Goal: Task Accomplishment & Management: Manage account settings

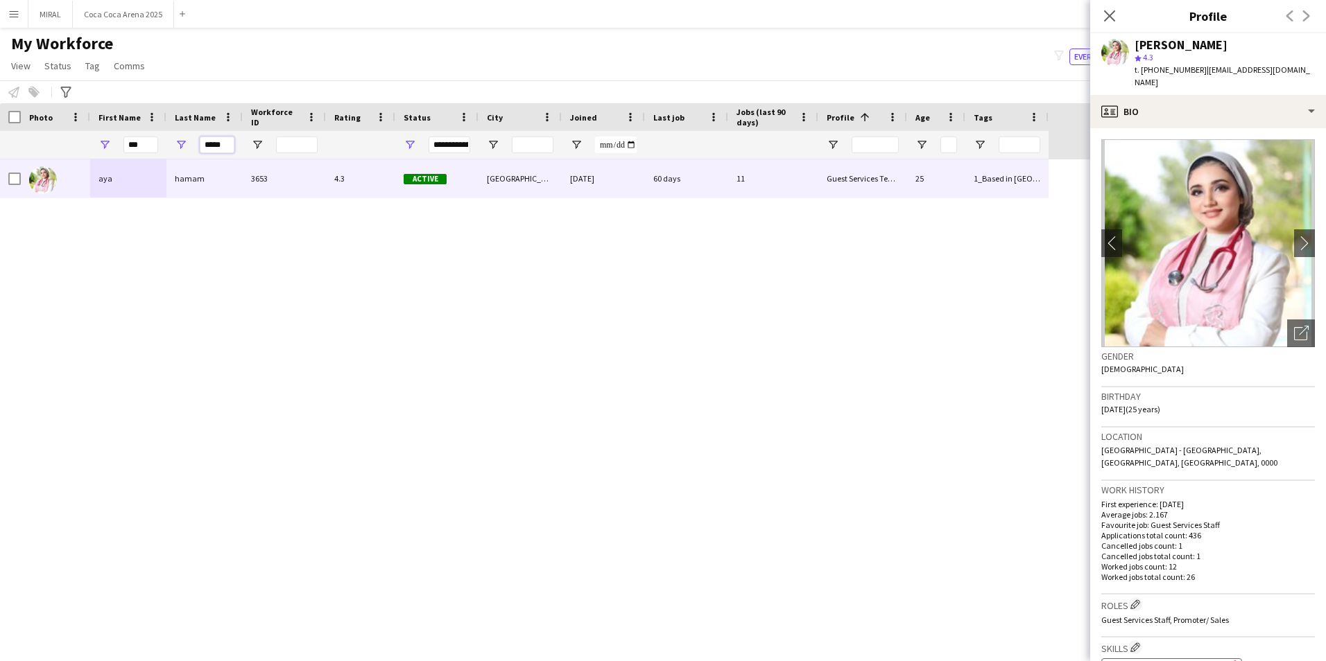
drag, startPoint x: 202, startPoint y: 143, endPoint x: 286, endPoint y: 152, distance: 84.4
click at [286, 152] on div "*** *****" at bounding box center [524, 145] width 1048 height 28
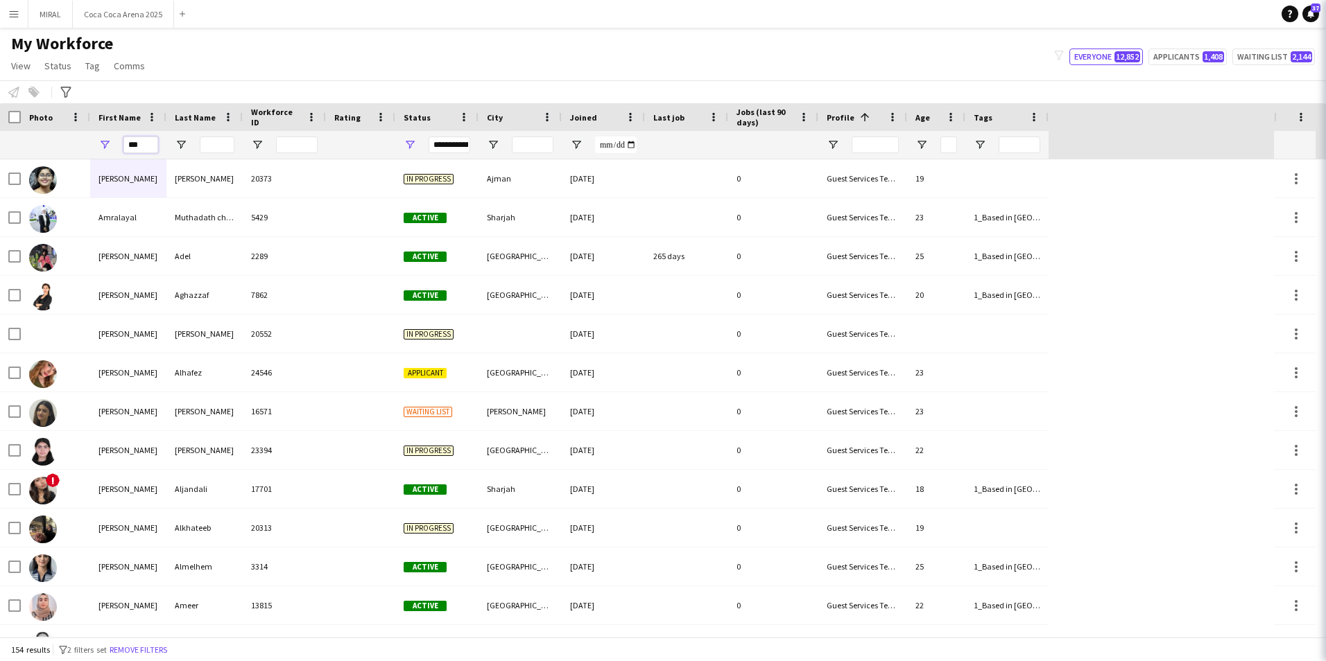
drag, startPoint x: 147, startPoint y: 148, endPoint x: 94, endPoint y: 138, distance: 53.6
click at [94, 138] on div "***" at bounding box center [128, 145] width 76 height 28
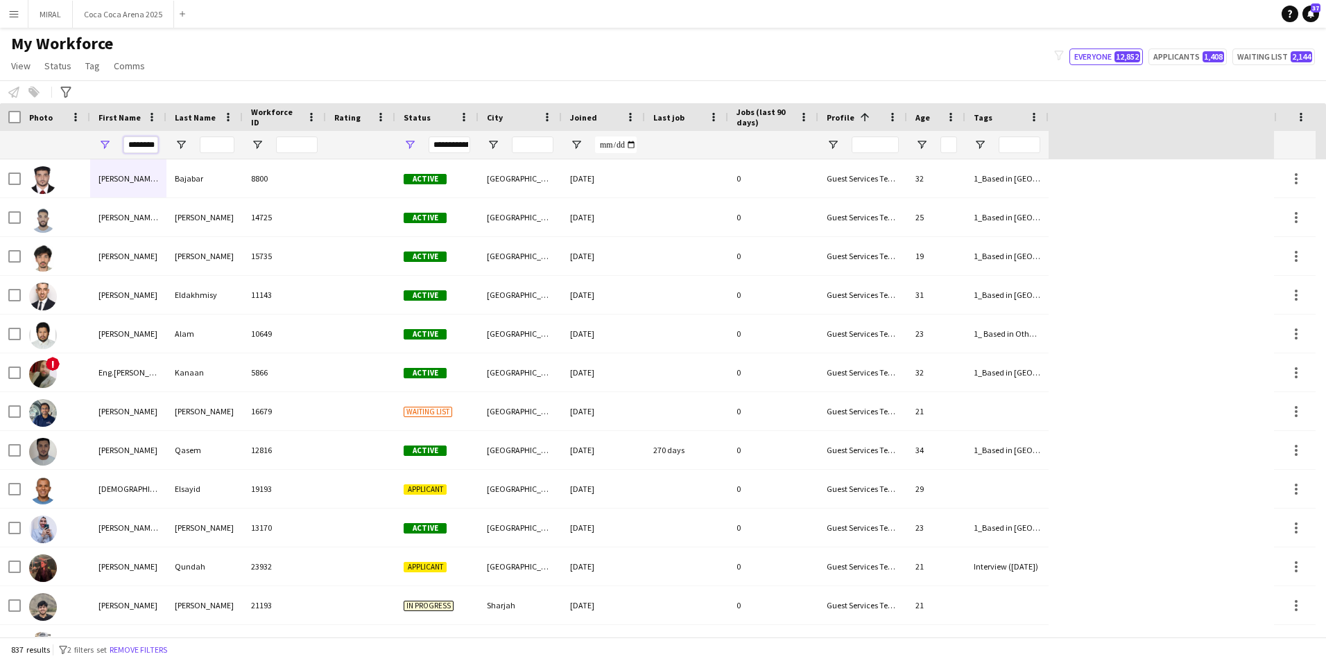
scroll to position [0, 15]
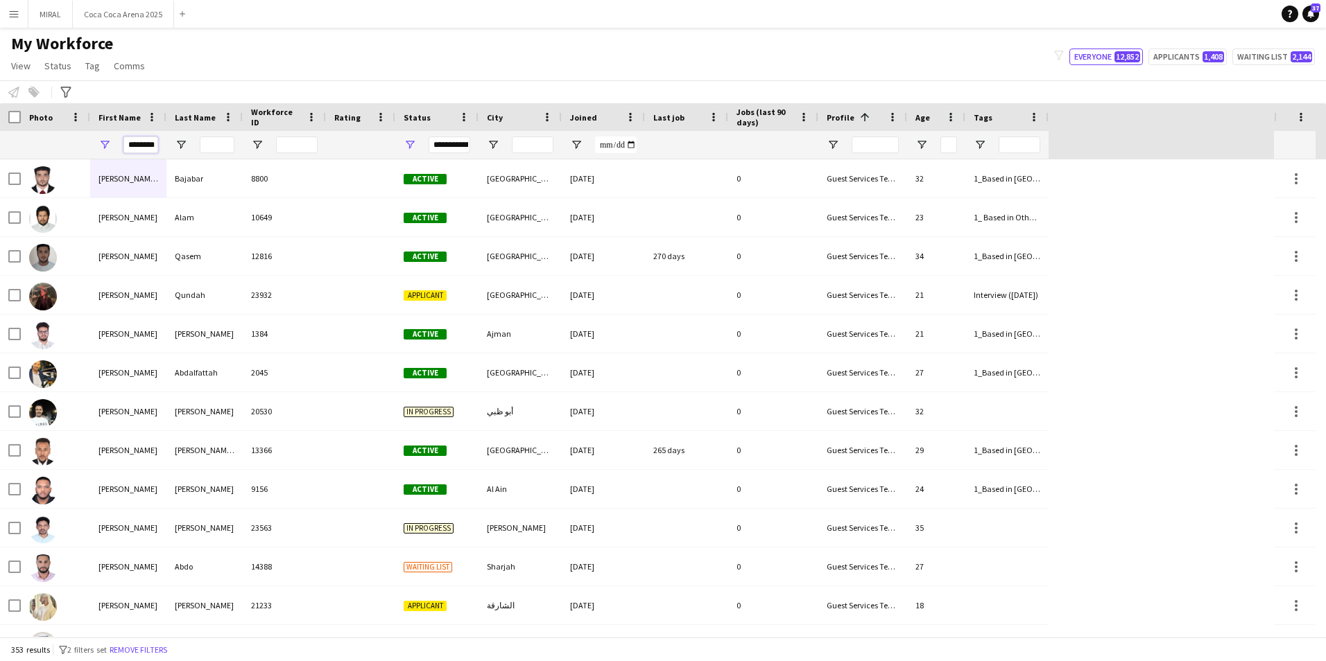
type input "********"
click at [209, 146] on input "Last Name Filter Input" at bounding box center [217, 145] width 35 height 17
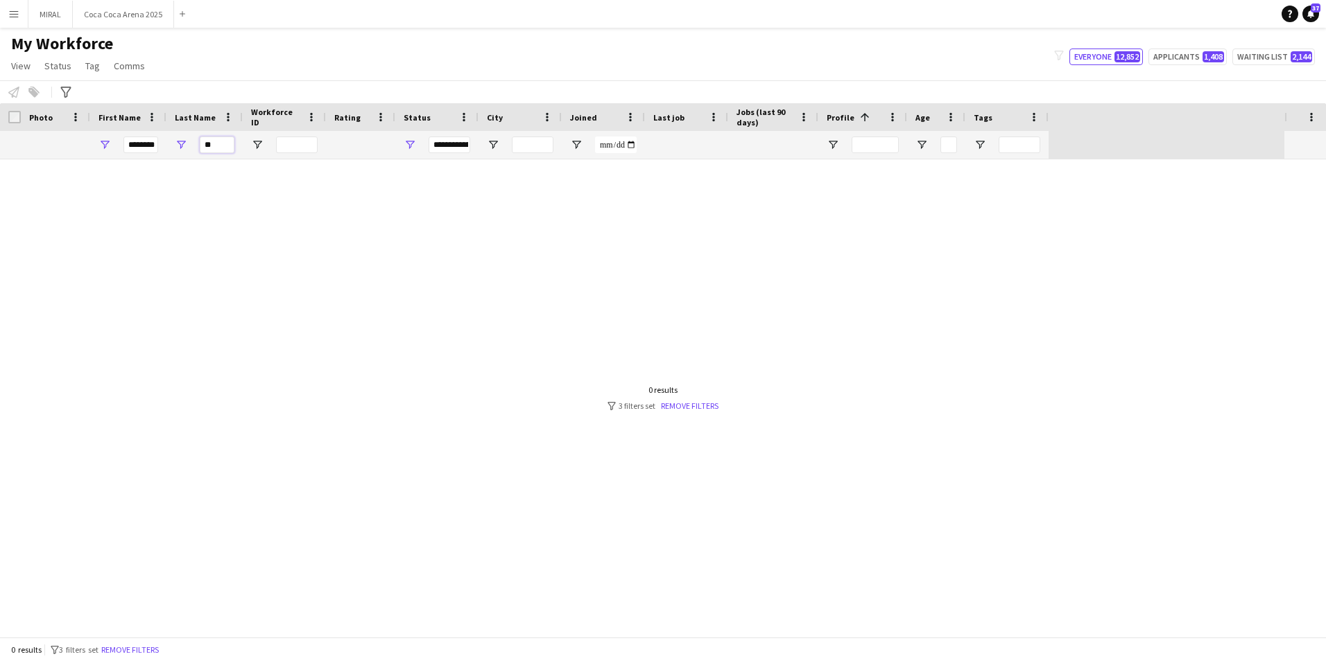
type input "*"
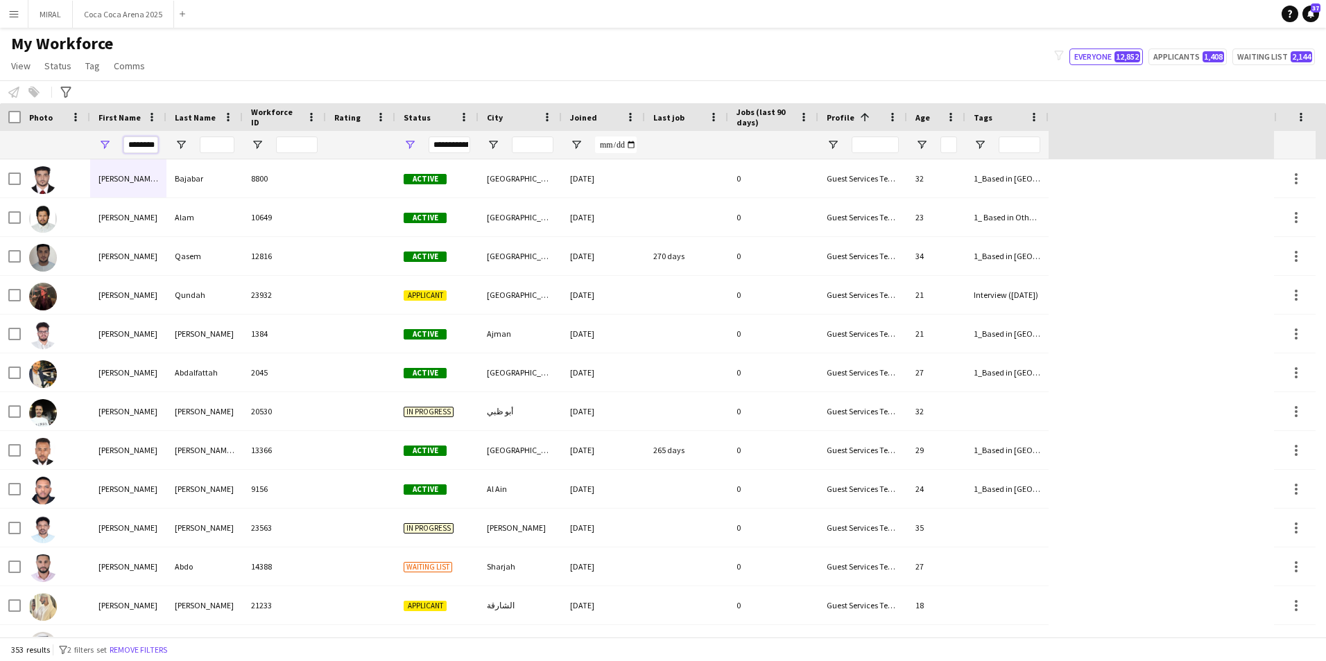
scroll to position [0, 15]
drag, startPoint x: 128, startPoint y: 146, endPoint x: 199, endPoint y: 149, distance: 71.5
click at [198, 148] on div "********" at bounding box center [524, 145] width 1048 height 28
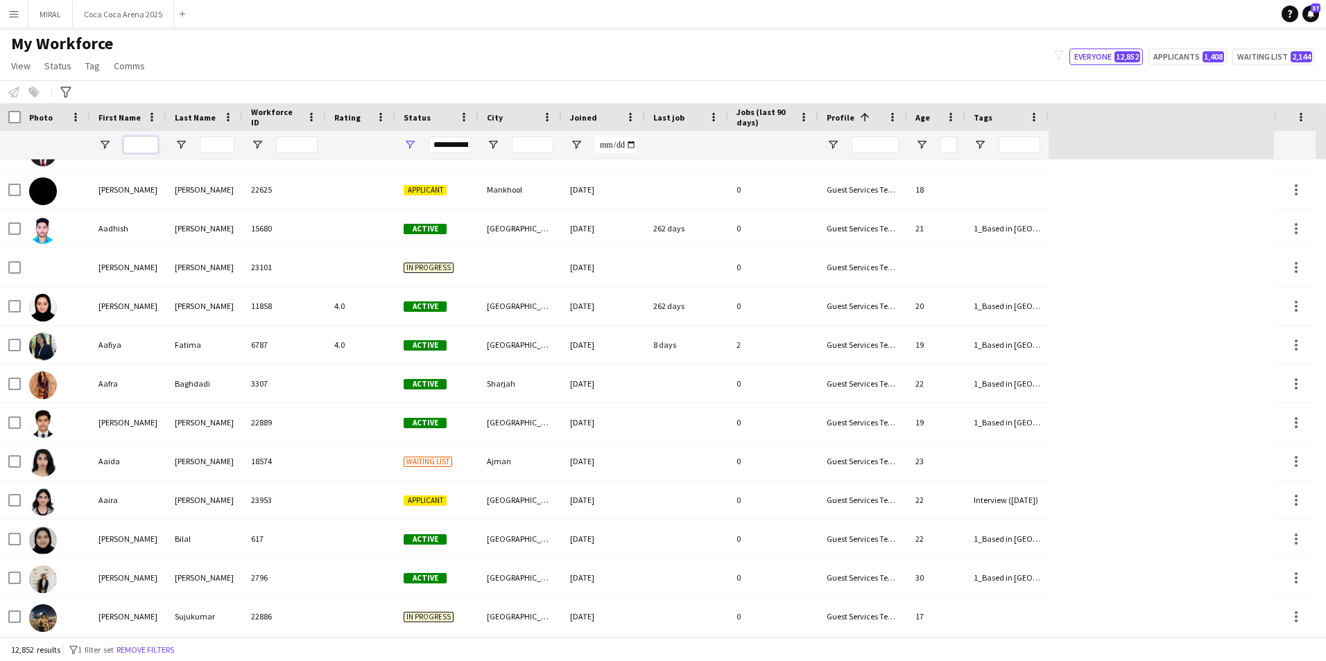
scroll to position [0, 0]
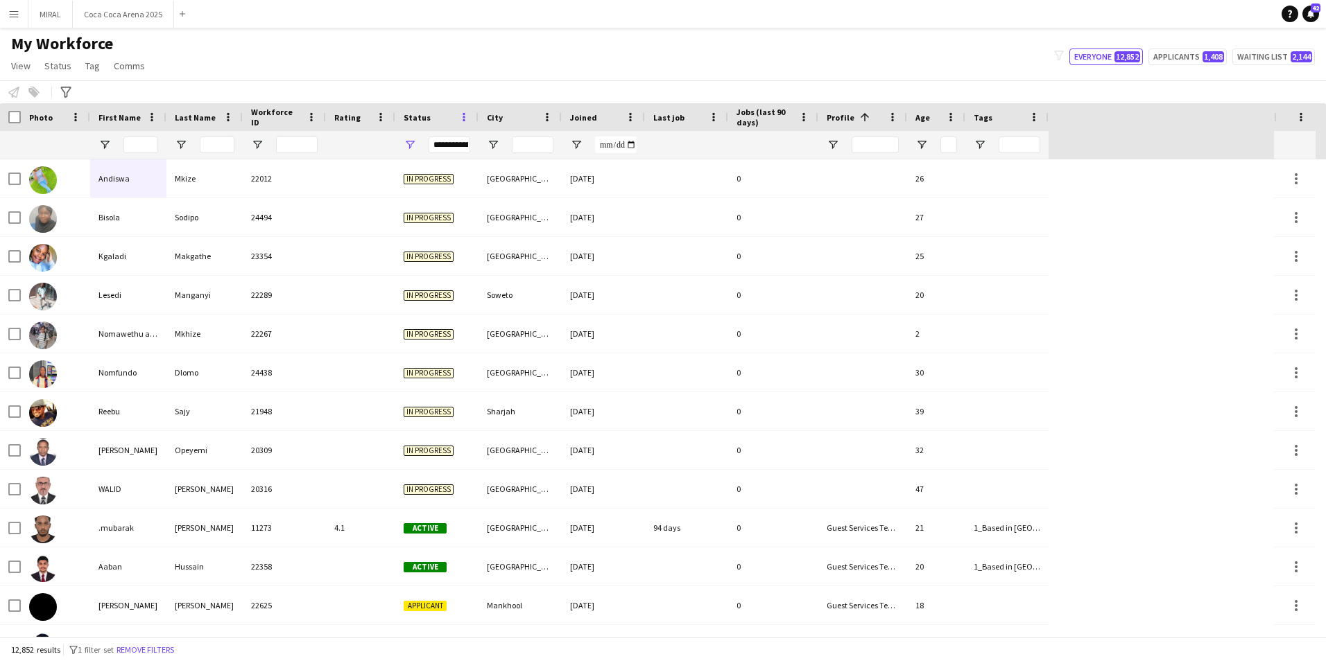
click at [458, 119] on span at bounding box center [464, 117] width 12 height 12
click at [924, 55] on div "My Workforce View Views Default view New view Update view Delete view Edit name…" at bounding box center [663, 56] width 1326 height 47
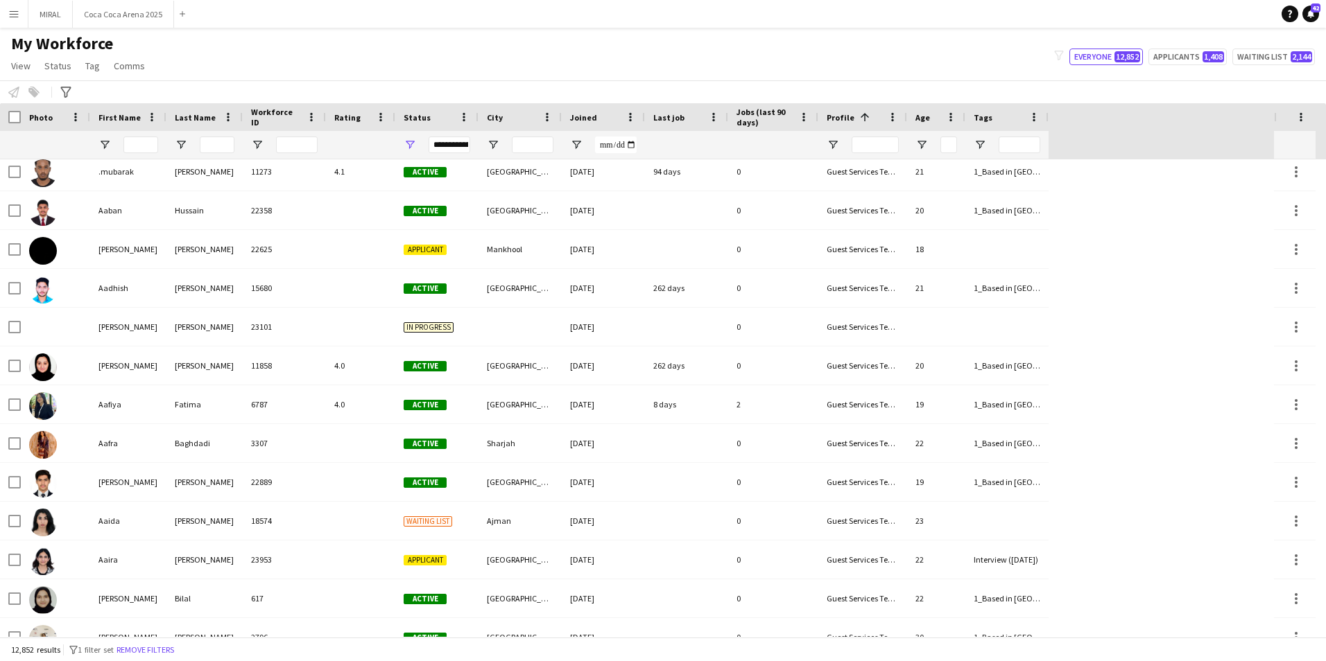
scroll to position [200, 0]
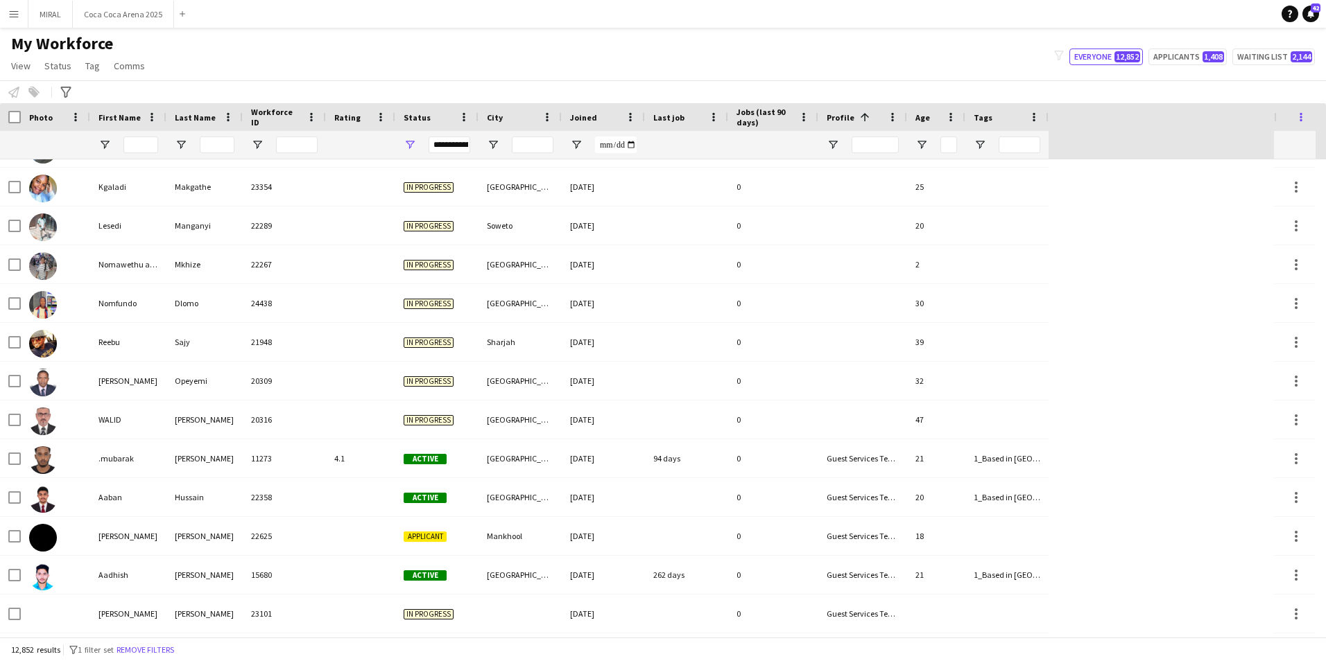
click at [1303, 121] on span at bounding box center [1301, 117] width 12 height 12
click at [1104, 153] on div "Workforce Details Photo First Name" at bounding box center [637, 131] width 1274 height 56
click at [1115, 146] on div "Workforce Details Photo First Name" at bounding box center [637, 131] width 1274 height 56
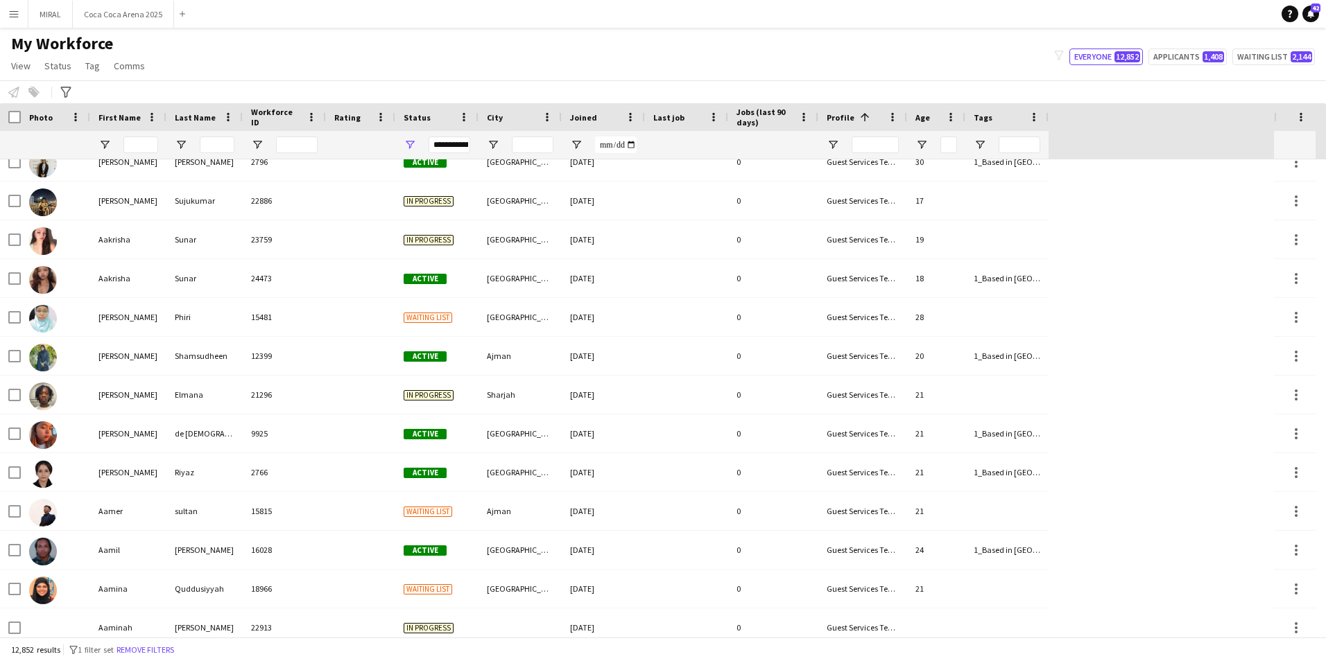
scroll to position [643, 0]
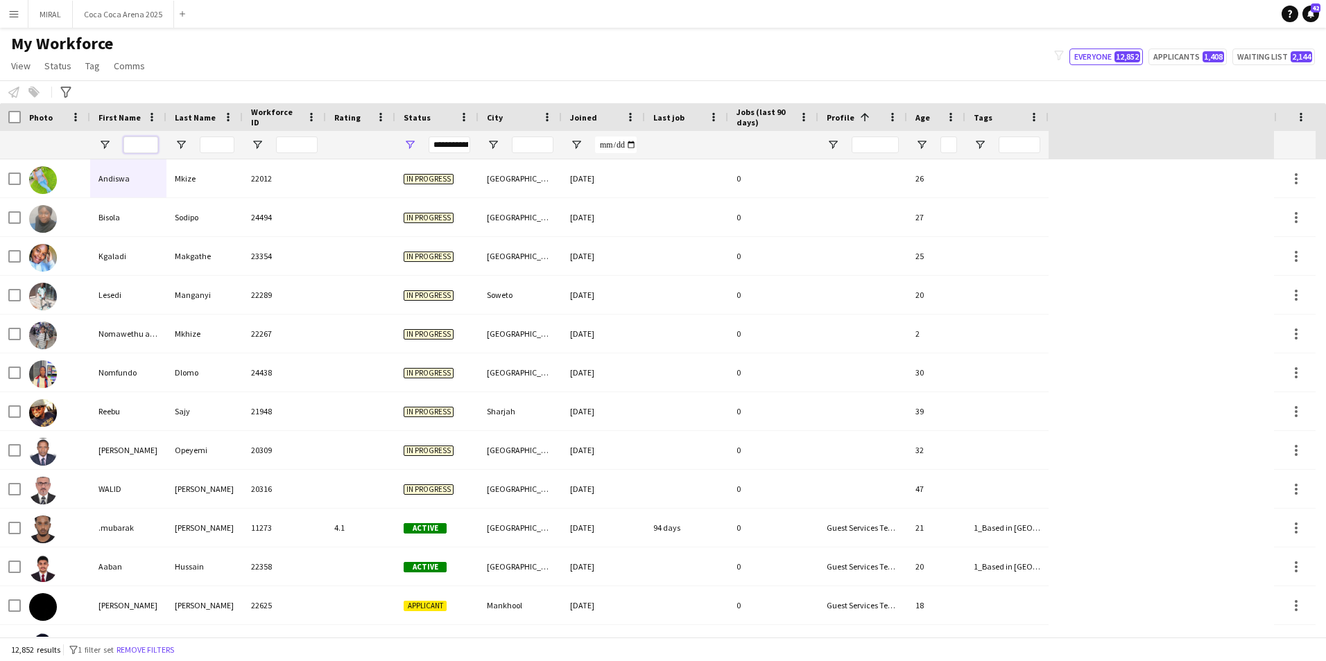
click at [137, 145] on input "First Name Filter Input" at bounding box center [140, 145] width 35 height 17
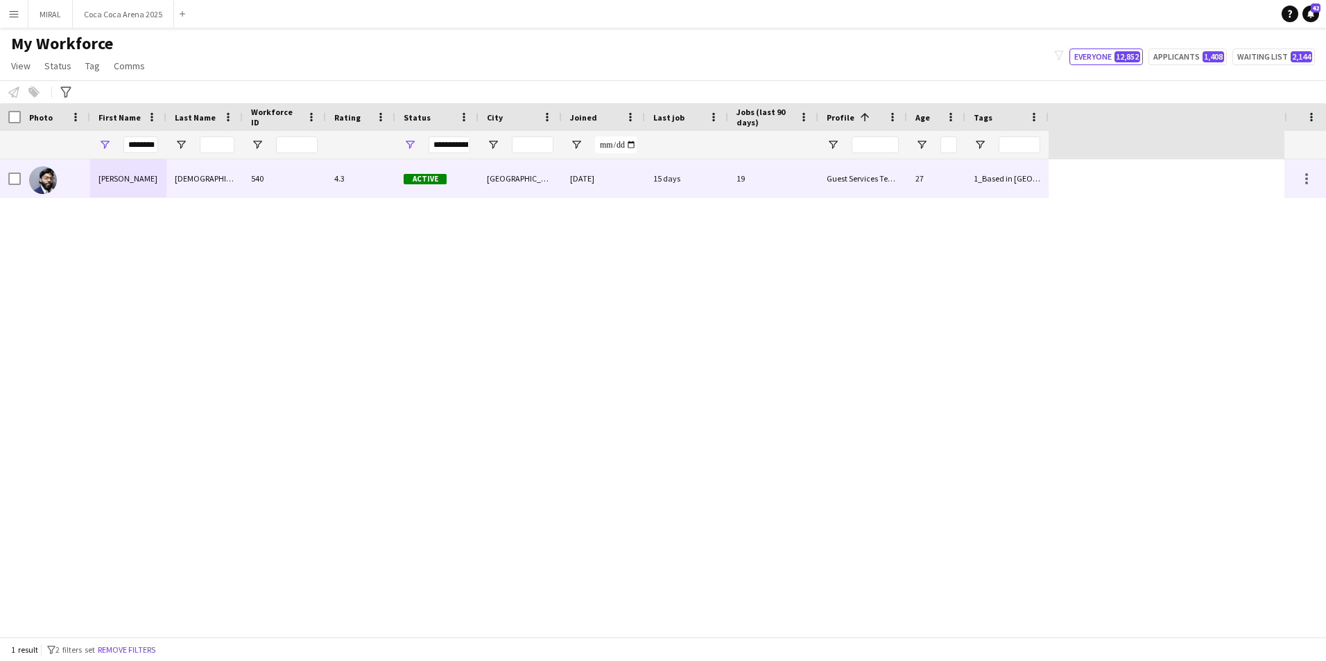
click at [284, 175] on div "540" at bounding box center [284, 178] width 83 height 38
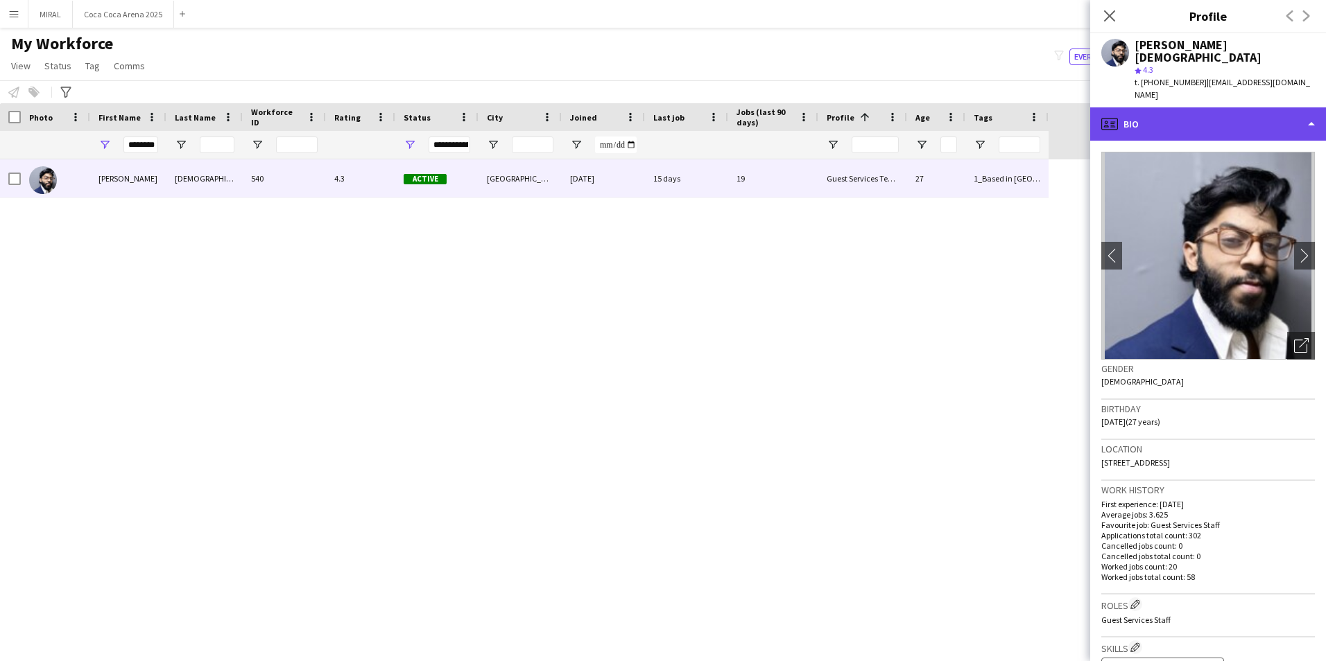
click at [1281, 107] on div "profile Bio" at bounding box center [1208, 123] width 236 height 33
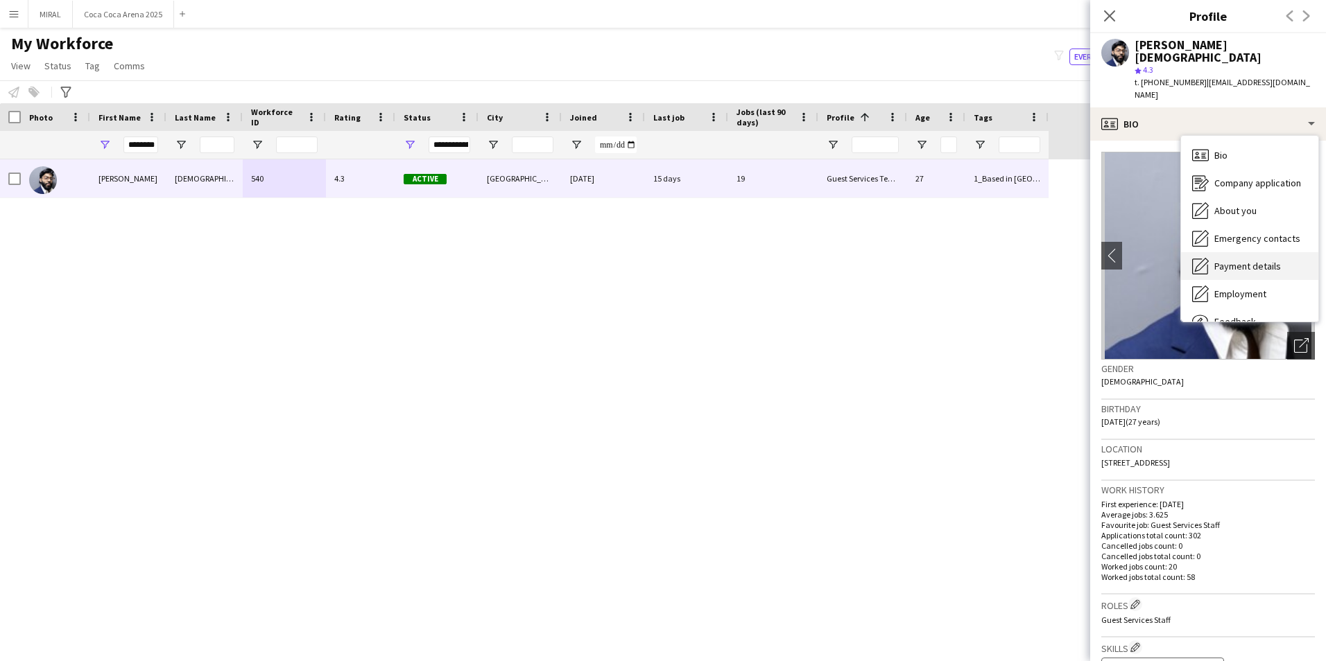
click at [1265, 260] on span "Payment details" at bounding box center [1247, 266] width 67 height 12
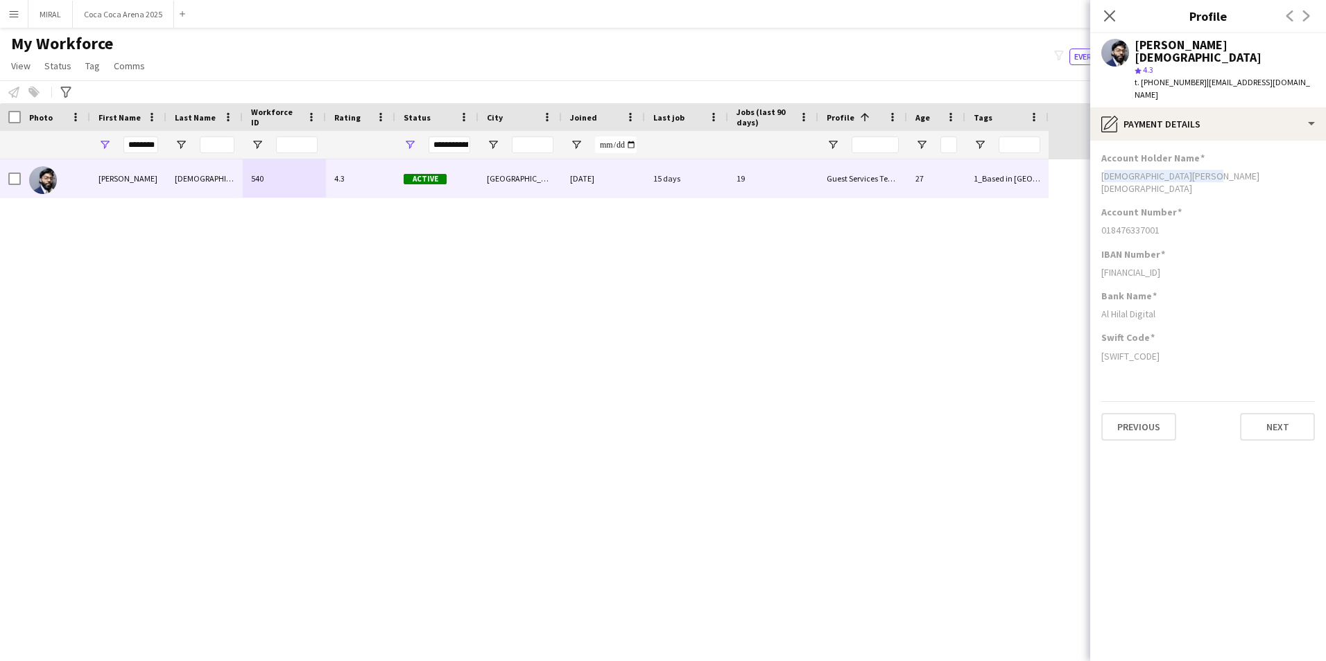
drag, startPoint x: 1100, startPoint y: 151, endPoint x: 1223, endPoint y: 151, distance: 122.7
click at [1223, 151] on app-section-data-types "Account Holder Name [PERSON_NAME][DEMOGRAPHIC_DATA] Account Number [FINANCIAL_I…" at bounding box center [1208, 401] width 236 height 521
copy div "[DEMOGRAPHIC_DATA][PERSON_NAME][DEMOGRAPHIC_DATA]"
click at [1108, 19] on icon "Close pop-in" at bounding box center [1108, 15] width 13 height 13
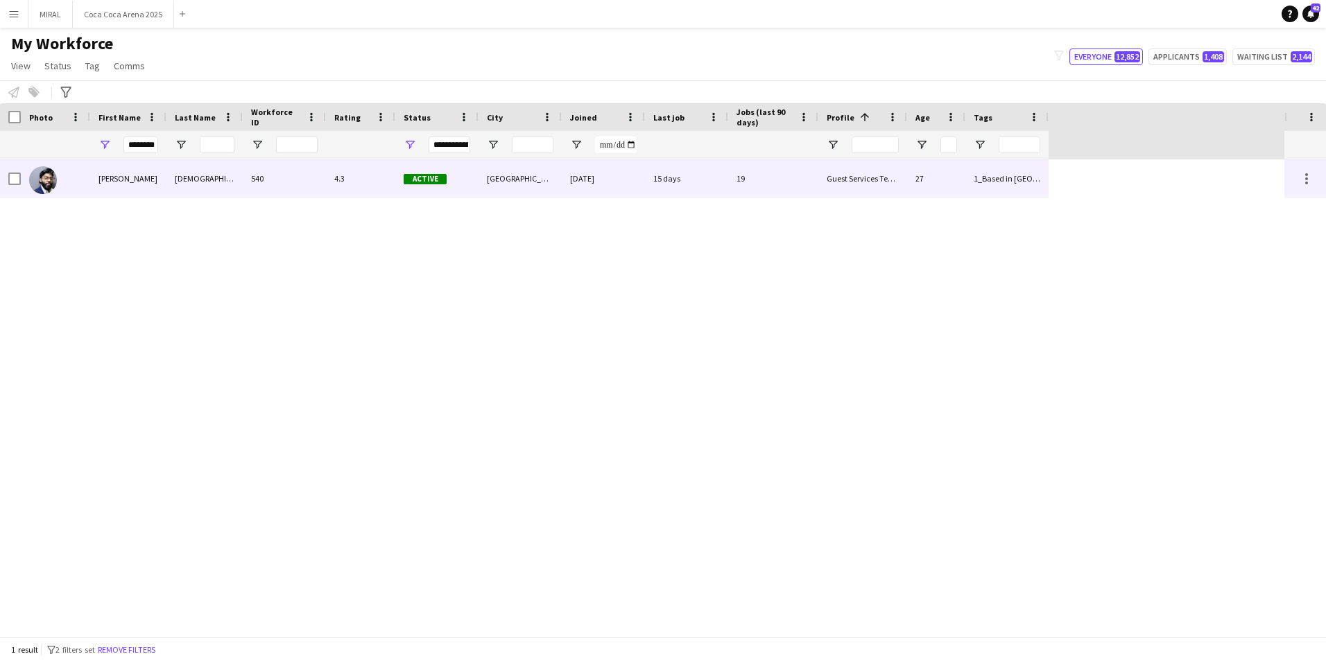
click at [205, 176] on div "[DEMOGRAPHIC_DATA]" at bounding box center [204, 178] width 76 height 38
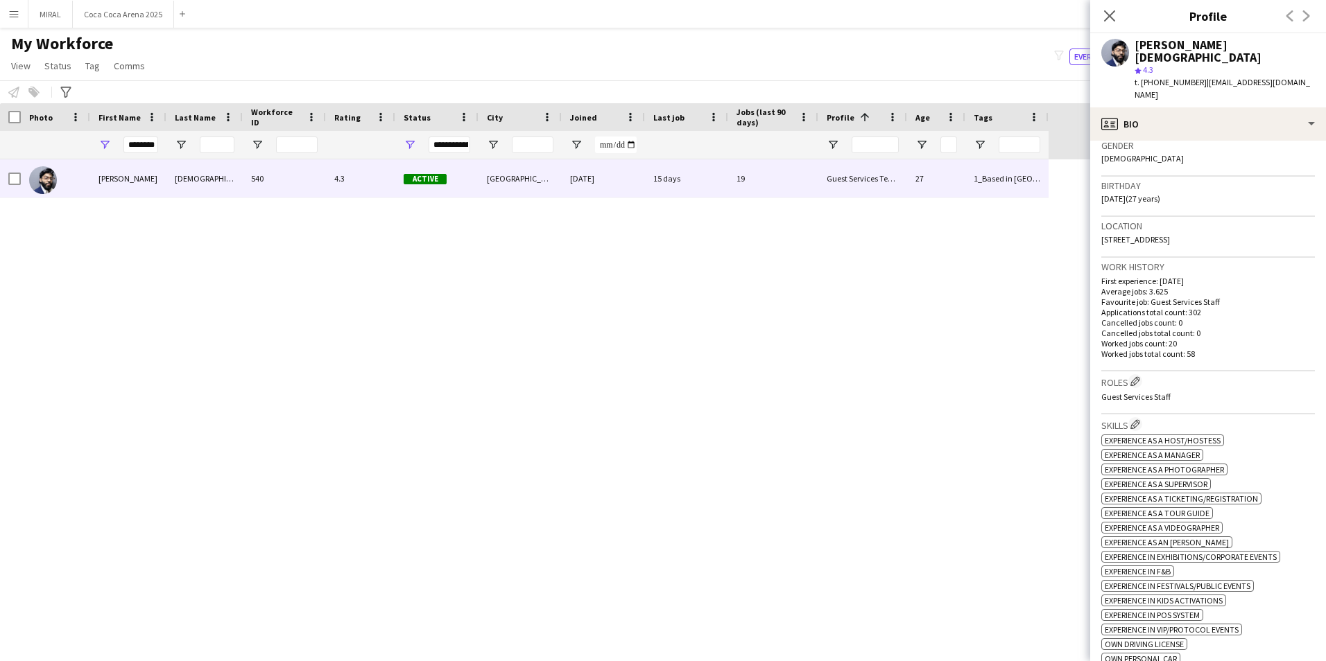
scroll to position [208, 0]
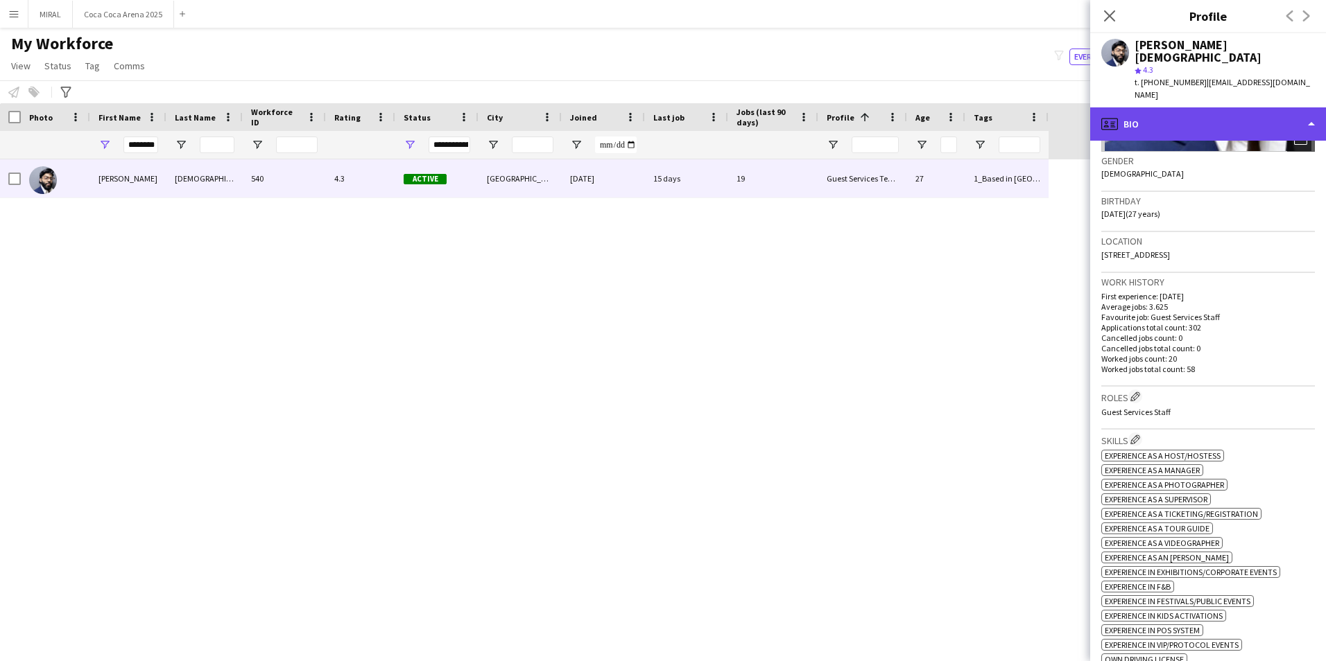
click at [1218, 107] on div "profile Bio" at bounding box center [1208, 123] width 236 height 33
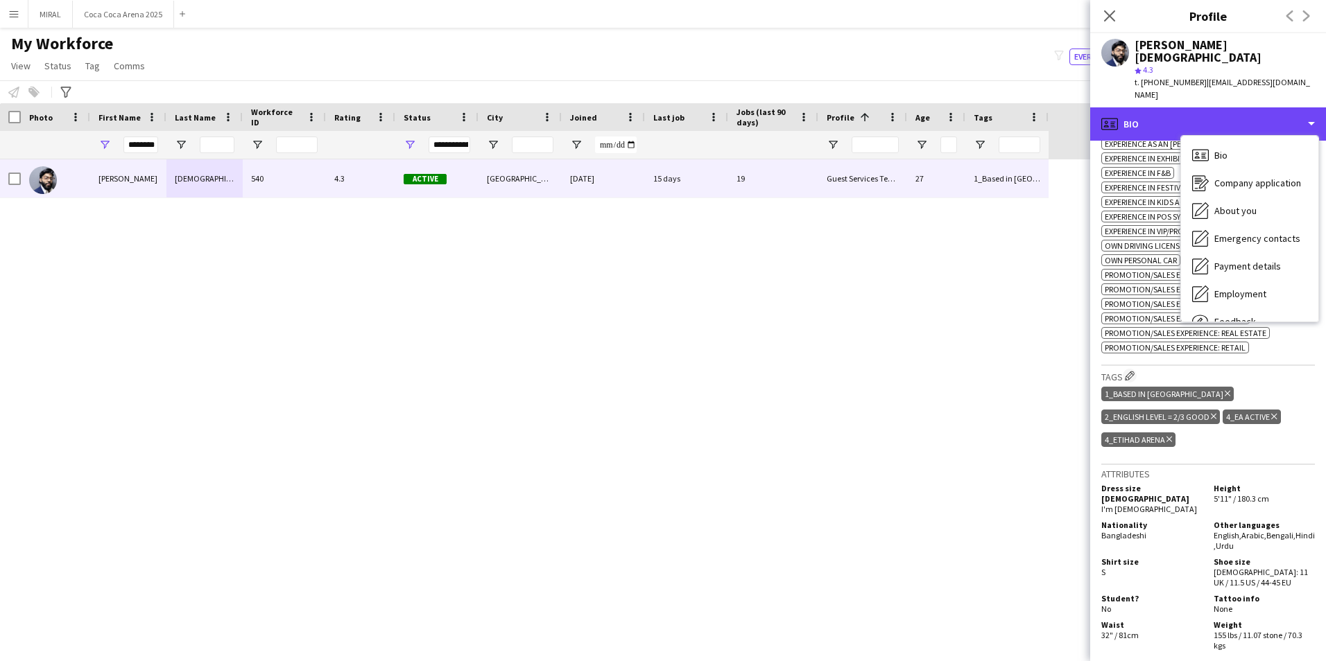
scroll to position [624, 0]
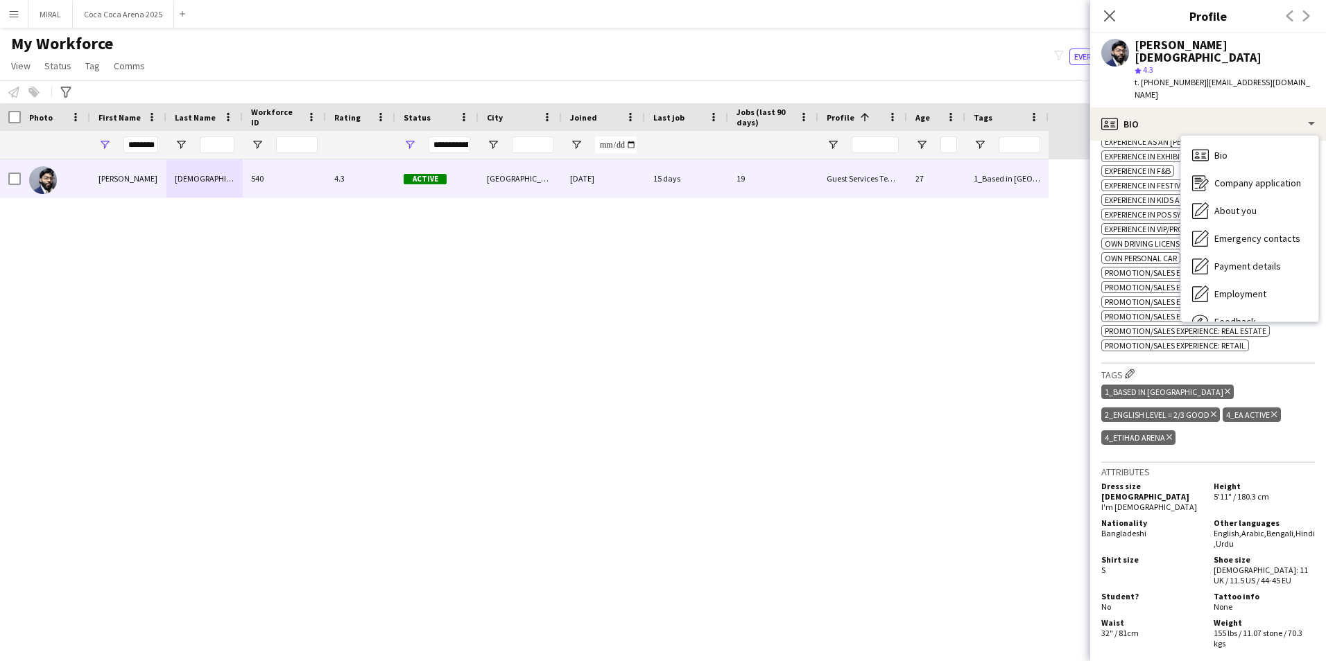
drag, startPoint x: 1148, startPoint y: 499, endPoint x: 1099, endPoint y: 499, distance: 48.5
click at [1099, 499] on app-crew-profile-bio "chevron-left chevron-right Open photos pop-in Gender [DEMOGRAPHIC_DATA] Birthda…" at bounding box center [1208, 401] width 236 height 521
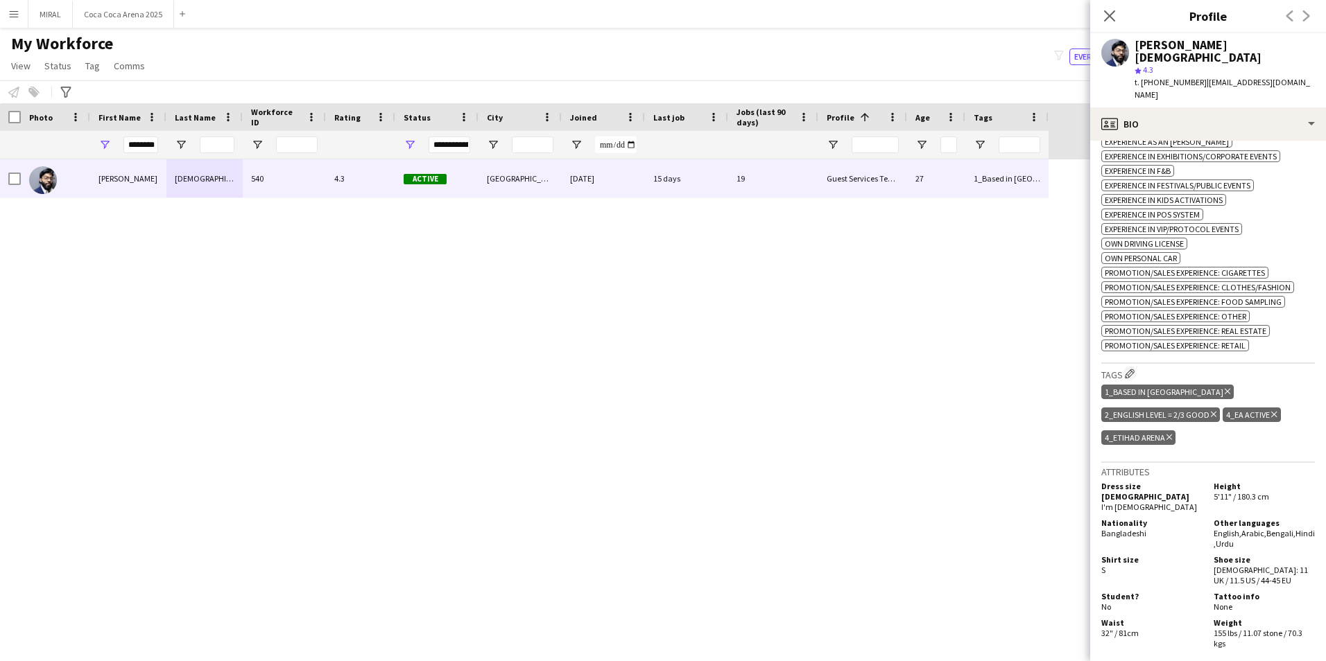
copy span "Bangladeshi"
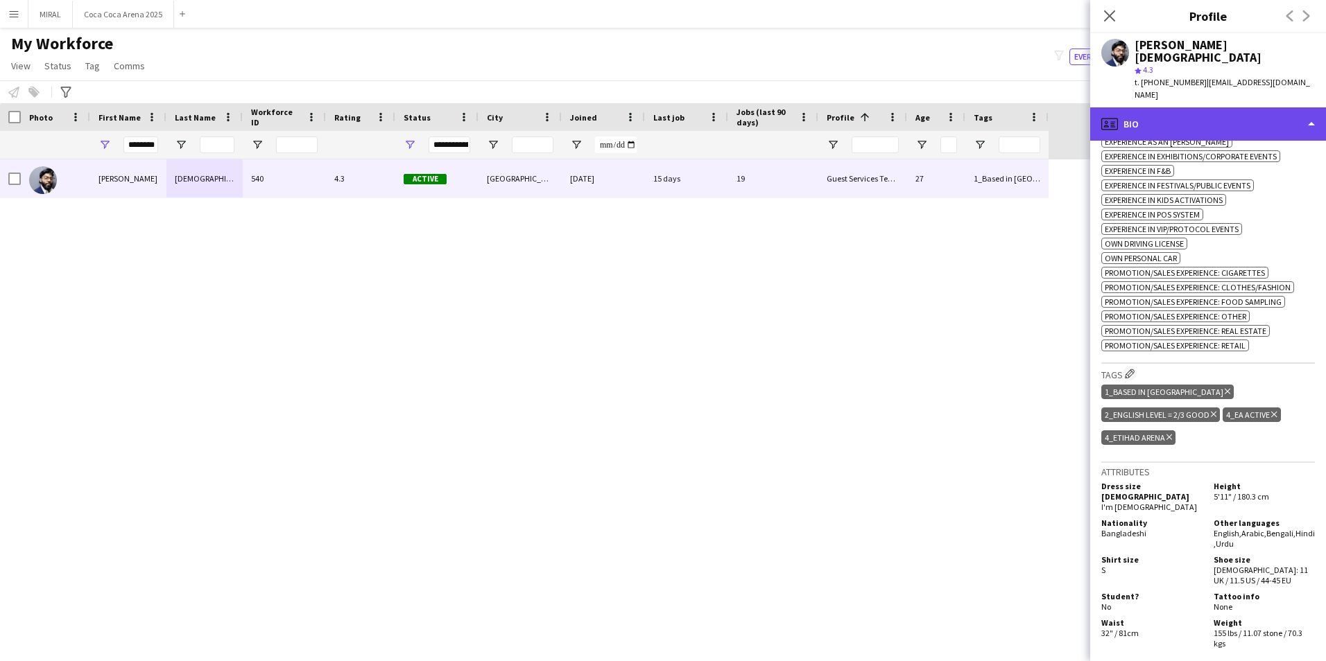
click at [1270, 107] on div "profile Bio" at bounding box center [1208, 123] width 236 height 33
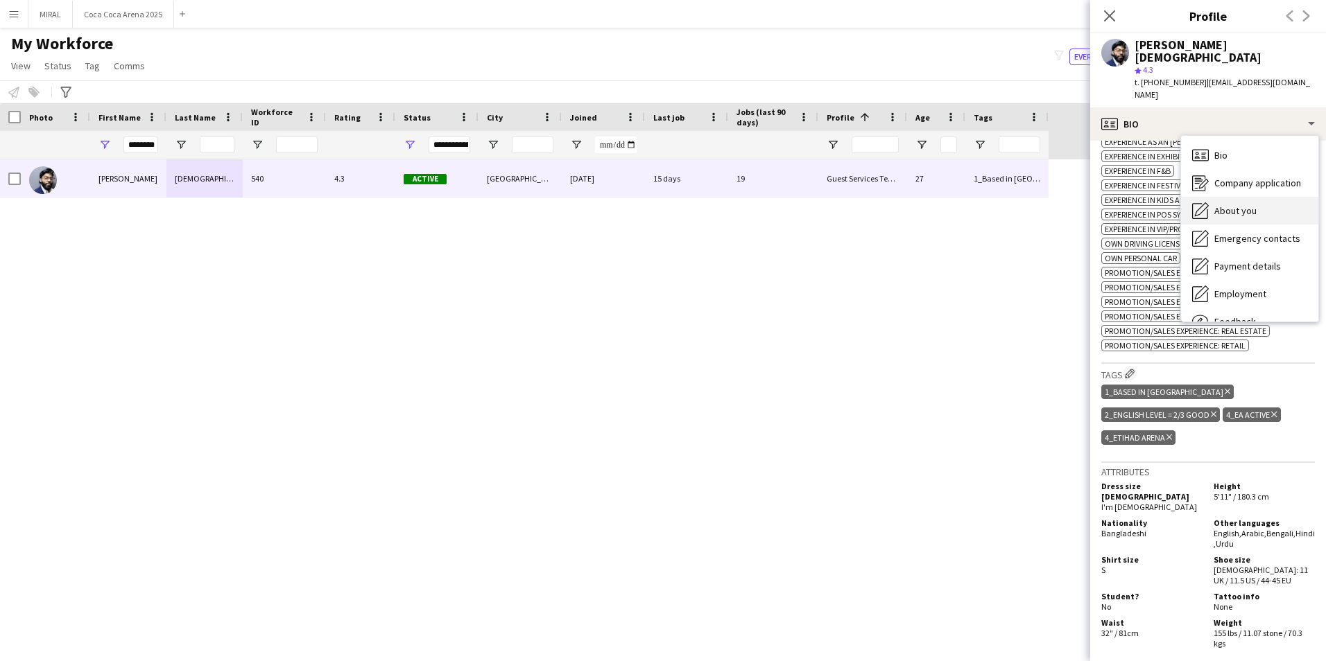
click at [1262, 197] on div "About you About you" at bounding box center [1249, 211] width 137 height 28
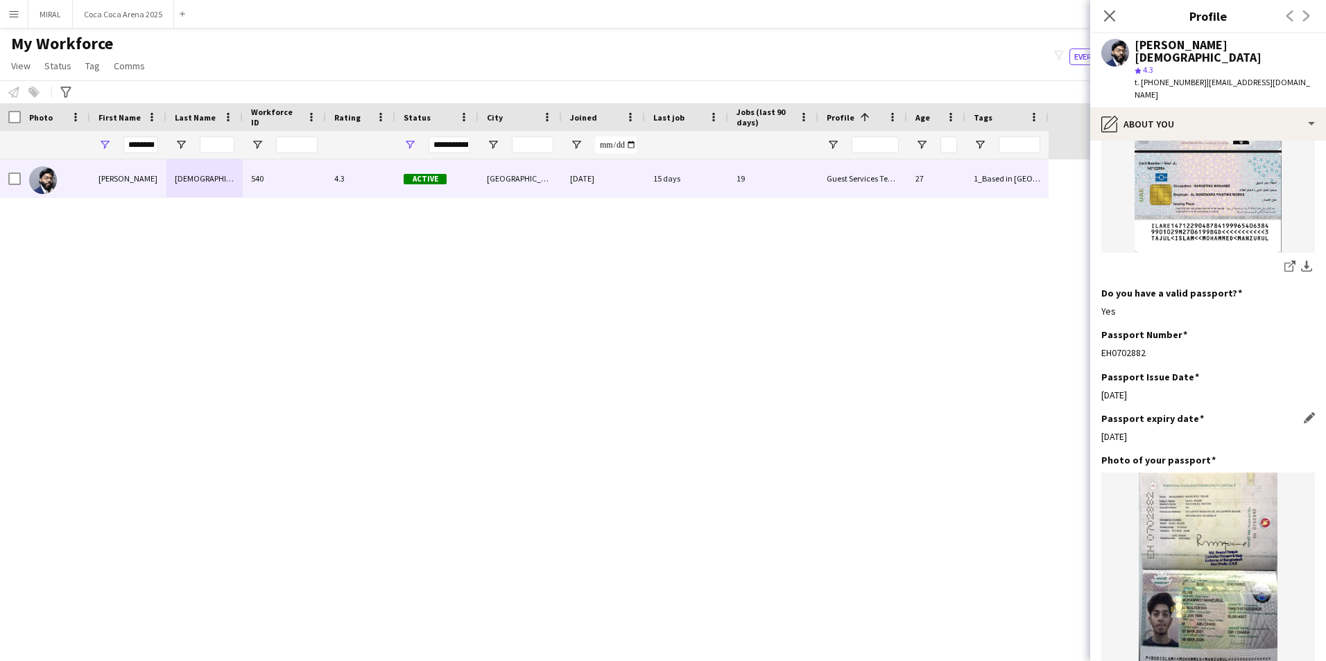
scroll to position [763, 0]
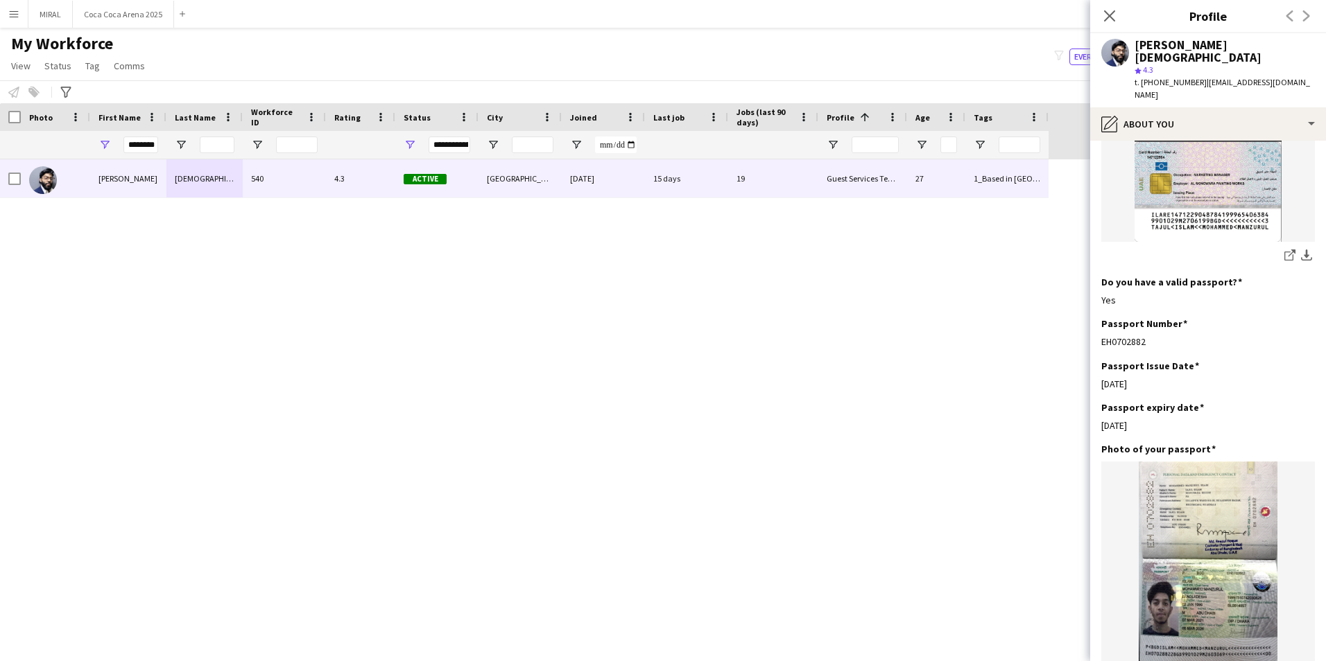
drag, startPoint x: 1150, startPoint y: 295, endPoint x: 1093, endPoint y: 294, distance: 56.9
click at [1093, 294] on app-section-data-types "Bio Edit this field I am [PERSON_NAME] from [GEOGRAPHIC_DATA]. I speak English,…" at bounding box center [1208, 401] width 236 height 521
copy div "EH0702882"
drag, startPoint x: 1151, startPoint y: 338, endPoint x: 1102, endPoint y: 340, distance: 49.3
click at [1102, 360] on div "Passport Issue Date Edit this field [DATE]" at bounding box center [1208, 381] width 214 height 42
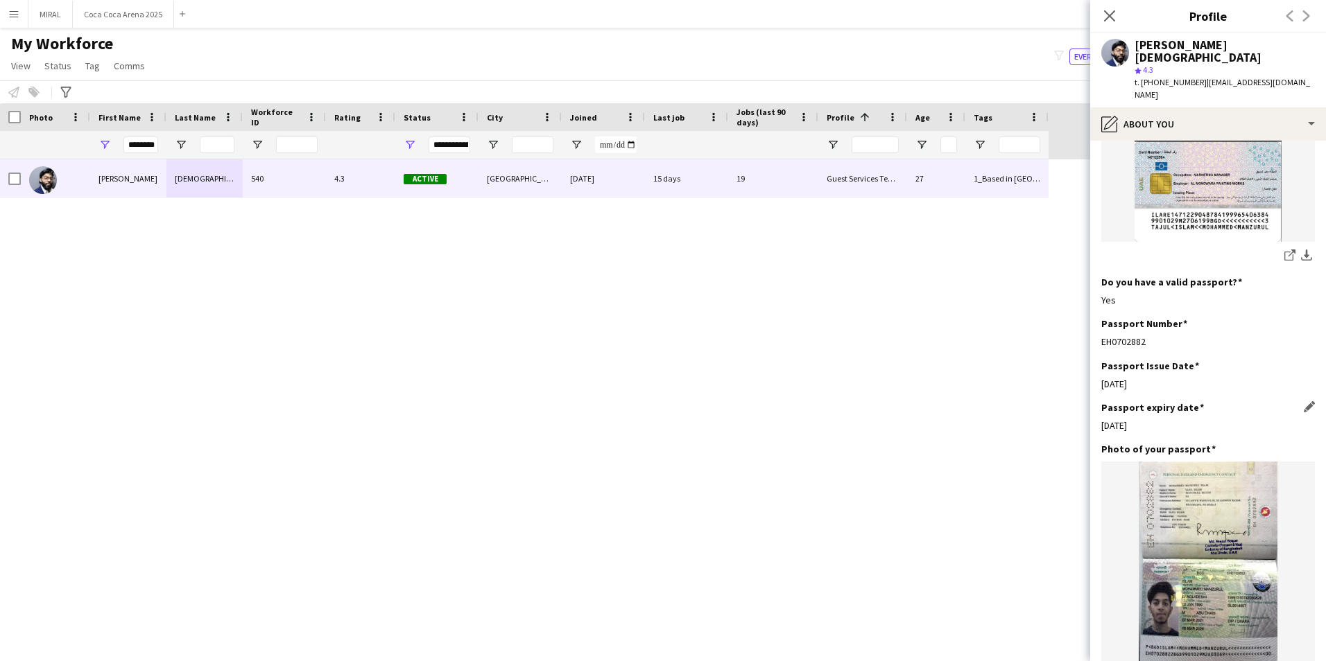
copy div "[DATE]"
drag, startPoint x: 1148, startPoint y: 375, endPoint x: 1100, endPoint y: 377, distance: 47.9
click at [1100, 377] on app-section-data-types "Bio Edit this field I am [PERSON_NAME] from [GEOGRAPHIC_DATA]. I speak English,…" at bounding box center [1208, 401] width 236 height 521
copy div "[DATE]"
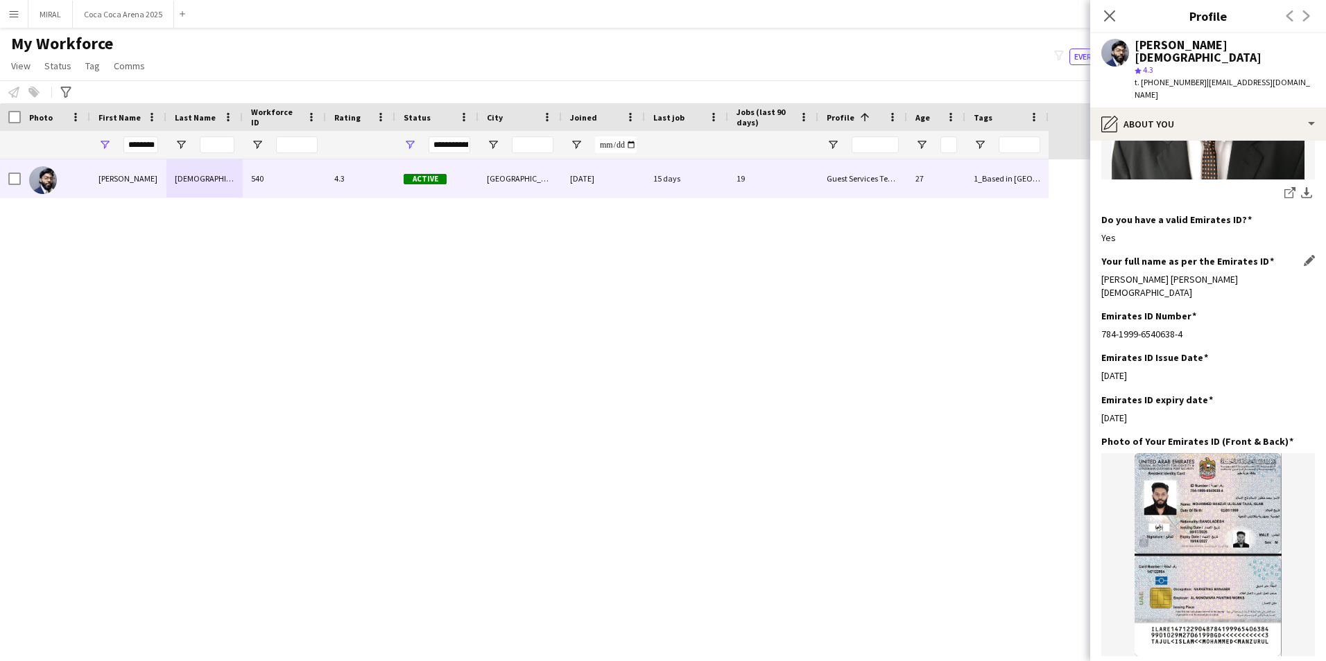
scroll to position [277, 0]
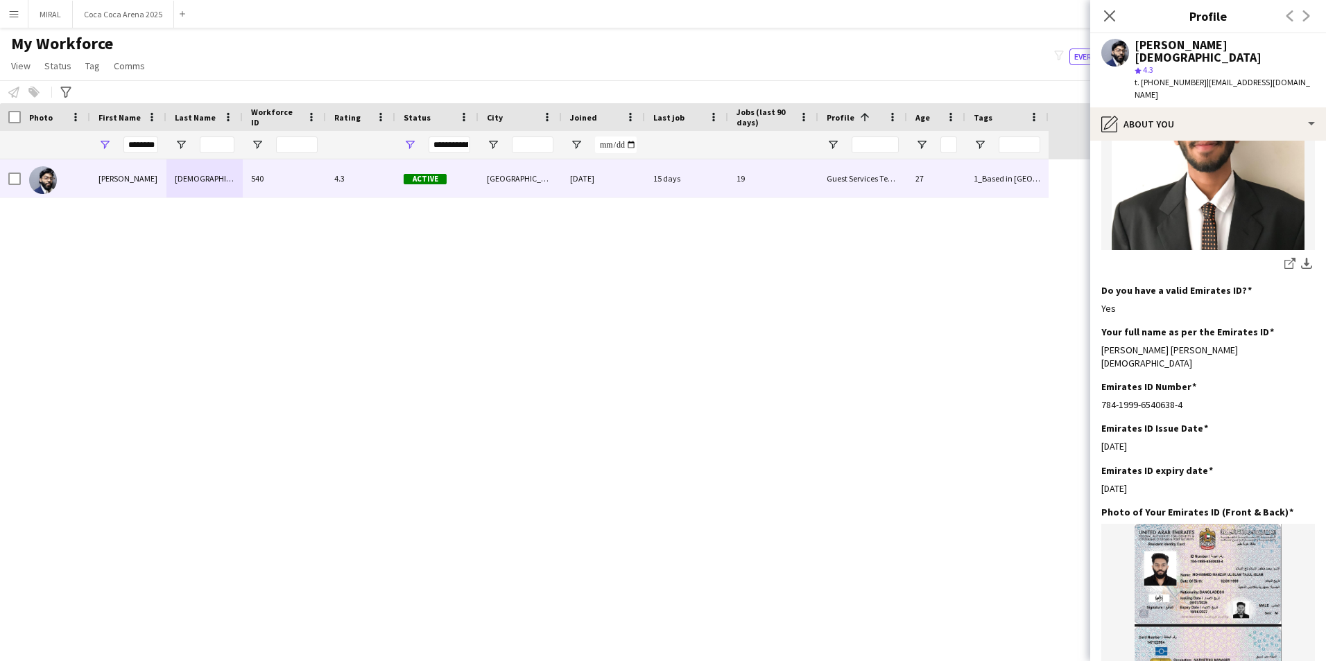
drag, startPoint x: 1186, startPoint y: 350, endPoint x: 1098, endPoint y: 354, distance: 88.1
click at [1098, 354] on app-section-data-types "Bio Edit this field I am [PERSON_NAME] from [GEOGRAPHIC_DATA]. I speak English,…" at bounding box center [1208, 401] width 236 height 521
copy div "784-1999-6540638-4"
drag, startPoint x: 1141, startPoint y: 438, endPoint x: 1098, endPoint y: 439, distance: 43.0
click at [1098, 439] on app-section-data-types "Bio Edit this field I am [PERSON_NAME] from [GEOGRAPHIC_DATA]. I speak English,…" at bounding box center [1208, 401] width 236 height 521
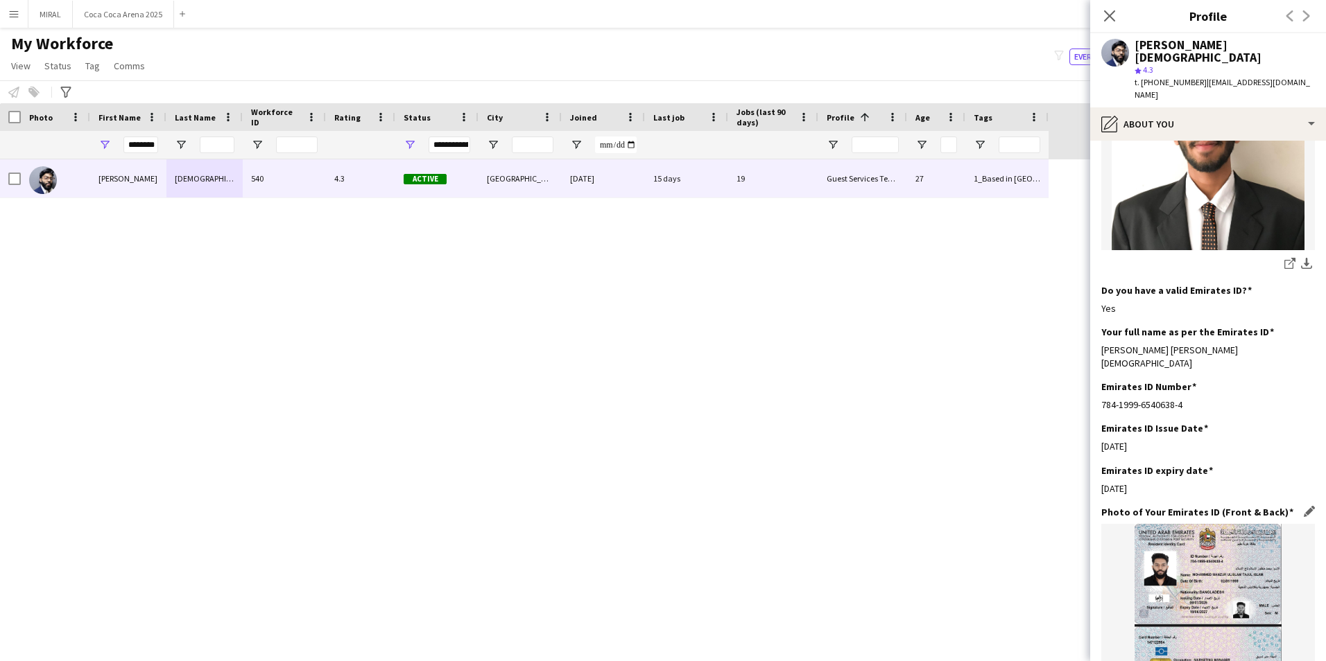
copy div "[DATE]"
click at [1116, 19] on icon "Close pop-in" at bounding box center [1108, 15] width 13 height 13
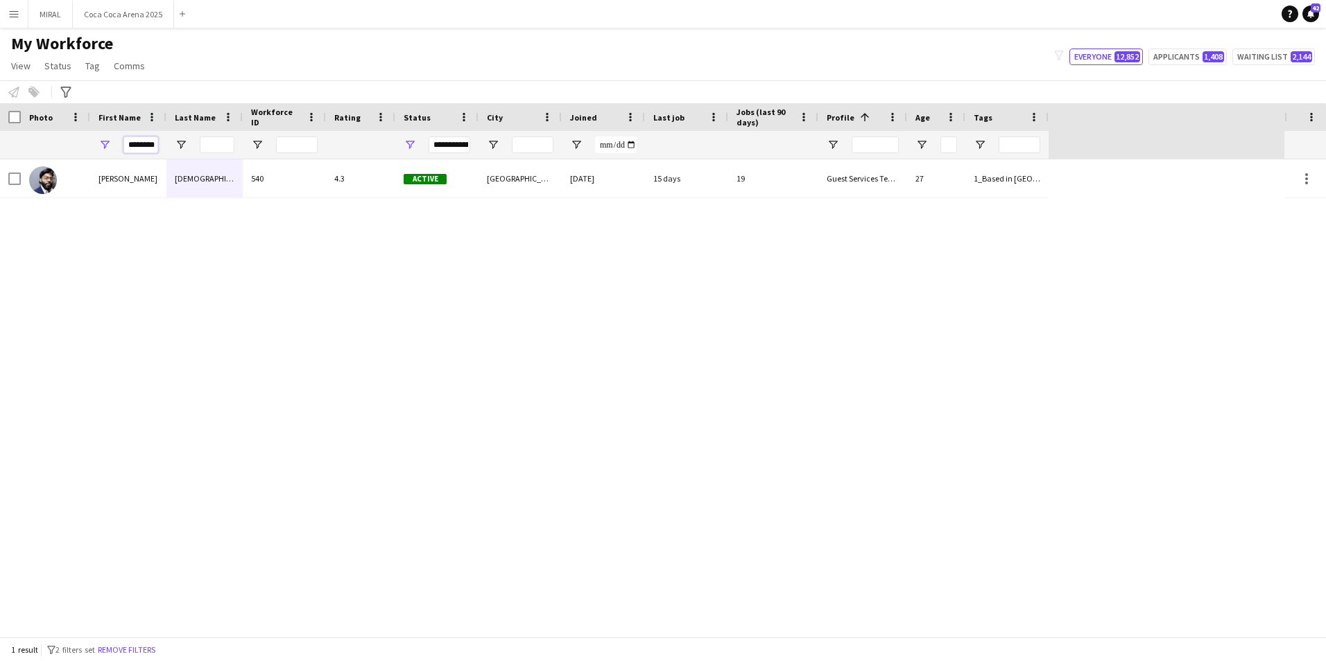
scroll to position [0, 6]
drag, startPoint x: 127, startPoint y: 144, endPoint x: 233, endPoint y: 157, distance: 106.8
click at [233, 157] on div "********" at bounding box center [524, 145] width 1048 height 28
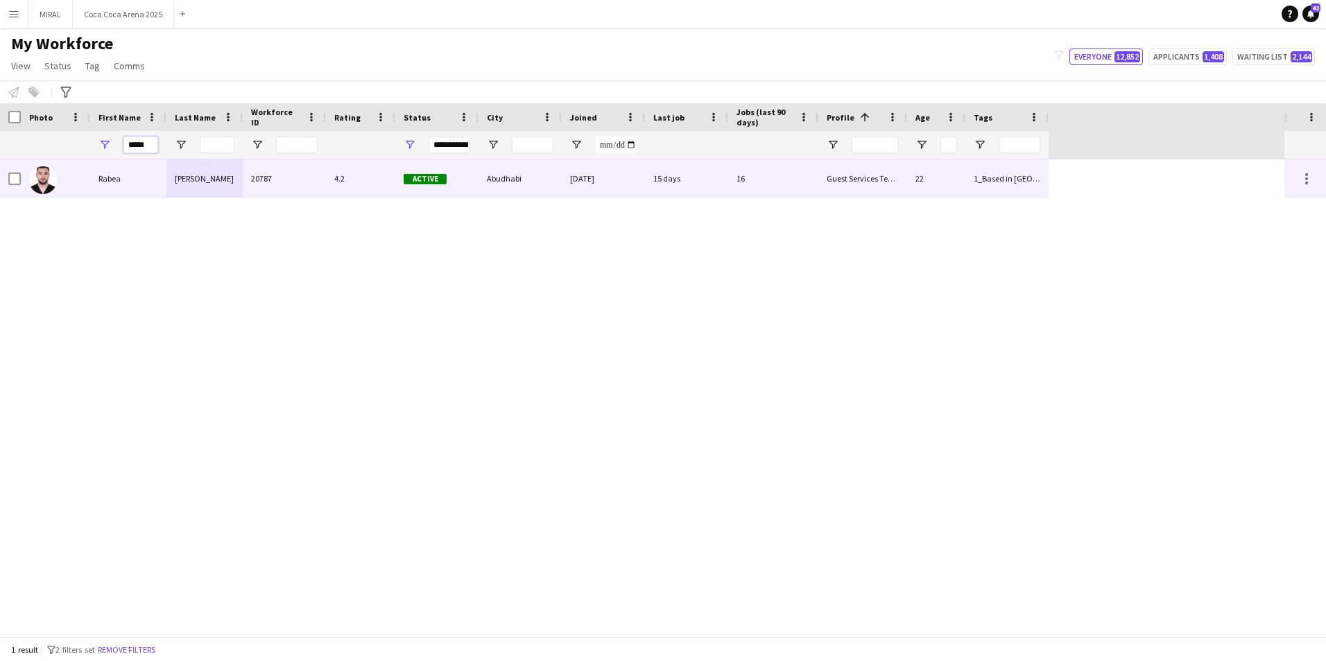
type input "*****"
click at [219, 186] on div "[PERSON_NAME]" at bounding box center [204, 178] width 76 height 38
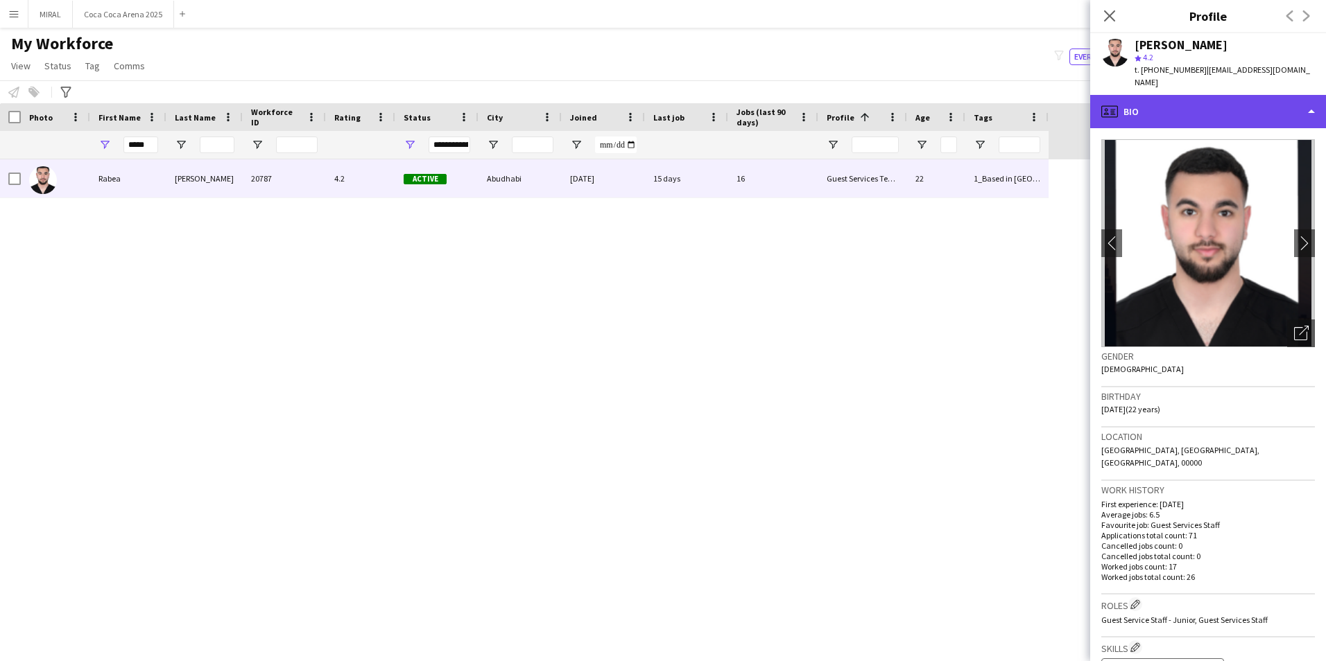
click at [1265, 105] on div "profile Bio" at bounding box center [1208, 111] width 236 height 33
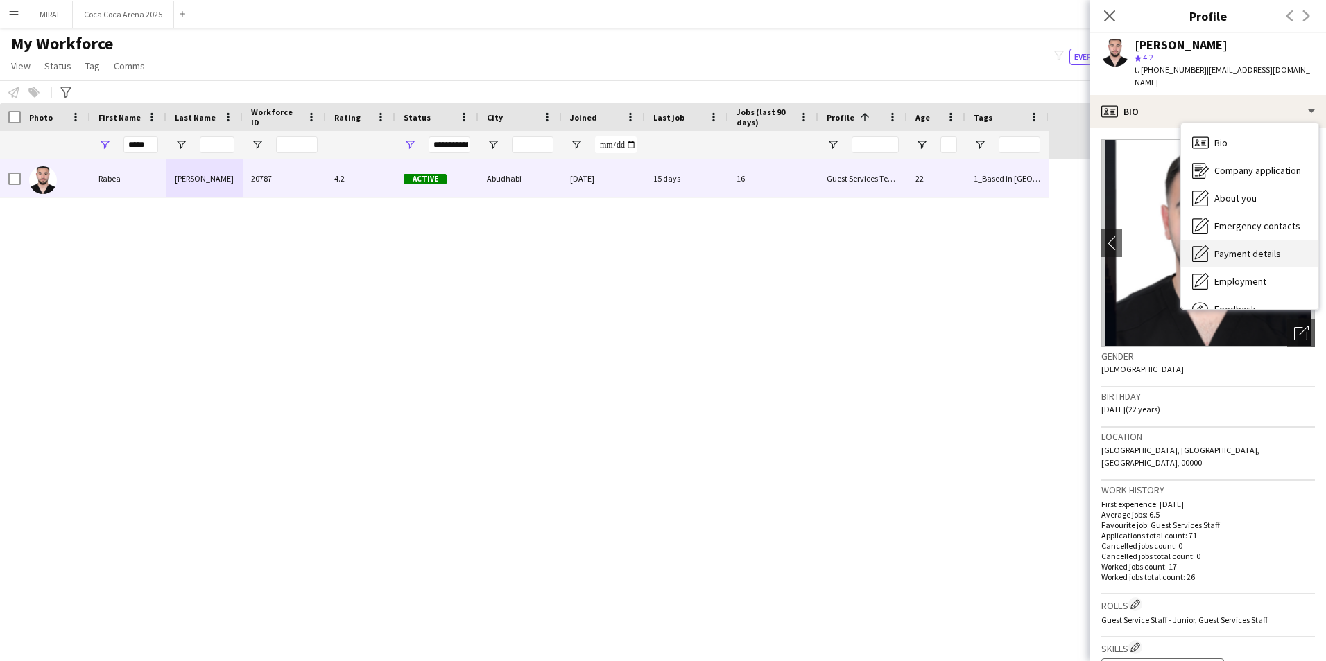
click at [1227, 240] on div "Payment details Payment details" at bounding box center [1249, 254] width 137 height 28
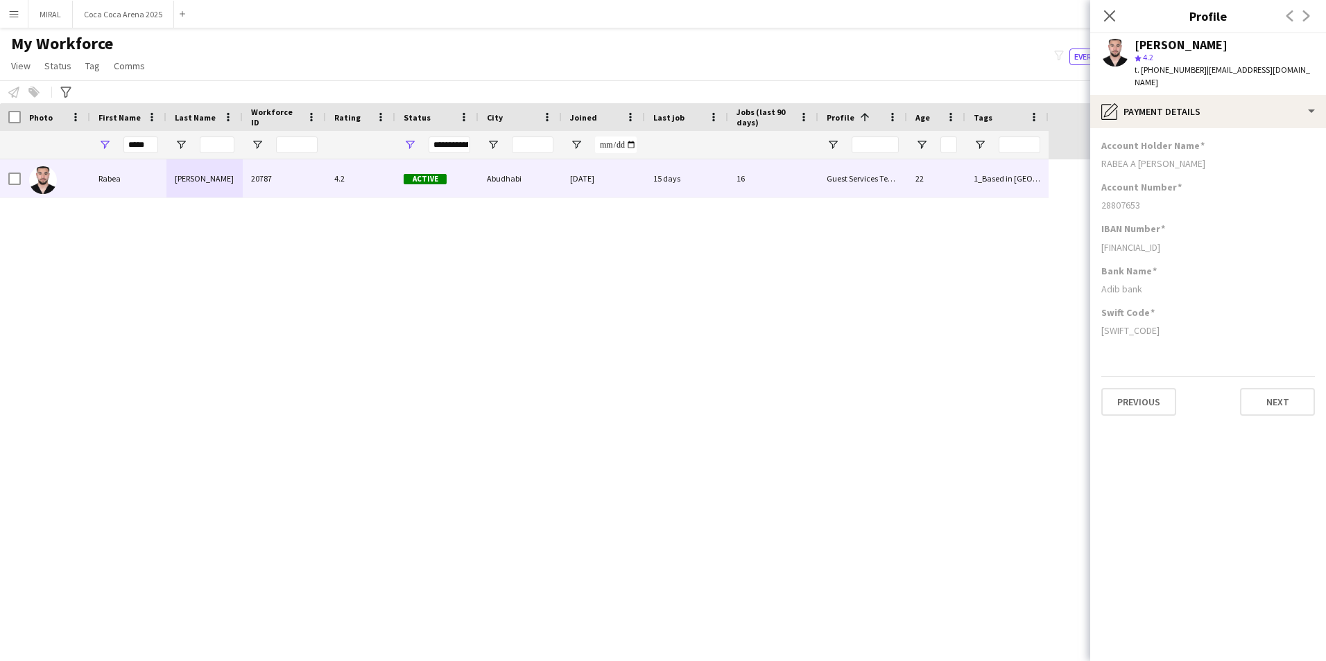
drag, startPoint x: 1144, startPoint y: 192, endPoint x: 1099, endPoint y: 192, distance: 45.1
click at [1099, 192] on app-section-data-types "Account Holder Name RABEA A [PERSON_NAME] Account Number [FINANCIAL_ID] IBAN Nu…" at bounding box center [1208, 394] width 236 height 533
copy div "28807653"
drag, startPoint x: 1215, startPoint y: 236, endPoint x: 1101, endPoint y: 238, distance: 114.4
click at [1101, 241] on div "[FINANCIAL_ID]" at bounding box center [1208, 247] width 214 height 12
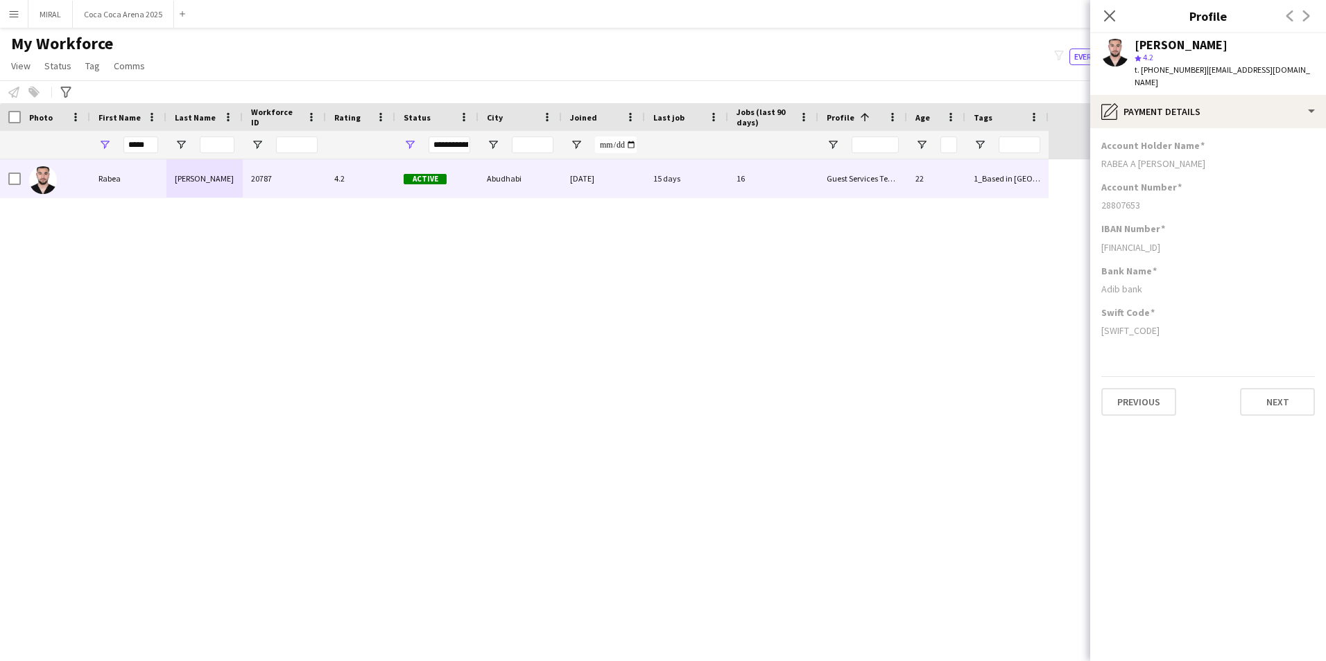
copy div "[FINANCIAL_ID]"
drag, startPoint x: 1163, startPoint y: 318, endPoint x: 1101, endPoint y: 320, distance: 62.5
click at [1101, 324] on div "[SWIFT_CODE]" at bounding box center [1208, 330] width 214 height 12
copy div "[SWIFT_CODE]"
drag, startPoint x: 1193, startPoint y: 68, endPoint x: 1161, endPoint y: 67, distance: 31.9
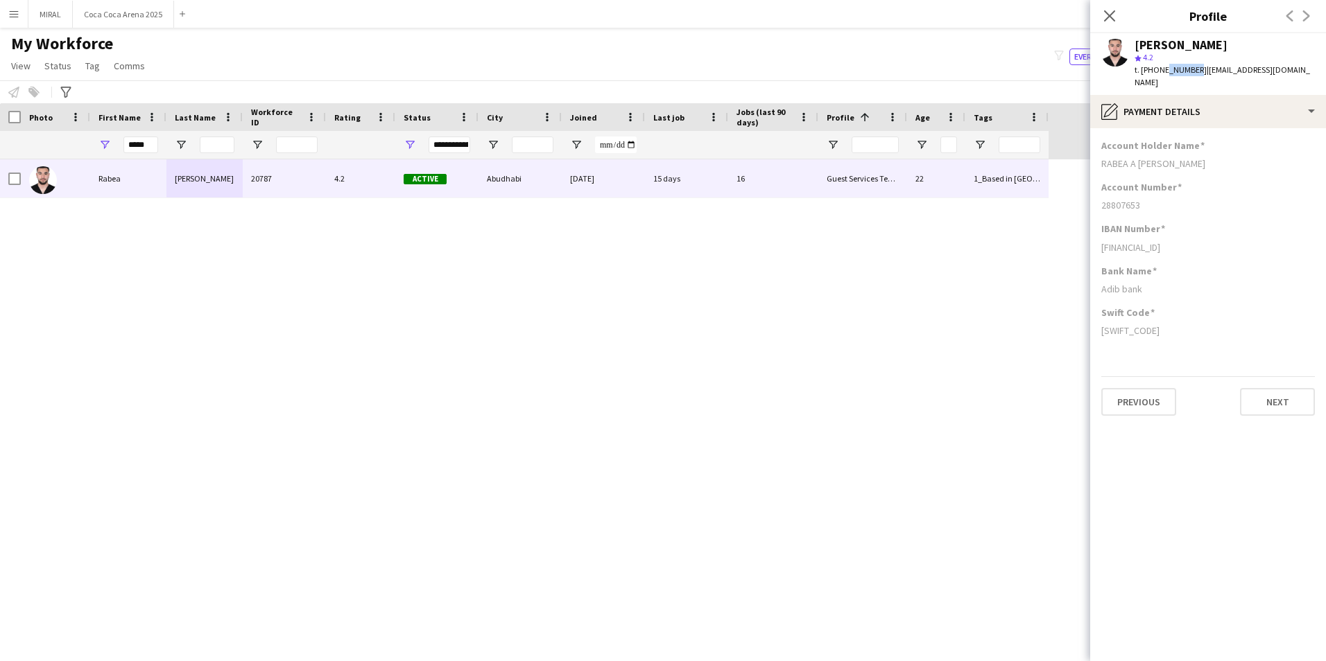
click at [1161, 67] on span "t. [PHONE_NUMBER]" at bounding box center [1170, 69] width 72 height 10
drag, startPoint x: 1161, startPoint y: 67, endPoint x: 1148, endPoint y: 67, distance: 12.5
click at [1148, 67] on span "t. [PHONE_NUMBER]" at bounding box center [1170, 69] width 72 height 10
drag, startPoint x: 1145, startPoint y: 69, endPoint x: 1193, endPoint y: 68, distance: 48.5
click at [1193, 68] on span "t. [PHONE_NUMBER]" at bounding box center [1170, 69] width 72 height 10
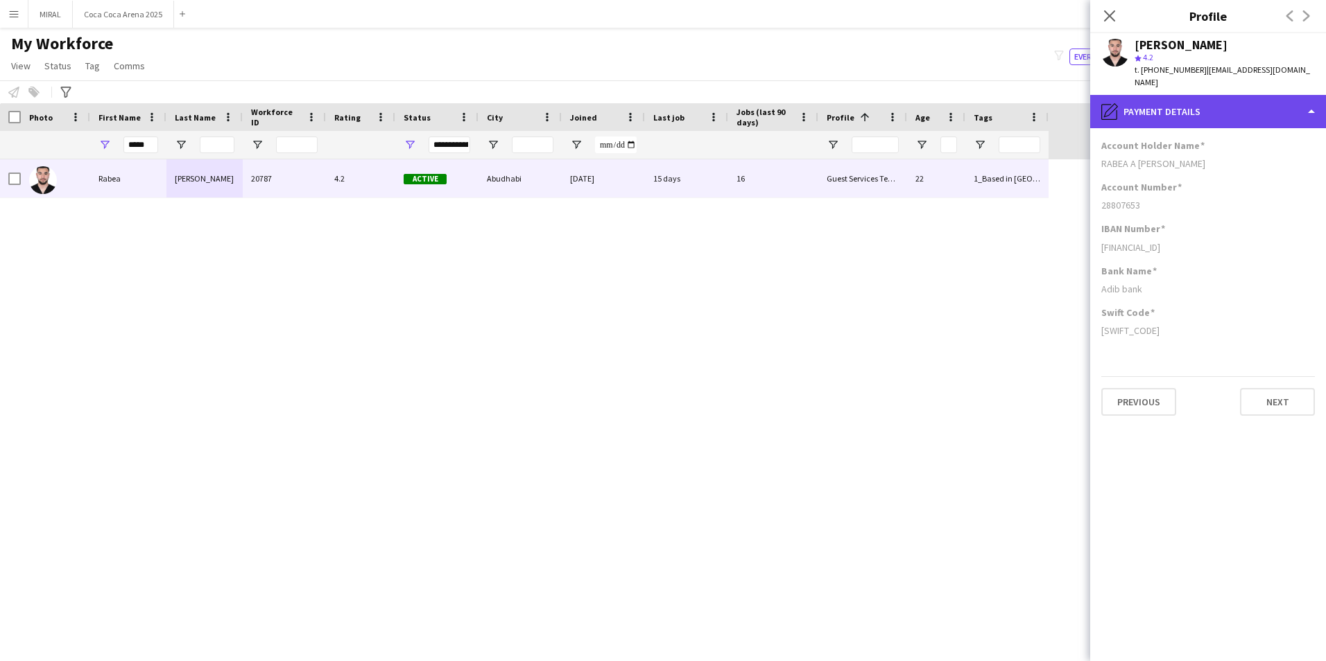
click at [1286, 95] on div "pencil4 Payment details" at bounding box center [1208, 111] width 236 height 33
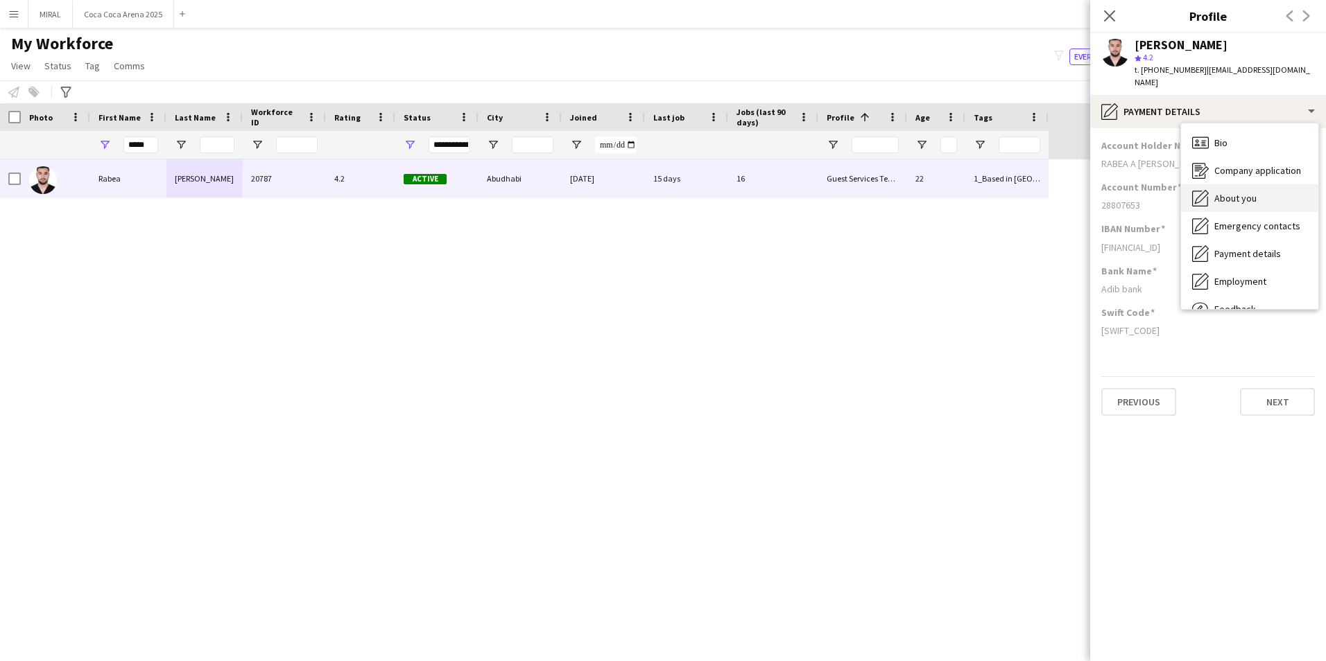
click at [1261, 186] on div "About you About you" at bounding box center [1249, 198] width 137 height 28
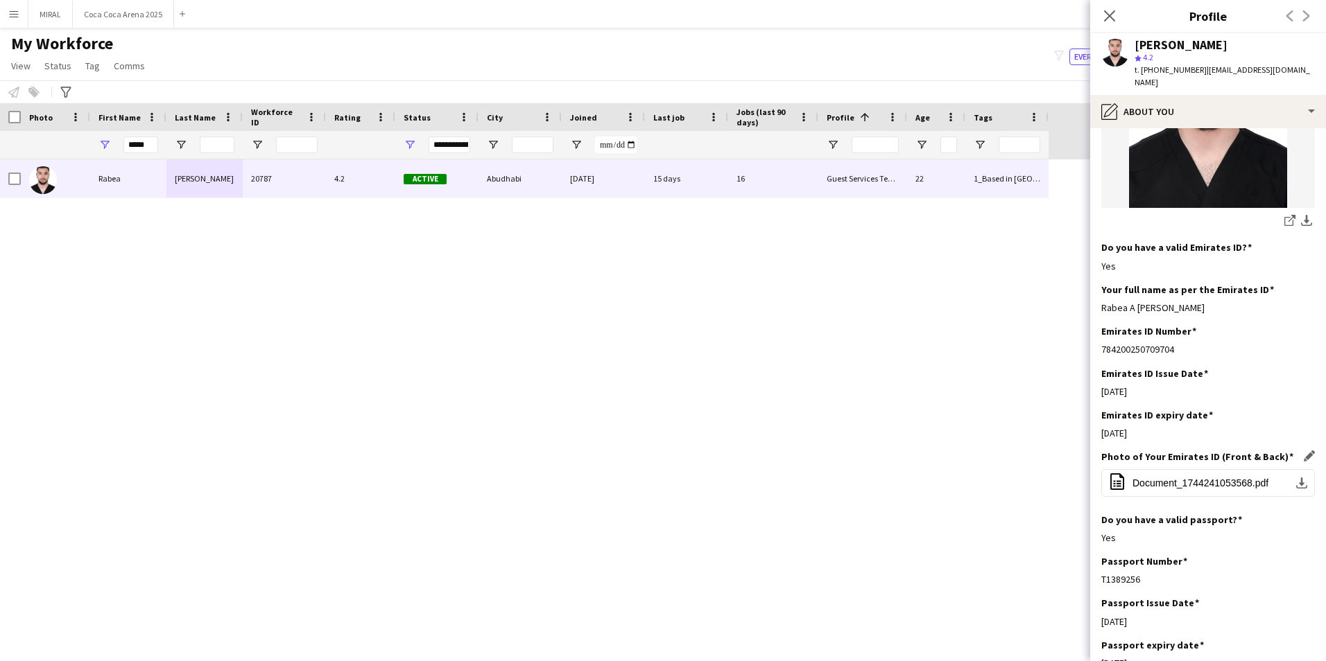
scroll to position [347, 0]
drag, startPoint x: 1177, startPoint y: 317, endPoint x: 1098, endPoint y: 326, distance: 79.6
click at [1098, 326] on app-section-data-types "Bio Edit this field I’m a motivated and curious individual with a degree in Ane…" at bounding box center [1208, 394] width 236 height 533
drag, startPoint x: 1147, startPoint y: 406, endPoint x: 1102, endPoint y: 406, distance: 44.4
click at [1102, 426] on div "[DATE]" at bounding box center [1208, 432] width 214 height 12
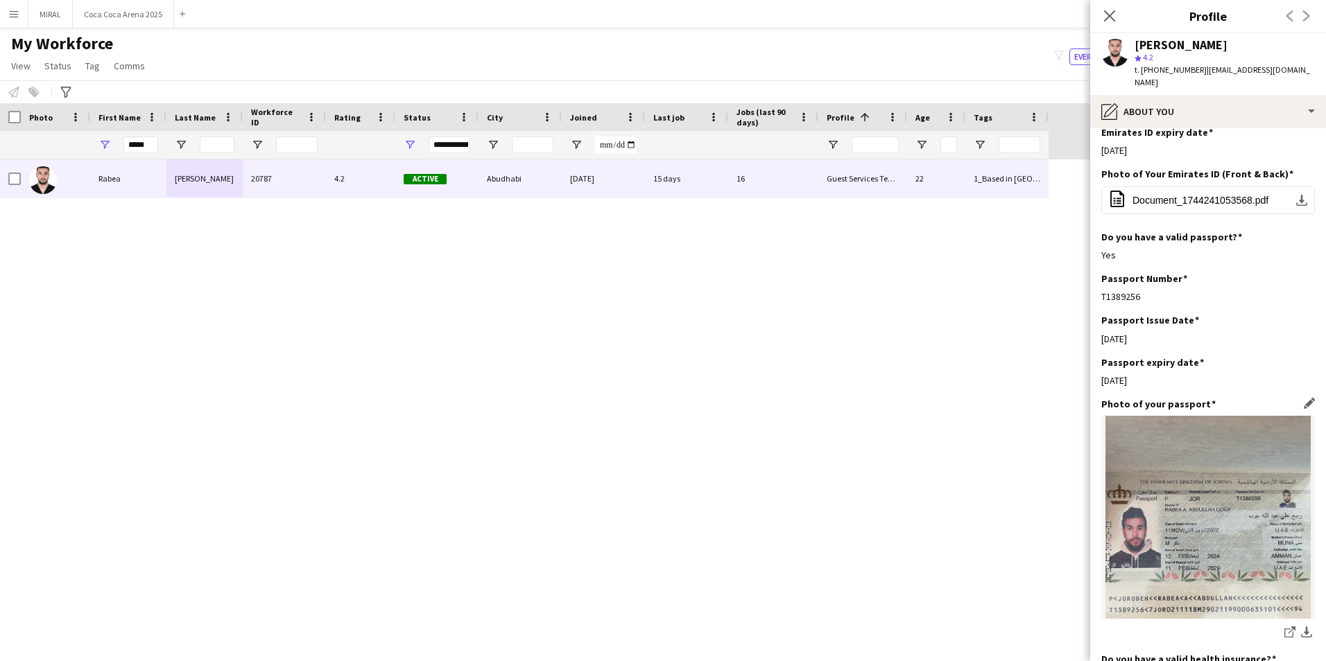
scroll to position [693, 0]
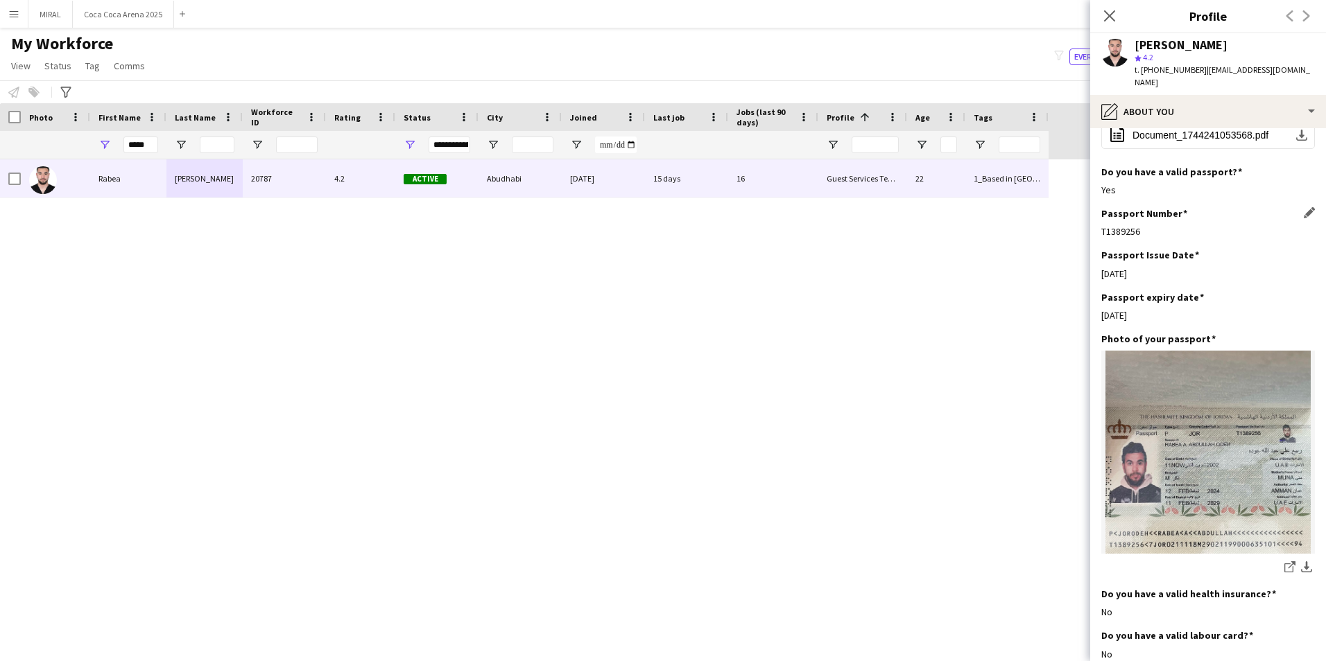
drag, startPoint x: 1143, startPoint y: 209, endPoint x: 1101, endPoint y: 209, distance: 42.3
click at [1101, 225] on div "T1389256" at bounding box center [1208, 231] width 214 height 12
drag, startPoint x: 1149, startPoint y: 252, endPoint x: 1100, endPoint y: 252, distance: 48.5
click at [1100, 252] on app-section-data-types "Bio Edit this field I’m a motivated and curious individual with a degree in Ane…" at bounding box center [1208, 394] width 236 height 533
drag, startPoint x: 1152, startPoint y: 287, endPoint x: 1096, endPoint y: 292, distance: 55.7
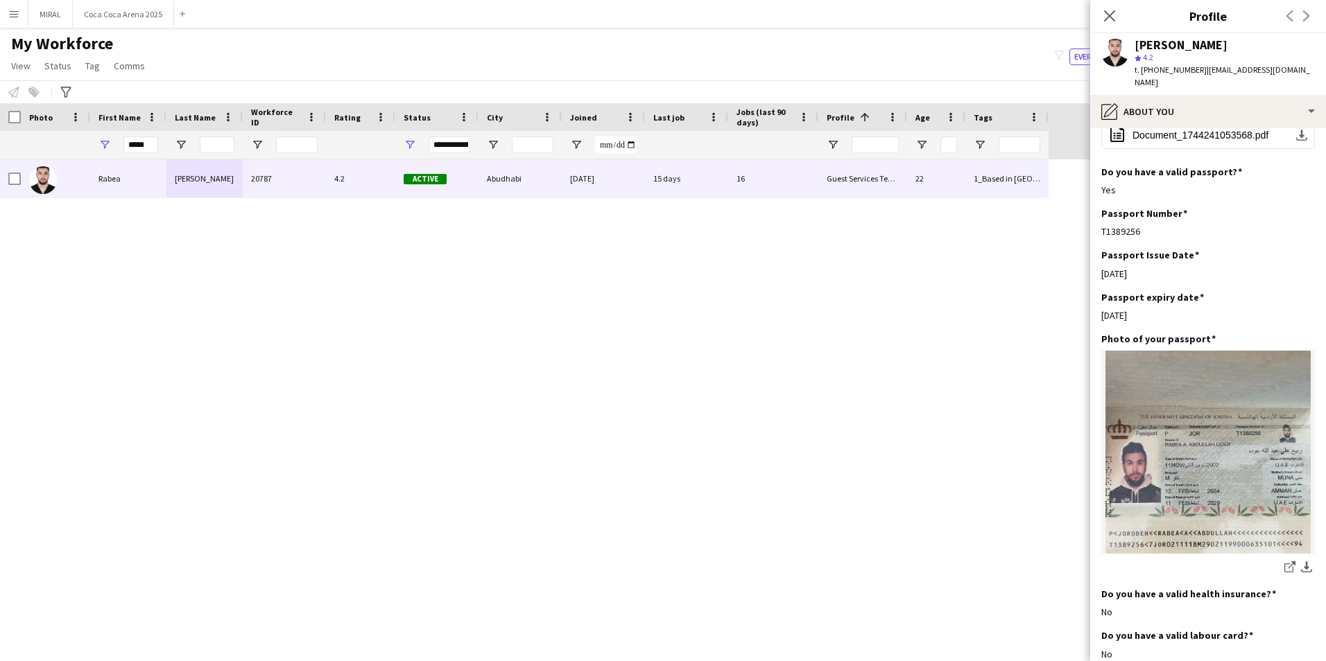
click at [1096, 292] on app-section-data-types "Bio Edit this field I’m a motivated and curious individual with a degree in Ane…" at bounding box center [1208, 394] width 236 height 533
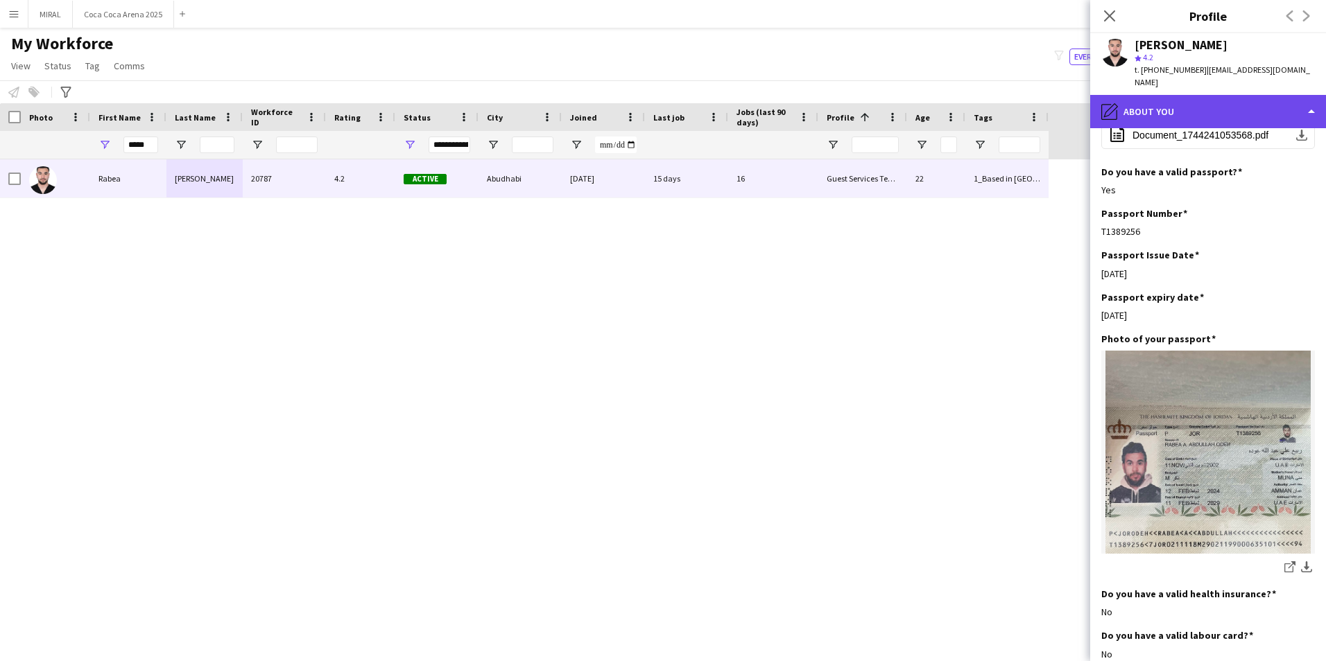
click at [1240, 95] on div "pencil4 About you" at bounding box center [1208, 111] width 236 height 33
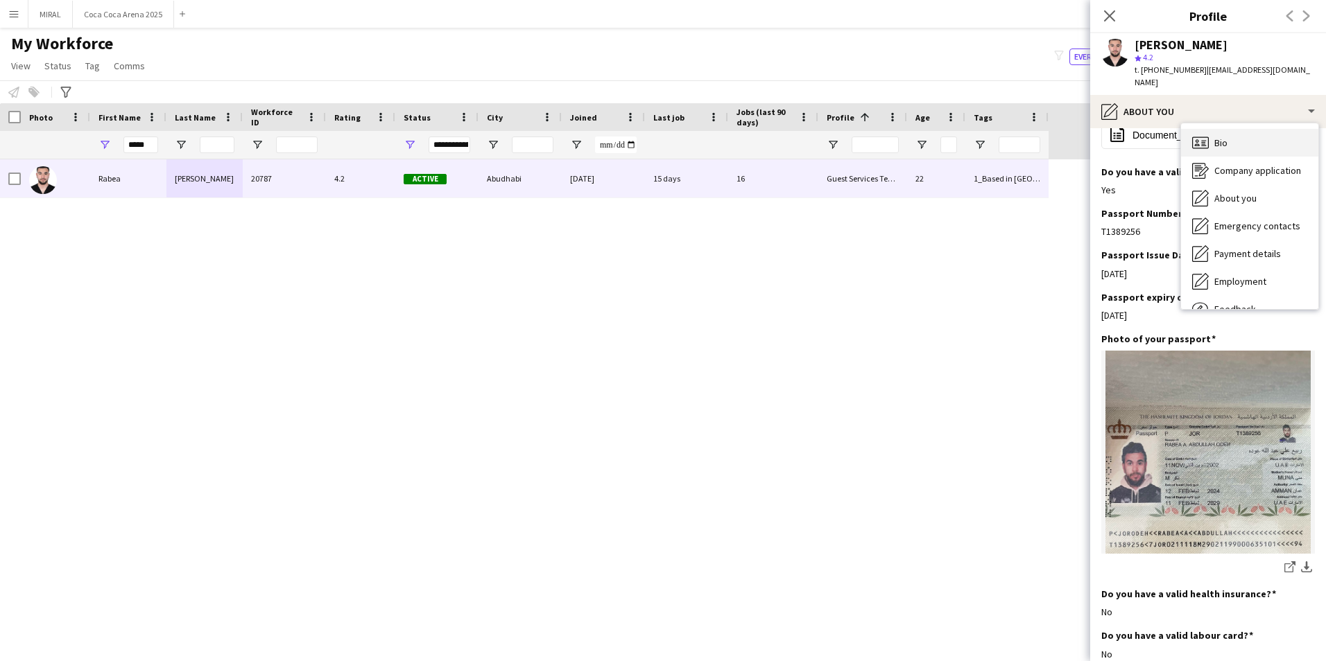
click at [1261, 129] on div "Bio Bio" at bounding box center [1249, 143] width 137 height 28
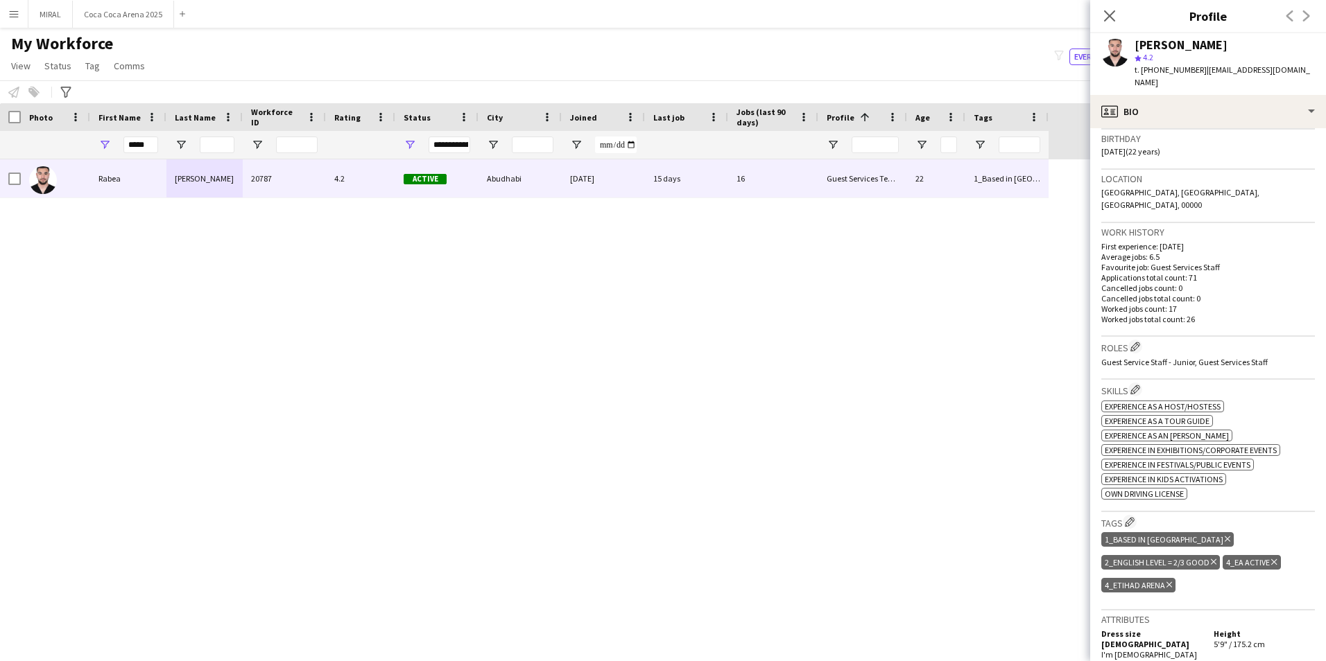
scroll to position [416, 0]
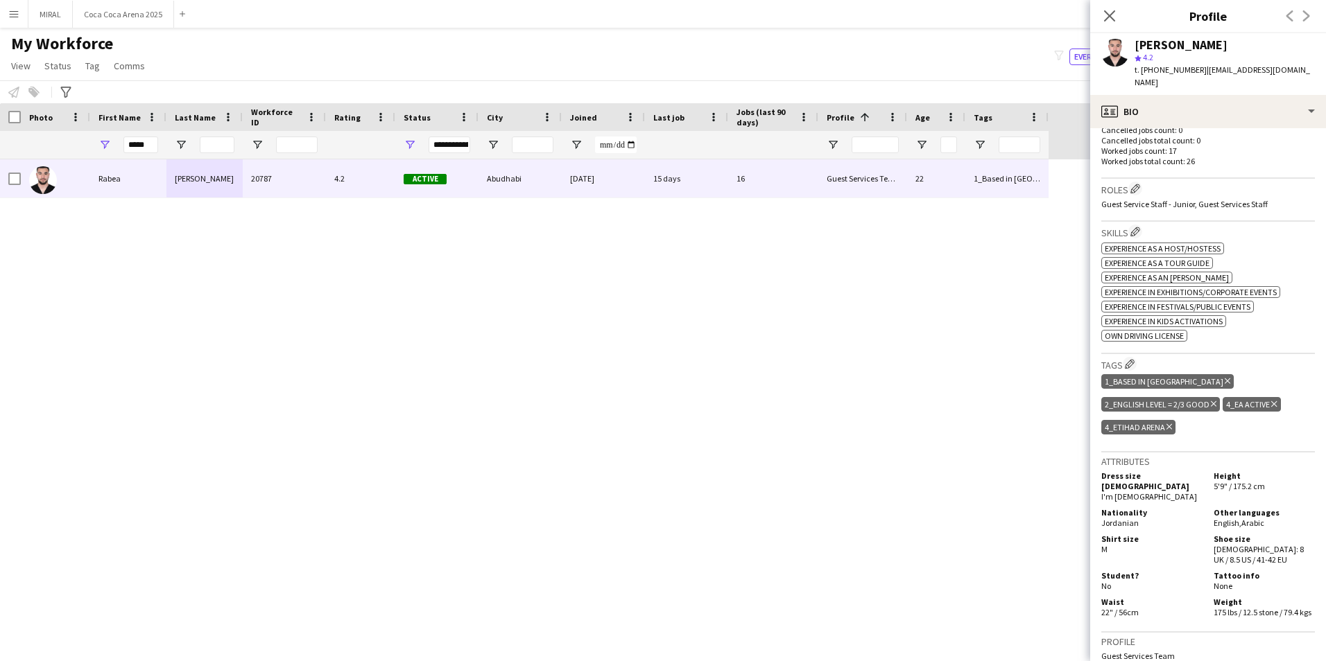
drag, startPoint x: 1136, startPoint y: 487, endPoint x: 1102, endPoint y: 482, distance: 33.6
click at [1102, 518] on span "Jordanian" at bounding box center [1119, 523] width 37 height 10
drag, startPoint x: 151, startPoint y: 146, endPoint x: 107, endPoint y: 146, distance: 43.7
click at [107, 146] on div "*****" at bounding box center [128, 145] width 76 height 28
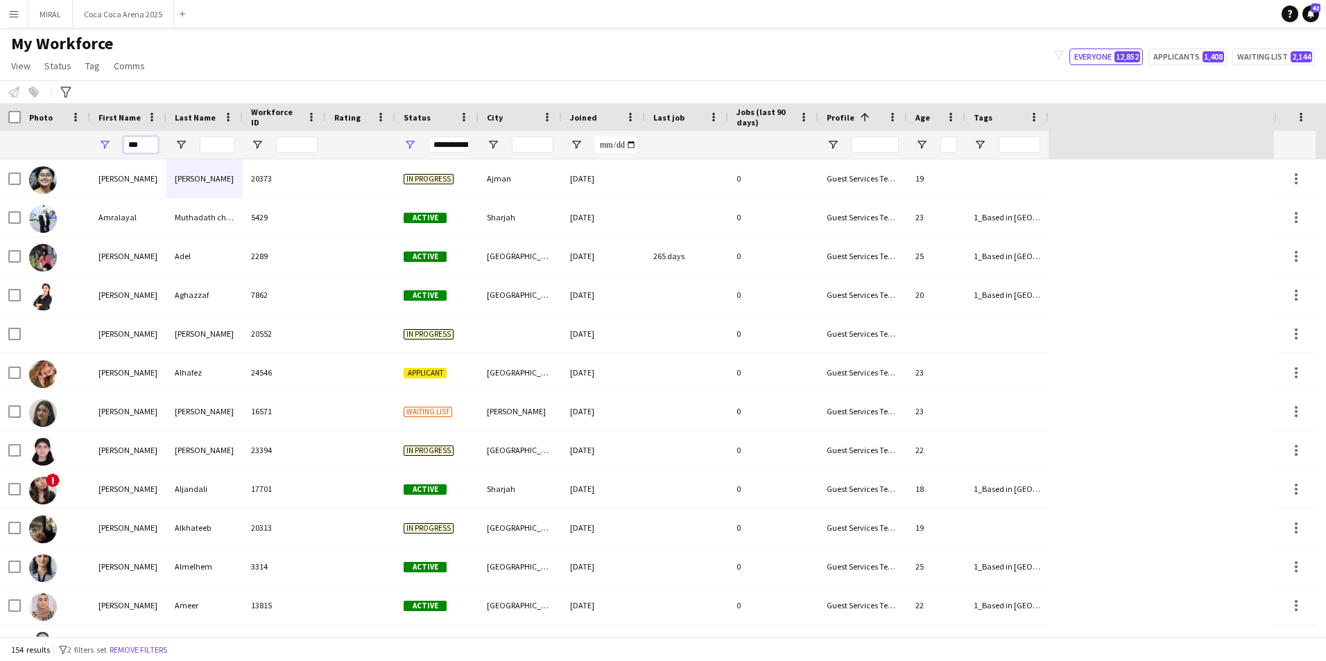
type input "***"
click at [220, 147] on input "Last Name Filter Input" at bounding box center [217, 145] width 35 height 17
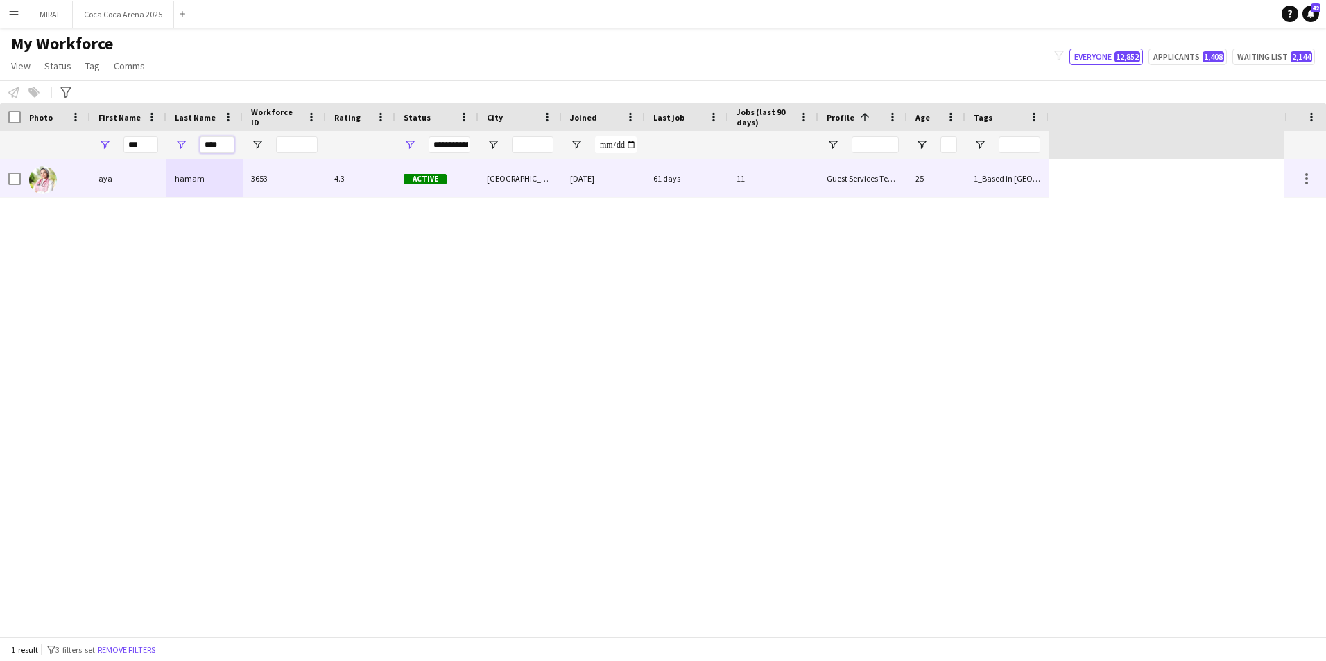
type input "****"
click at [306, 174] on div "3653" at bounding box center [284, 178] width 83 height 38
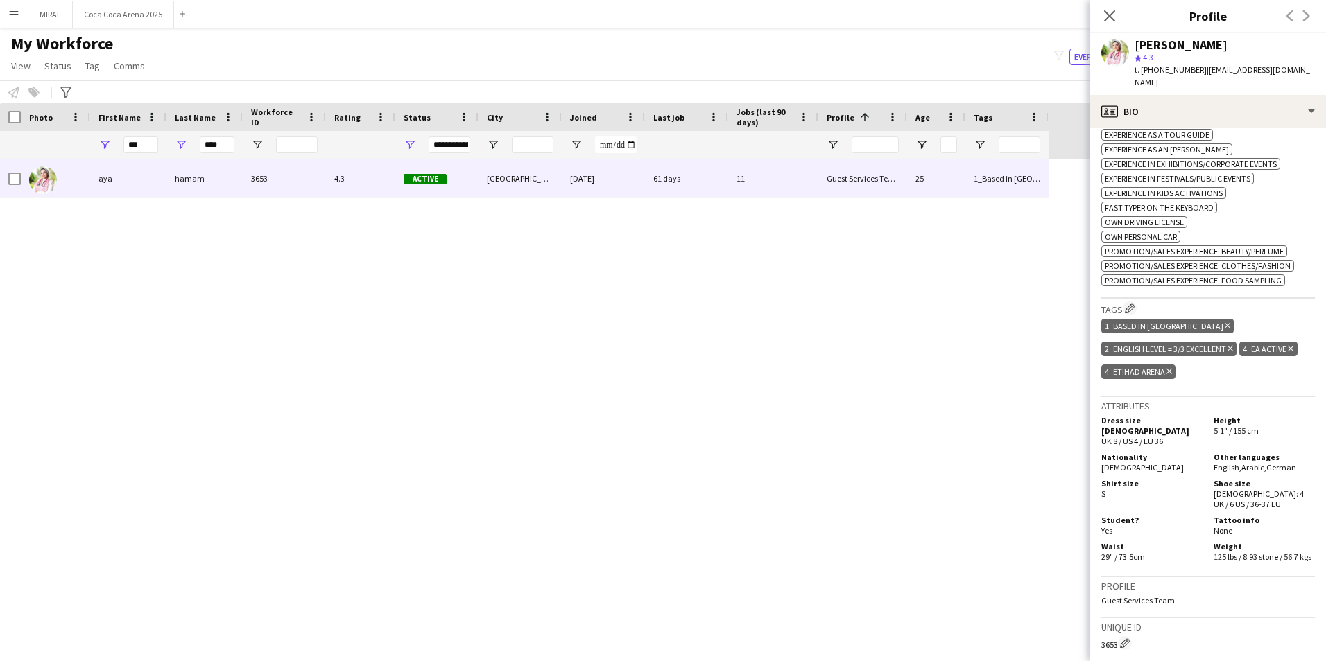
scroll to position [624, 0]
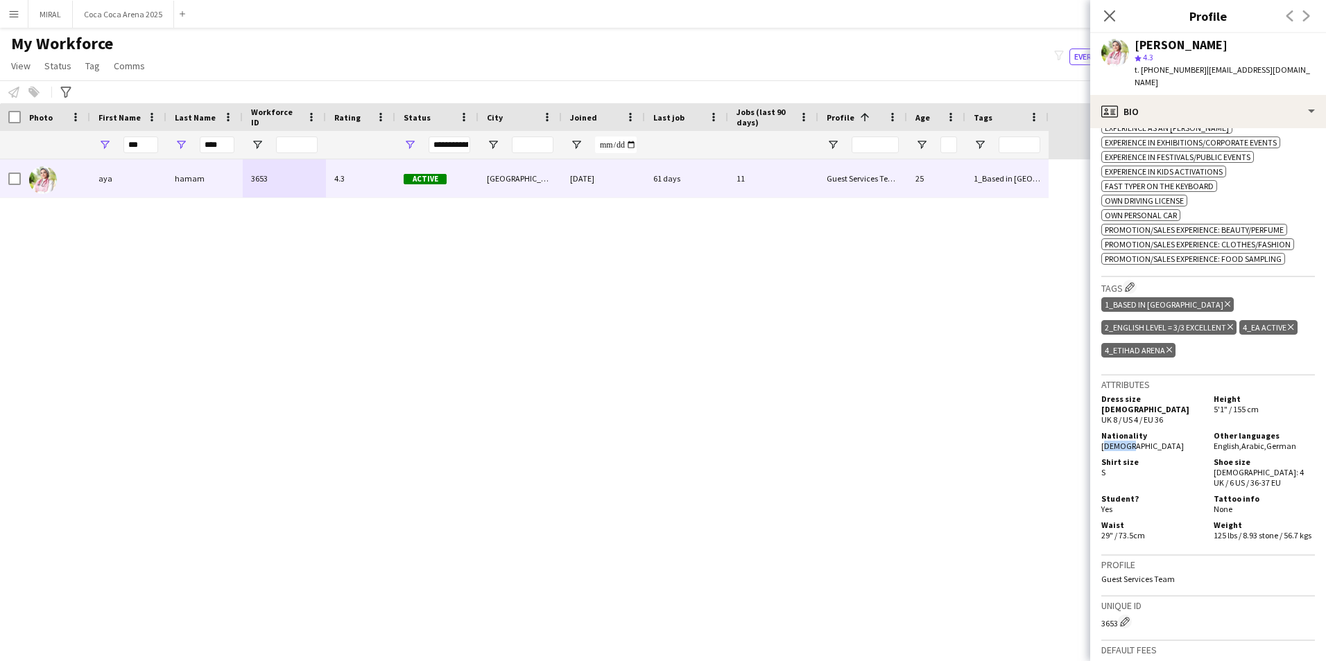
drag, startPoint x: 1127, startPoint y: 426, endPoint x: 1100, endPoint y: 425, distance: 27.7
click at [1100, 425] on app-crew-profile-bio "chevron-left chevron-right Open photos pop-in Gender [DEMOGRAPHIC_DATA] Birthda…" at bounding box center [1208, 394] width 236 height 533
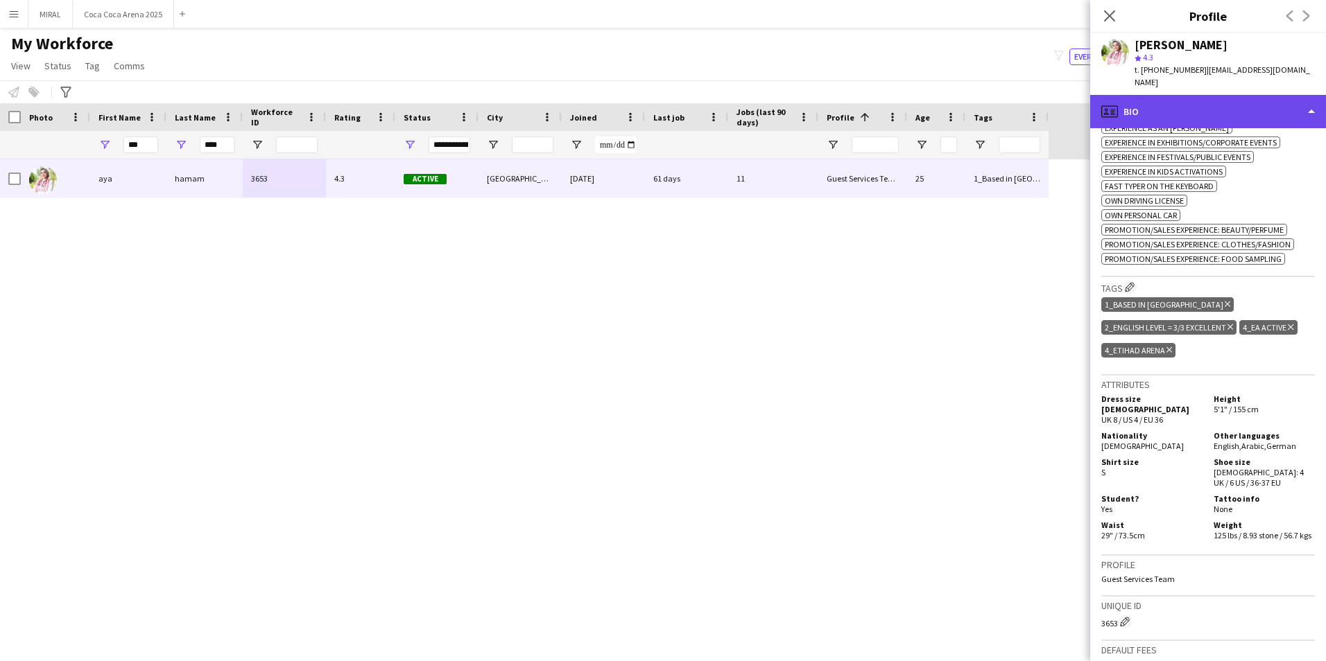
click at [1243, 95] on div "profile Bio" at bounding box center [1208, 111] width 236 height 33
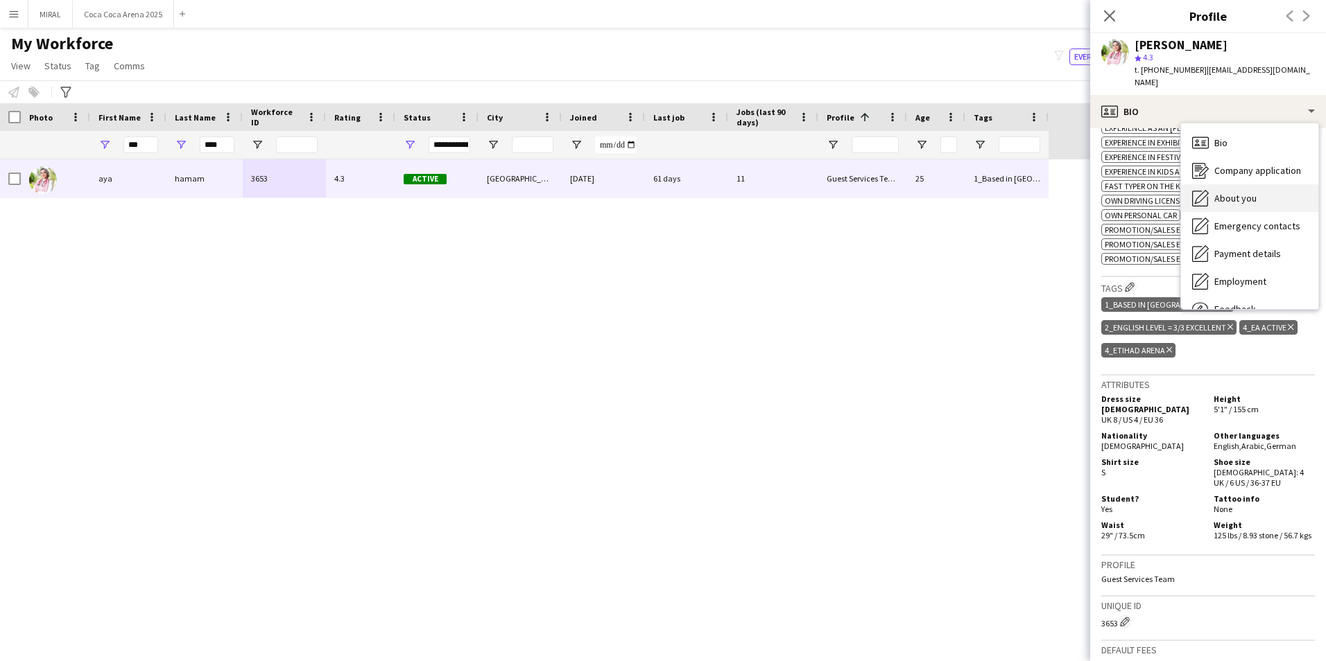
click at [1249, 192] on span "About you" at bounding box center [1235, 198] width 42 height 12
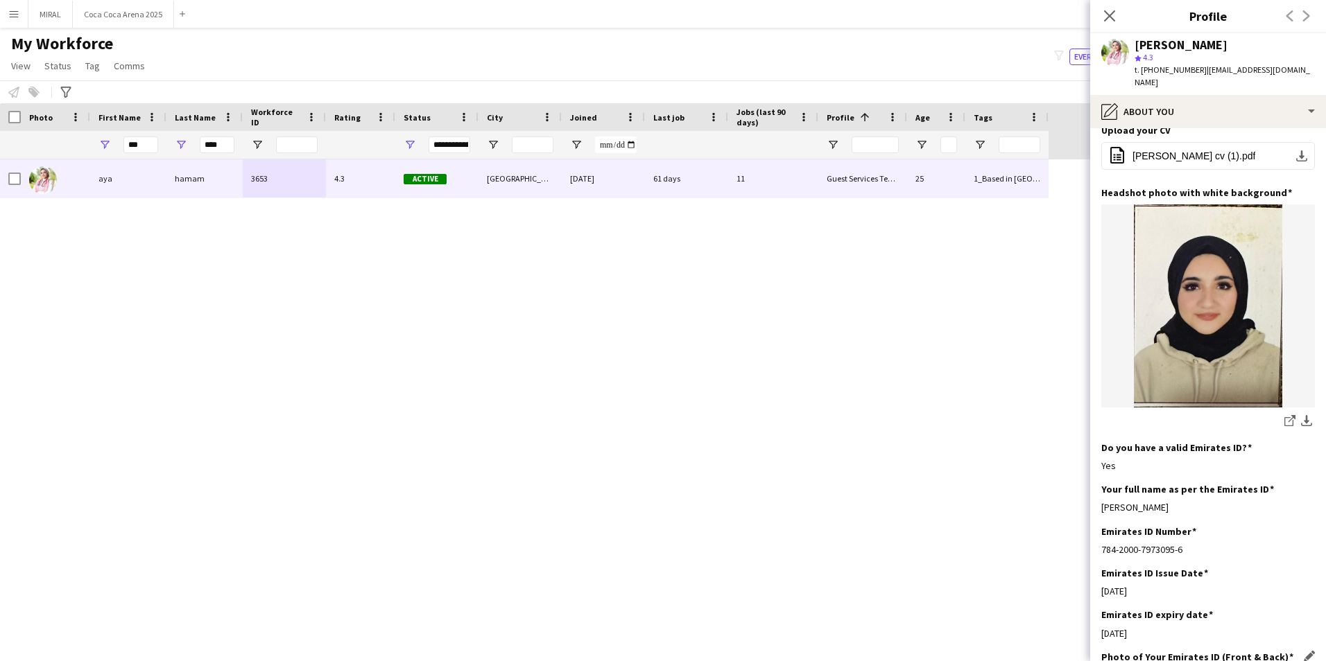
scroll to position [416, 0]
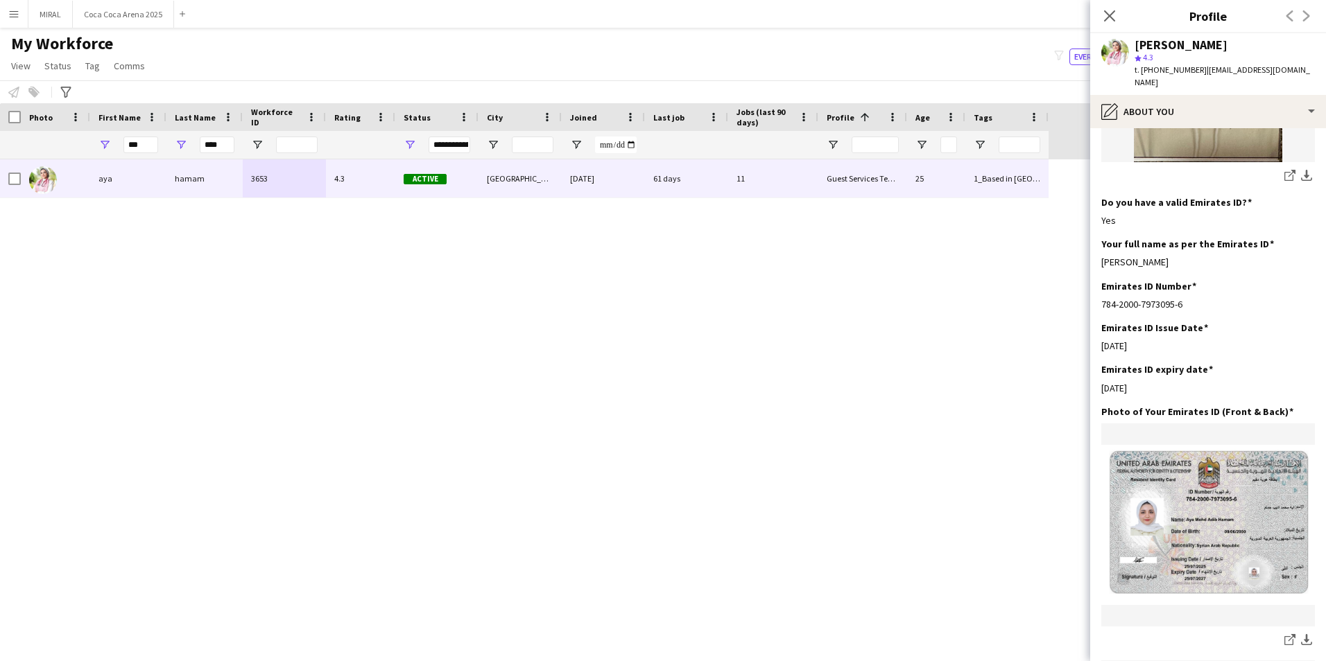
drag, startPoint x: 1184, startPoint y: 279, endPoint x: 1098, endPoint y: 279, distance: 86.7
click at [1098, 279] on app-section-data-types "Bio Edit this field Hello my name’s [PERSON_NAME], a [DEMOGRAPHIC_DATA] sixth y…" at bounding box center [1208, 394] width 236 height 533
drag, startPoint x: 1152, startPoint y: 363, endPoint x: 1101, endPoint y: 364, distance: 51.3
click at [1101, 382] on div "[DATE]" at bounding box center [1208, 388] width 214 height 12
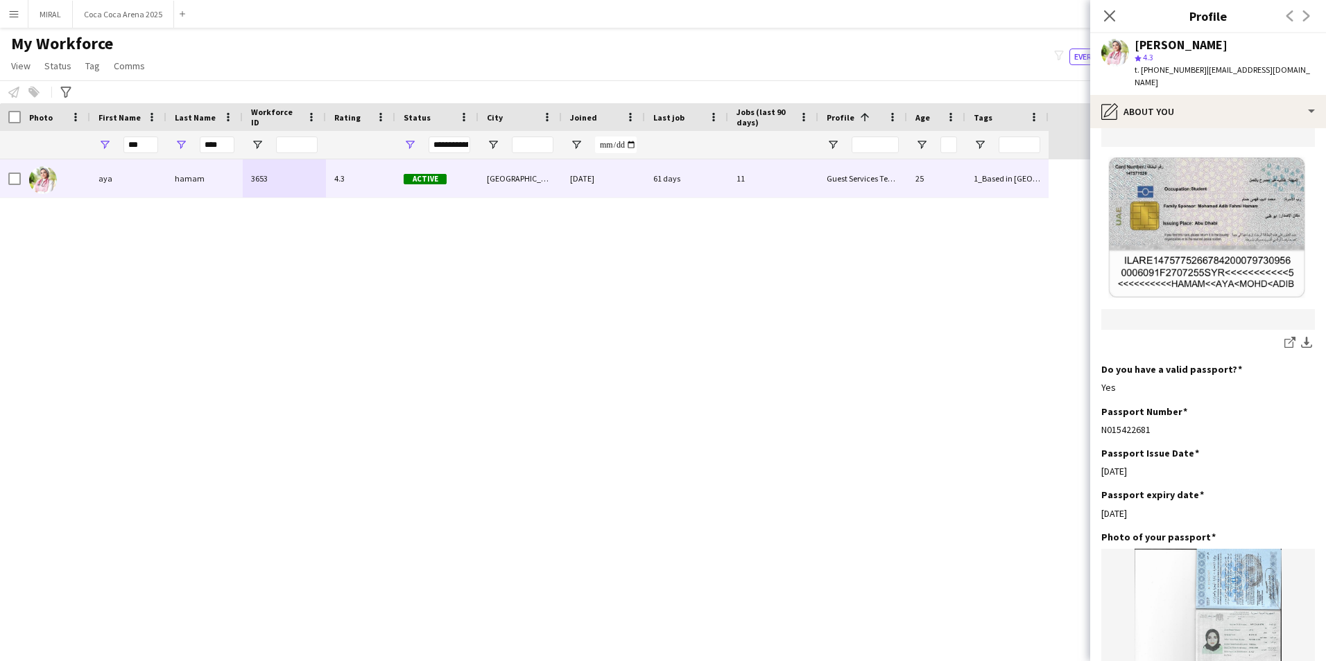
scroll to position [1040, 0]
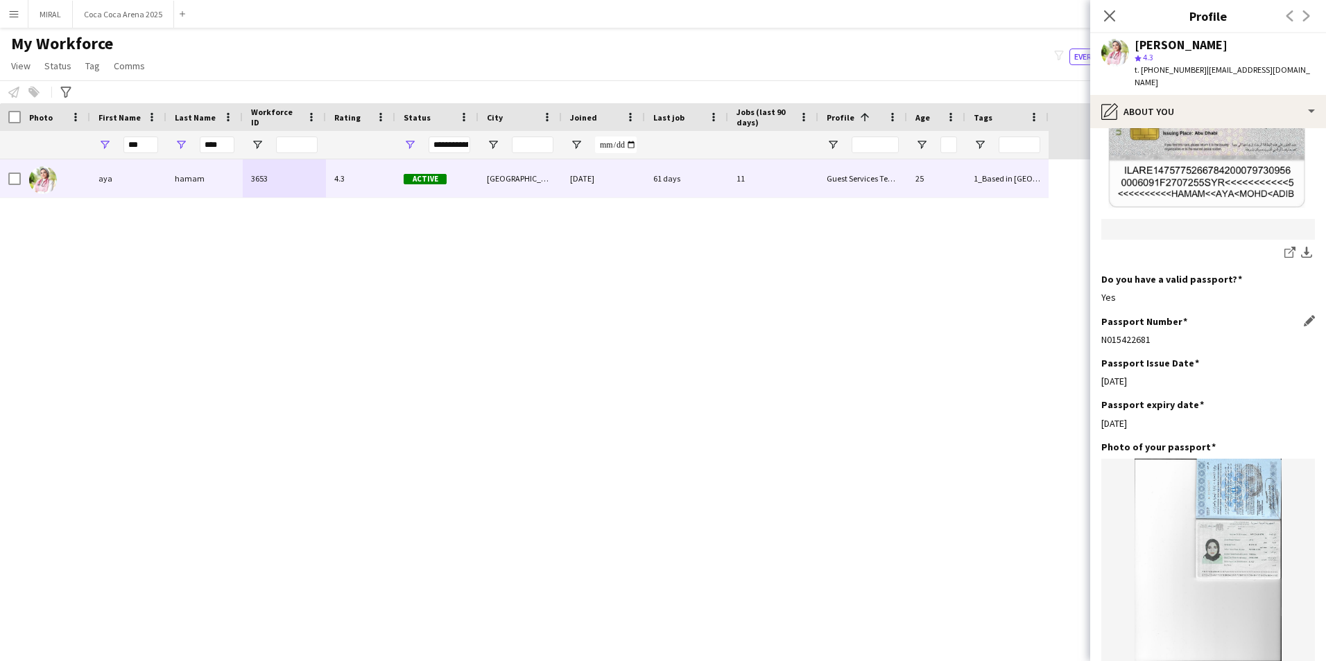
drag, startPoint x: 1157, startPoint y: 316, endPoint x: 1102, endPoint y: 319, distance: 54.8
click at [1102, 334] on div "N015422681" at bounding box center [1208, 340] width 214 height 12
drag, startPoint x: 1149, startPoint y: 356, endPoint x: 1100, endPoint y: 359, distance: 49.3
click at [1100, 359] on app-section-data-types "Bio Edit this field Hello my name’s [PERSON_NAME], a [DEMOGRAPHIC_DATA] sixth y…" at bounding box center [1208, 394] width 236 height 533
drag, startPoint x: 1152, startPoint y: 400, endPoint x: 1100, endPoint y: 400, distance: 52.0
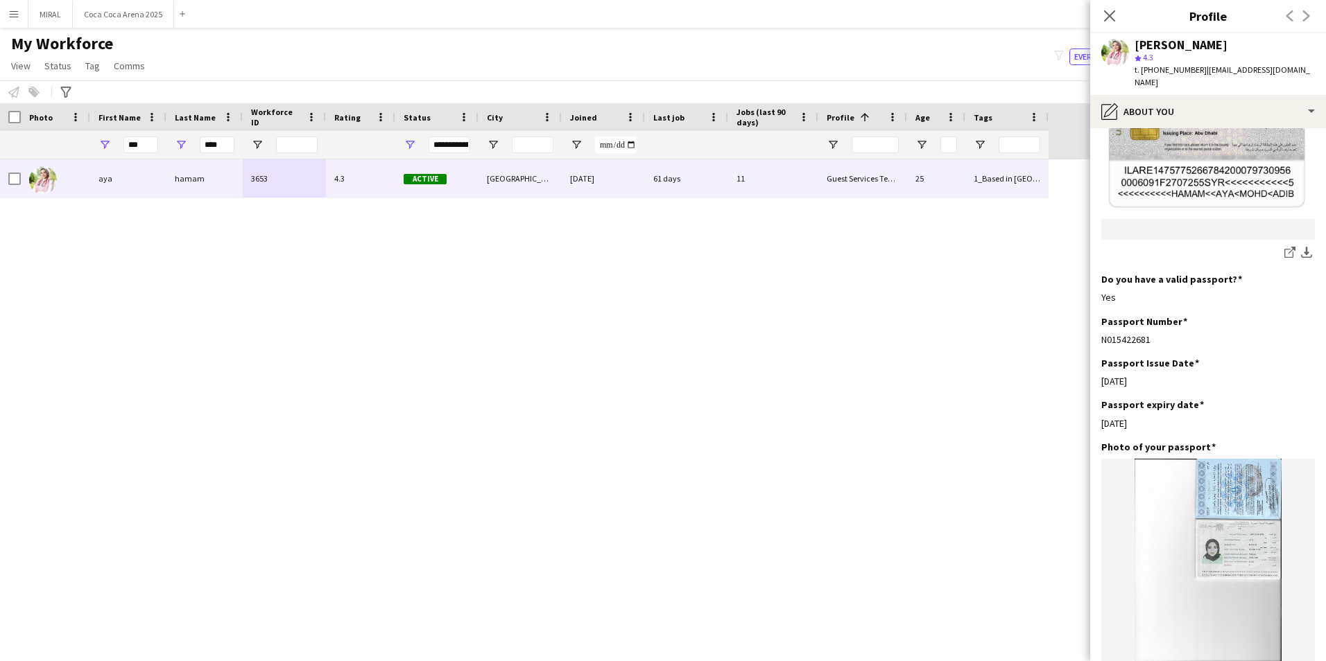
click at [1100, 400] on app-section-data-types "Bio Edit this field Hello my name’s [PERSON_NAME], a [DEMOGRAPHIC_DATA] sixth y…" at bounding box center [1208, 394] width 236 height 533
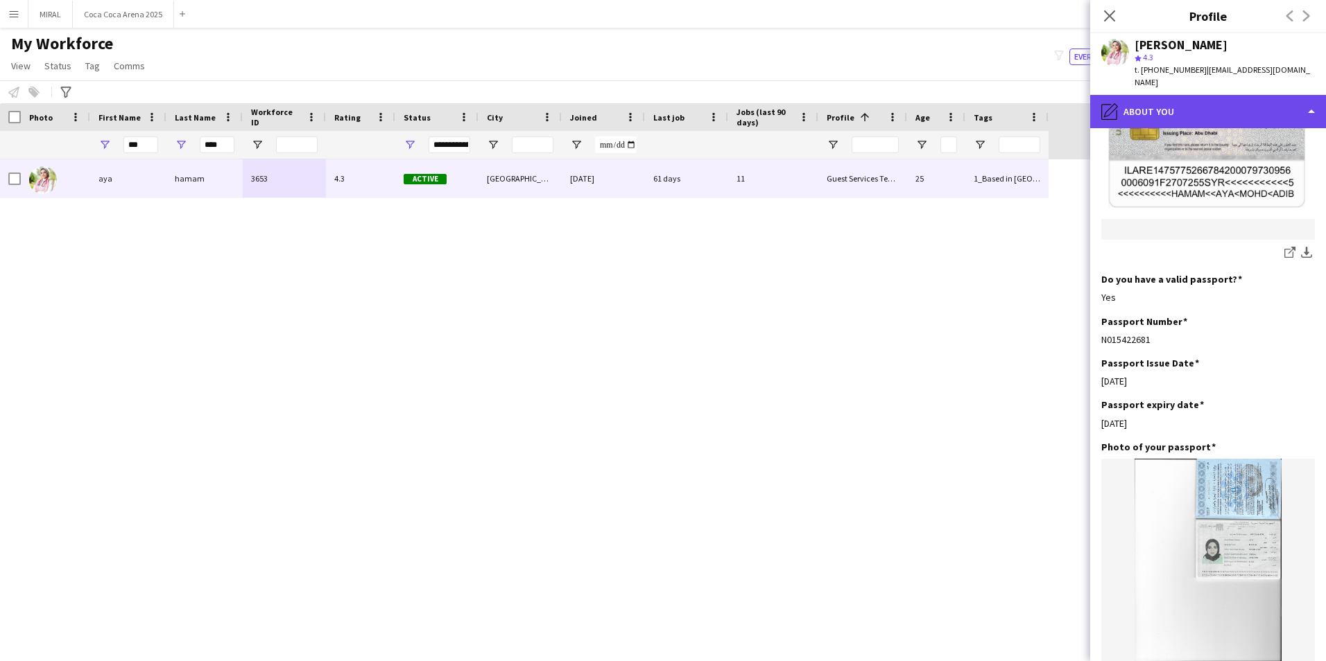
click at [1174, 95] on div "pencil4 About you" at bounding box center [1208, 111] width 236 height 33
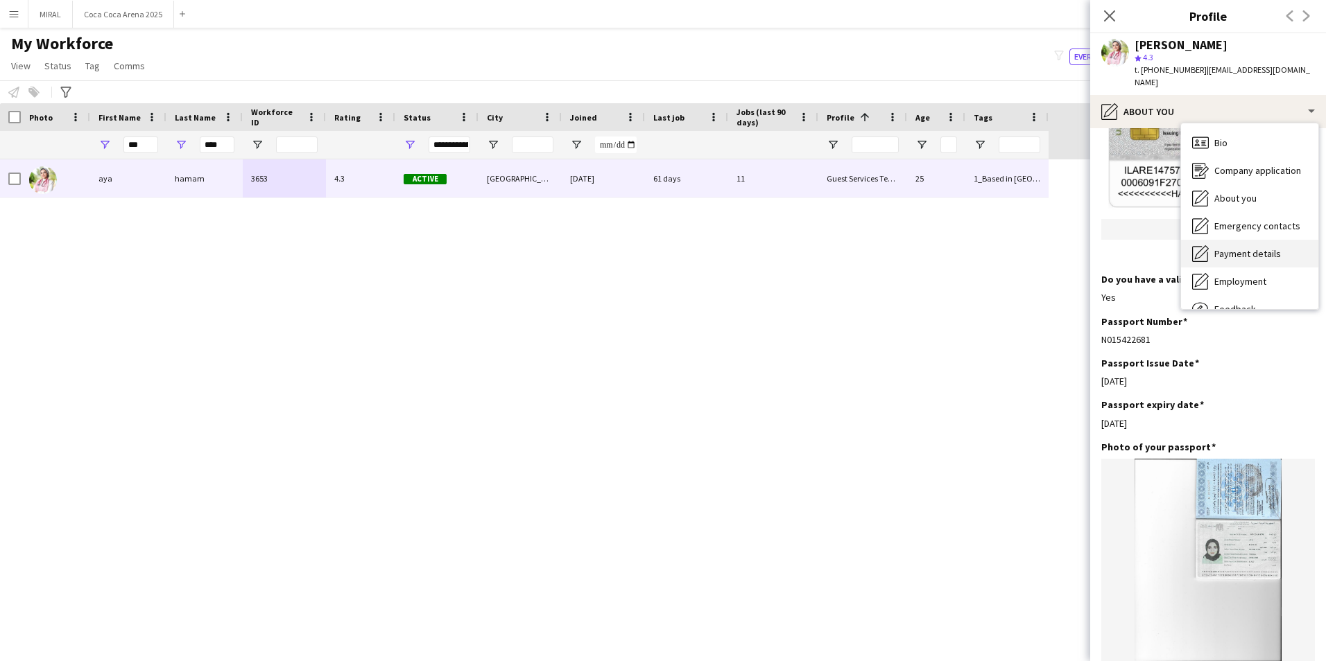
click at [1240, 248] on span "Payment details" at bounding box center [1247, 254] width 67 height 12
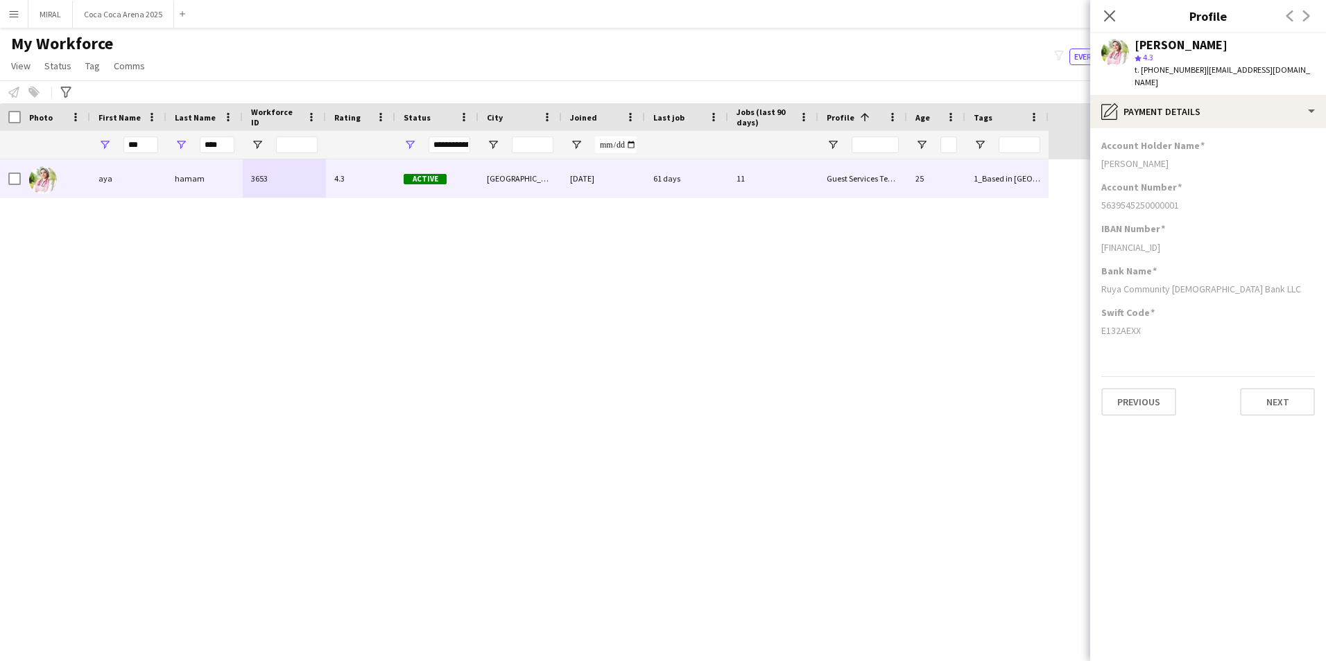
scroll to position [0, 0]
drag, startPoint x: 1249, startPoint y: 277, endPoint x: 1100, endPoint y: 284, distance: 149.9
click at [1100, 284] on app-section-data-types "Account Holder Name [PERSON_NAME] Account Number [FINANCIAL_ID] IBAN Number [FI…" at bounding box center [1208, 394] width 236 height 533
drag, startPoint x: 1179, startPoint y: 196, endPoint x: 1094, endPoint y: 193, distance: 84.6
click at [1094, 193] on app-section-data-types "Account Holder Name [PERSON_NAME] Account Number [FINANCIAL_ID] IBAN Number [FI…" at bounding box center [1208, 394] width 236 height 533
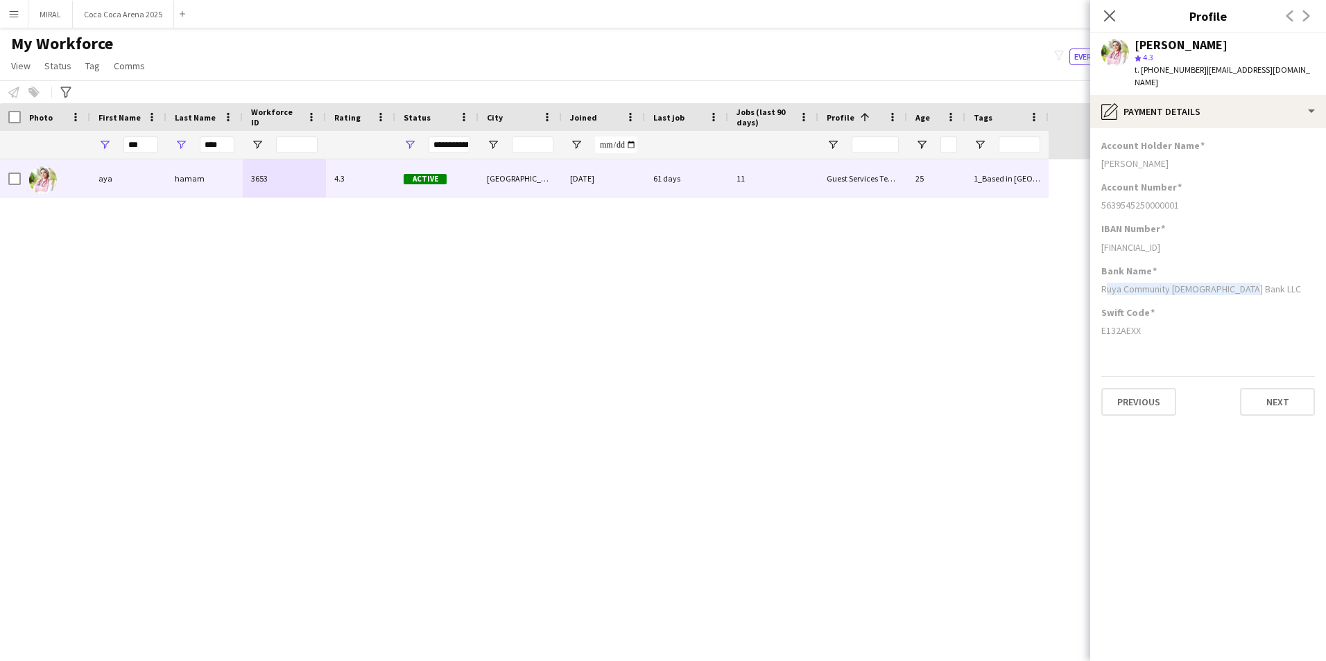
drag, startPoint x: 1222, startPoint y: 235, endPoint x: 1100, endPoint y: 235, distance: 121.3
click at [1100, 235] on app-section-data-types "Account Holder Name [PERSON_NAME] Account Number [FINANCIAL_ID] IBAN Number [FI…" at bounding box center [1208, 394] width 236 height 533
drag, startPoint x: 1143, startPoint y: 320, endPoint x: 1098, endPoint y: 318, distance: 45.8
click at [1098, 318] on app-section-data-types "Account Holder Name [PERSON_NAME] Account Number [FINANCIAL_ID] IBAN Number [FI…" at bounding box center [1208, 394] width 236 height 533
click at [1152, 72] on span "t. [PHONE_NUMBER]" at bounding box center [1170, 69] width 72 height 10
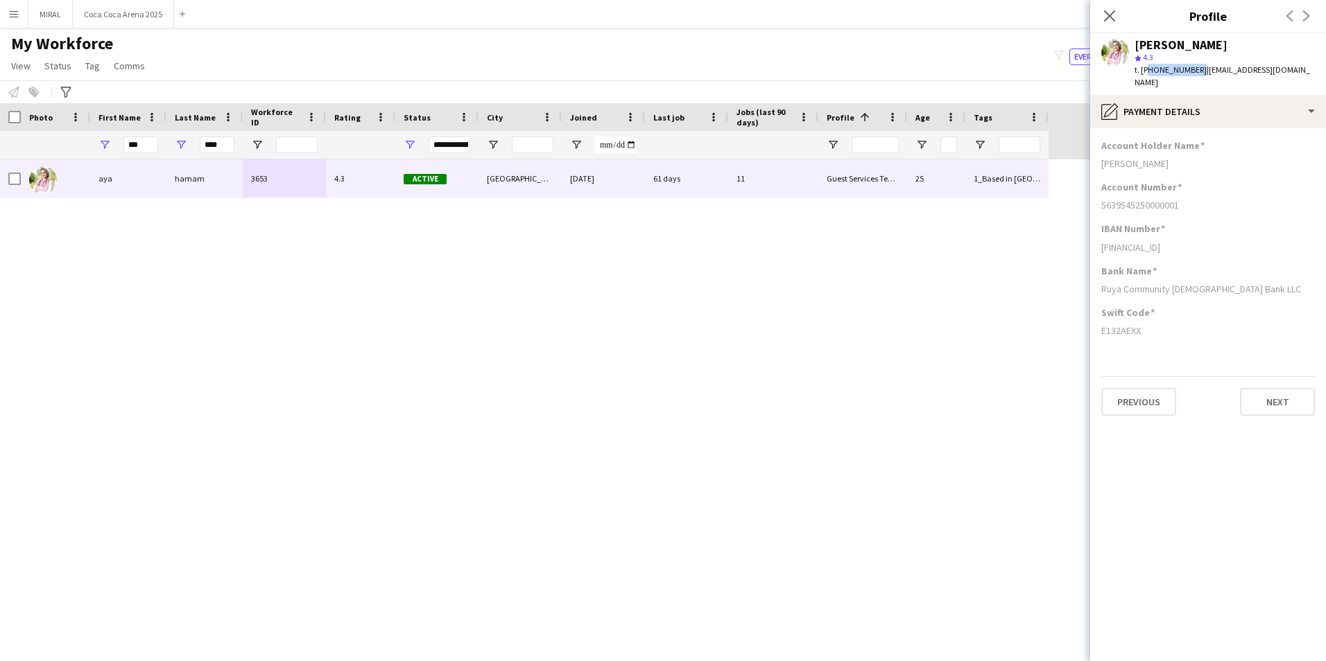
drag, startPoint x: 1144, startPoint y: 70, endPoint x: 1193, endPoint y: 69, distance: 49.2
click at [1193, 69] on span "t. [PHONE_NUMBER]" at bounding box center [1170, 69] width 72 height 10
drag, startPoint x: 135, startPoint y: 144, endPoint x: 101, endPoint y: 144, distance: 34.0
click at [101, 144] on div "***" at bounding box center [128, 145] width 76 height 28
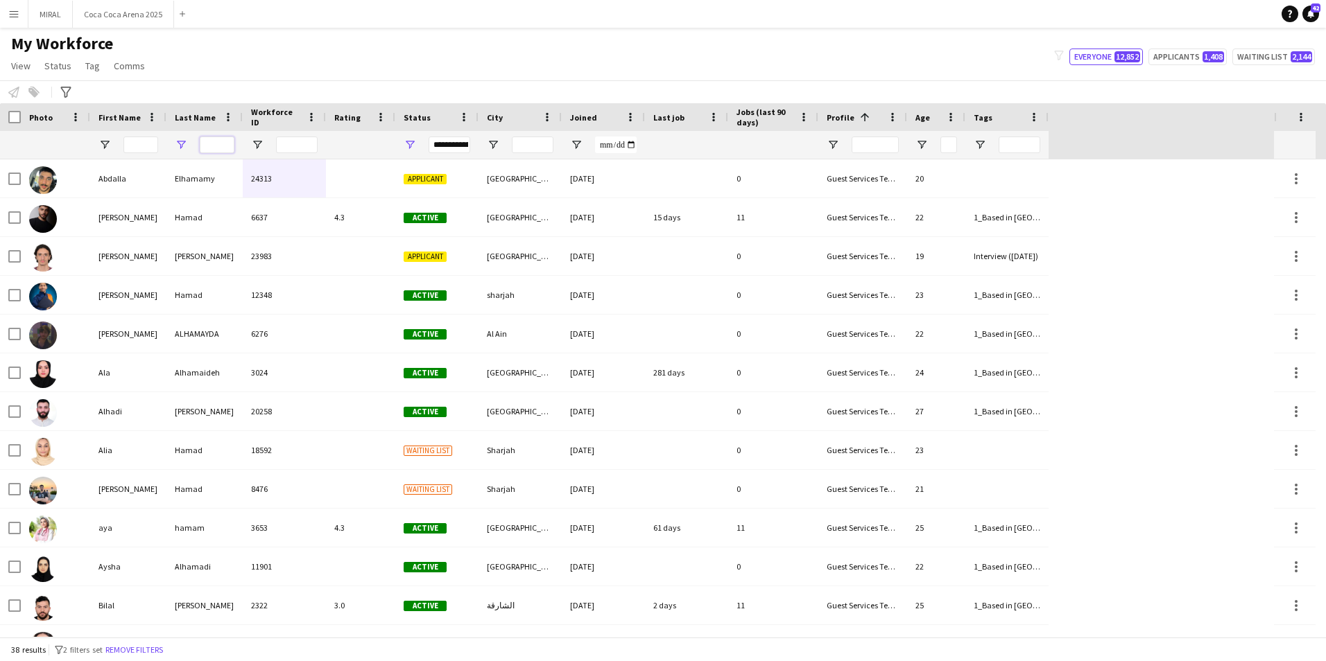
drag, startPoint x: 220, startPoint y: 145, endPoint x: 193, endPoint y: 144, distance: 26.4
click at [193, 144] on div at bounding box center [204, 145] width 76 height 28
click at [144, 141] on input "First Name Filter Input" at bounding box center [140, 145] width 35 height 17
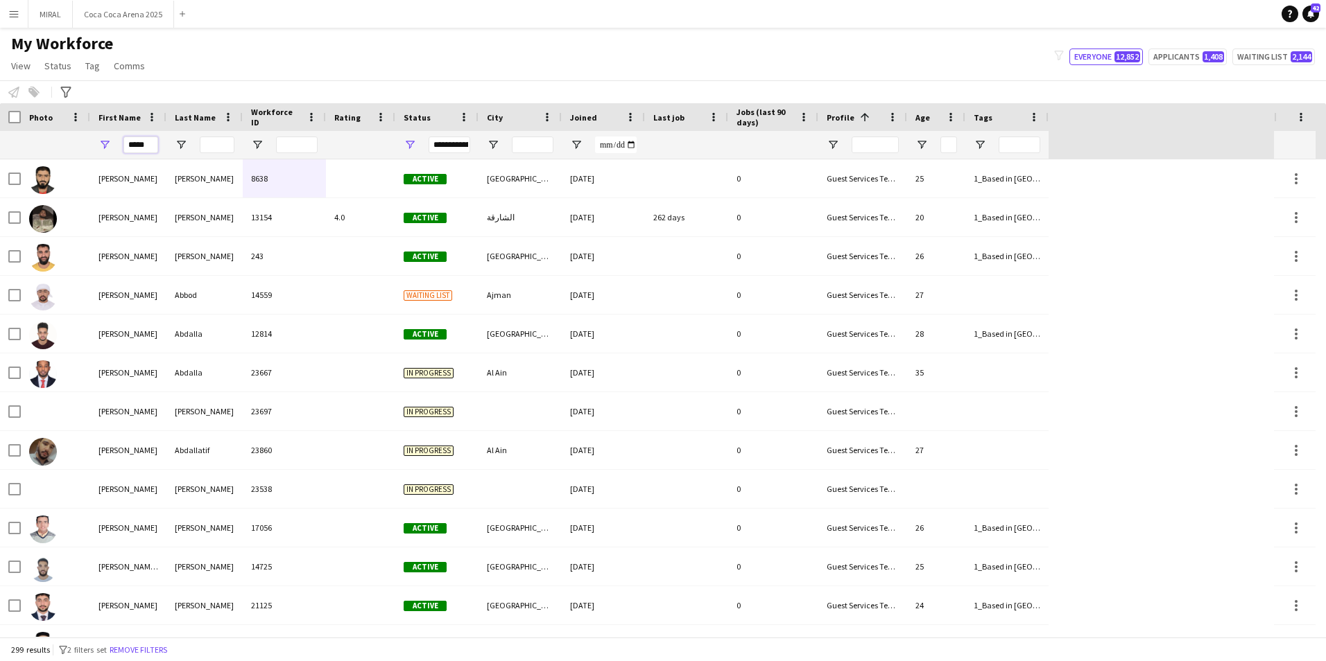
type input "*****"
click at [221, 144] on input "Last Name Filter Input" at bounding box center [217, 145] width 35 height 17
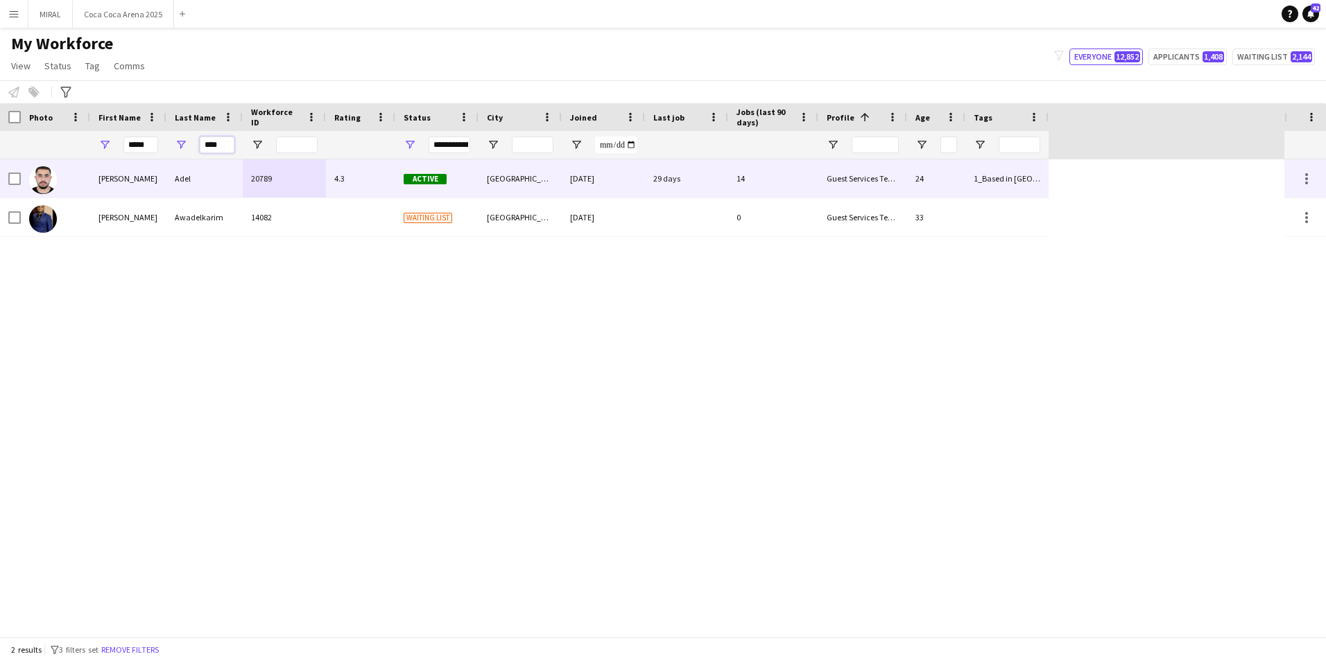
type input "****"
click at [365, 183] on div "4.3" at bounding box center [360, 178] width 69 height 38
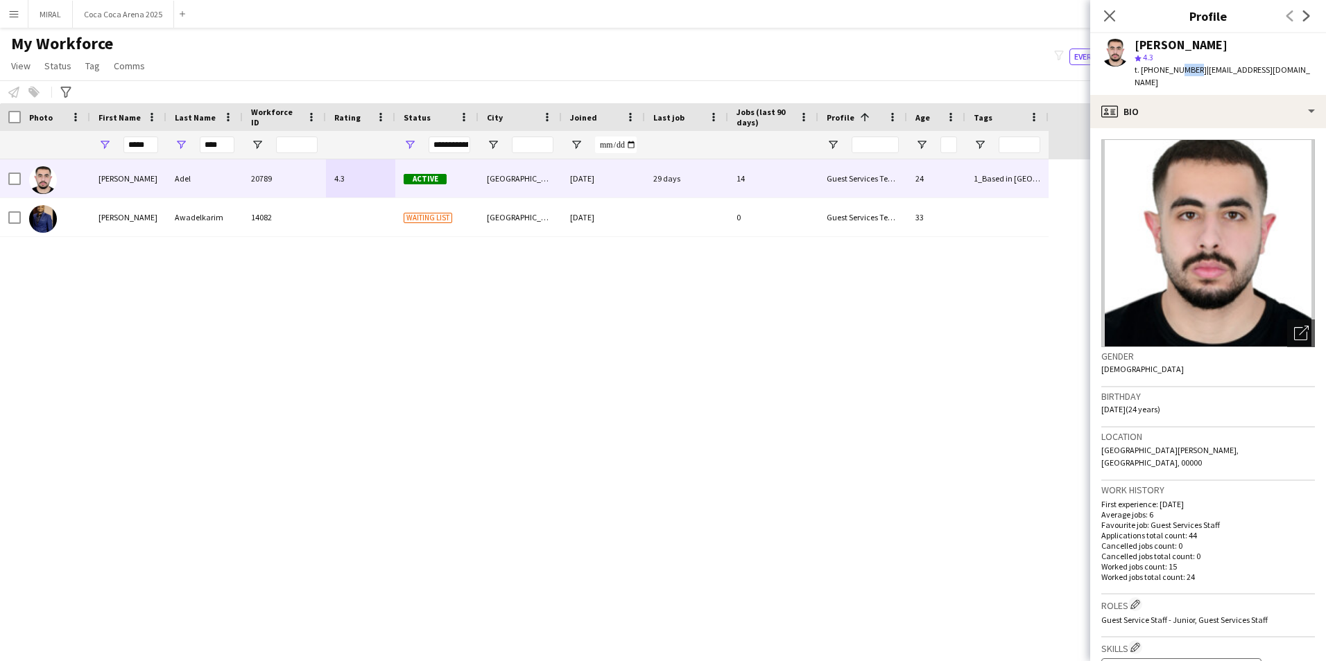
drag, startPoint x: 1193, startPoint y: 69, endPoint x: 1175, endPoint y: 71, distance: 17.5
click at [1175, 71] on span "t. [PHONE_NUMBER]" at bounding box center [1170, 69] width 72 height 10
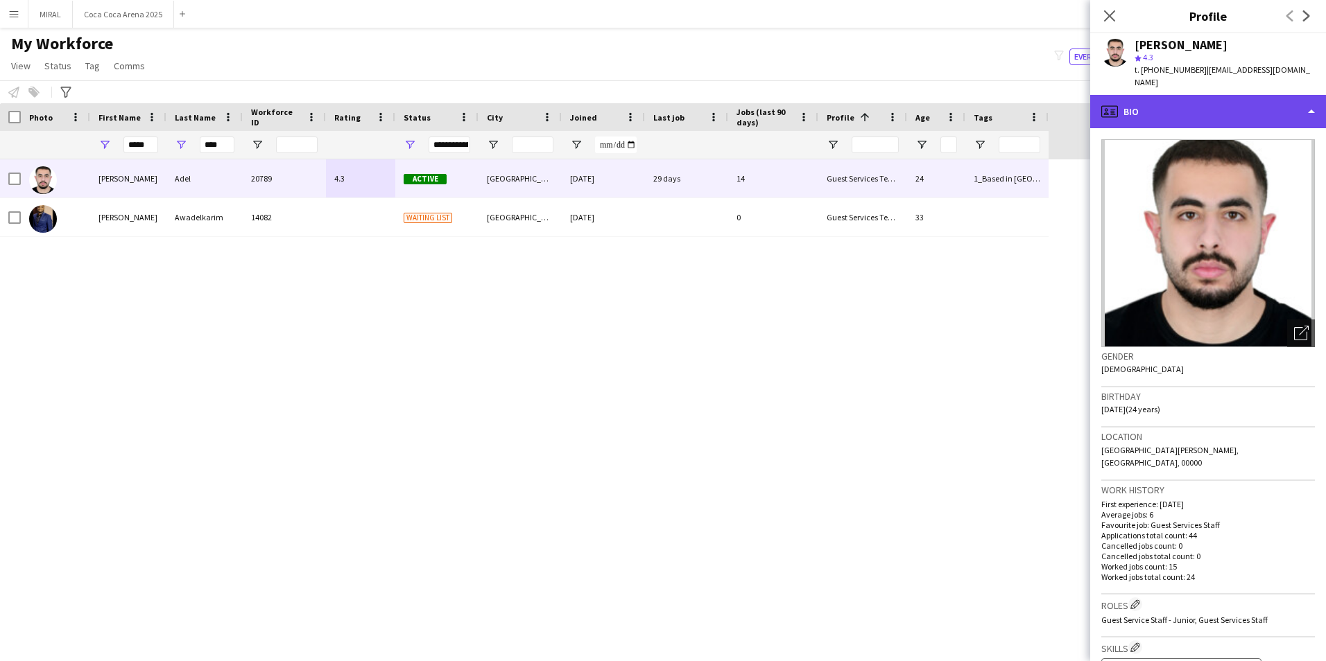
click at [1205, 95] on div "profile Bio" at bounding box center [1208, 111] width 236 height 33
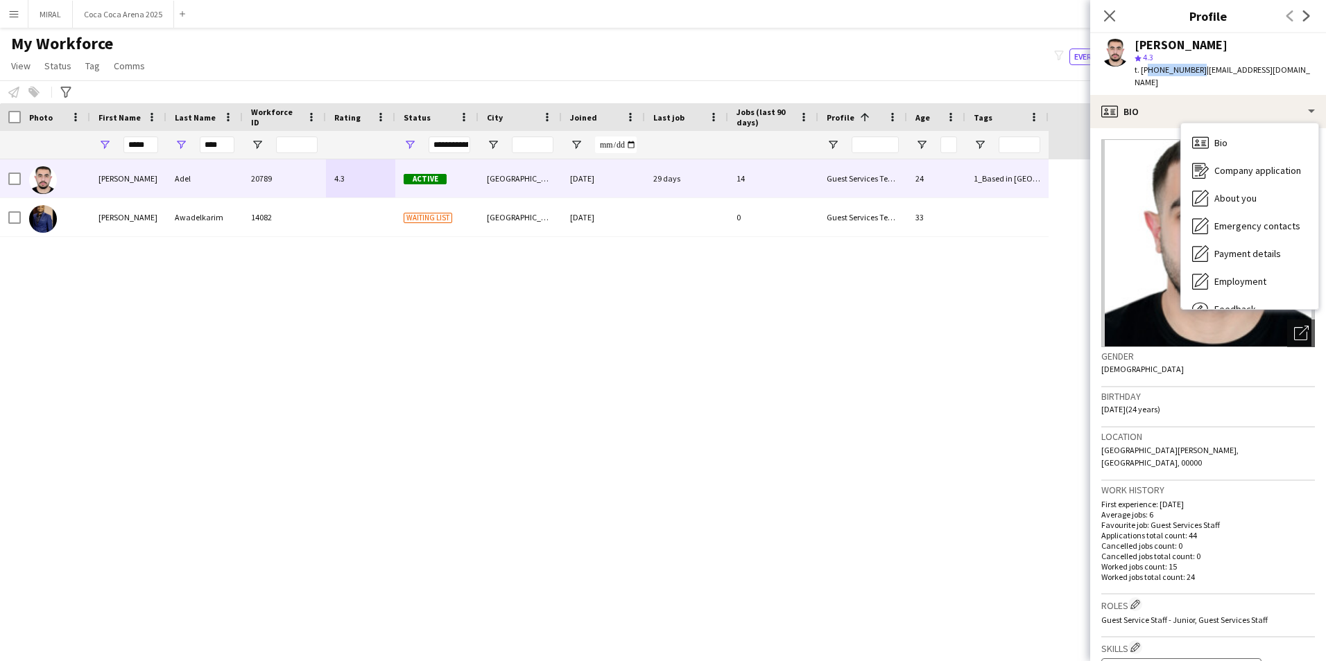
drag, startPoint x: 1195, startPoint y: 70, endPoint x: 1147, endPoint y: 69, distance: 47.8
click at [1147, 69] on span "t. [PHONE_NUMBER]" at bounding box center [1170, 69] width 72 height 10
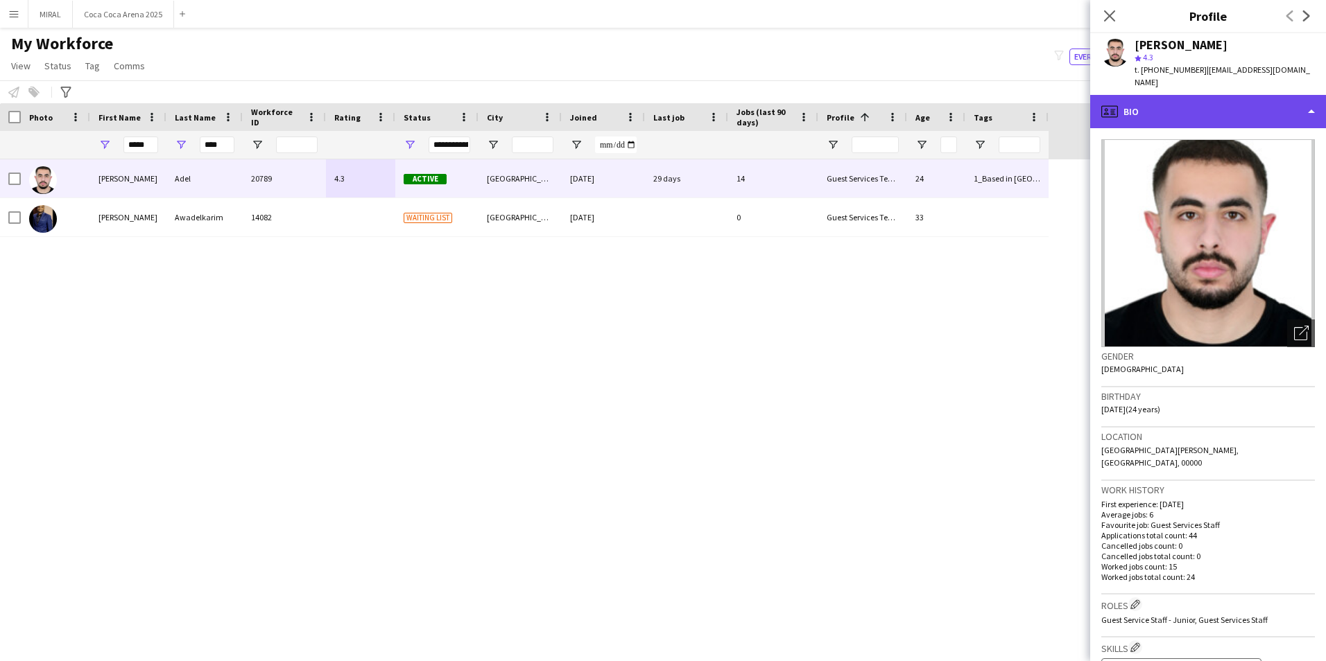
click at [1225, 101] on div "profile Bio" at bounding box center [1208, 111] width 236 height 33
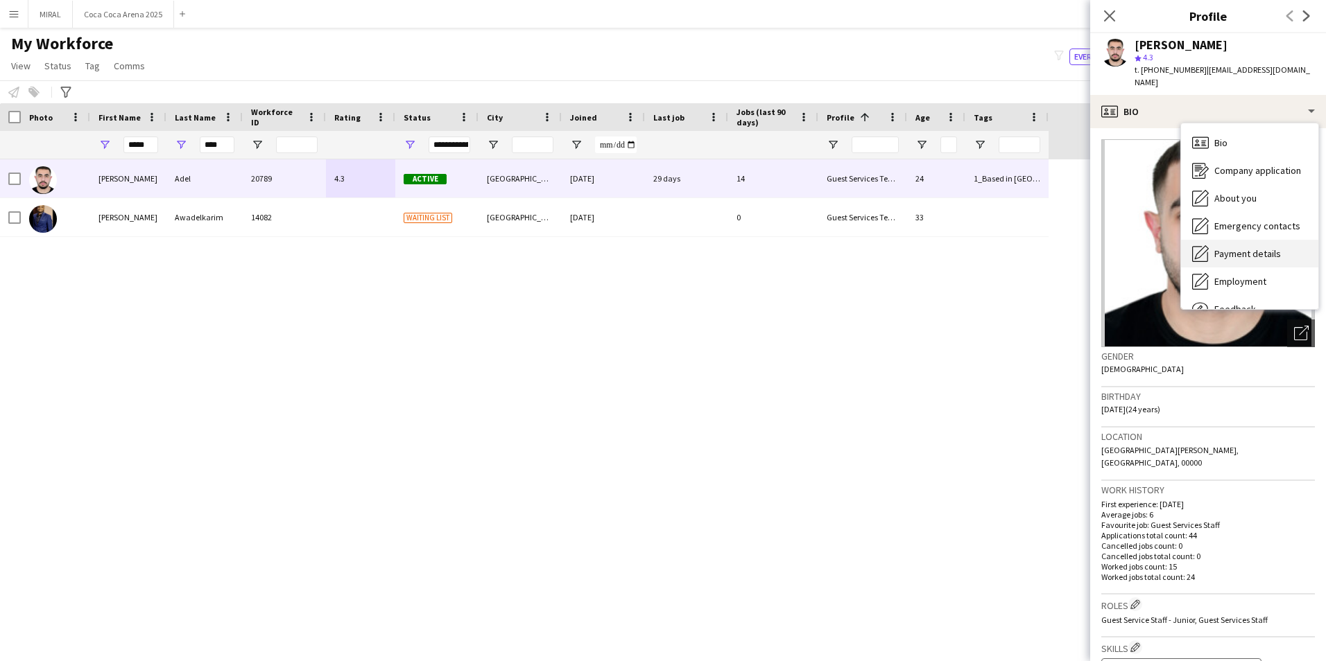
click at [1248, 248] on span "Payment details" at bounding box center [1247, 254] width 67 height 12
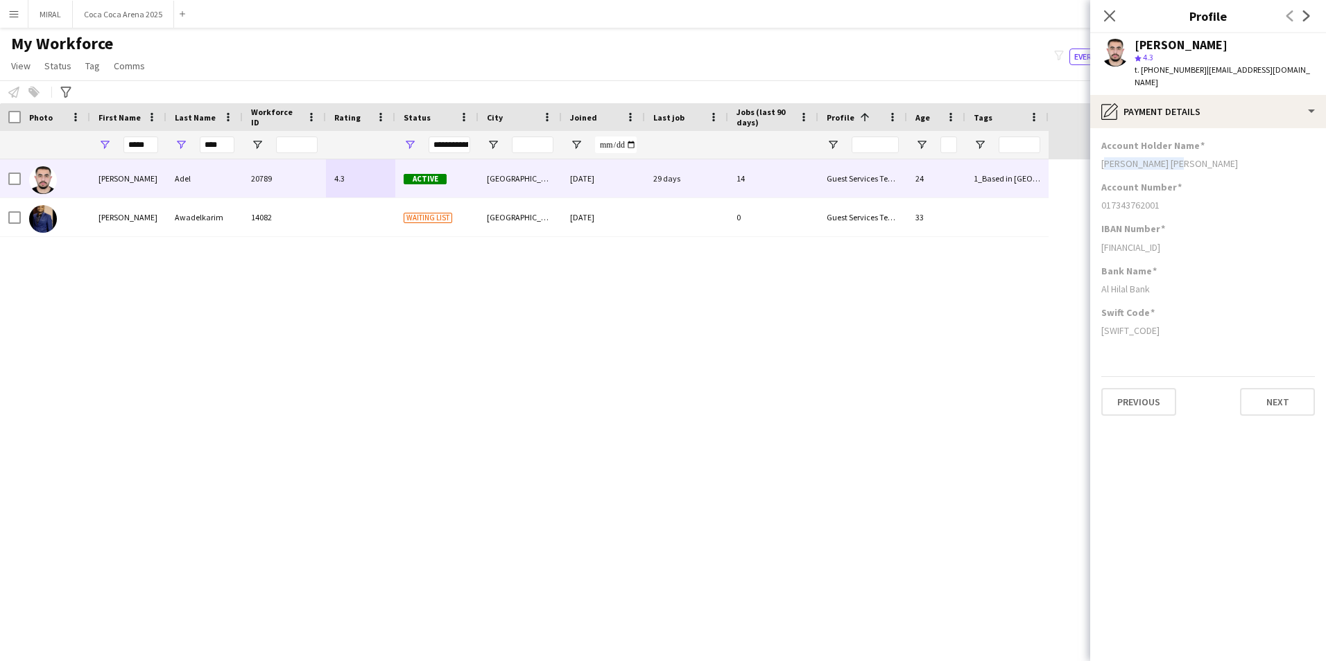
drag, startPoint x: 1182, startPoint y: 153, endPoint x: 1102, endPoint y: 151, distance: 79.7
click at [1102, 157] on div "[PERSON_NAME] [PERSON_NAME]" at bounding box center [1208, 163] width 214 height 12
drag, startPoint x: 1127, startPoint y: 277, endPoint x: 1100, endPoint y: 277, distance: 26.3
click at [1100, 277] on app-section-data-types "Account Holder Name [PERSON_NAME] [PERSON_NAME] Account Number [FINANCIAL_ID] I…" at bounding box center [1208, 394] width 236 height 533
drag, startPoint x: 1167, startPoint y: 196, endPoint x: 1102, endPoint y: 193, distance: 65.2
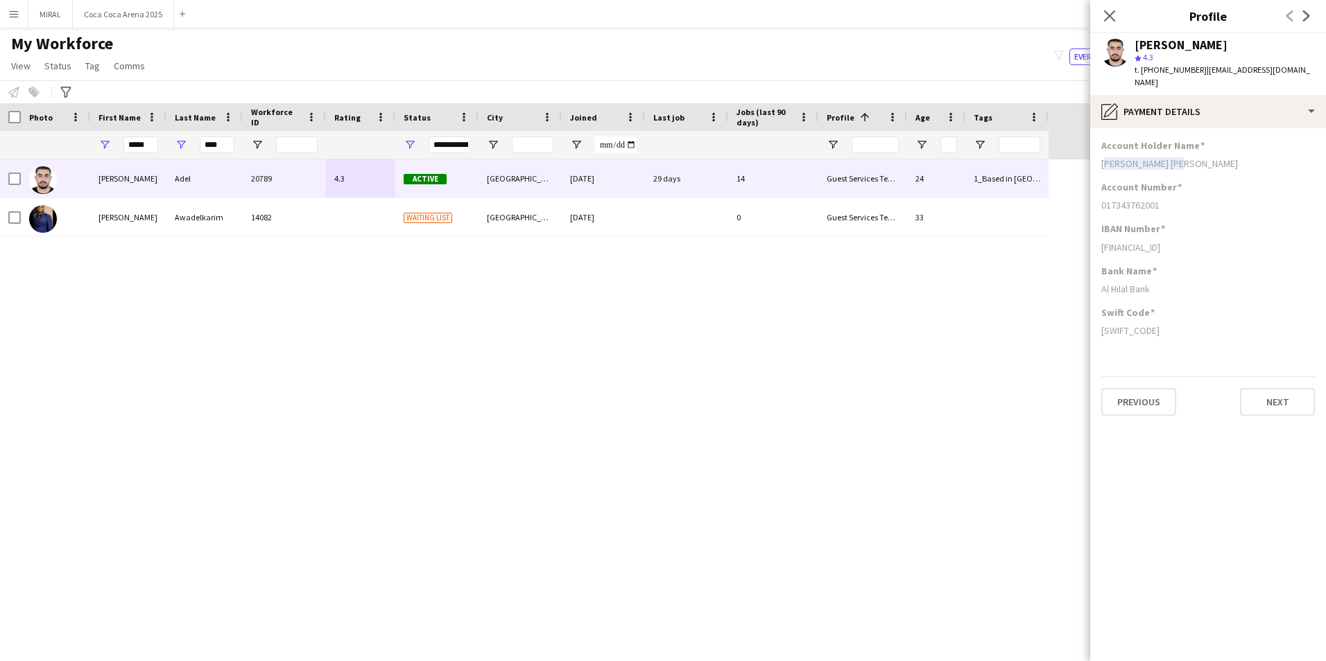
click at [1102, 199] on div "017343762001" at bounding box center [1208, 205] width 214 height 12
drag, startPoint x: 1218, startPoint y: 235, endPoint x: 1100, endPoint y: 234, distance: 117.9
click at [1100, 234] on app-section-data-types "Account Holder Name [PERSON_NAME] [PERSON_NAME] Account Number [FINANCIAL_ID] I…" at bounding box center [1208, 394] width 236 height 533
drag, startPoint x: 1148, startPoint y: 315, endPoint x: 1098, endPoint y: 318, distance: 49.3
click at [1098, 318] on app-section-data-types "Account Holder Name [PERSON_NAME] [PERSON_NAME] Account Number [FINANCIAL_ID] I…" at bounding box center [1208, 394] width 236 height 533
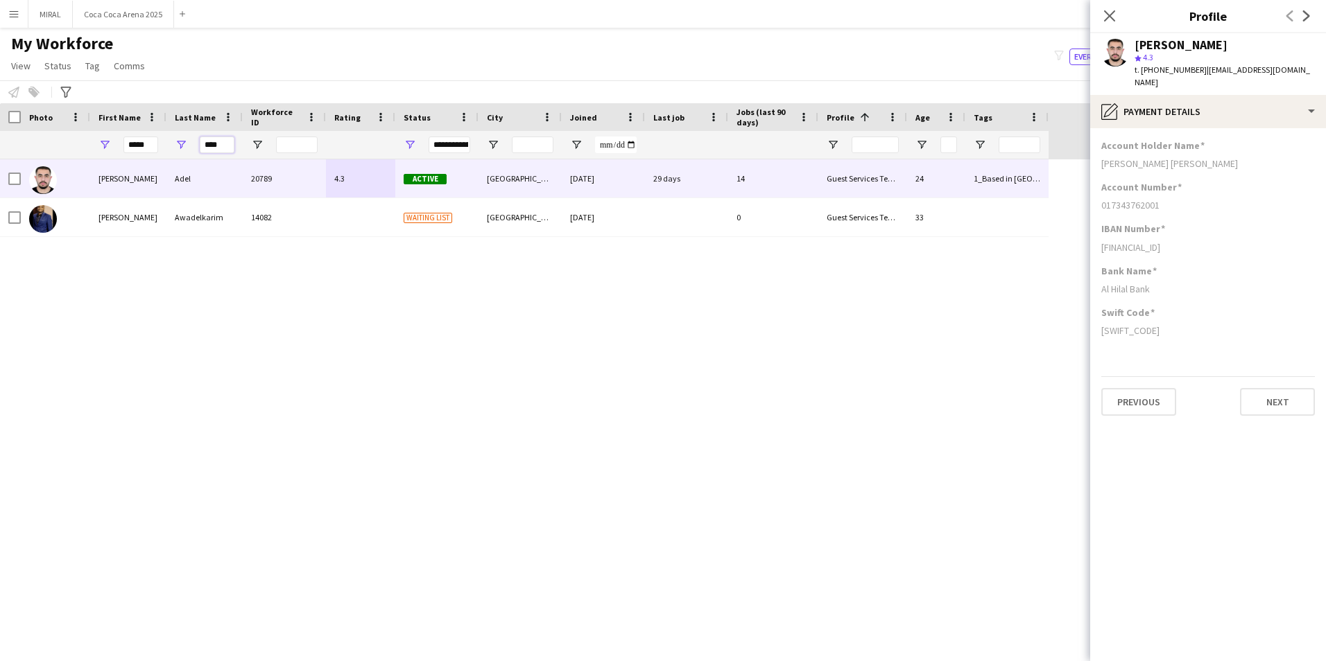
drag, startPoint x: 223, startPoint y: 144, endPoint x: 203, endPoint y: 144, distance: 19.4
click at [203, 144] on input "****" at bounding box center [217, 145] width 35 height 17
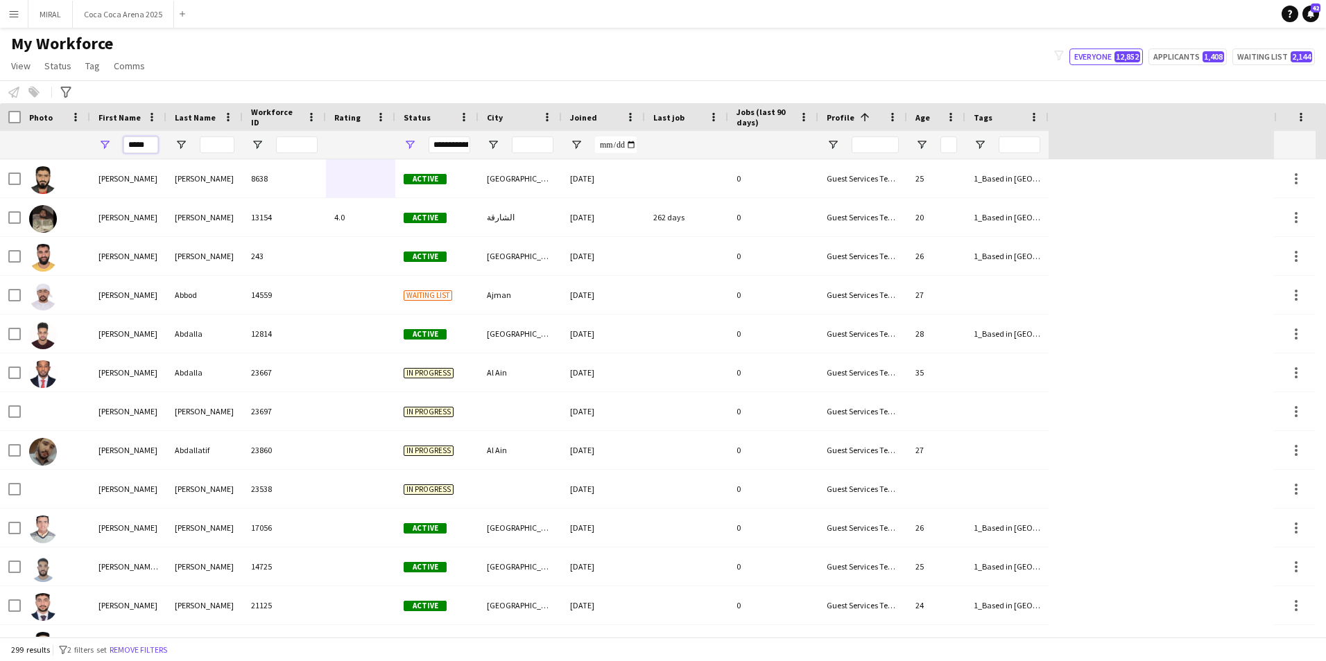
drag, startPoint x: 153, startPoint y: 142, endPoint x: 119, endPoint y: 145, distance: 34.1
click at [119, 145] on div "*****" at bounding box center [128, 145] width 76 height 28
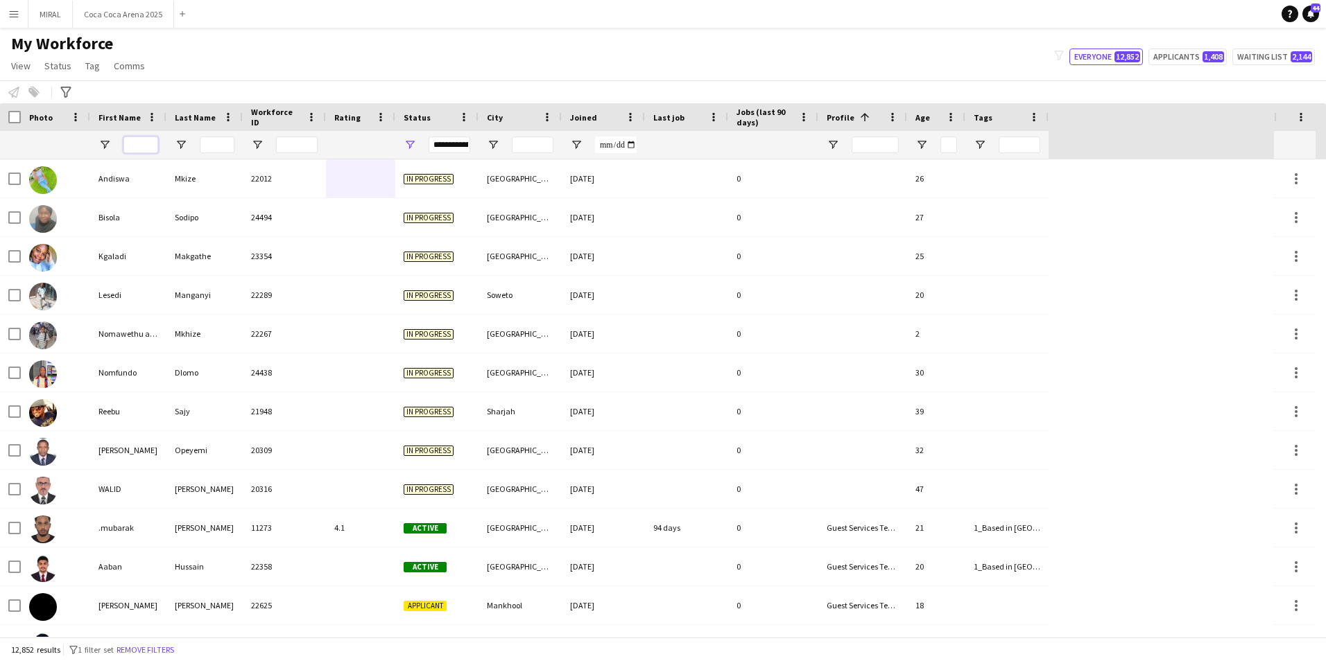
click at [128, 144] on input "First Name Filter Input" at bounding box center [140, 145] width 35 height 17
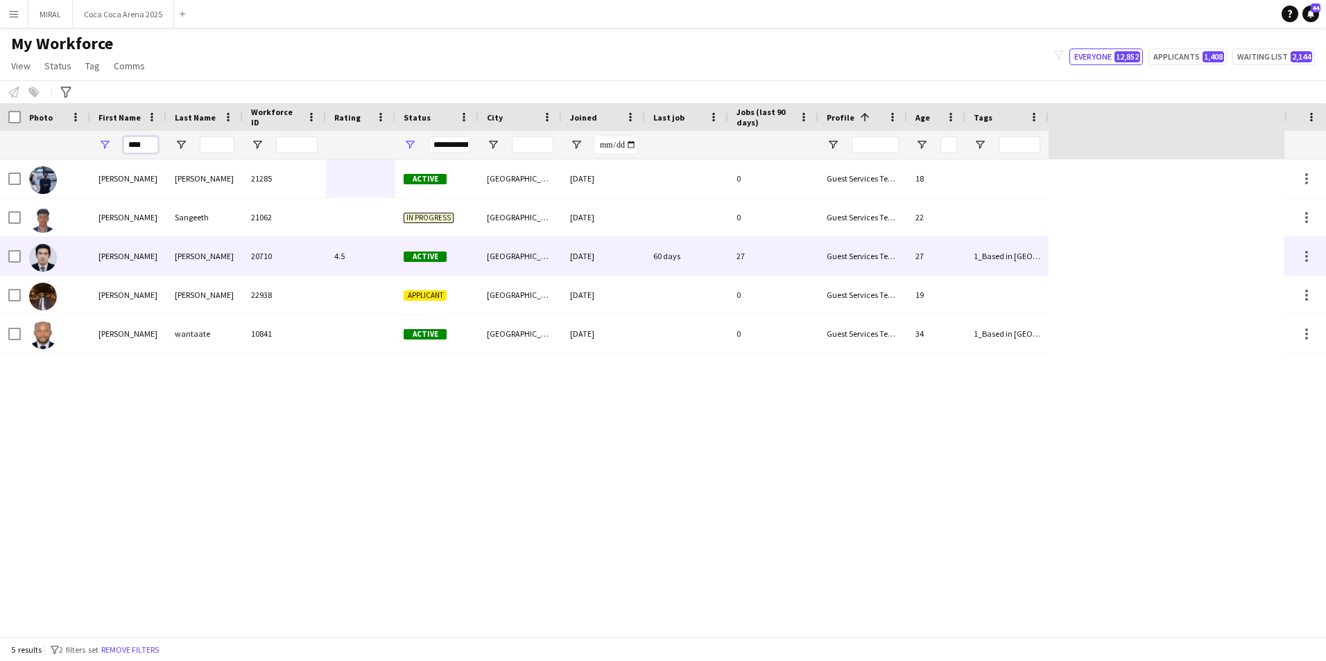
type input "****"
click at [158, 256] on div "[PERSON_NAME]" at bounding box center [128, 256] width 76 height 38
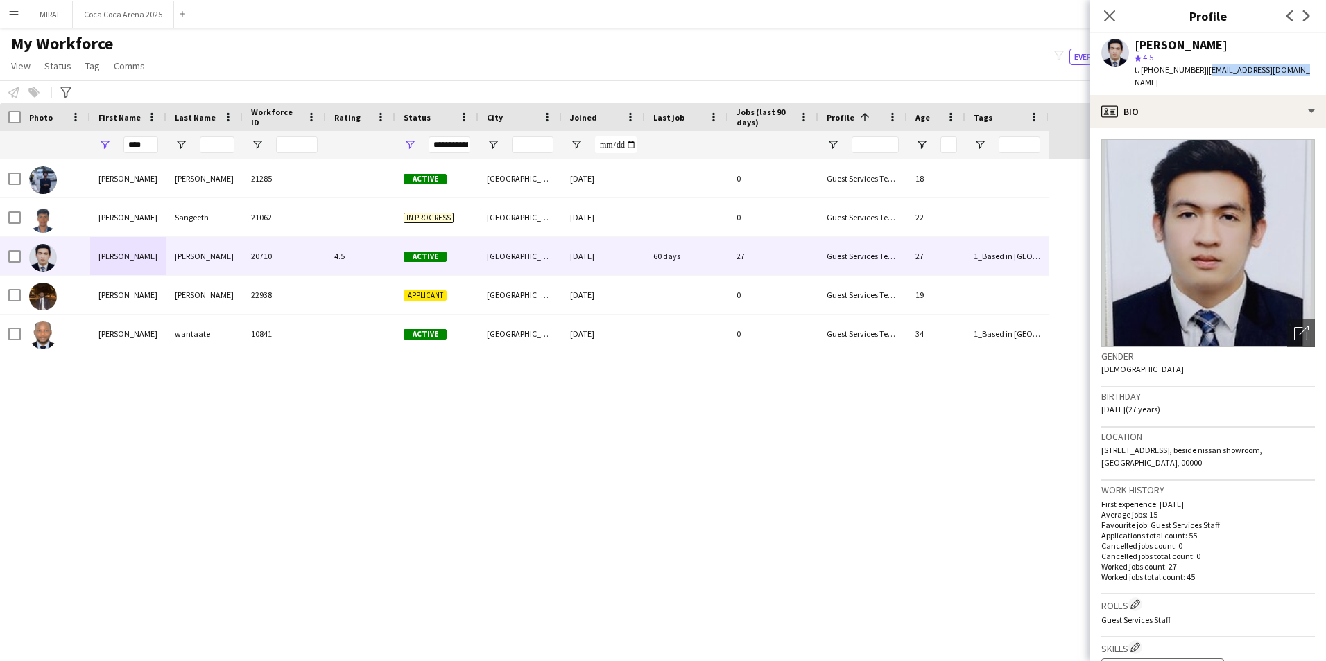
drag, startPoint x: 1200, startPoint y: 69, endPoint x: 1289, endPoint y: 69, distance: 88.8
click at [1289, 69] on span "| [EMAIL_ADDRESS][DOMAIN_NAME]" at bounding box center [1221, 75] width 175 height 23
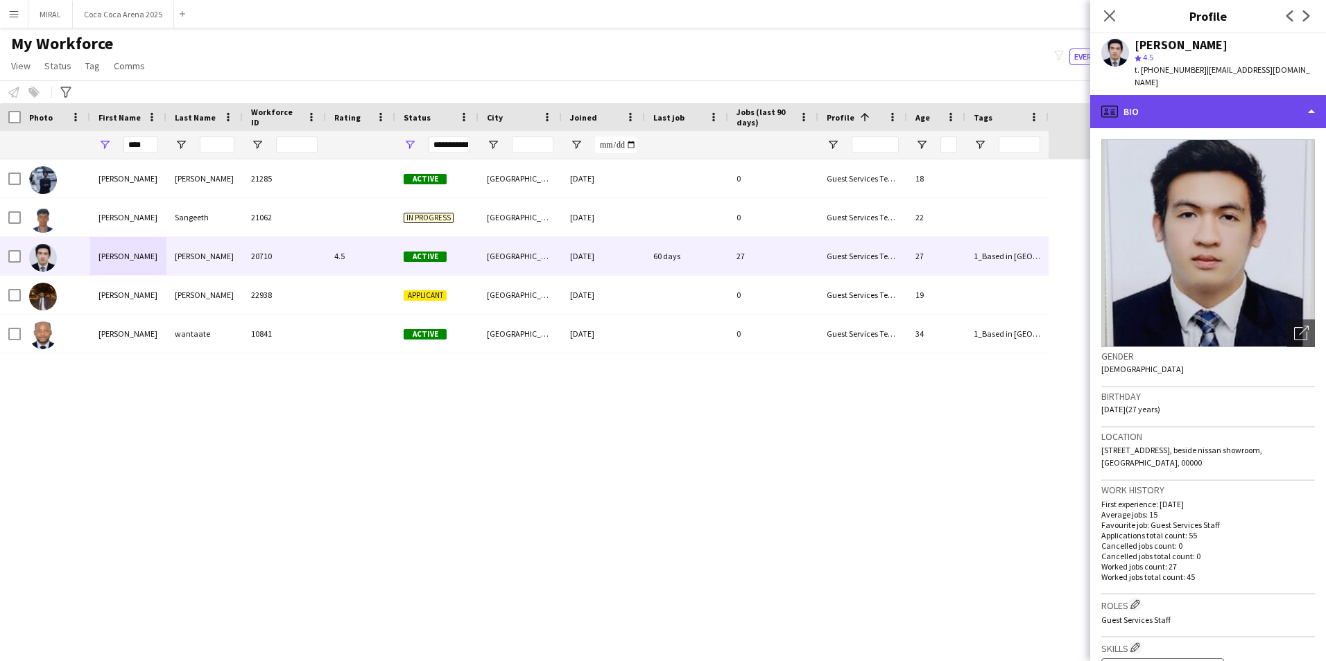
click at [1274, 107] on div "profile Bio" at bounding box center [1208, 111] width 236 height 33
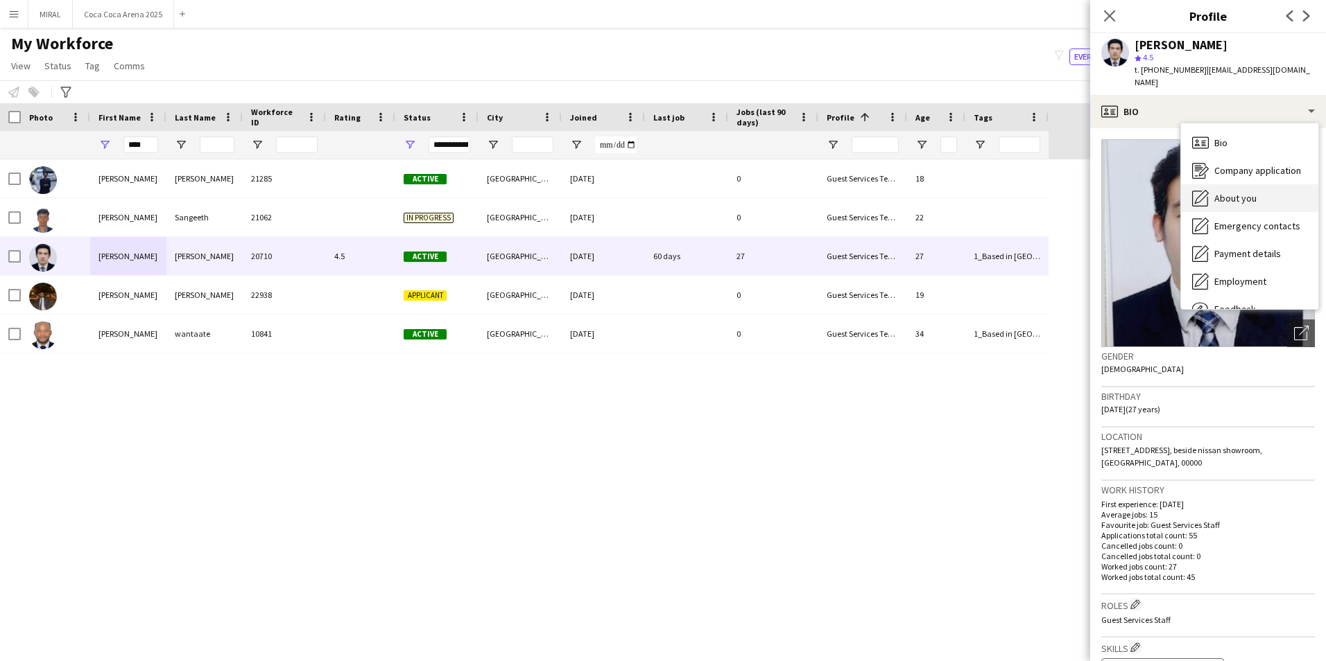
click at [1243, 192] on span "About you" at bounding box center [1235, 198] width 42 height 12
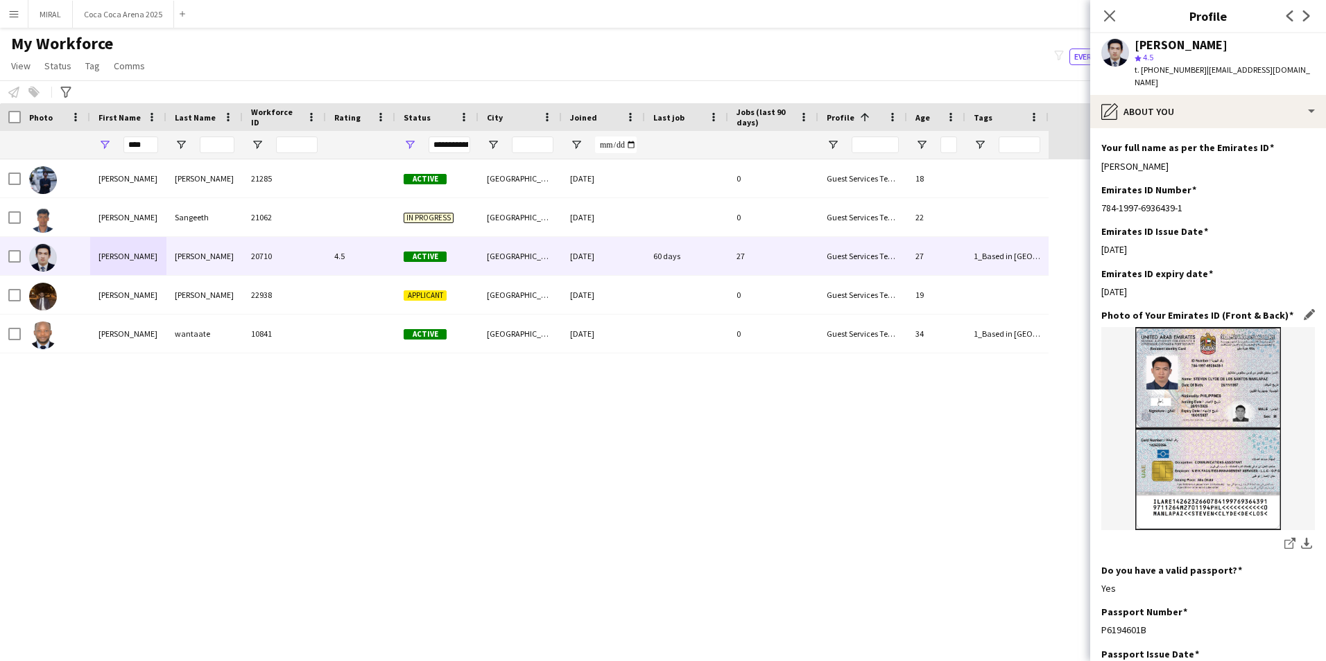
scroll to position [485, 0]
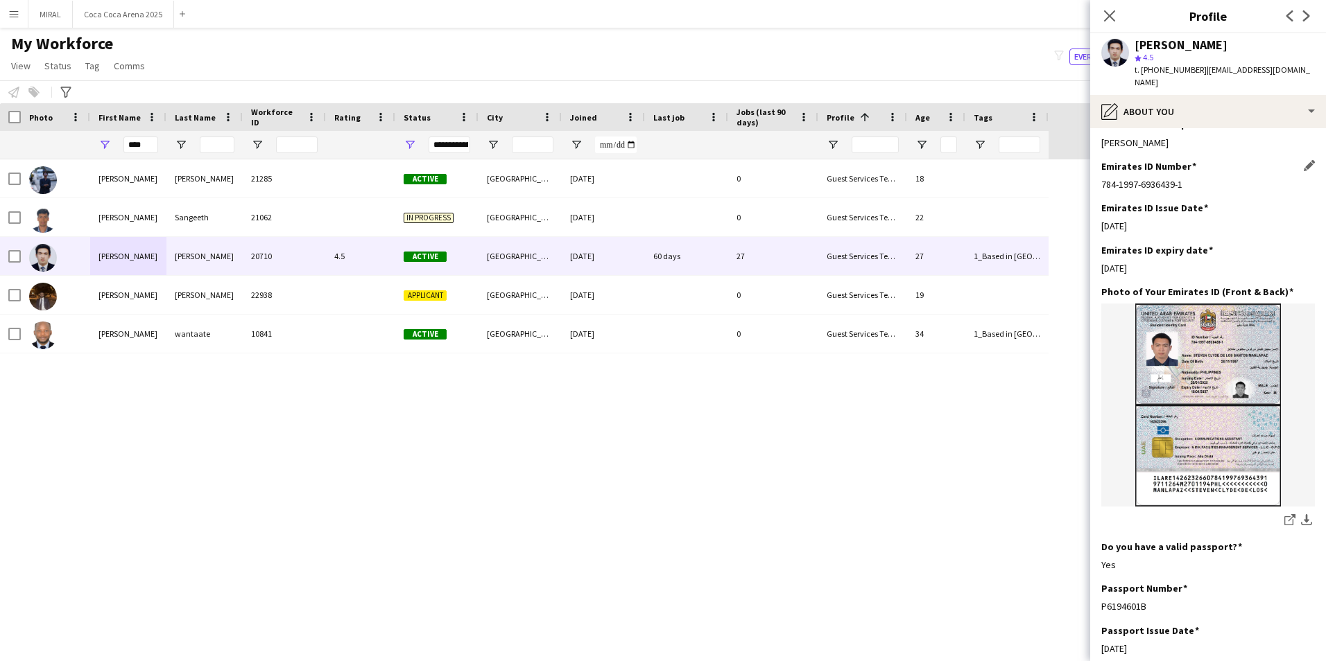
drag, startPoint x: 1184, startPoint y: 174, endPoint x: 1102, endPoint y: 173, distance: 81.8
click at [1102, 178] on div "784-1997-6936439-1" at bounding box center [1208, 184] width 214 height 12
click at [1190, 178] on div "784-1997-6936439-1" at bounding box center [1208, 184] width 214 height 12
drag, startPoint x: 1190, startPoint y: 173, endPoint x: 1100, endPoint y: 173, distance: 90.1
click at [1100, 173] on app-section-data-types "Bio Edit this field Hi. As you can see in my cv, i do have a lot experience esp…" at bounding box center [1208, 394] width 236 height 533
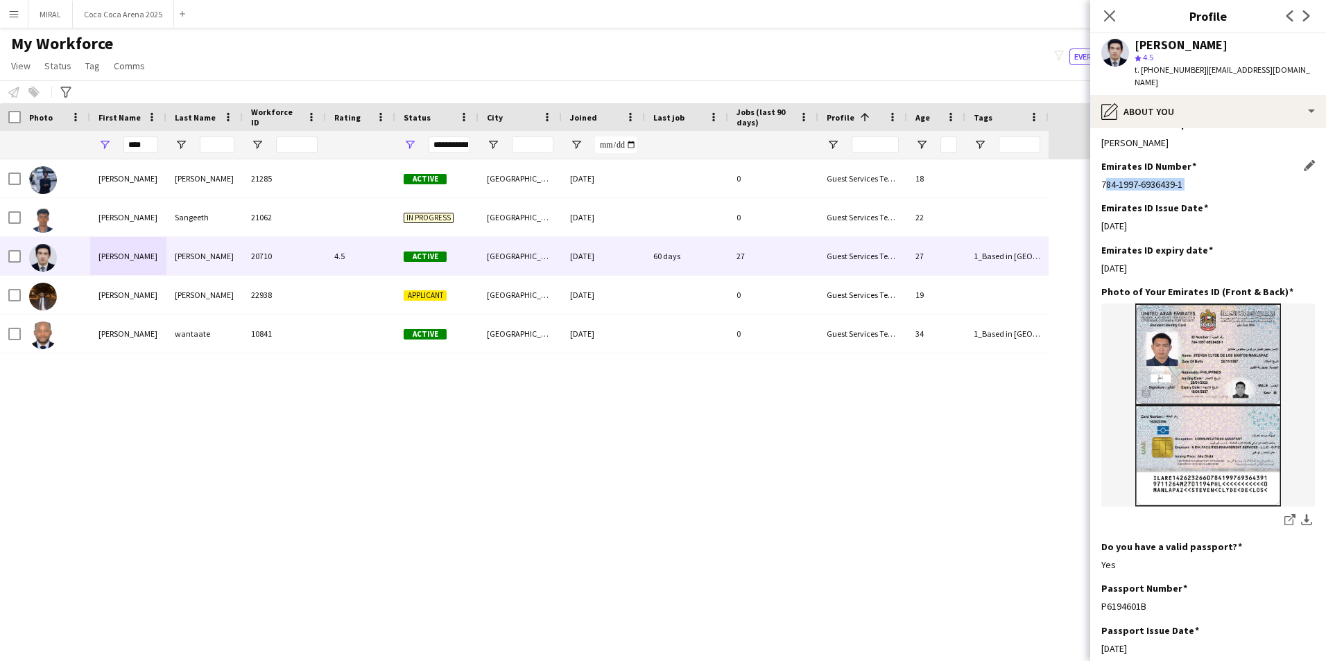
click at [1198, 162] on div "Emirates ID Number Edit this field 784-1997-6936439-1" at bounding box center [1208, 181] width 214 height 42
drag, startPoint x: 1195, startPoint y: 168, endPoint x: 1099, endPoint y: 173, distance: 96.5
click at [1099, 173] on app-section-data-types "Bio Edit this field Hi. As you can see in my cv, i do have a lot experience esp…" at bounding box center [1208, 394] width 236 height 533
drag, startPoint x: 1149, startPoint y: 259, endPoint x: 1081, endPoint y: 252, distance: 68.3
click at [1081, 252] on body "Menu Boards Boards Boards All jobs Status Workforce Workforce My Workforce Recr…" at bounding box center [663, 330] width 1326 height 661
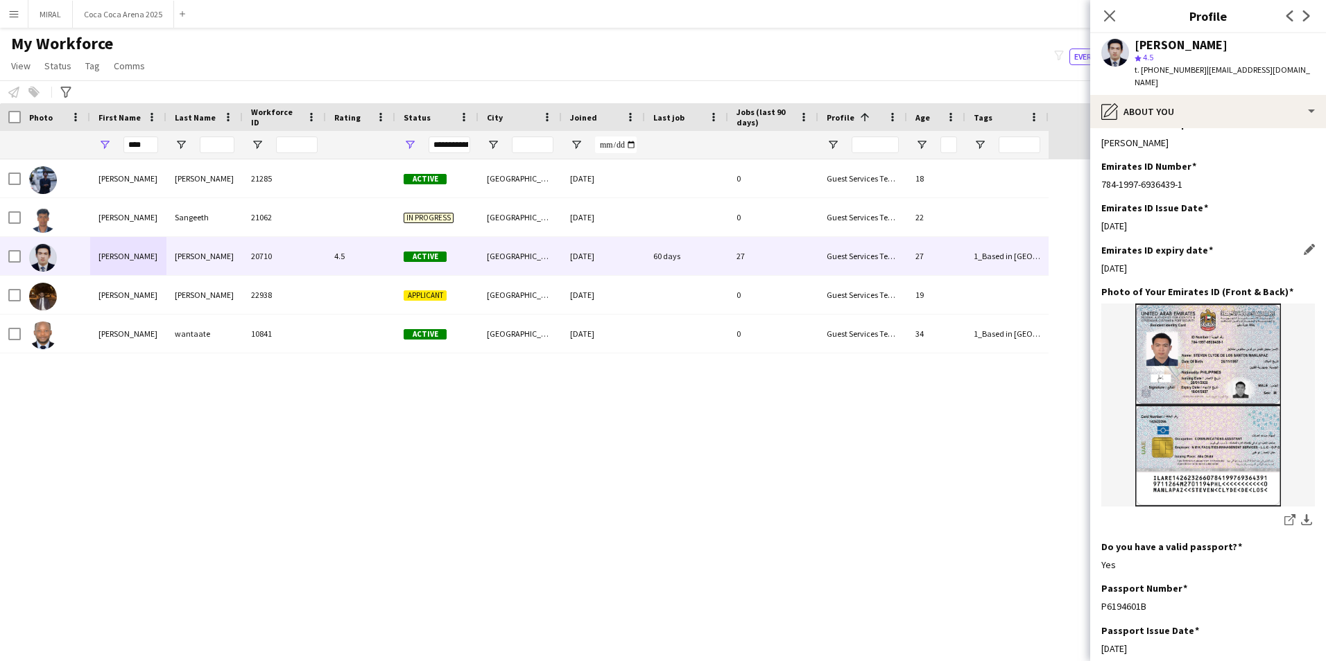
drag, startPoint x: 1081, startPoint y: 252, endPoint x: 1159, endPoint y: 262, distance: 78.9
click at [1159, 262] on div "Emirates ID expiry date Edit this field [DATE]" at bounding box center [1208, 265] width 214 height 42
drag, startPoint x: 1129, startPoint y: 257, endPoint x: 1101, endPoint y: 257, distance: 28.4
click at [1101, 262] on div "[DATE]" at bounding box center [1208, 268] width 214 height 12
click at [1154, 262] on div "Emirates ID expiry date Edit this field [DATE]" at bounding box center [1208, 265] width 214 height 42
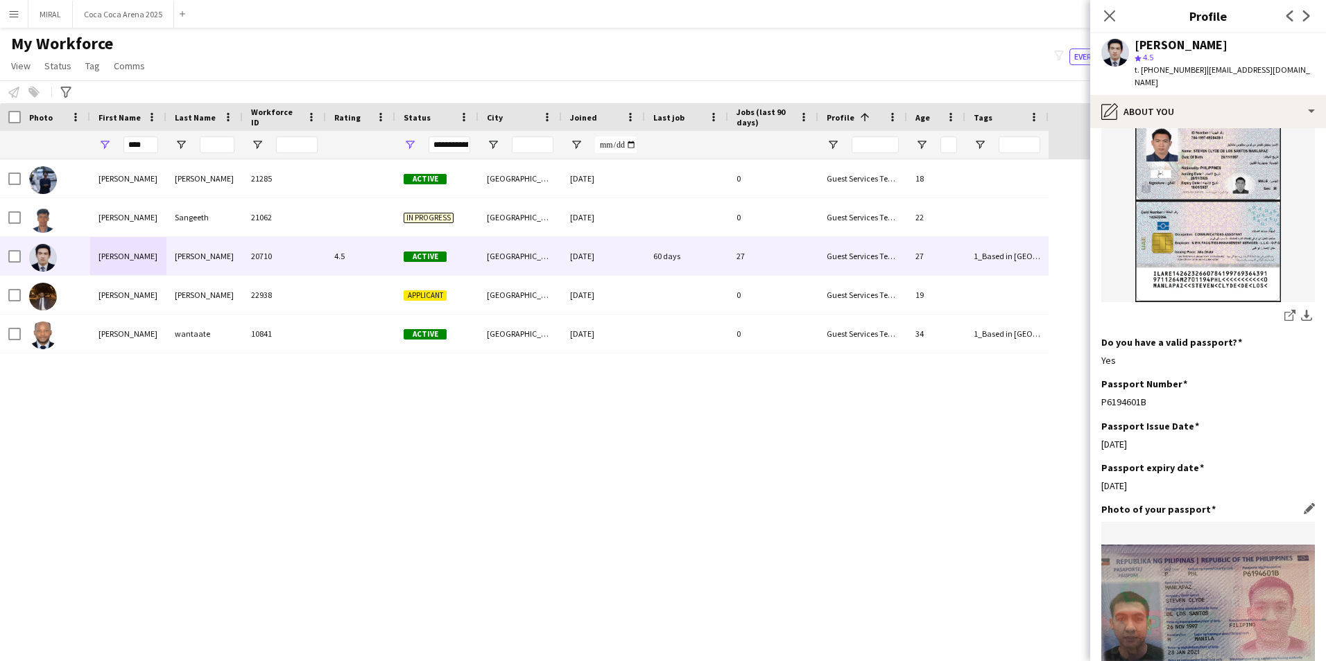
scroll to position [693, 0]
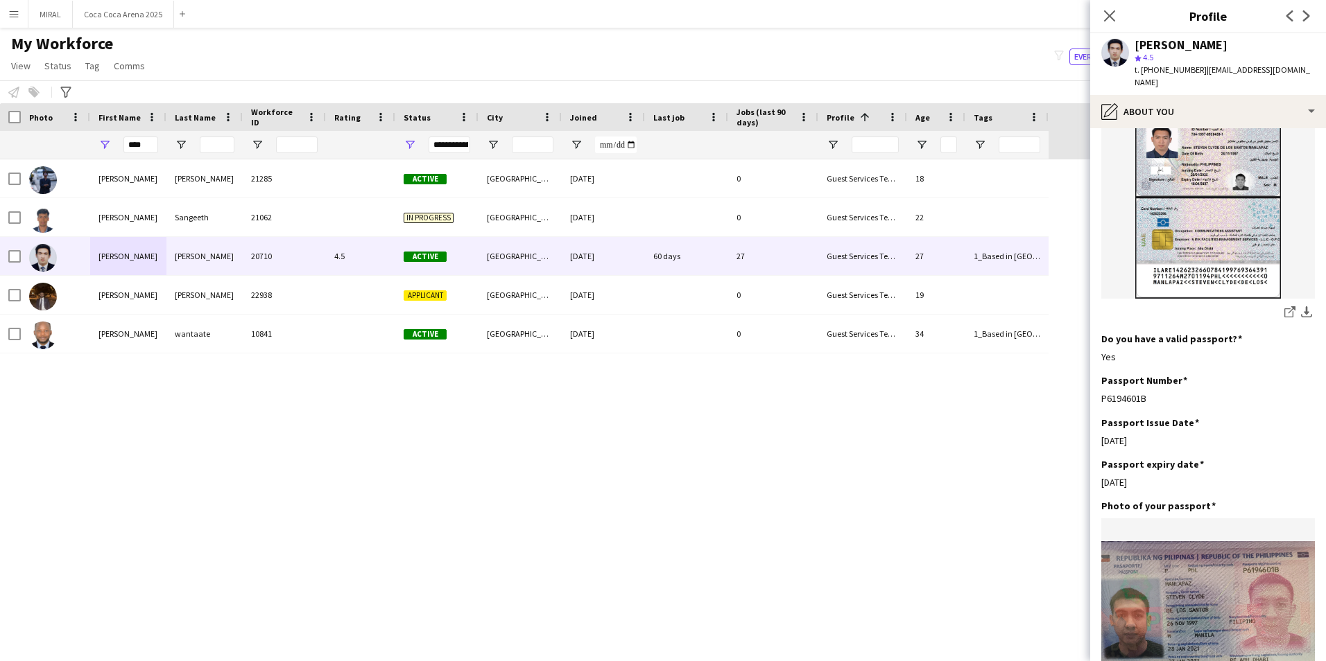
drag, startPoint x: 1150, startPoint y: 384, endPoint x: 1096, endPoint y: 390, distance: 54.4
click at [1096, 390] on app-section-data-types "Bio Edit this field Hi. As you can see in my cv, i do have a lot experience esp…" at bounding box center [1208, 394] width 236 height 533
drag, startPoint x: 1149, startPoint y: 429, endPoint x: 1093, endPoint y: 431, distance: 56.2
click at [1093, 431] on app-section-data-types "Bio Edit this field Hi. As you can see in my cv, i do have a lot experience esp…" at bounding box center [1208, 394] width 236 height 533
drag, startPoint x: 1159, startPoint y: 471, endPoint x: 1087, endPoint y: 476, distance: 72.2
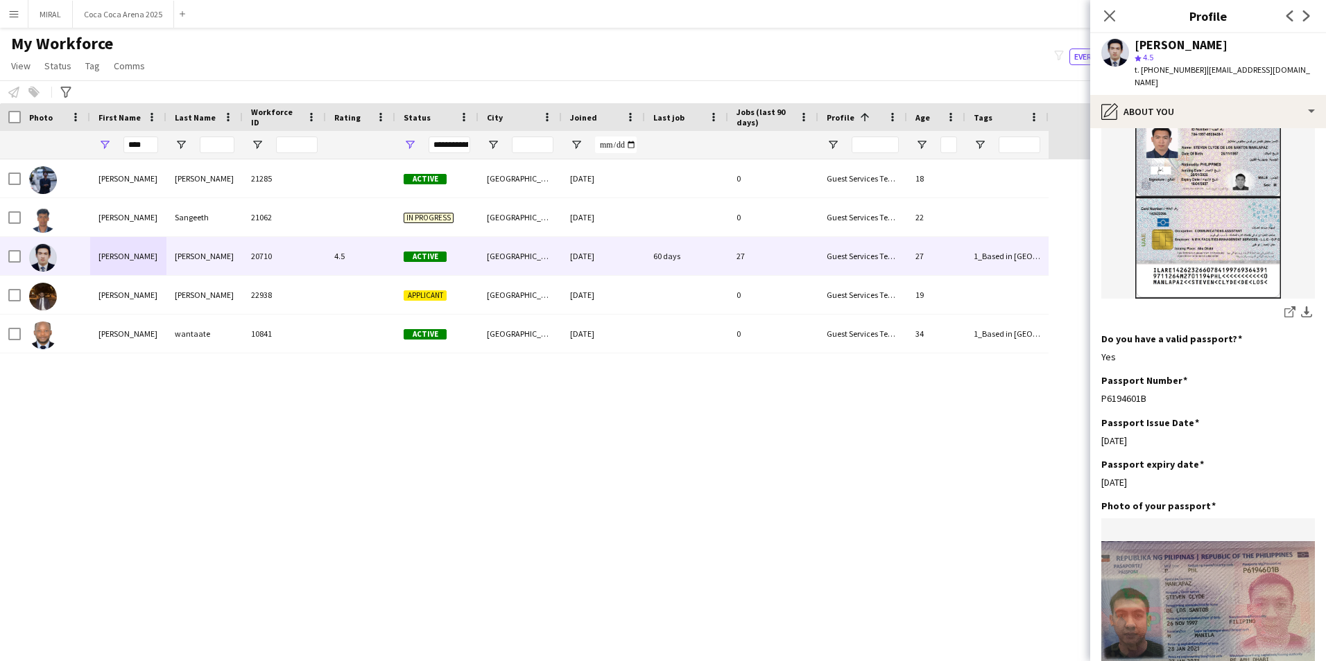
click at [1087, 476] on body "Menu Boards Boards Boards All jobs Status Workforce Workforce My Workforce Recr…" at bounding box center [663, 330] width 1326 height 661
drag, startPoint x: 1087, startPoint y: 476, endPoint x: 1166, endPoint y: 474, distance: 79.7
click at [1167, 476] on div "[DATE]" at bounding box center [1208, 482] width 214 height 12
drag, startPoint x: 1157, startPoint y: 472, endPoint x: 1098, endPoint y: 478, distance: 58.5
click at [1098, 478] on app-section-data-types "Bio Edit this field Hi. As you can see in my cv, i do have a lot experience esp…" at bounding box center [1208, 394] width 236 height 533
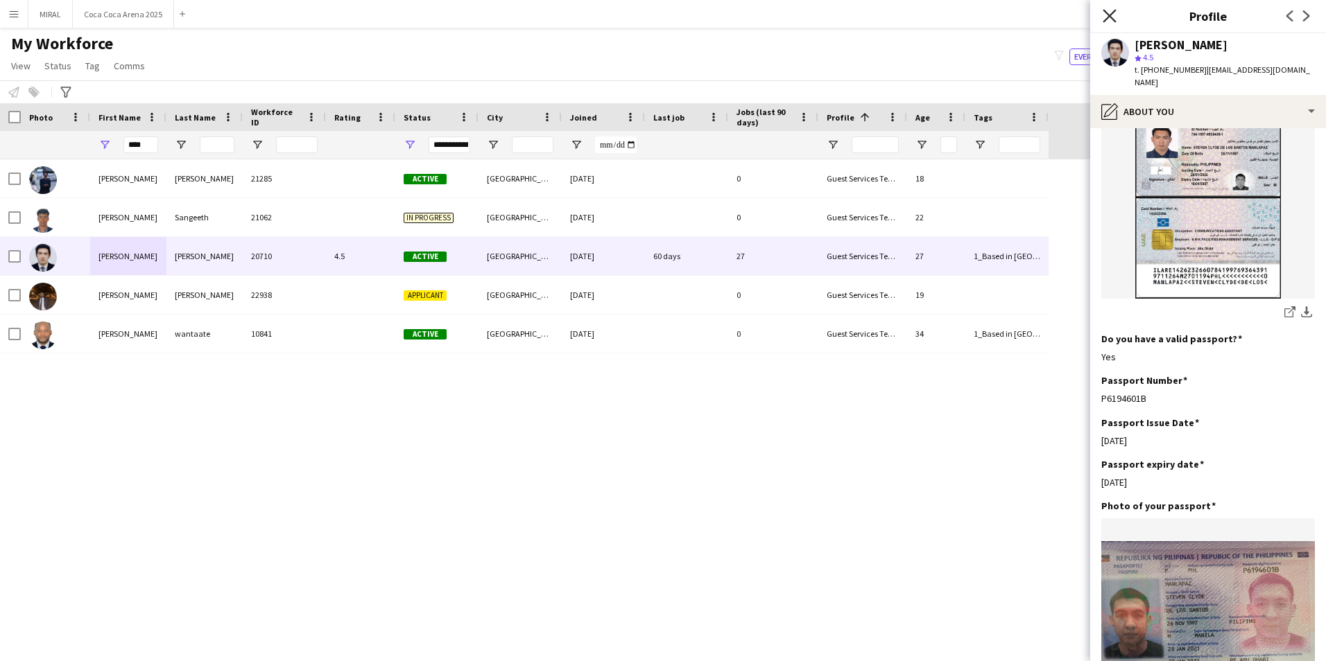
click at [1114, 19] on icon "Close pop-in" at bounding box center [1108, 15] width 13 height 13
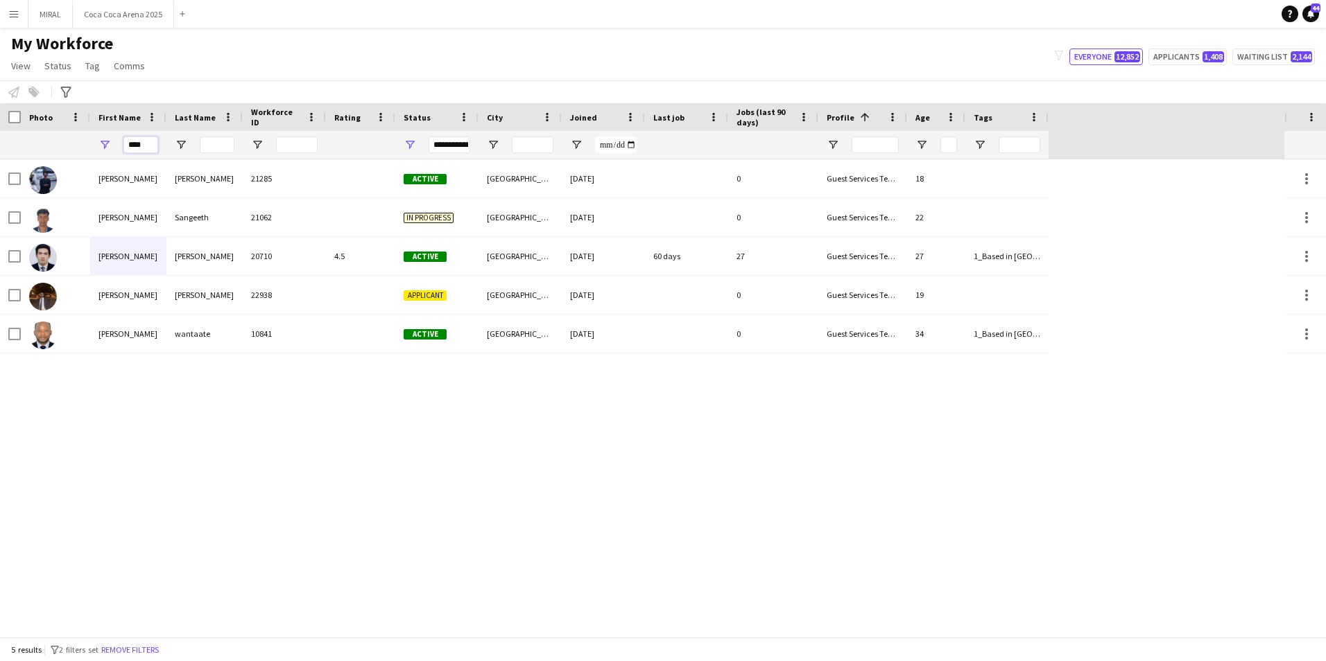
drag, startPoint x: 148, startPoint y: 141, endPoint x: 116, endPoint y: 145, distance: 32.8
click at [116, 145] on div "****" at bounding box center [128, 145] width 76 height 28
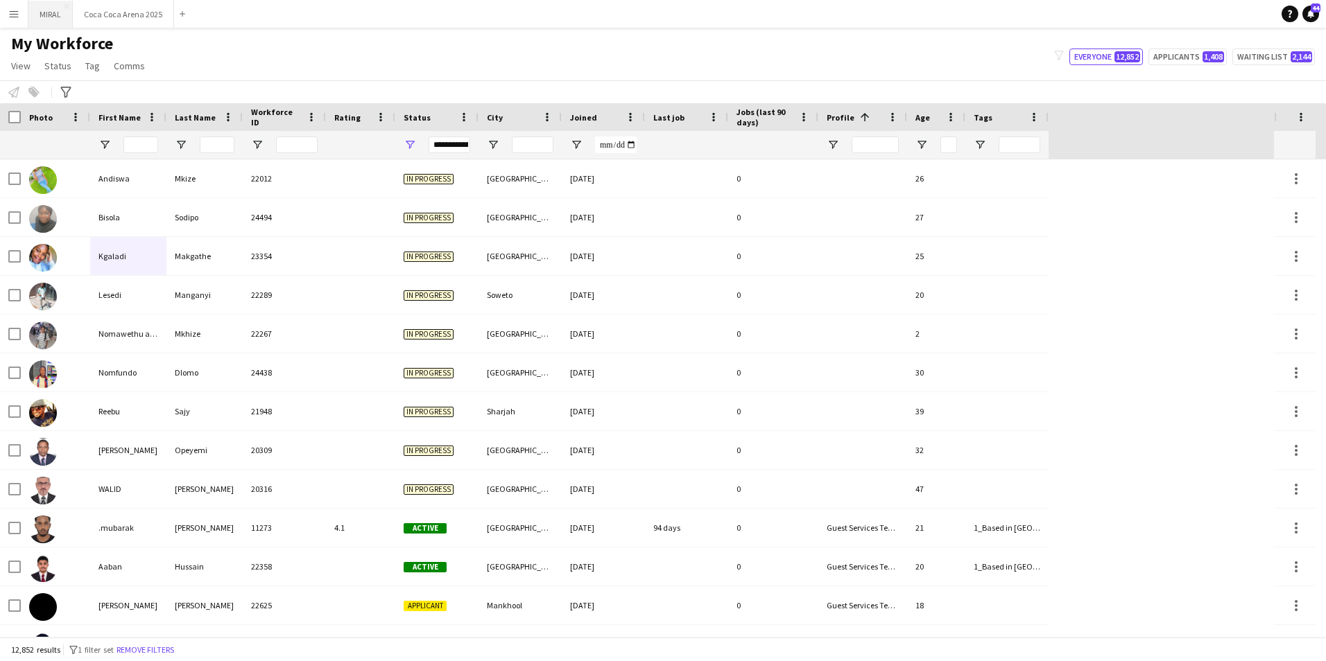
click at [50, 19] on button "MIRAL Close" at bounding box center [50, 14] width 44 height 27
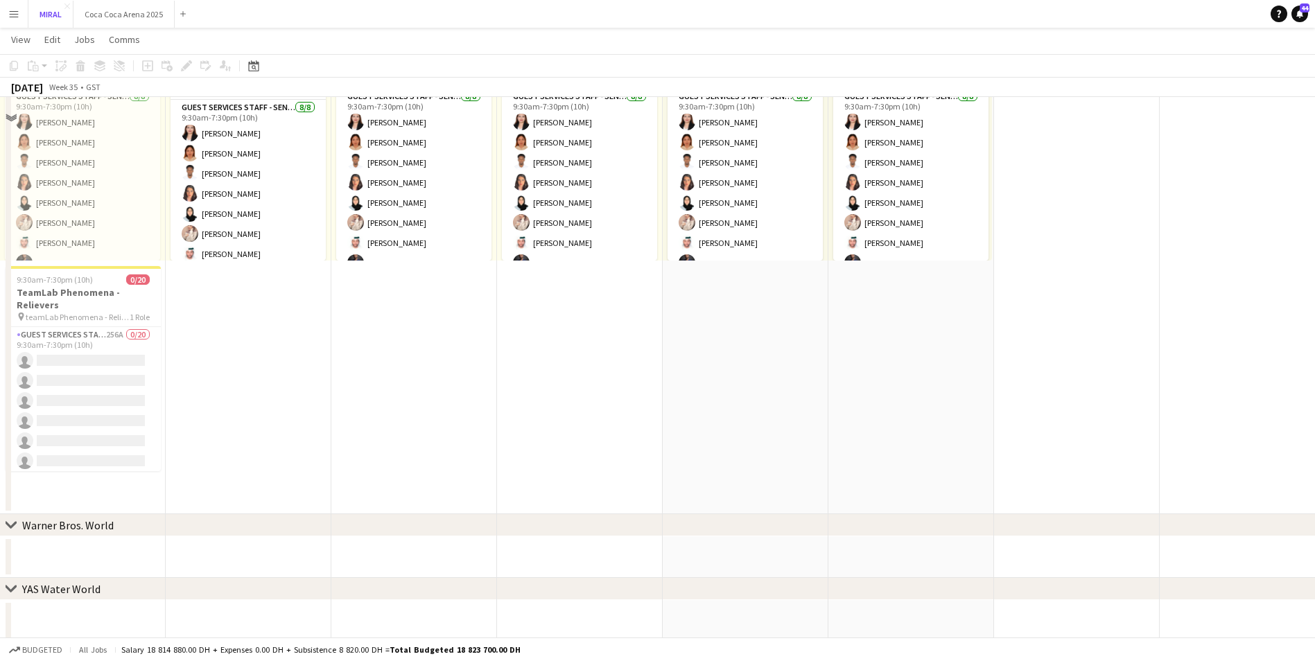
scroll to position [693, 0]
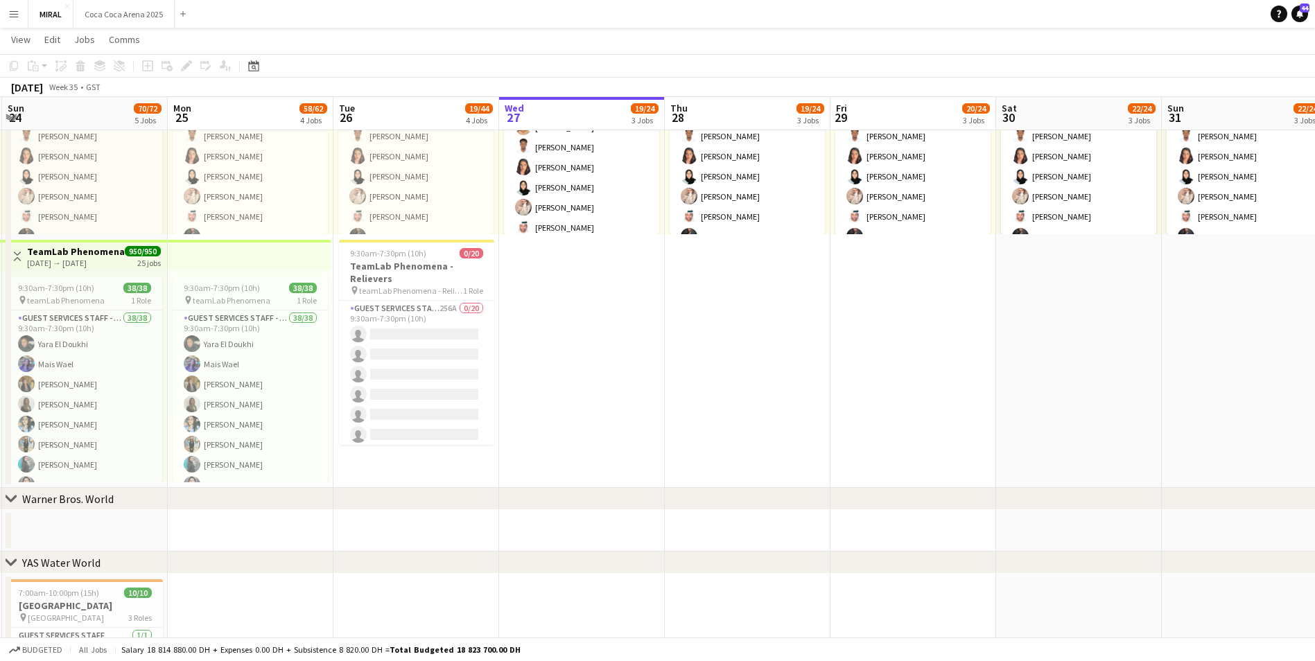
drag, startPoint x: 667, startPoint y: 430, endPoint x: 917, endPoint y: 415, distance: 250.7
click at [960, 428] on app-calendar-viewport "Fri 22 68/72 5 Jobs Sat 23 70/72 5 Jobs Sun 24 70/72 5 Jobs Mon 25 58/62 4 Jobs…" at bounding box center [657, 87] width 1315 height 1452
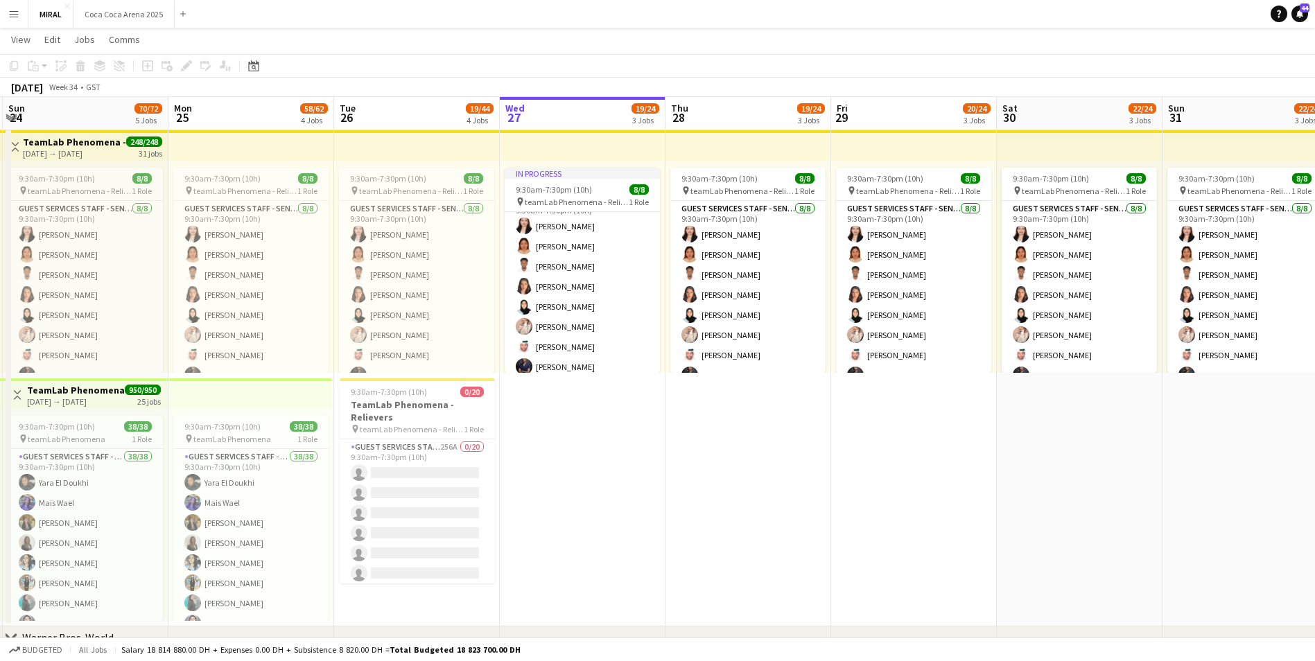
scroll to position [27, 0]
click at [621, 521] on app-date-cell "In progress 9:30am-7:30pm (10h) 8/8 pin teamLab Phenomena - Relievers 1 Role Gu…" at bounding box center [583, 376] width 166 height 502
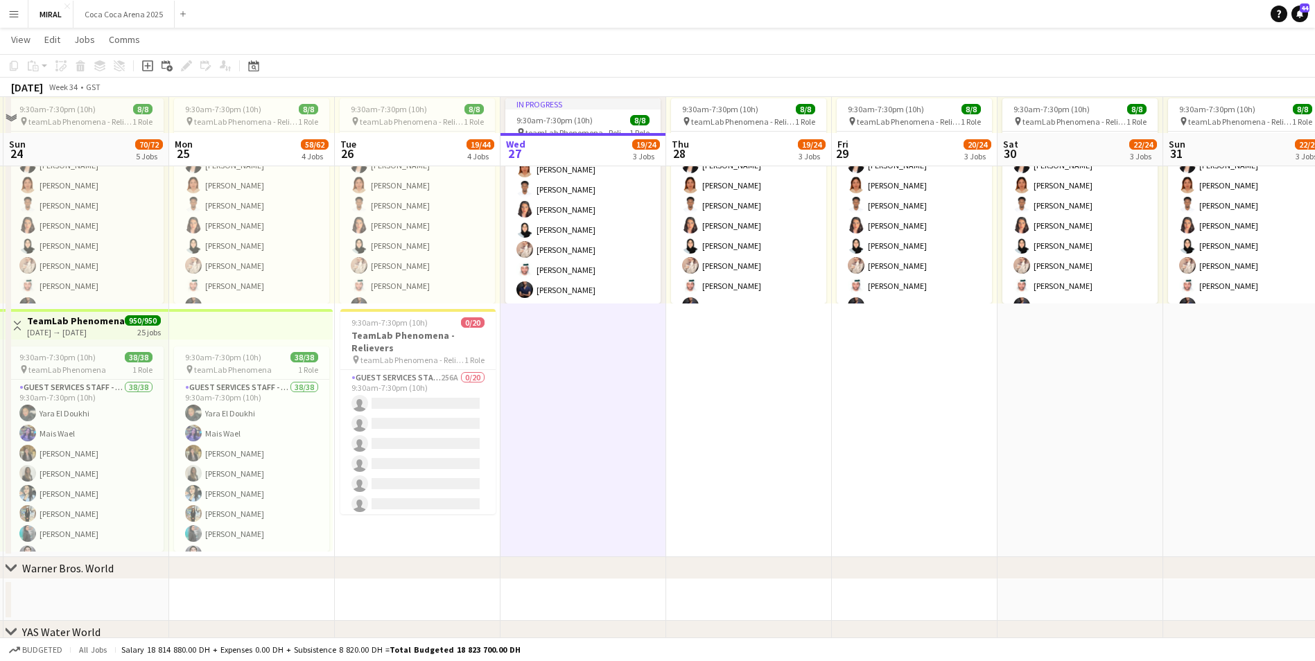
scroll to position [591, 0]
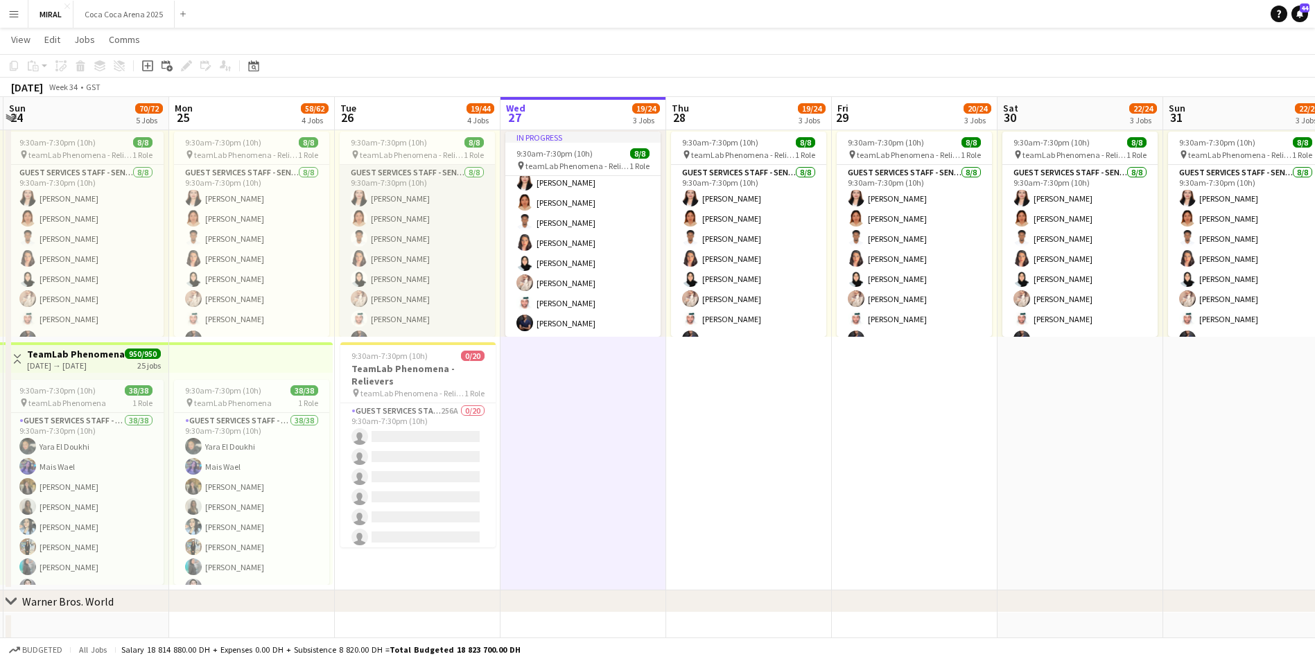
click at [453, 288] on app-card-role "Guest Services Staff - Senior [DATE] 9:30am-7:30pm (10h) [PERSON_NAME] [PERSON_…" at bounding box center [417, 259] width 155 height 188
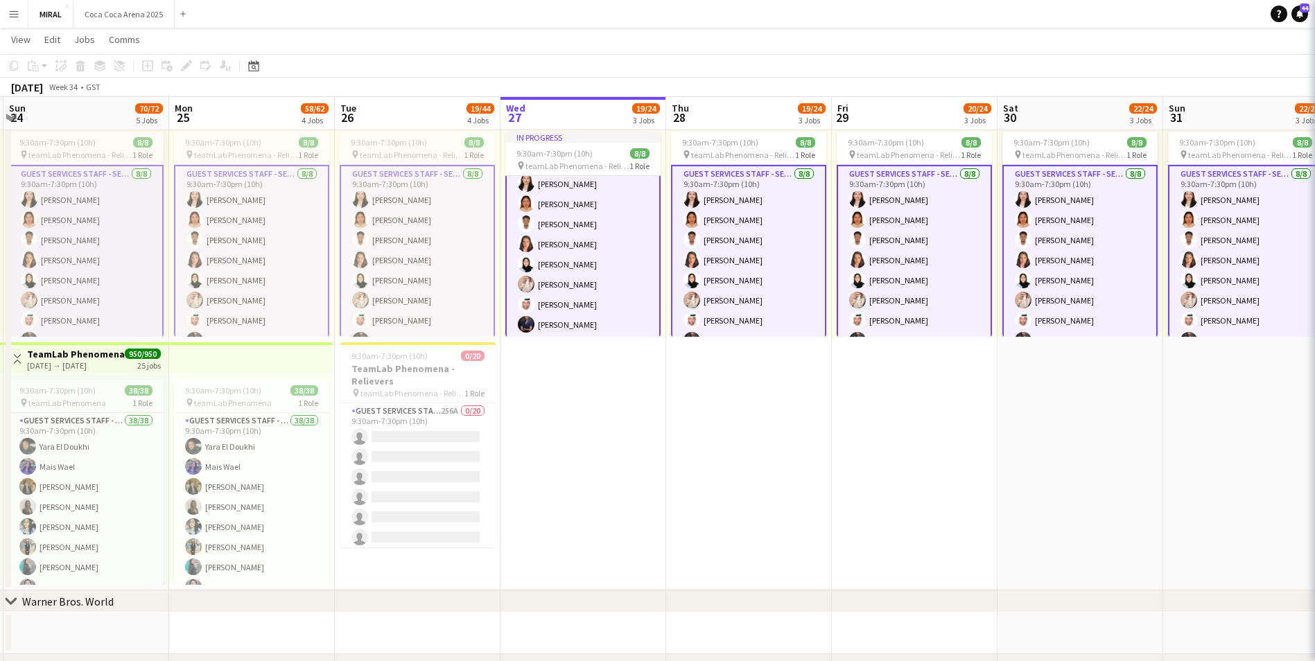
scroll to position [28, 0]
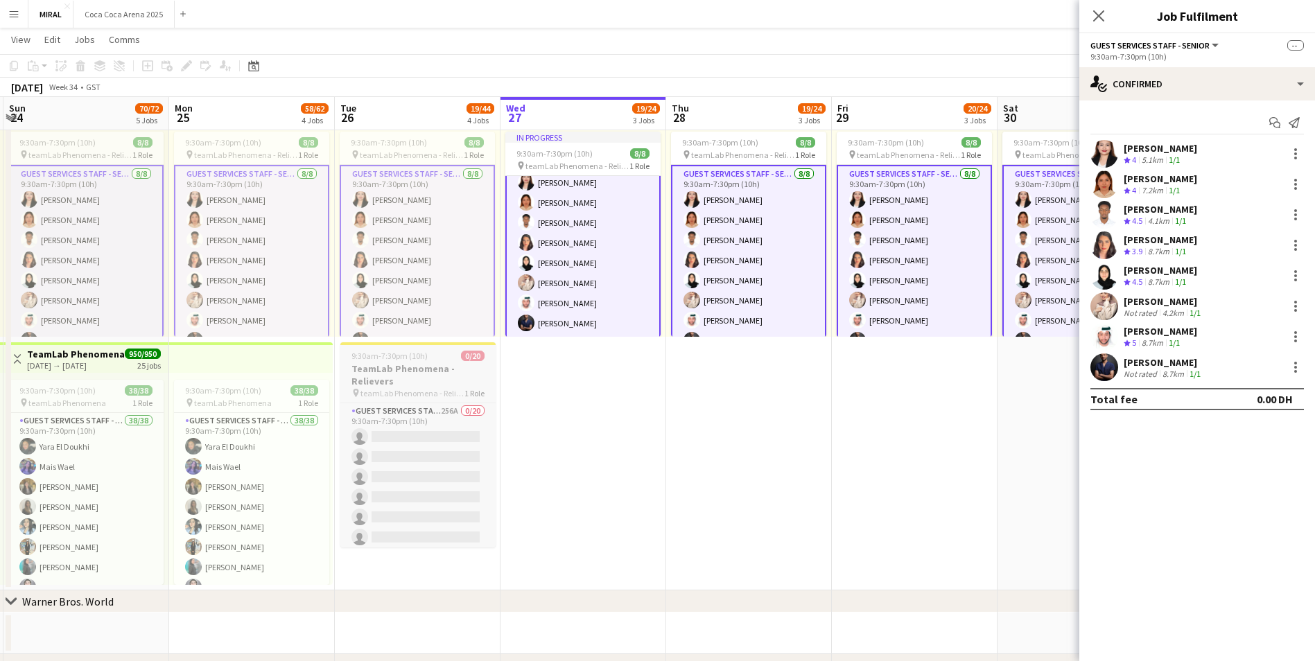
click at [453, 381] on h3 "TeamLab Phenomena - Relievers" at bounding box center [417, 375] width 155 height 25
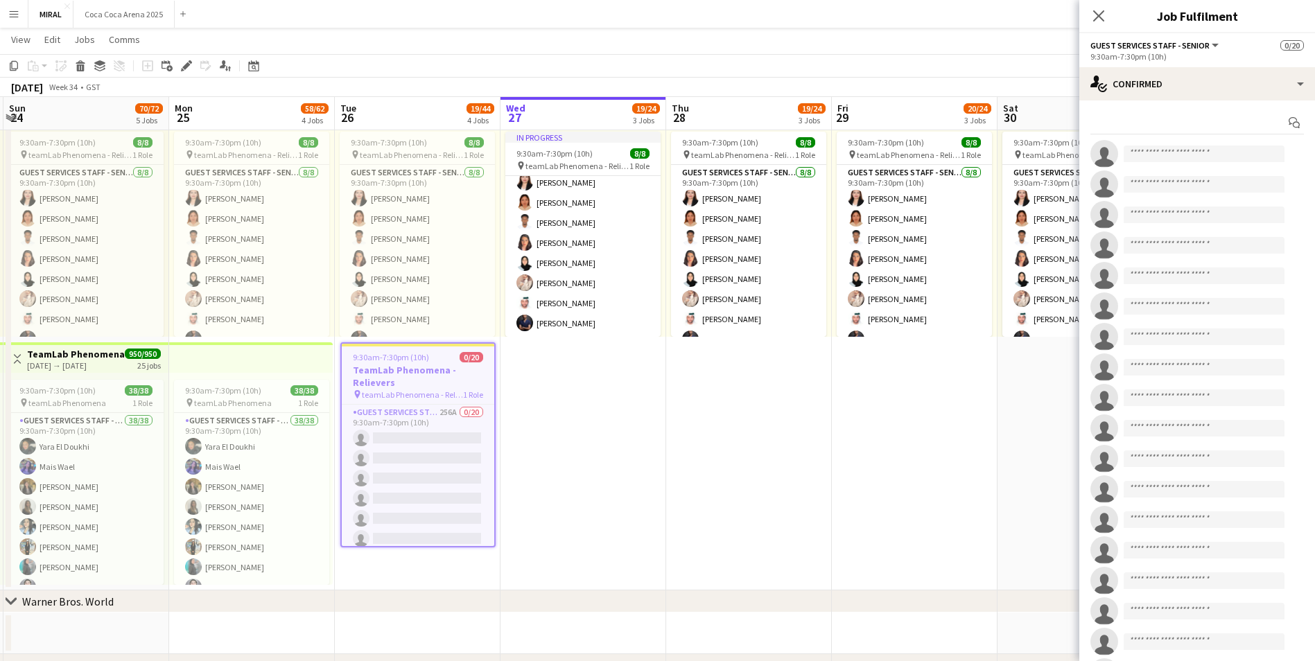
scroll to position [27, 0]
click at [426, 151] on span "teamLab Phenomena - Relievers" at bounding box center [412, 155] width 104 height 10
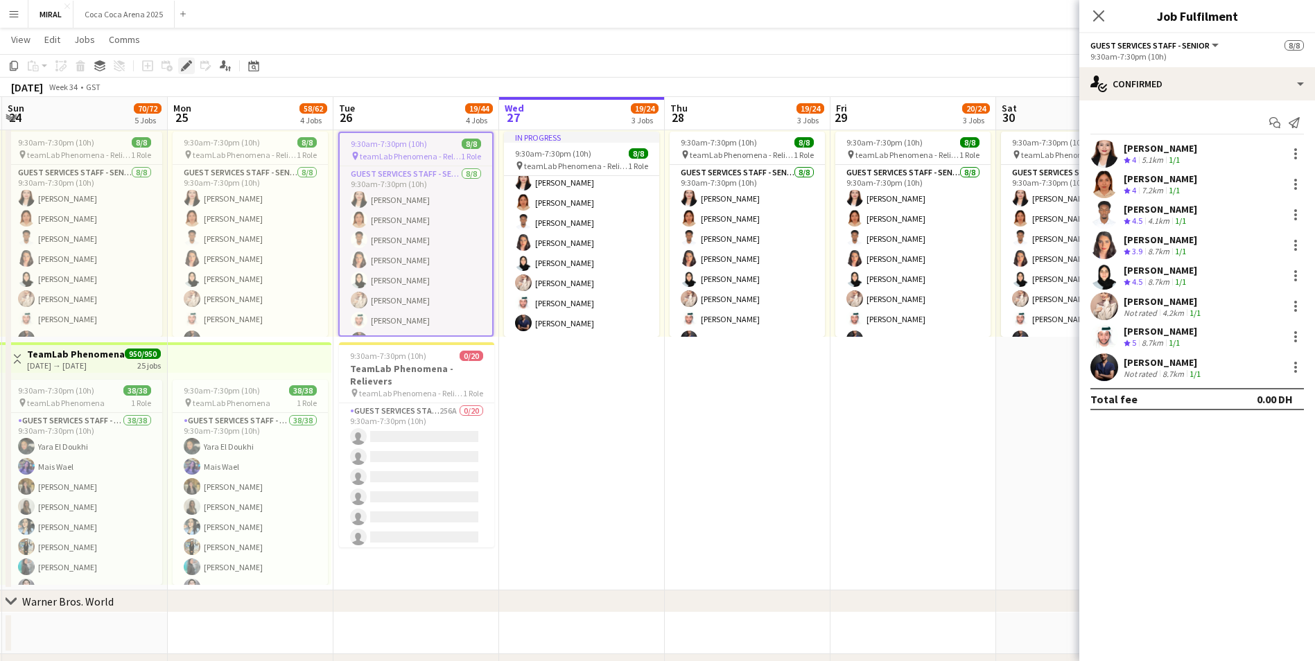
click at [184, 65] on icon "Edit" at bounding box center [186, 65] width 11 height 11
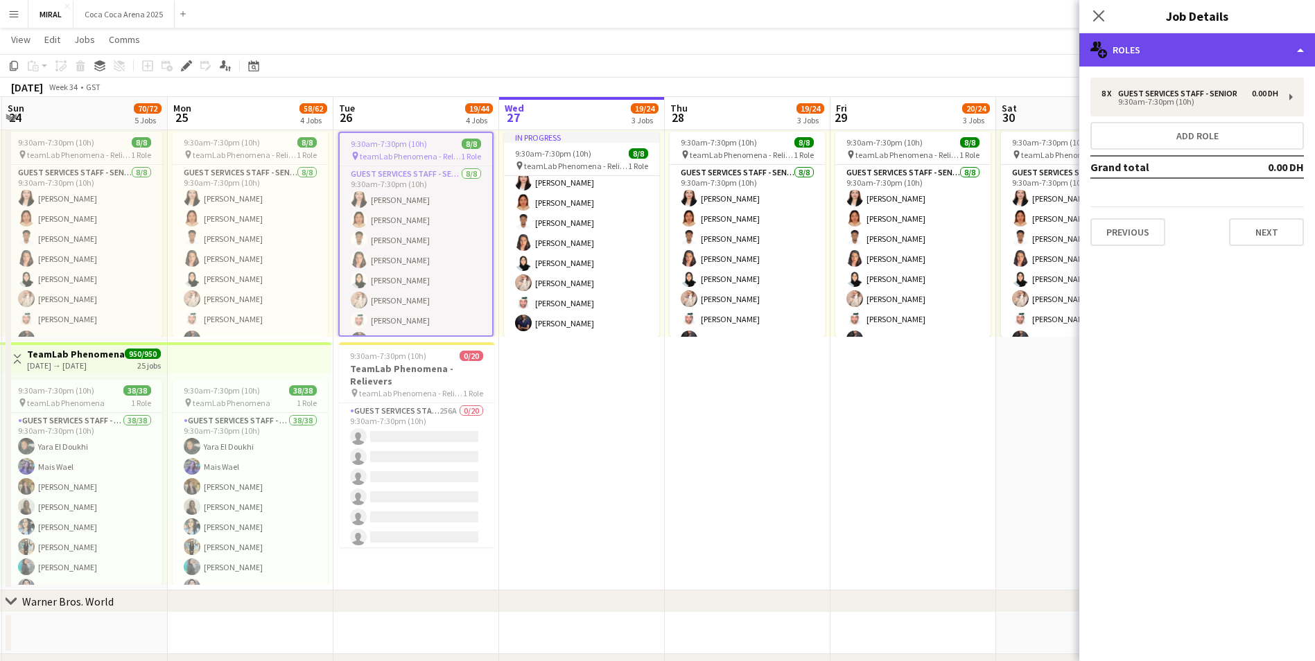
click at [1175, 47] on div "multiple-users-add Roles" at bounding box center [1198, 49] width 236 height 33
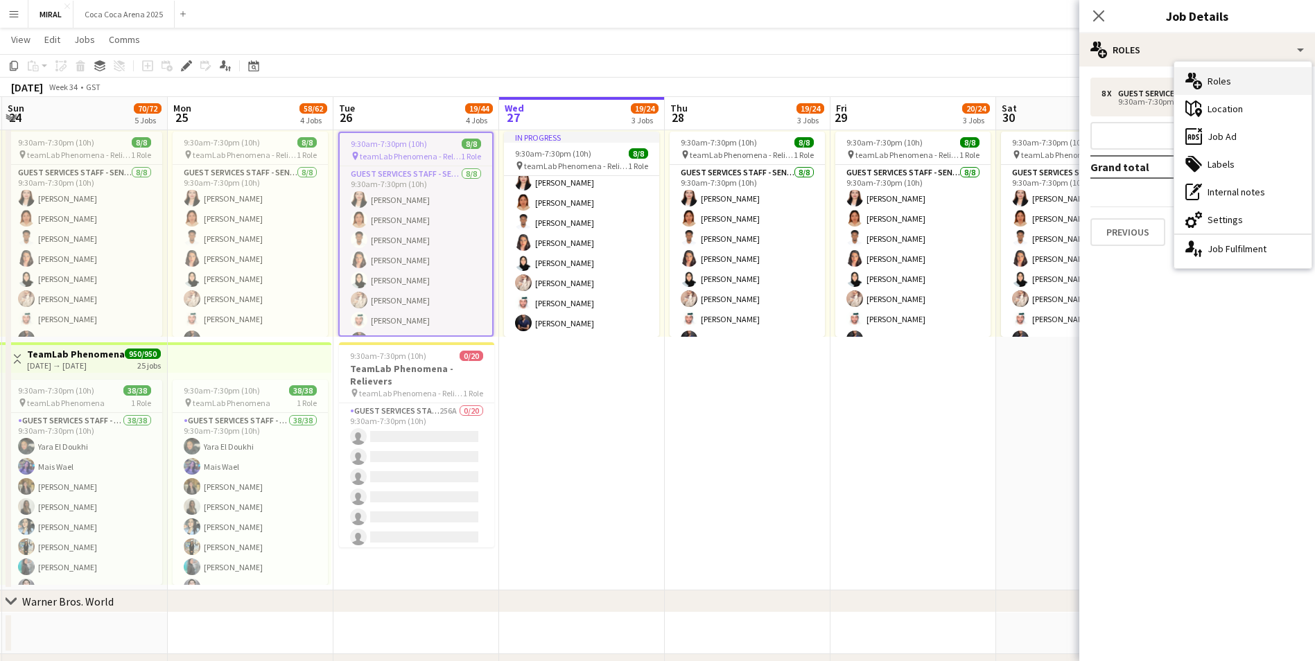
click at [1220, 74] on div "multiple-users-add Roles" at bounding box center [1243, 81] width 137 height 28
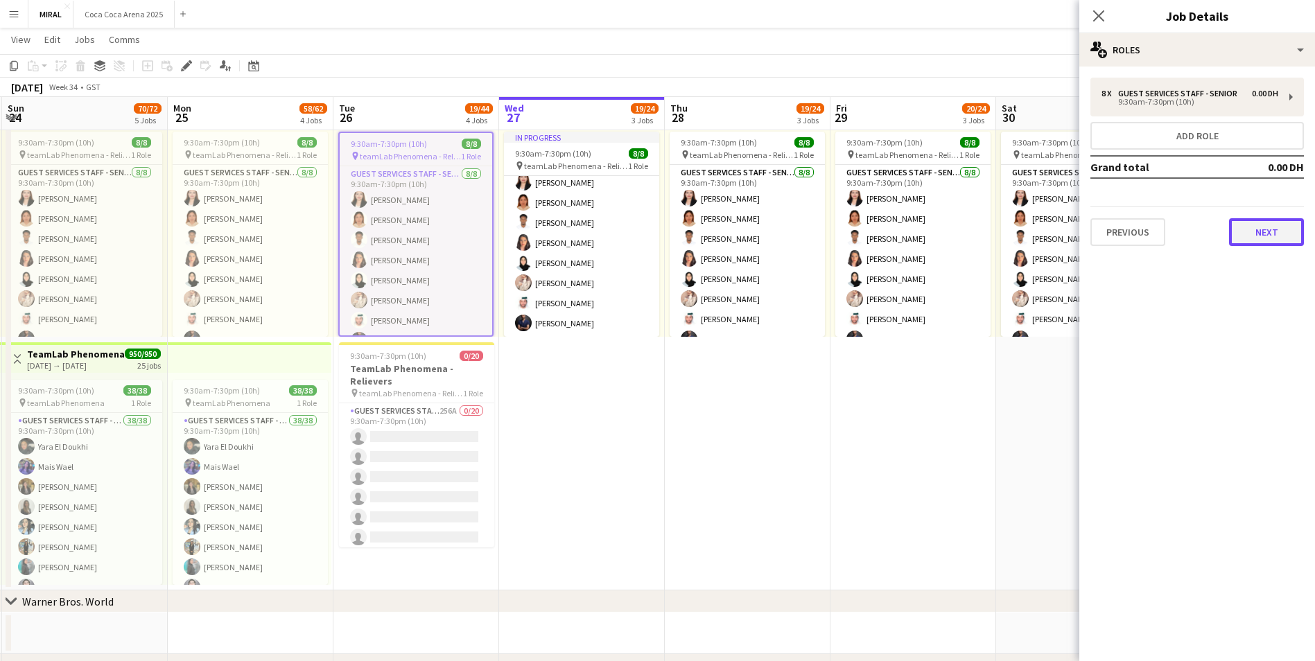
click at [1276, 231] on button "Next" at bounding box center [1266, 232] width 75 height 28
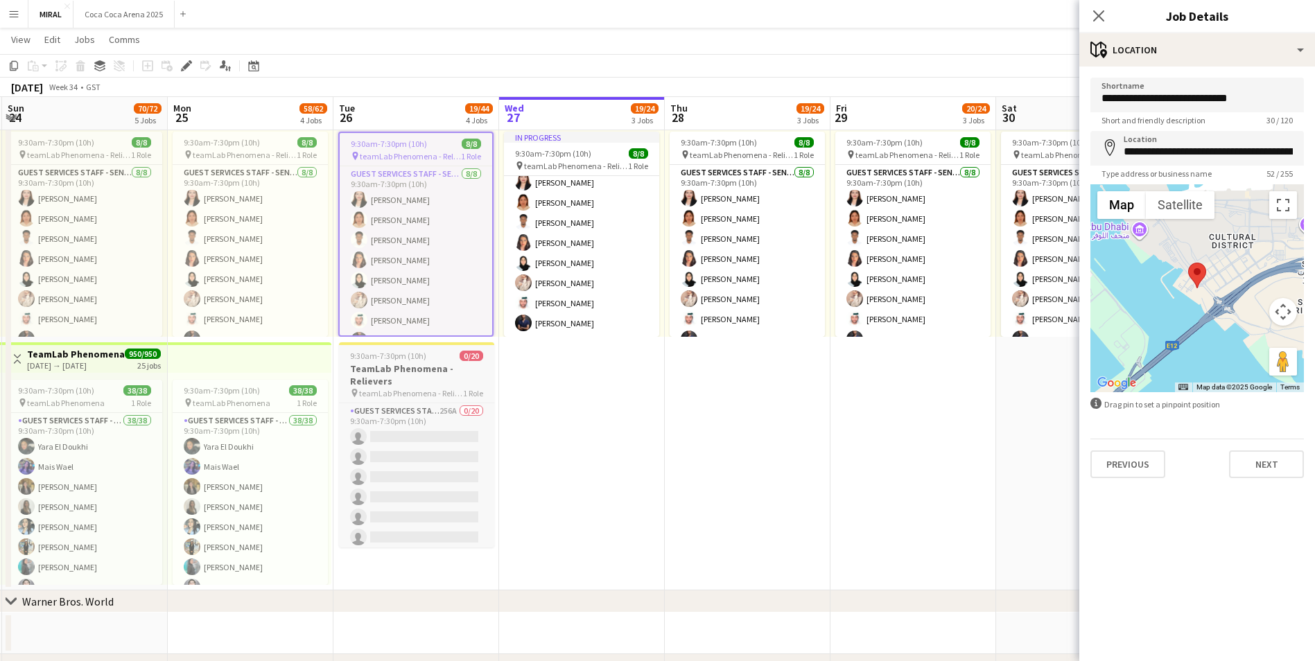
click at [445, 374] on h3 "TeamLab Phenomena - Relievers" at bounding box center [416, 375] width 155 height 25
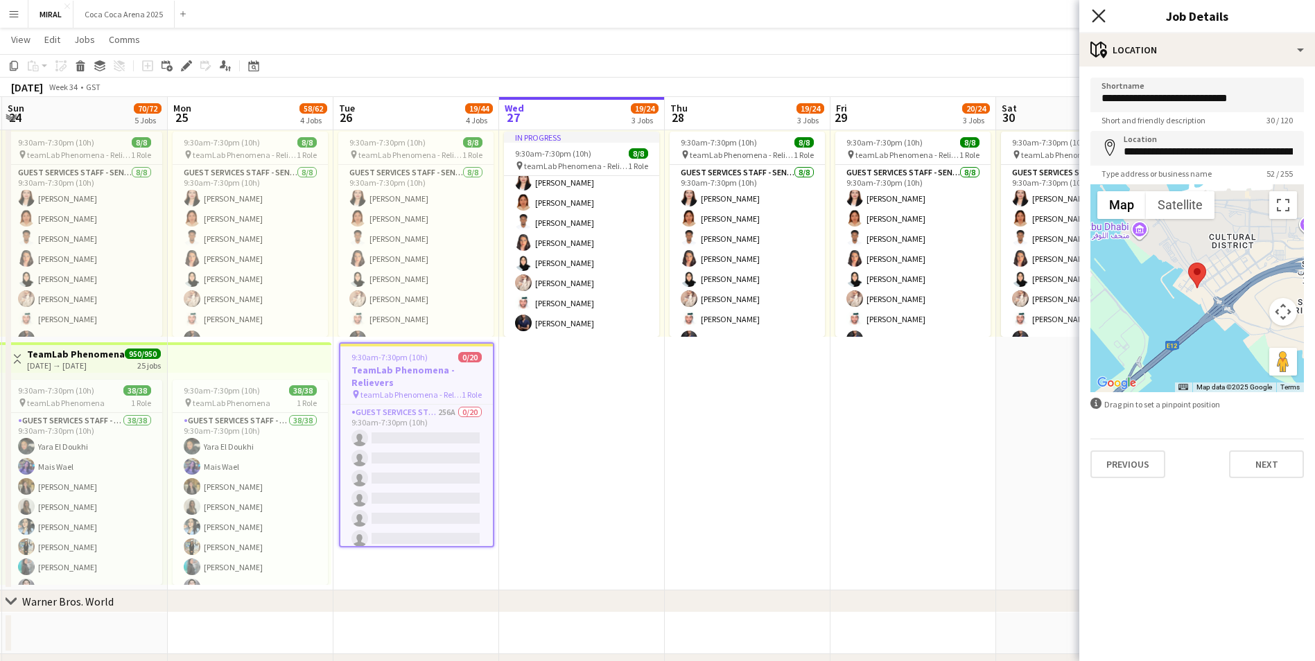
click at [1096, 19] on icon at bounding box center [1098, 15] width 13 height 13
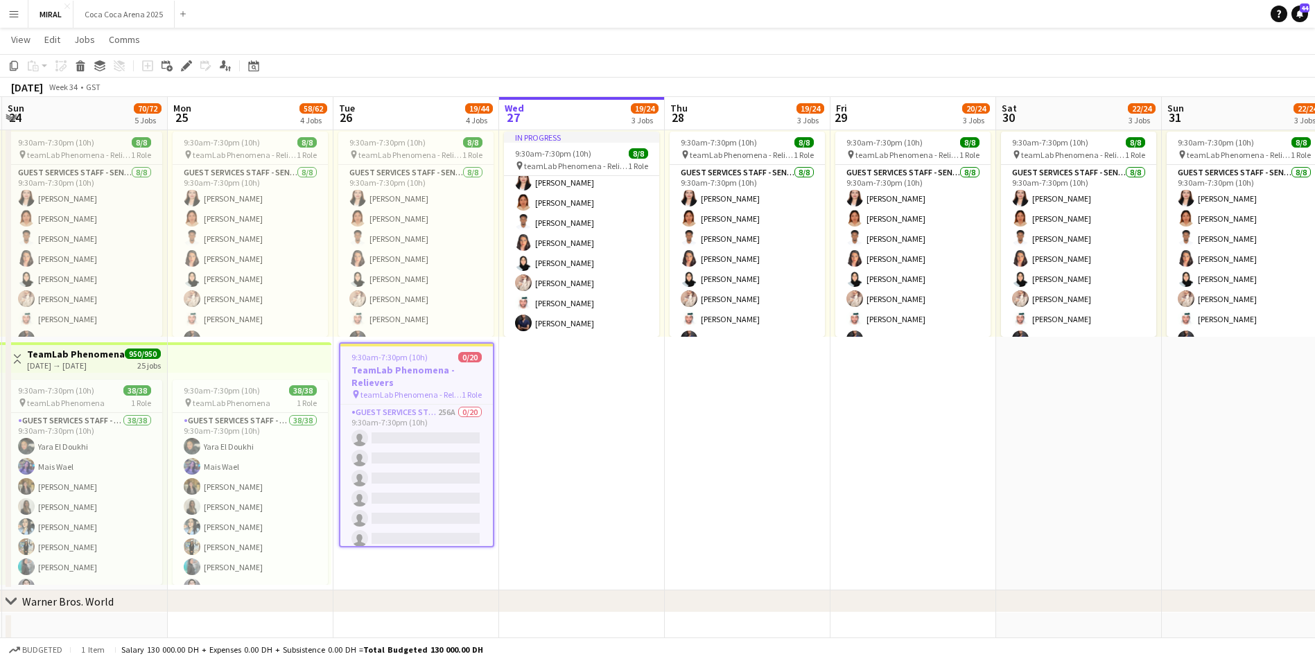
click at [430, 381] on h3 "TeamLab Phenomena - Relievers" at bounding box center [416, 376] width 153 height 25
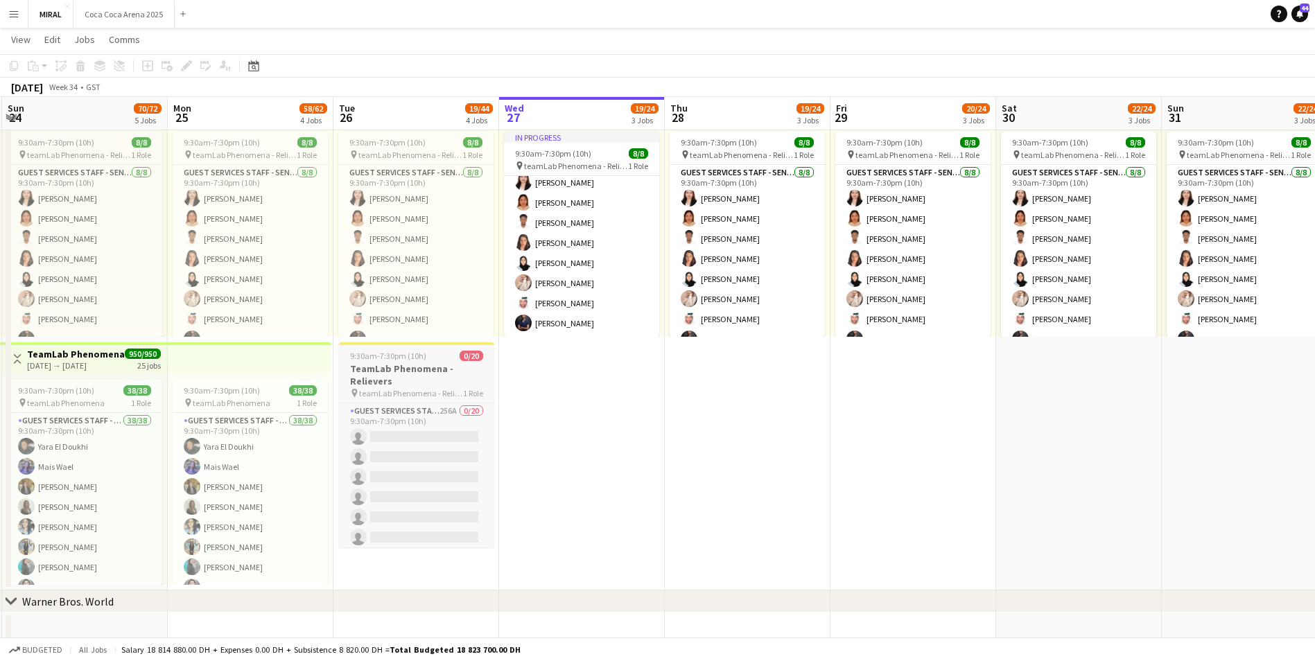
click at [430, 381] on h3 "TeamLab Phenomena - Relievers" at bounding box center [416, 375] width 155 height 25
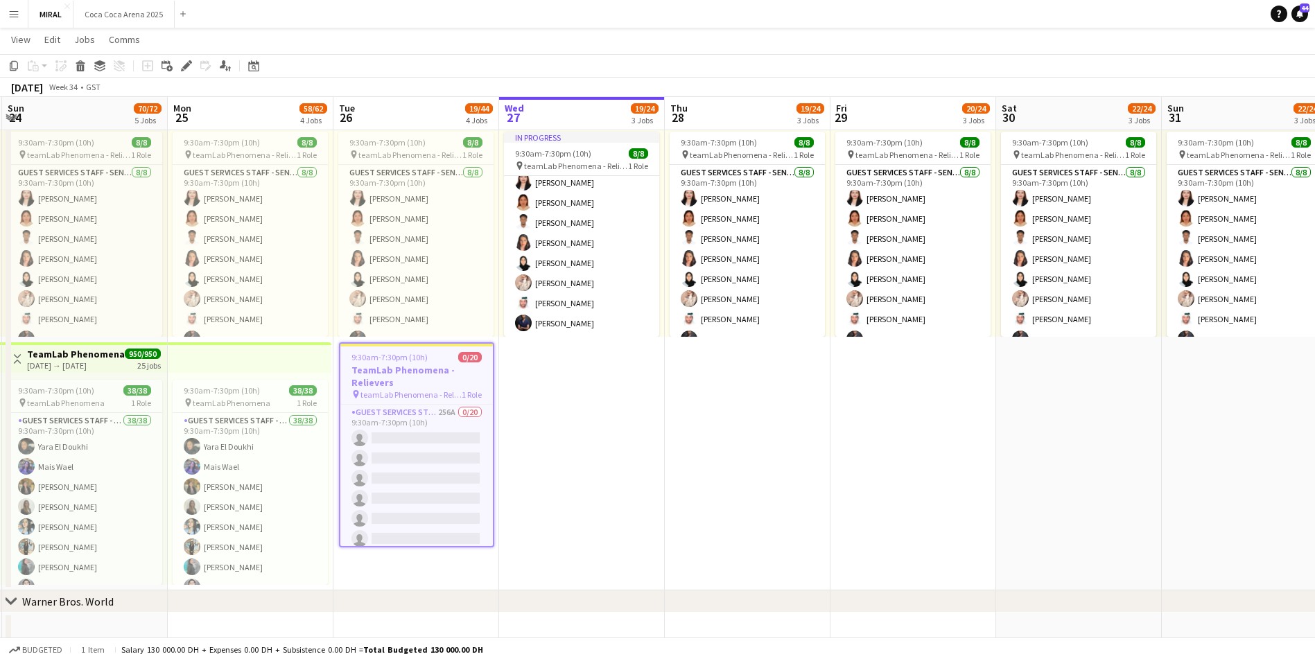
drag, startPoint x: 430, startPoint y: 381, endPoint x: 408, endPoint y: 374, distance: 22.6
click at [408, 374] on h3 "TeamLab Phenomena - Relievers" at bounding box center [416, 376] width 153 height 25
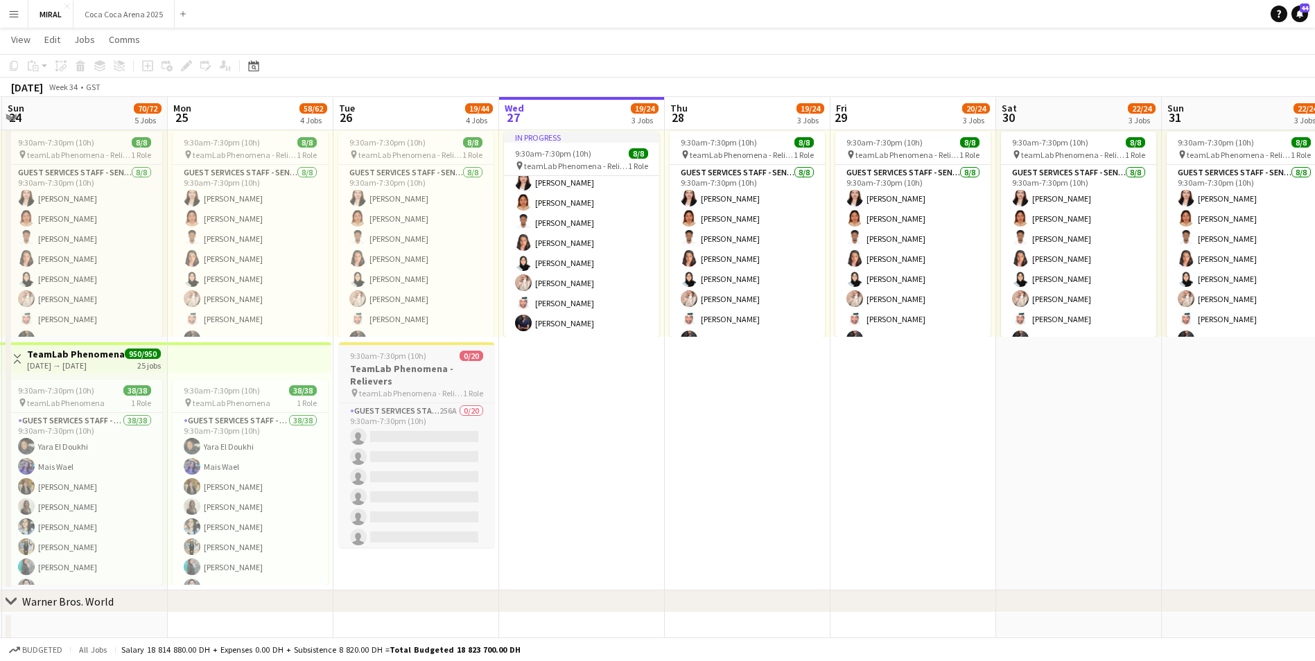
click at [408, 374] on h3 "TeamLab Phenomena - Relievers" at bounding box center [416, 375] width 155 height 25
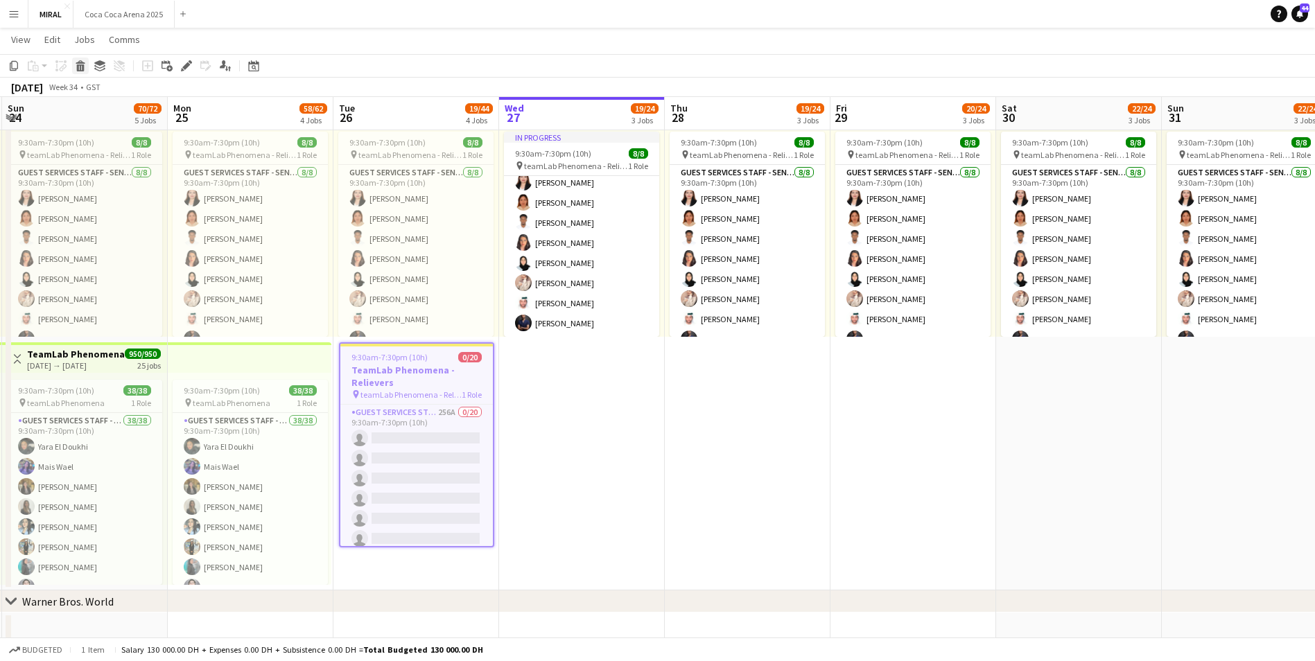
click at [80, 67] on icon at bounding box center [81, 67] width 8 height 7
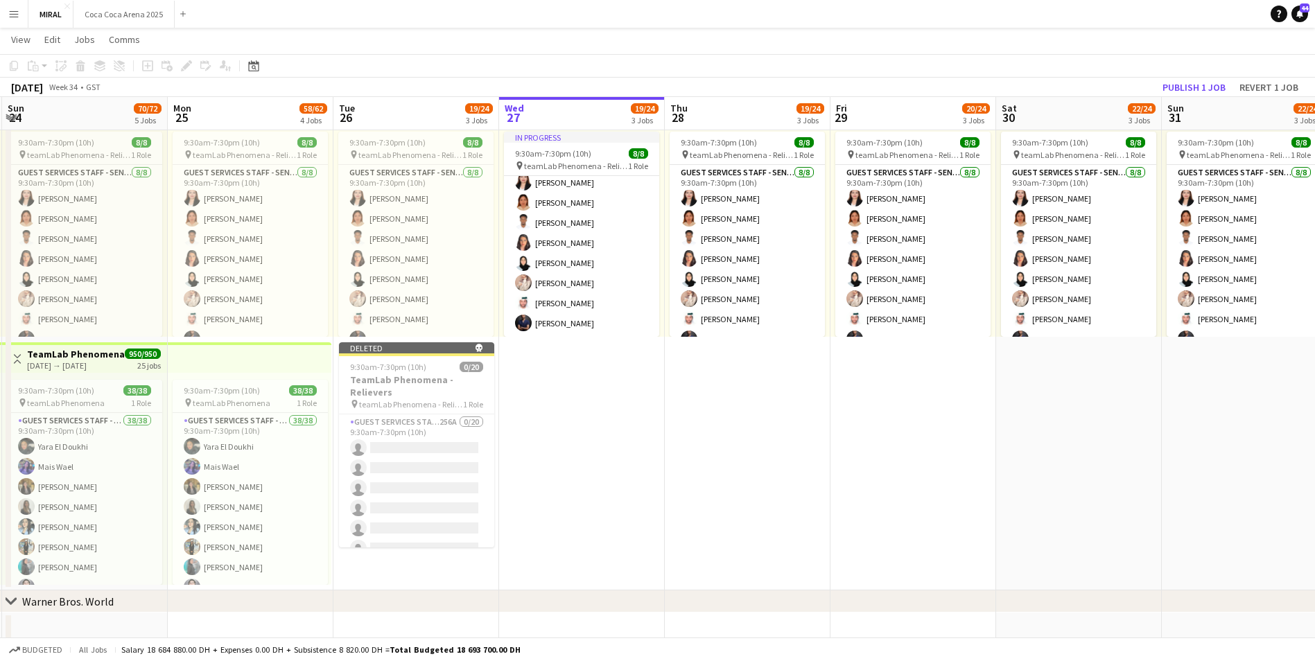
click at [599, 460] on app-date-cell "In progress 9:30am-7:30pm (10h) 8/8 pin teamLab Phenomena - Relievers 1 Role Gu…" at bounding box center [582, 340] width 166 height 502
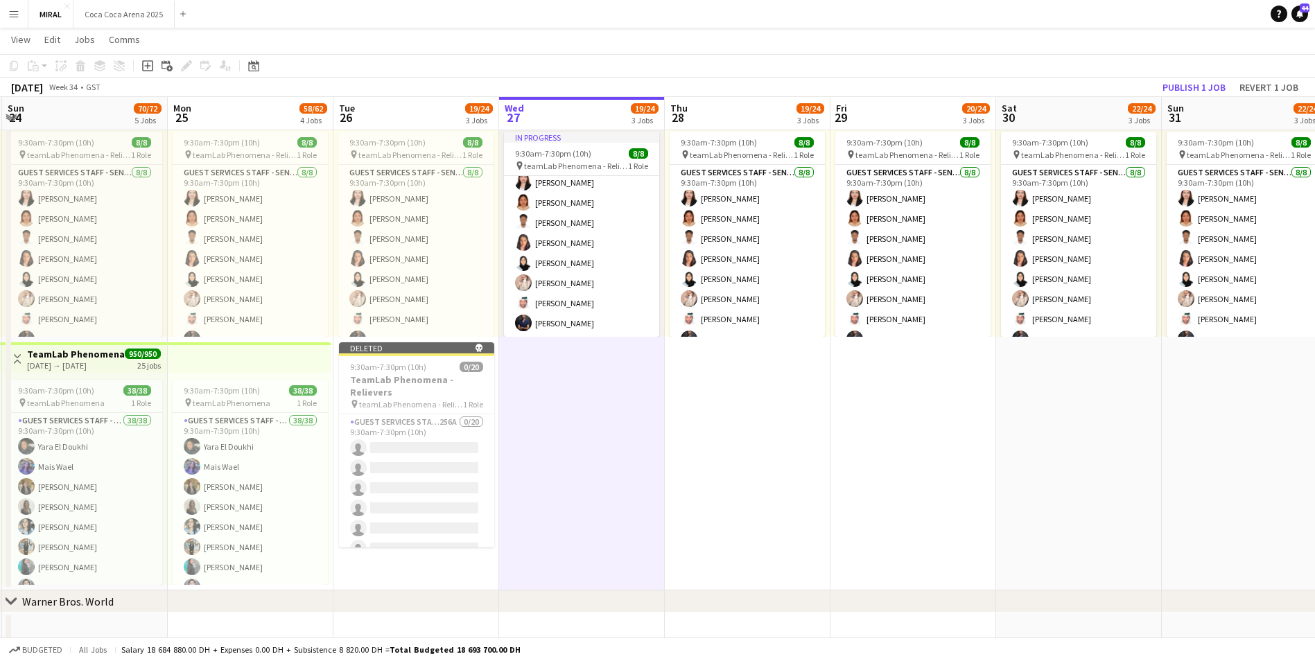
click at [277, 365] on app-top-bar at bounding box center [250, 358] width 164 height 31
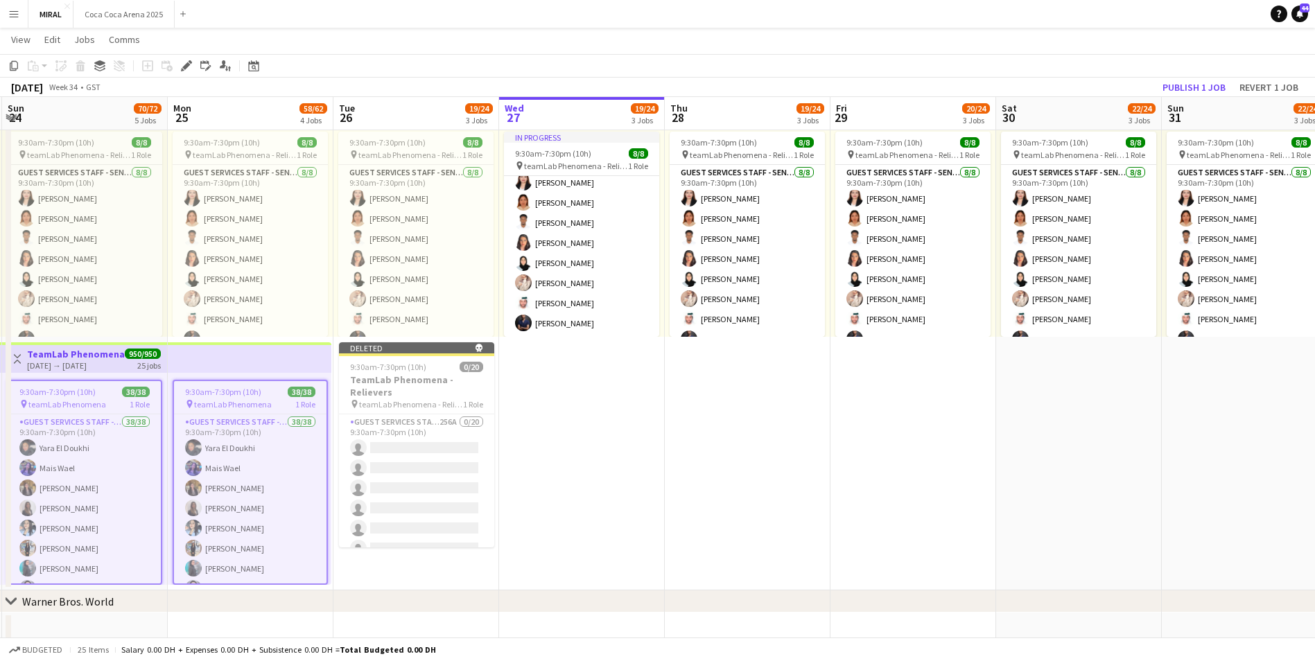
click at [277, 366] on app-top-bar at bounding box center [250, 358] width 164 height 31
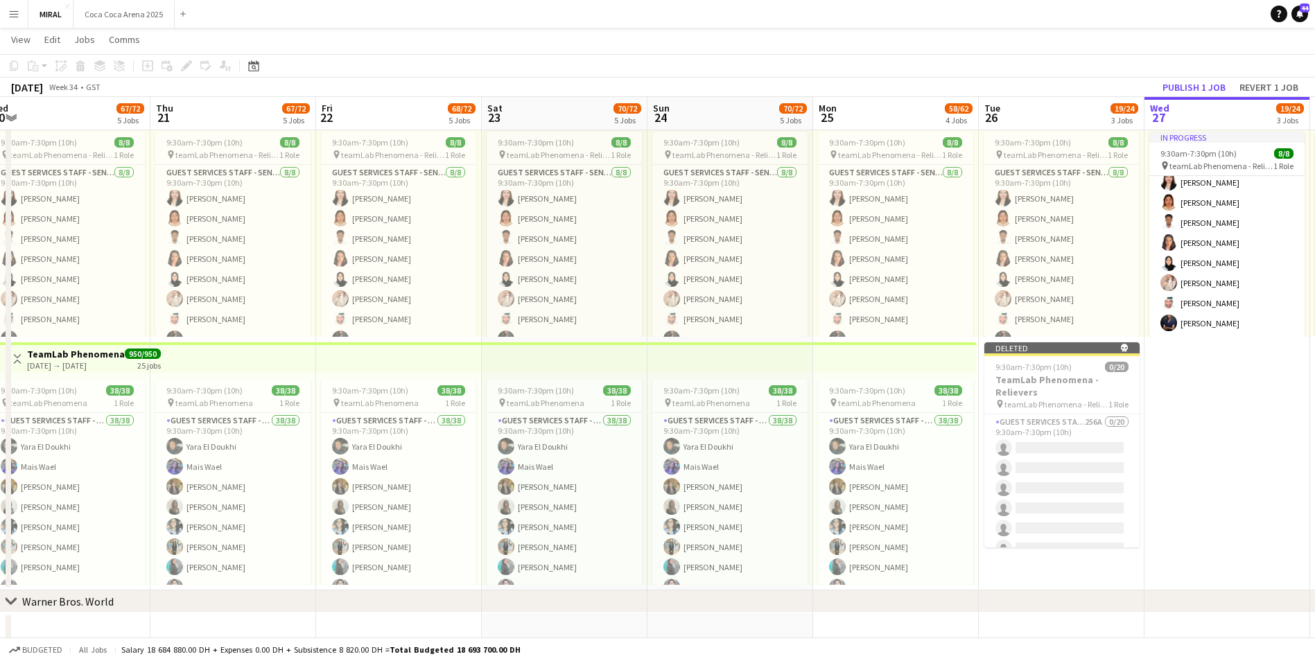
drag, startPoint x: 595, startPoint y: 559, endPoint x: 1141, endPoint y: 558, distance: 546.4
click at [1202, 573] on app-calendar-viewport "Mon 18 68/72 5 Jobs Tue 19 67/72 5 Jobs Wed 20 67/72 5 Jobs Thu 21 67/72 5 Jobs…" at bounding box center [657, 189] width 1315 height 1452
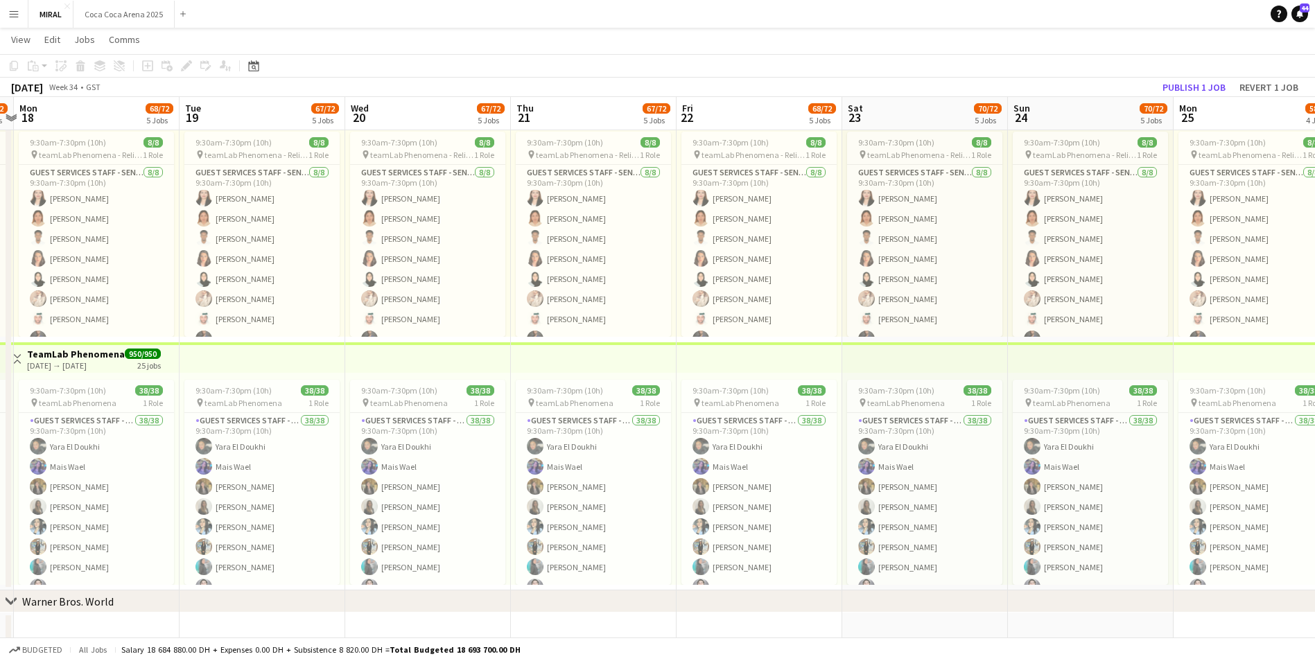
drag, startPoint x: 443, startPoint y: 366, endPoint x: 798, endPoint y: 369, distance: 355.0
click at [798, 369] on app-calendar-viewport "Sat 16 70/72 5 Jobs Sun 17 70/72 5 Jobs Mon 18 68/72 5 Jobs Tue 19 67/72 5 Jobs…" at bounding box center [657, 189] width 1315 height 1452
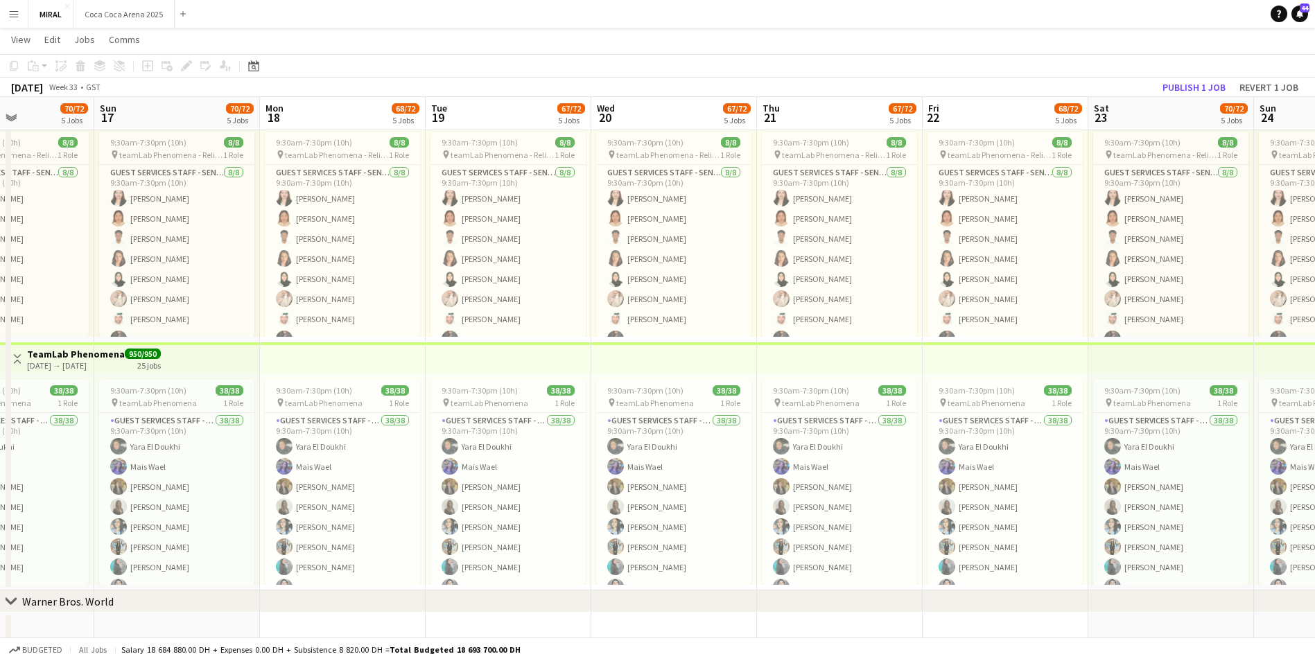
drag, startPoint x: 512, startPoint y: 367, endPoint x: 924, endPoint y: 383, distance: 412.2
click at [924, 383] on app-calendar-viewport "Thu 14 67/72 5 Jobs Fri 15 65/72 5 Jobs Sat 16 70/72 5 Jobs Sun 17 70/72 5 Jobs…" at bounding box center [657, 189] width 1315 height 1452
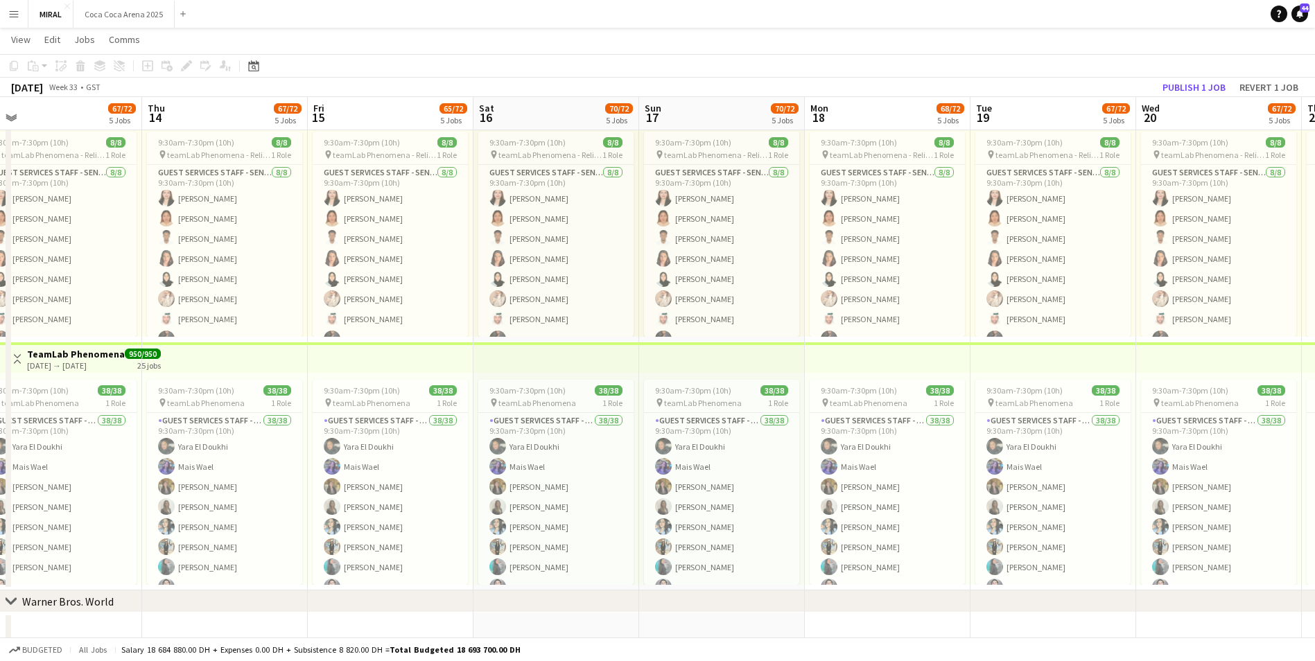
scroll to position [0, 286]
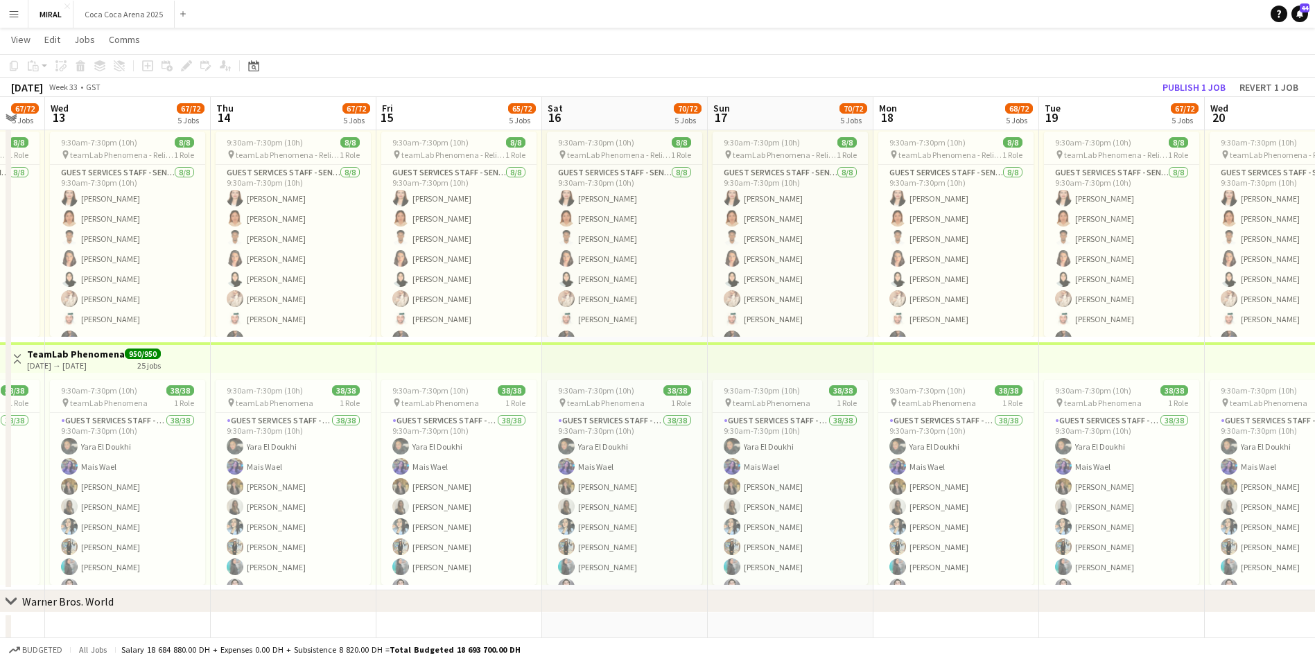
drag, startPoint x: 695, startPoint y: 361, endPoint x: 1069, endPoint y: 367, distance: 374.5
click at [1069, 367] on app-calendar-viewport "Mon 11 68/72 5 Jobs Tue 12 67/72 5 Jobs Wed 13 67/72 5 Jobs Thu 14 67/72 5 Jobs…" at bounding box center [657, 189] width 1315 height 1452
drag, startPoint x: 670, startPoint y: 360, endPoint x: 1013, endPoint y: 354, distance: 343.3
click at [1013, 354] on app-calendar-viewport "Fri 8 68/72 5 Jobs Sat 9 70/72 5 Jobs Sun 10 70/72 5 Jobs Mon 11 68/72 5 Jobs T…" at bounding box center [657, 189] width 1315 height 1452
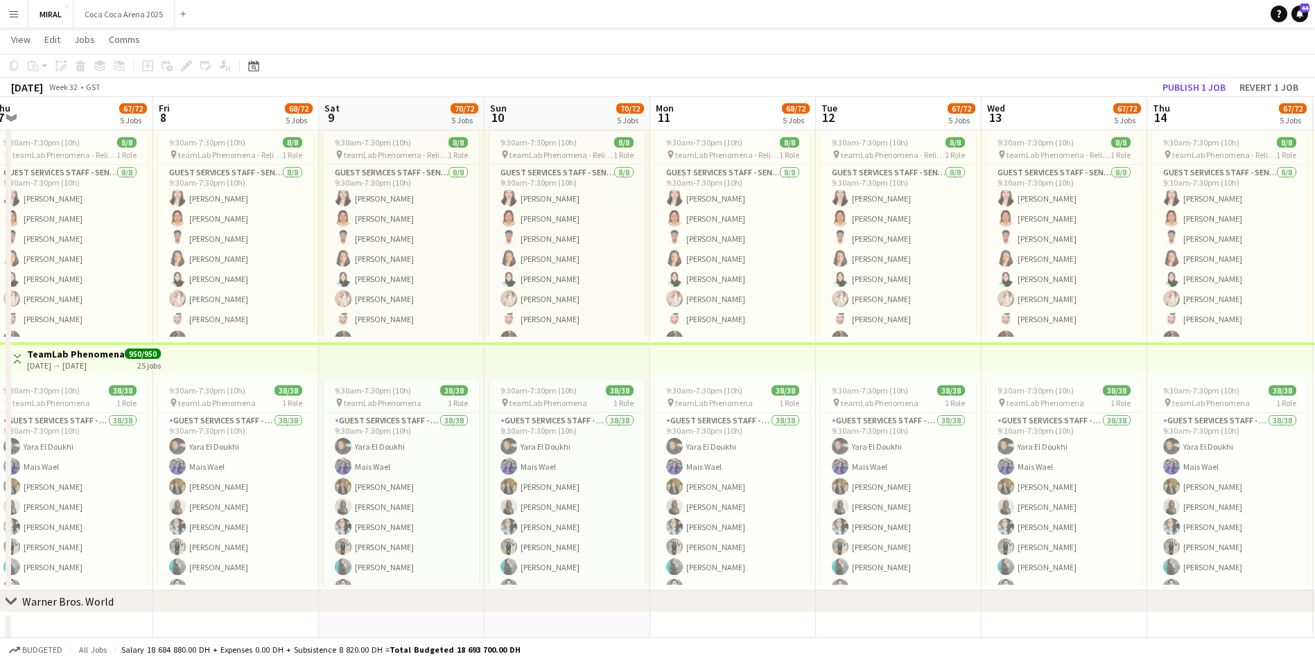
drag, startPoint x: 376, startPoint y: 358, endPoint x: 878, endPoint y: 373, distance: 502.9
click at [972, 366] on app-calendar-viewport "Tue 5 67/72 5 Jobs Wed 6 67/72 5 Jobs Thu 7 67/72 5 Jobs Fri 8 68/72 5 Jobs Sat…" at bounding box center [657, 189] width 1315 height 1452
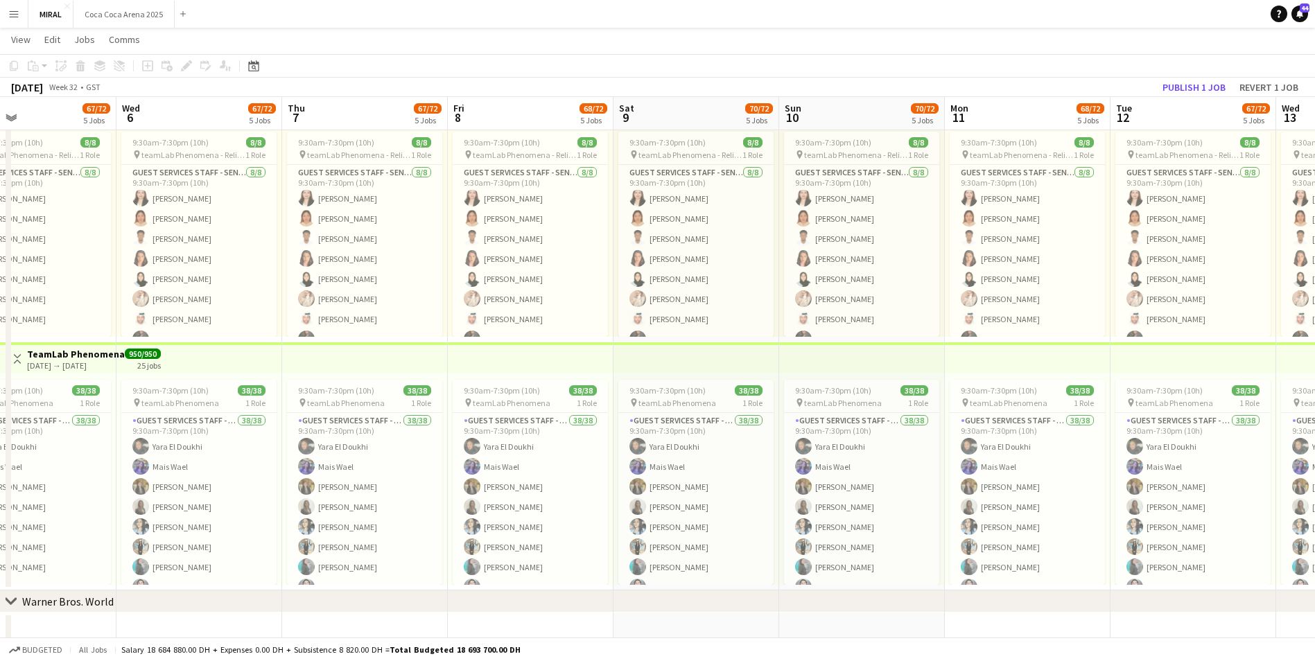
drag, startPoint x: 590, startPoint y: 361, endPoint x: 702, endPoint y: 364, distance: 111.7
click at [702, 364] on app-calendar-viewport "Sun 3 70/72 5 Jobs Mon 4 68/72 5 Jobs Tue 5 67/72 5 Jobs Wed 6 67/72 5 Jobs Thu…" at bounding box center [657, 189] width 1315 height 1452
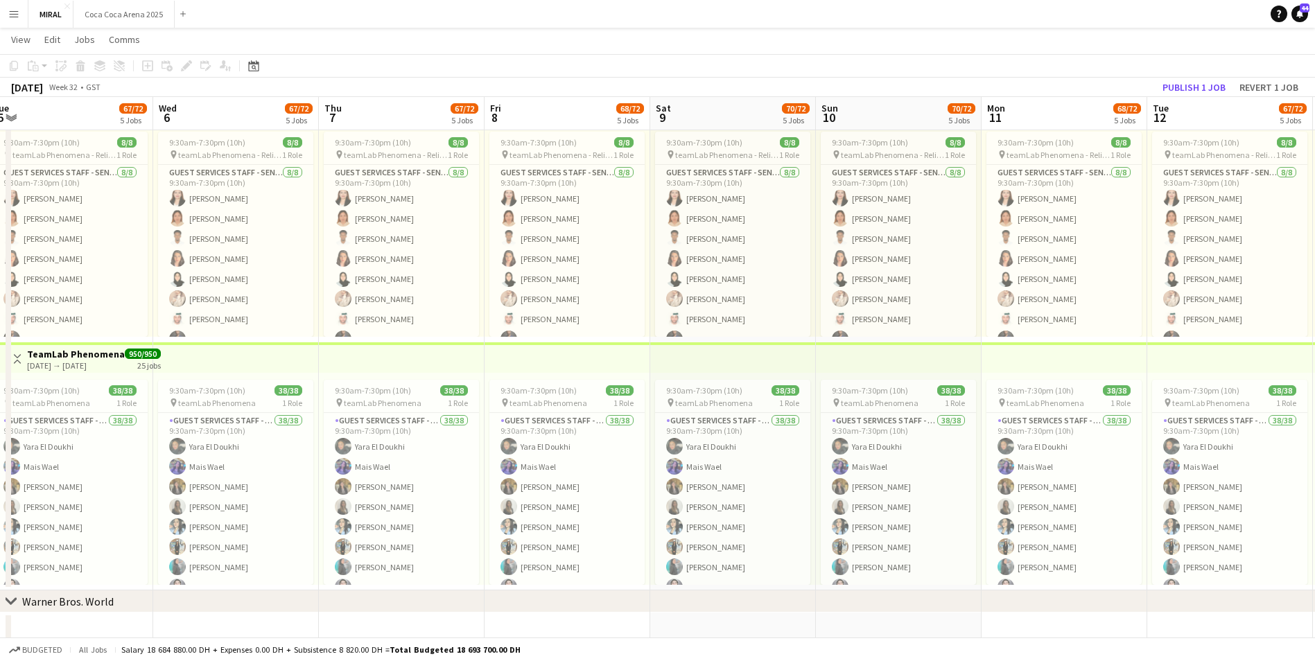
drag, startPoint x: 580, startPoint y: 364, endPoint x: 698, endPoint y: 371, distance: 117.4
click at [702, 370] on app-calendar-viewport "Sun 3 70/72 5 Jobs Mon 4 68/72 5 Jobs Tue 5 67/72 5 Jobs Wed 6 67/72 5 Jobs Thu…" at bounding box center [657, 189] width 1315 height 1452
drag, startPoint x: 505, startPoint y: 365, endPoint x: 691, endPoint y: 367, distance: 185.8
click at [691, 367] on app-calendar-viewport "Fri 1 68/72 5 Jobs Sat 2 69/72 5 Jobs Sun 3 70/72 5 Jobs Mon 4 68/72 5 Jobs Tue…" at bounding box center [657, 189] width 1315 height 1452
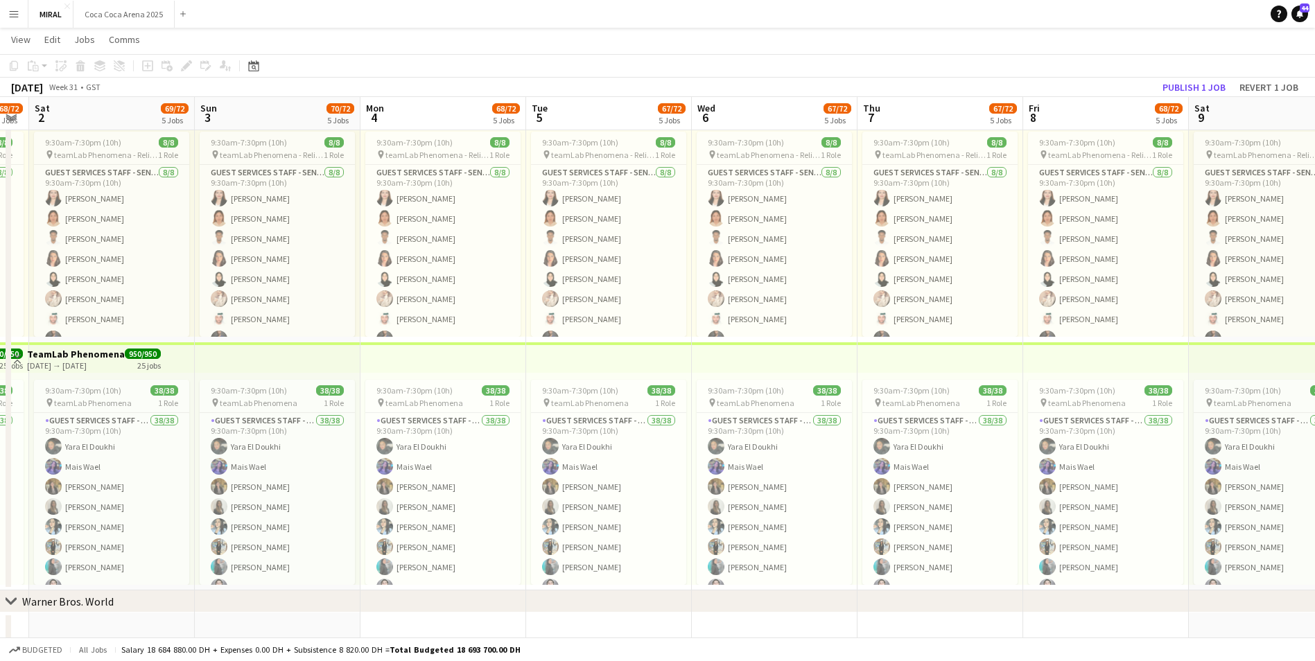
drag, startPoint x: 531, startPoint y: 367, endPoint x: 684, endPoint y: 373, distance: 153.3
click at [717, 370] on app-calendar-viewport "Thu 31 Fri 1 68/72 5 Jobs Sat 2 69/72 5 Jobs Sun 3 70/72 5 Jobs Mon 4 68/72 5 J…" at bounding box center [657, 189] width 1315 height 1452
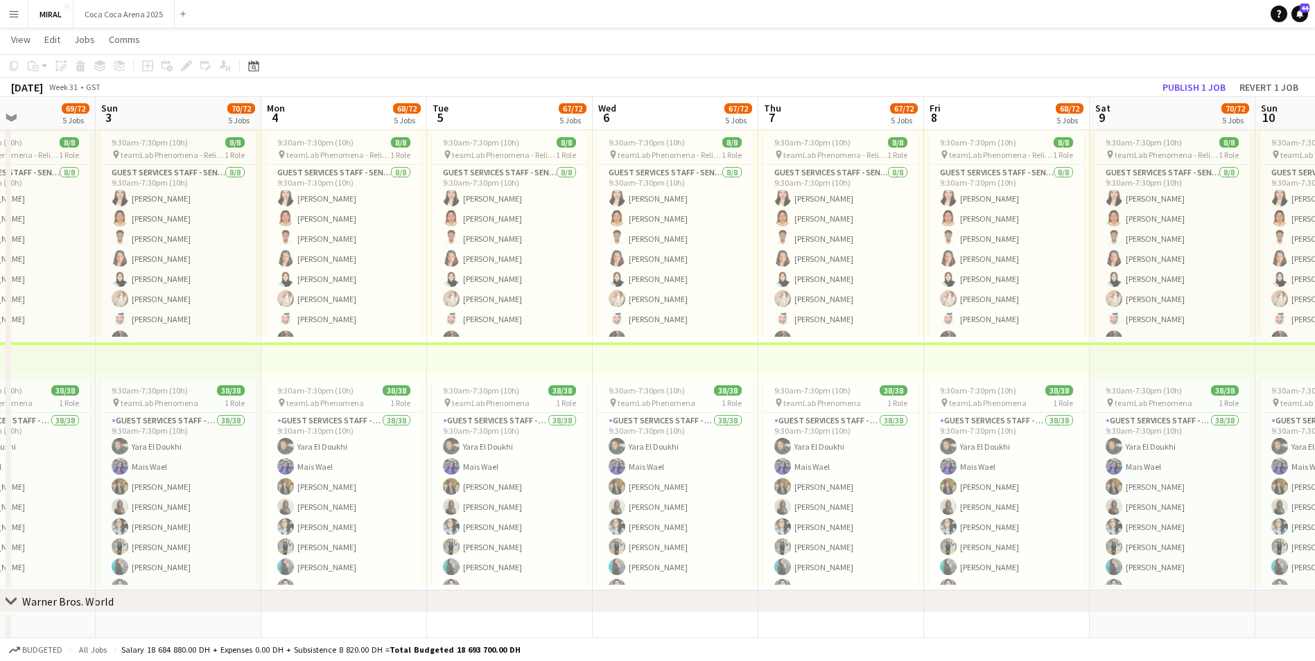
drag, startPoint x: 644, startPoint y: 363, endPoint x: 707, endPoint y: 364, distance: 63.1
click at [707, 364] on app-calendar-viewport "Thu 31 58/72 5 Jobs Fri 1 68/72 5 Jobs Sat 2 69/72 5 Jobs Sun 3 70/72 5 Jobs Mo…" at bounding box center [657, 189] width 1315 height 1452
click at [576, 365] on app-calendar-viewport "Tue 29 Wed 30 Thu 31 58/72 5 Jobs Fri 1 68/72 5 Jobs Sat 2 69/72 5 Jobs Sun 3 7…" at bounding box center [657, 189] width 1315 height 1452
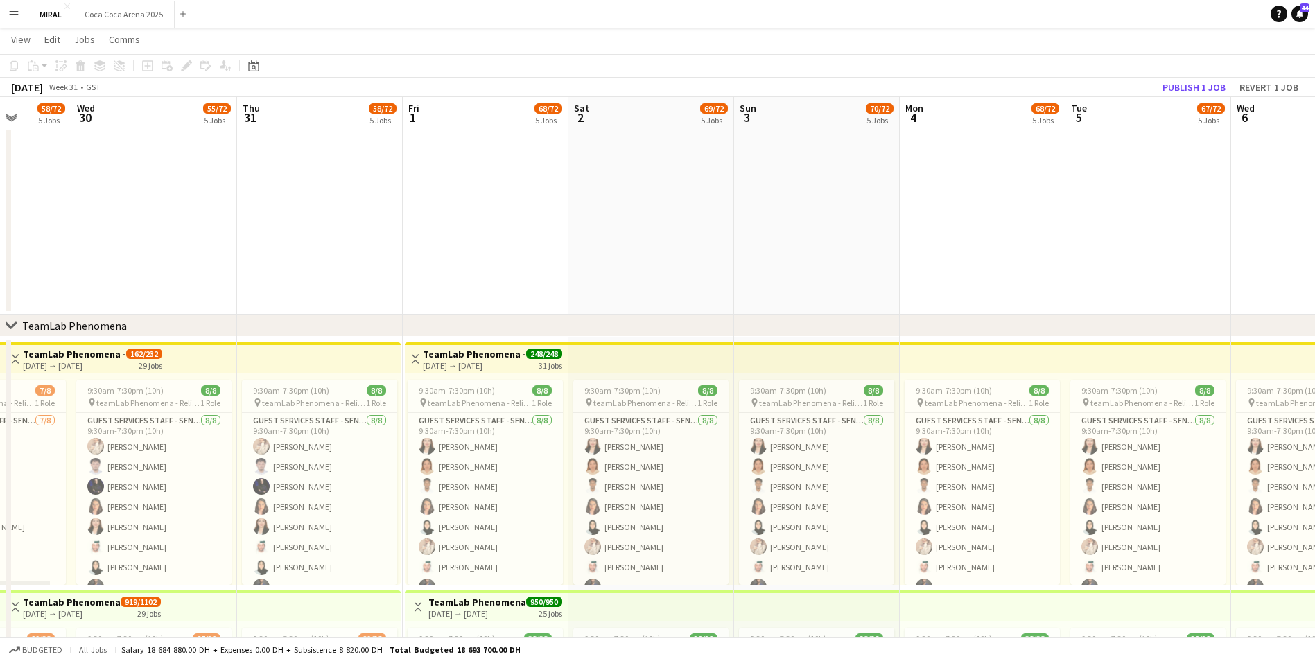
scroll to position [0, 420]
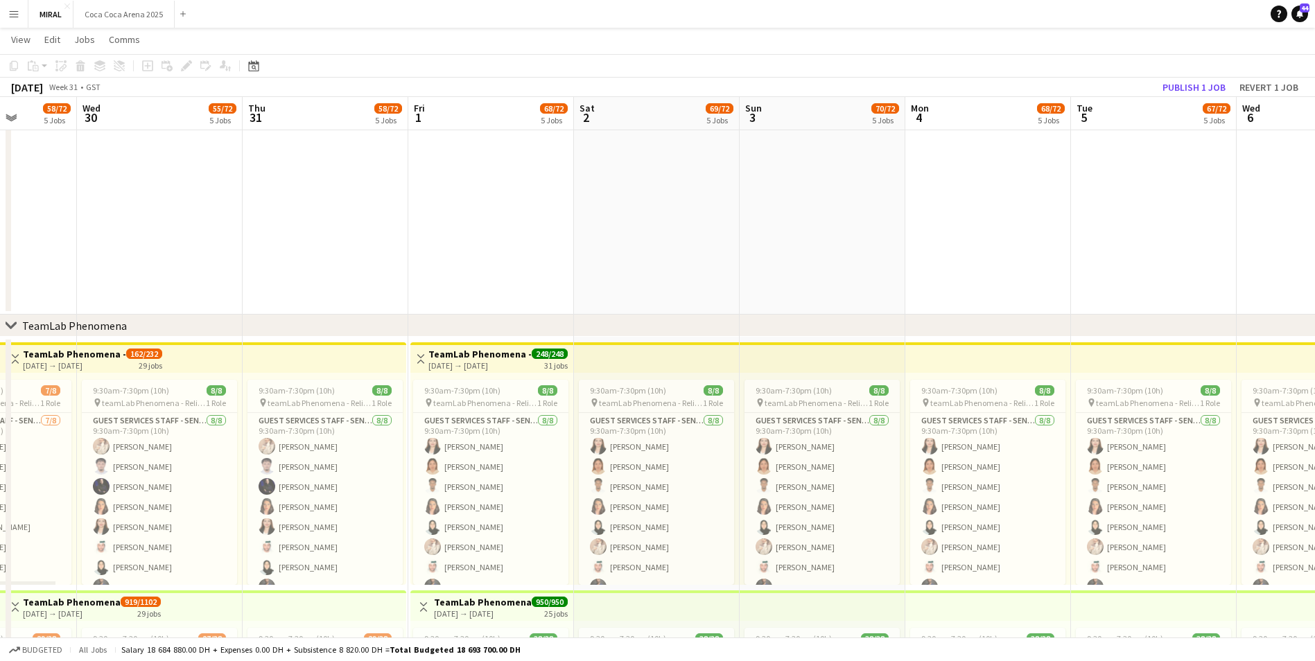
drag, startPoint x: 408, startPoint y: 367, endPoint x: 605, endPoint y: 367, distance: 196.9
click at [605, 367] on app-calendar-viewport "Sun 27 58/72 5 Jobs Mon 28 55/72 5 Jobs Tue 29 58/72 5 Jobs Wed 30 55/72 5 Jobs…" at bounding box center [657, 445] width 1315 height 1964
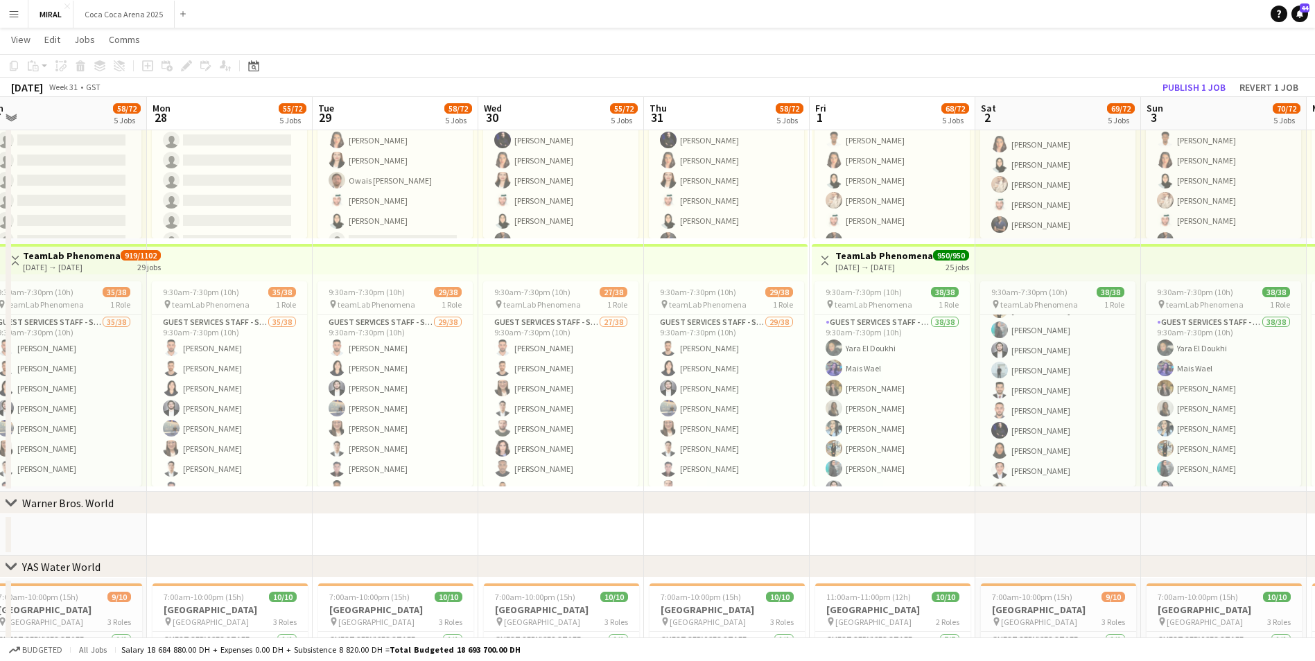
scroll to position [0, 347]
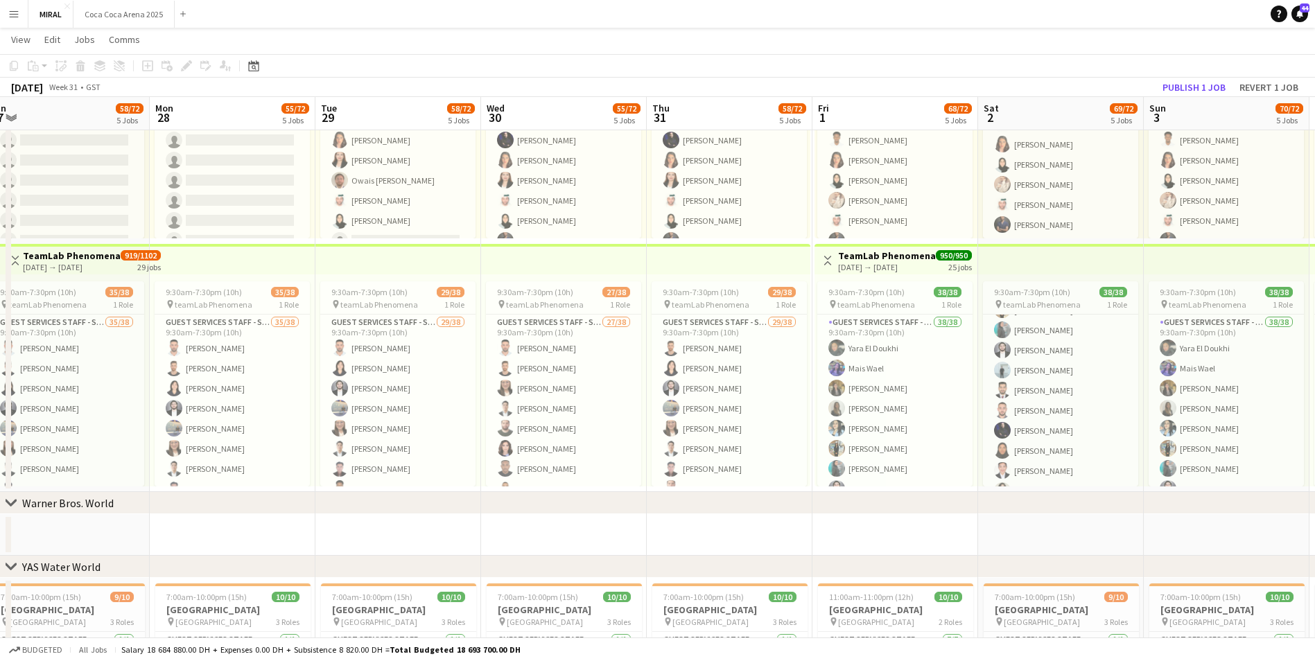
drag, startPoint x: 345, startPoint y: 259, endPoint x: 720, endPoint y: 268, distance: 375.9
click at [720, 268] on app-calendar-viewport "Fri 25 60/72 5 Jobs Sat 26 58/72 5 Jobs Sun 27 58/72 5 Jobs Mon 28 55/72 5 Jobs…" at bounding box center [657, 99] width 1315 height 1964
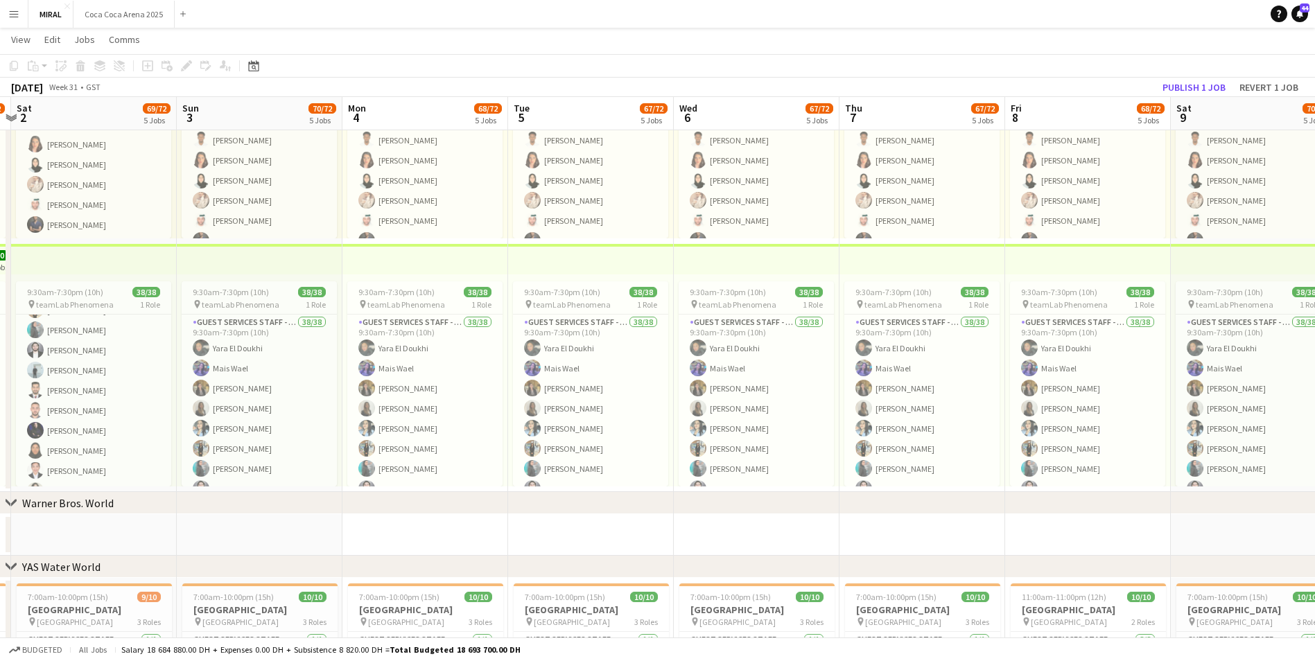
drag, startPoint x: 1016, startPoint y: 262, endPoint x: 37, endPoint y: 281, distance: 979.2
click at [36, 281] on app-calendar-viewport "Wed 30 55/72 5 Jobs Thu 31 58/72 5 Jobs Fri 1 68/72 5 Jobs Sat 2 69/72 5 Jobs S…" at bounding box center [657, 99] width 1315 height 1964
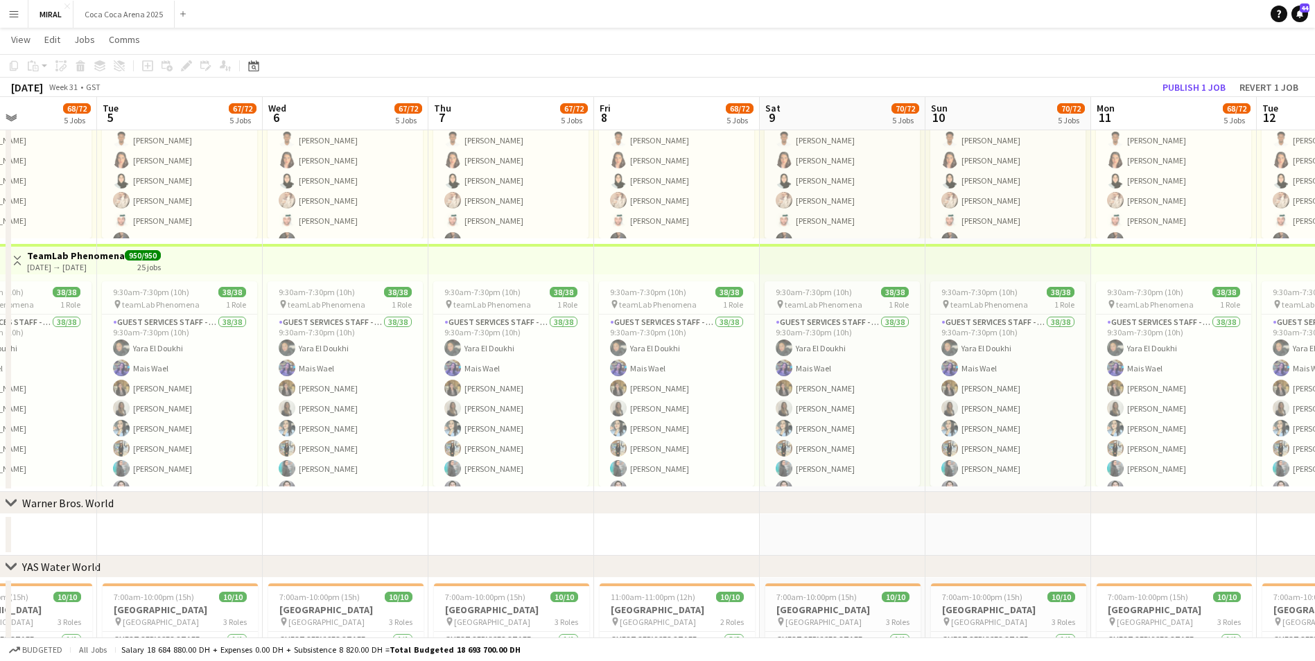
drag, startPoint x: 1044, startPoint y: 254, endPoint x: 467, endPoint y: 275, distance: 577.3
click at [467, 276] on app-calendar-viewport "Sat 2 69/72 5 Jobs Sun 3 70/72 5 Jobs Mon 4 68/72 5 Jobs Tue 5 67/72 5 Jobs Wed…" at bounding box center [657, 99] width 1315 height 1964
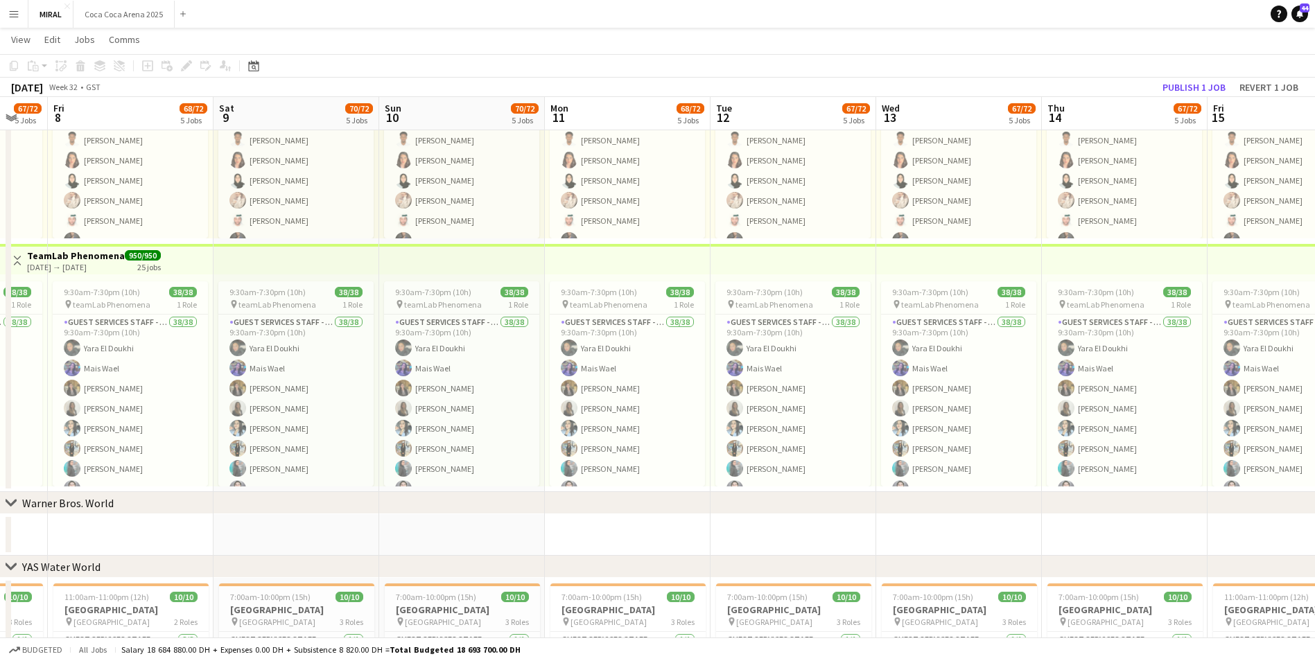
drag, startPoint x: 905, startPoint y: 273, endPoint x: 542, endPoint y: 269, distance: 363.3
click at [536, 270] on app-calendar-viewport "Tue 5 67/72 5 Jobs Wed 6 67/72 5 Jobs Thu 7 67/72 5 Jobs Fri 8 68/72 5 Jobs Sat…" at bounding box center [657, 99] width 1315 height 1964
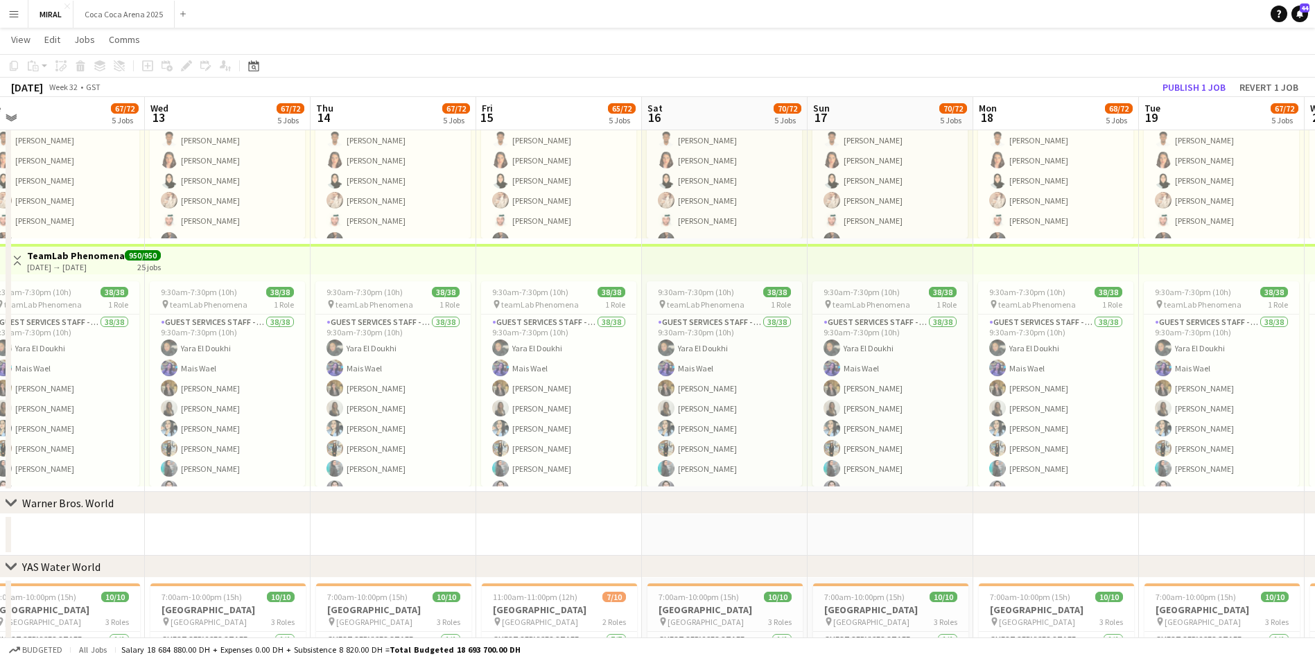
drag, startPoint x: 1062, startPoint y: 263, endPoint x: 569, endPoint y: 256, distance: 493.0
click at [569, 256] on app-calendar-viewport "Sat 9 70/72 5 Jobs Sun 10 70/72 5 Jobs Mon 11 68/72 5 Jobs Tue 12 67/72 5 Jobs …" at bounding box center [657, 99] width 1315 height 1964
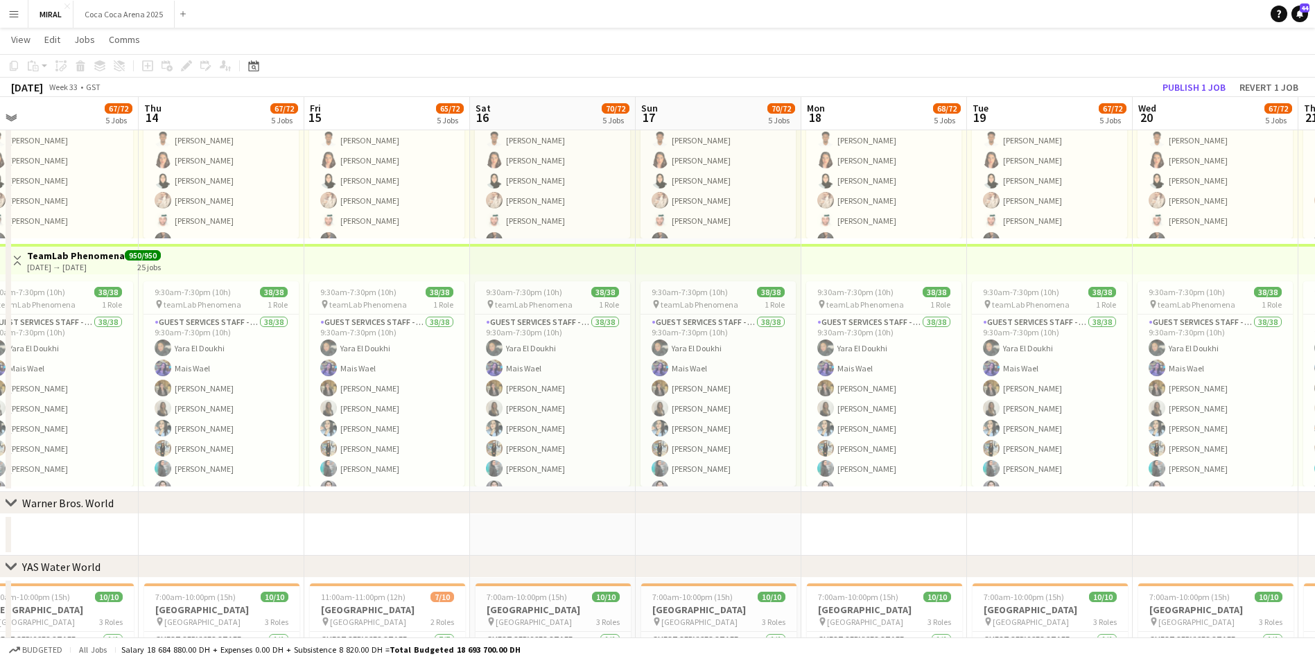
drag, startPoint x: 1089, startPoint y: 272, endPoint x: 925, endPoint y: 288, distance: 165.1
click at [925, 288] on app-calendar-viewport "Sun 10 70/72 5 Jobs Mon 11 68/72 5 Jobs Tue 12 67/72 5 Jobs Wed 13 67/72 5 Jobs…" at bounding box center [657, 99] width 1315 height 1964
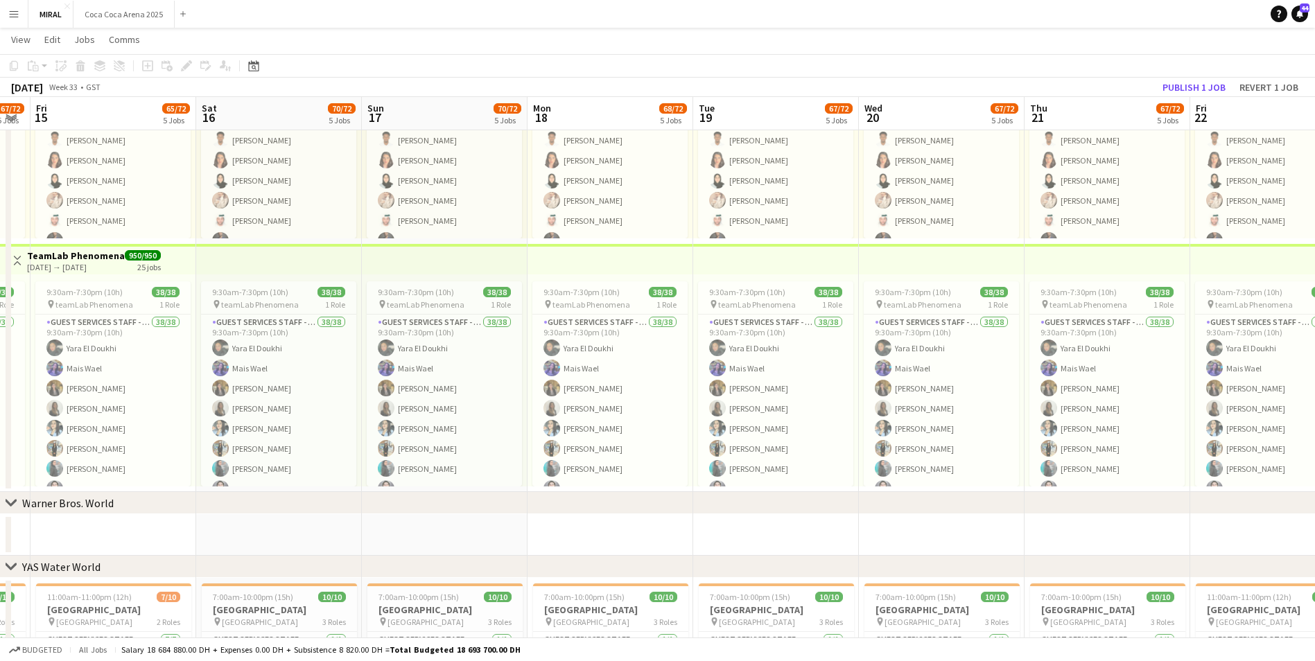
drag, startPoint x: 1058, startPoint y: 269, endPoint x: 848, endPoint y: 267, distance: 210.1
click at [849, 267] on app-calendar-viewport "Tue 12 67/72 5 Jobs Wed 13 67/72 5 Jobs Thu 14 67/72 5 Jobs Fri 15 65/72 5 Jobs…" at bounding box center [657, 99] width 1315 height 1964
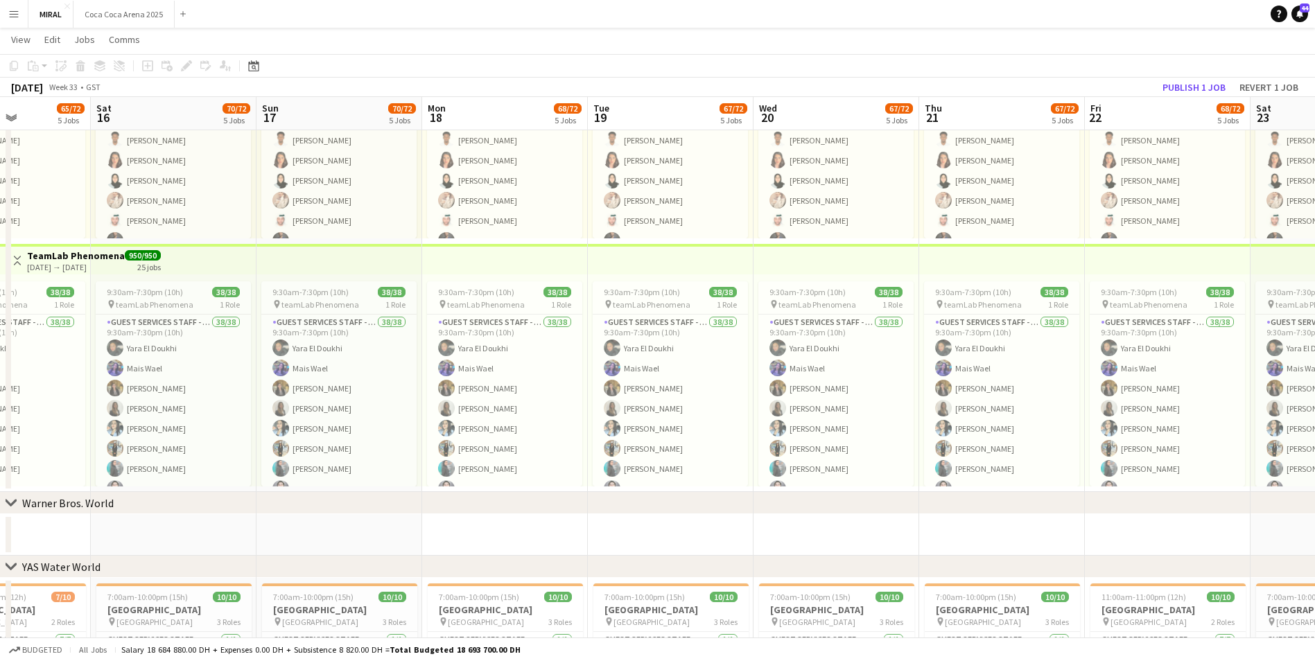
drag, startPoint x: 1046, startPoint y: 260, endPoint x: 876, endPoint y: 254, distance: 169.3
click at [847, 257] on app-calendar-viewport "Tue 12 67/72 5 Jobs Wed 13 67/72 5 Jobs Thu 14 67/72 5 Jobs Fri 15 65/72 5 Jobs…" at bounding box center [657, 99] width 1315 height 1964
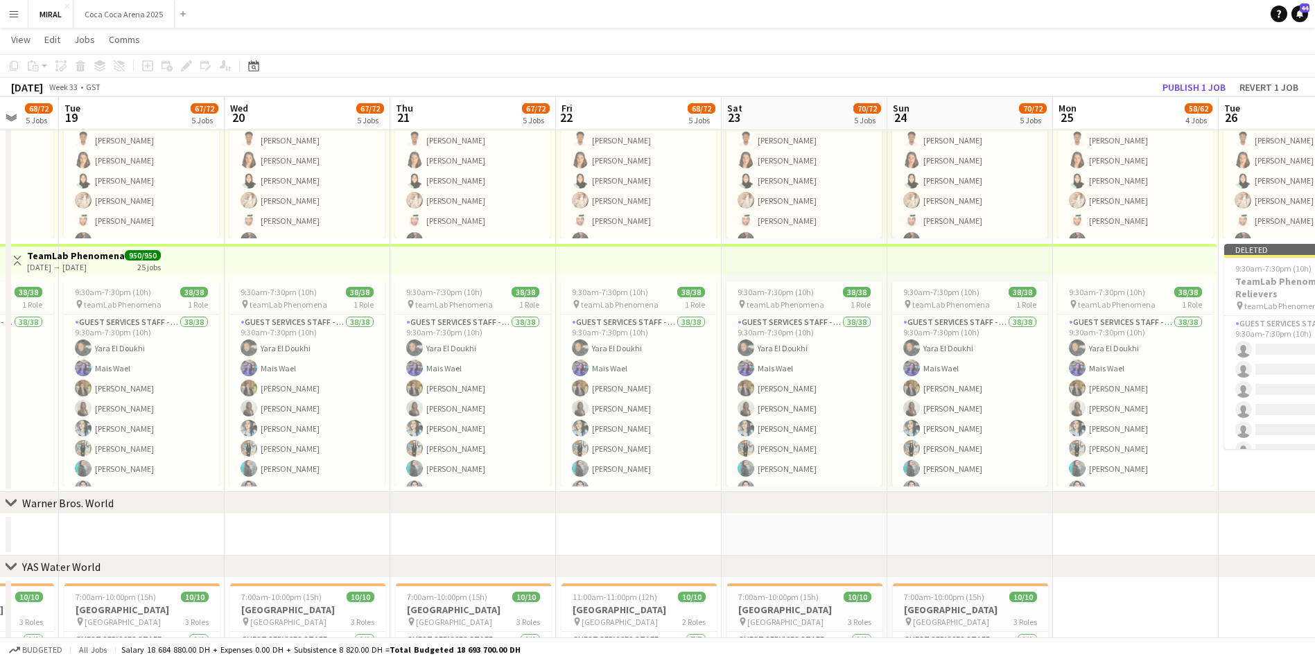
drag, startPoint x: 807, startPoint y: 263, endPoint x: 769, endPoint y: 263, distance: 38.1
click at [769, 263] on app-calendar-viewport "Sat 16 70/72 5 Jobs Sun 17 70/72 5 Jobs Mon 18 68/72 5 Jobs Tue 19 67/72 5 Jobs…" at bounding box center [657, 99] width 1315 height 1964
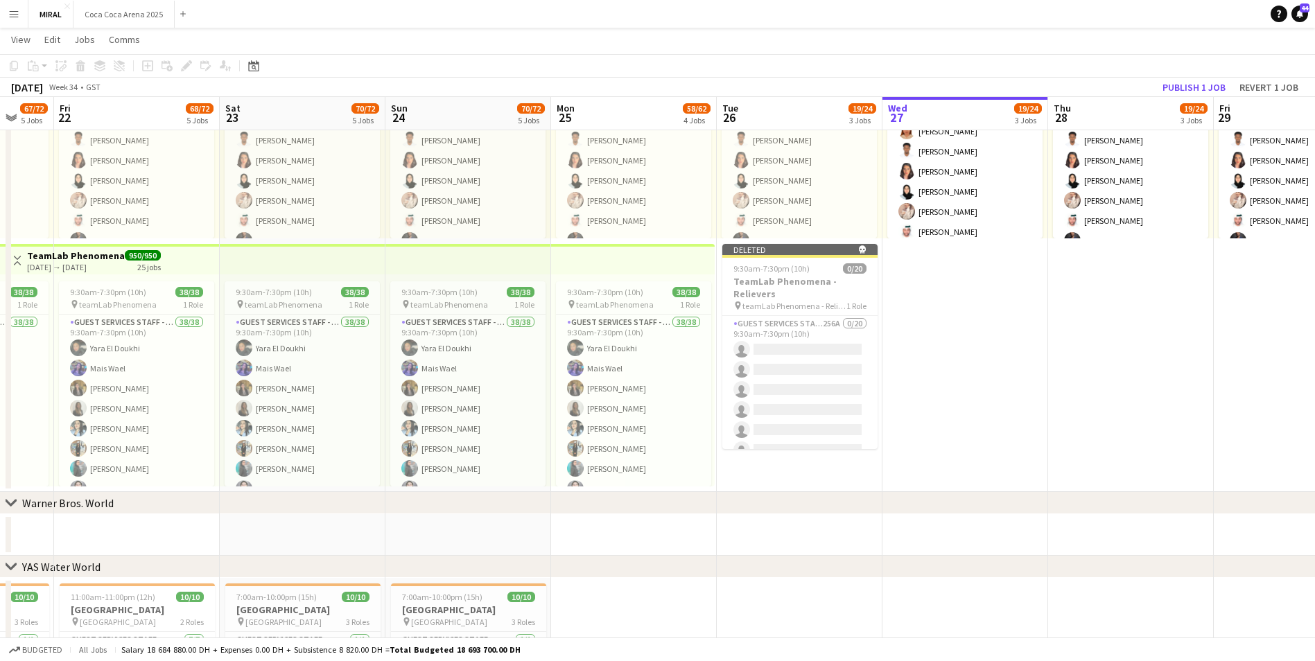
drag, startPoint x: 1103, startPoint y: 262, endPoint x: 650, endPoint y: 262, distance: 452.8
click at [650, 263] on app-calendar-viewport "Mon 18 68/72 5 Jobs Tue 19 67/72 5 Jobs Wed 20 67/72 5 Jobs Thu 21 67/72 5 Jobs…" at bounding box center [657, 99] width 1315 height 1964
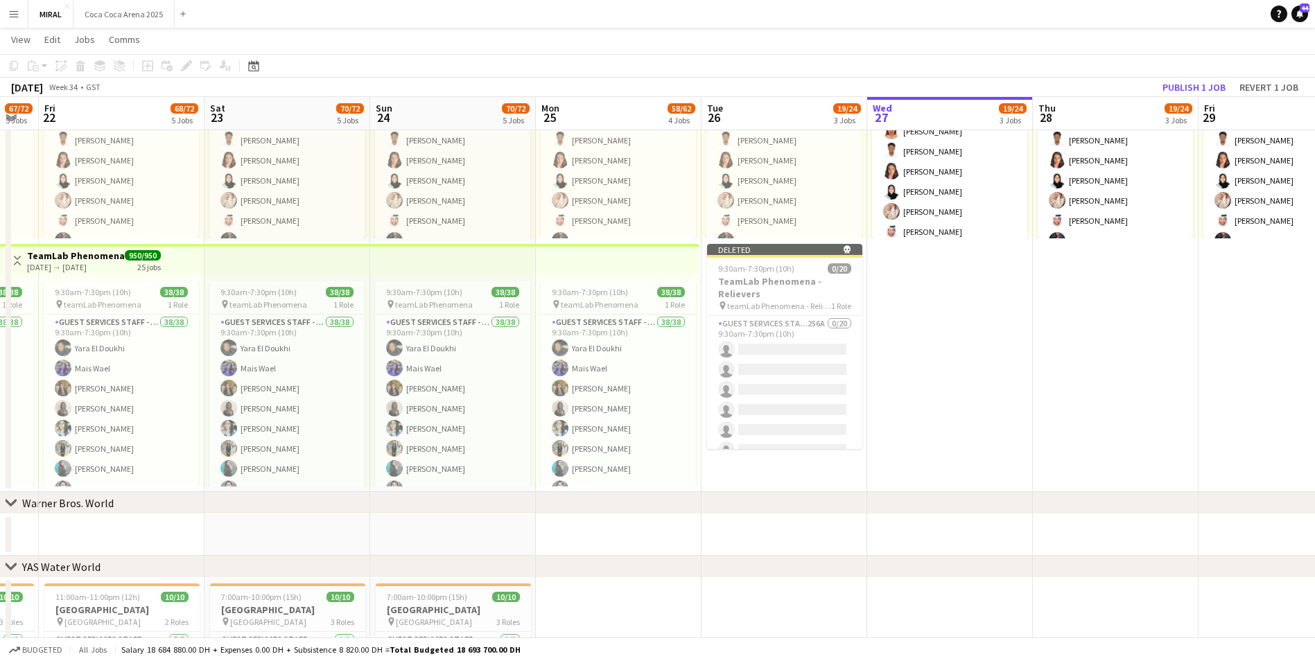
scroll to position [0, 478]
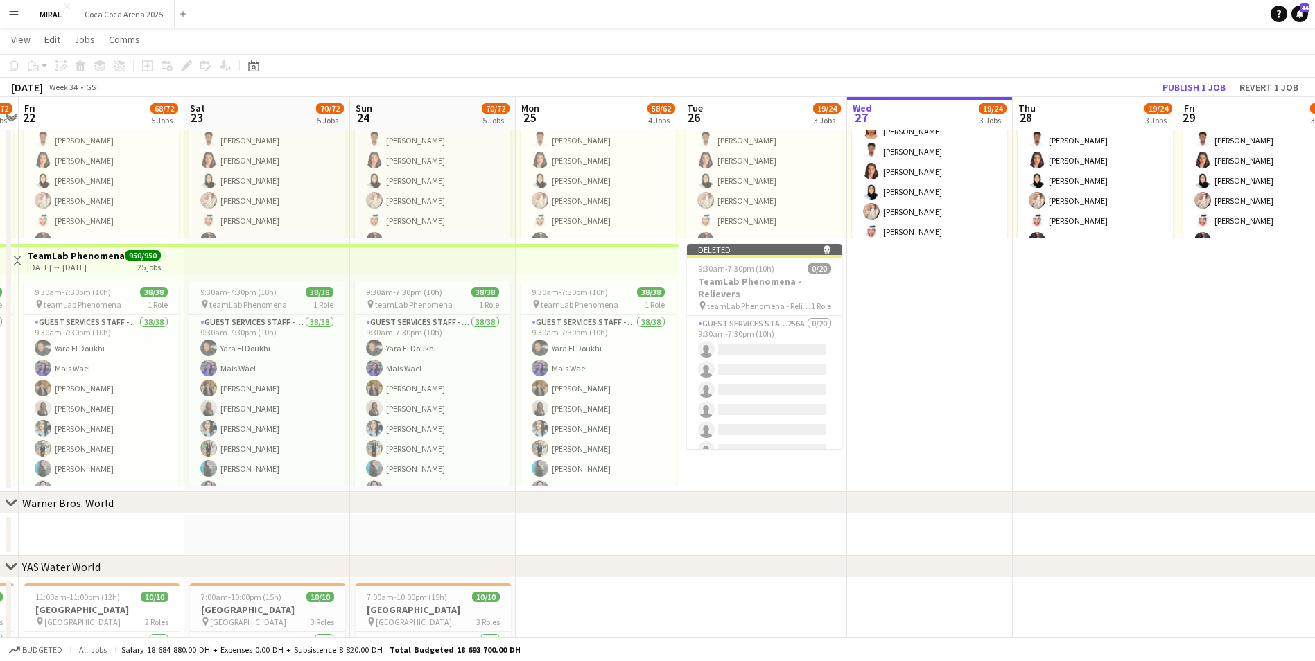
drag, startPoint x: 1030, startPoint y: 282, endPoint x: 945, endPoint y: 284, distance: 84.6
click at [945, 284] on app-calendar-viewport "Tue 19 67/72 5 Jobs Wed 20 67/72 5 Jobs Thu 21 67/72 5 Jobs Fri 22 68/72 5 Jobs…" at bounding box center [657, 99] width 1315 height 1964
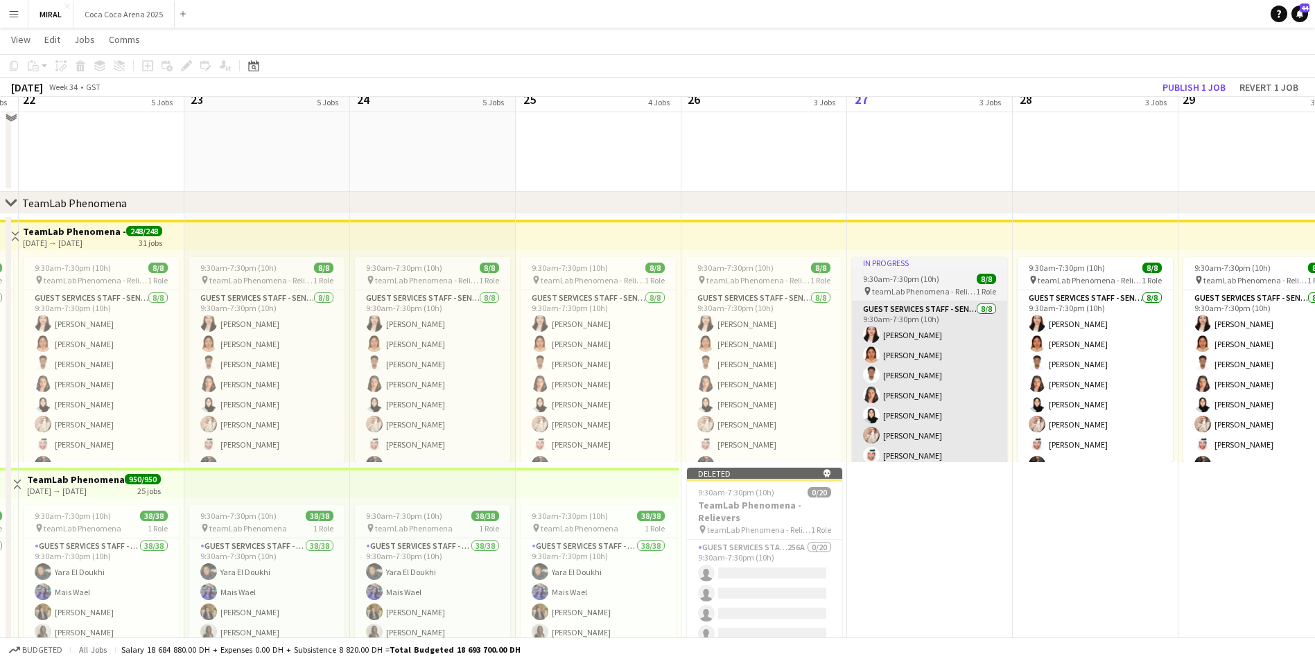
scroll to position [729, 0]
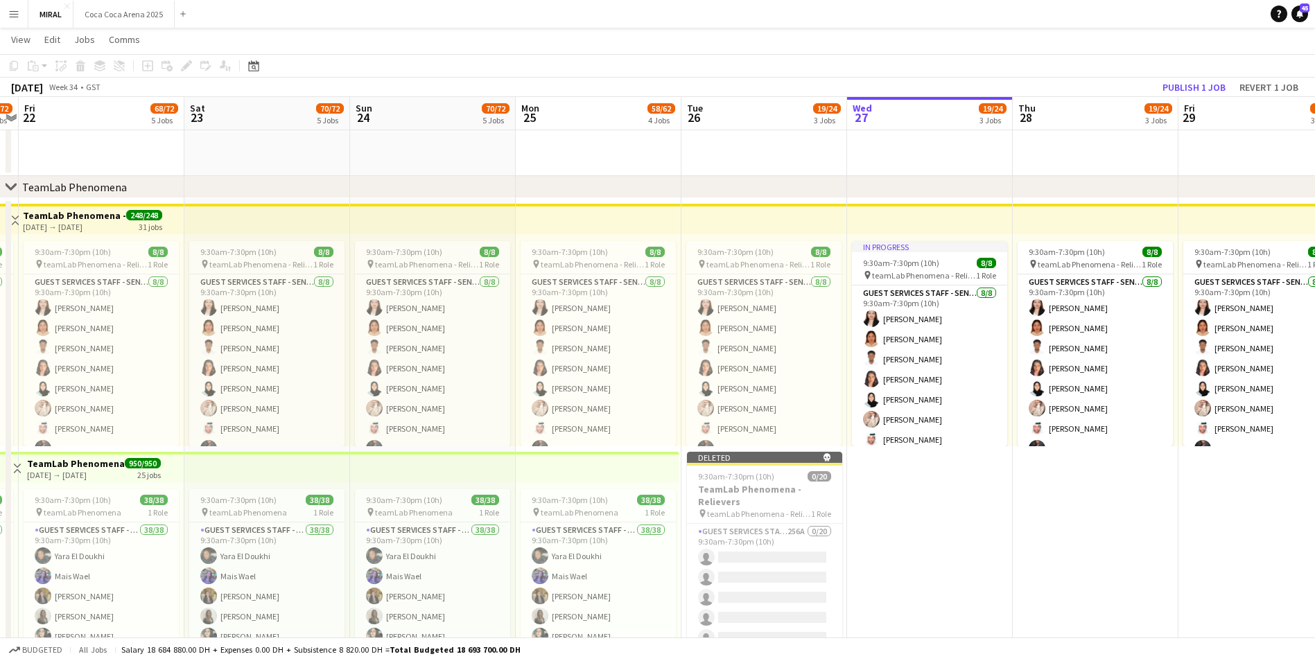
click at [924, 207] on app-top-bar at bounding box center [930, 219] width 166 height 31
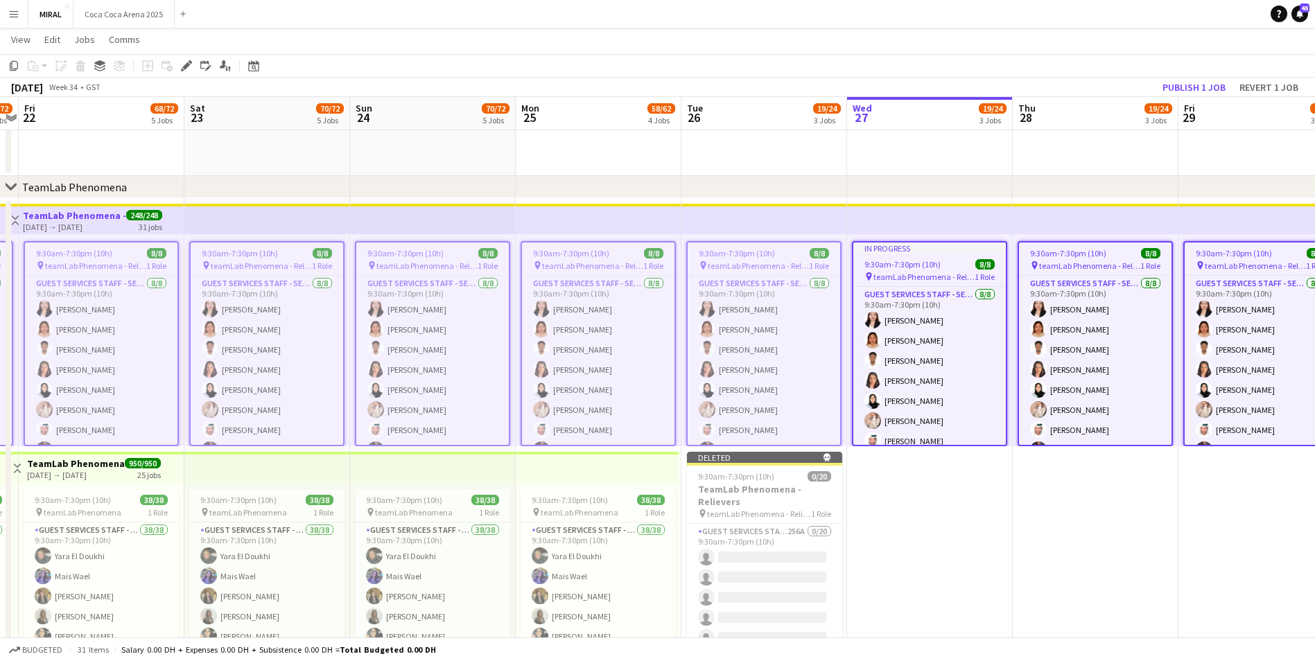
click at [940, 226] on app-top-bar at bounding box center [930, 219] width 166 height 31
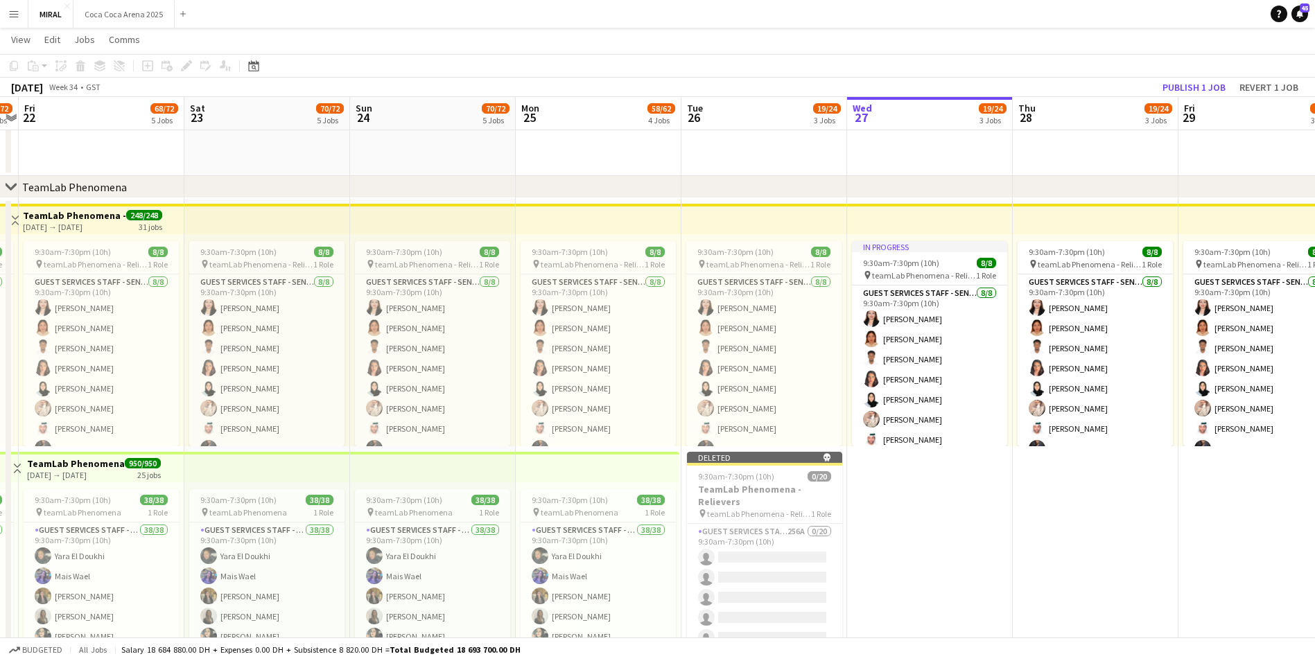
click at [942, 545] on app-date-cell "In progress 9:30am-7:30pm (10h) 8/8 pin teamLab Phenomena - Relievers 1 Role Gu…" at bounding box center [930, 449] width 166 height 502
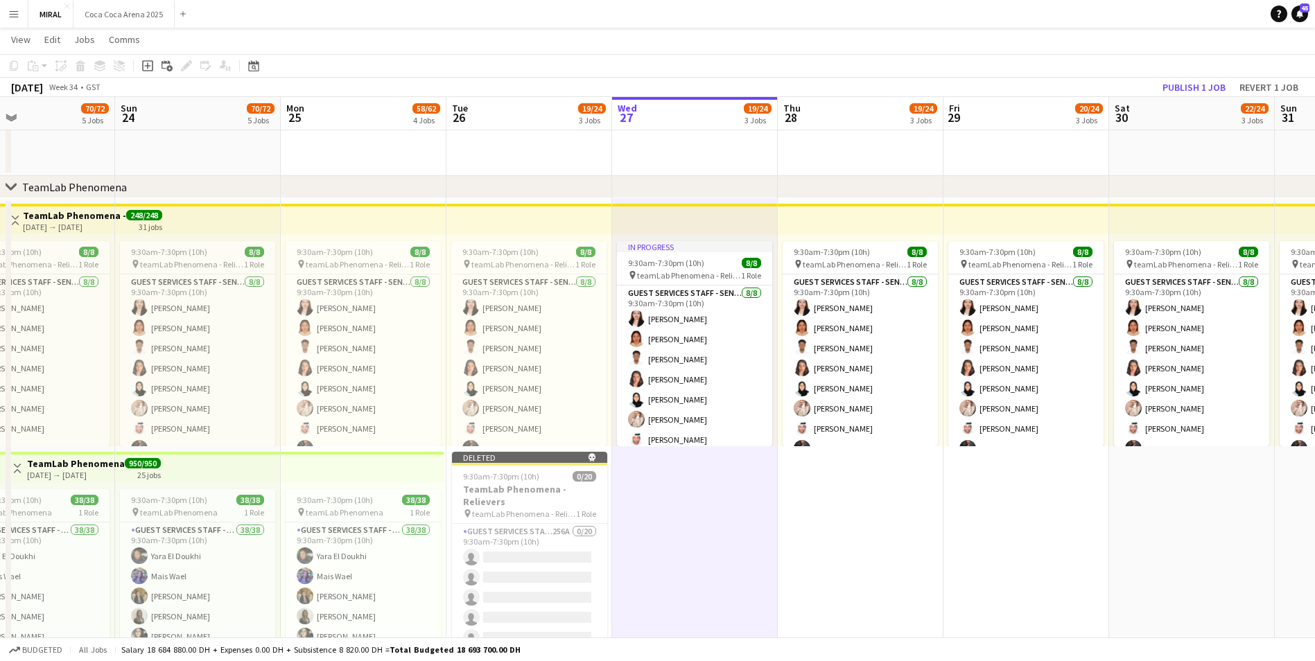
drag, startPoint x: 1114, startPoint y: 533, endPoint x: 872, endPoint y: 523, distance: 242.2
click at [876, 523] on app-calendar-viewport "Wed 20 67/72 5 Jobs Thu 21 67/72 5 Jobs Fri 22 68/72 5 Jobs Sat 23 70/72 5 Jobs…" at bounding box center [657, 307] width 1315 height 1964
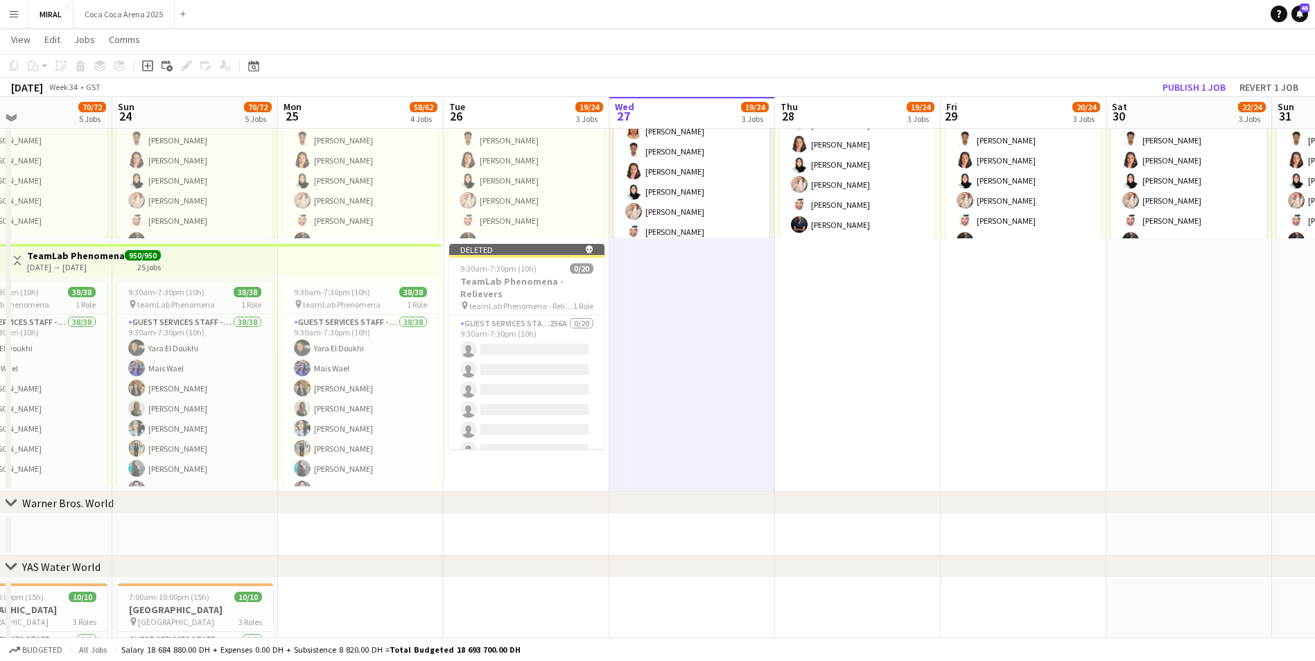
scroll to position [868, 0]
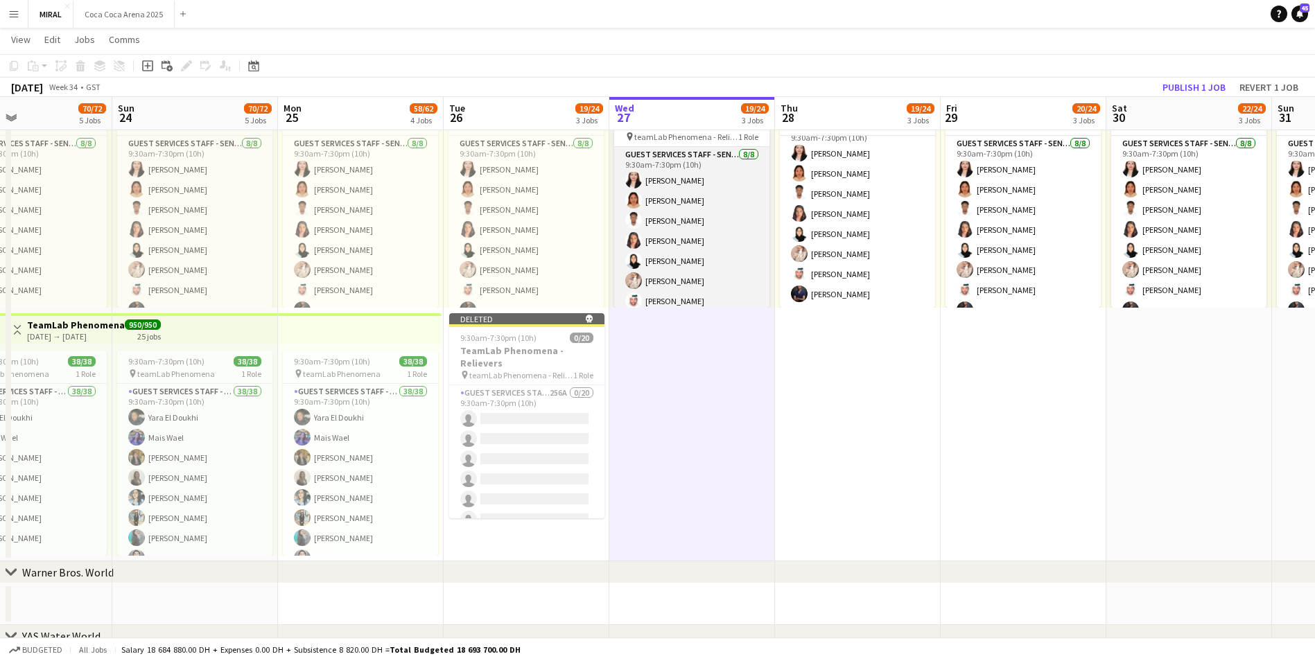
click at [743, 226] on app-card-role "Guest Services Staff - Senior [DATE] 9:30am-7:30pm (10h) [PERSON_NAME] [PERSON_…" at bounding box center [691, 241] width 155 height 188
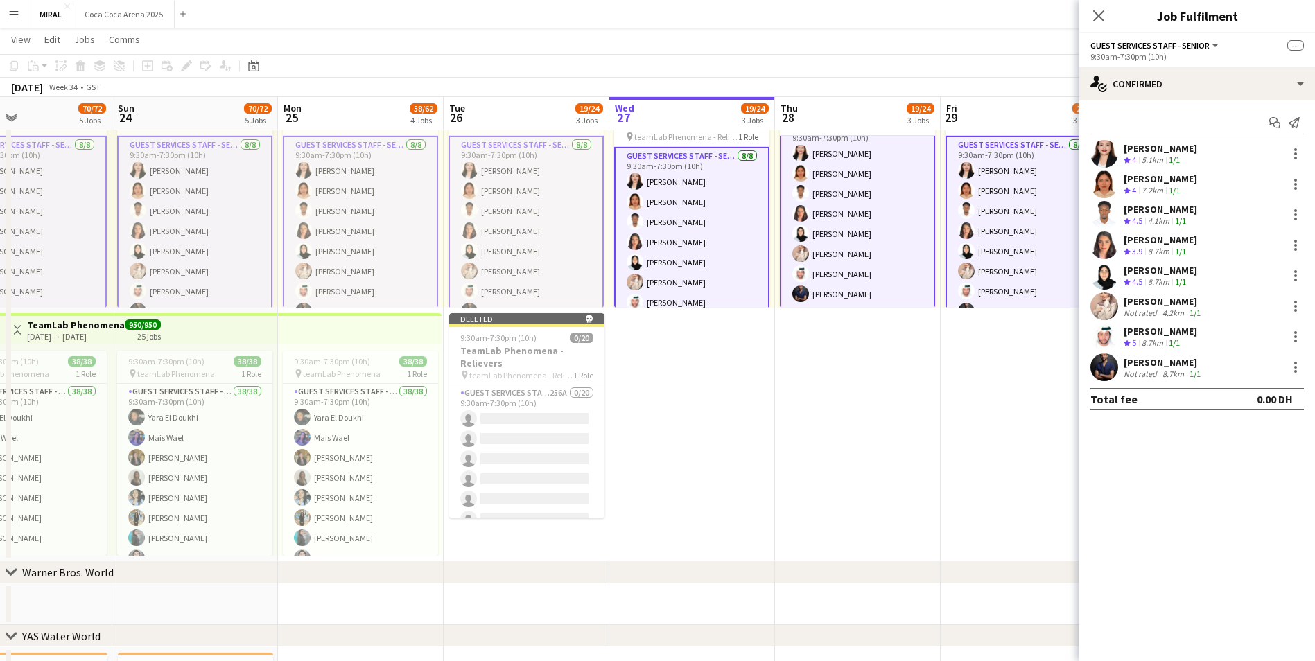
click at [733, 234] on app-card-role "Guest Services Staff - Senior [DATE] 9:30am-7:30pm (10h) [PERSON_NAME] [PERSON_…" at bounding box center [691, 242] width 155 height 191
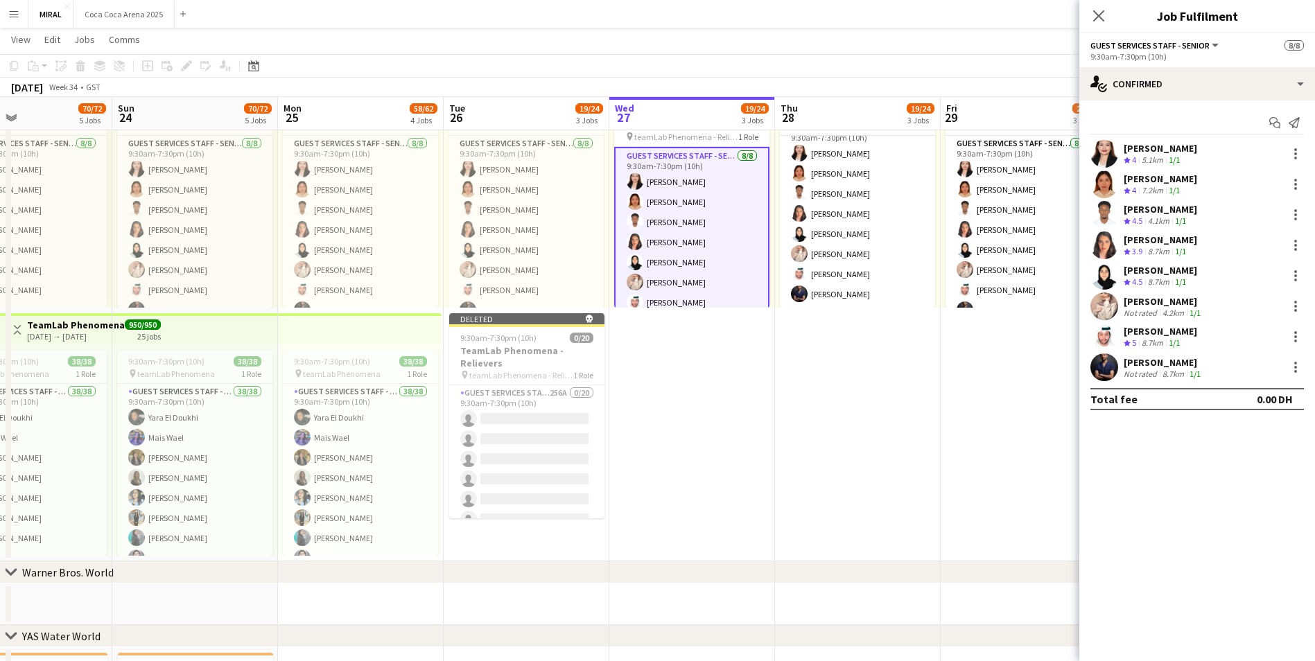
scroll to position [16, 0]
click at [521, 230] on app-card-role "Guest Services Staff - Senior [DATE] 9:30am-7:30pm (10h) [PERSON_NAME] [PERSON_…" at bounding box center [526, 230] width 155 height 188
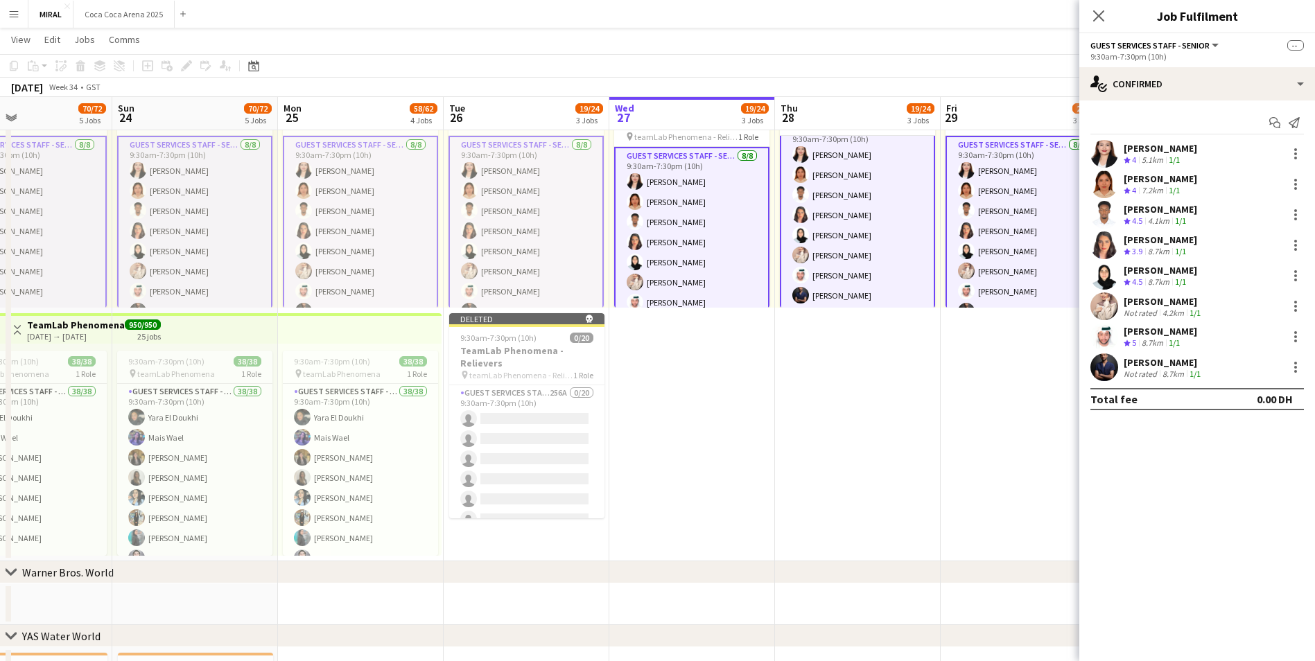
scroll to position [17, 0]
click at [533, 259] on app-card-role "Guest Services Staff - Senior [DATE] 9:30am-7:30pm (10h) [PERSON_NAME] [PERSON_…" at bounding box center [526, 231] width 155 height 191
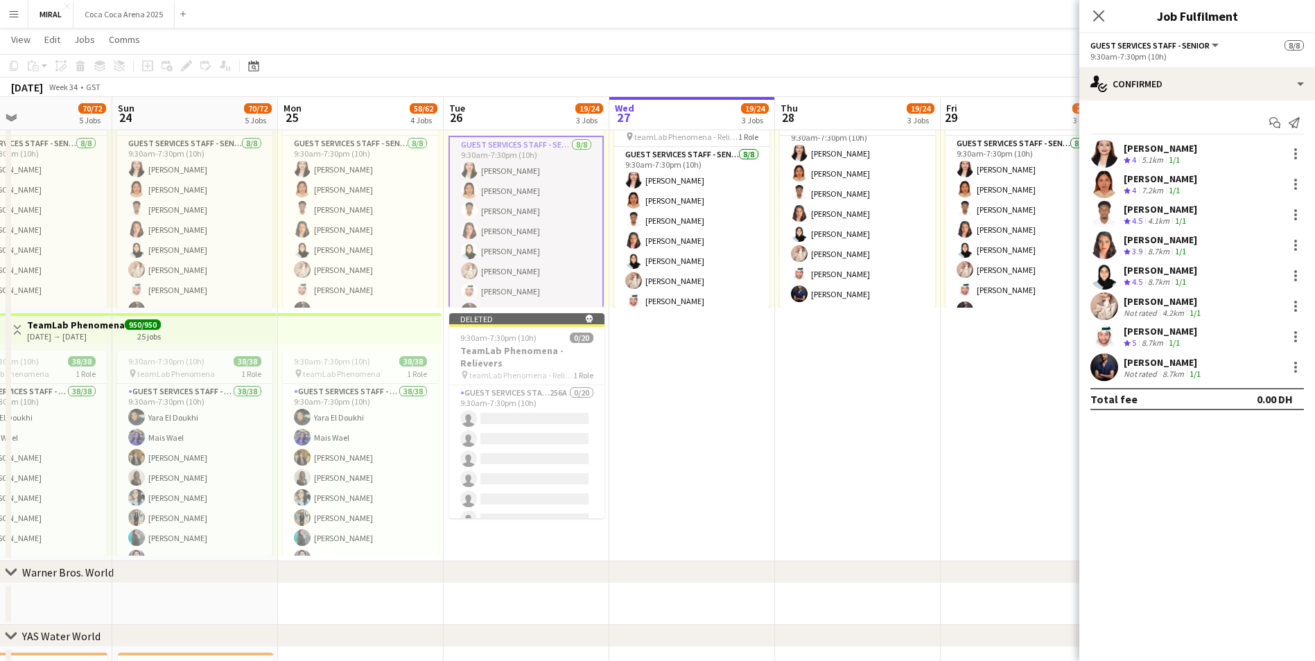
click at [675, 432] on app-date-cell "In progress 9:30am-7:30pm (10h) 8/8 pin teamLab Phenomena - Relievers 1 Role Gu…" at bounding box center [692, 311] width 166 height 502
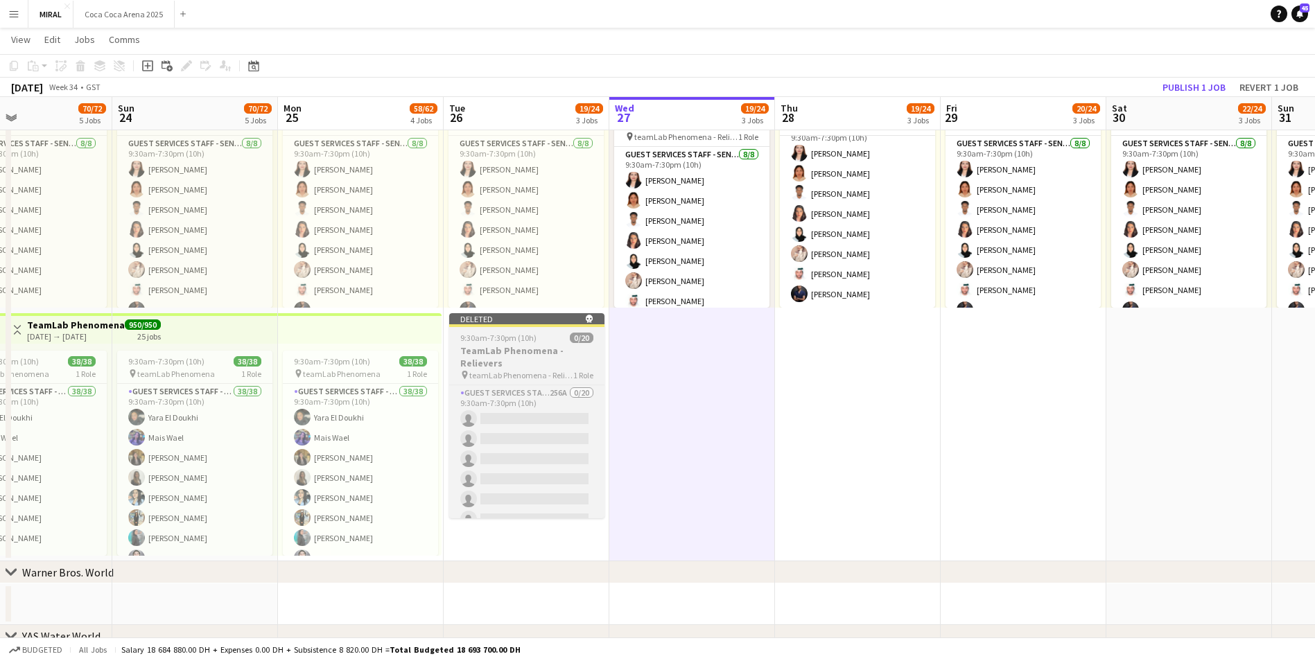
click at [519, 367] on h3 "TeamLab Phenomena - Relievers" at bounding box center [526, 357] width 155 height 25
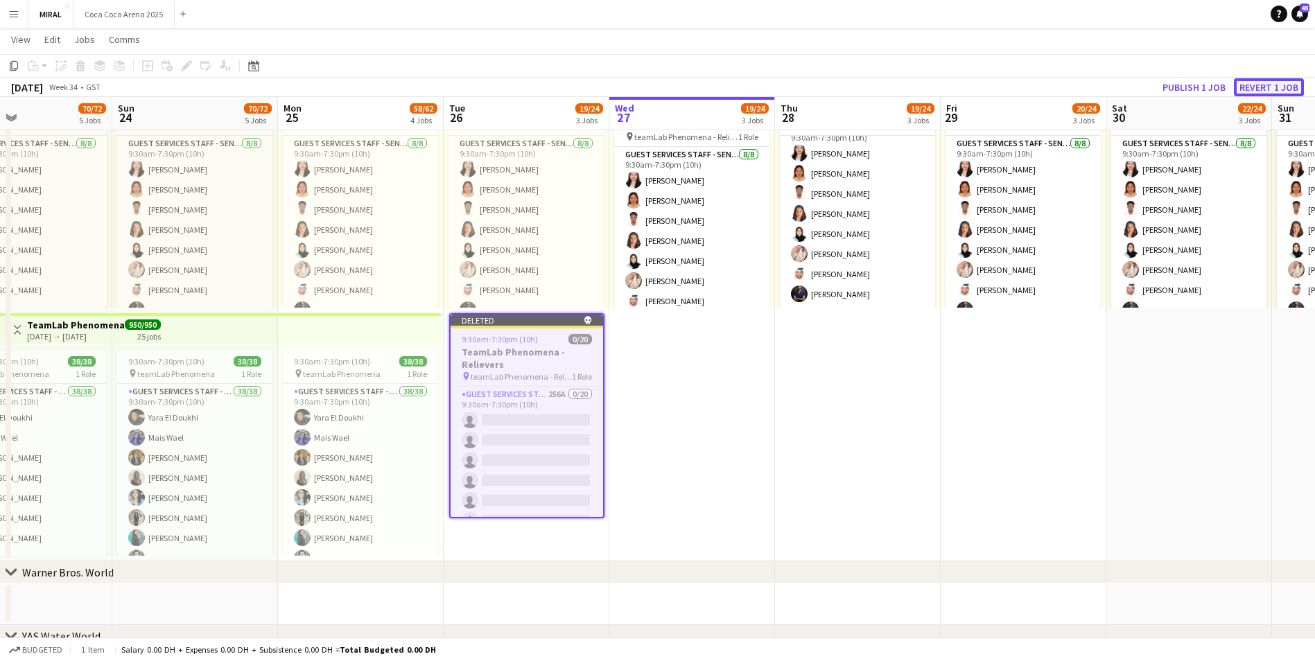
click at [1270, 83] on button "Revert 1 job" at bounding box center [1269, 87] width 70 height 18
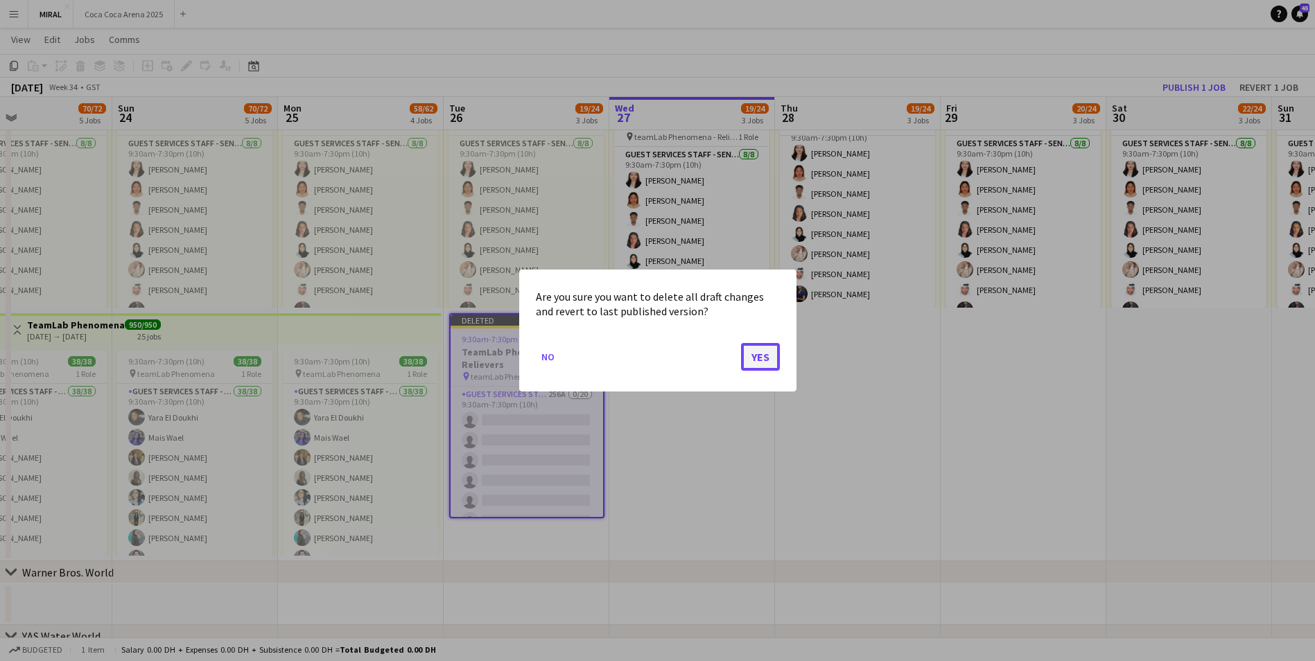
click at [770, 356] on button "Yes" at bounding box center [760, 357] width 39 height 28
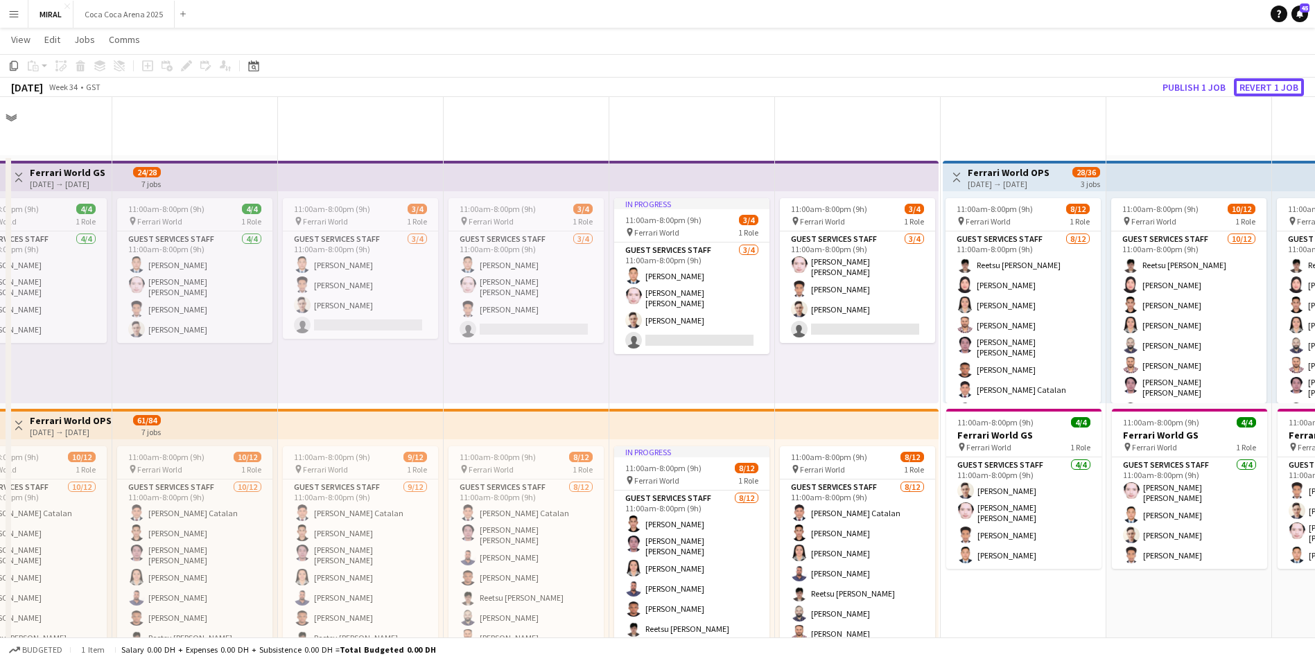
scroll to position [868, 0]
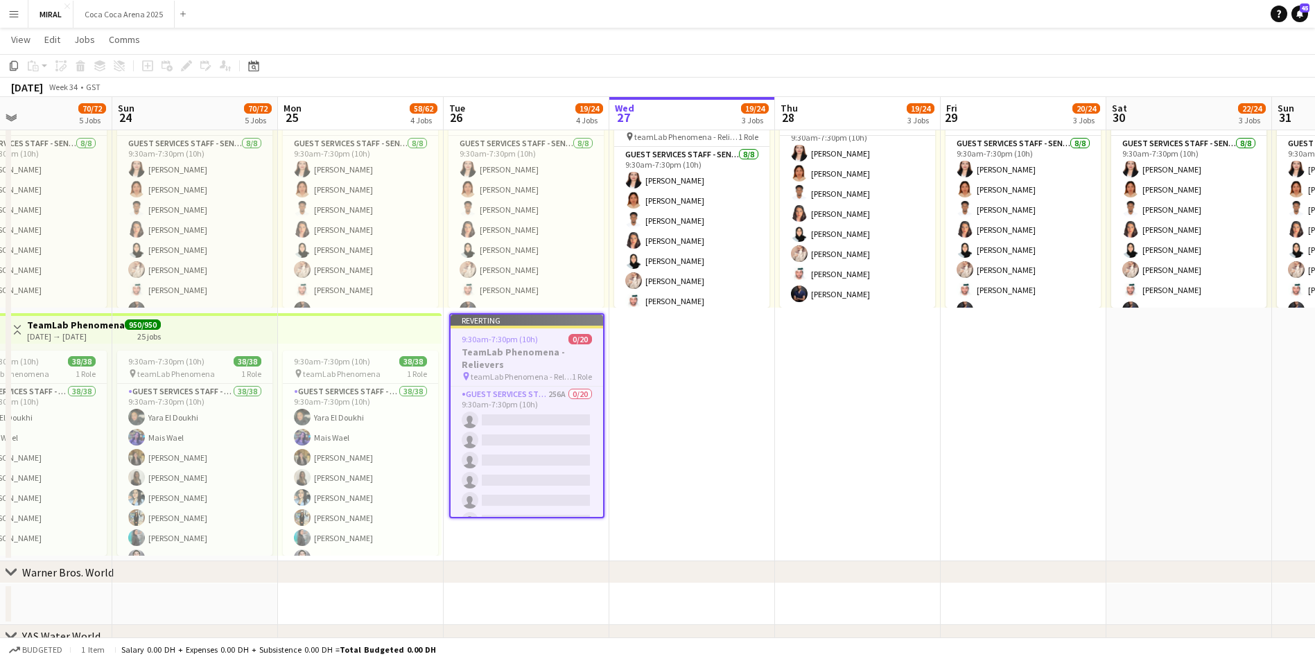
click at [698, 435] on app-date-cell "In progress 9:30am-7:30pm (10h) 8/8 pin teamLab Phenomena - Relievers 1 Role Gu…" at bounding box center [692, 311] width 166 height 502
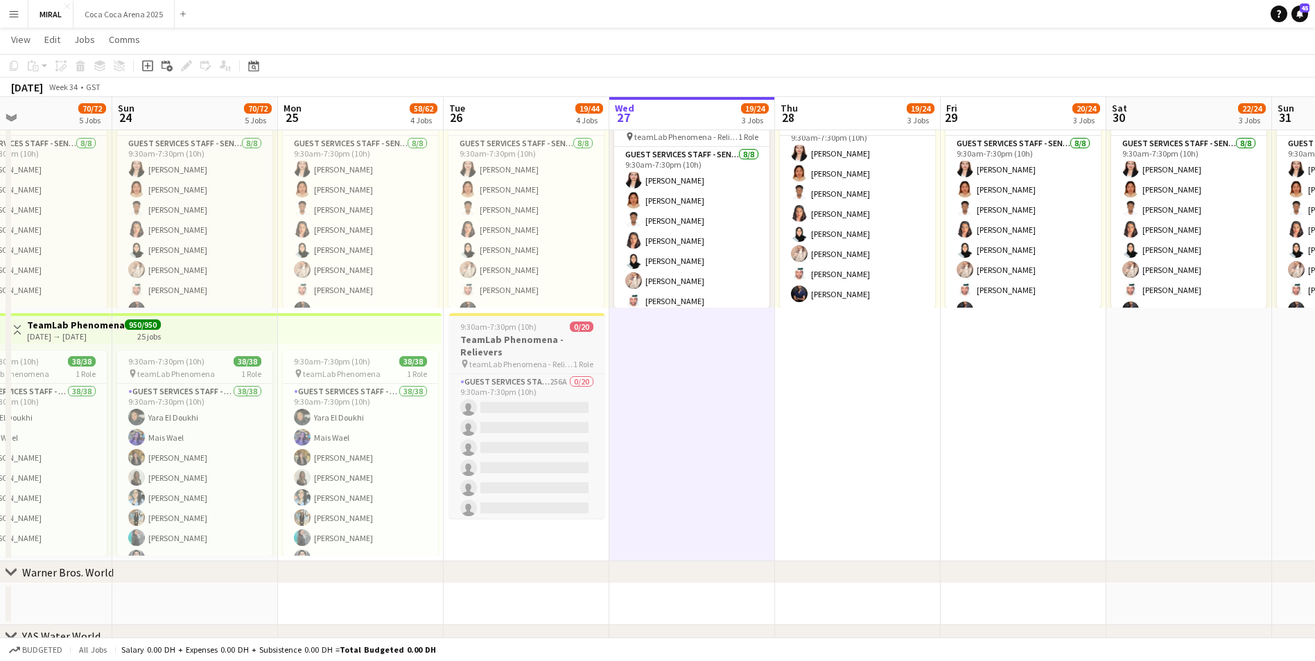
click at [539, 346] on h3 "TeamLab Phenomena - Relievers" at bounding box center [526, 346] width 155 height 25
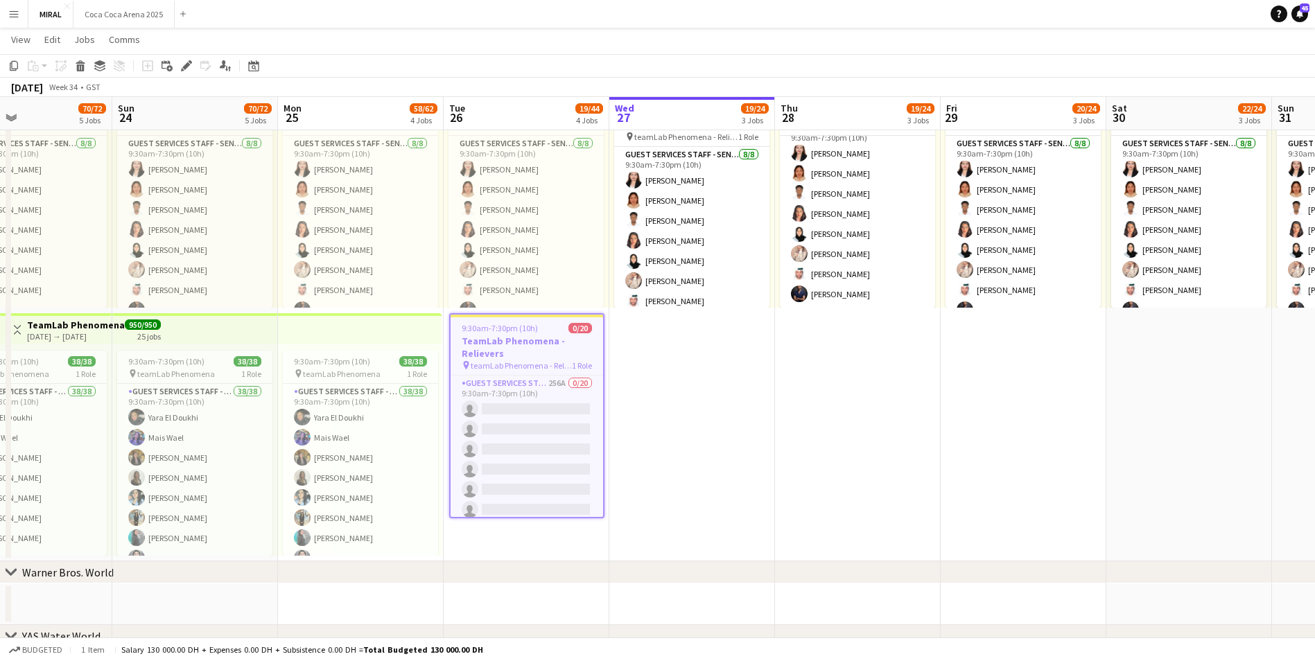
scroll to position [0, 551]
drag, startPoint x: 537, startPoint y: 349, endPoint x: 958, endPoint y: 361, distance: 421.0
click at [1011, 360] on app-date-cell "9:30am-7:30pm (10h) 8/8 pin teamLab Phenomena - Relievers 1 Role Guest Services…" at bounding box center [1023, 311] width 166 height 502
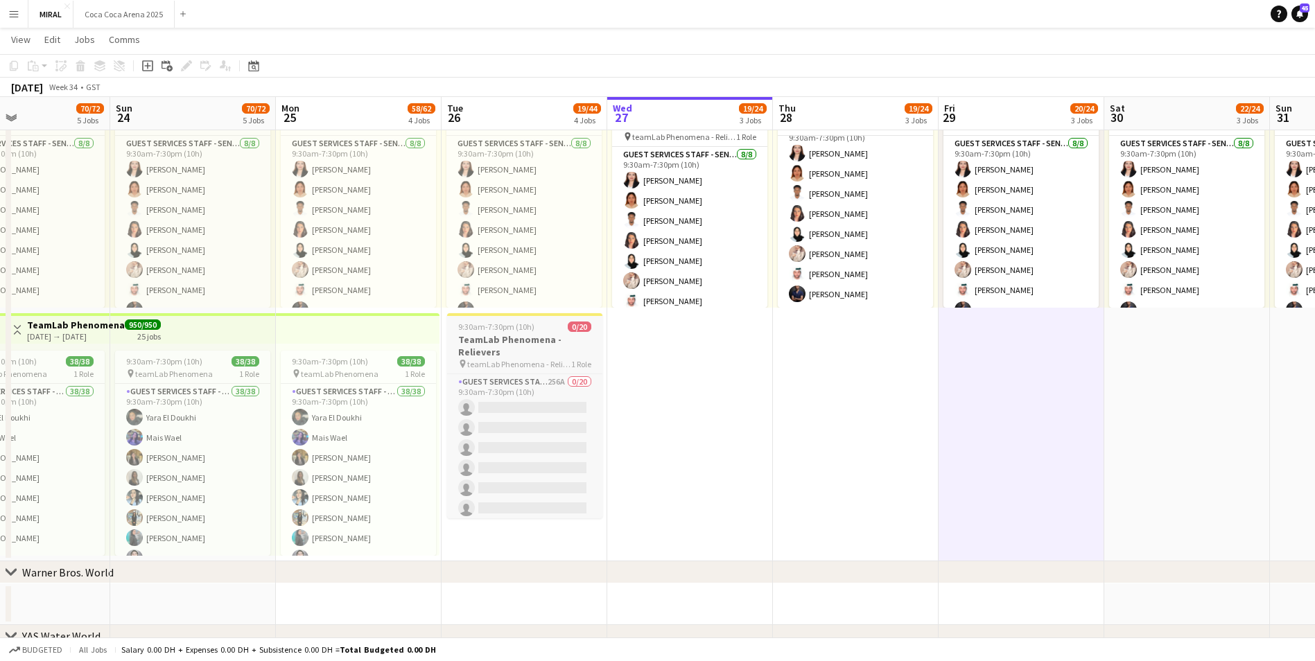
click at [519, 350] on h3 "TeamLab Phenomena - Relievers" at bounding box center [524, 346] width 155 height 25
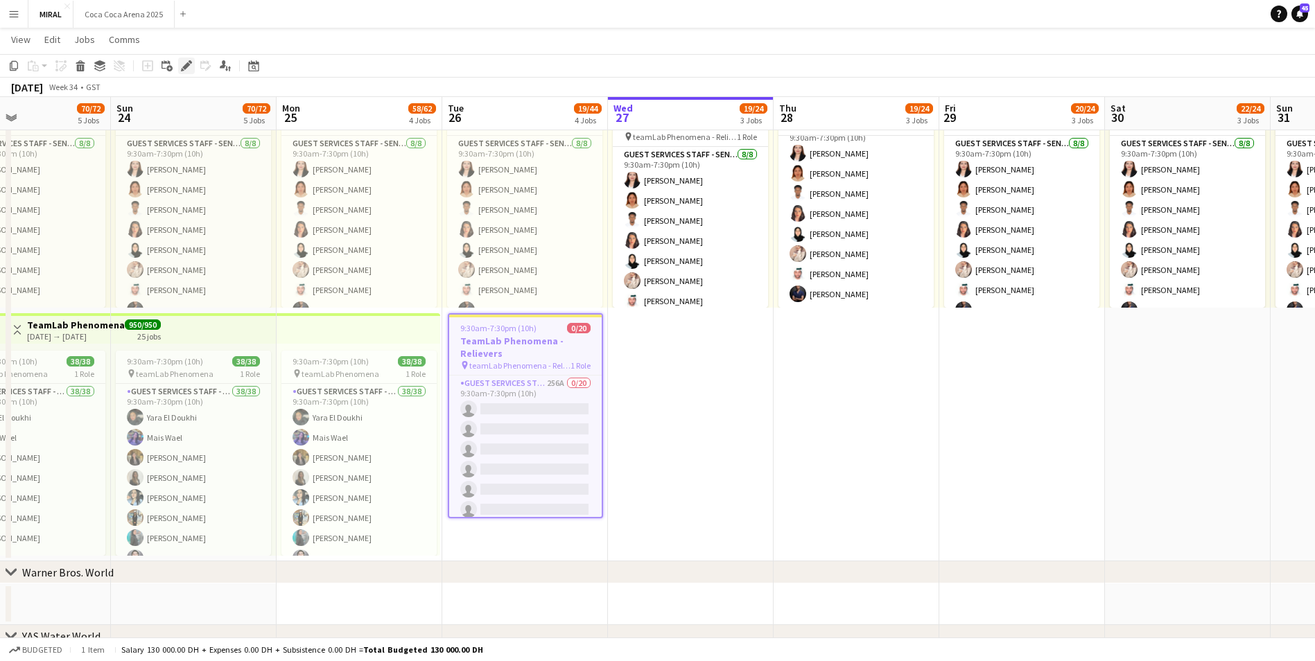
click at [185, 69] on icon at bounding box center [186, 66] width 8 height 8
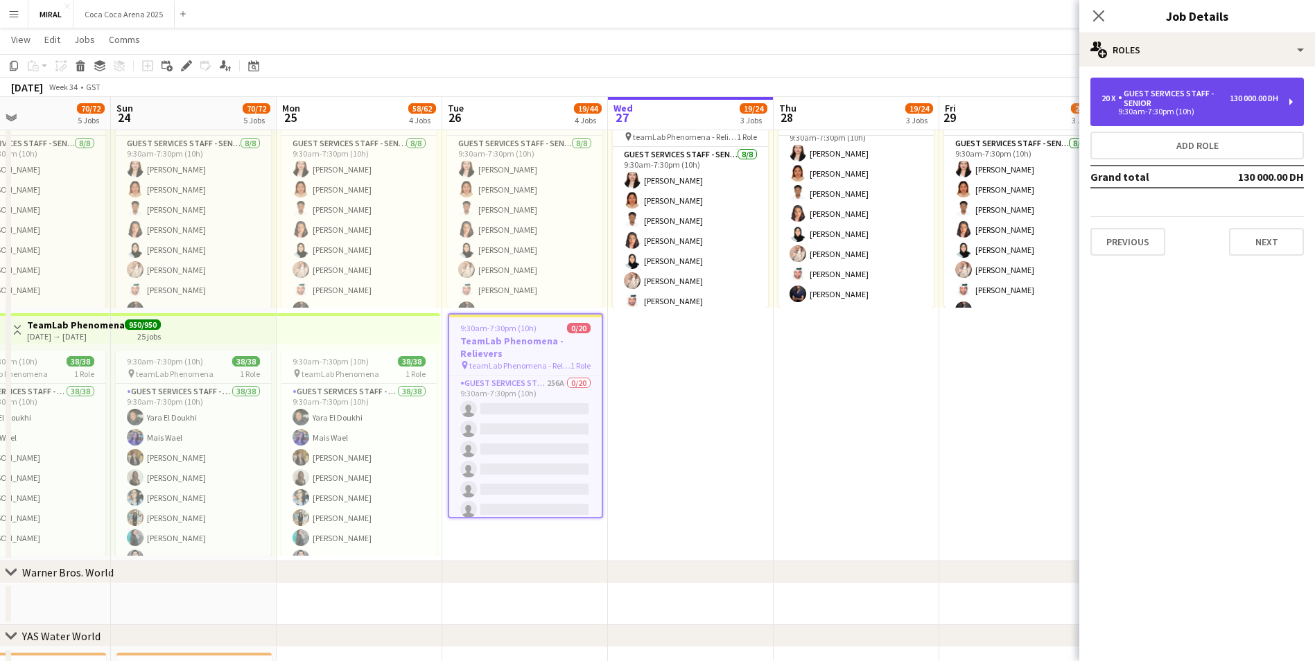
click at [1253, 114] on div "9:30am-7:30pm (10h)" at bounding box center [1190, 111] width 177 height 7
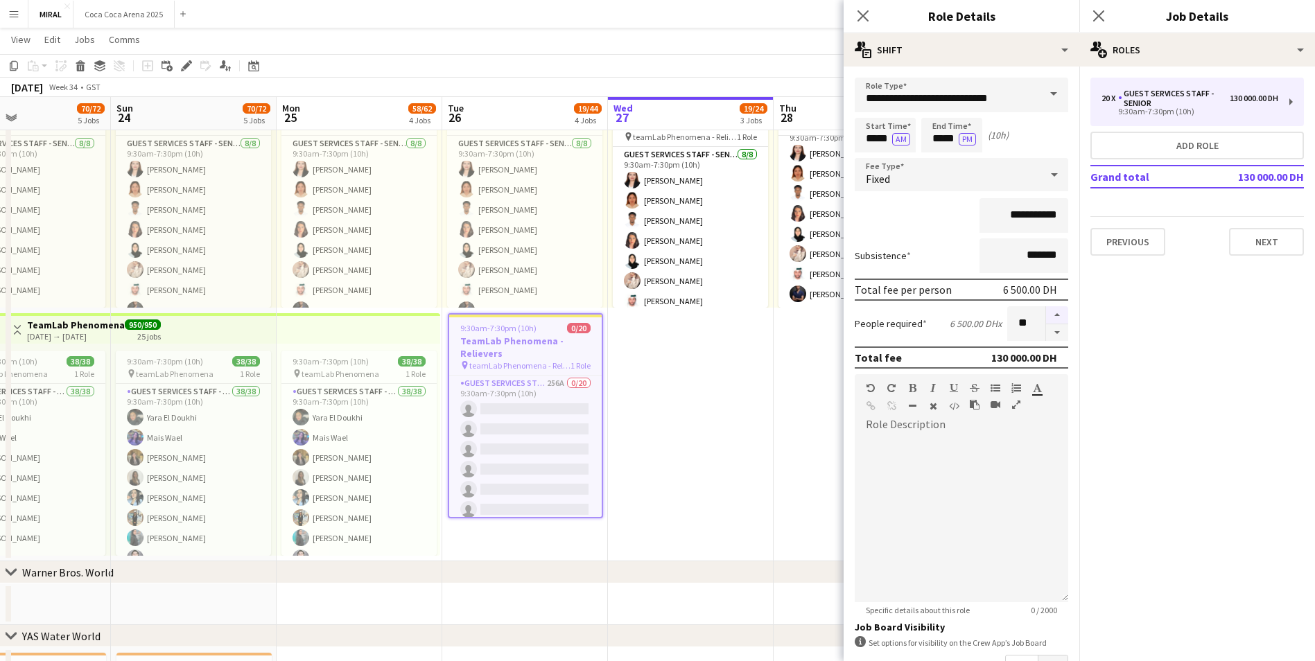
click at [1050, 311] on button "button" at bounding box center [1057, 315] width 22 height 18
click at [1047, 313] on button "button" at bounding box center [1057, 315] width 22 height 18
click at [1047, 314] on button "button" at bounding box center [1057, 315] width 22 height 18
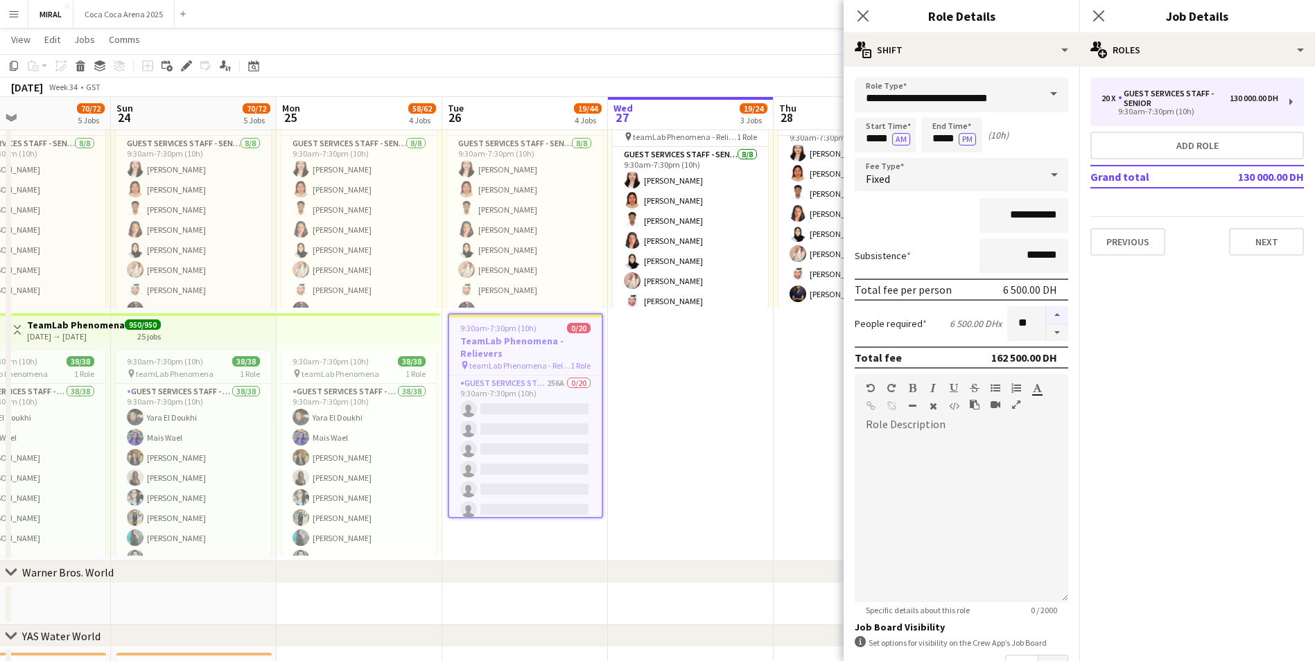
click at [1048, 314] on button "button" at bounding box center [1057, 315] width 22 height 18
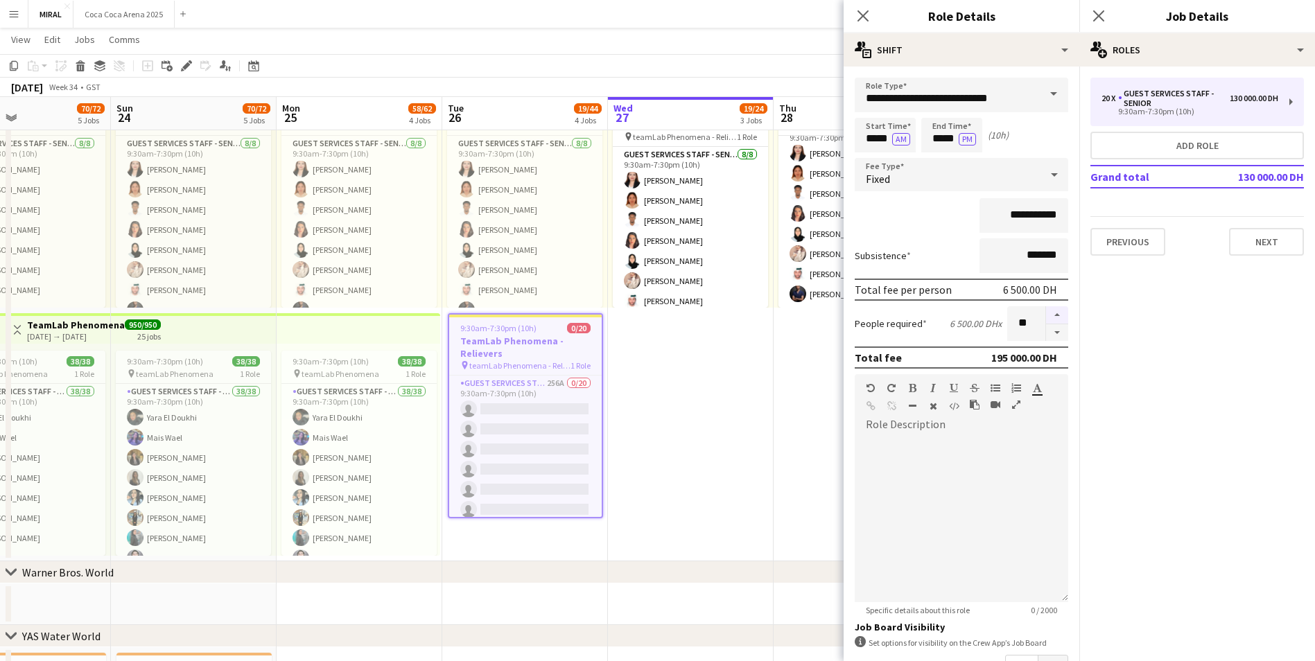
click at [1048, 314] on button "button" at bounding box center [1057, 315] width 22 height 18
click at [1048, 315] on button "button" at bounding box center [1057, 315] width 22 height 18
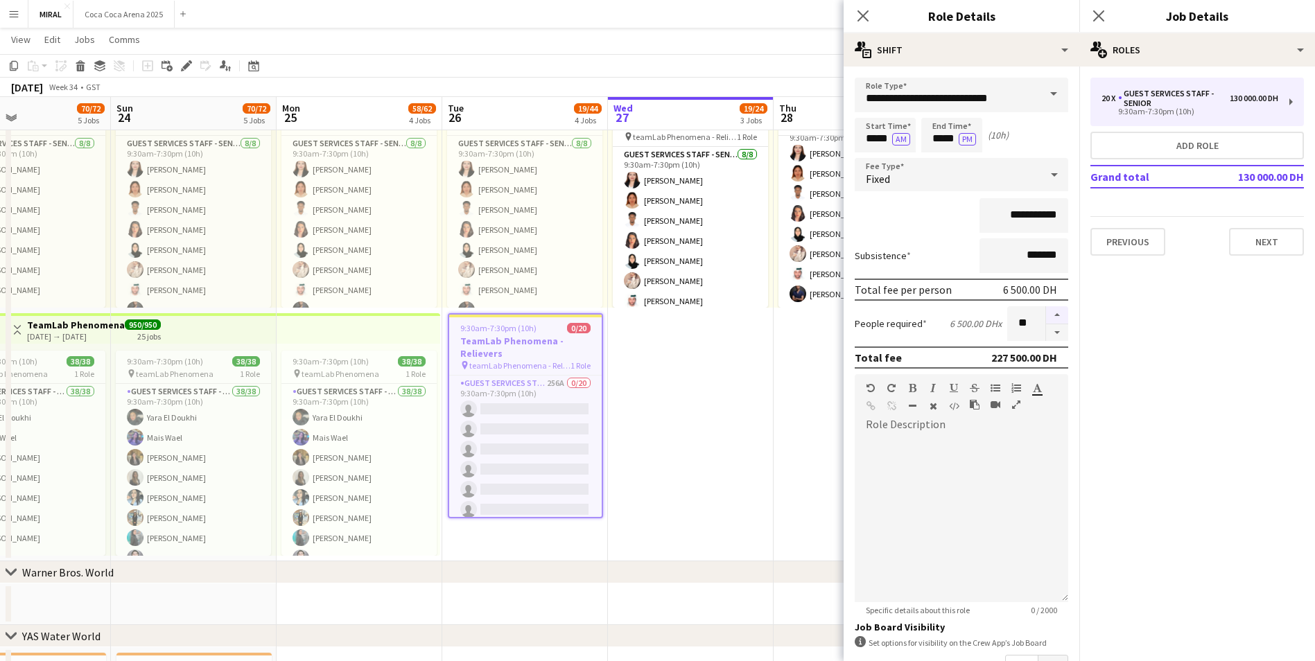
click at [1048, 315] on button "button" at bounding box center [1057, 315] width 22 height 18
click at [1047, 315] on button "button" at bounding box center [1057, 315] width 22 height 18
click at [1048, 331] on button "button" at bounding box center [1057, 332] width 22 height 17
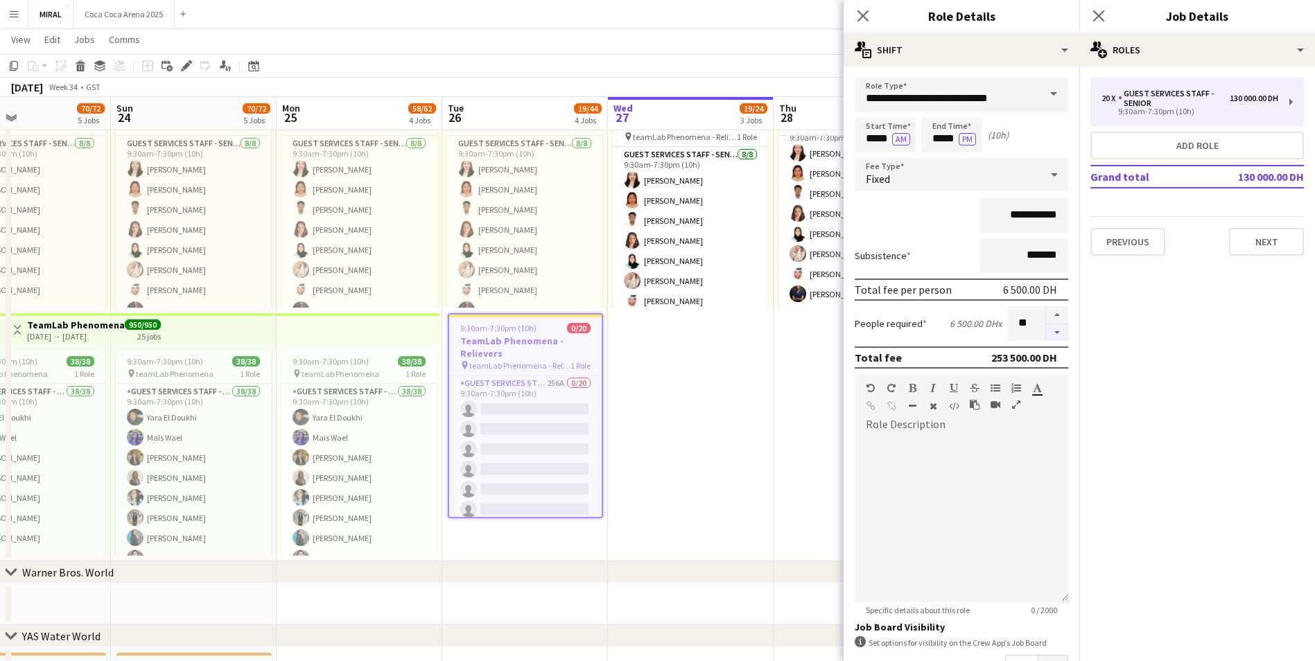
type input "**"
drag, startPoint x: 1018, startPoint y: 542, endPoint x: 1017, endPoint y: 533, distance: 8.3
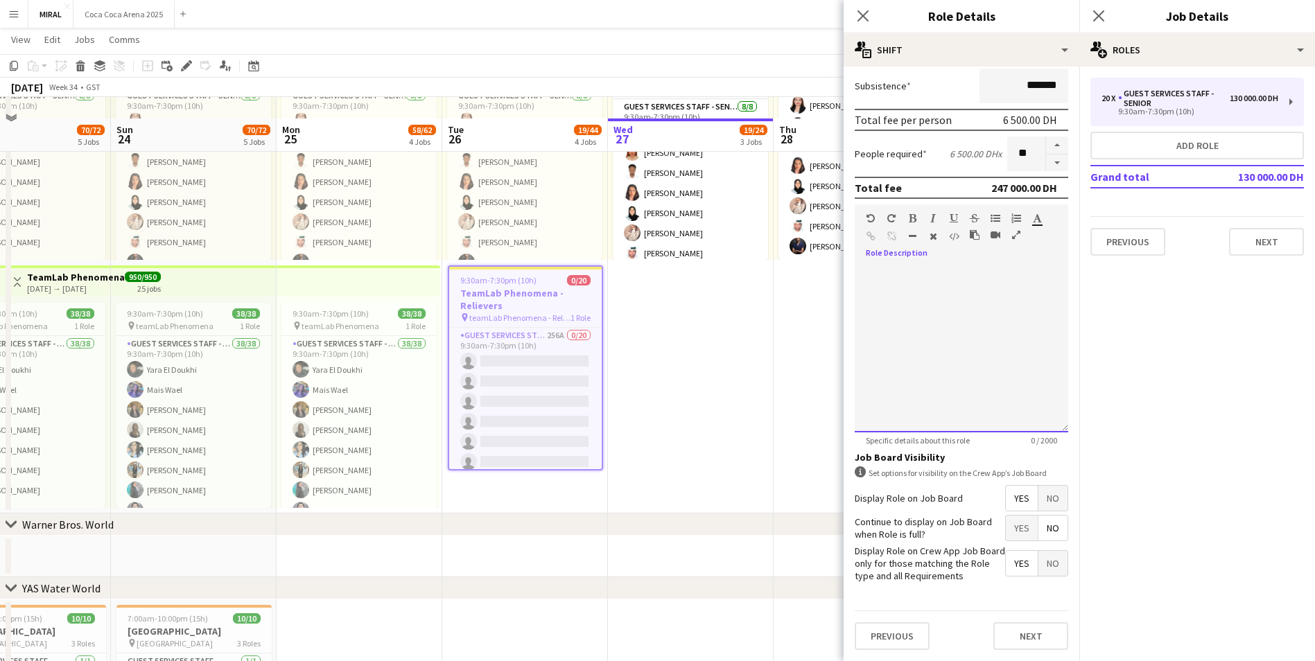
scroll to position [937, 0]
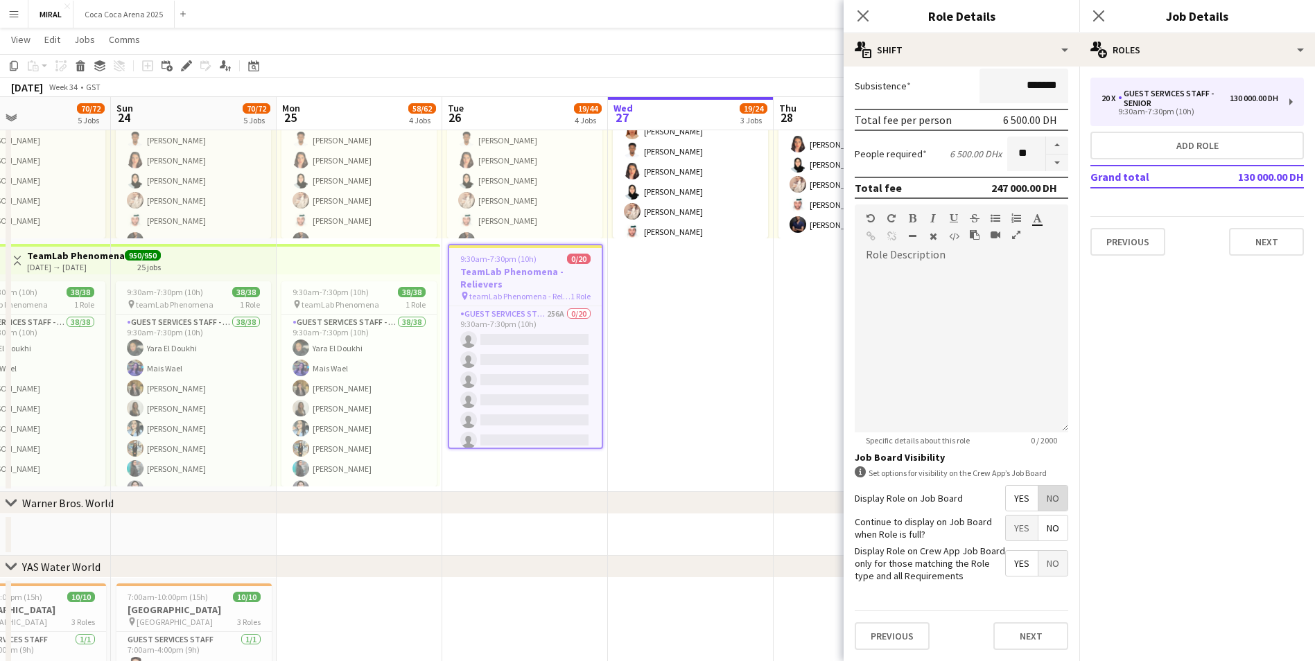
click at [1046, 501] on span "No" at bounding box center [1053, 498] width 29 height 25
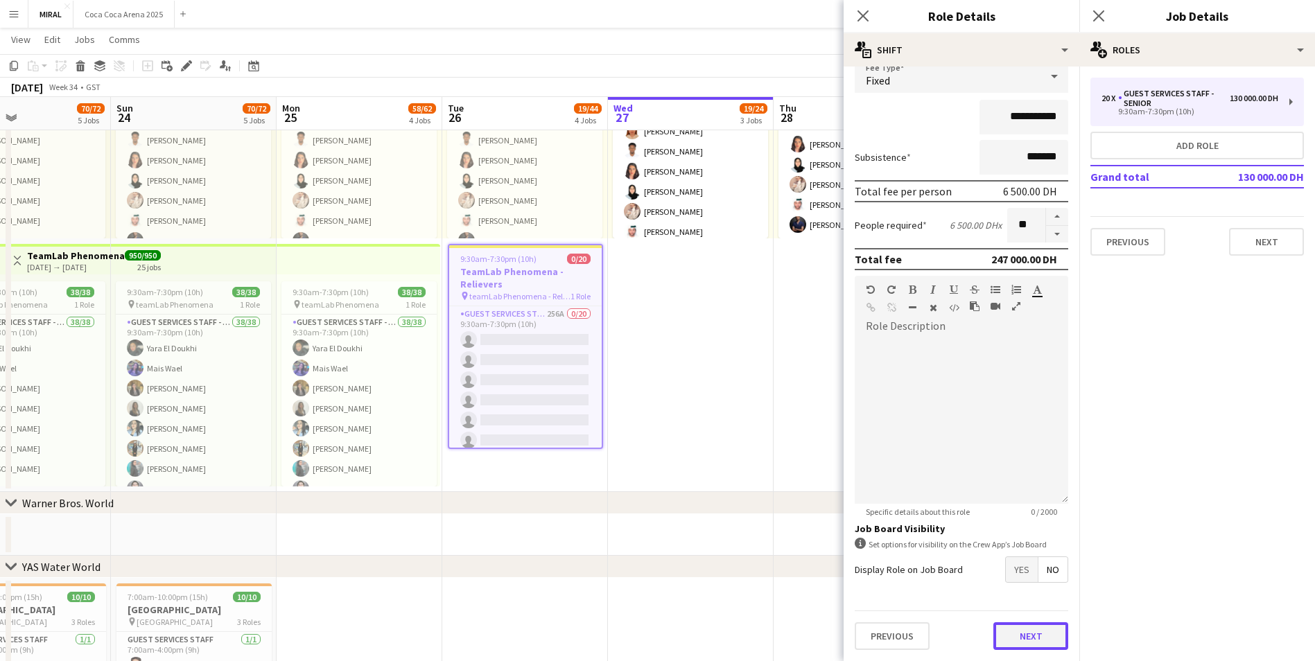
click at [1021, 639] on button "Next" at bounding box center [1031, 637] width 75 height 28
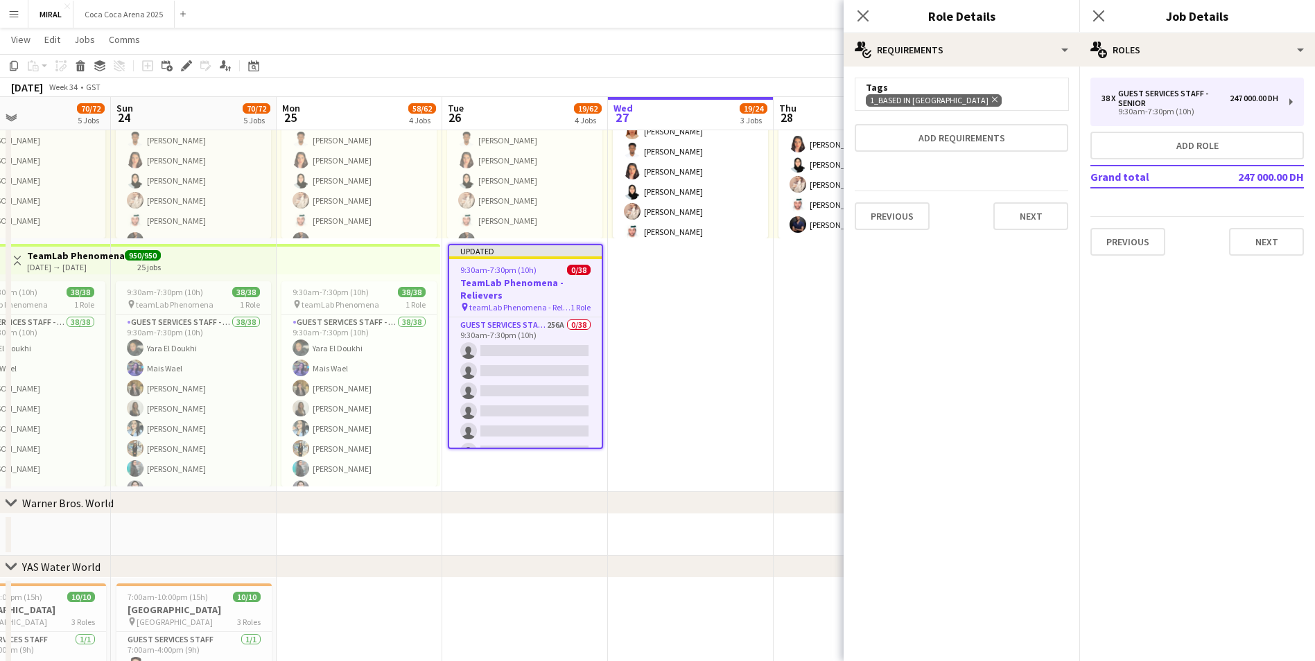
scroll to position [0, 0]
click at [1285, 241] on button "Next" at bounding box center [1266, 242] width 75 height 28
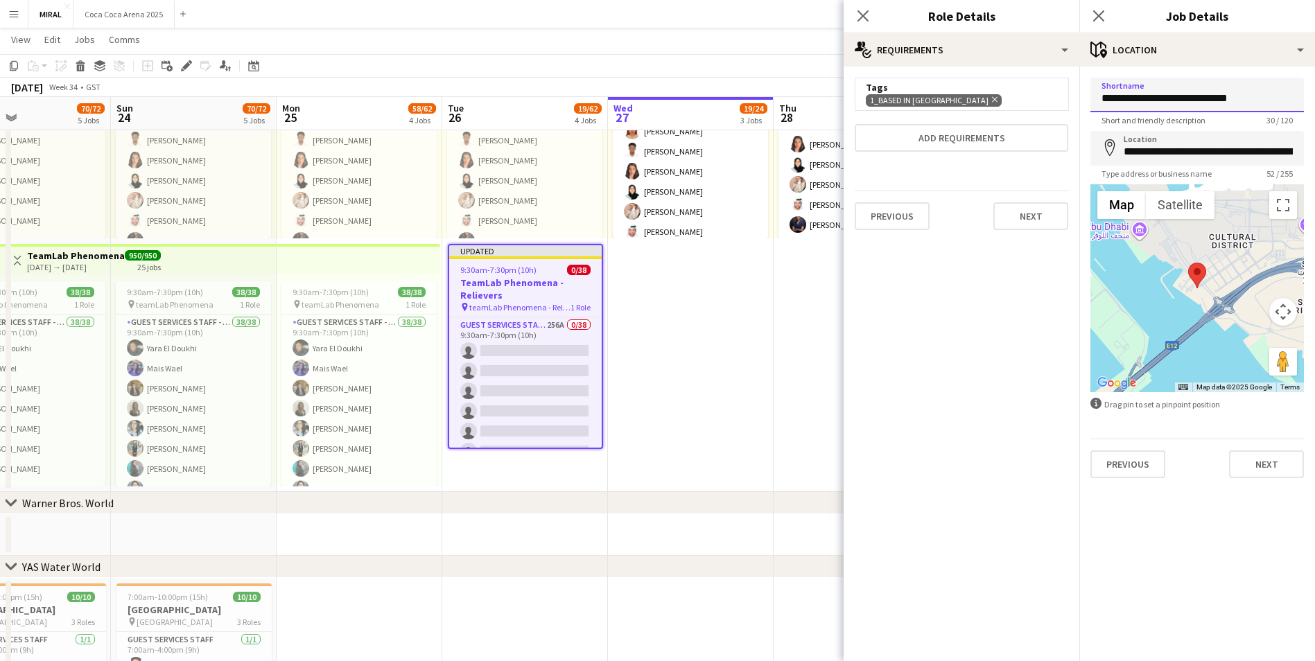
drag, startPoint x: 1263, startPoint y: 96, endPoint x: 1202, endPoint y: 100, distance: 61.8
click at [1202, 100] on input "**********" at bounding box center [1198, 95] width 214 height 35
click at [1097, 98] on input "**********" at bounding box center [1198, 95] width 214 height 35
type input "**********"
click at [1278, 460] on button "Next" at bounding box center [1266, 465] width 75 height 28
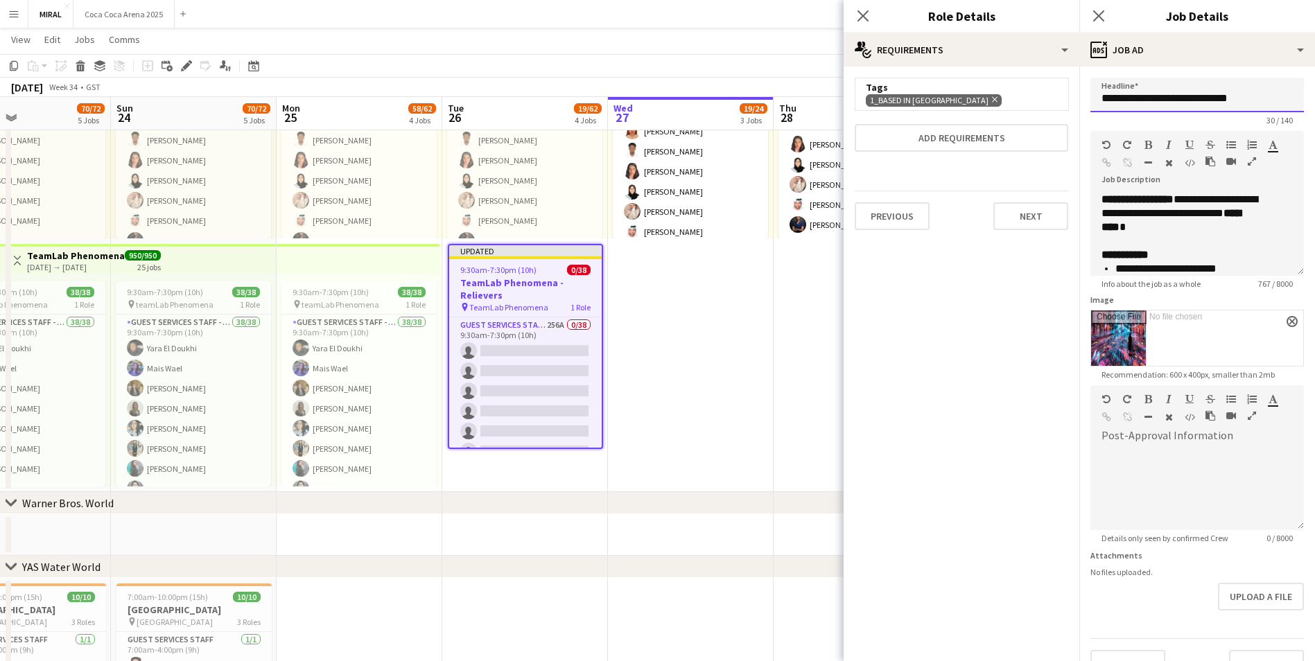
click at [1247, 102] on input "**********" at bounding box center [1198, 95] width 214 height 35
drag, startPoint x: 1257, startPoint y: 98, endPoint x: 1202, endPoint y: 98, distance: 55.5
click at [1202, 98] on input "**********" at bounding box center [1198, 95] width 214 height 35
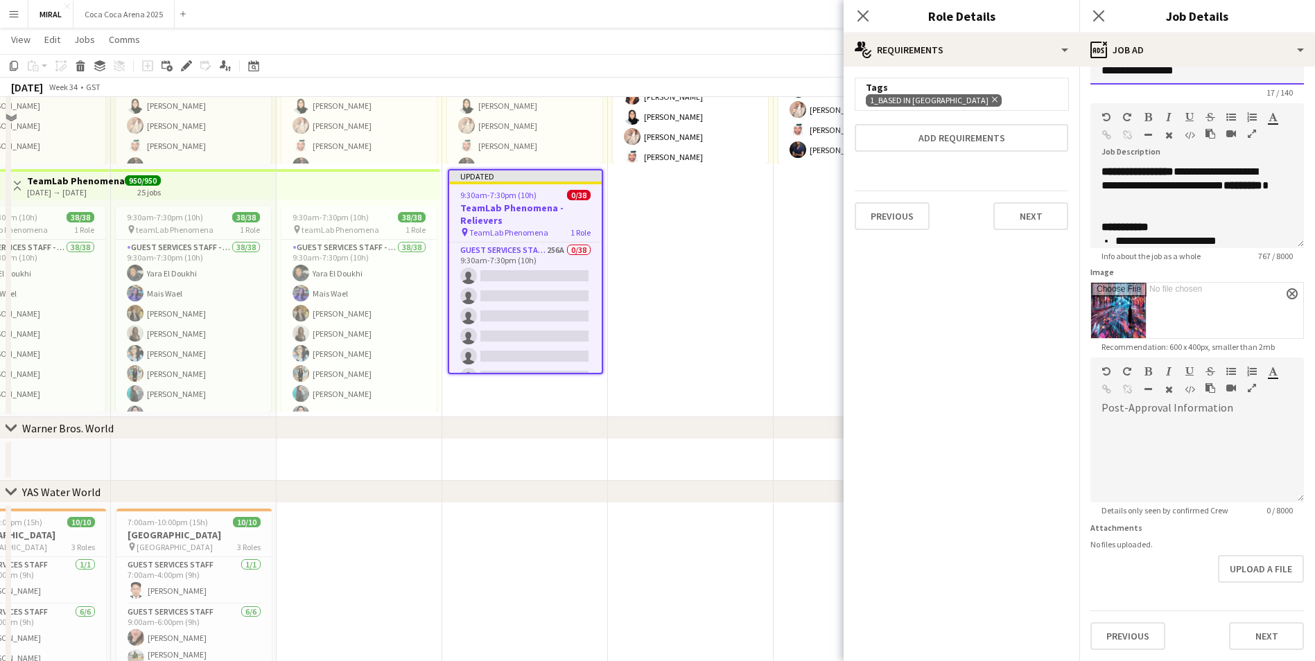
scroll to position [1145, 0]
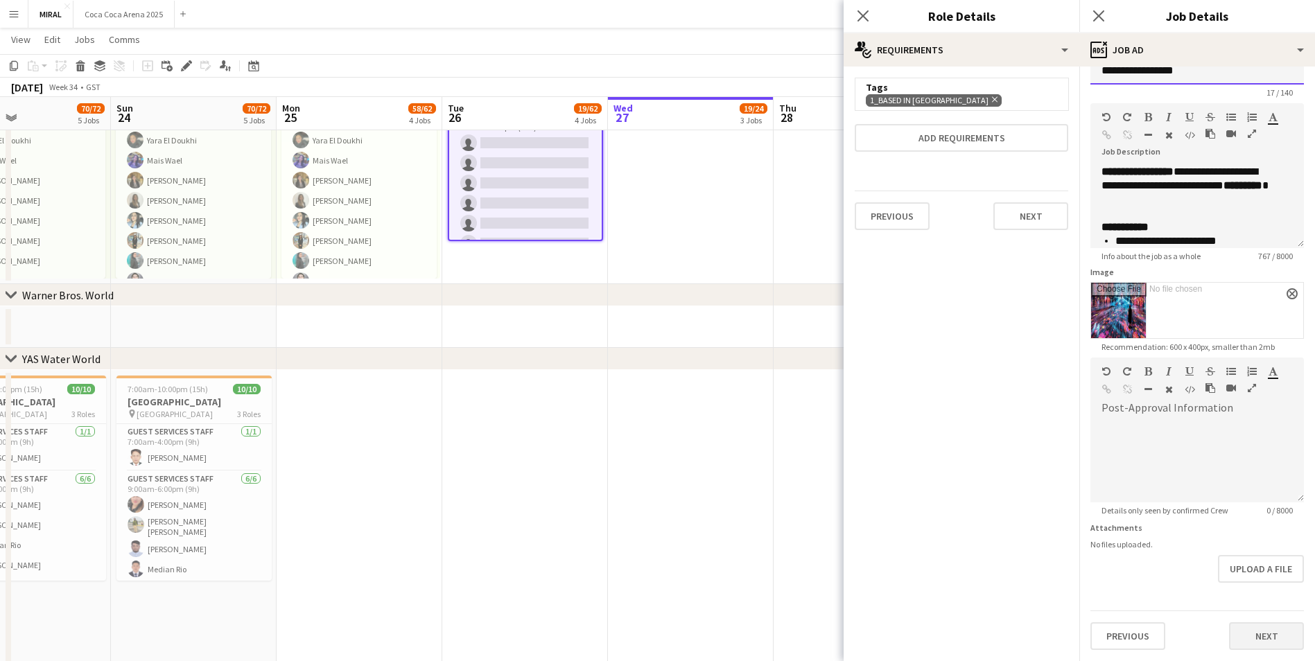
type input "**********"
click at [1265, 639] on button "Next" at bounding box center [1266, 637] width 75 height 28
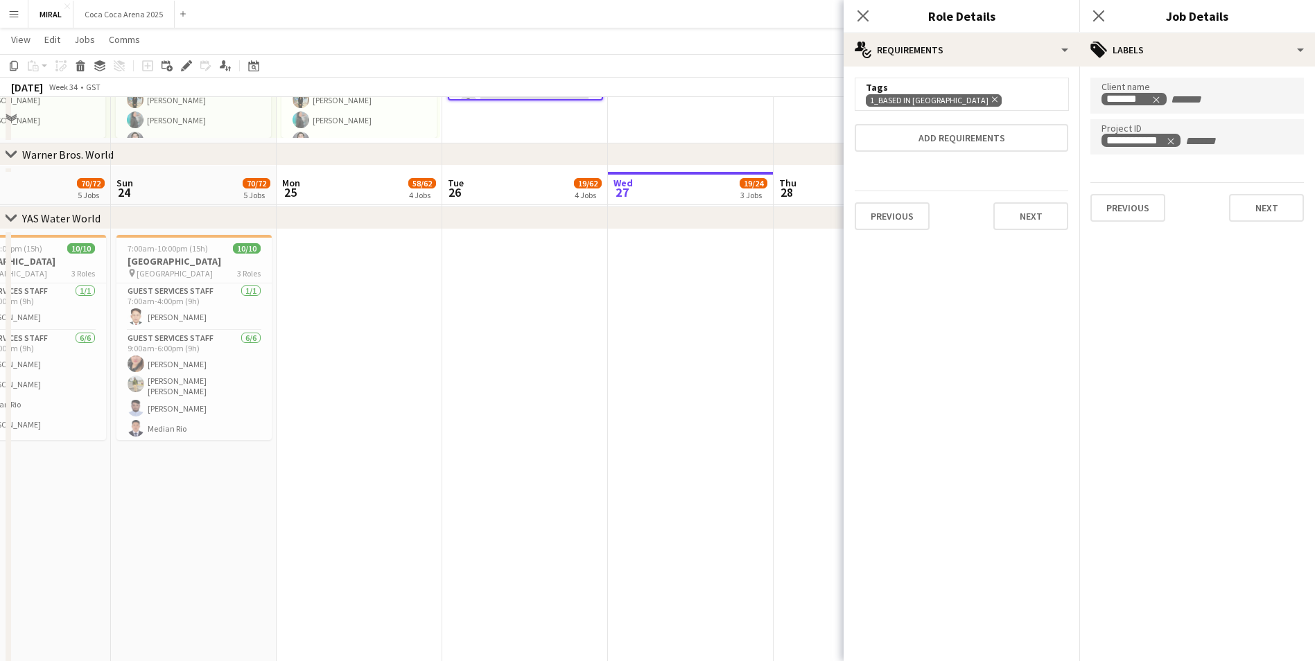
scroll to position [1172, 0]
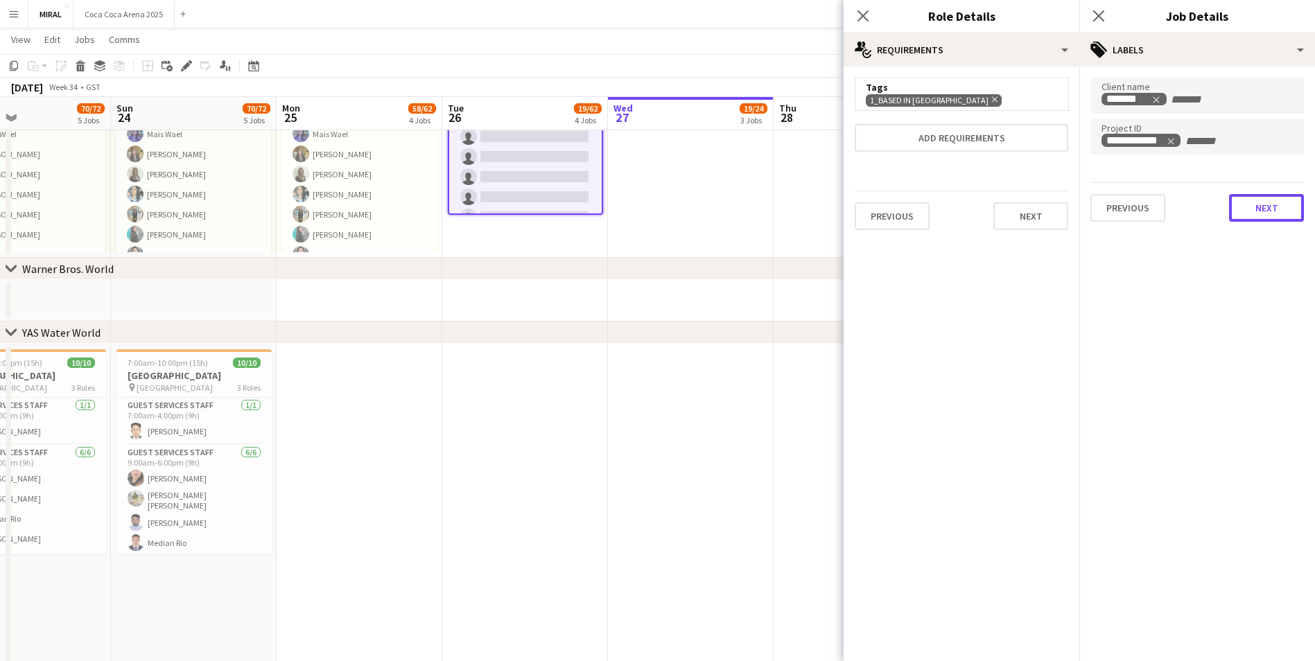
click at [1269, 209] on button "Next" at bounding box center [1266, 208] width 75 height 28
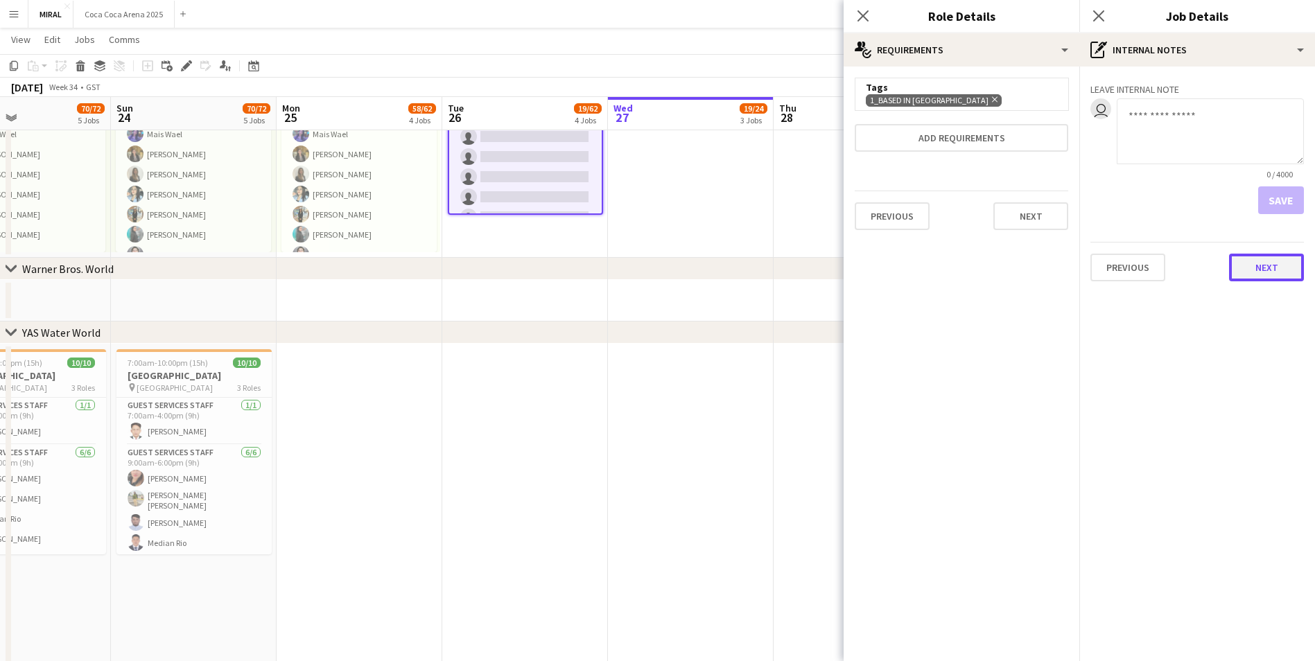
click at [1277, 267] on button "Next" at bounding box center [1266, 268] width 75 height 28
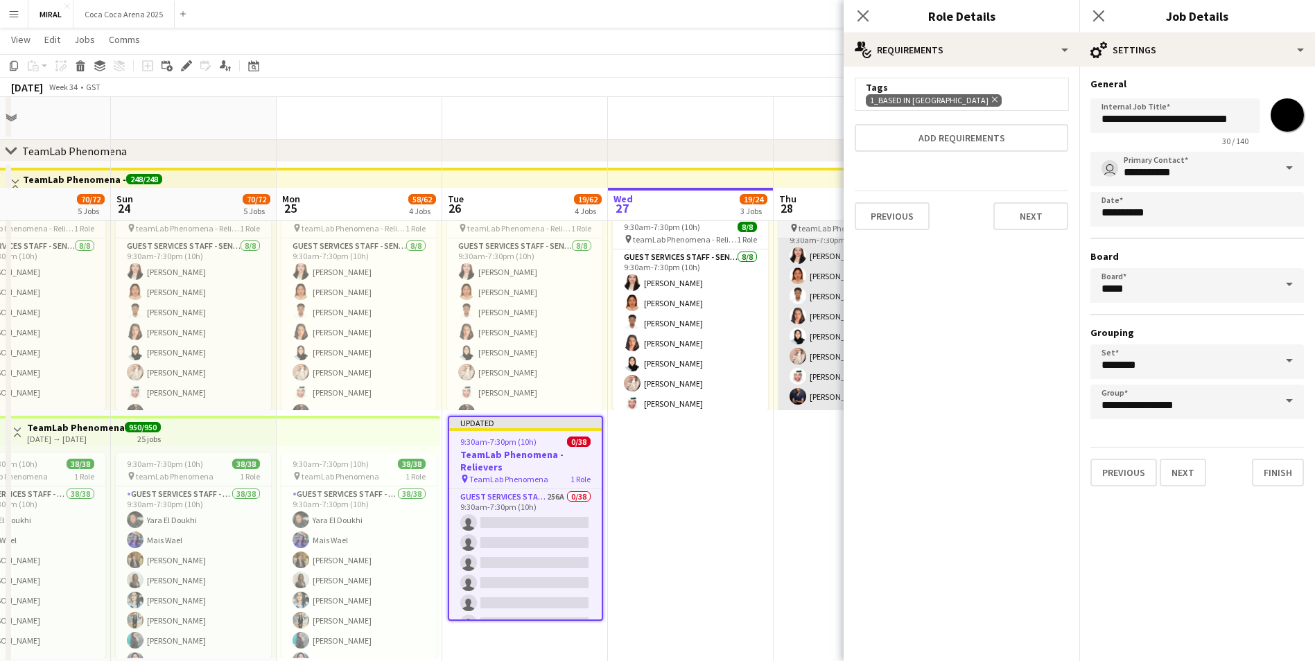
scroll to position [756, 0]
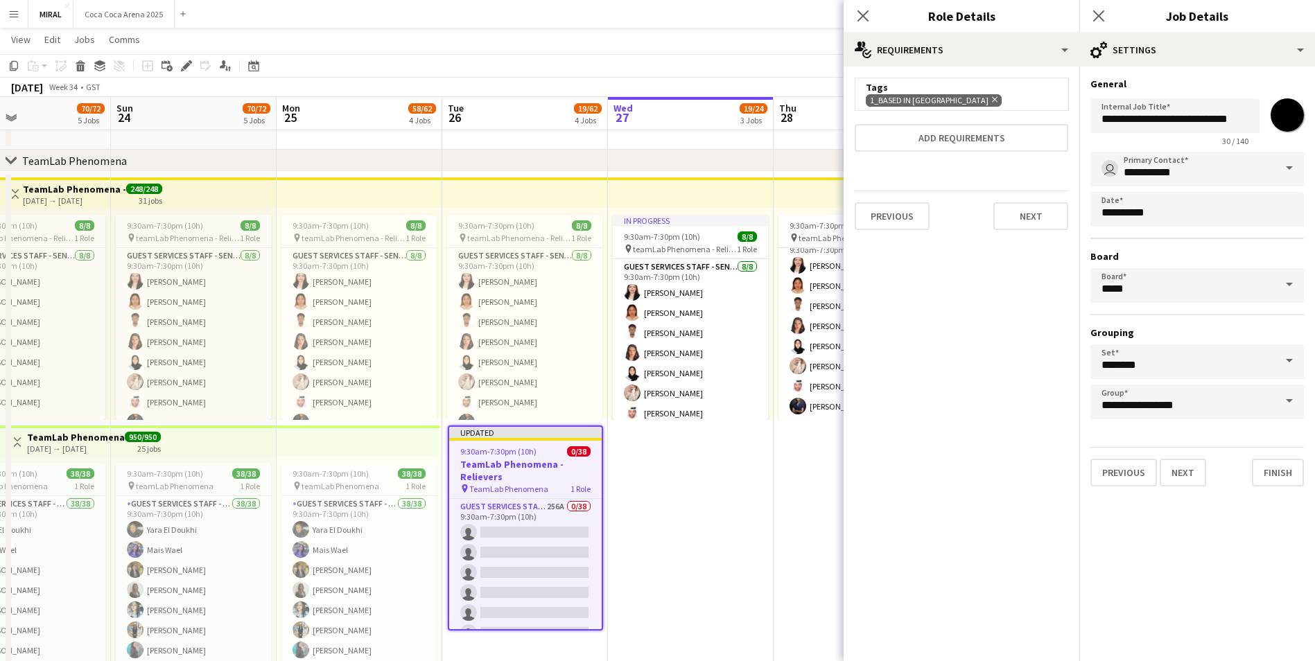
click at [1286, 123] on input "*******" at bounding box center [1288, 115] width 50 height 50
type input "*******"
click at [1277, 476] on button "Finish" at bounding box center [1278, 473] width 52 height 28
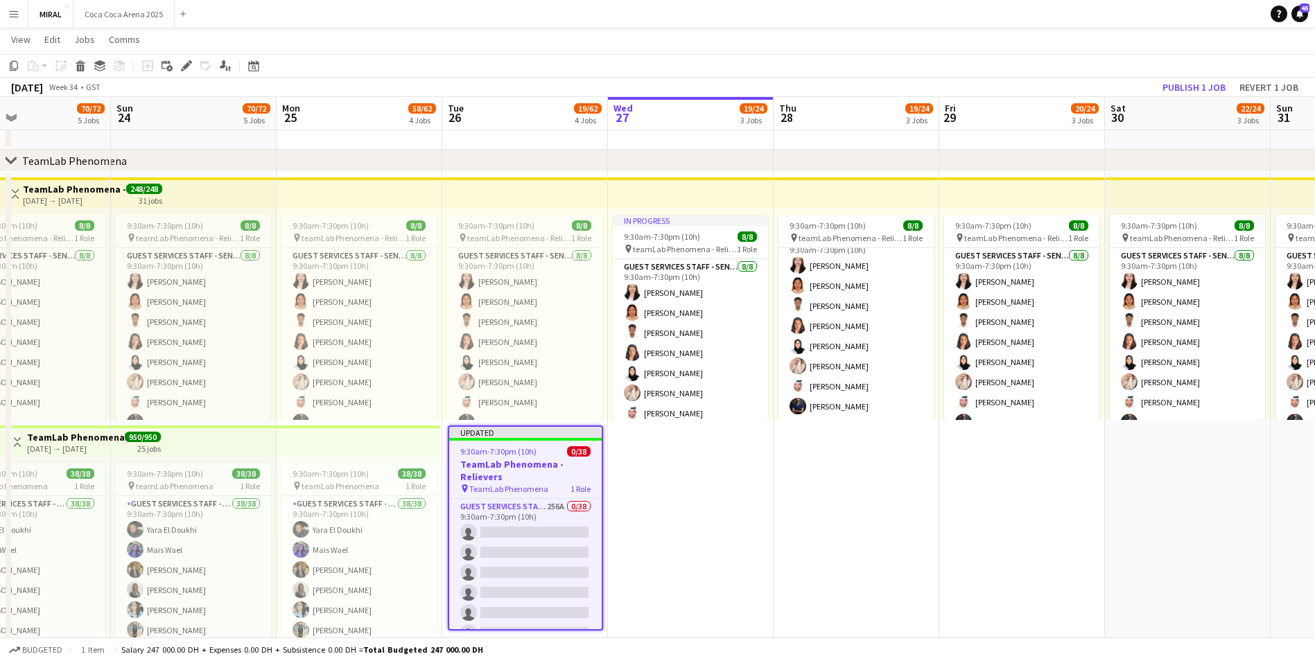
click at [850, 511] on app-date-cell "9:30am-7:30pm (10h) 8/8 pin teamLab Phenomena - Relievers 1 Role Guest Services…" at bounding box center [857, 423] width 166 height 502
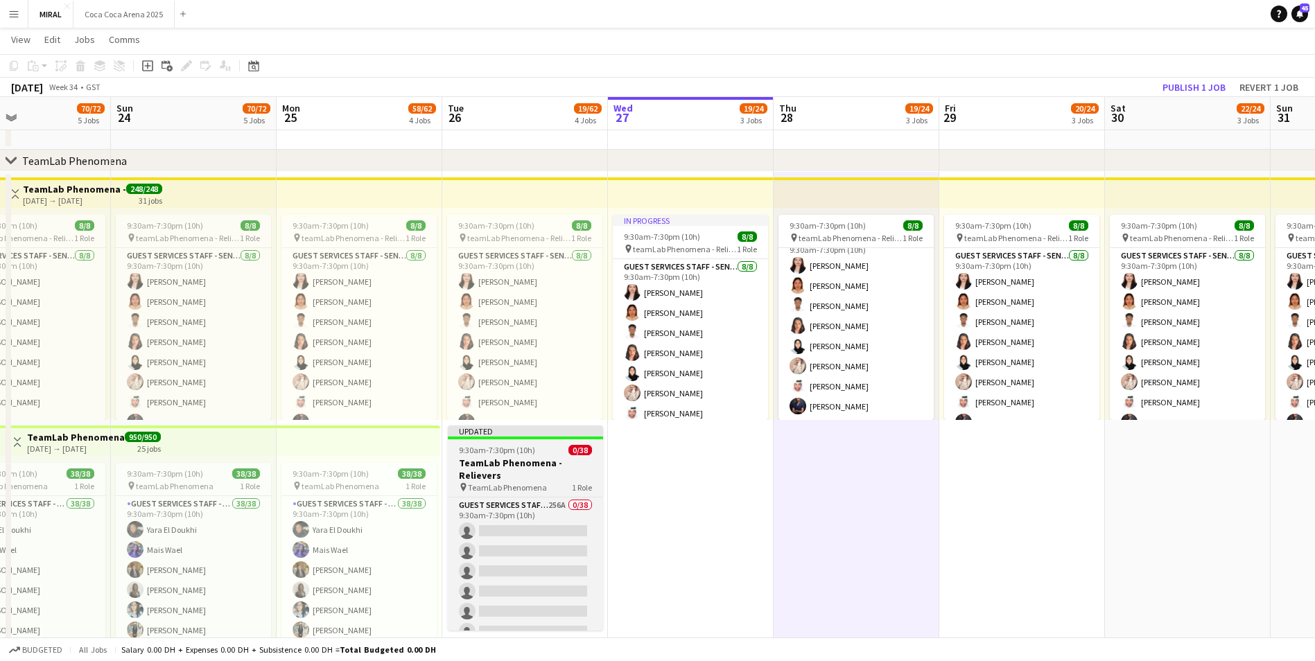
click at [551, 472] on h3 "TeamLab Phenomena - Relievers" at bounding box center [525, 469] width 155 height 25
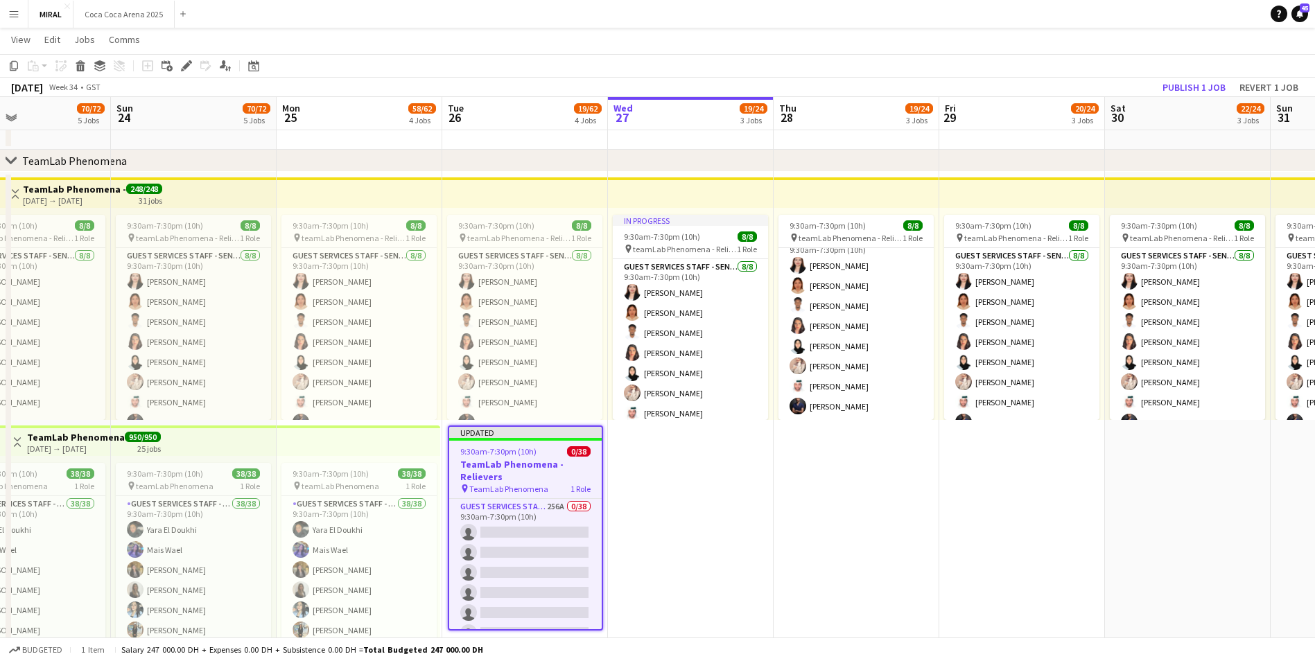
click at [551, 470] on h3 "TeamLab Phenomena - Relievers" at bounding box center [525, 470] width 153 height 25
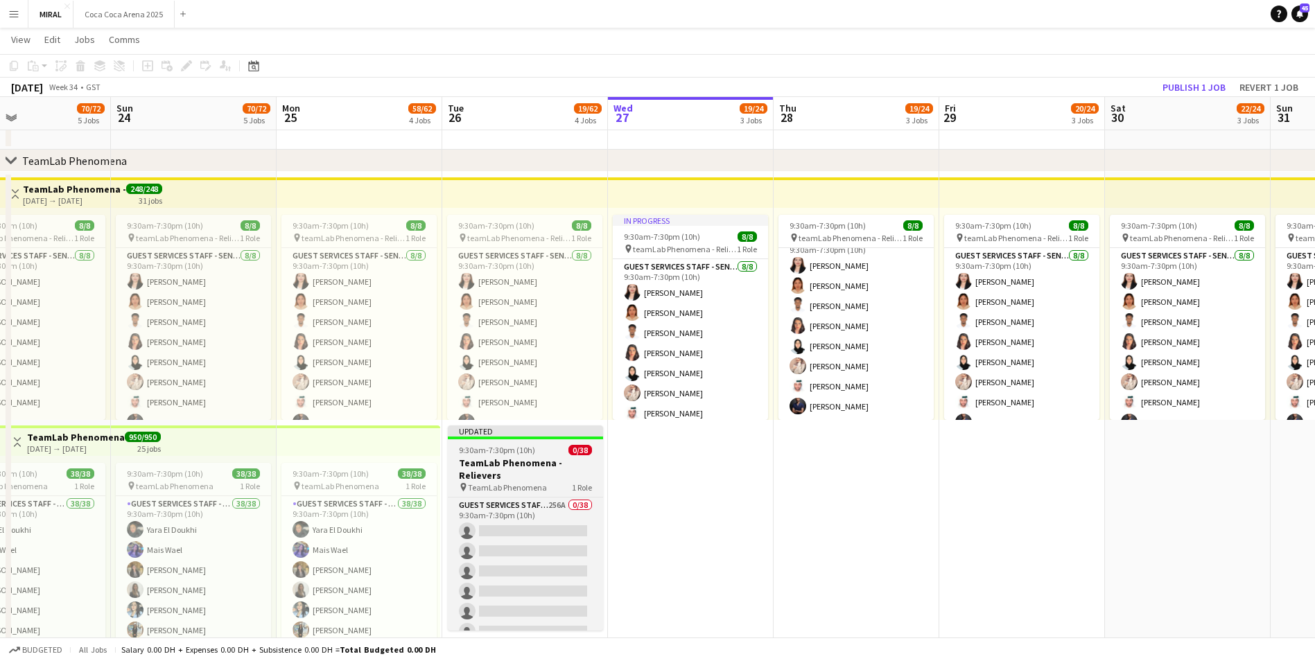
click at [520, 467] on h3 "TeamLab Phenomena - Relievers" at bounding box center [525, 469] width 155 height 25
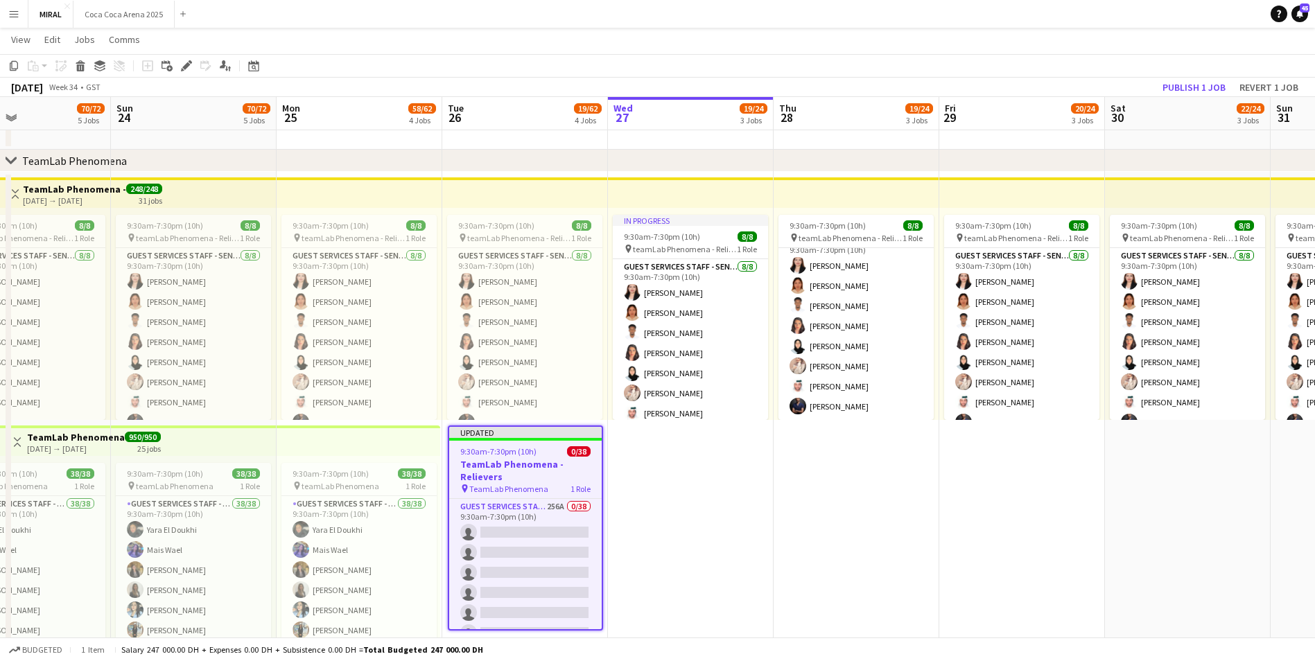
click at [529, 456] on span "9:30am-7:30pm (10h)" at bounding box center [498, 452] width 76 height 10
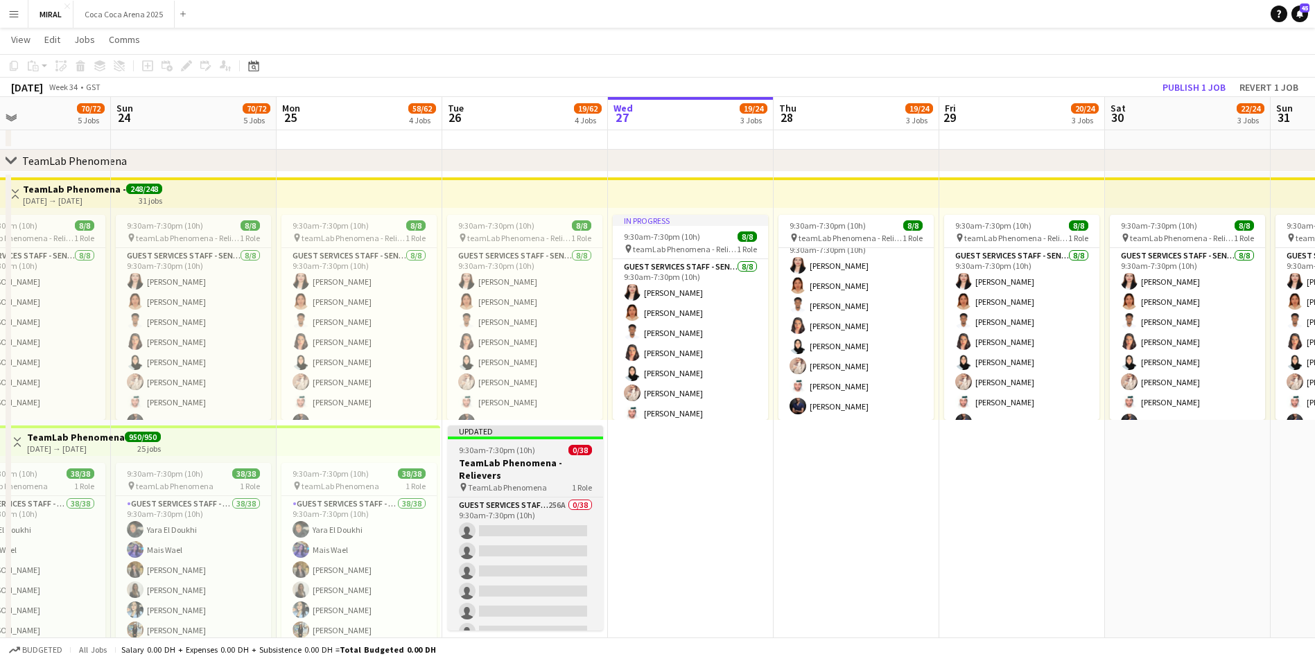
click at [523, 457] on h3 "TeamLab Phenomena - Relievers" at bounding box center [525, 469] width 155 height 25
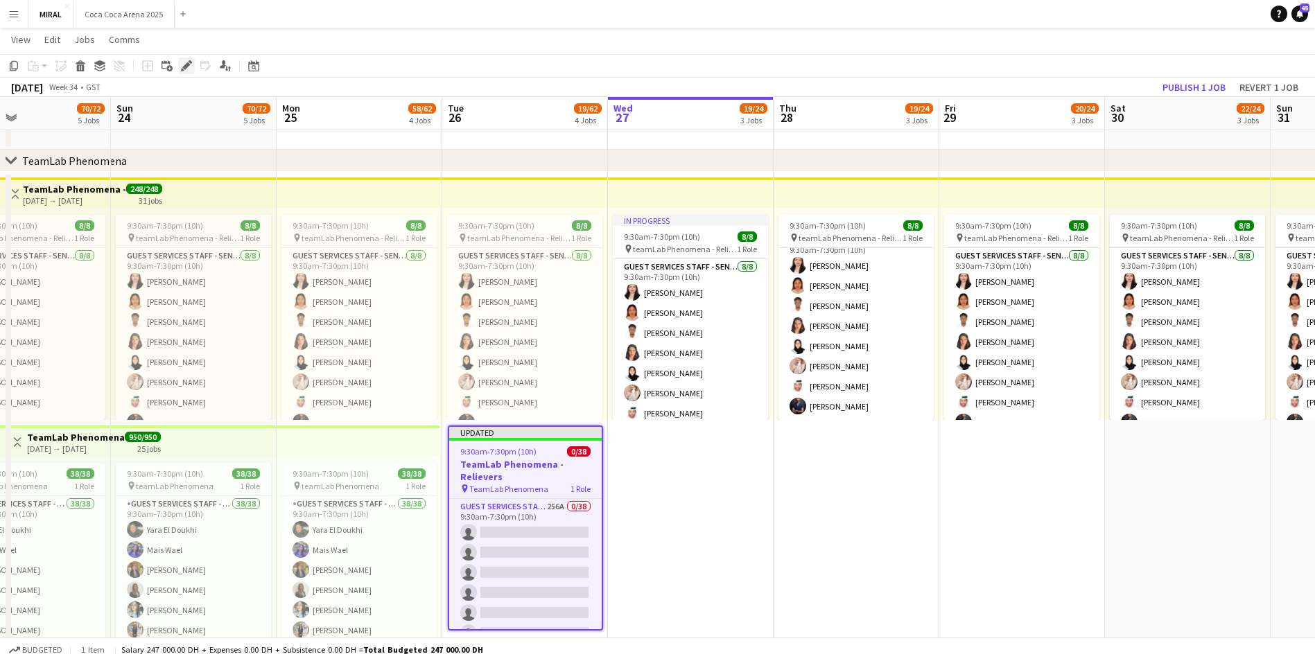
click at [182, 68] on icon "Edit" at bounding box center [186, 65] width 11 height 11
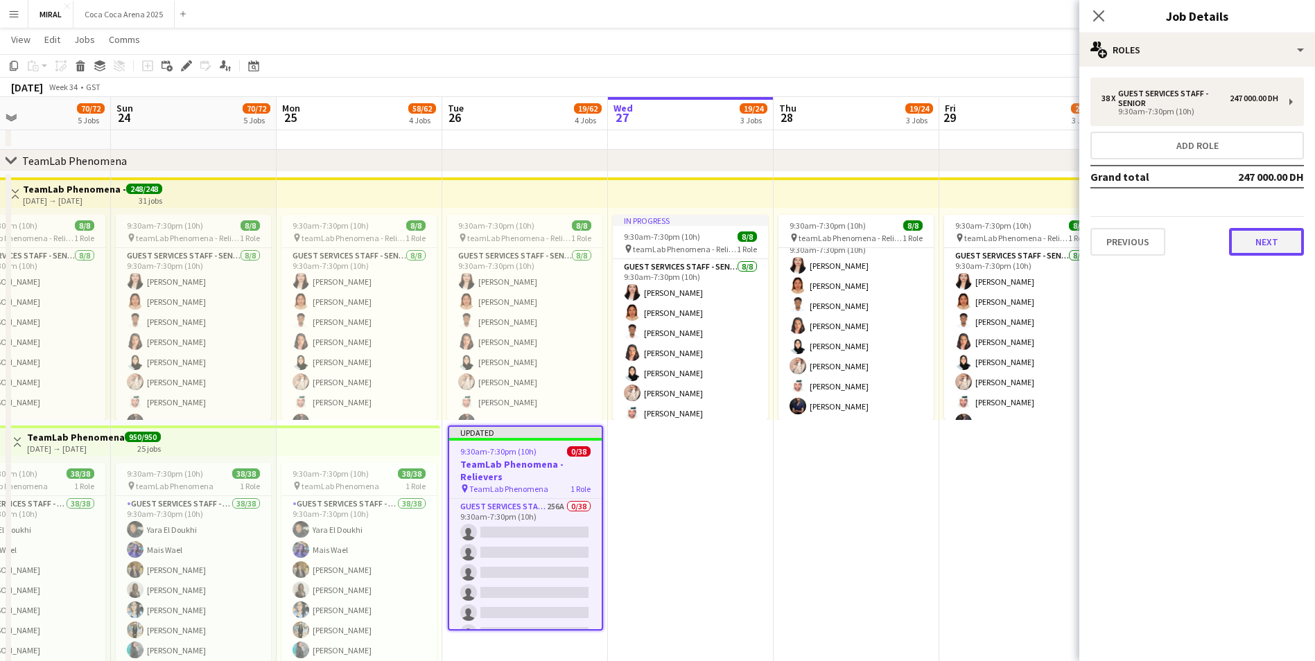
click at [1273, 247] on button "Next" at bounding box center [1266, 242] width 75 height 28
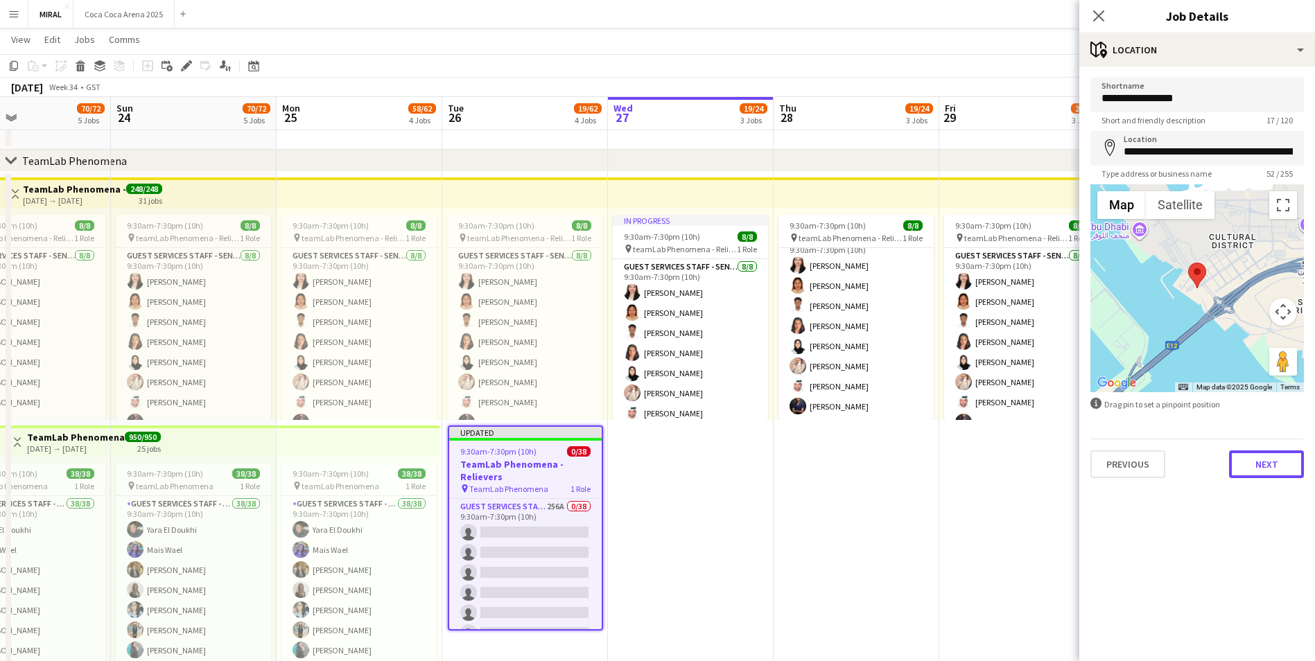
click at [1270, 465] on button "Next" at bounding box center [1266, 465] width 75 height 28
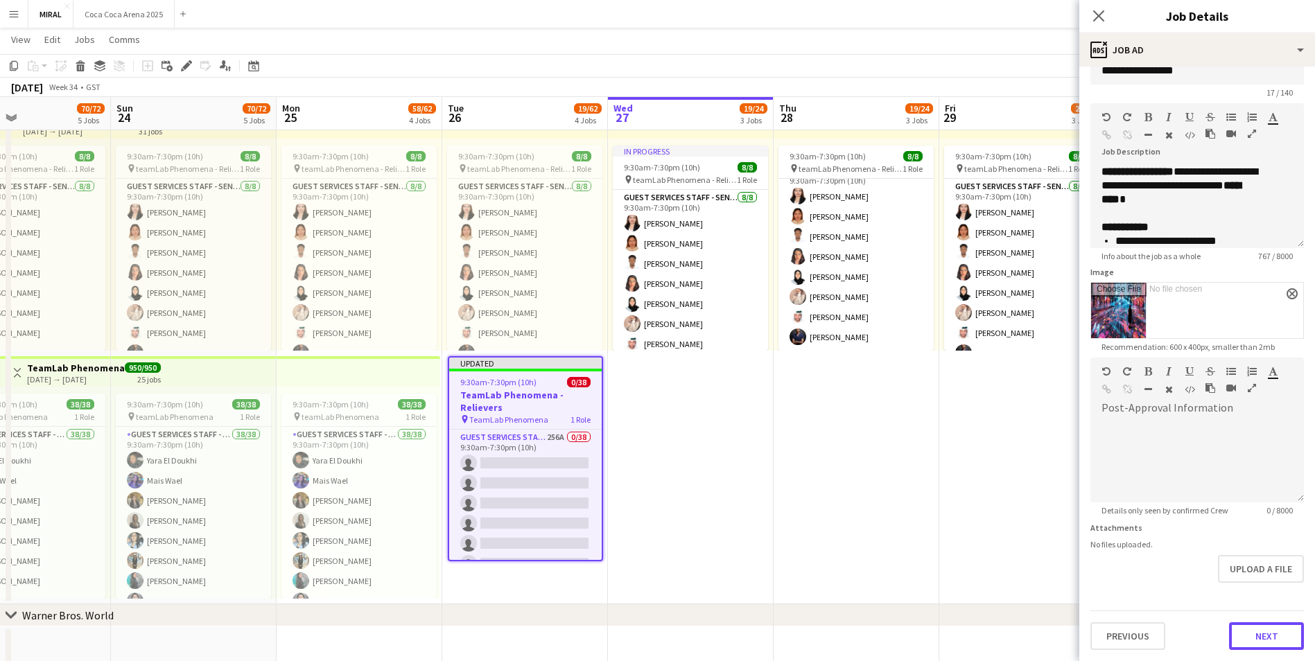
scroll to position [0, 0]
click at [1255, 632] on button "Next" at bounding box center [1266, 637] width 75 height 28
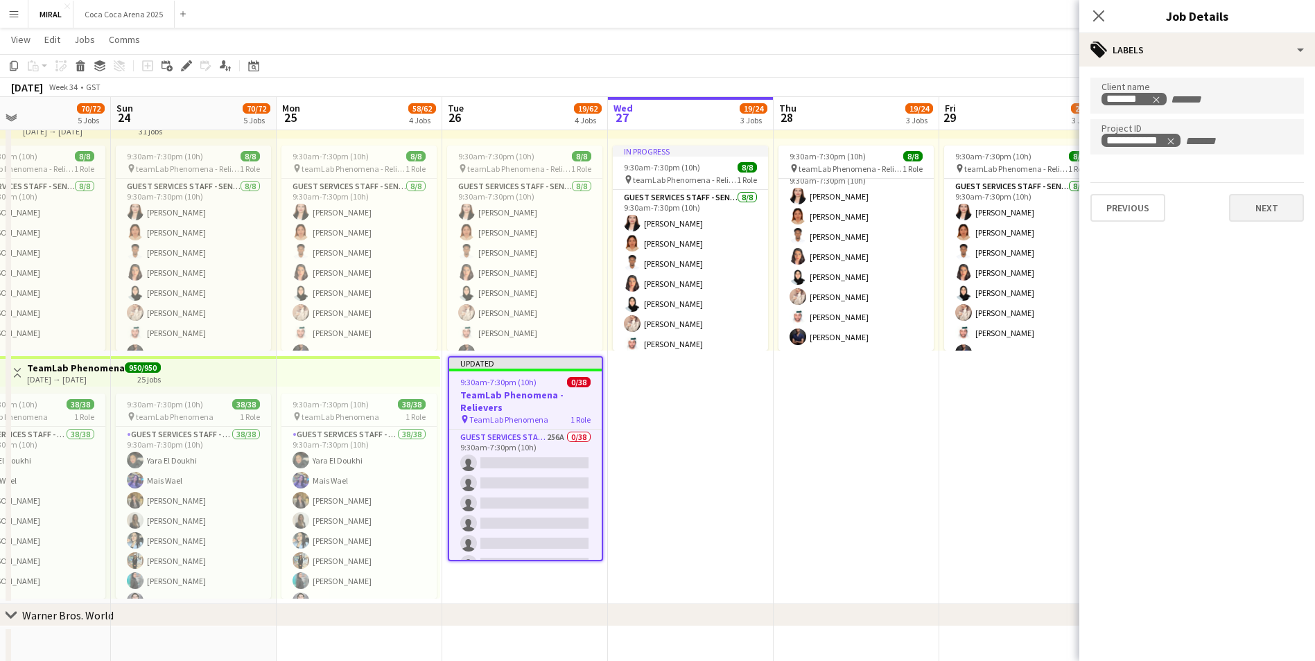
click at [1261, 192] on div "Previous Next" at bounding box center [1198, 202] width 214 height 40
click at [1263, 201] on button "Next" at bounding box center [1266, 208] width 75 height 28
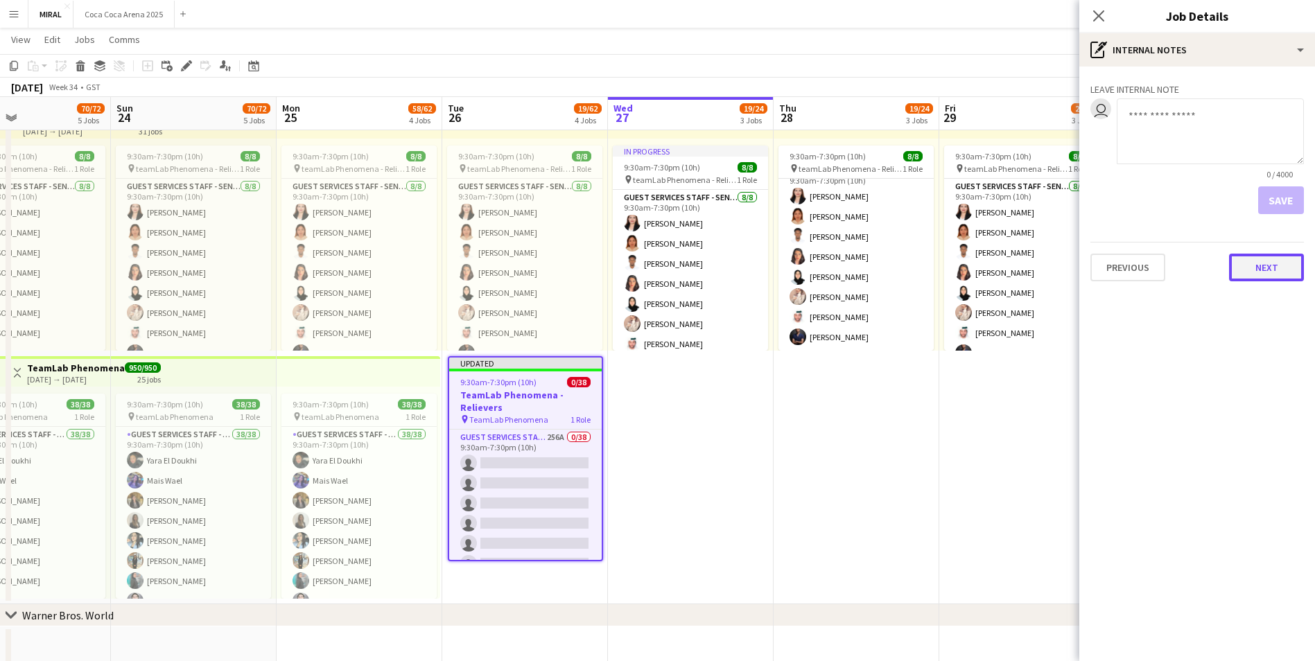
click at [1281, 270] on button "Next" at bounding box center [1266, 268] width 75 height 28
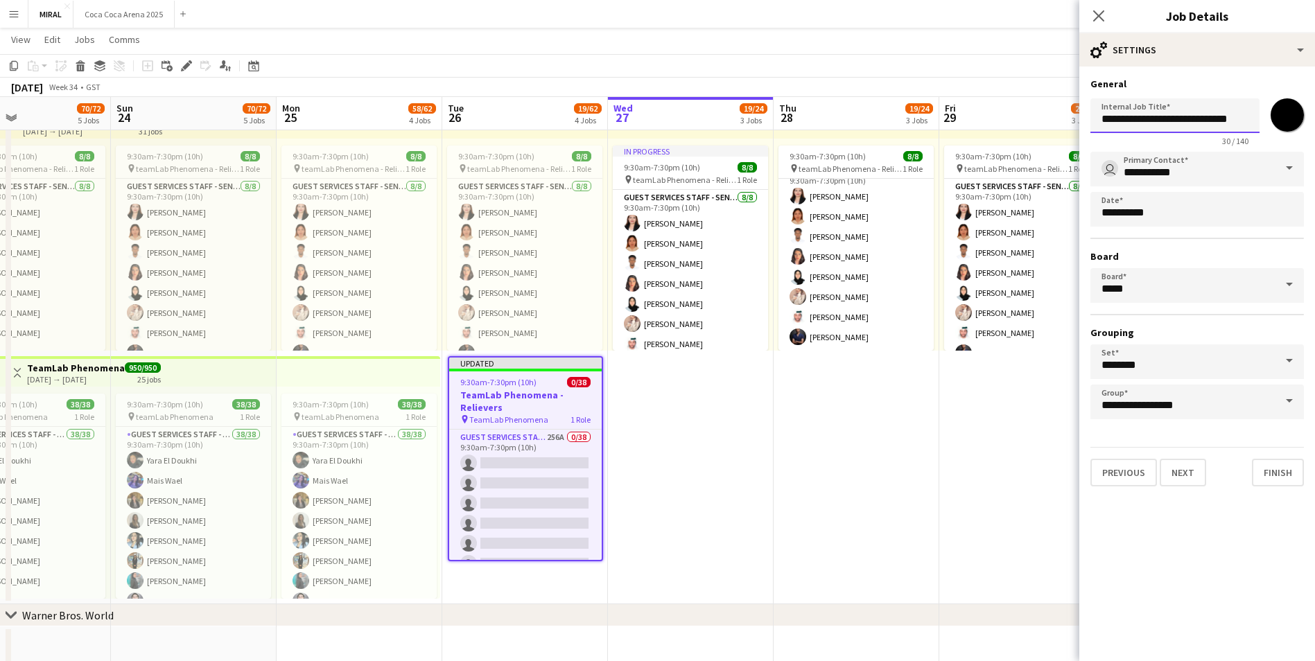
scroll to position [0, 6]
drag, startPoint x: 1249, startPoint y: 118, endPoint x: 1220, endPoint y: 123, distance: 29.5
click at [1211, 122] on input "**********" at bounding box center [1175, 115] width 169 height 35
drag, startPoint x: 1249, startPoint y: 120, endPoint x: 1197, endPoint y: 119, distance: 52.0
click at [1197, 119] on input "**********" at bounding box center [1175, 115] width 169 height 35
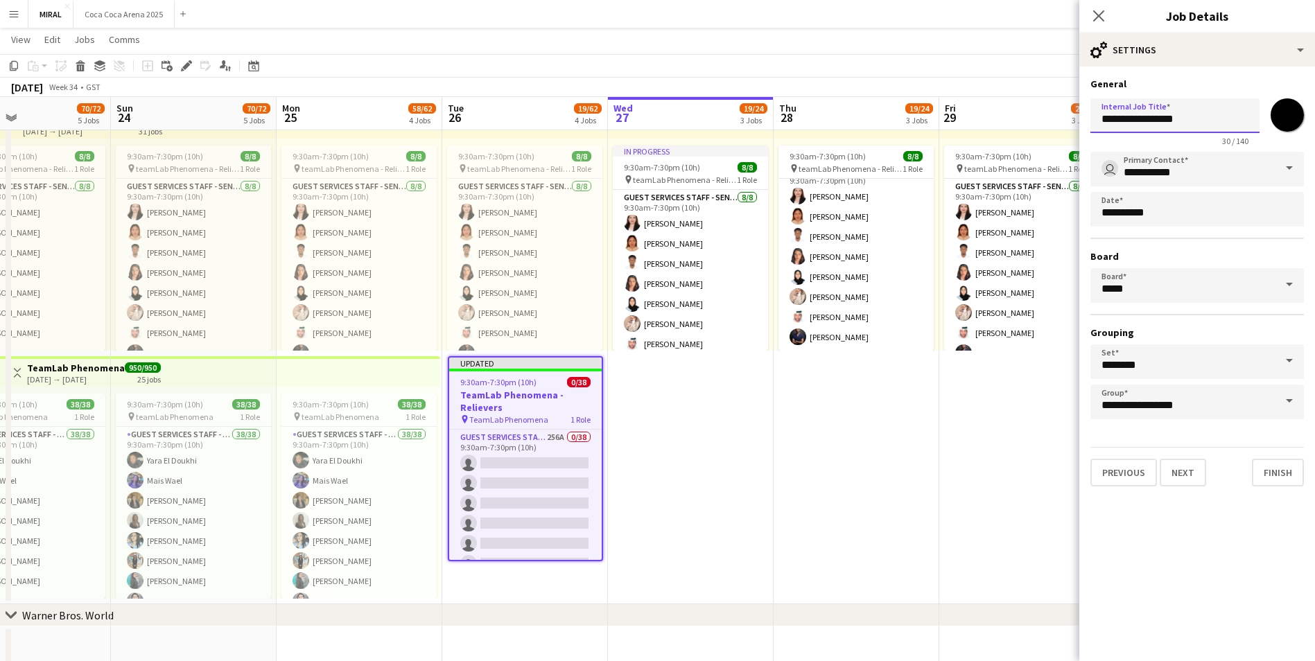
scroll to position [0, 0]
type input "**********"
click at [1283, 471] on button "Finish" at bounding box center [1278, 473] width 52 height 28
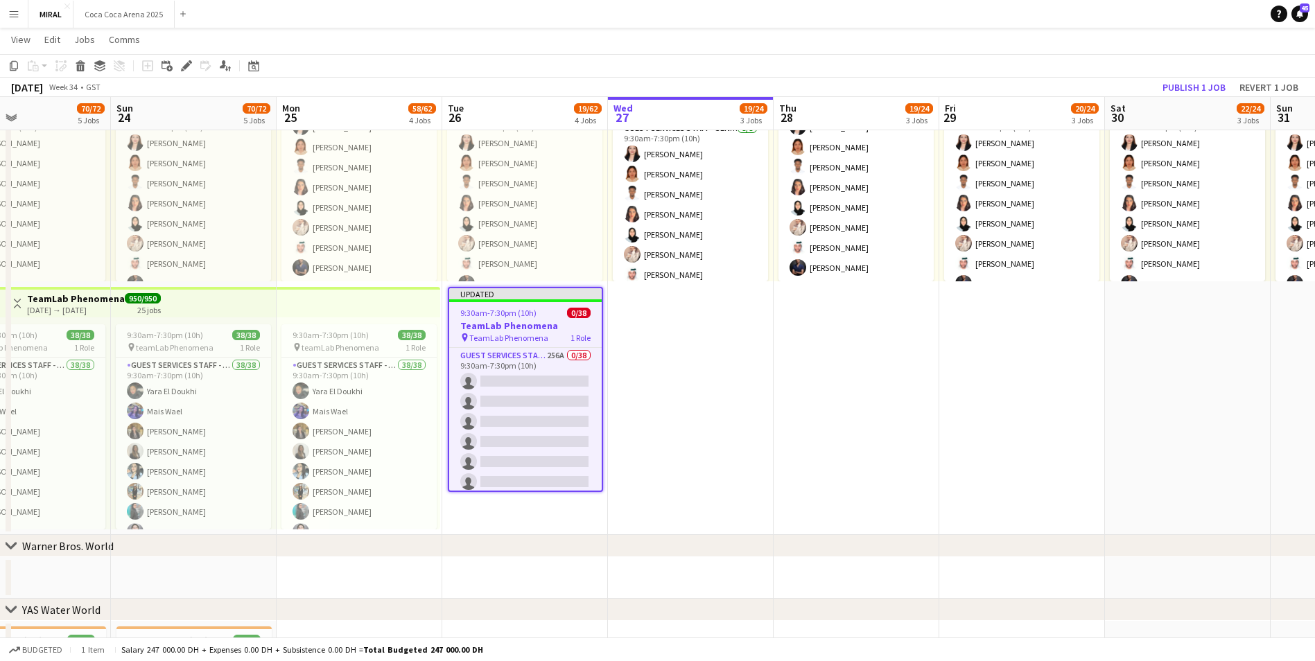
click at [743, 421] on app-date-cell "In progress 9:30am-7:30pm (10h) 8/8 pin teamLab Phenomena - Relievers 1 Role Gu…" at bounding box center [691, 284] width 166 height 502
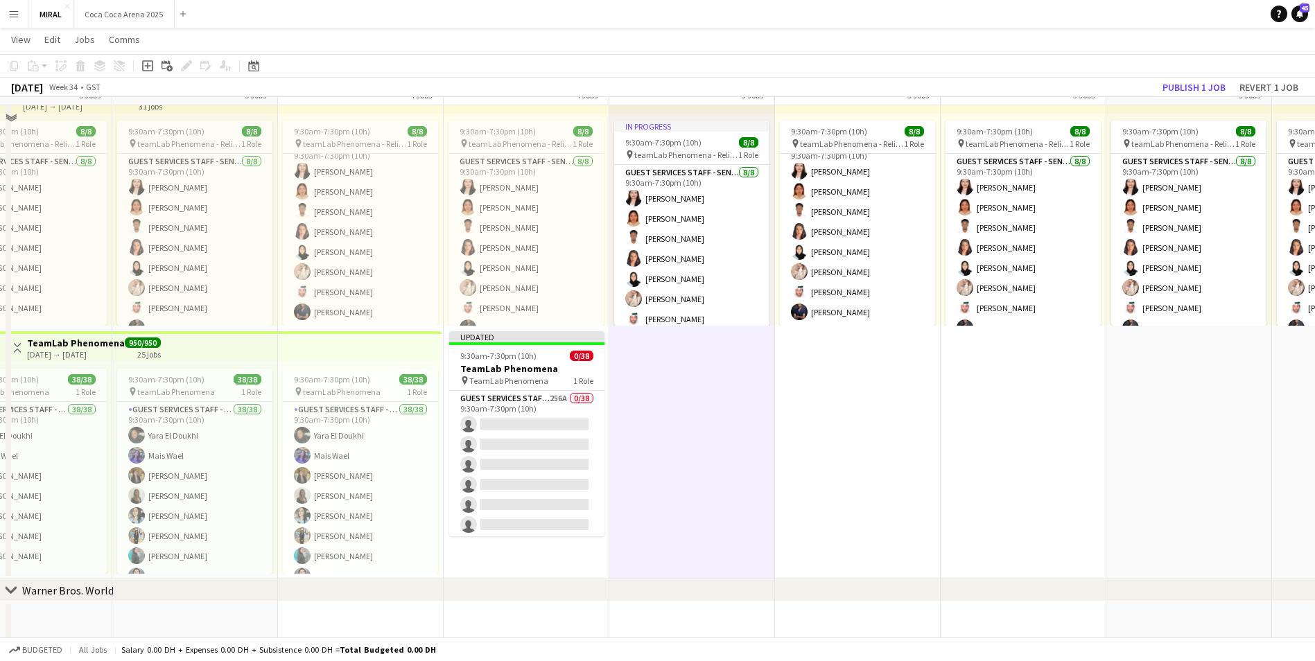
scroll to position [825, 0]
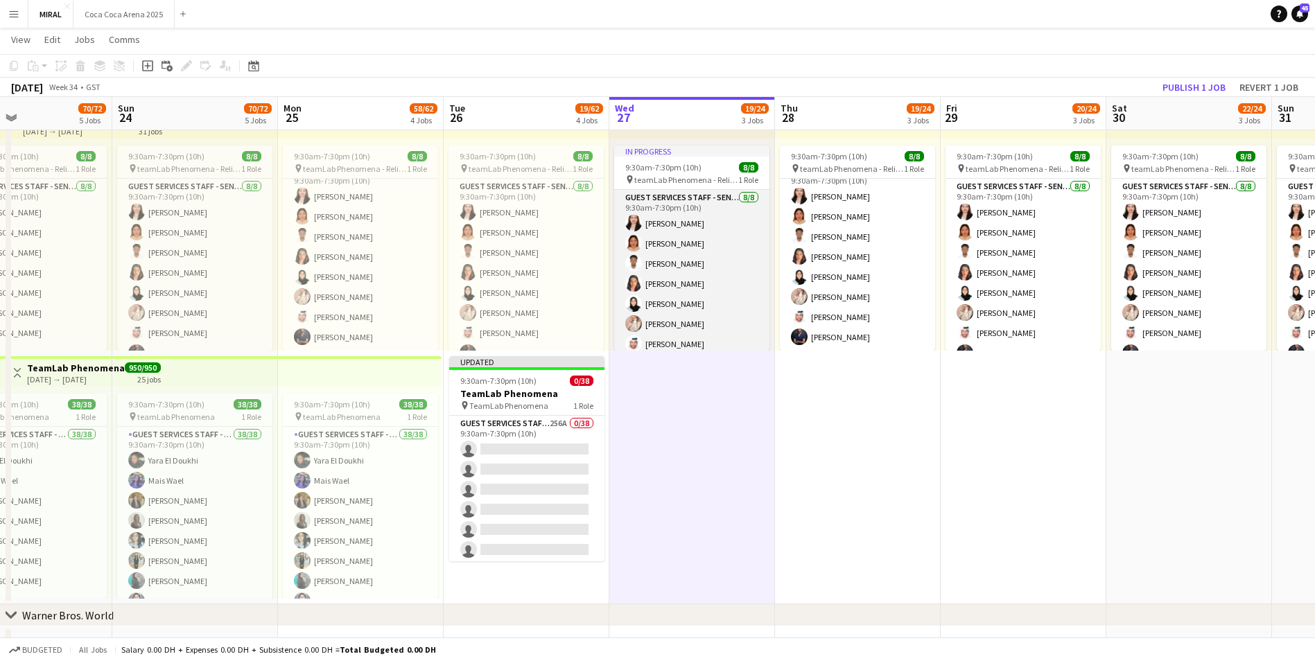
click at [718, 278] on app-card-role "Guest Services Staff - Senior [DATE] 9:30am-7:30pm (10h) [PERSON_NAME] [PERSON_…" at bounding box center [691, 284] width 155 height 188
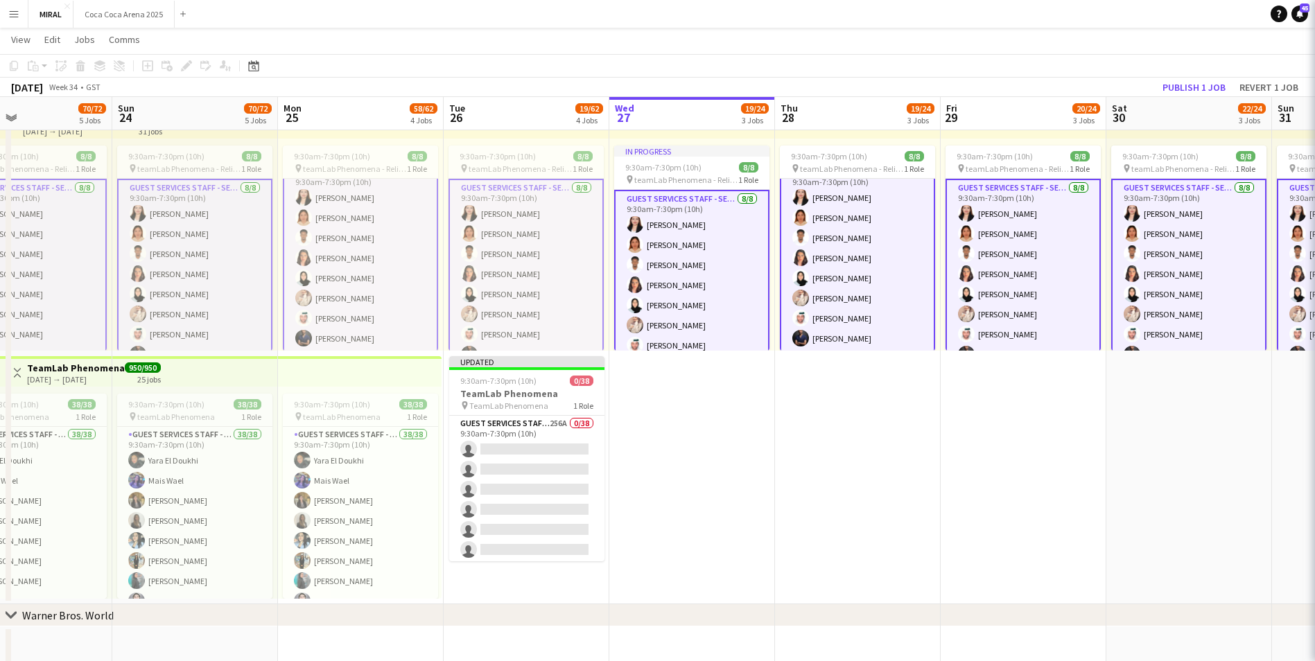
scroll to position [17, 0]
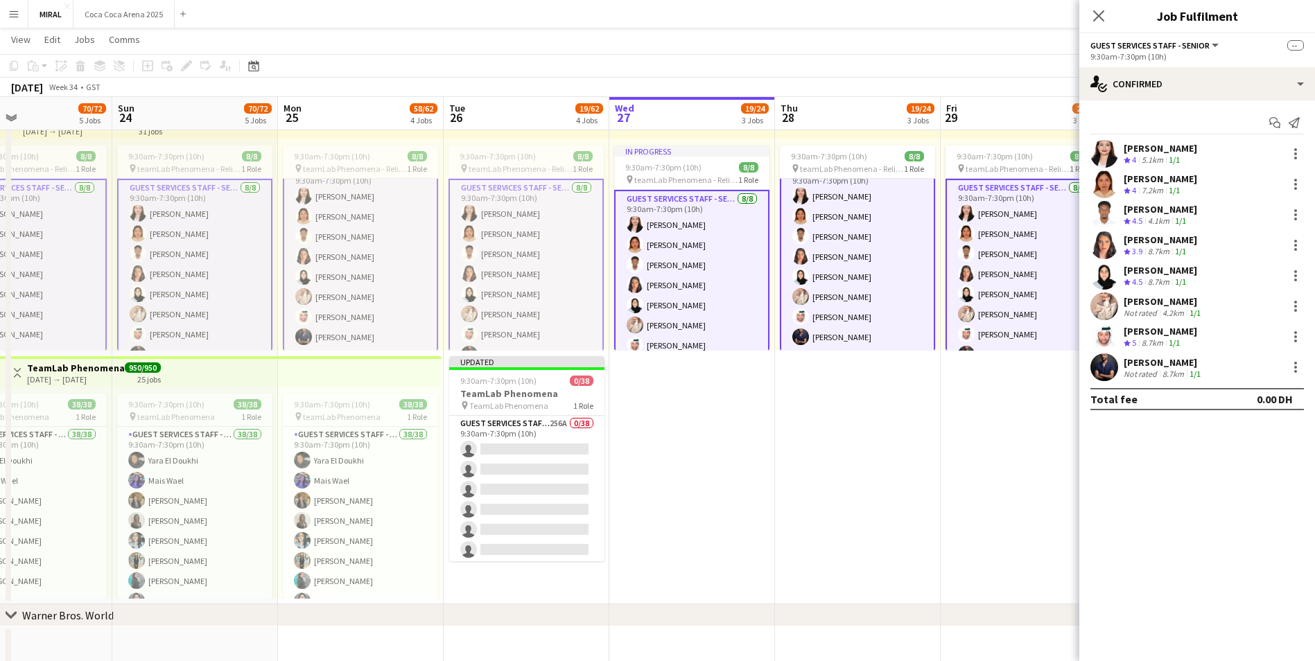
click at [718, 278] on app-card-role "Guest Services Staff - Senior [DATE] 9:30am-7:30pm (10h) [PERSON_NAME] [PERSON_…" at bounding box center [691, 285] width 155 height 191
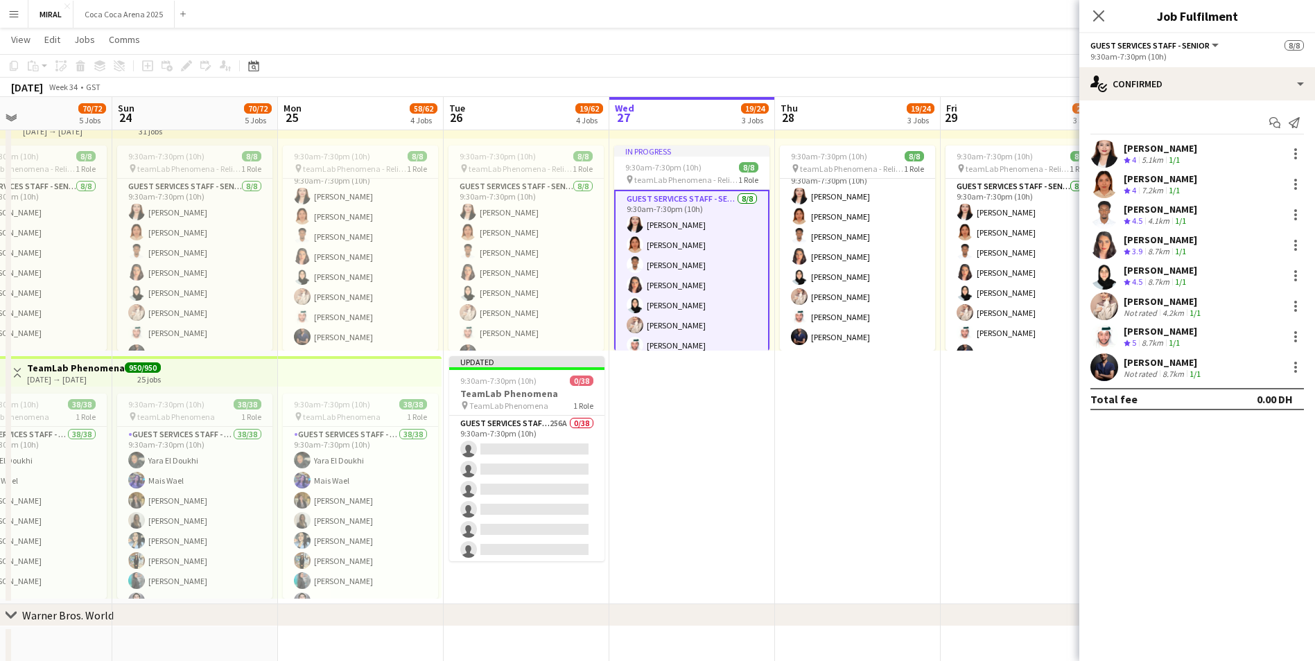
click at [718, 278] on app-card-role "Guest Services Staff - Senior [DATE] 9:30am-7:30pm (10h) [PERSON_NAME] [PERSON_…" at bounding box center [691, 285] width 155 height 191
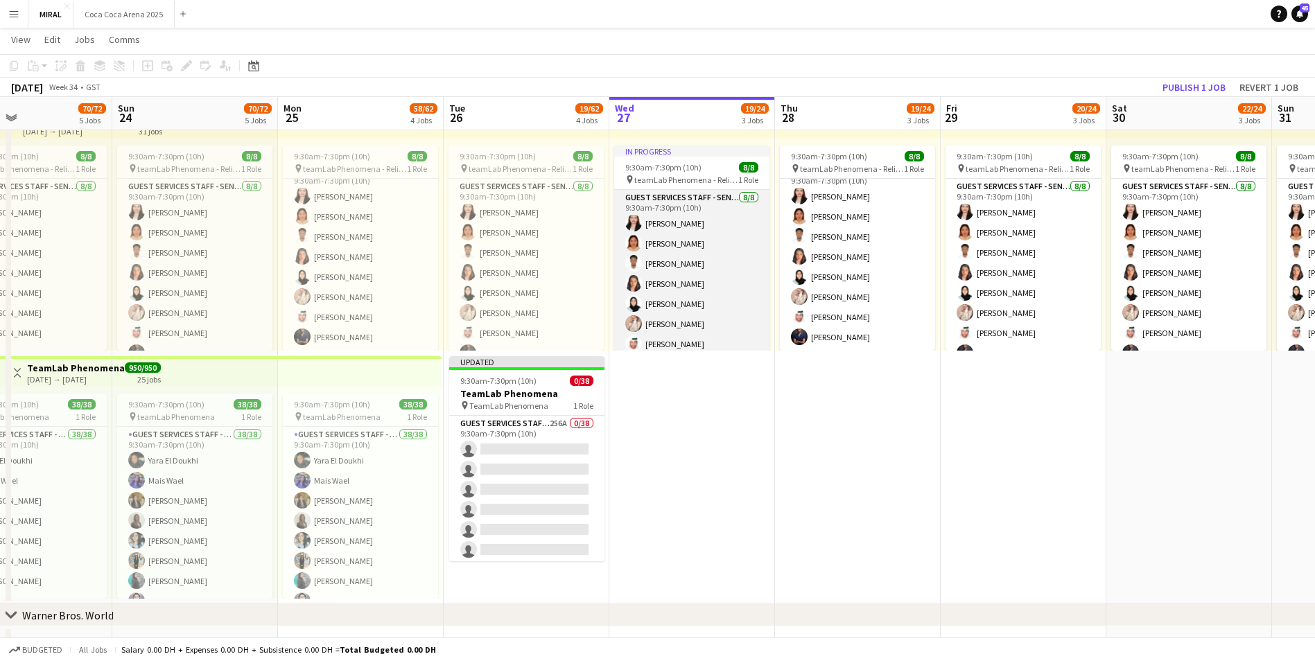
click at [718, 278] on app-card-role "Guest Services Staff - Senior [DATE] 9:30am-7:30pm (10h) [PERSON_NAME] [PERSON_…" at bounding box center [691, 284] width 155 height 188
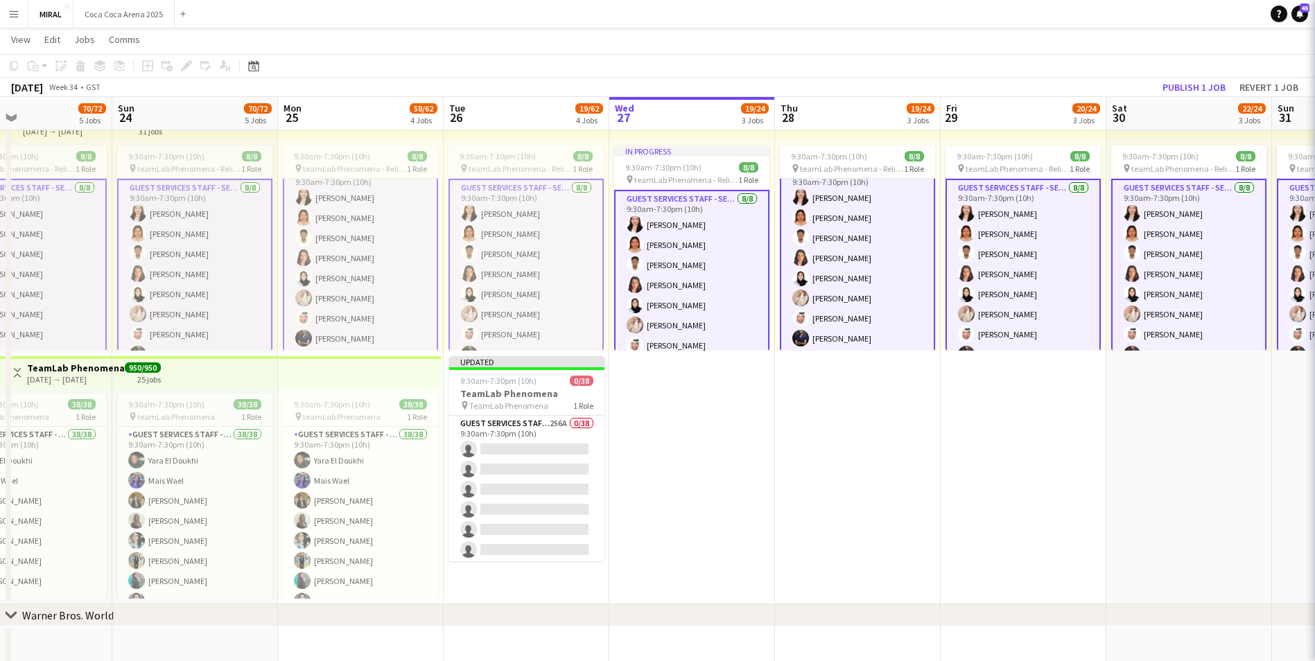
scroll to position [17, 0]
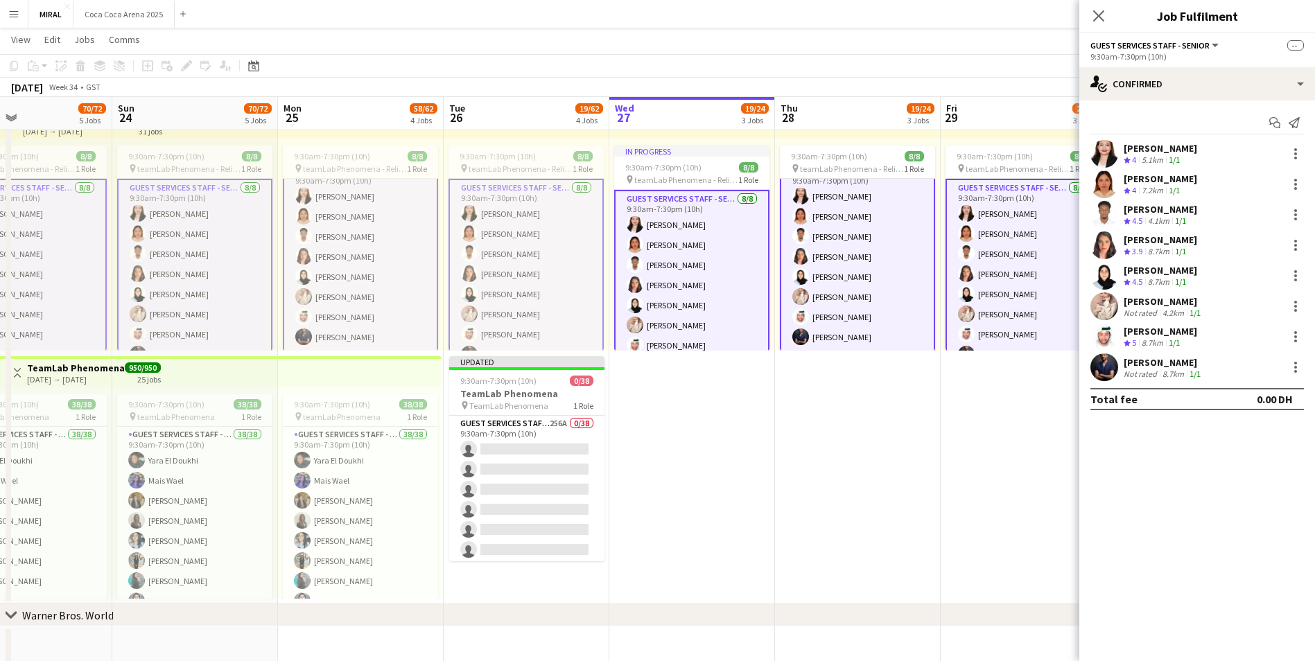
drag, startPoint x: 847, startPoint y: 486, endPoint x: 870, endPoint y: 447, distance: 45.4
click at [847, 483] on app-date-cell "9:30am-7:30pm (10h) 8/8 pin teamLab Phenomena - Relievers 1 Role Guest Services…" at bounding box center [858, 354] width 166 height 502
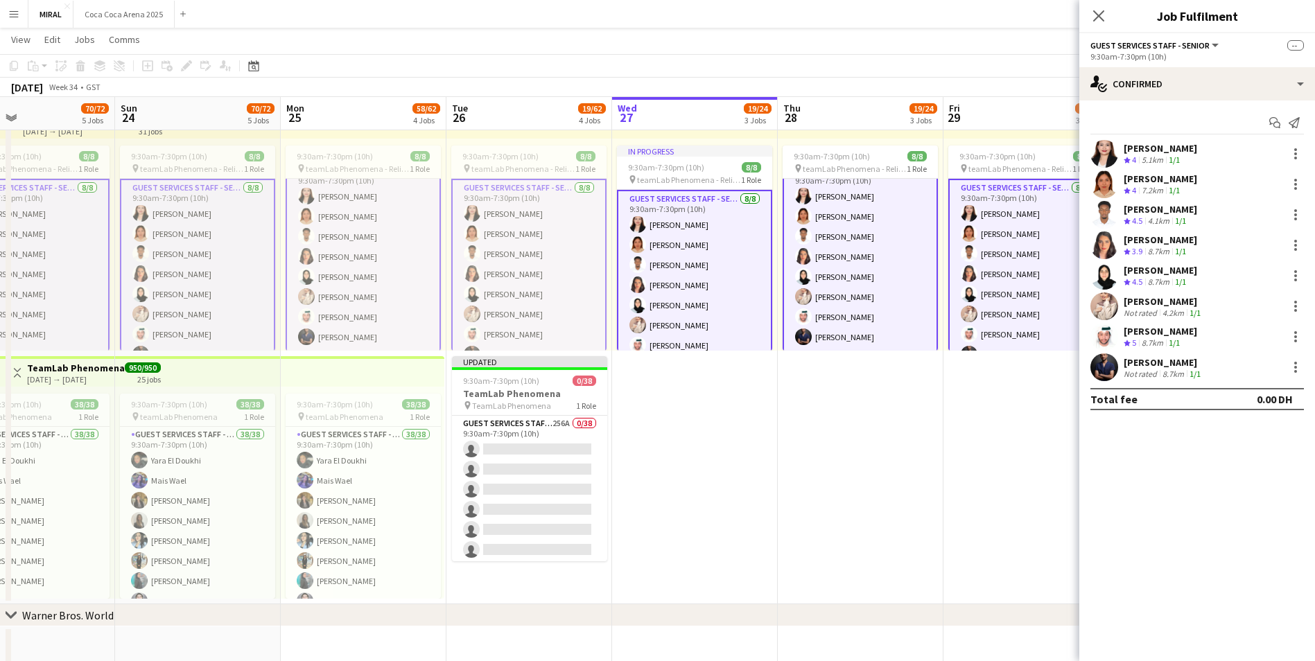
scroll to position [16, 0]
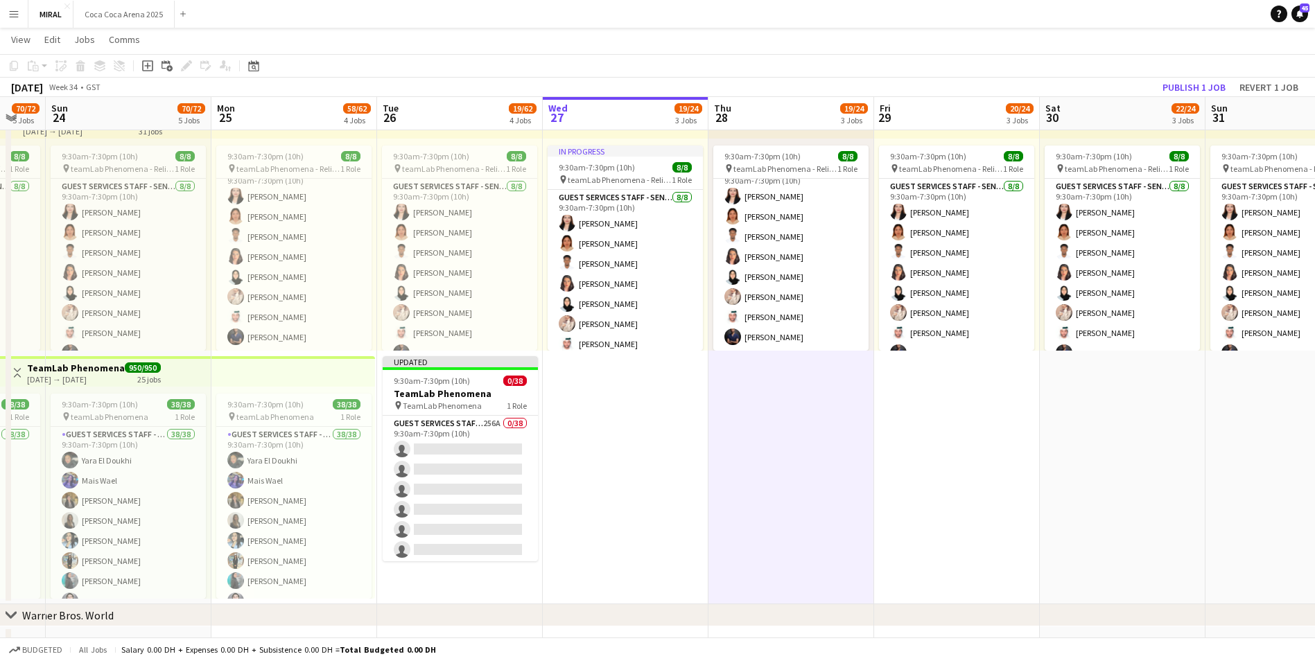
drag, startPoint x: 943, startPoint y: 441, endPoint x: 872, endPoint y: 402, distance: 80.7
click at [959, 436] on app-calendar-viewport "Thu 21 67/72 5 Jobs Fri 22 68/72 5 Jobs Sat 23 70/72 5 Jobs Sun 24 70/72 5 Jobs…" at bounding box center [657, 211] width 1315 height 1964
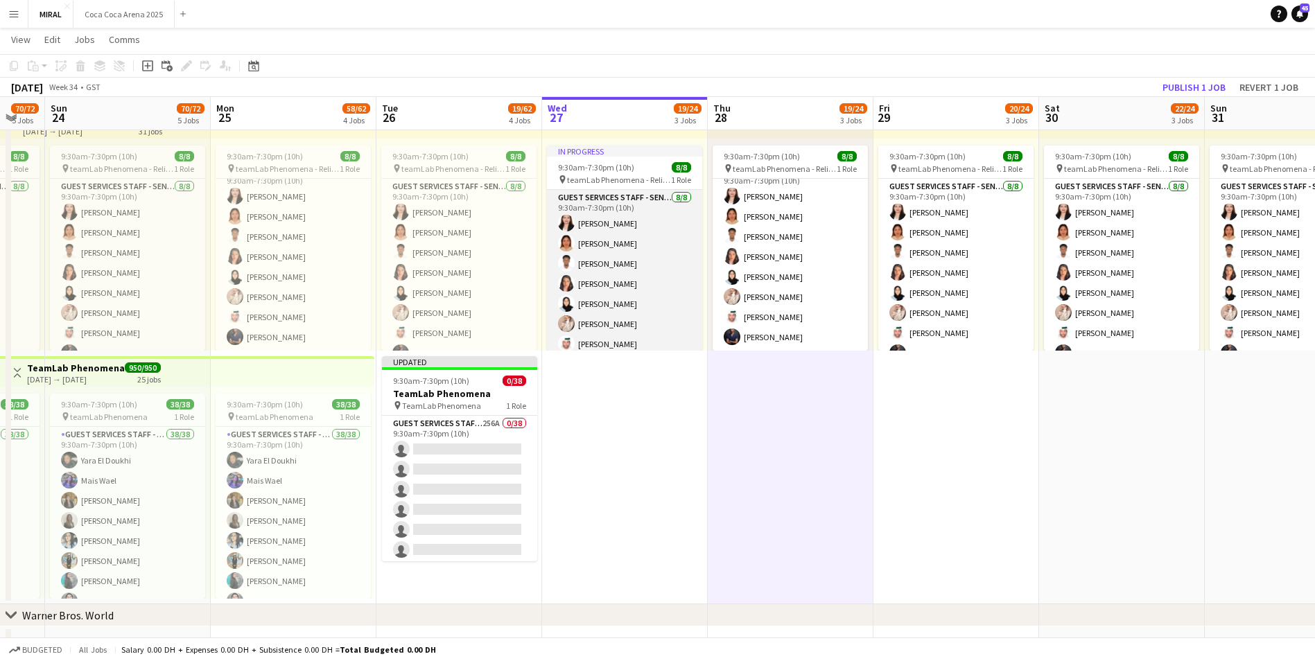
click at [664, 288] on app-card-role "Guest Services Staff - Senior [DATE] 9:30am-7:30pm (10h) [PERSON_NAME] [PERSON_…" at bounding box center [624, 284] width 155 height 188
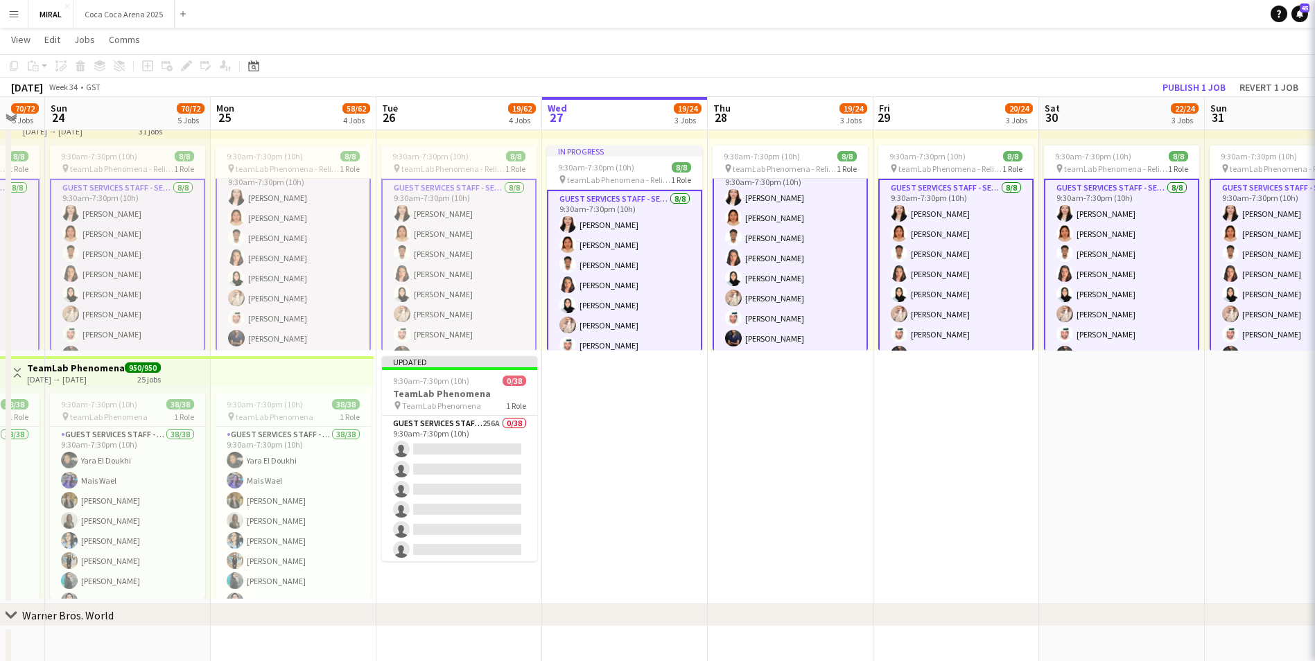
scroll to position [17, 0]
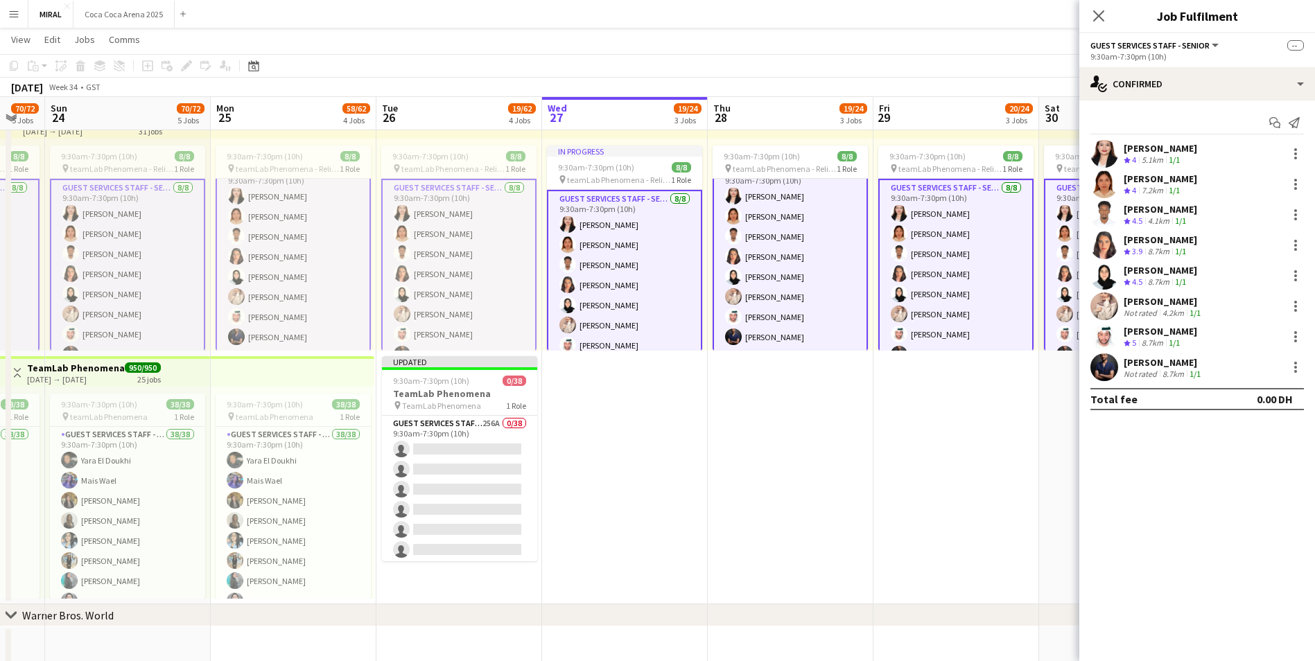
click at [664, 288] on app-card-role "Guest Services Staff - Senior [DATE] 9:30am-7:30pm (10h) [PERSON_NAME] [PERSON_…" at bounding box center [624, 285] width 155 height 191
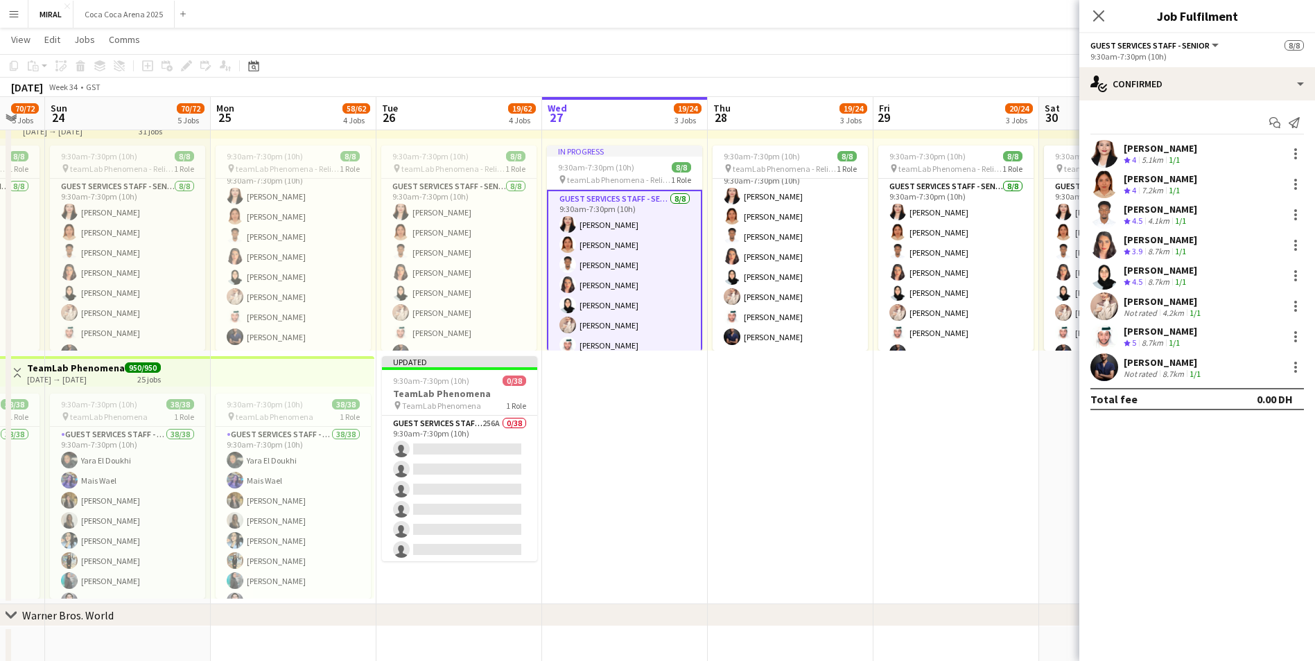
scroll to position [16, 0]
click at [1296, 156] on div at bounding box center [1296, 154] width 17 height 17
drag, startPoint x: 1243, startPoint y: 284, endPoint x: 2364, endPoint y: 228, distance: 1123.2
click at [1315, 228] on html "Menu Boards Boards Boards All jobs Status Workforce Workforce My Workforce Recr…" at bounding box center [657, 195] width 1315 height 2041
click at [775, 483] on div at bounding box center [657, 330] width 1315 height 661
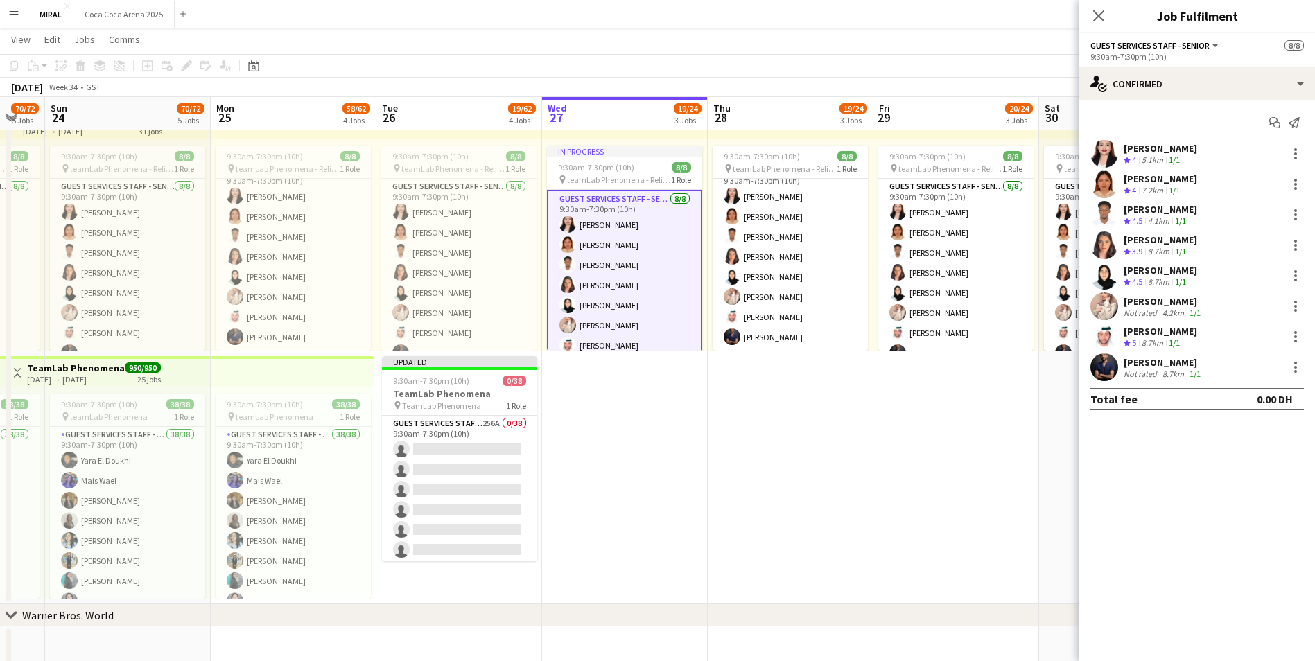
click at [707, 438] on app-date-cell "In progress 9:30am-7:30pm (10h) 8/8 pin teamLab Phenomena - Relievers 1 Role Gu…" at bounding box center [625, 354] width 166 height 502
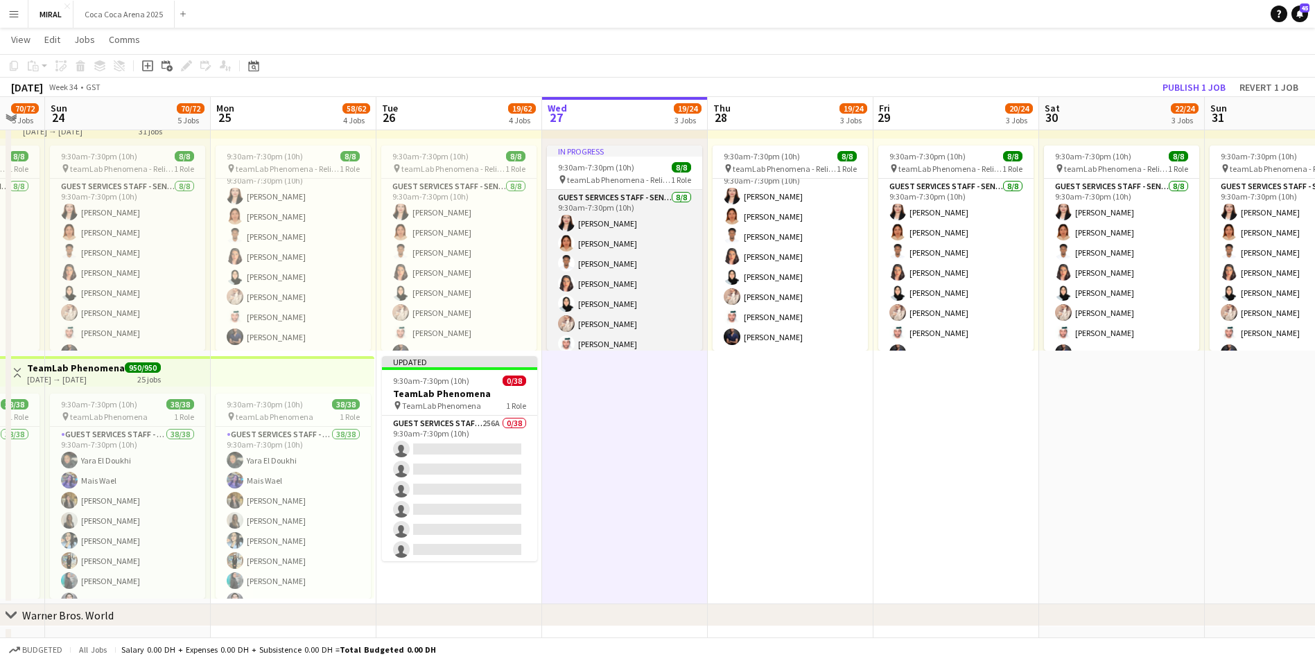
click at [637, 301] on app-card-role "Guest Services Staff - Senior [DATE] 9:30am-7:30pm (10h) [PERSON_NAME] [PERSON_…" at bounding box center [624, 284] width 155 height 188
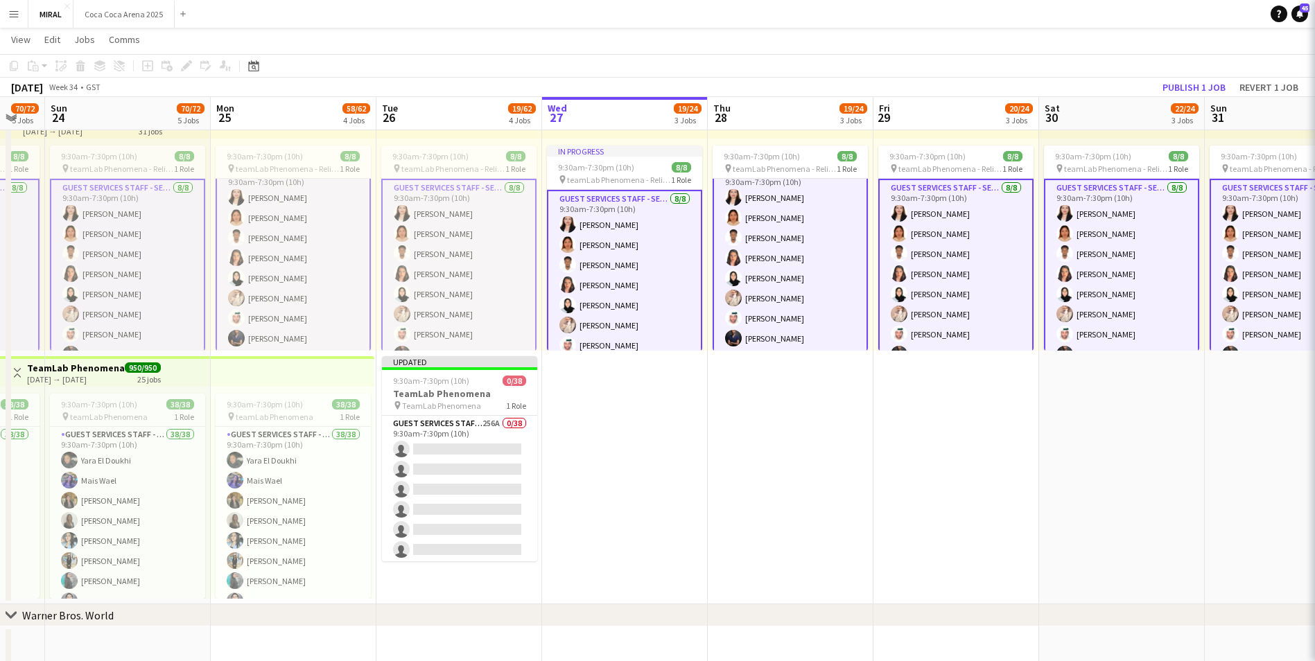
scroll to position [17, 0]
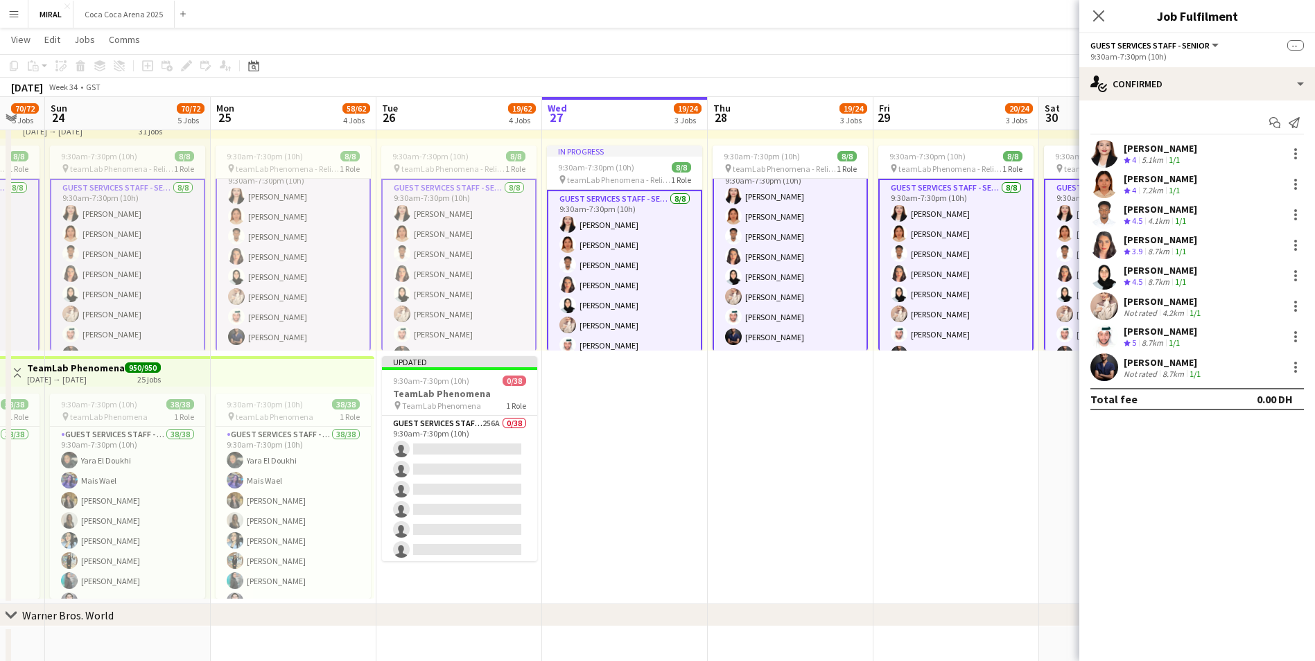
click at [641, 259] on app-card-role "Guest Services Staff - Senior [DATE] 9:30am-7:30pm (10h) [PERSON_NAME] [PERSON_…" at bounding box center [624, 285] width 155 height 191
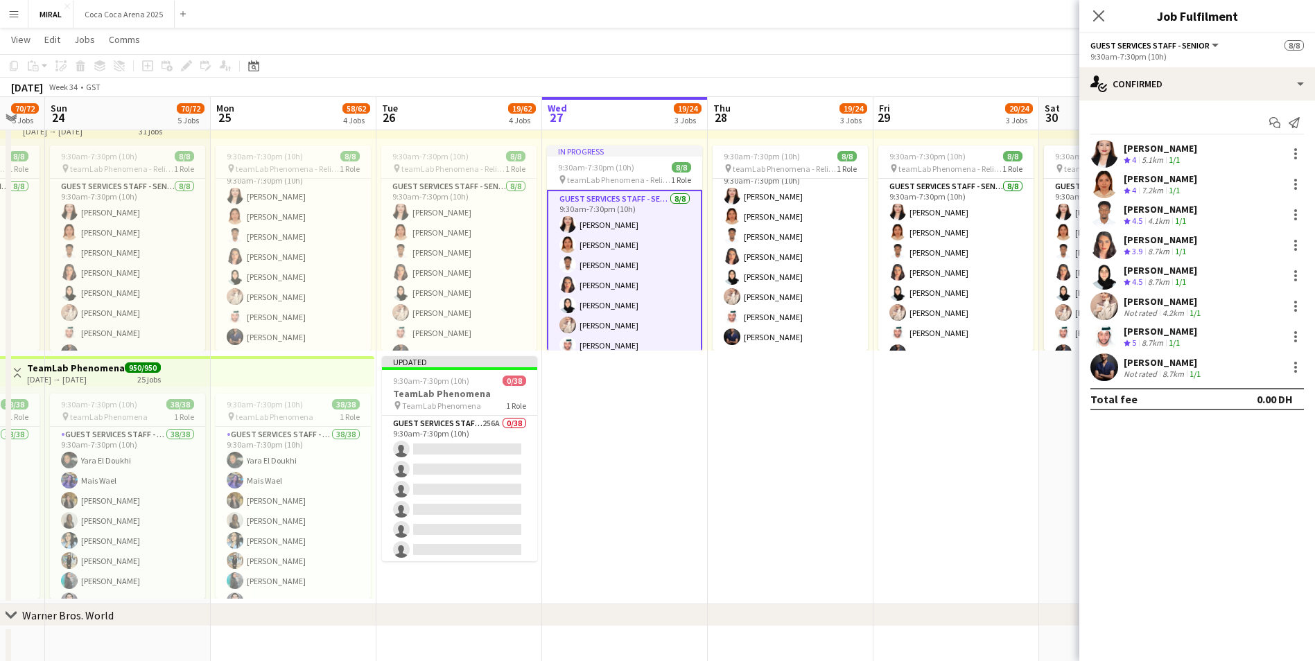
scroll to position [16, 0]
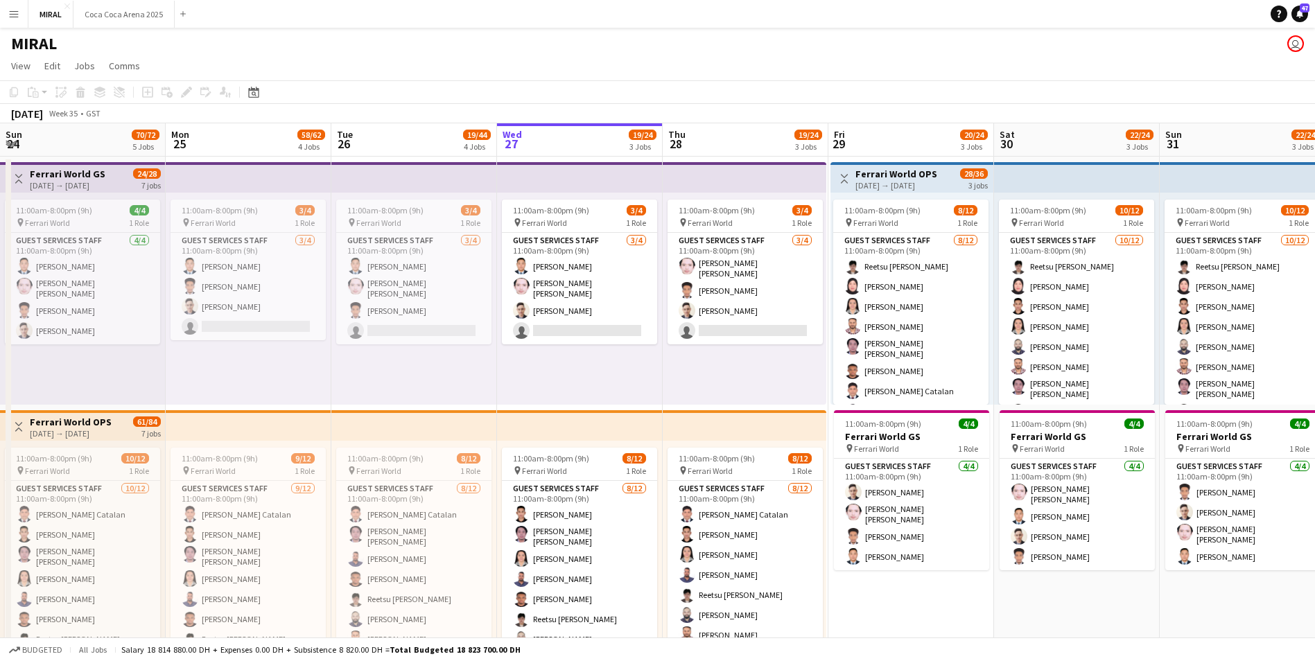
scroll to position [0, 331]
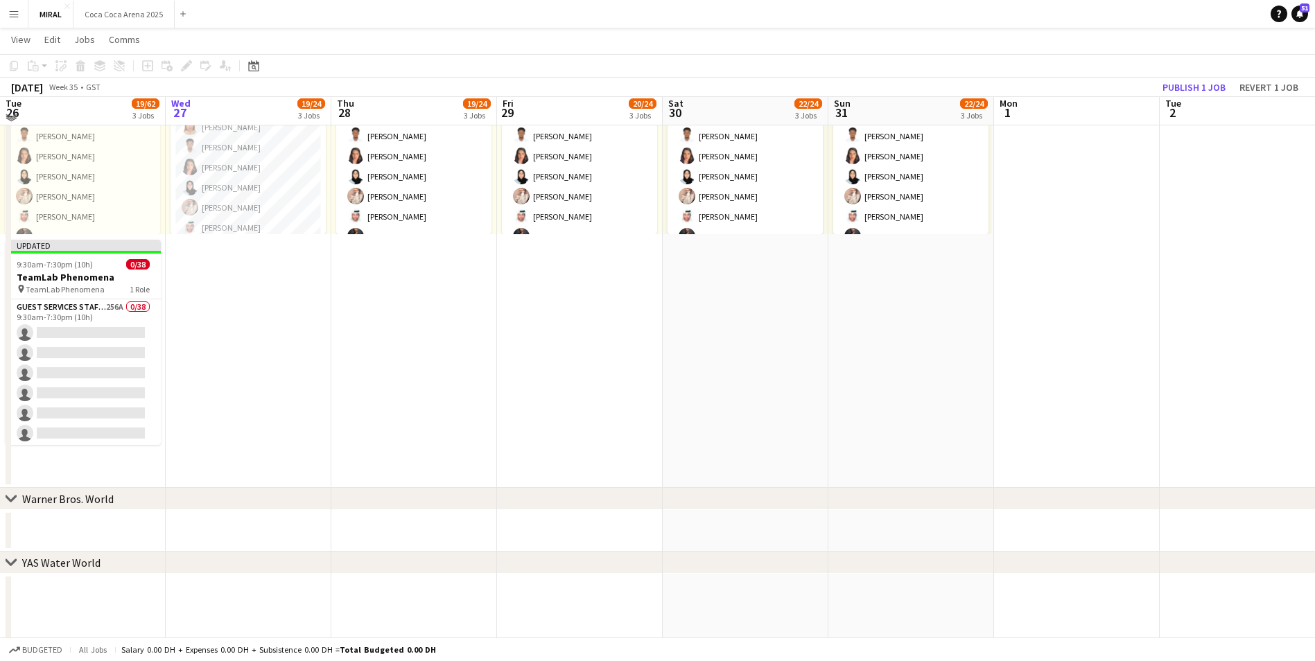
scroll to position [624, 0]
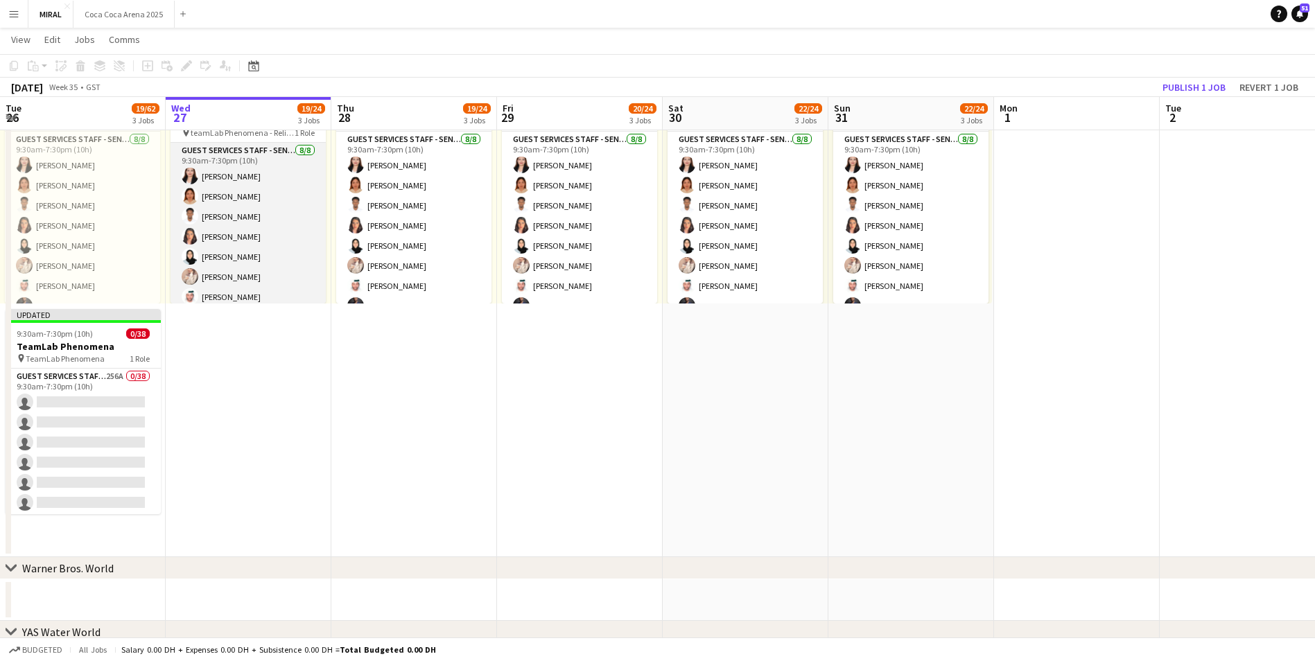
click at [276, 196] on app-card-role "Guest Services Staff - Senior [DATE] 9:30am-7:30pm (10h) [PERSON_NAME] [PERSON_…" at bounding box center [248, 237] width 155 height 188
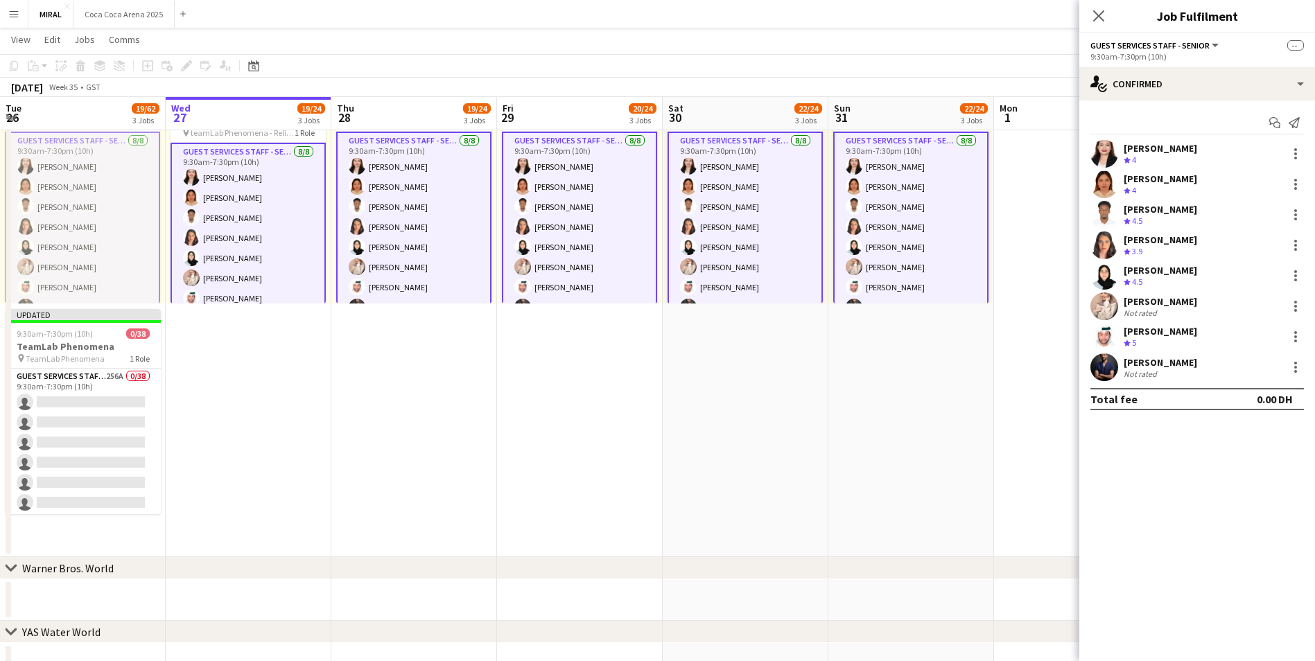
click at [275, 206] on app-card-role "Guest Services Staff - Senior [DATE] 9:30am-7:30pm (10h) [PERSON_NAME] [PERSON_…" at bounding box center [248, 238] width 155 height 191
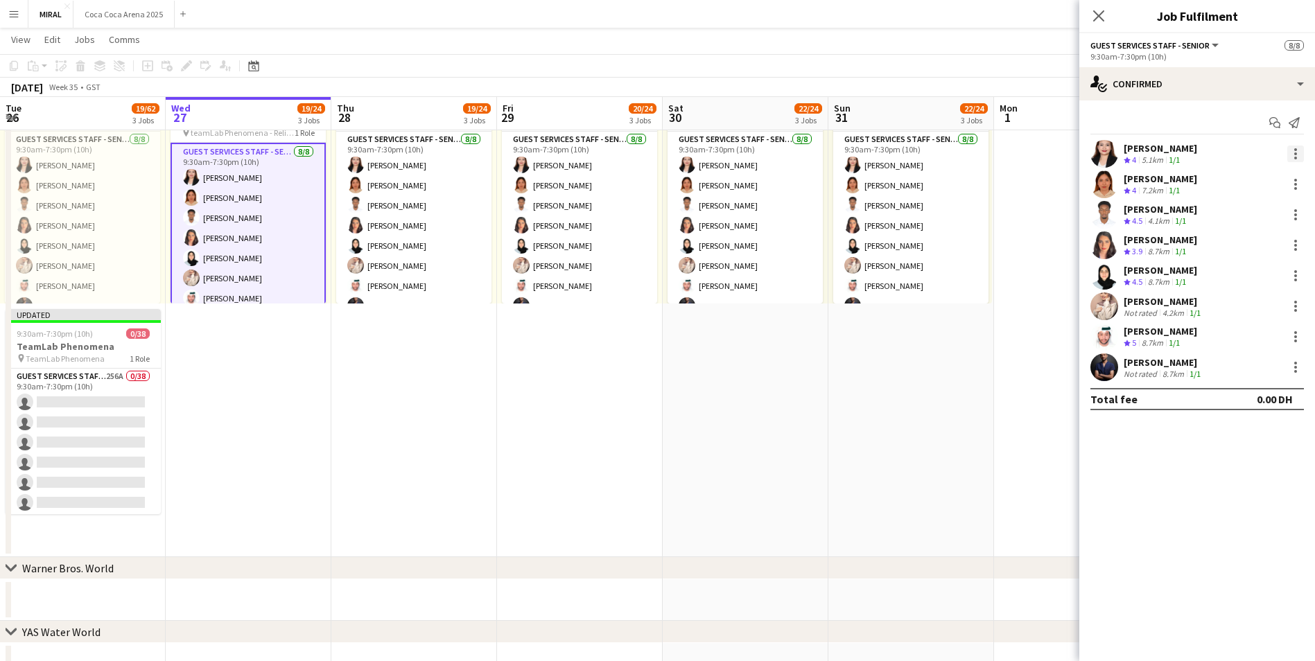
click at [1297, 151] on div at bounding box center [1296, 154] width 17 height 17
click at [1259, 281] on span "Remove" at bounding box center [1250, 279] width 86 height 12
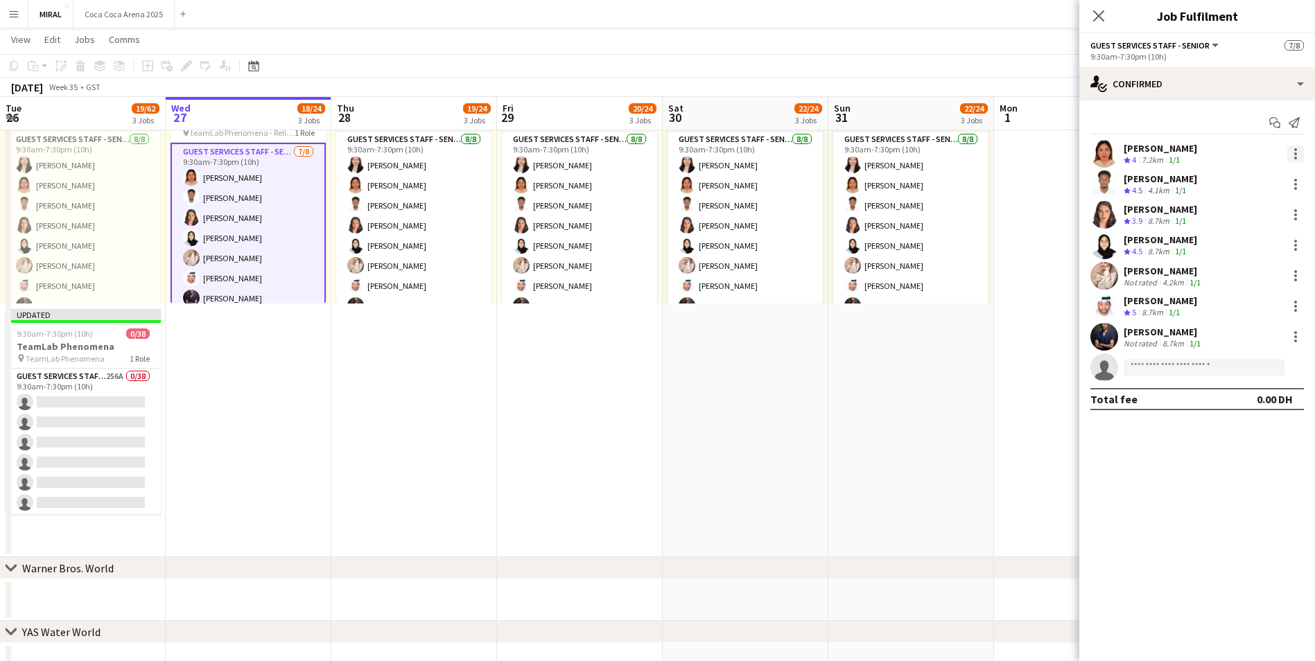
click at [1298, 150] on div at bounding box center [1296, 154] width 17 height 17
click at [1254, 279] on span "Remove" at bounding box center [1250, 279] width 86 height 12
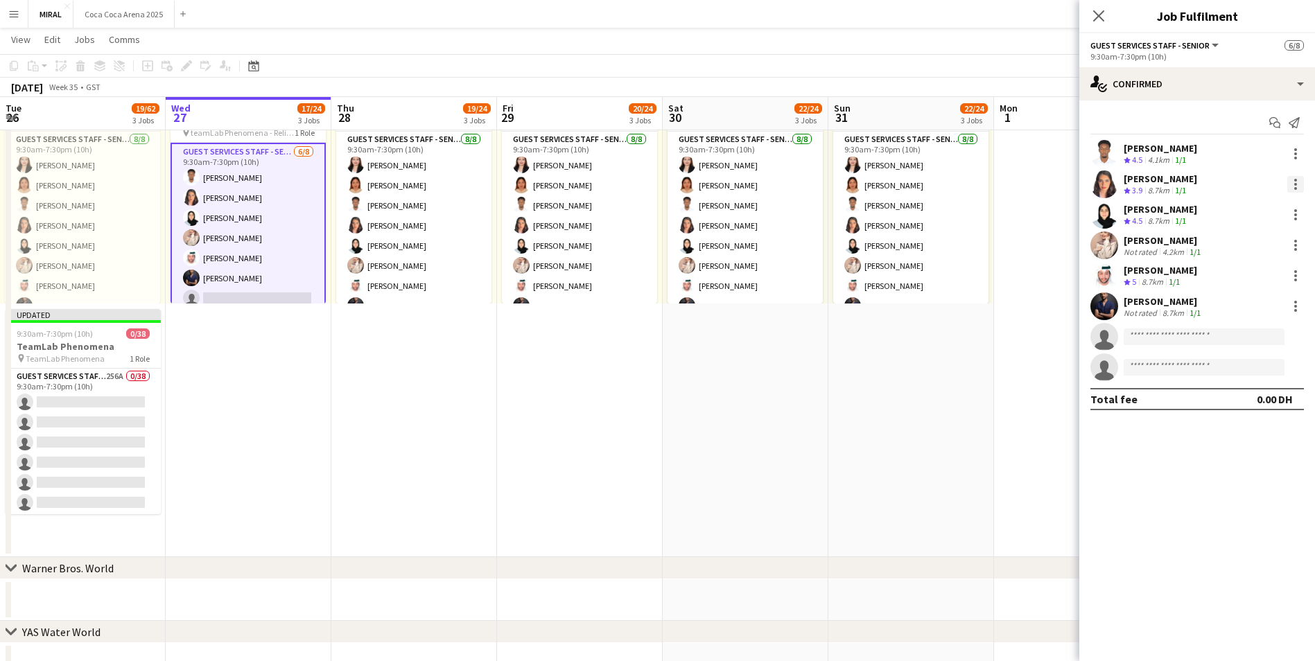
click at [1297, 182] on div at bounding box center [1296, 184] width 17 height 17
click at [1252, 311] on span "Remove" at bounding box center [1250, 310] width 86 height 12
click at [1299, 278] on div at bounding box center [1296, 276] width 17 height 17
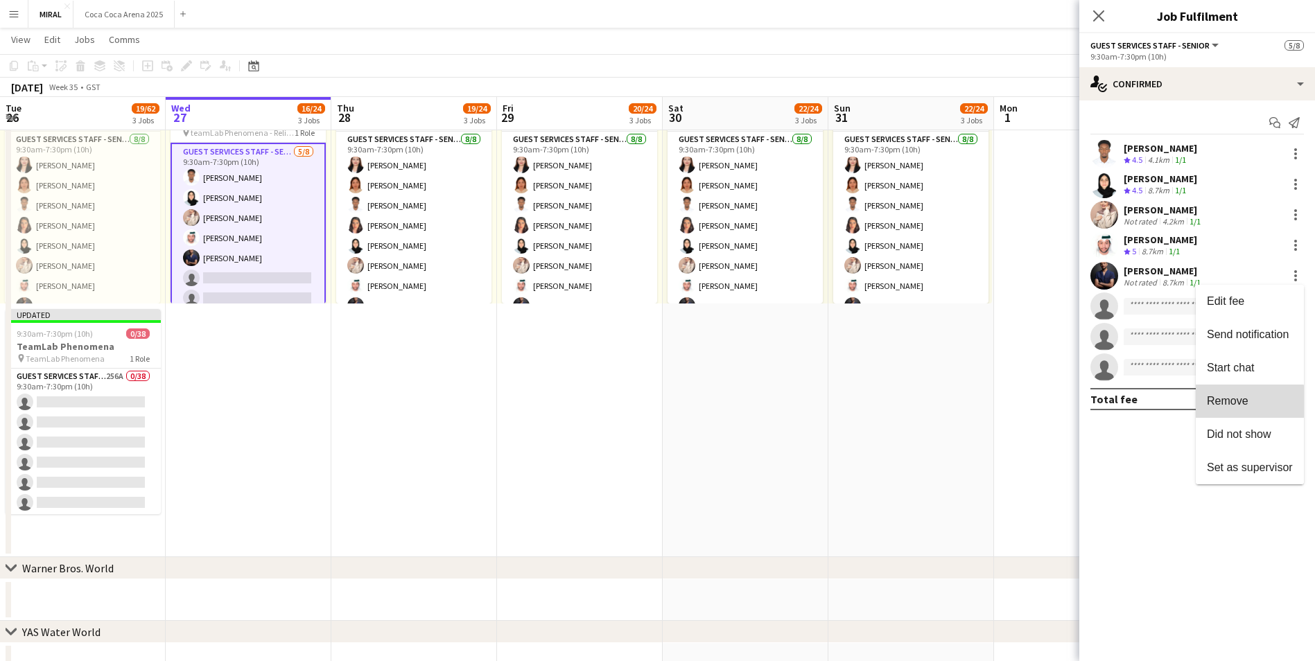
click at [1244, 402] on span "Remove" at bounding box center [1228, 401] width 42 height 12
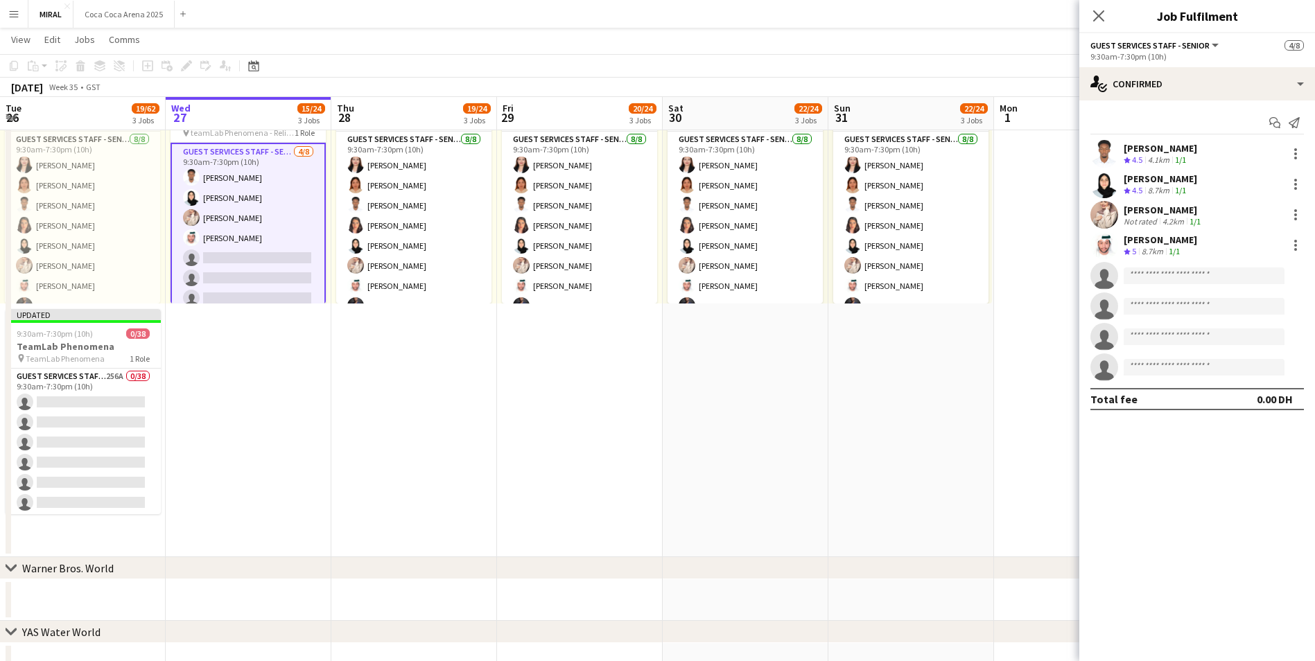
click at [1305, 178] on div "Dania Qwaider Crew rating 4.5 8.7km 1/1" at bounding box center [1198, 185] width 236 height 28
click at [1302, 182] on div at bounding box center [1296, 184] width 17 height 17
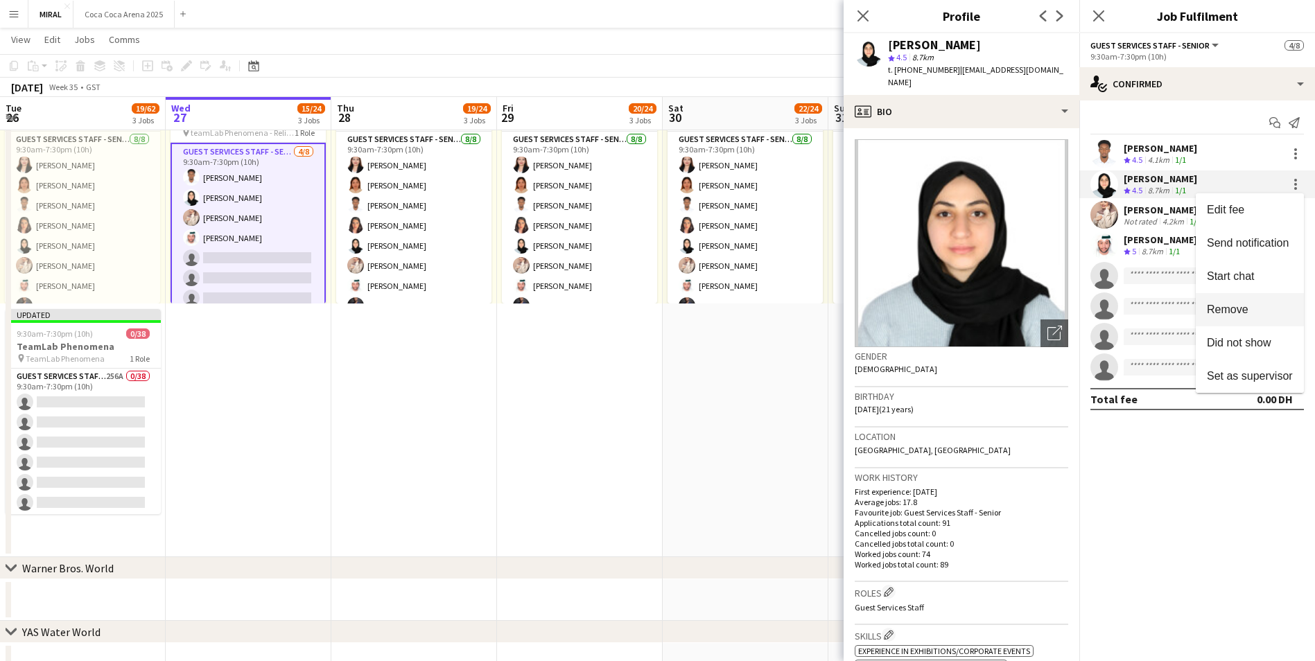
click at [1245, 315] on span "Remove" at bounding box center [1228, 310] width 42 height 12
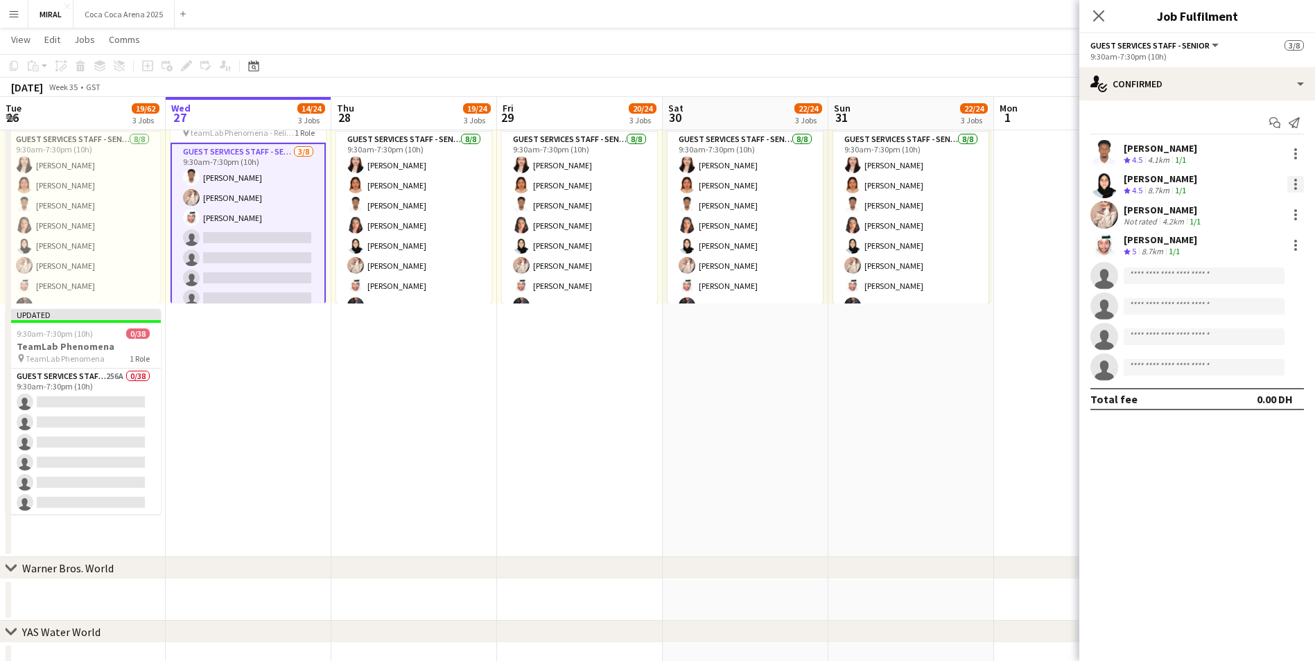
click at [1292, 184] on div at bounding box center [1296, 184] width 17 height 17
click at [1237, 310] on span "Remove" at bounding box center [1228, 310] width 42 height 12
click at [1188, 241] on input at bounding box center [1204, 245] width 161 height 17
paste input "**********"
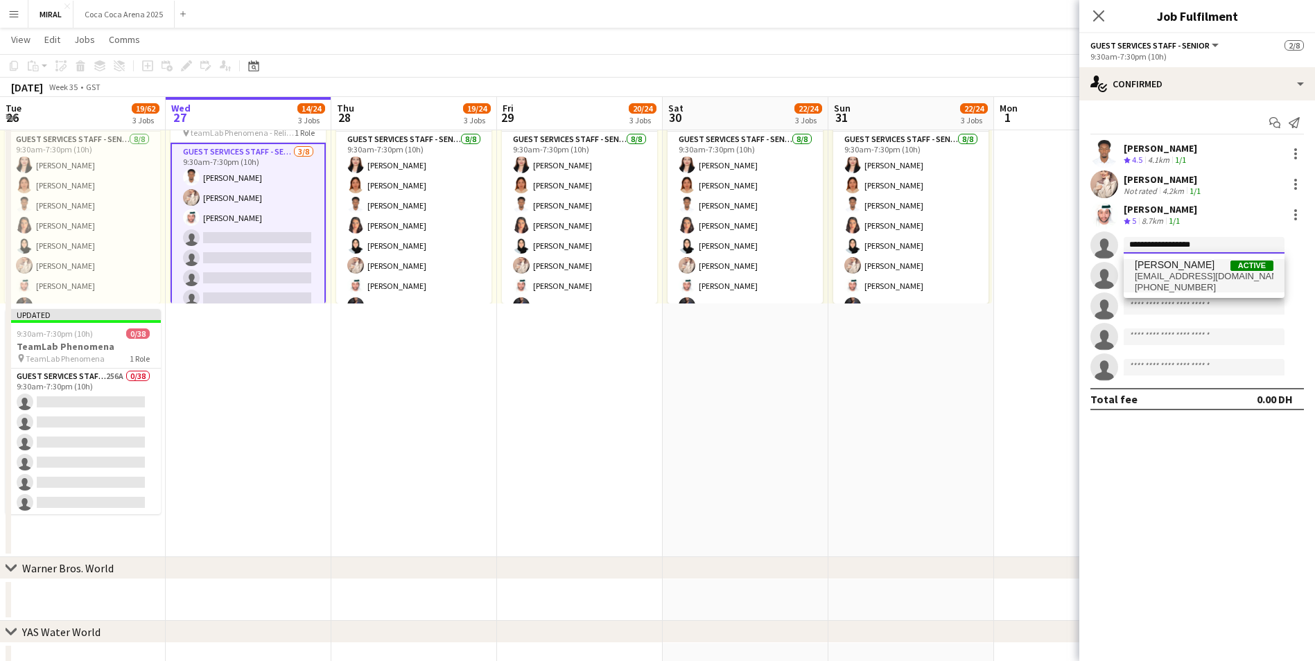
type input "**********"
click at [1197, 274] on span "princeax9@gmail.com" at bounding box center [1204, 276] width 139 height 11
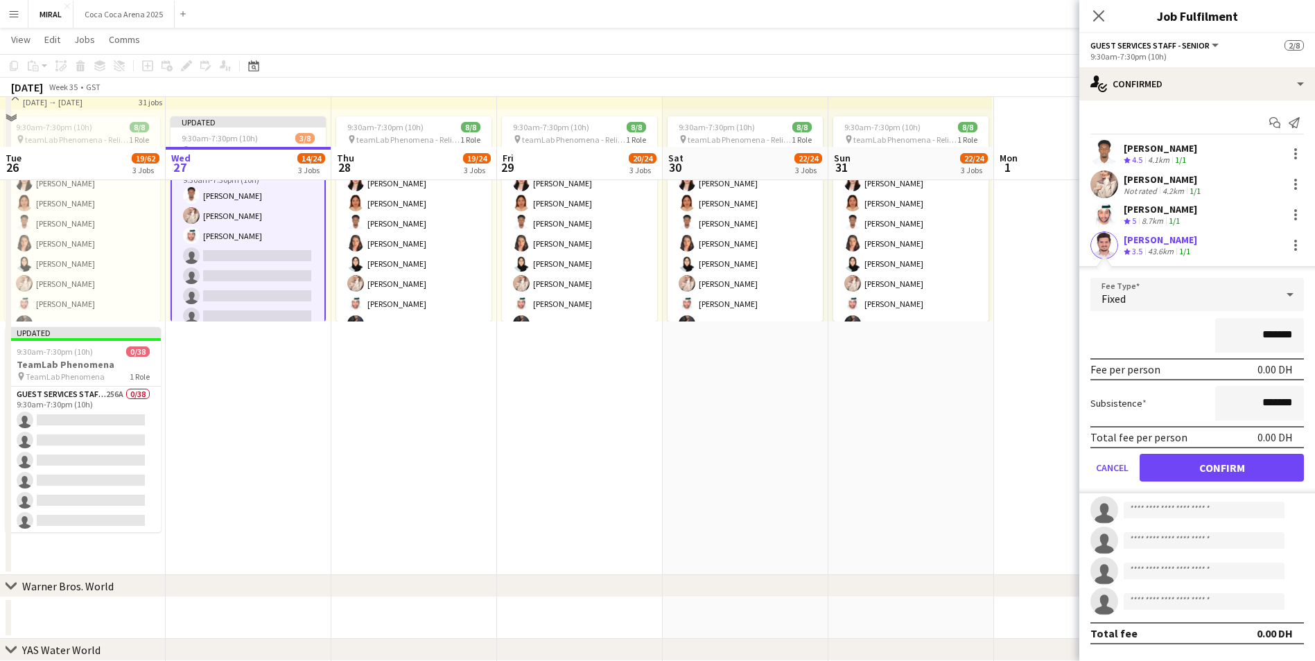
scroll to position [587, 0]
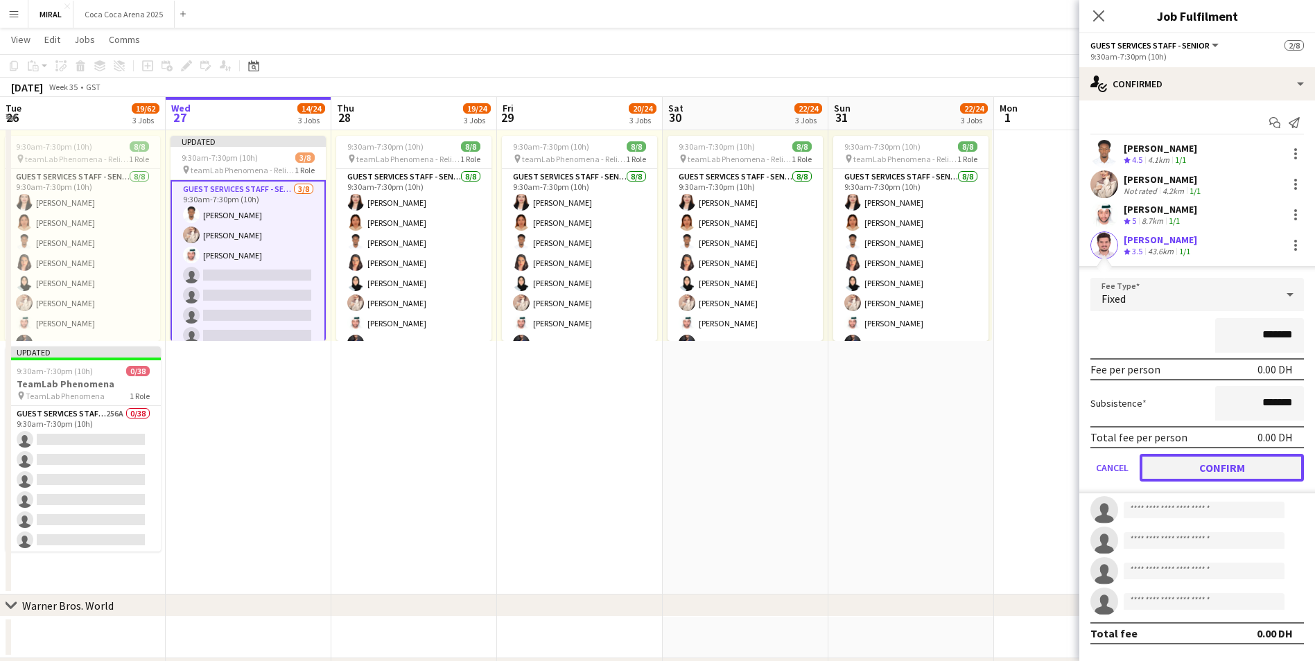
click at [1228, 467] on button "Confirm" at bounding box center [1222, 468] width 164 height 28
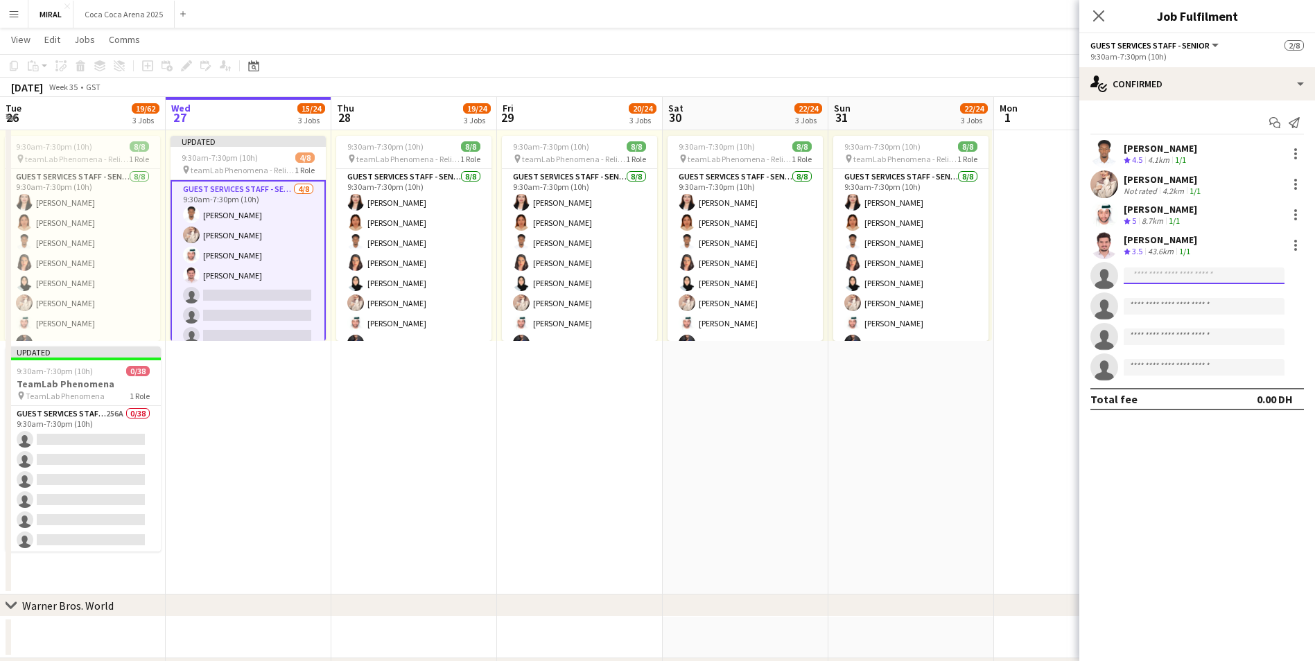
click at [1186, 276] on input at bounding box center [1204, 276] width 161 height 17
paste input "**********"
type input "**********"
click at [1204, 309] on span "osaay@yahoo.com" at bounding box center [1204, 307] width 139 height 11
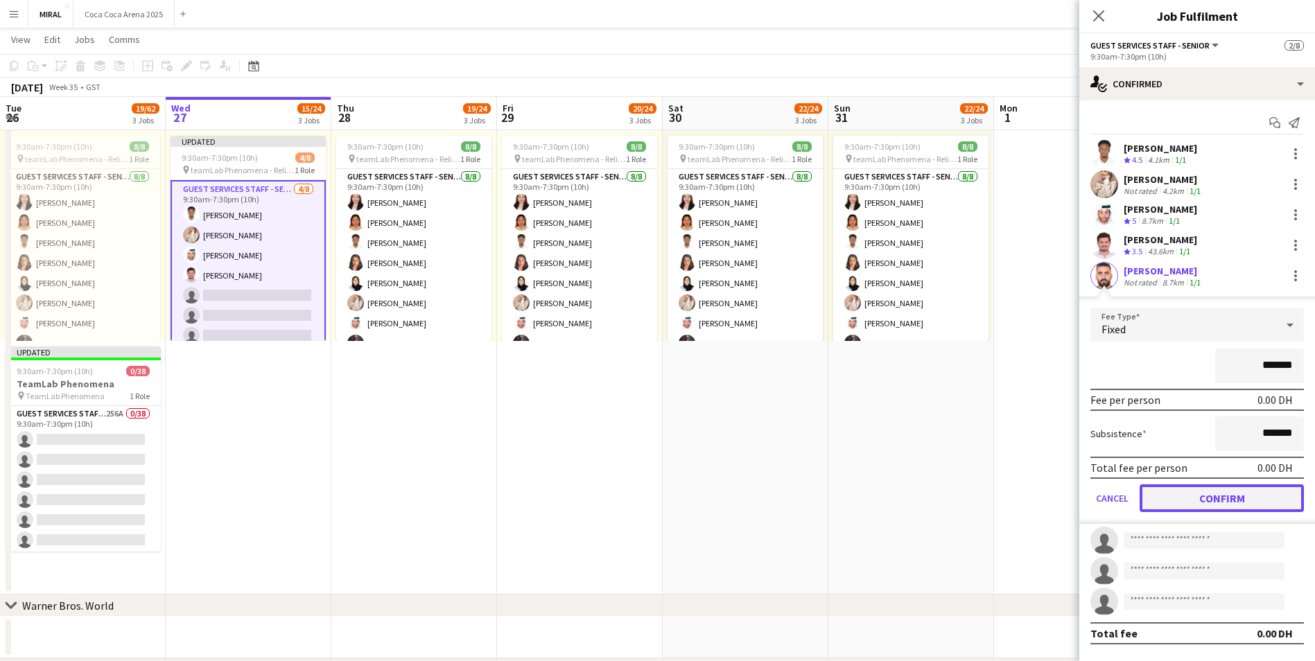
click at [1224, 499] on button "Confirm" at bounding box center [1222, 499] width 164 height 28
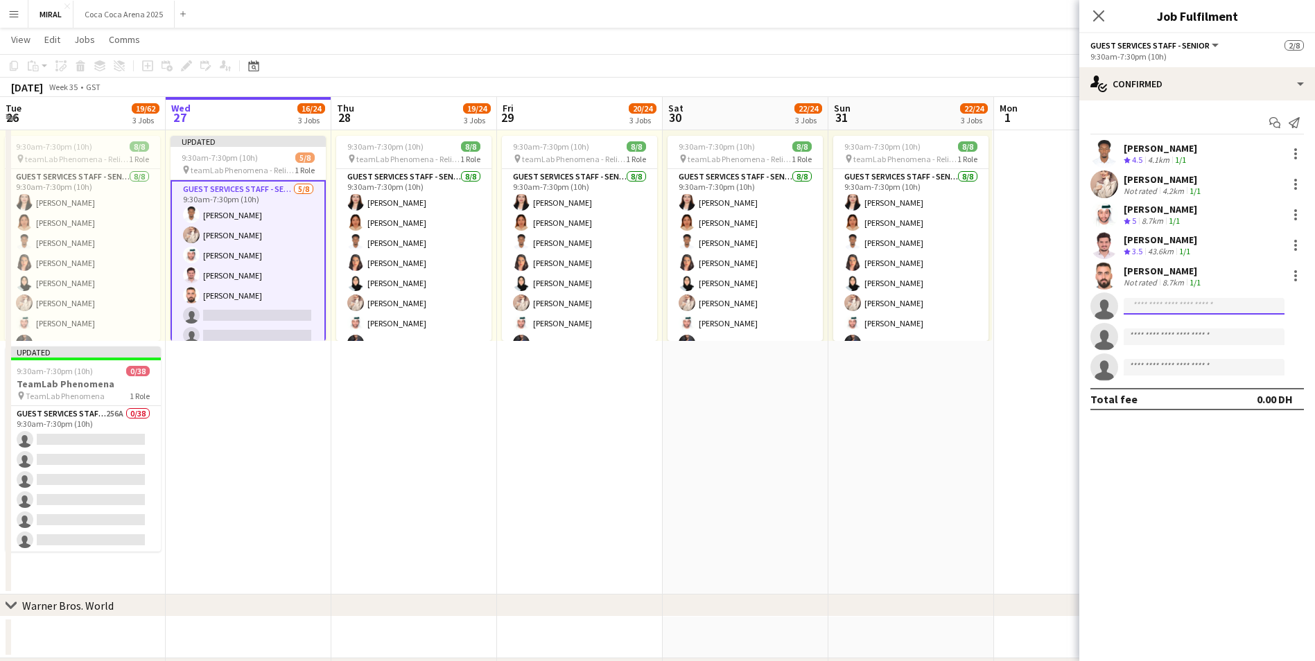
click at [1164, 305] on input at bounding box center [1204, 306] width 161 height 17
paste input "**********"
type input "**********"
click at [1201, 336] on span "abdulrahmansameeh13@gmail.com" at bounding box center [1204, 337] width 139 height 11
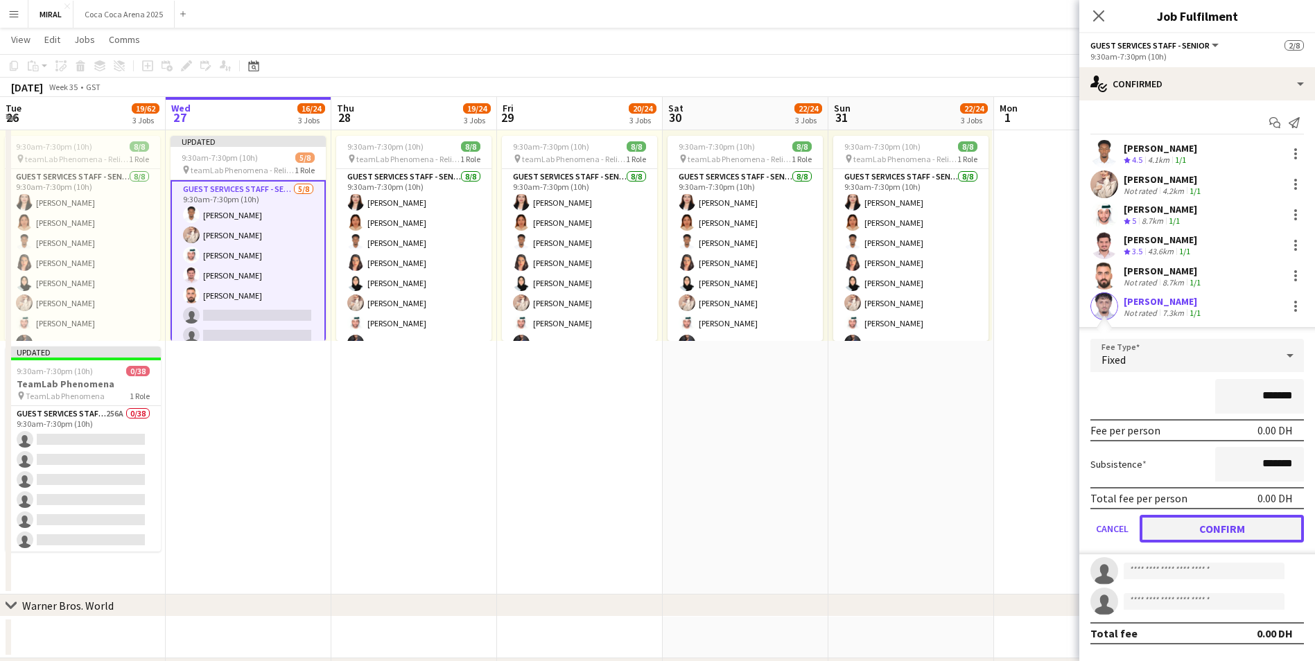
click at [1246, 532] on button "Confirm" at bounding box center [1222, 529] width 164 height 28
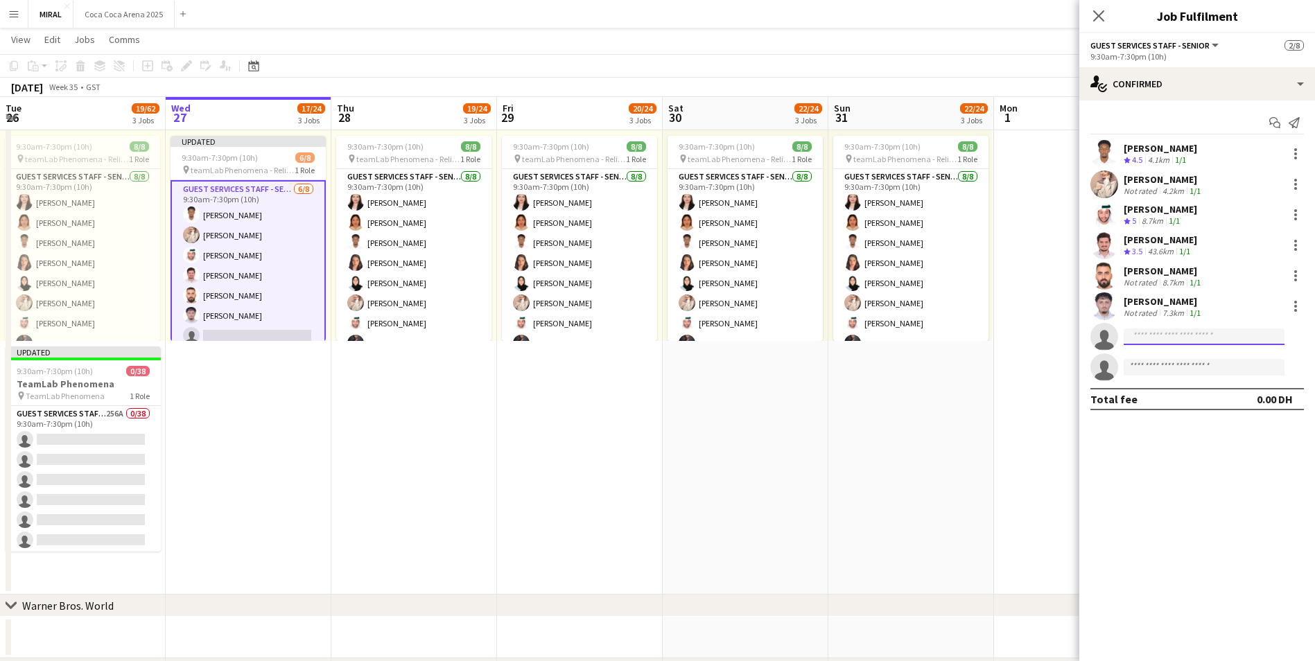
click at [1152, 334] on input at bounding box center [1204, 337] width 161 height 17
paste input "**********"
type input "**********"
click at [1193, 368] on span "ughfuego@gmail.com" at bounding box center [1204, 368] width 139 height 11
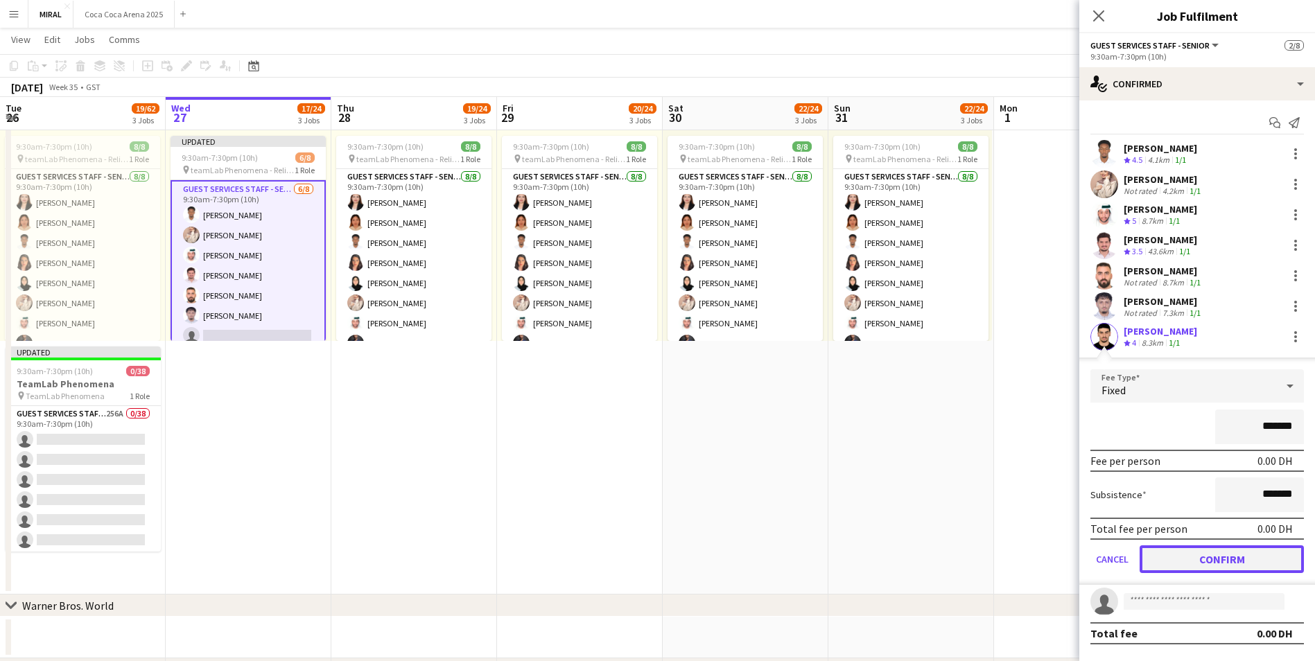
click at [1245, 554] on button "Confirm" at bounding box center [1222, 560] width 164 height 28
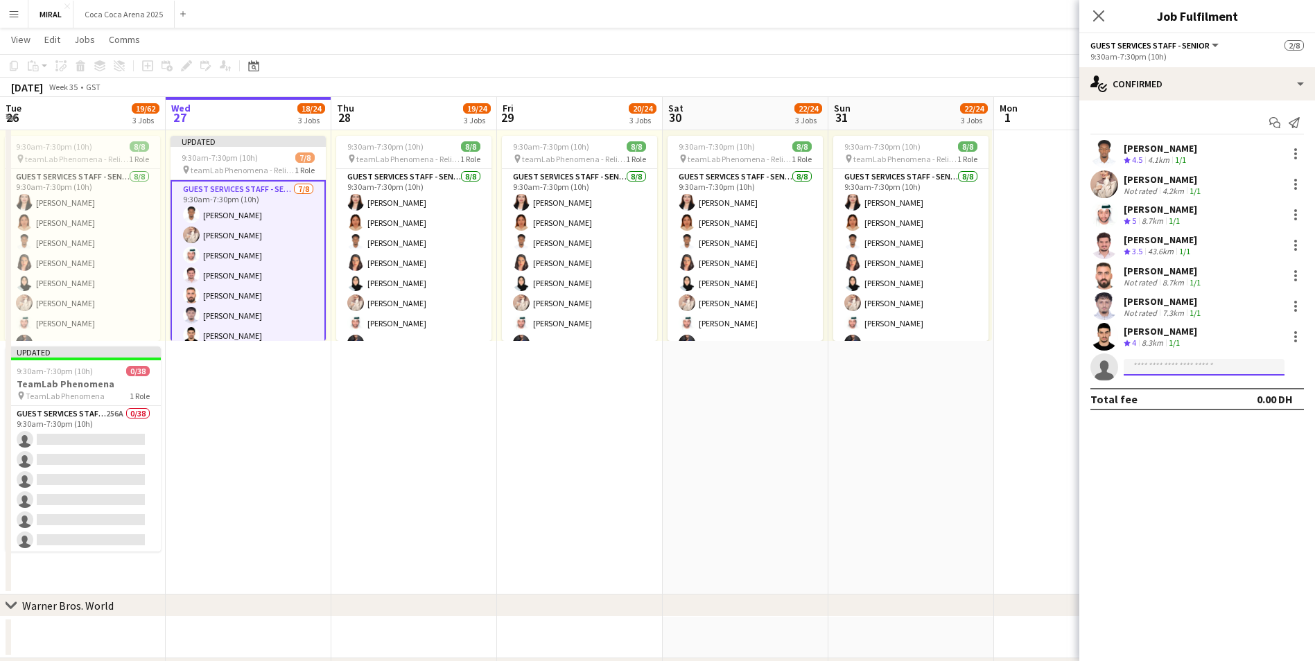
click at [1179, 372] on input at bounding box center [1204, 367] width 161 height 17
click at [1143, 370] on input at bounding box center [1204, 367] width 161 height 17
paste input "**********"
type input "**********"
click at [1169, 401] on span "fatimaziad003@gmail.com" at bounding box center [1204, 398] width 139 height 11
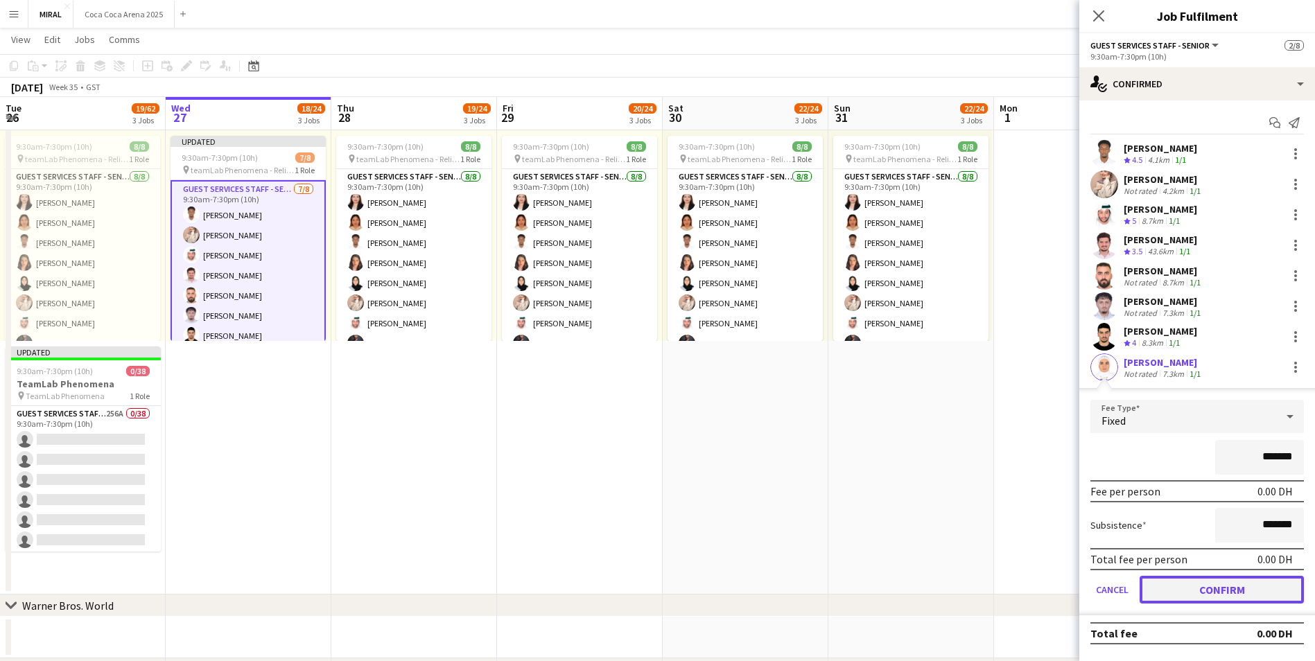
click at [1215, 589] on button "Confirm" at bounding box center [1222, 590] width 164 height 28
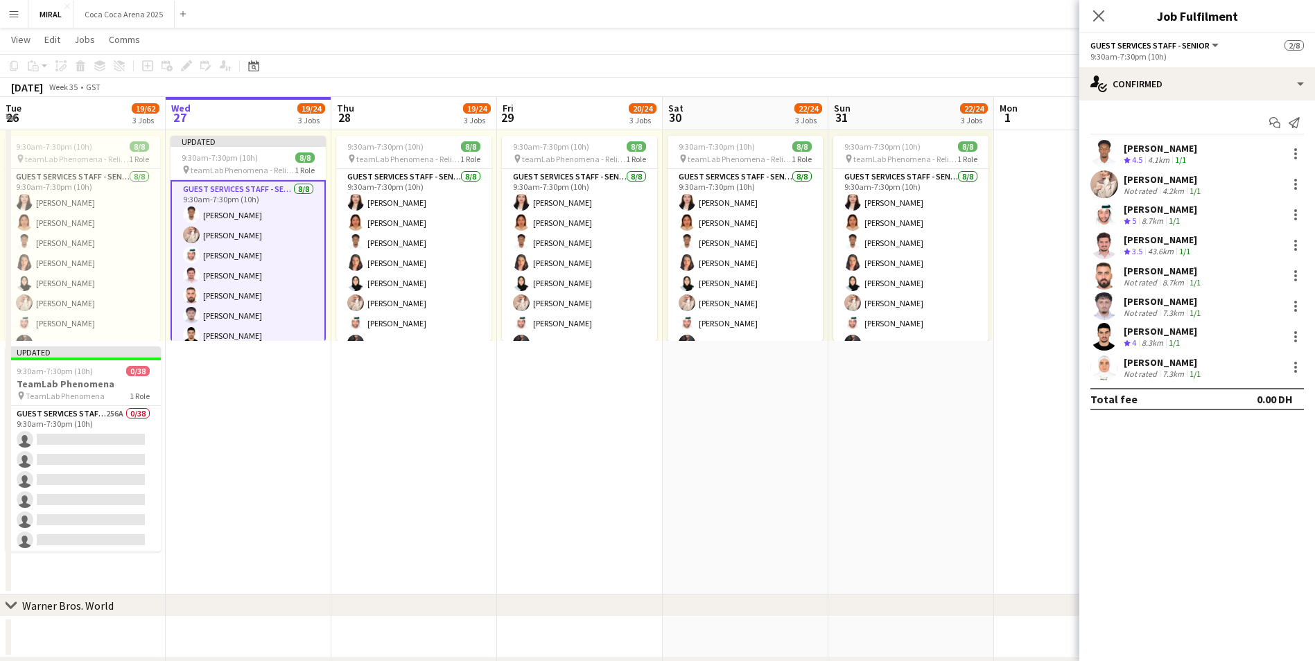
click at [895, 462] on app-date-cell "9:30am-7:30pm (10h) 8/8 pin teamLab Phenomena - Relievers 1 Role Guest Services…" at bounding box center [912, 344] width 166 height 502
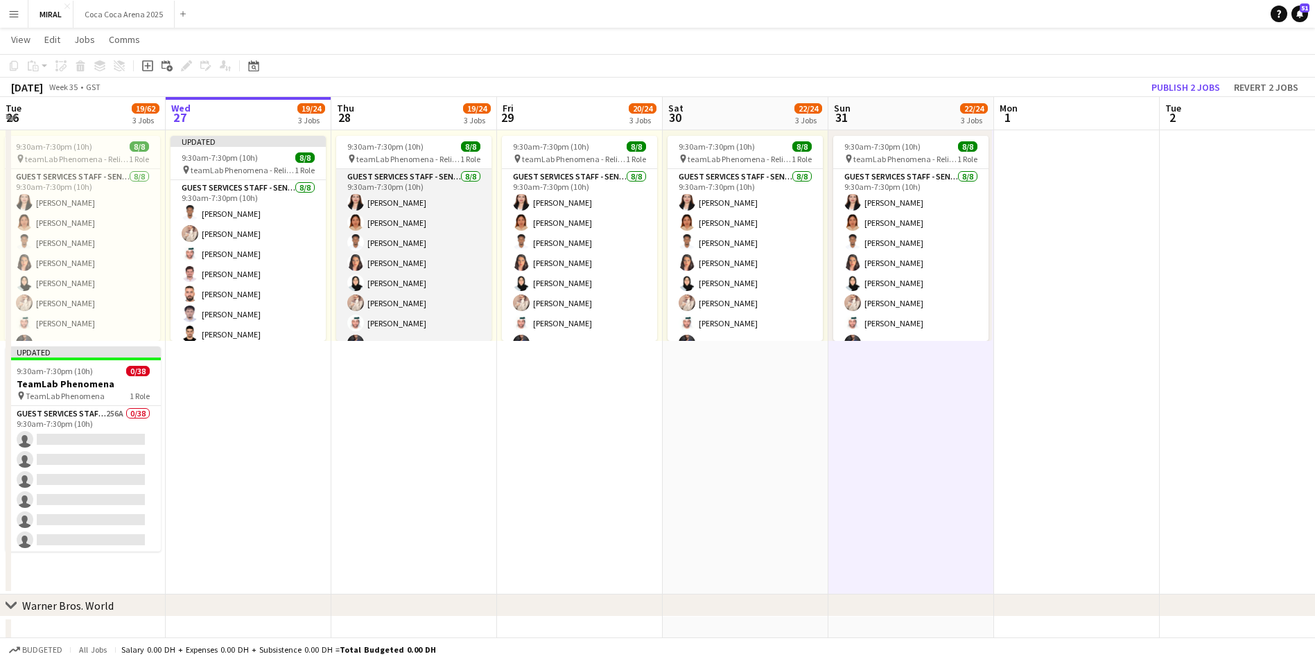
click at [421, 249] on app-card-role "Guest Services Staff - Senior [DATE] 9:30am-7:30pm (10h) [PERSON_NAME] [PERSON_…" at bounding box center [413, 263] width 155 height 188
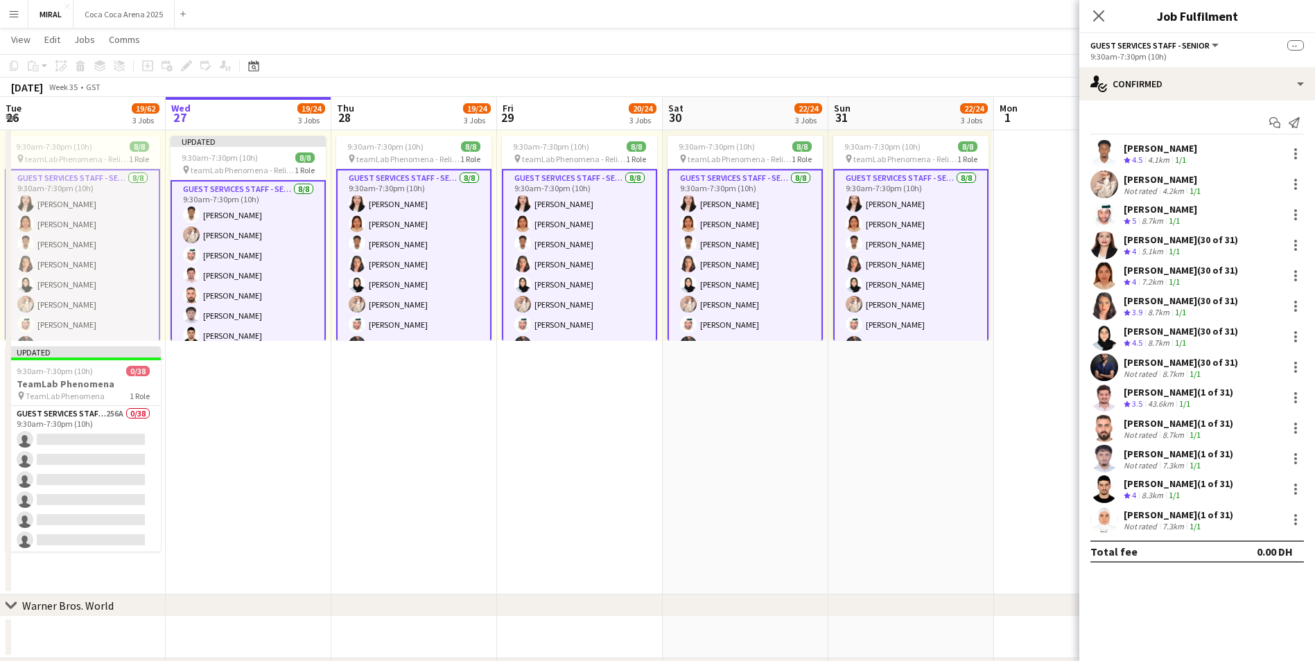
click at [421, 249] on app-card-role "Guest Services Staff - Senior [DATE] 9:30am-7:30pm (10h) [PERSON_NAME] [PERSON_…" at bounding box center [413, 264] width 155 height 191
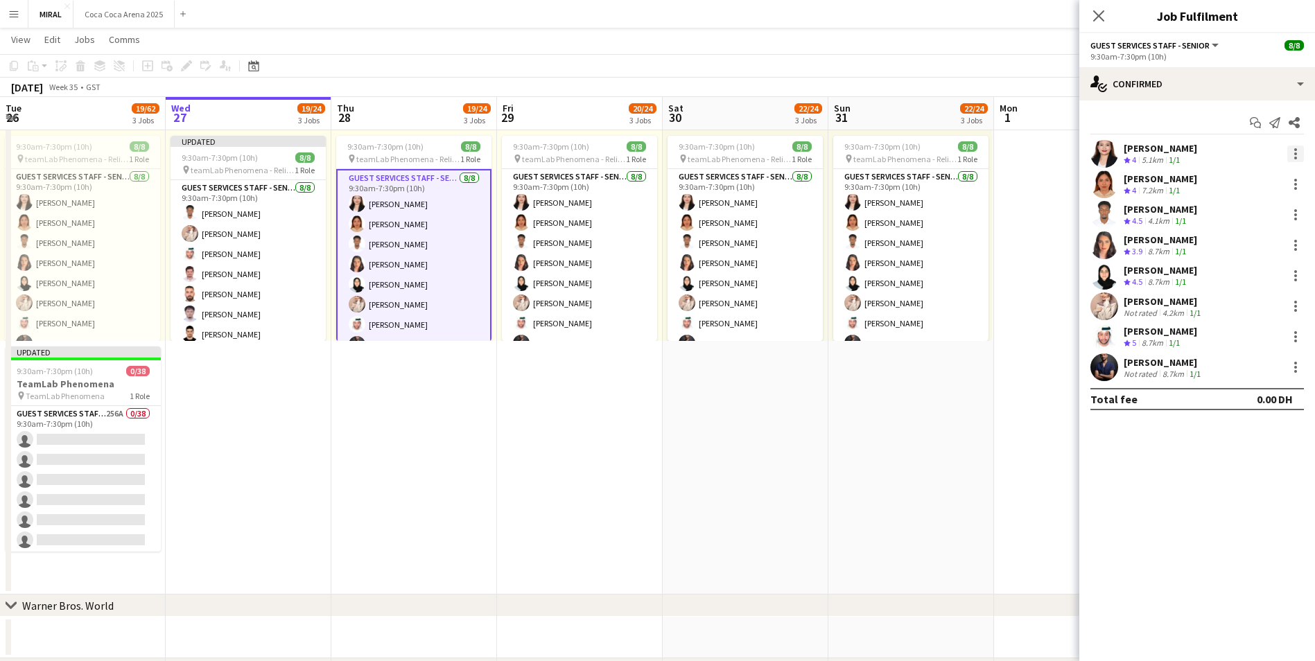
click at [1295, 152] on div at bounding box center [1296, 154] width 17 height 17
click at [1257, 283] on span "Remove" at bounding box center [1250, 279] width 86 height 12
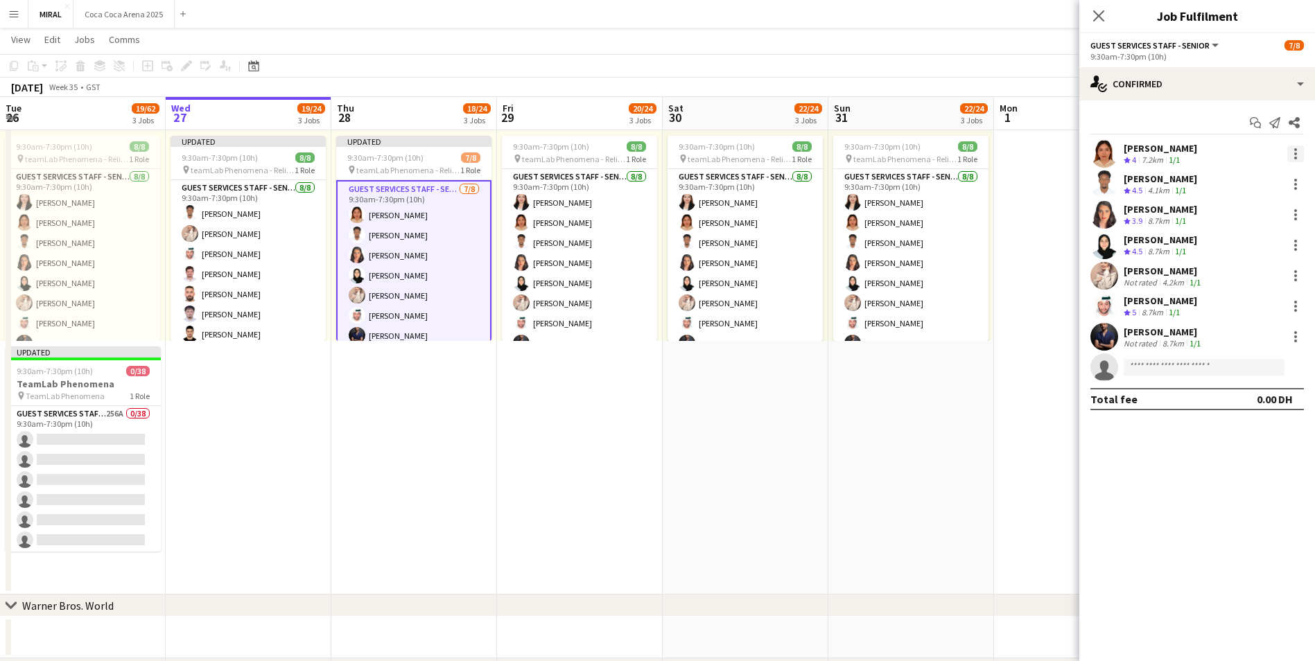
click at [1293, 152] on div at bounding box center [1296, 154] width 17 height 17
click at [1249, 283] on span "Remove" at bounding box center [1250, 279] width 86 height 12
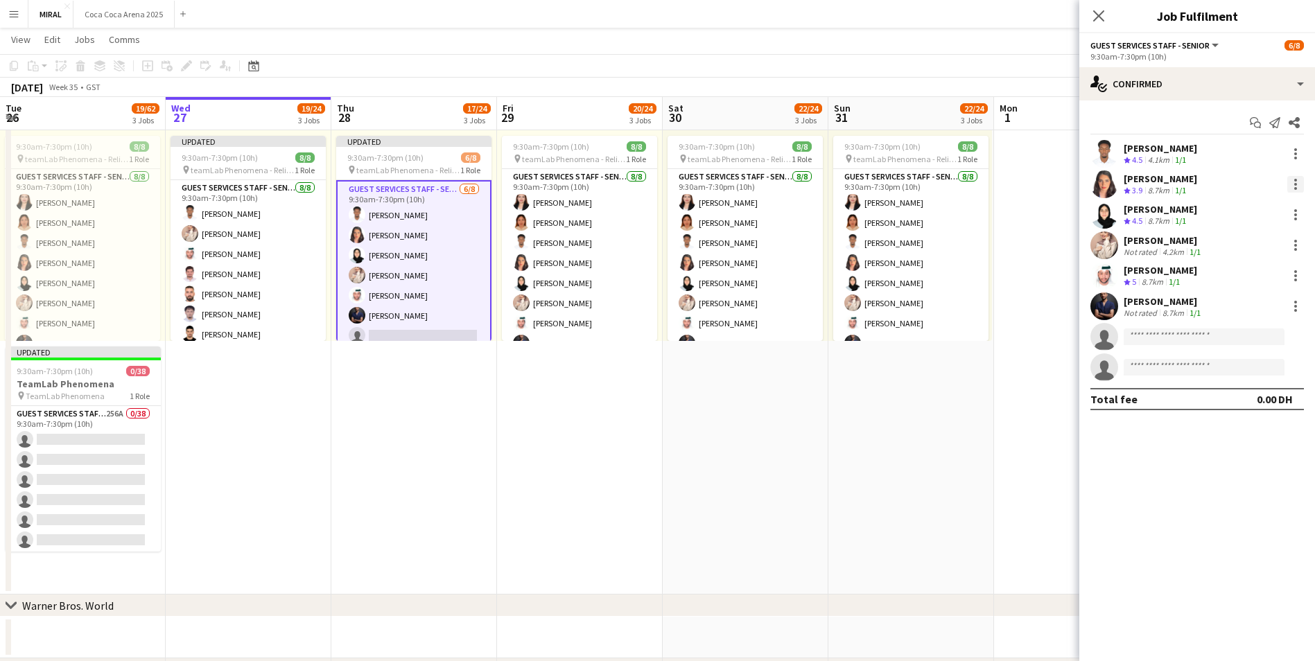
click at [1297, 183] on div at bounding box center [1296, 184] width 3 height 3
click at [1247, 313] on span "Remove" at bounding box center [1228, 310] width 42 height 12
click at [1298, 174] on div "Dania Qwaider Crew rating 4.5 8.7km 1/1" at bounding box center [1198, 185] width 236 height 28
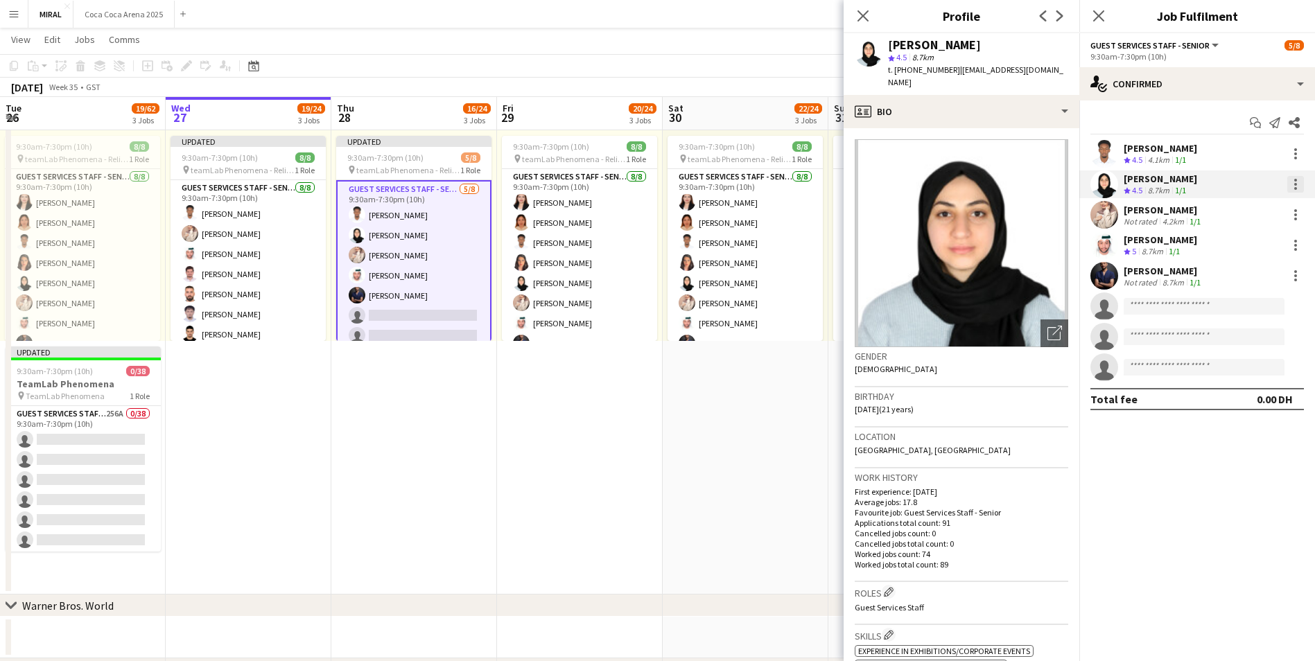
click at [1297, 187] on div at bounding box center [1296, 184] width 17 height 17
click at [1256, 312] on span "Remove" at bounding box center [1250, 310] width 86 height 12
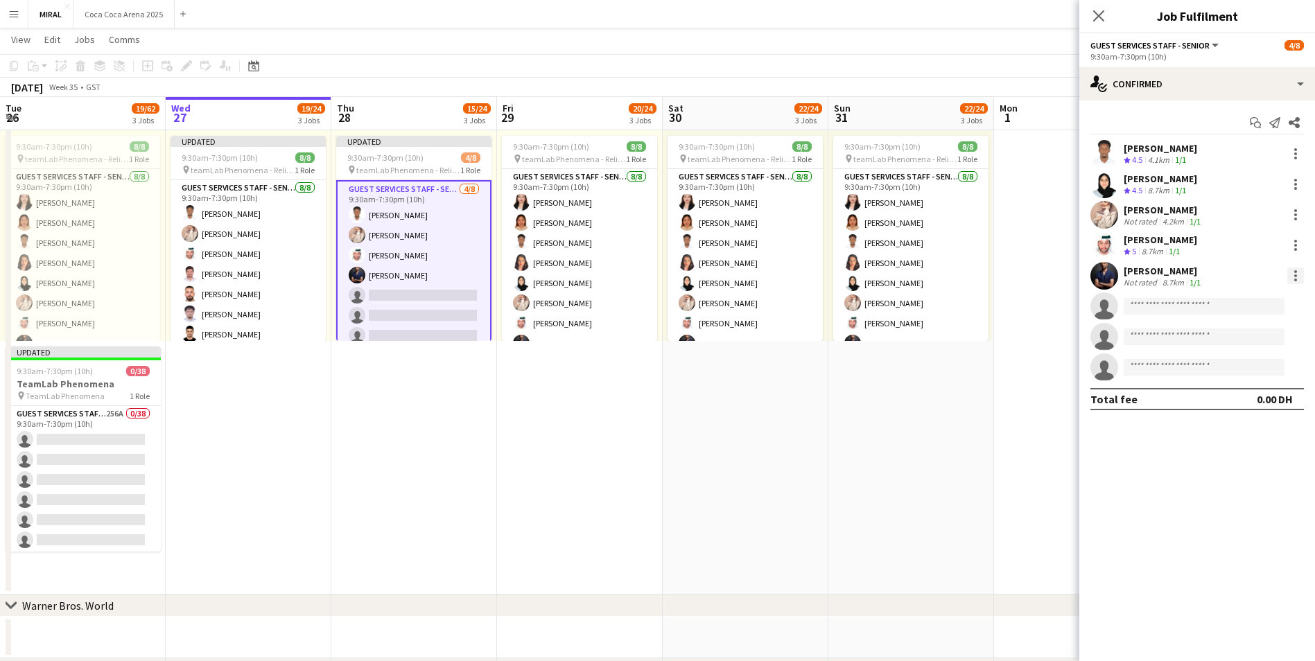
click at [1302, 274] on div at bounding box center [1296, 276] width 17 height 17
click at [1237, 401] on span "Remove" at bounding box center [1228, 401] width 42 height 12
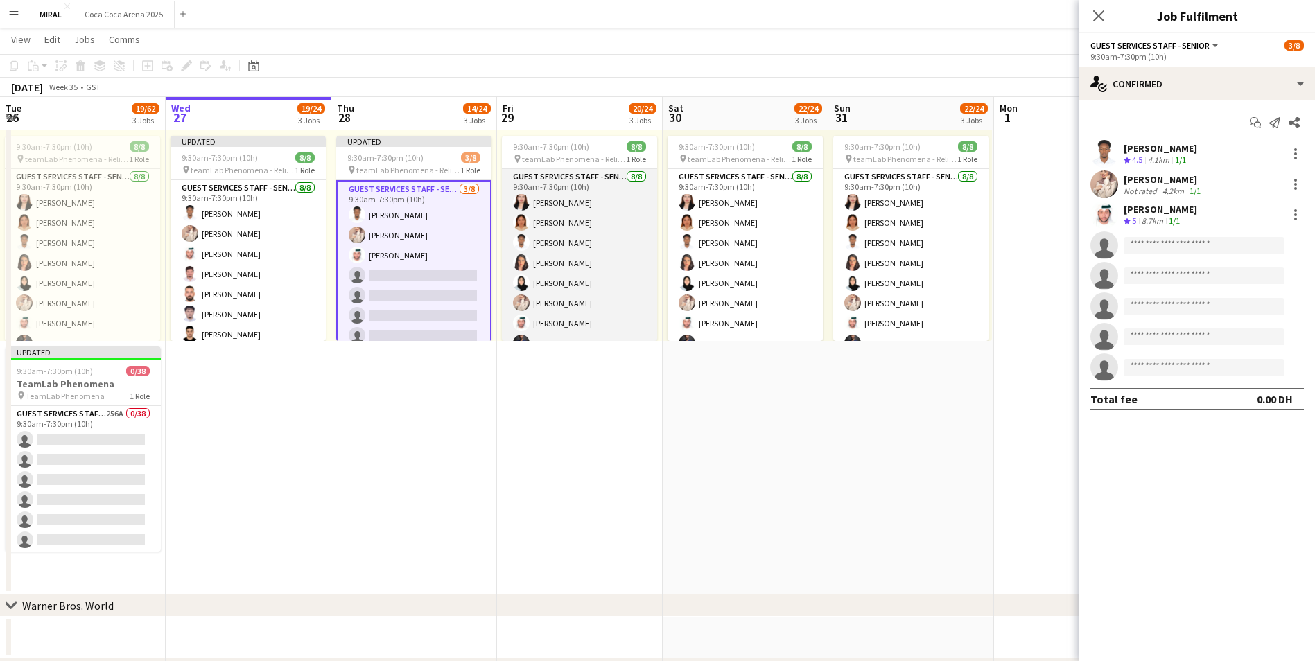
click at [602, 248] on app-card-role "Guest Services Staff - Senior [DATE] 9:30am-7:30pm (10h) [PERSON_NAME] [PERSON_…" at bounding box center [579, 263] width 155 height 188
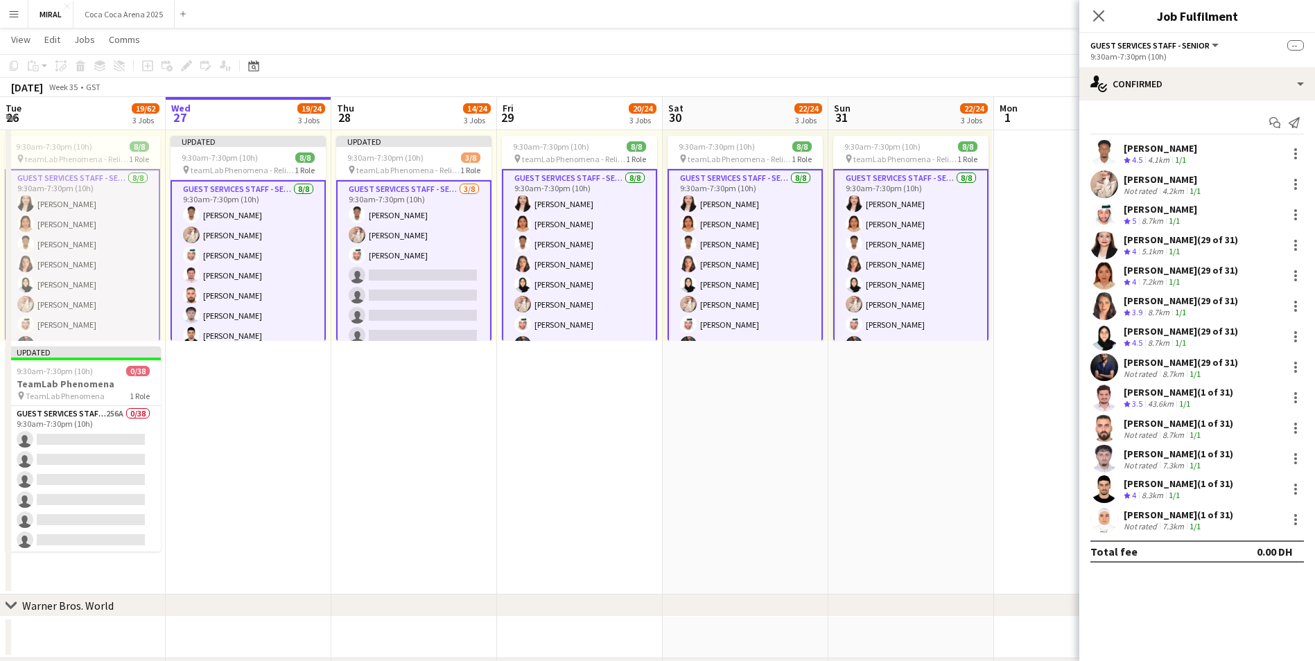
click at [602, 248] on app-card-role "Guest Services Staff - Senior [DATE] 9:30am-7:30pm (10h) [PERSON_NAME] [PERSON_…" at bounding box center [579, 264] width 155 height 191
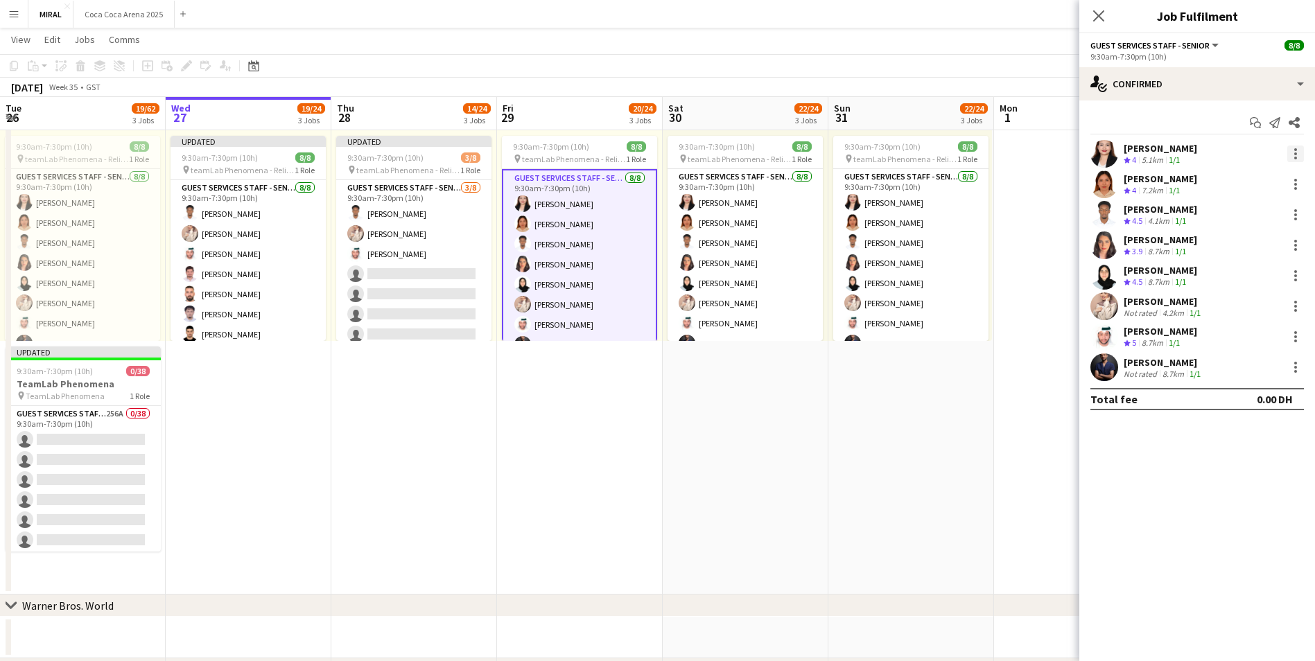
click at [1299, 155] on div at bounding box center [1296, 154] width 17 height 17
click at [1254, 277] on span "Remove" at bounding box center [1250, 279] width 86 height 12
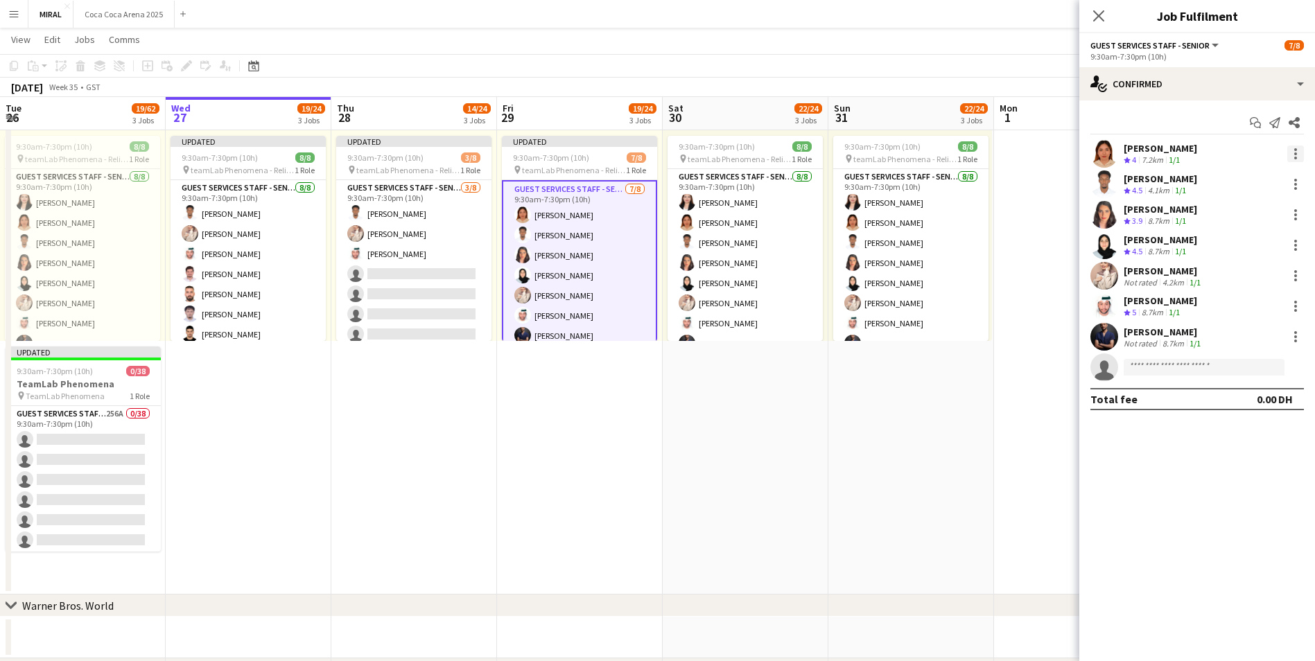
click at [1297, 157] on div at bounding box center [1296, 154] width 17 height 17
click at [1236, 279] on span "Remove" at bounding box center [1228, 279] width 42 height 12
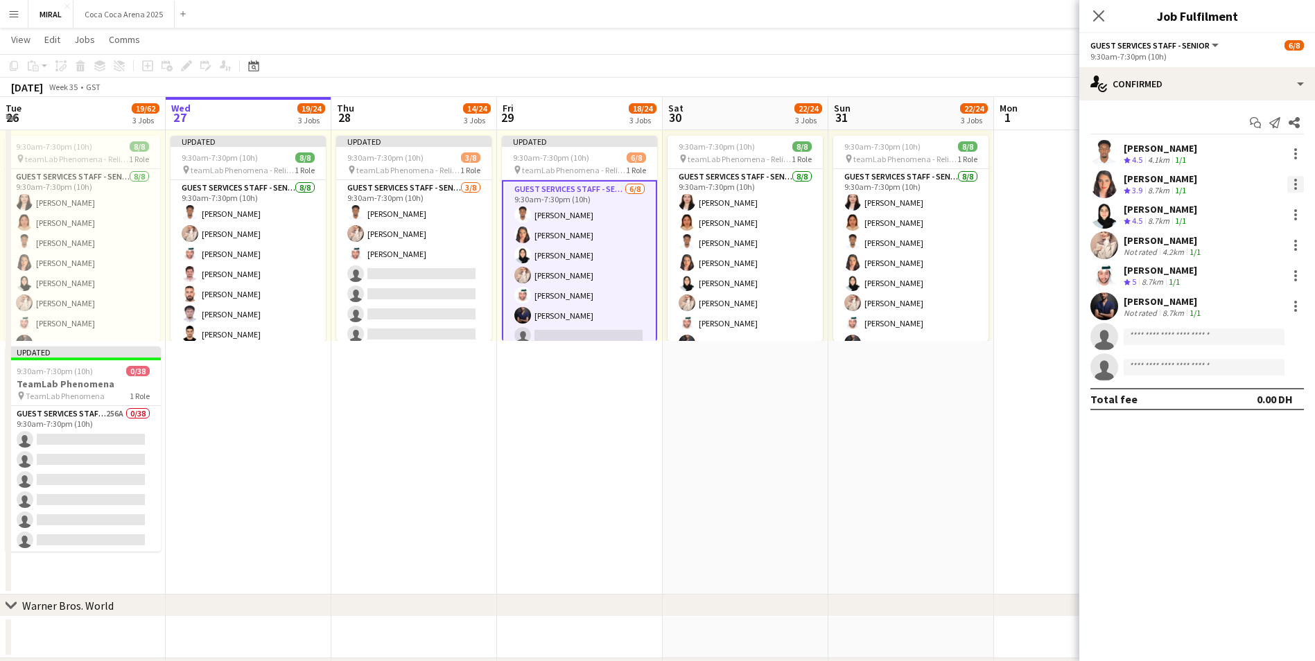
click at [1299, 189] on div at bounding box center [1296, 184] width 17 height 17
click at [1236, 307] on span "Remove" at bounding box center [1228, 310] width 42 height 12
click at [1300, 184] on div at bounding box center [1296, 184] width 17 height 17
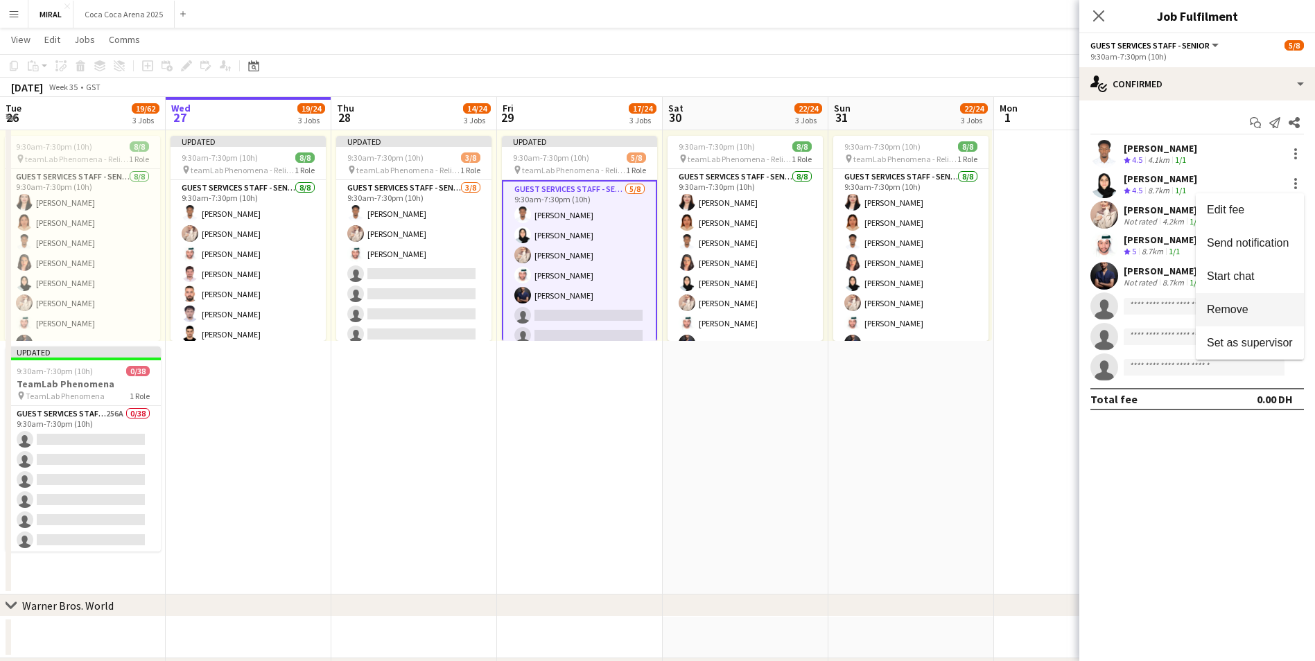
click at [1227, 311] on span "Remove" at bounding box center [1228, 310] width 42 height 12
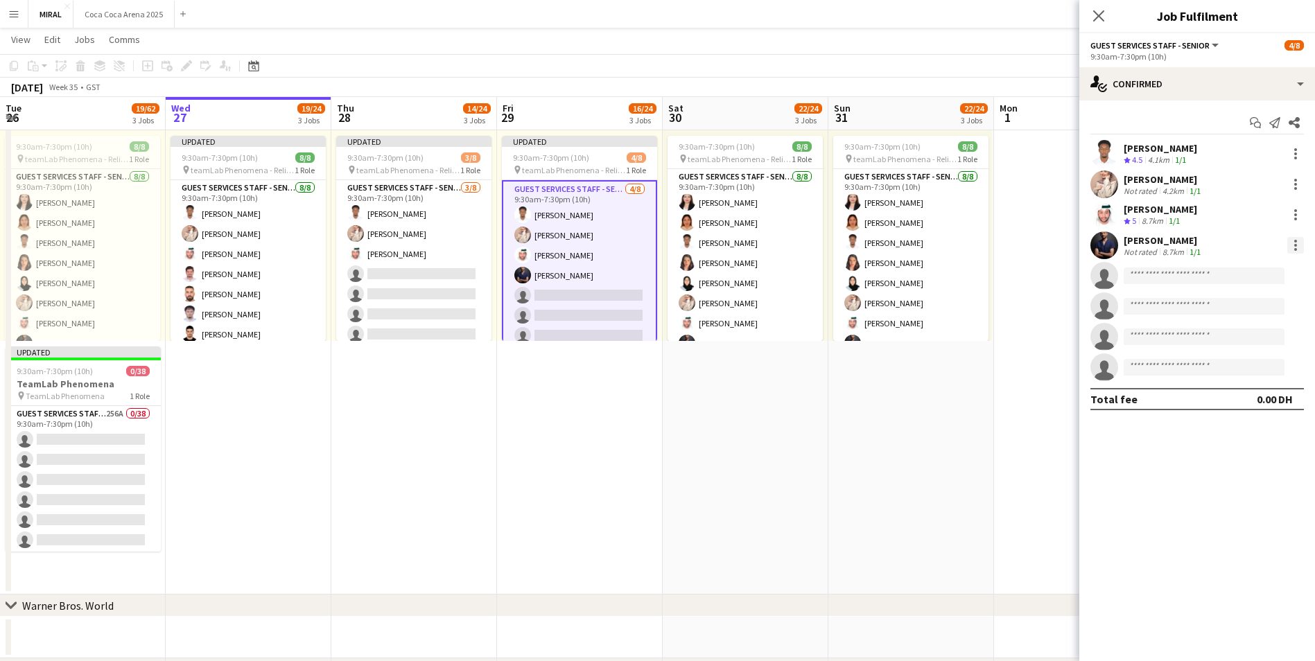
click at [1289, 245] on div at bounding box center [1296, 245] width 17 height 17
click at [1238, 375] on span "Remove" at bounding box center [1228, 371] width 42 height 12
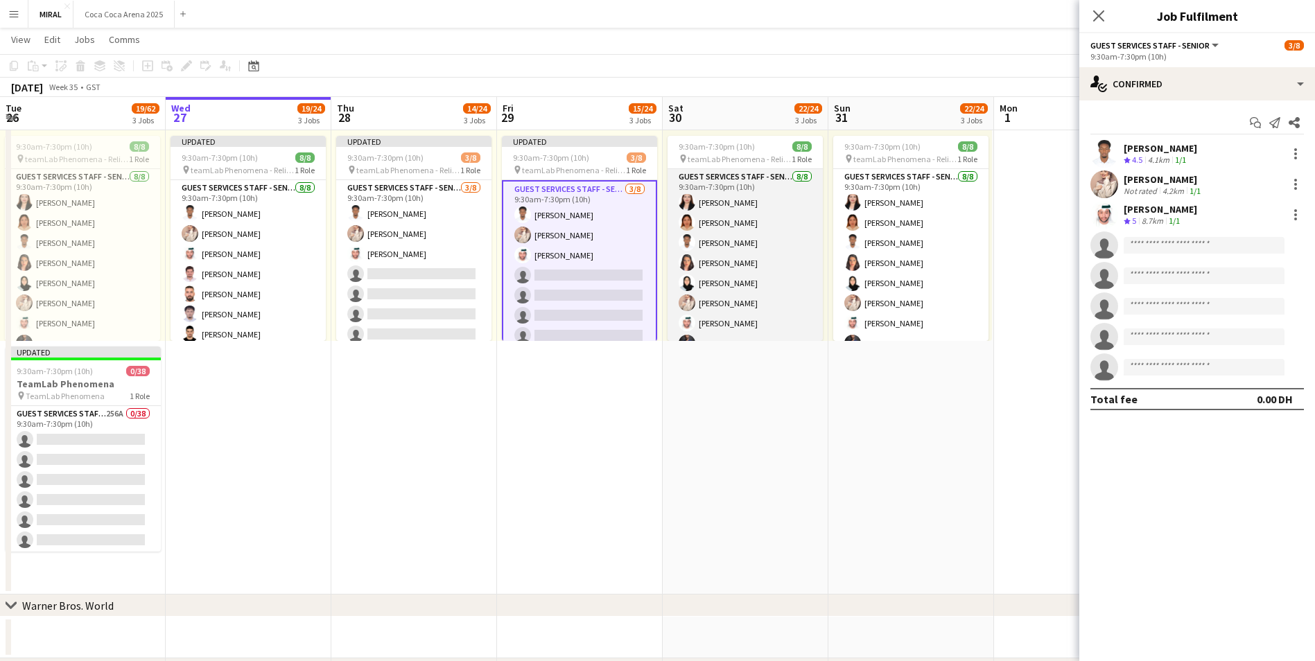
click at [800, 250] on app-card-role "Guest Services Staff - Senior [DATE] 9:30am-7:30pm (10h) [PERSON_NAME] [PERSON_…" at bounding box center [745, 263] width 155 height 188
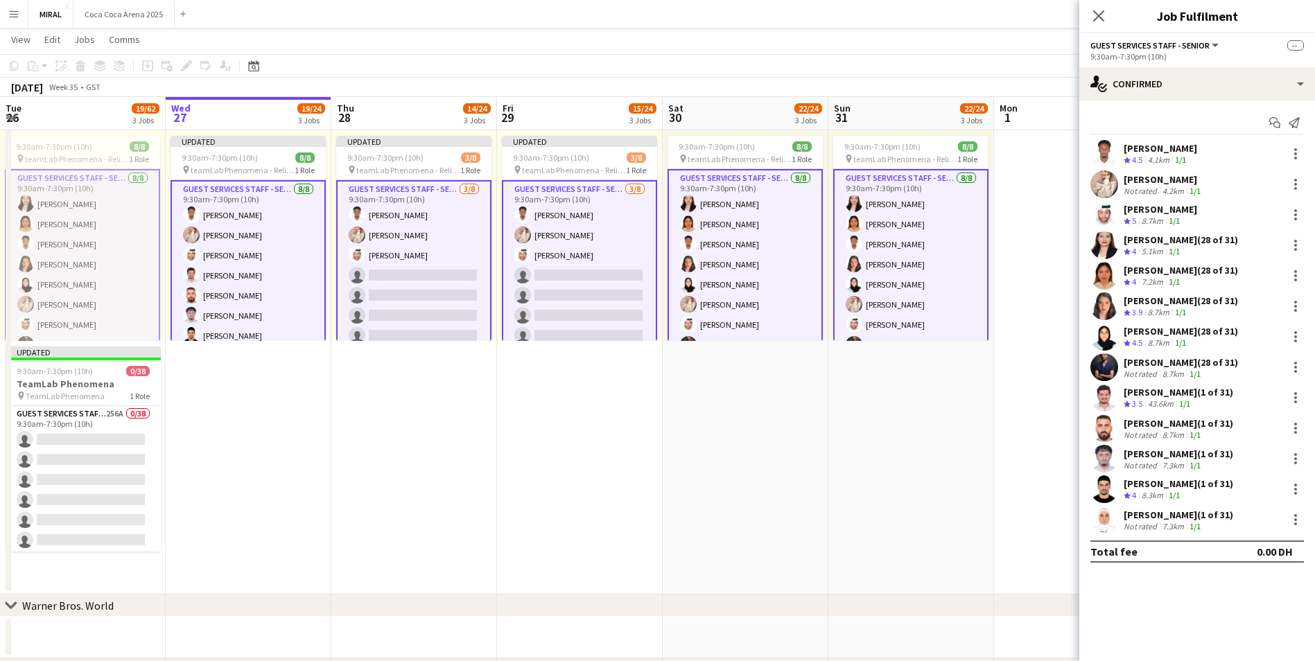
click at [800, 250] on app-card-role "Guest Services Staff - Senior [DATE] 9:30am-7:30pm (10h) [PERSON_NAME] [PERSON_…" at bounding box center [745, 264] width 155 height 191
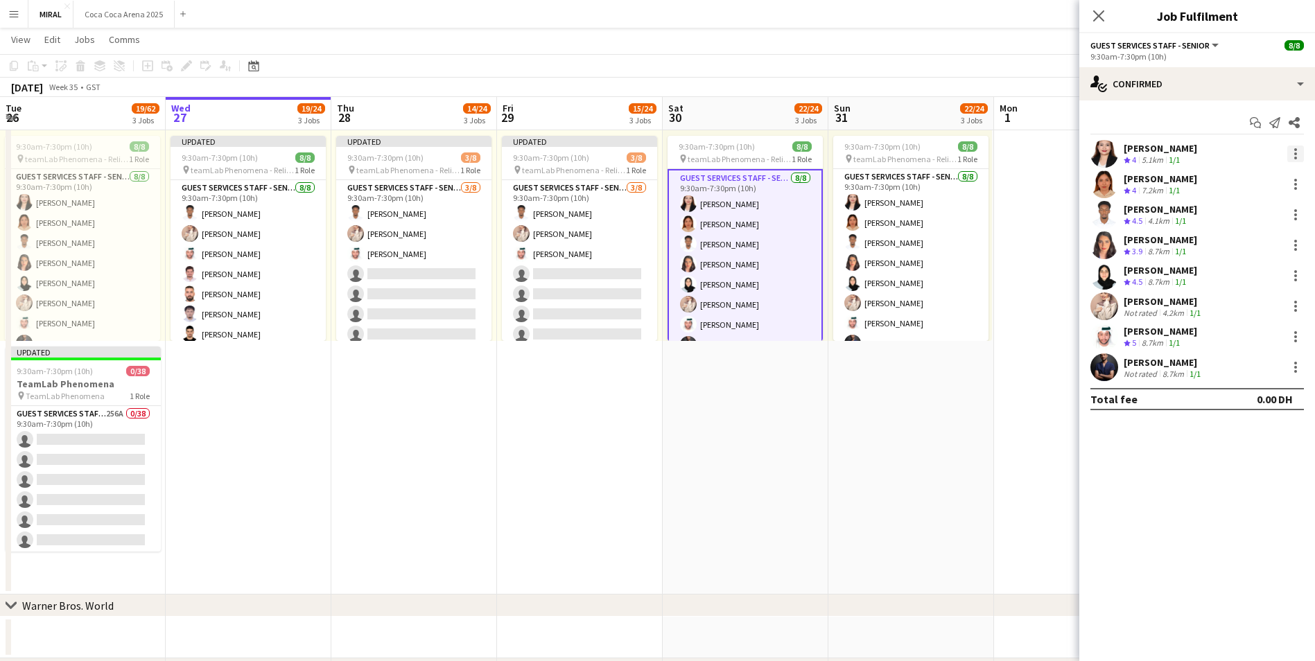
click at [1295, 153] on div at bounding box center [1296, 154] width 3 height 3
click at [1251, 286] on button "Remove" at bounding box center [1250, 279] width 108 height 33
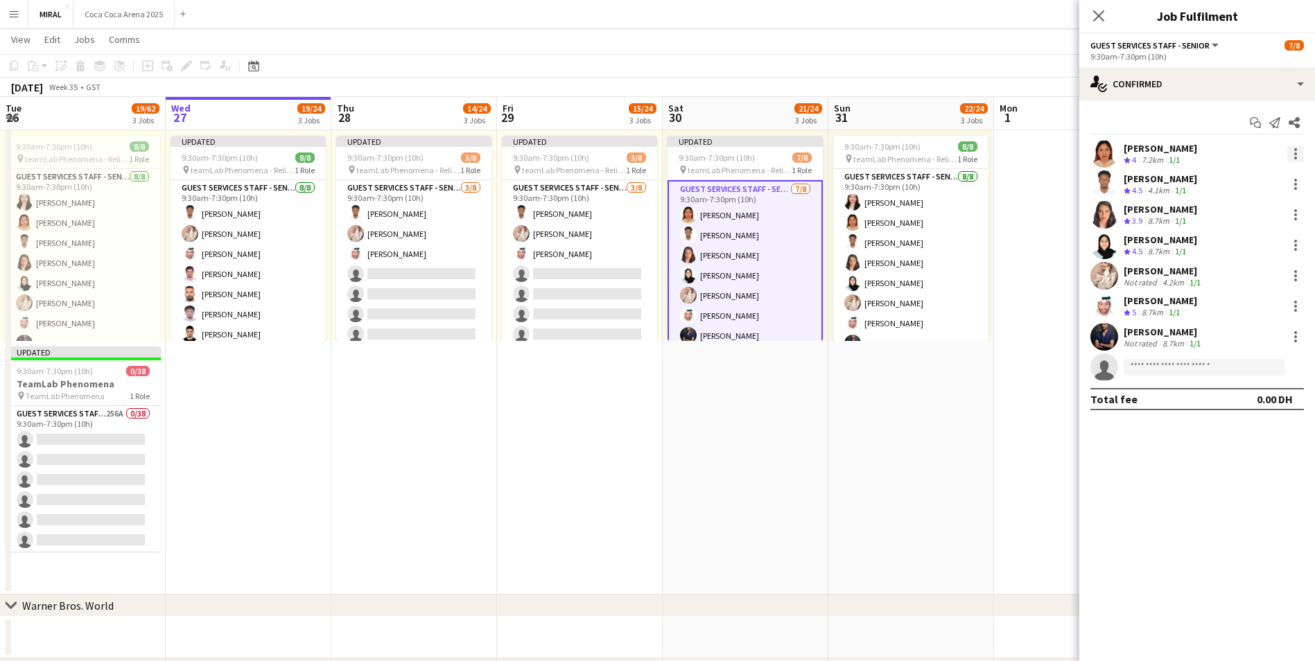
click at [1298, 152] on div at bounding box center [1296, 154] width 17 height 17
click at [1236, 284] on span "Remove" at bounding box center [1228, 279] width 42 height 12
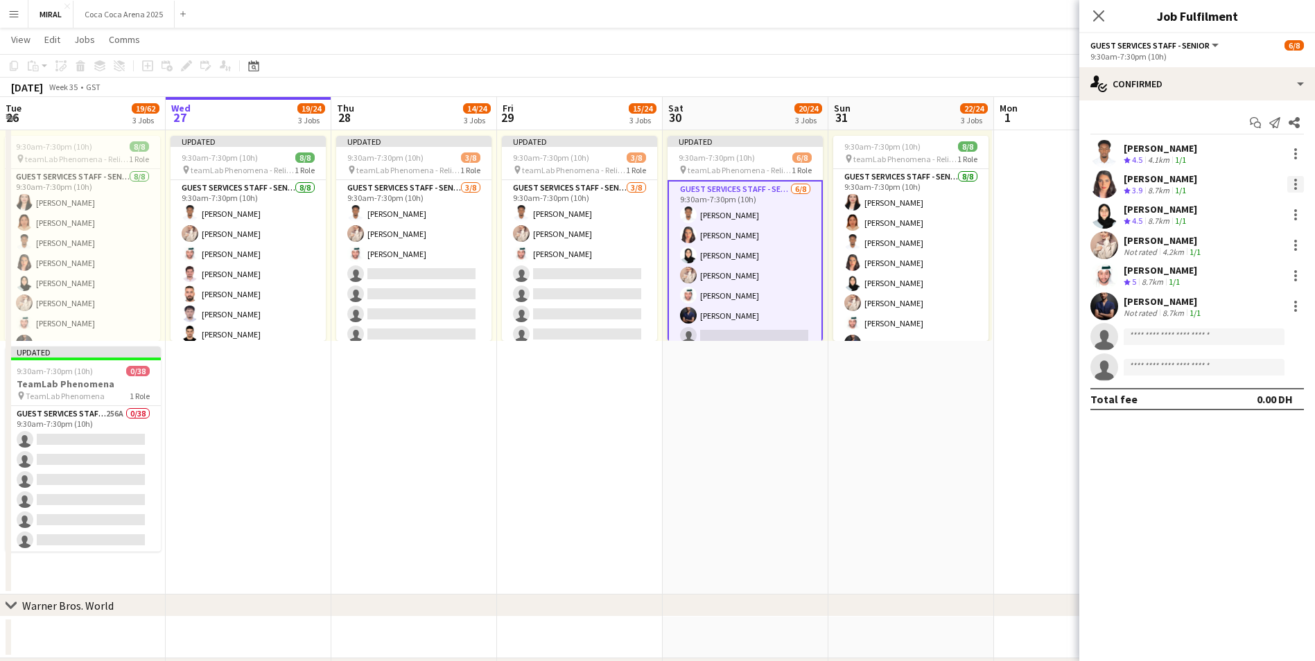
click at [1297, 185] on div at bounding box center [1296, 184] width 3 height 3
drag, startPoint x: 1244, startPoint y: 283, endPoint x: 1245, endPoint y: 305, distance: 22.2
click at [1245, 305] on div "Edit fee Send notification Start chat Remove Set as supervisor" at bounding box center [1250, 276] width 108 height 166
click at [1292, 184] on div at bounding box center [1296, 184] width 17 height 17
click at [1247, 306] on span "Remove" at bounding box center [1228, 310] width 42 height 12
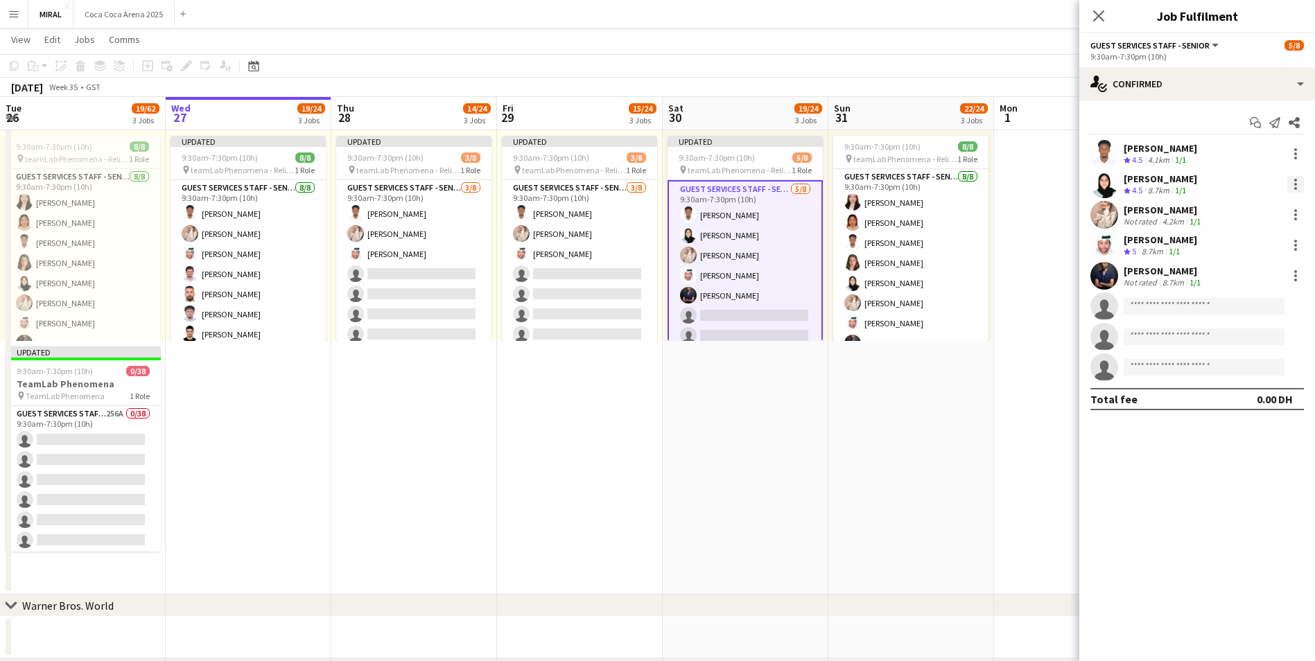
click at [1298, 187] on div at bounding box center [1296, 184] width 17 height 17
click at [1258, 311] on span "Remove" at bounding box center [1250, 310] width 86 height 12
click at [1290, 240] on div at bounding box center [1296, 245] width 17 height 17
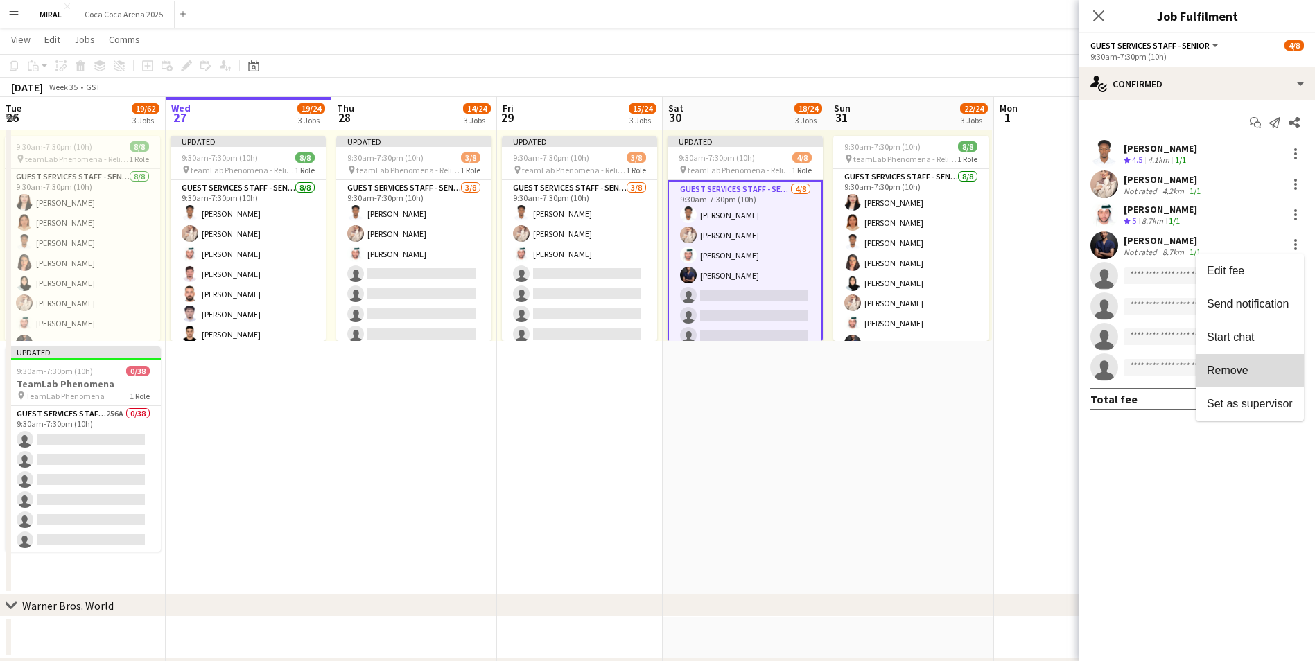
click at [1249, 361] on button "Remove" at bounding box center [1250, 370] width 108 height 33
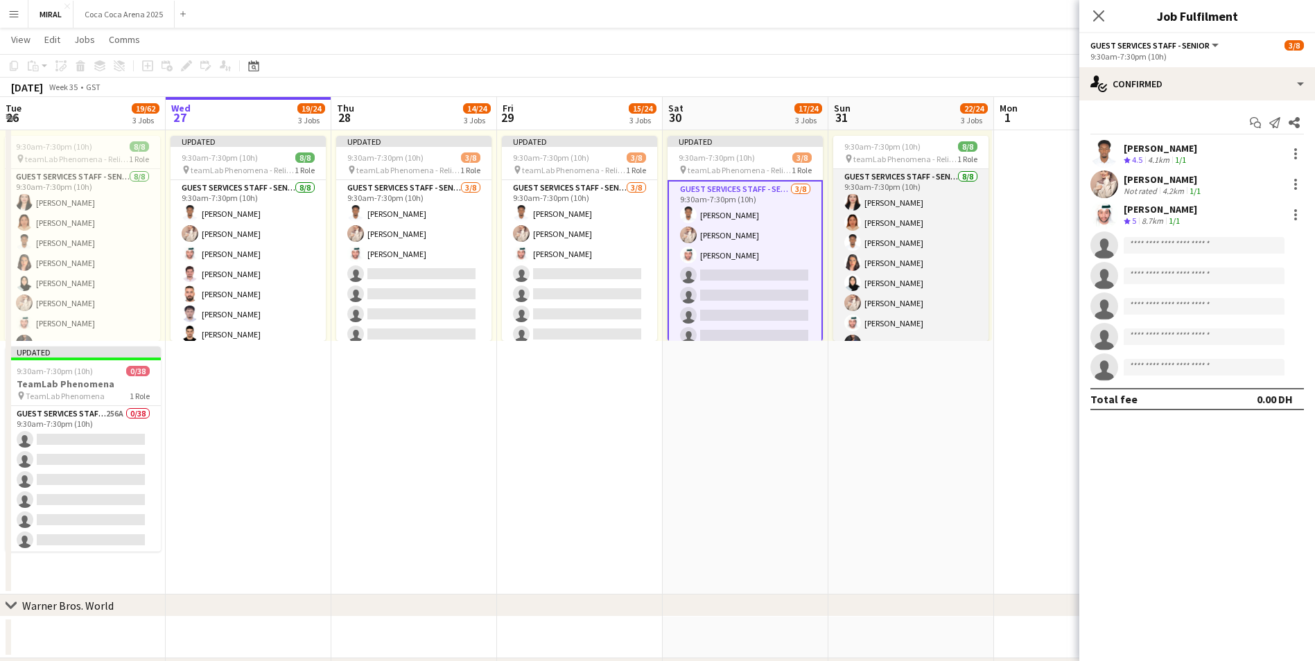
click at [897, 263] on app-card-role "Guest Services Staff - Senior [DATE] 9:30am-7:30pm (10h) [PERSON_NAME] [PERSON_…" at bounding box center [910, 263] width 155 height 188
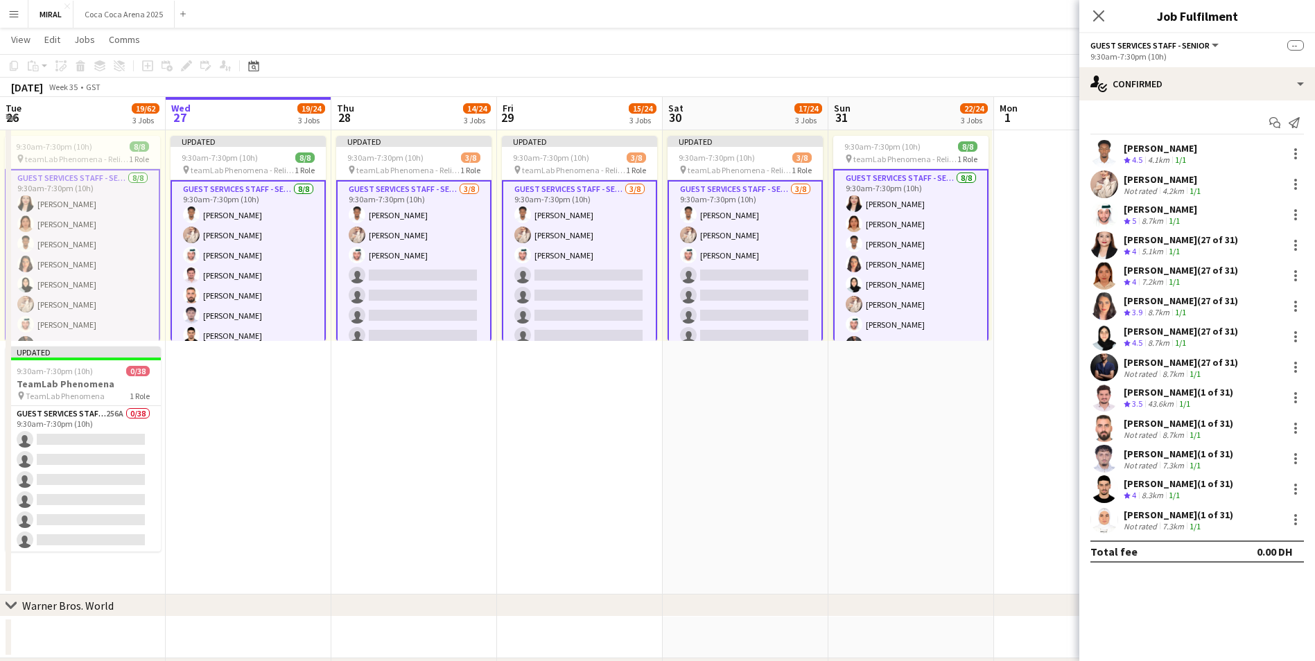
click at [910, 252] on app-card-role "Guest Services Staff - Senior [DATE] 9:30am-7:30pm (10h) [PERSON_NAME] [PERSON_…" at bounding box center [910, 264] width 155 height 191
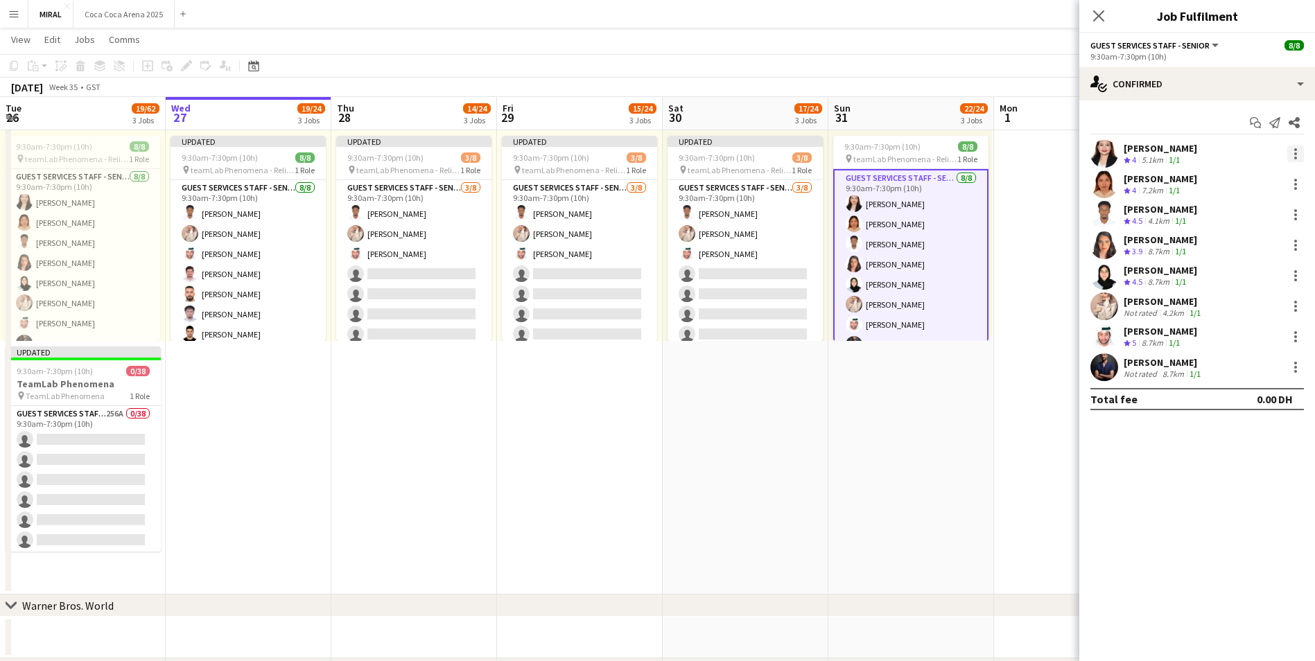
click at [1299, 150] on div at bounding box center [1296, 154] width 17 height 17
click at [1243, 276] on span "Remove" at bounding box center [1228, 279] width 42 height 12
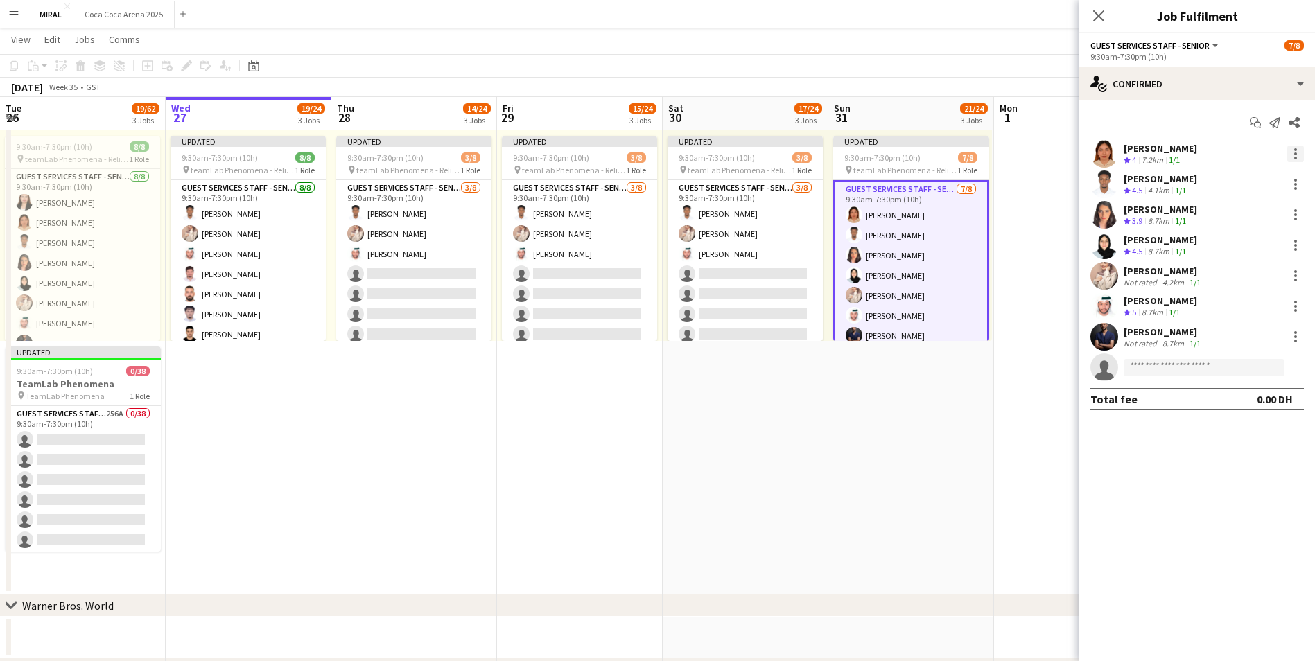
click at [1297, 155] on div at bounding box center [1296, 154] width 17 height 17
click at [1243, 282] on span "Remove" at bounding box center [1228, 279] width 42 height 12
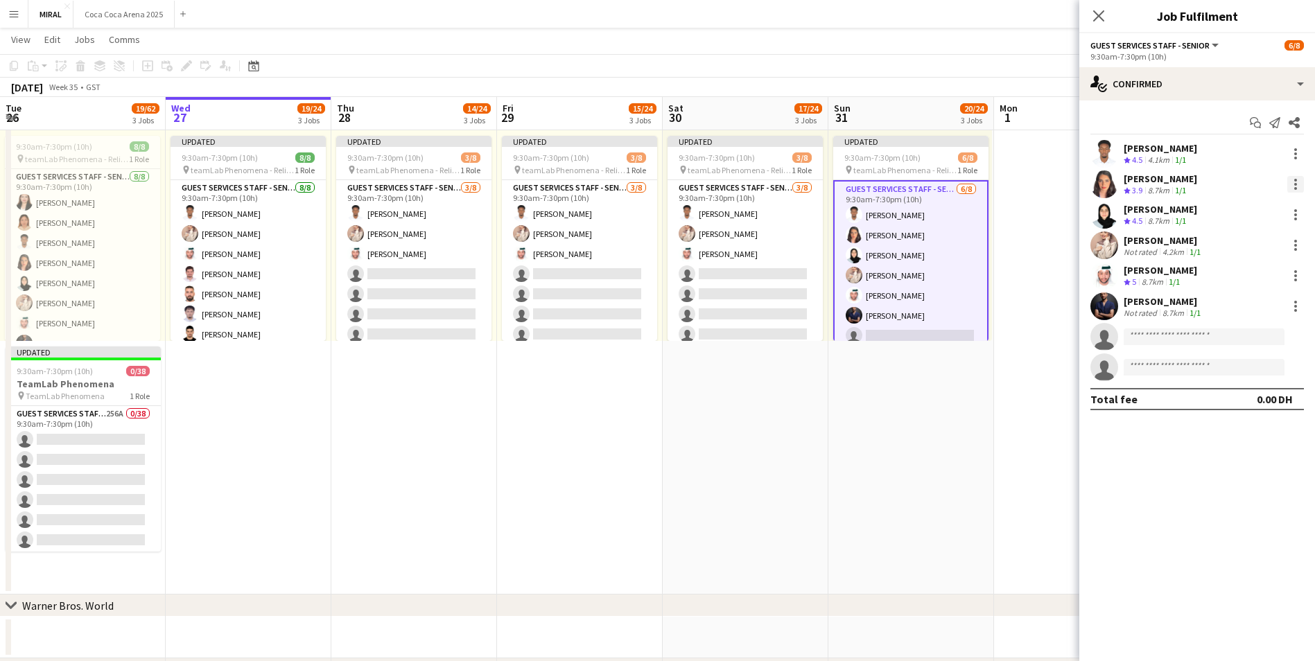
click at [1294, 190] on div at bounding box center [1296, 184] width 17 height 17
click at [1239, 313] on span "Remove" at bounding box center [1228, 310] width 42 height 12
click at [1296, 273] on div at bounding box center [1296, 271] width 3 height 3
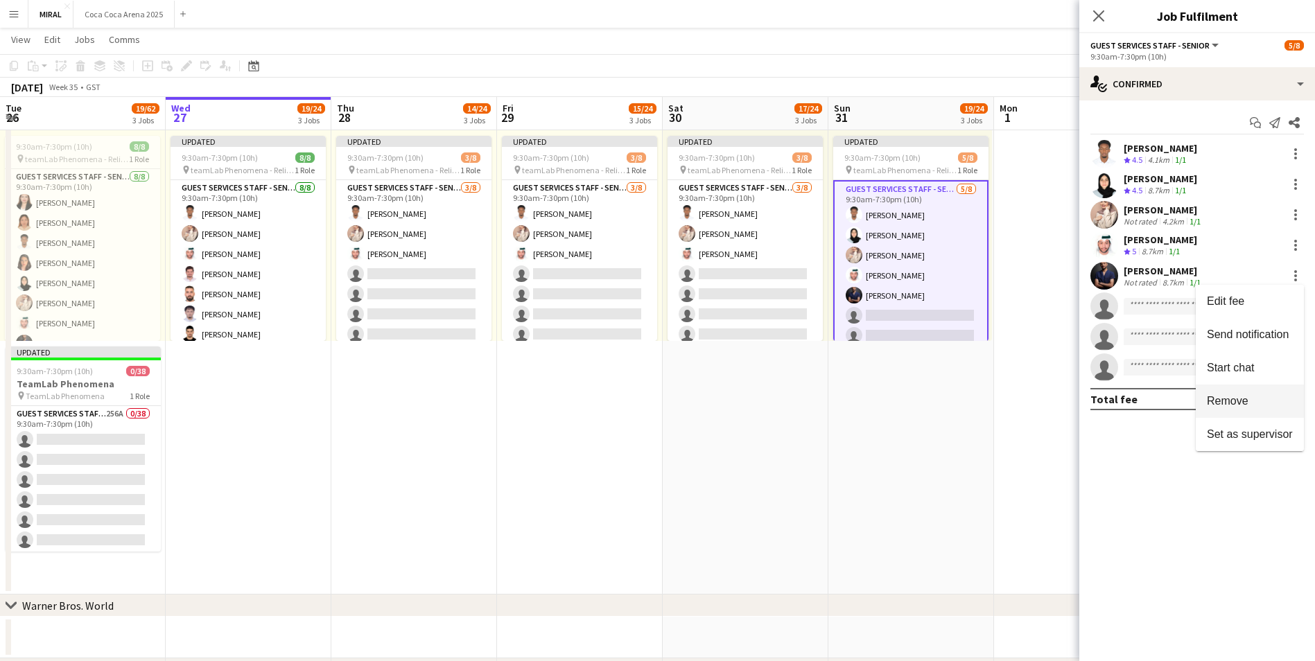
click at [1228, 399] on span "Remove" at bounding box center [1228, 401] width 42 height 12
click at [1295, 182] on div at bounding box center [1296, 184] width 17 height 17
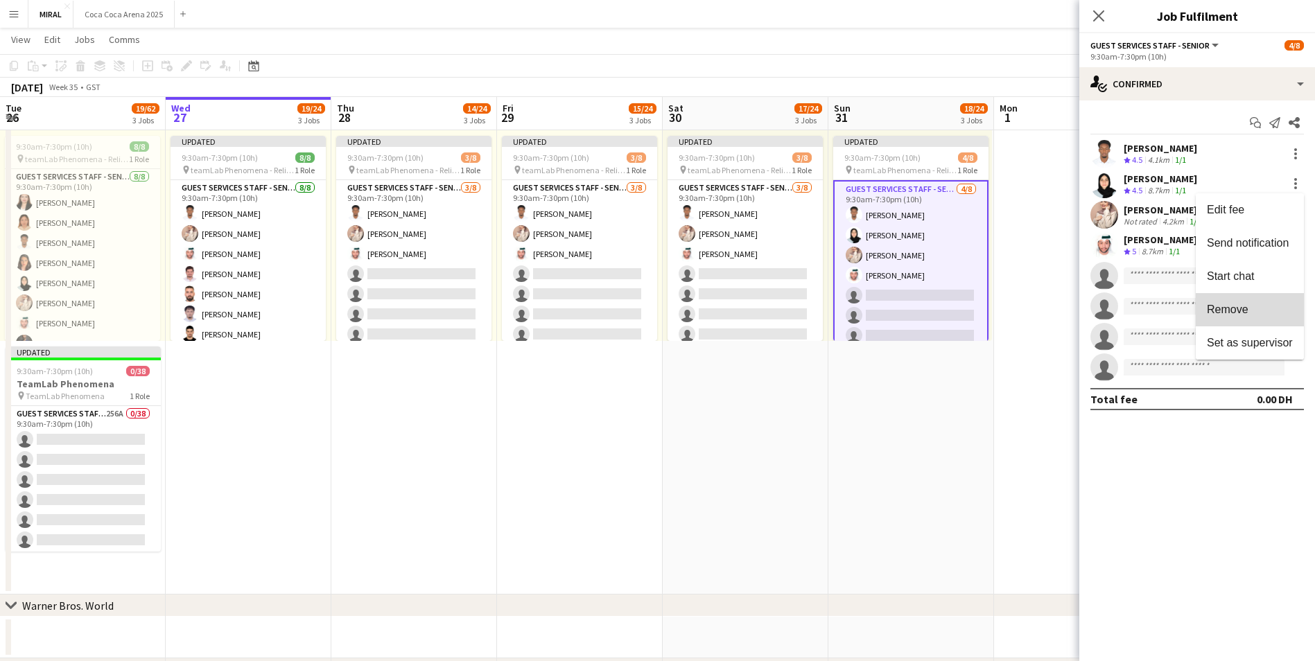
click at [1248, 311] on span "Remove" at bounding box center [1228, 310] width 42 height 12
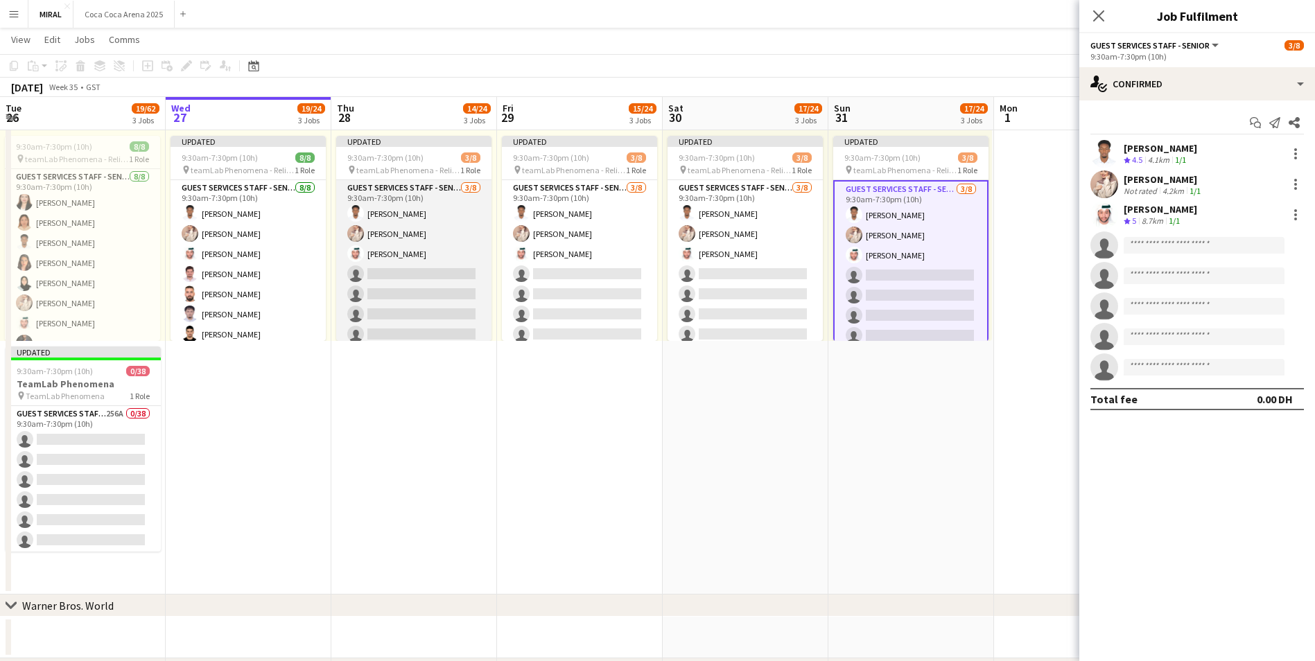
click at [397, 297] on app-card-role "Guest Services Staff - Senior 3/8 9:30am-7:30pm (10h) Marwan Yousif Aseel Bashi…" at bounding box center [413, 274] width 155 height 188
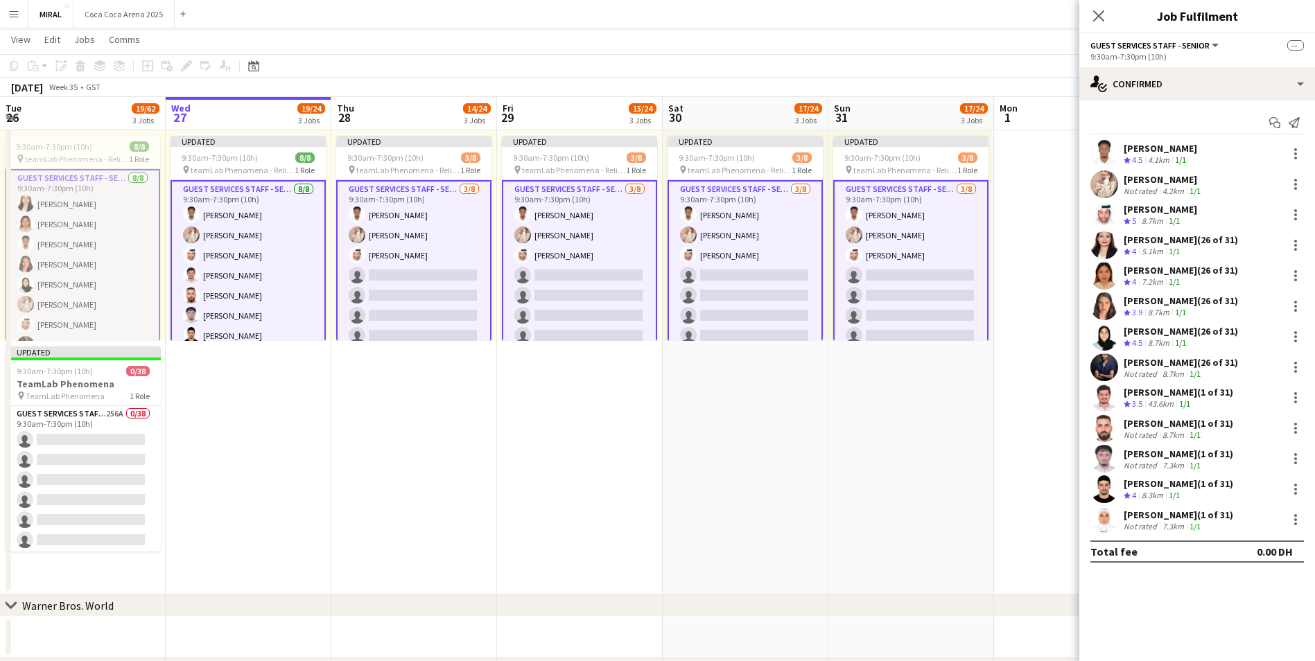
click at [397, 297] on app-card-role "Guest Services Staff - Senior 3/8 9:30am-7:30pm (10h) Marwan Yousif Aseel Bashi…" at bounding box center [413, 275] width 155 height 191
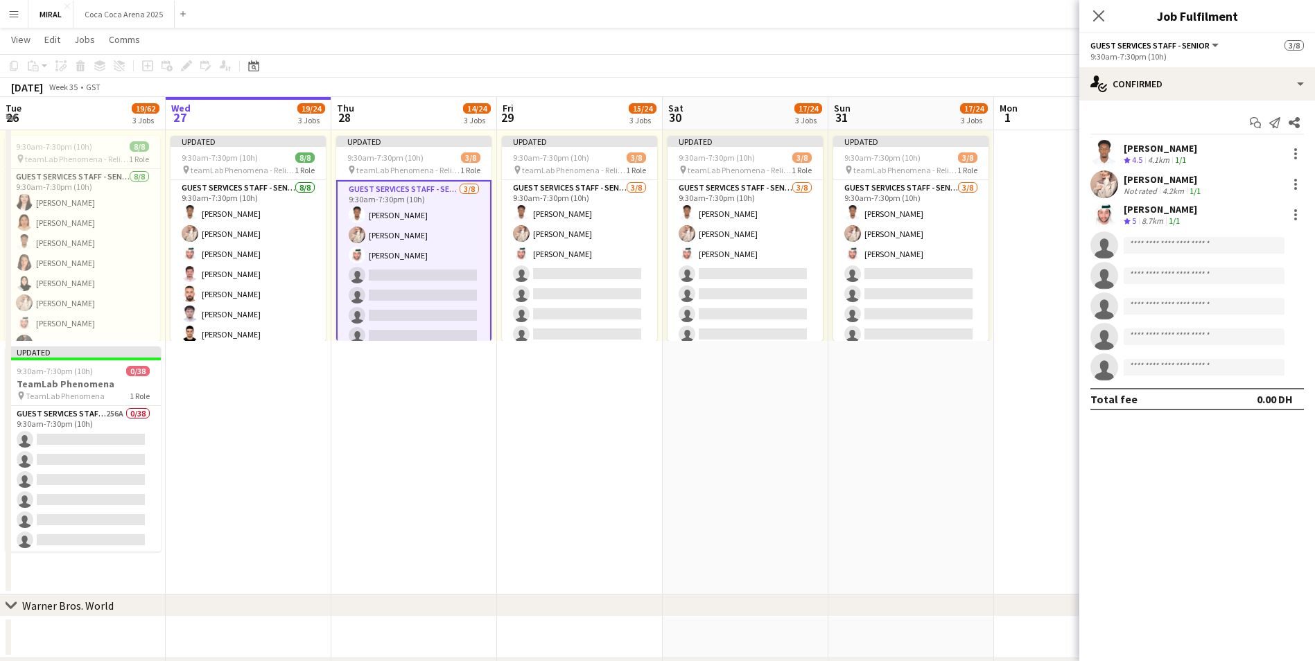
click at [397, 297] on app-card-role "Guest Services Staff - Senior 3/8 9:30am-7:30pm (10h) Marwan Yousif Aseel Bashi…" at bounding box center [413, 275] width 155 height 191
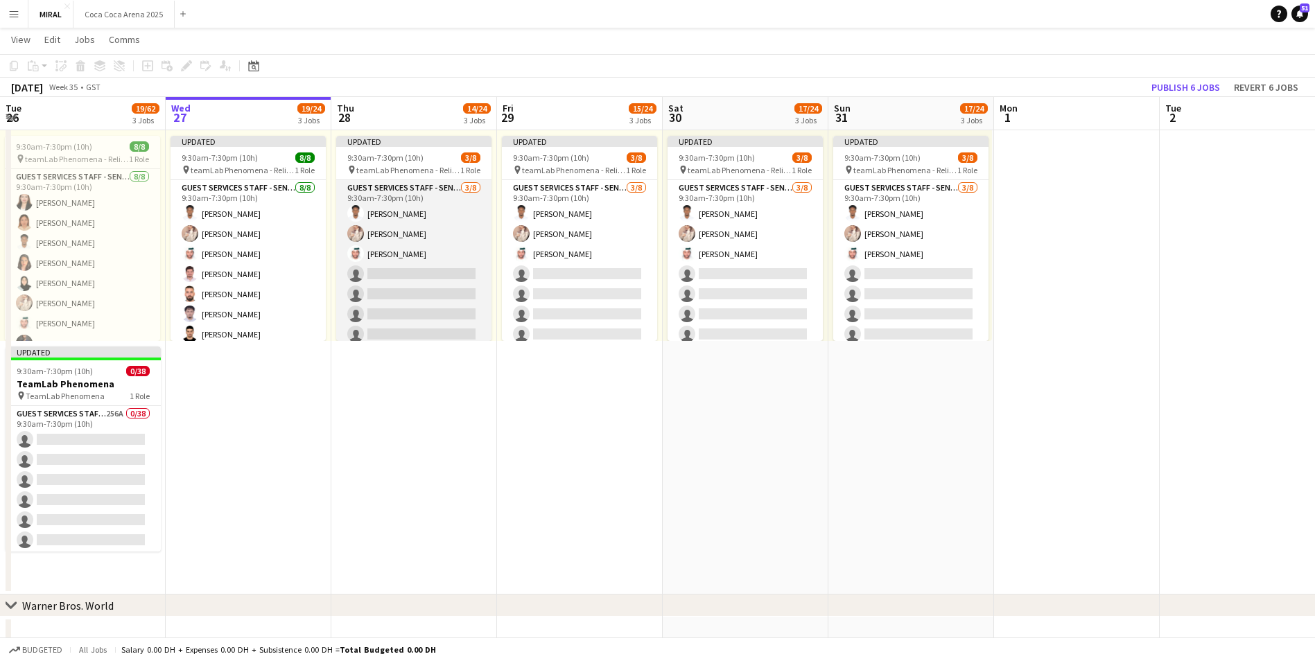
click at [425, 304] on app-card-role "Guest Services Staff - Senior 3/8 9:30am-7:30pm (10h) Marwan Yousif Aseel Bashi…" at bounding box center [413, 274] width 155 height 188
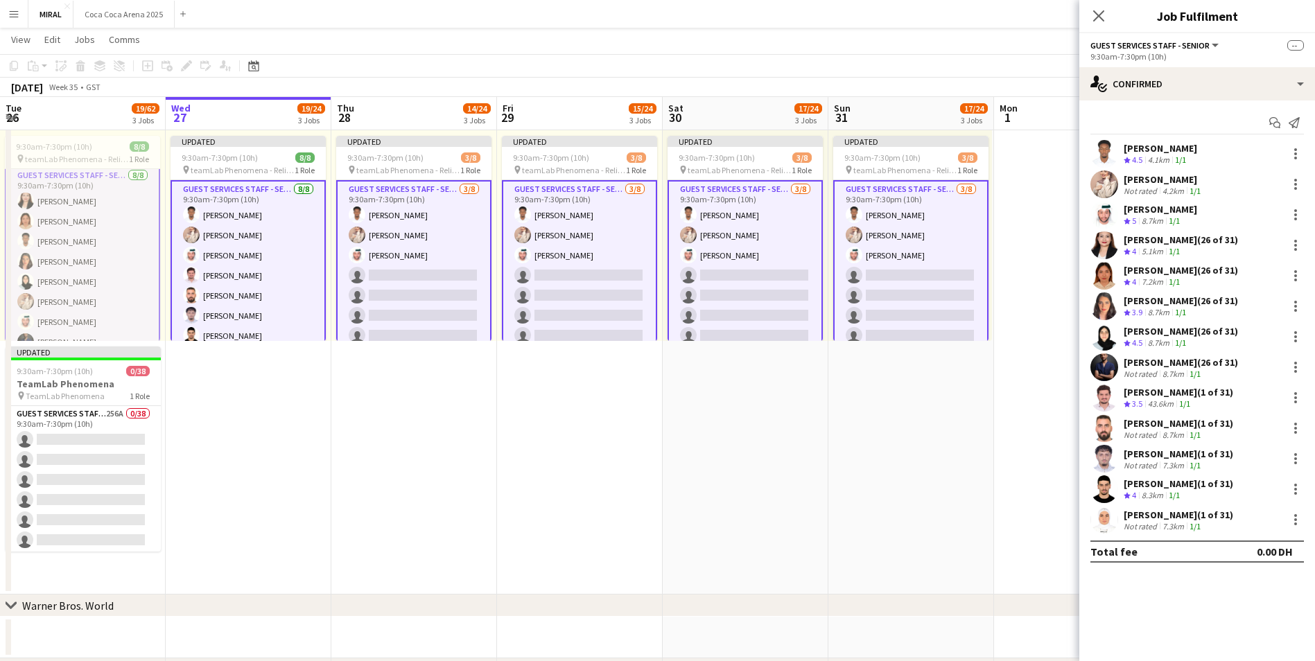
scroll to position [0, 0]
click at [392, 268] on app-card-role "Guest Services Staff - Senior 3/8 9:30am-7:30pm (10h) Marwan Yousif Aseel Bashi…" at bounding box center [413, 275] width 155 height 191
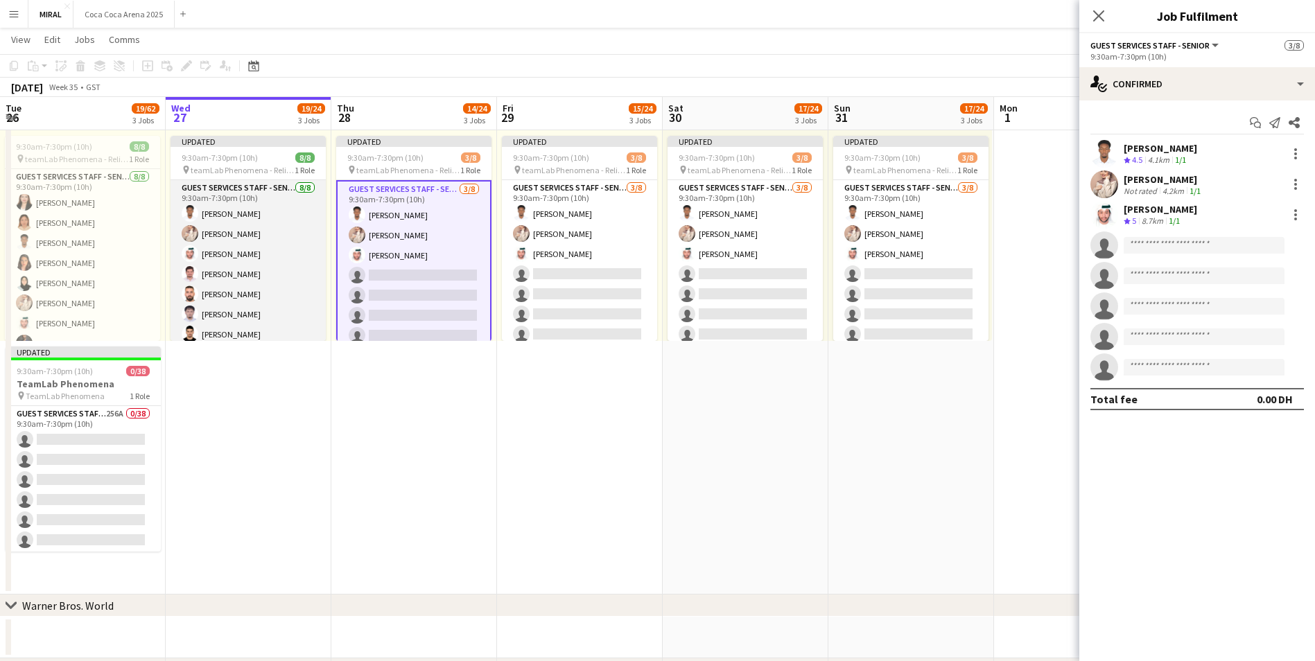
click at [288, 263] on app-card-role "Guest Services Staff - Senior 8/8 9:30am-7:30pm (10h) Marwan Yousif Aseel Bashi…" at bounding box center [248, 274] width 155 height 188
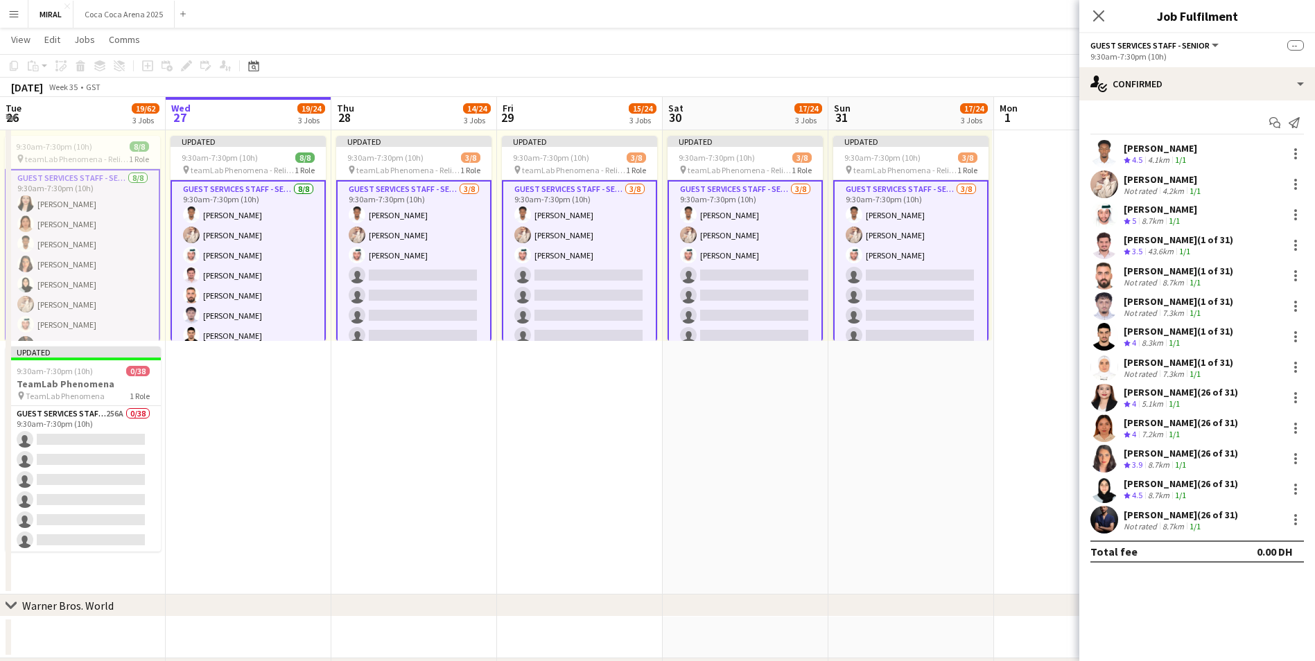
scroll to position [0, 334]
click at [423, 261] on app-card-role "Guest Services Staff - Senior 3/8 9:30am-7:30pm (10h) Marwan Yousif Aseel Bashi…" at bounding box center [411, 275] width 155 height 191
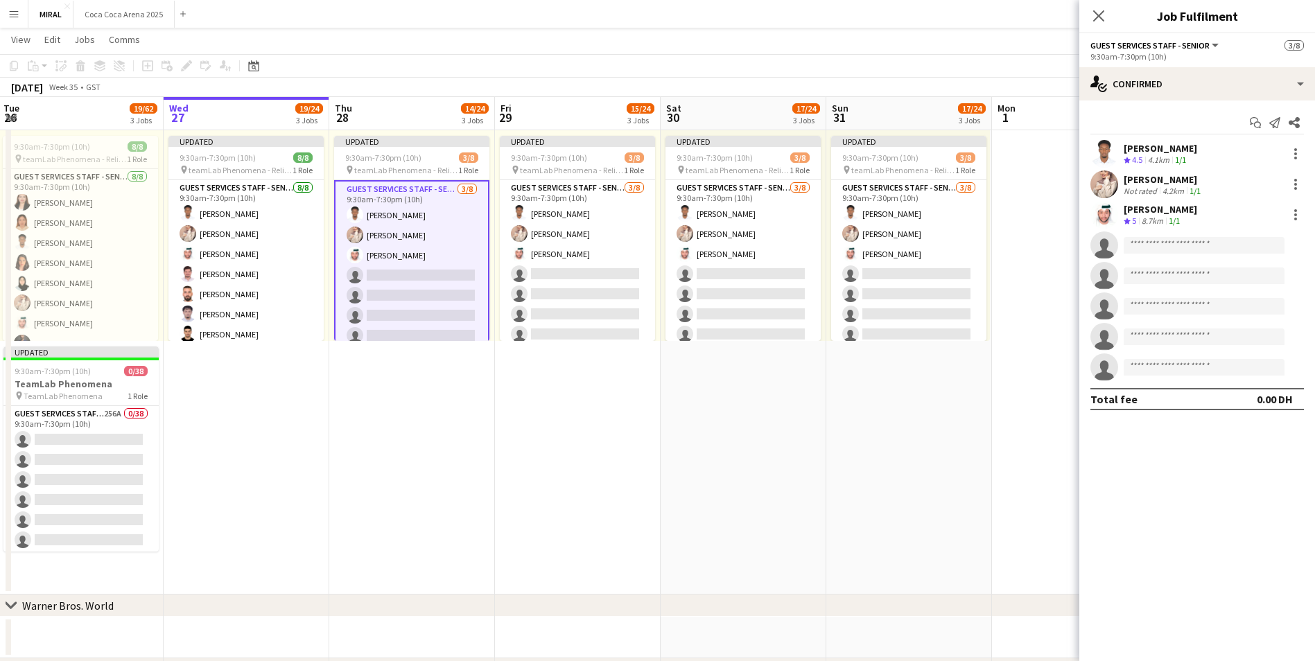
click at [423, 261] on app-card-role "Guest Services Staff - Senior 3/8 9:30am-7:30pm (10h) Marwan Yousif Aseel Bashi…" at bounding box center [411, 275] width 155 height 191
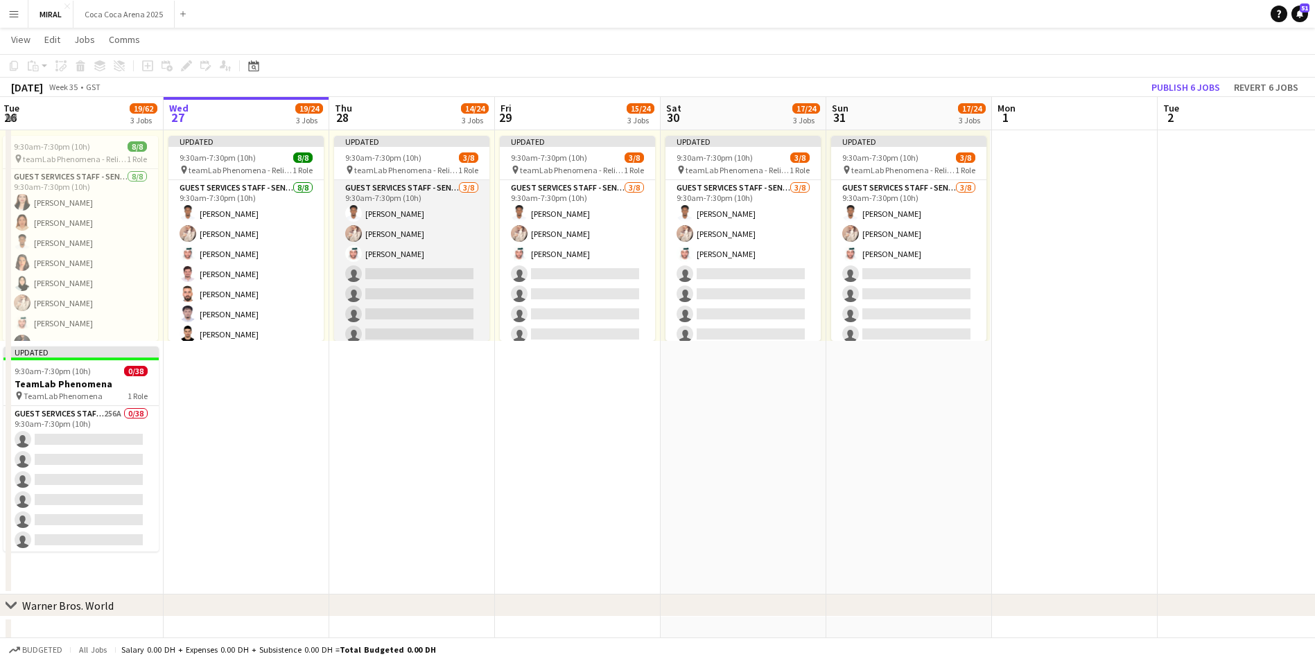
click at [423, 261] on app-card-role "Guest Services Staff - Senior 3/8 9:30am-7:30pm (10h) Marwan Yousif Aseel Bashi…" at bounding box center [411, 274] width 155 height 188
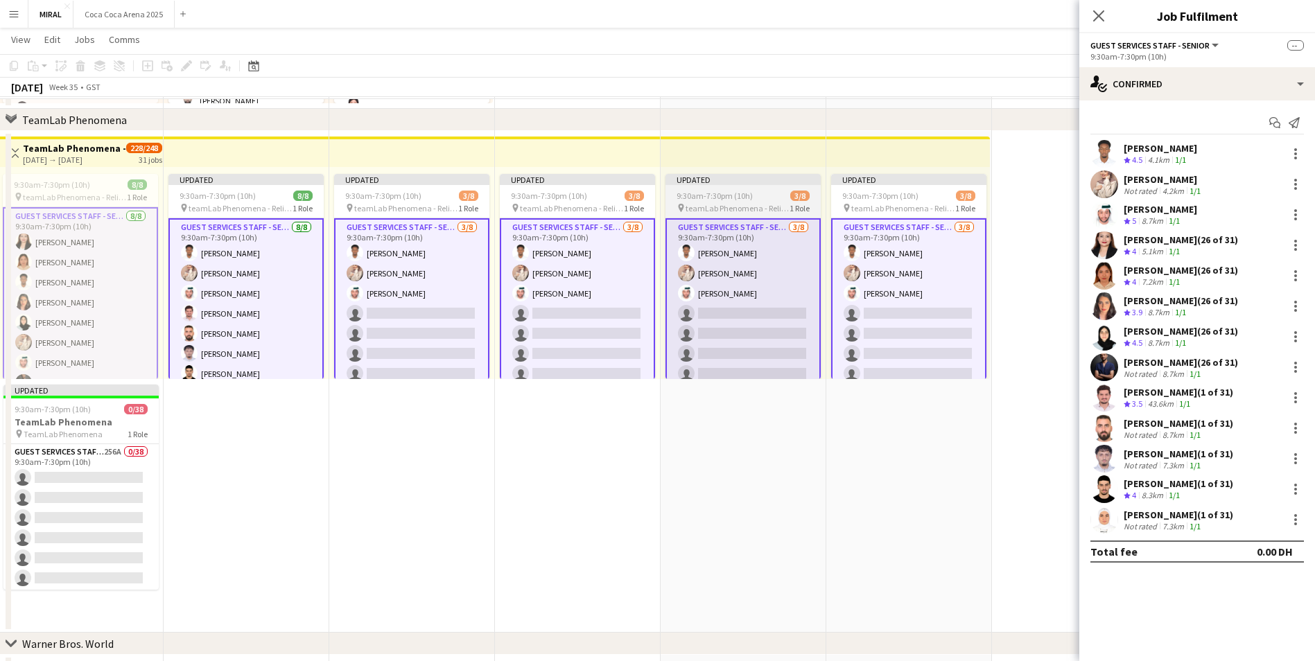
scroll to position [517, 0]
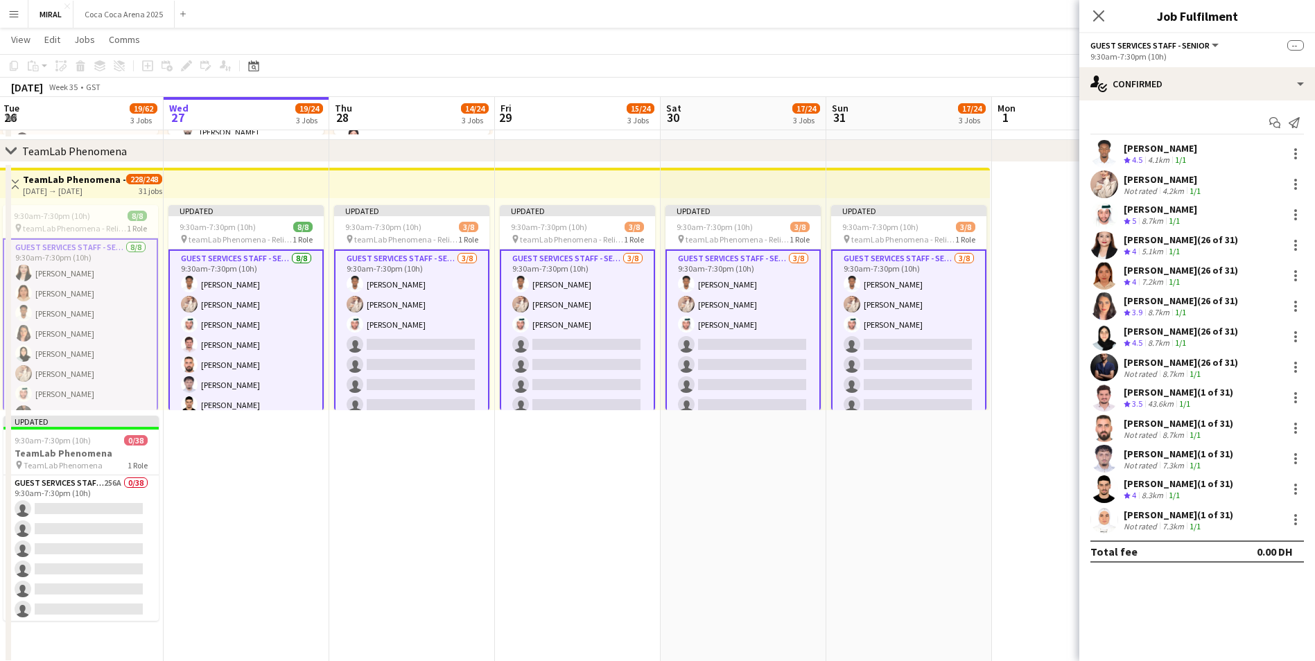
click at [411, 358] on app-card-role "Guest Services Staff - Senior 3/8 9:30am-7:30pm (10h) Marwan Yousif Aseel Bashi…" at bounding box center [411, 345] width 155 height 191
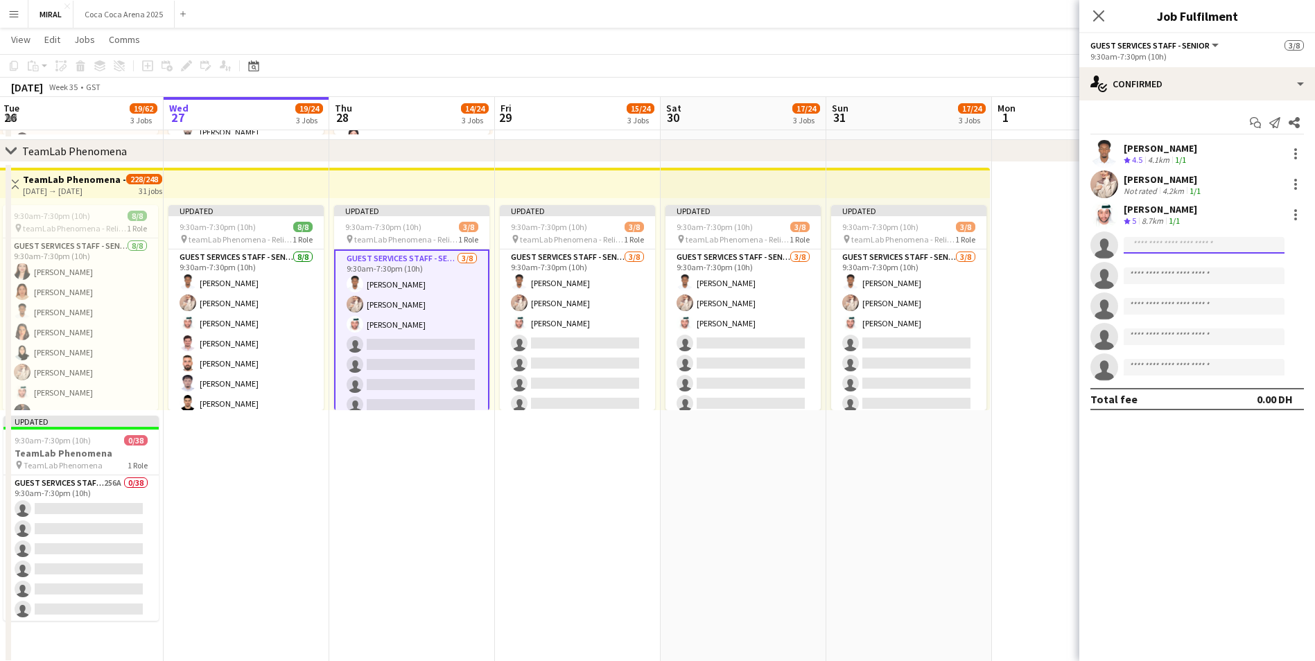
click at [1195, 248] on input at bounding box center [1204, 245] width 161 height 17
paste input "**********"
type input "**********"
click at [1206, 273] on span "princeax9@gmail.com" at bounding box center [1204, 276] width 139 height 11
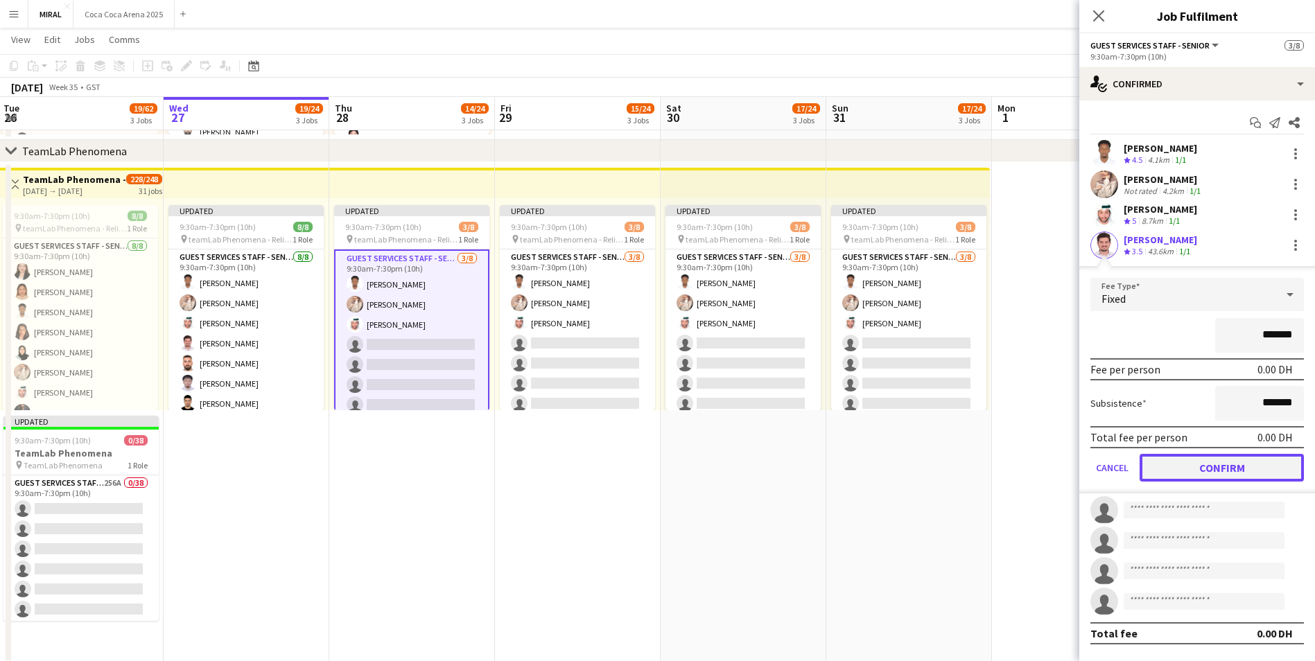
click at [1224, 467] on button "Confirm" at bounding box center [1222, 468] width 164 height 28
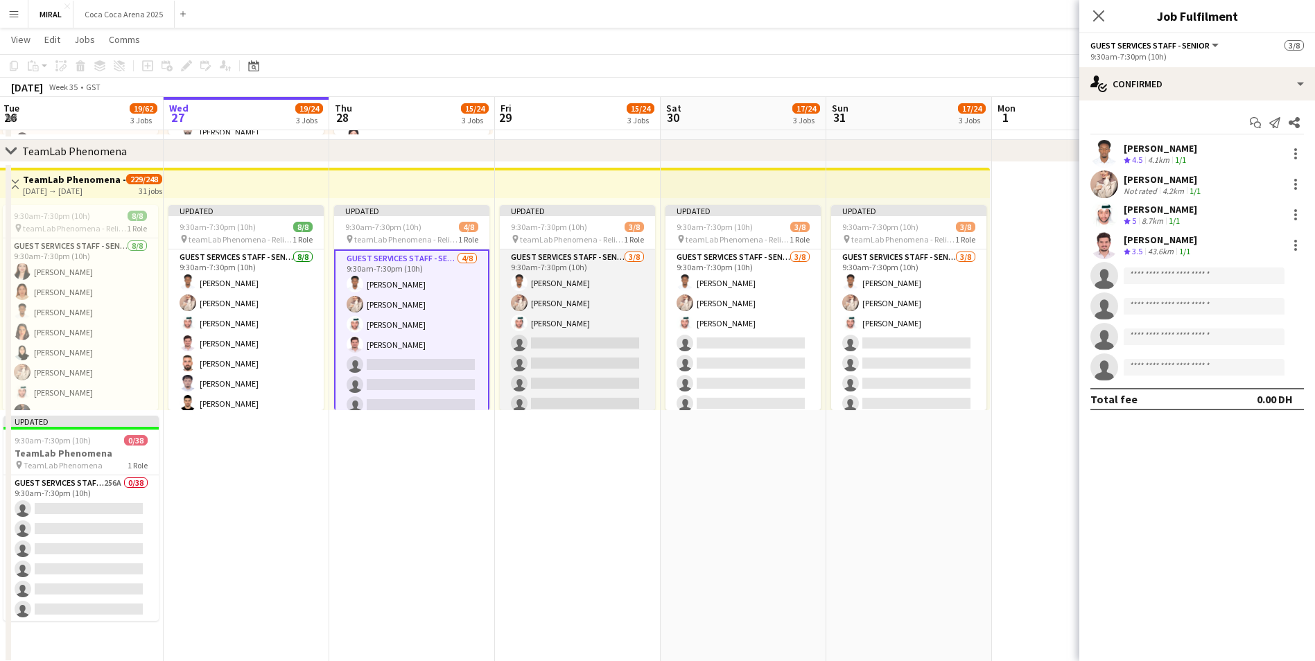
click at [587, 332] on app-card-role "Guest Services Staff - Senior 3/8 9:30am-7:30pm (10h) Marwan Yousif Aseel Bashi…" at bounding box center [577, 344] width 155 height 188
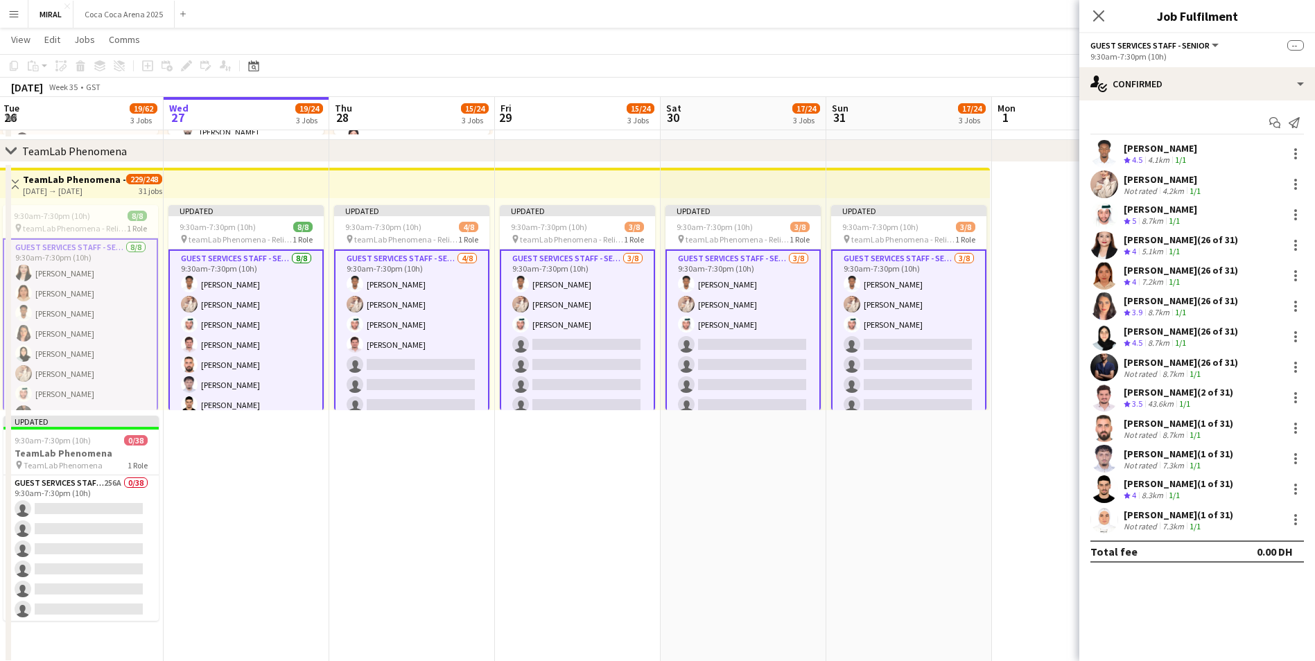
click at [590, 335] on app-card-role "Guest Services Staff - Senior 3/8 9:30am-7:30pm (10h) Marwan Yousif Aseel Bashi…" at bounding box center [577, 345] width 155 height 191
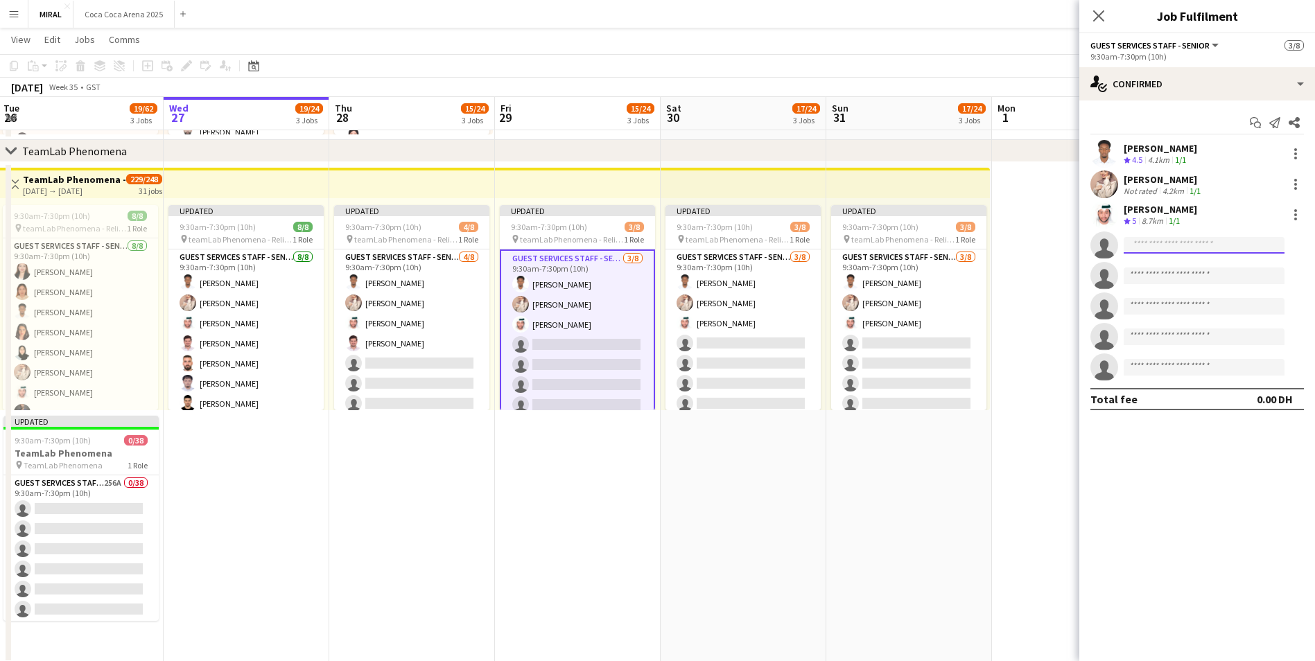
click at [1165, 239] on input at bounding box center [1204, 245] width 161 height 17
paste input "**********"
type input "**********"
click at [1198, 271] on span "princeax9@gmail.com" at bounding box center [1204, 276] width 139 height 11
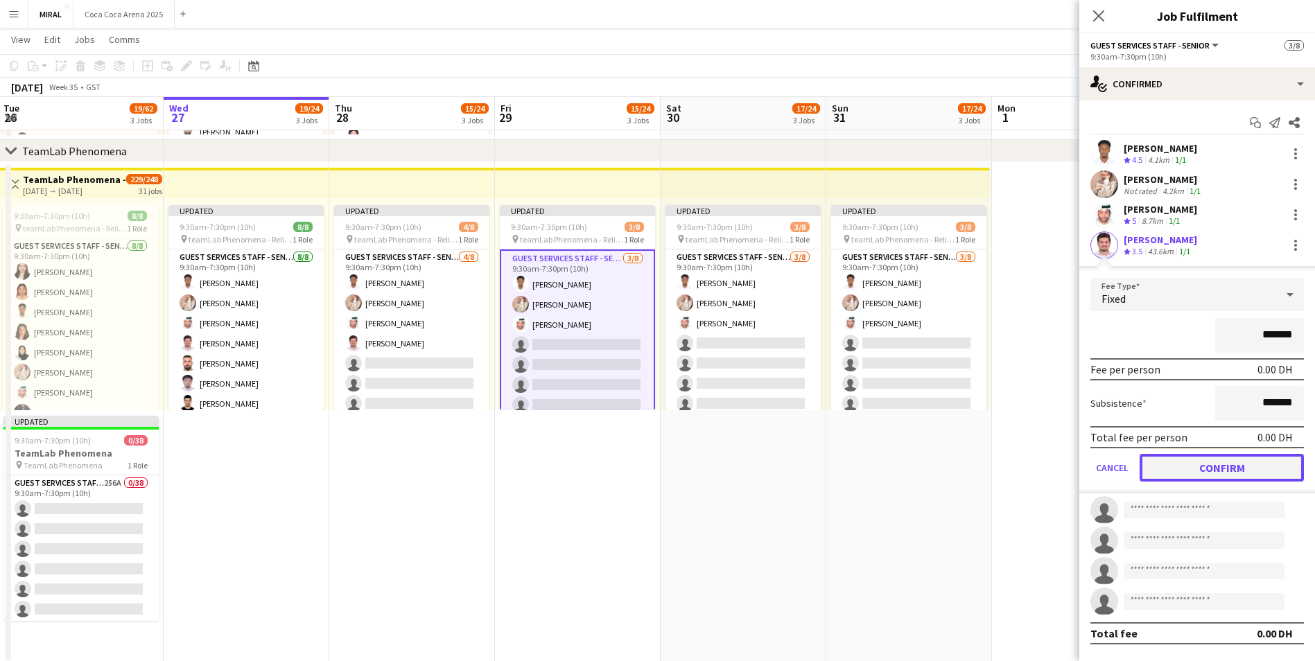
click at [1223, 467] on button "Confirm" at bounding box center [1222, 468] width 164 height 28
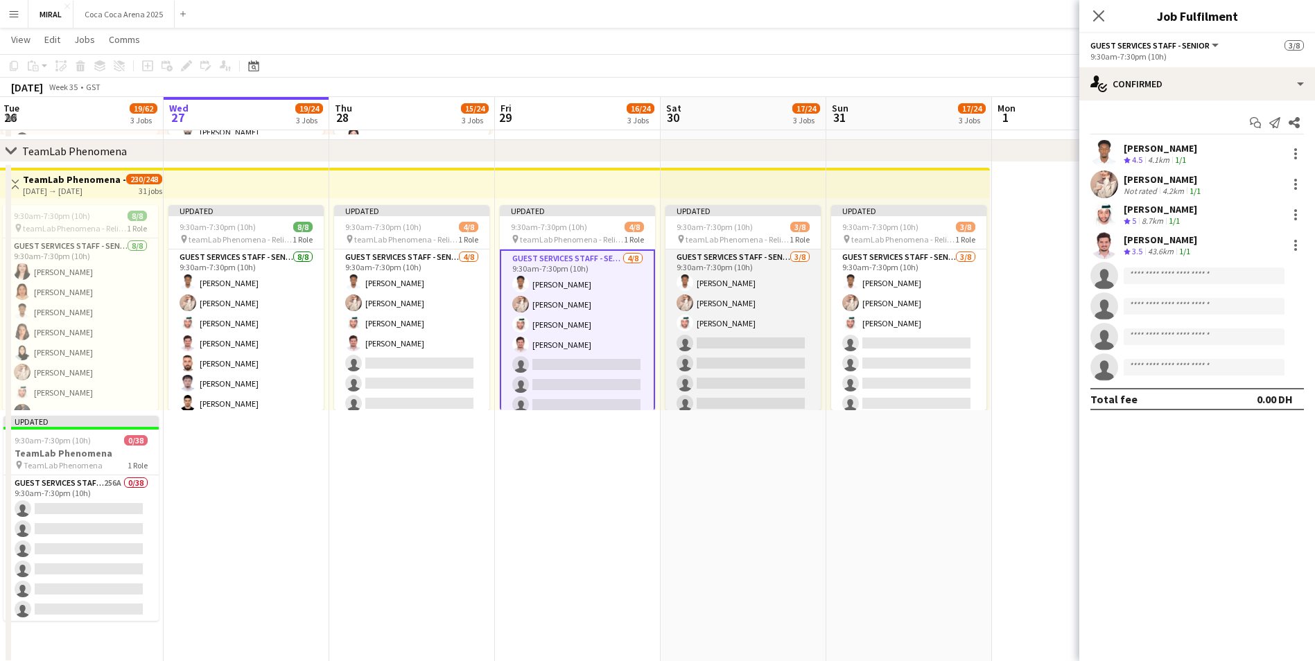
click at [745, 341] on app-card-role "Guest Services Staff - Senior 3/8 9:30am-7:30pm (10h) Marwan Yousif Aseel Bashi…" at bounding box center [743, 344] width 155 height 188
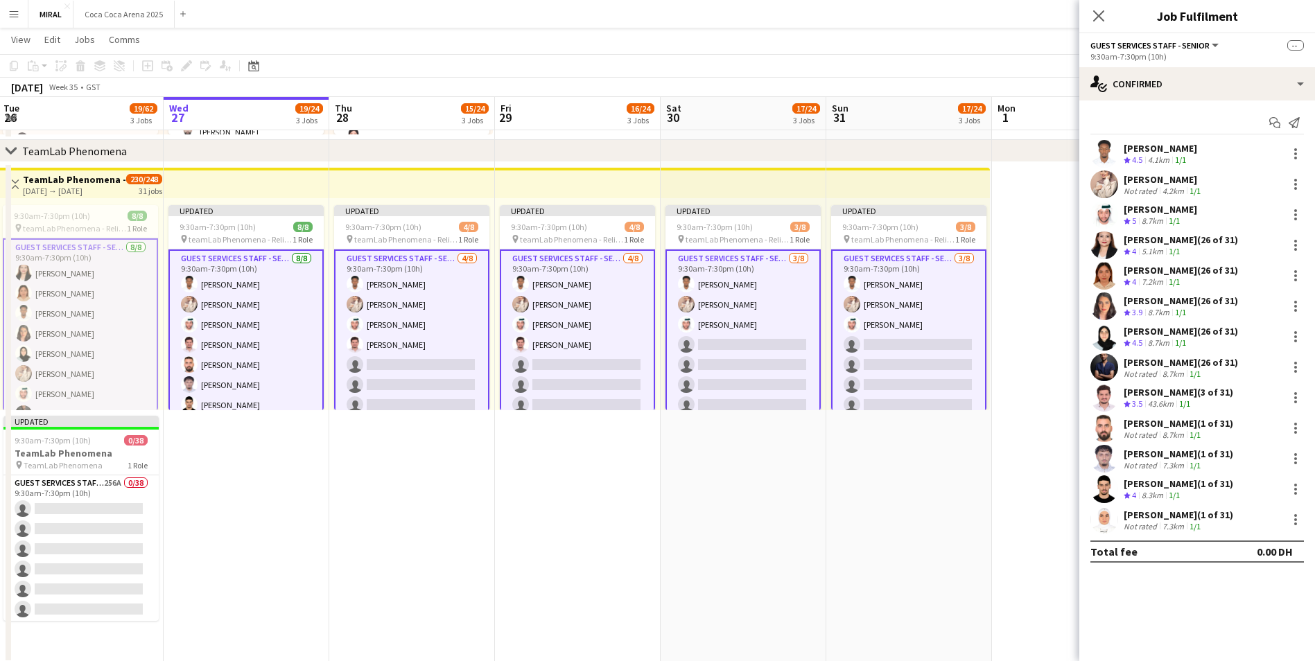
click at [774, 327] on app-card-role "Guest Services Staff - Senior 3/8 9:30am-7:30pm (10h) Marwan Yousif Aseel Bashi…" at bounding box center [743, 345] width 155 height 191
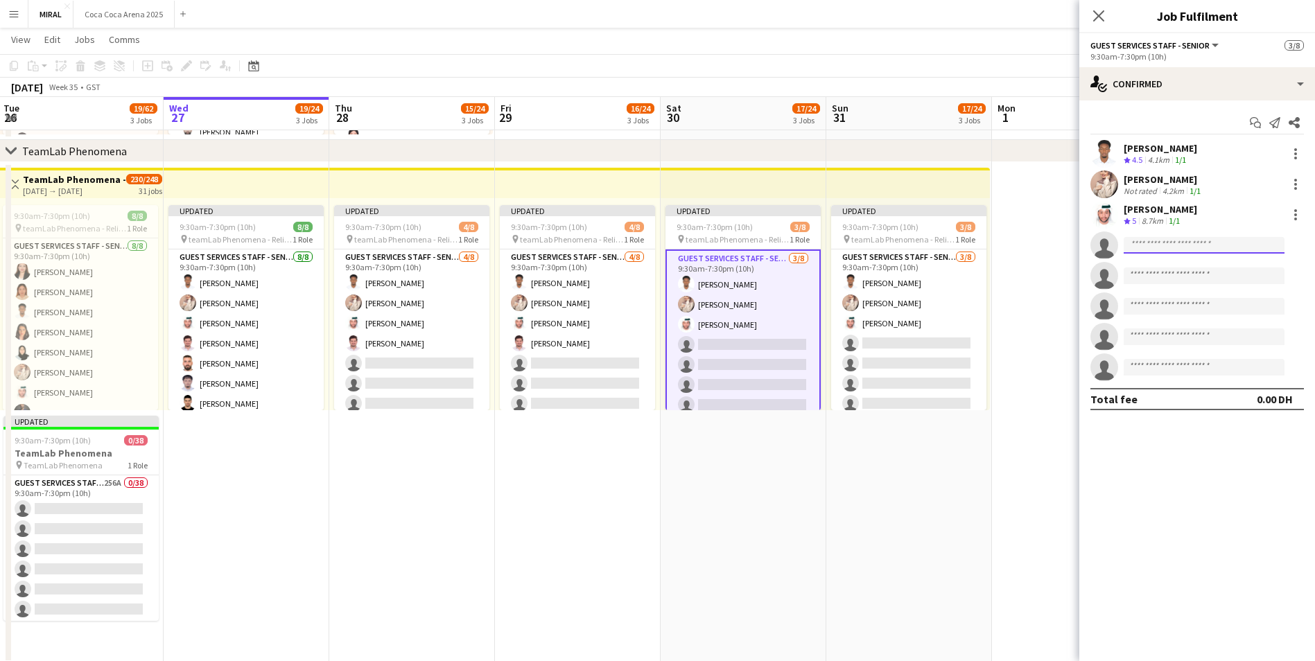
click at [1198, 245] on input at bounding box center [1204, 245] width 161 height 17
paste input "**********"
type input "**********"
click at [1200, 279] on span "princeax9@gmail.com" at bounding box center [1204, 276] width 139 height 11
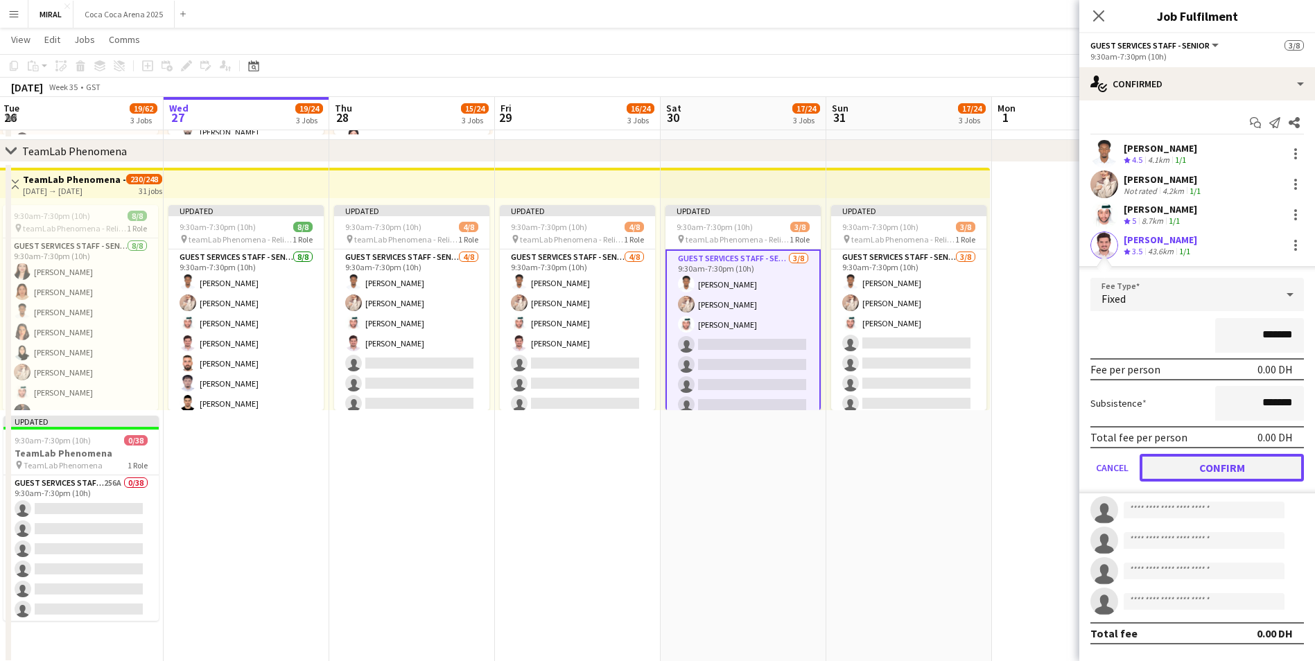
click at [1234, 473] on button "Confirm" at bounding box center [1222, 468] width 164 height 28
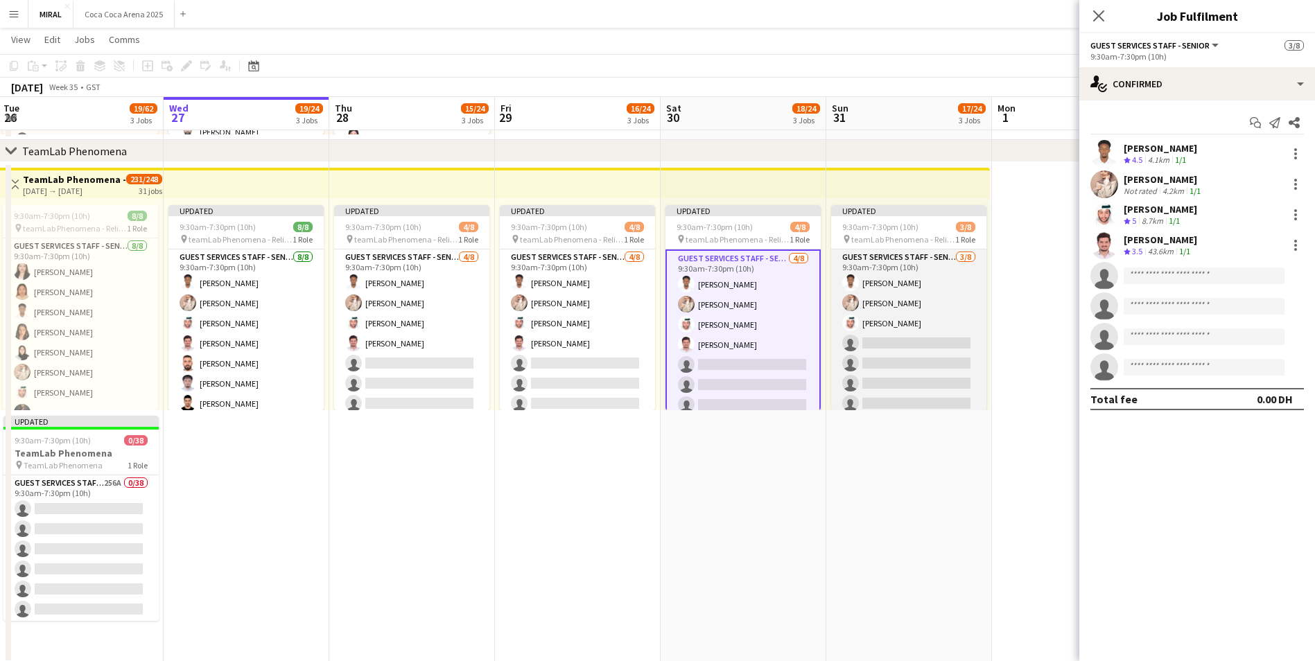
click at [847, 359] on app-card-role "Guest Services Staff - Senior 3/8 9:30am-7:30pm (10h) Marwan Yousif Aseel Bashi…" at bounding box center [908, 344] width 155 height 188
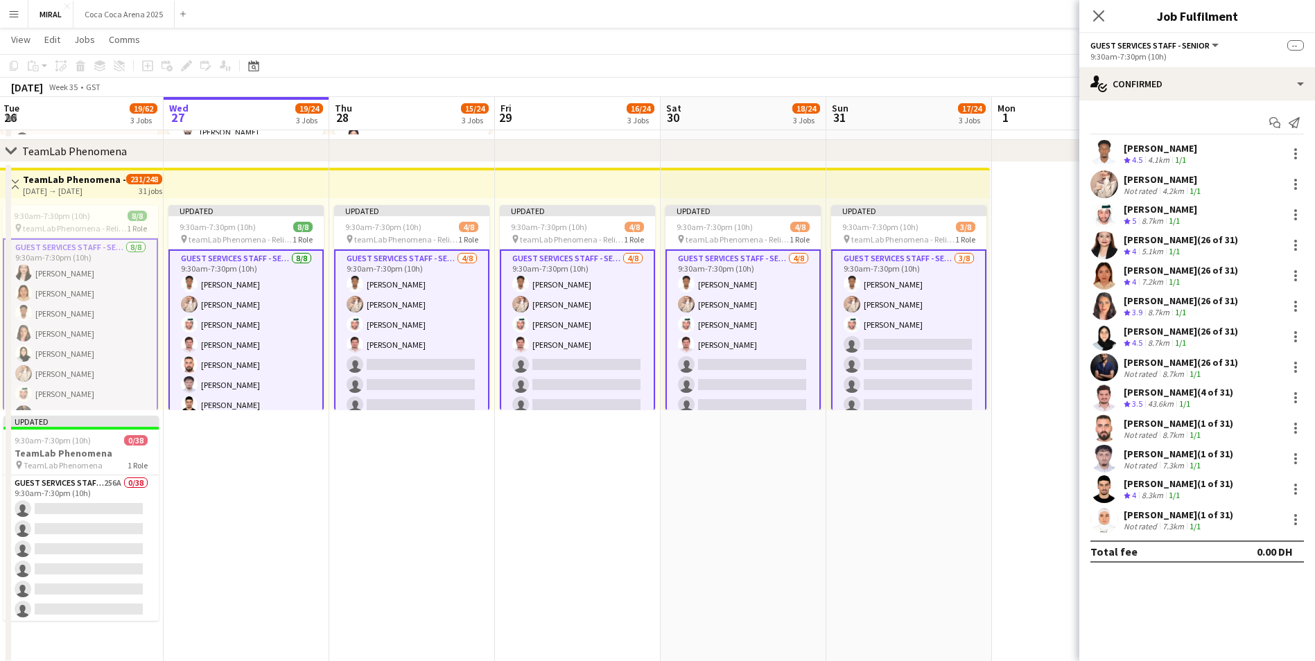
click at [931, 375] on app-card-role "Guest Services Staff - Senior 3/8 9:30am-7:30pm (10h) Marwan Yousif Aseel Bashi…" at bounding box center [908, 345] width 155 height 191
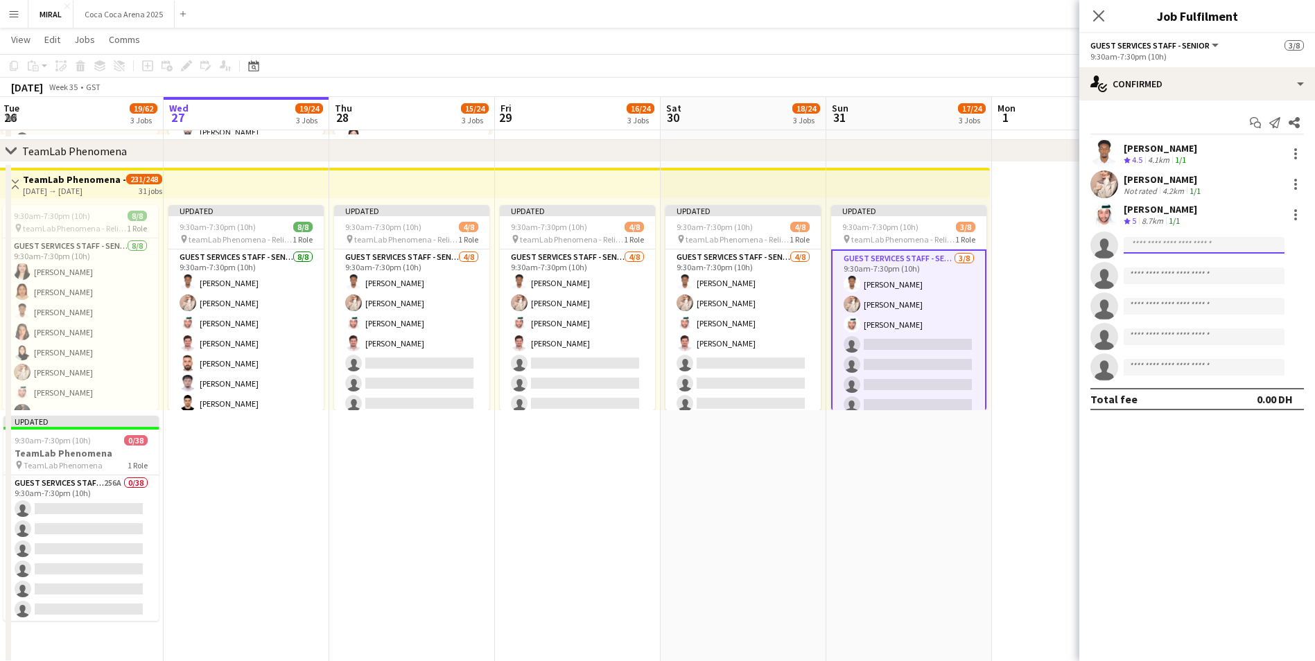
click at [1183, 247] on input at bounding box center [1204, 245] width 161 height 17
paste input "**********"
type input "**********"
click at [1194, 273] on span "princeax9@gmail.com" at bounding box center [1204, 276] width 139 height 11
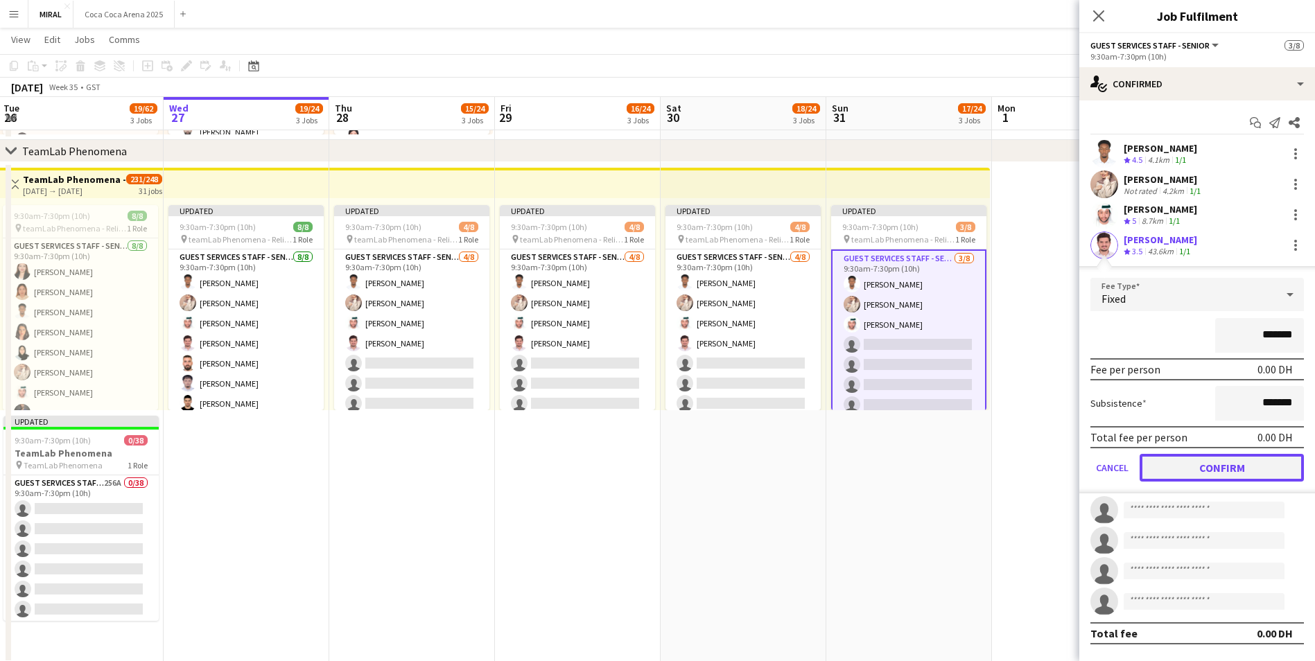
click at [1212, 469] on button "Confirm" at bounding box center [1222, 468] width 164 height 28
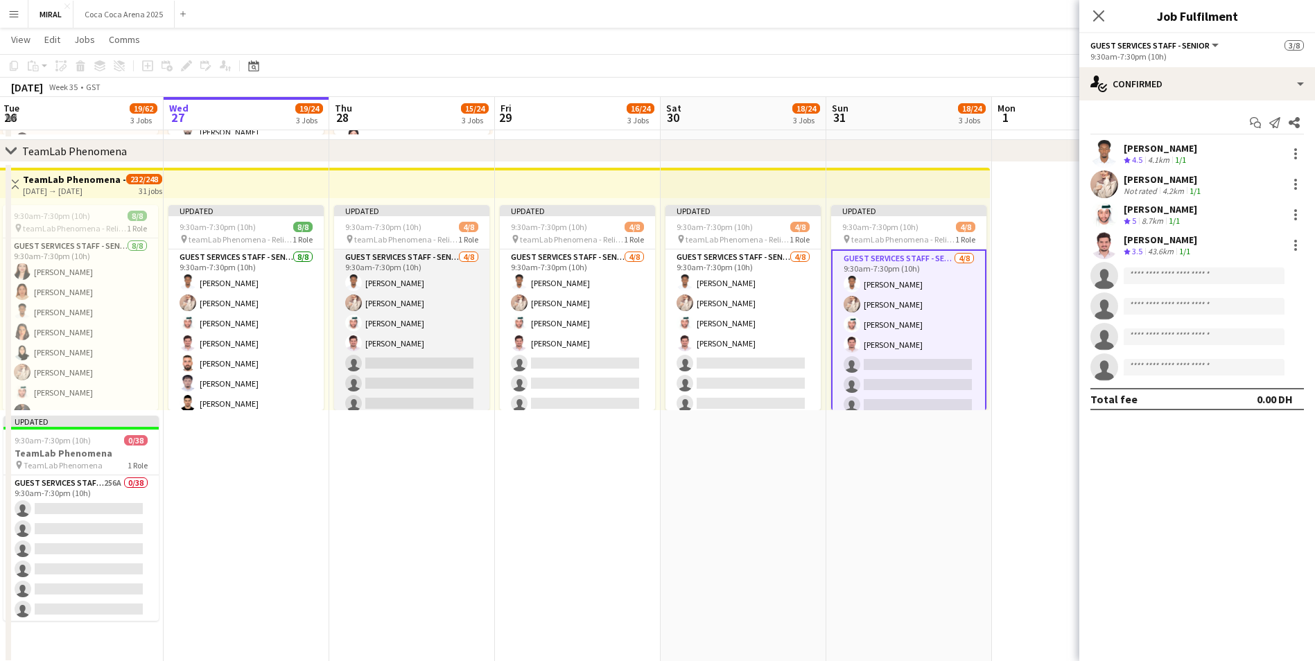
click at [393, 384] on app-card-role "Guest Services Staff - Senior 4/8 9:30am-7:30pm (10h) Marwan Yousif Aseel Bashi…" at bounding box center [411, 344] width 155 height 188
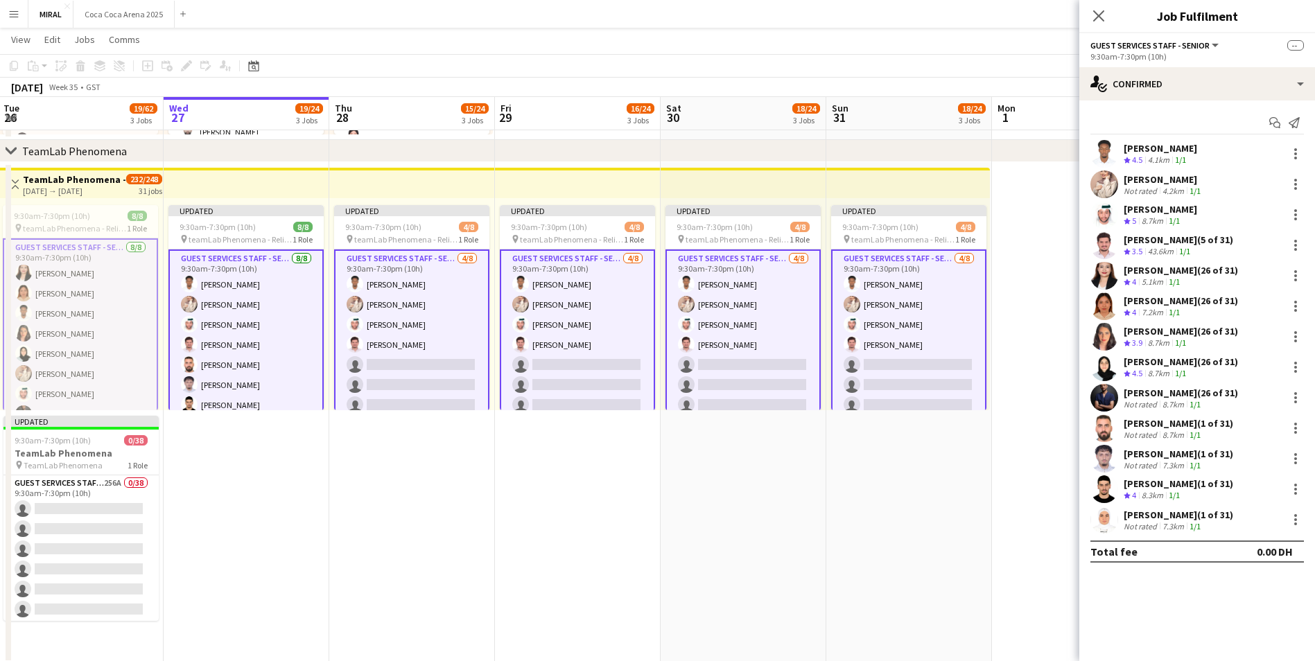
click at [404, 374] on app-card-role "Guest Services Staff - Senior 4/8 9:30am-7:30pm (10h) Marwan Yousif Aseel Bashi…" at bounding box center [411, 345] width 155 height 191
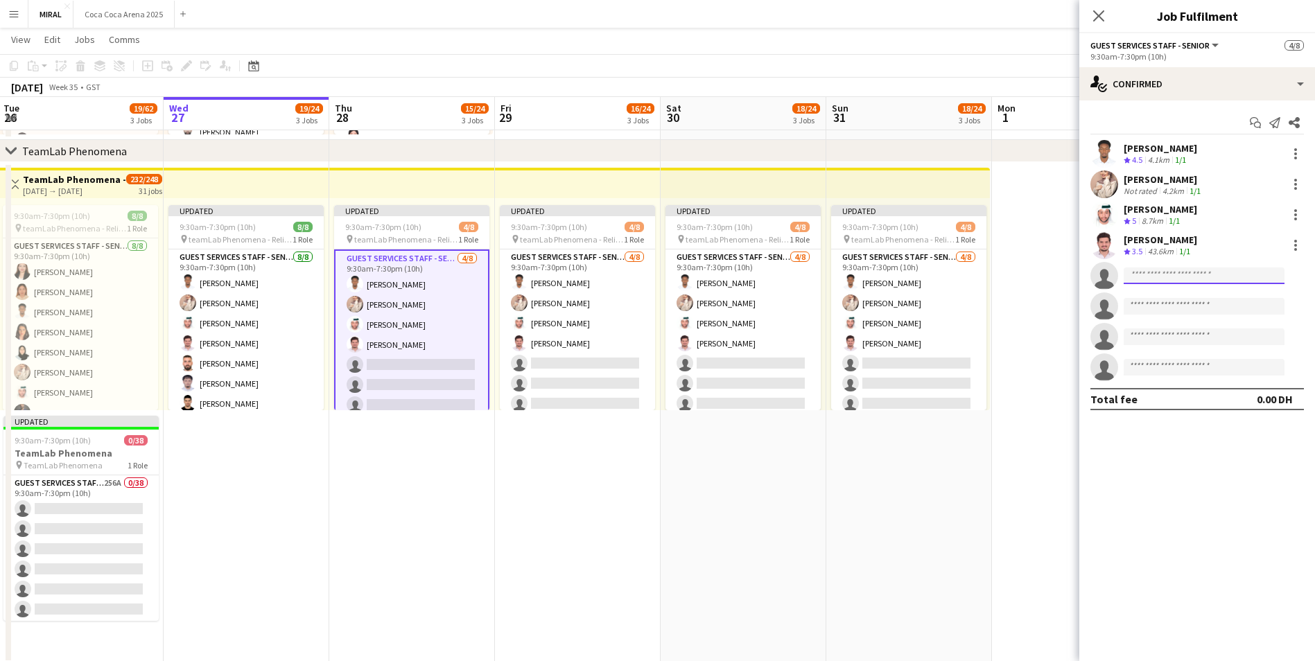
click at [1179, 270] on input at bounding box center [1204, 276] width 161 height 17
paste input "**********"
type input "**********"
click at [1225, 308] on span "osaay@yahoo.com" at bounding box center [1204, 307] width 139 height 11
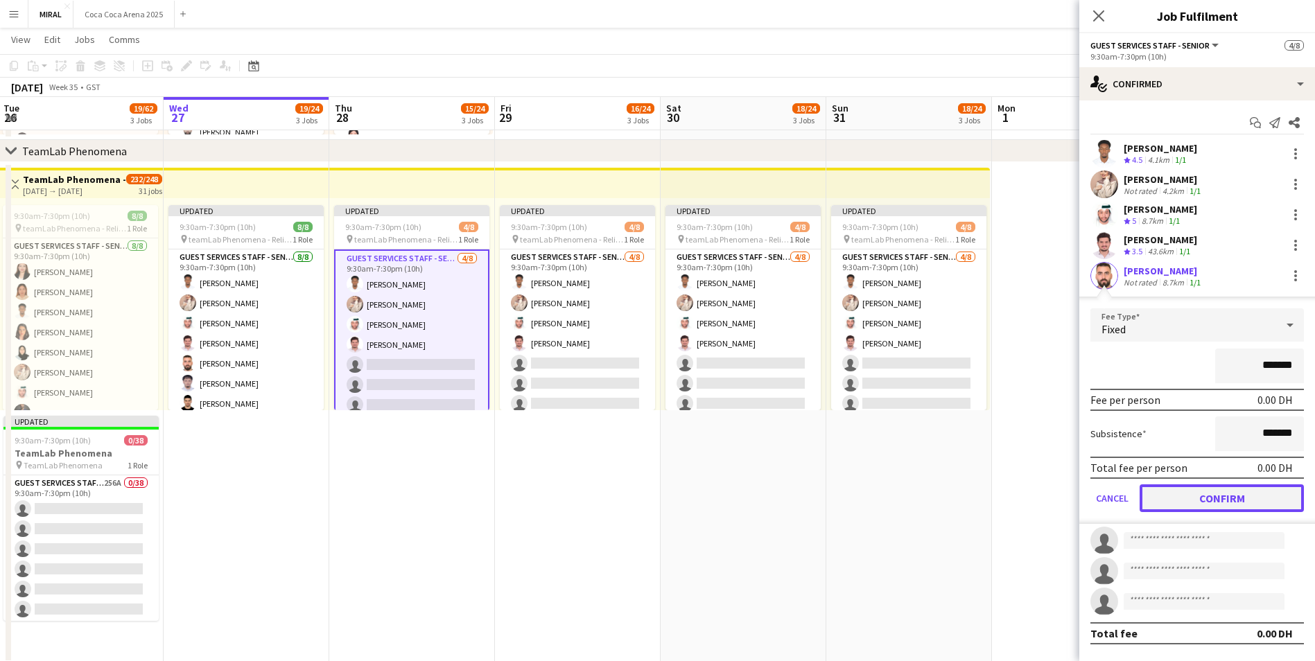
click at [1229, 501] on button "Confirm" at bounding box center [1222, 499] width 164 height 28
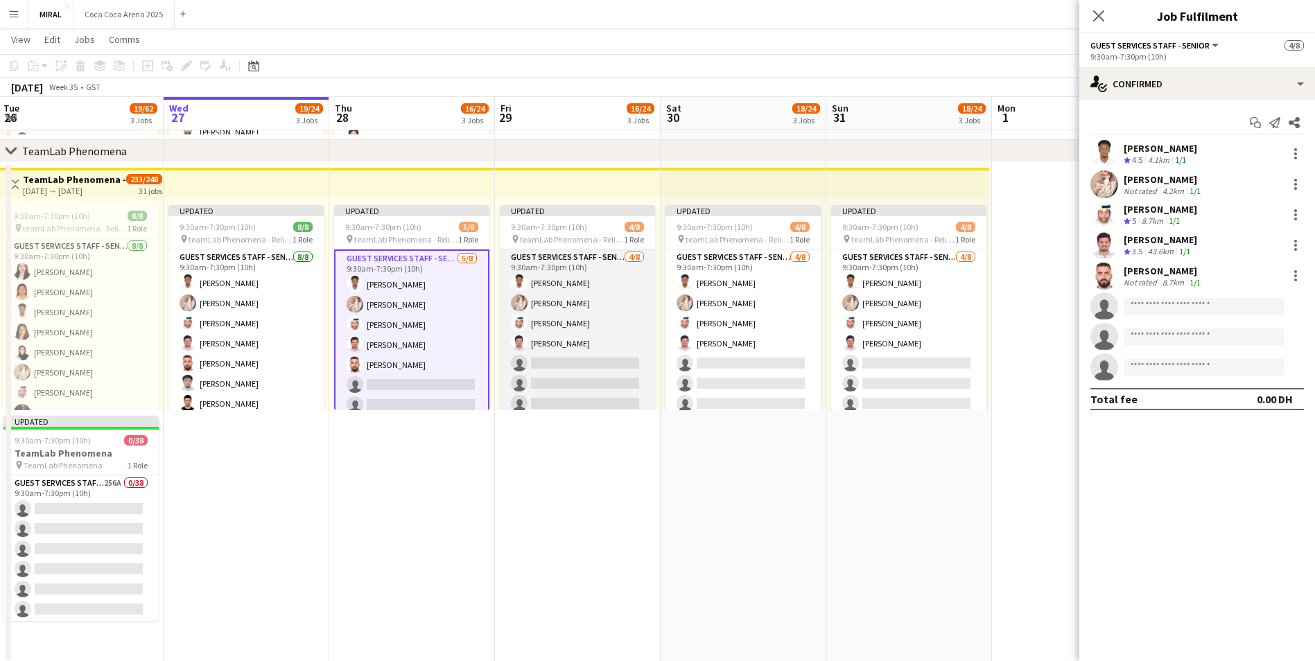
click at [580, 351] on app-card-role "Guest Services Staff - Senior 4/8 9:30am-7:30pm (10h) Marwan Yousif Aseel Bashi…" at bounding box center [577, 344] width 155 height 188
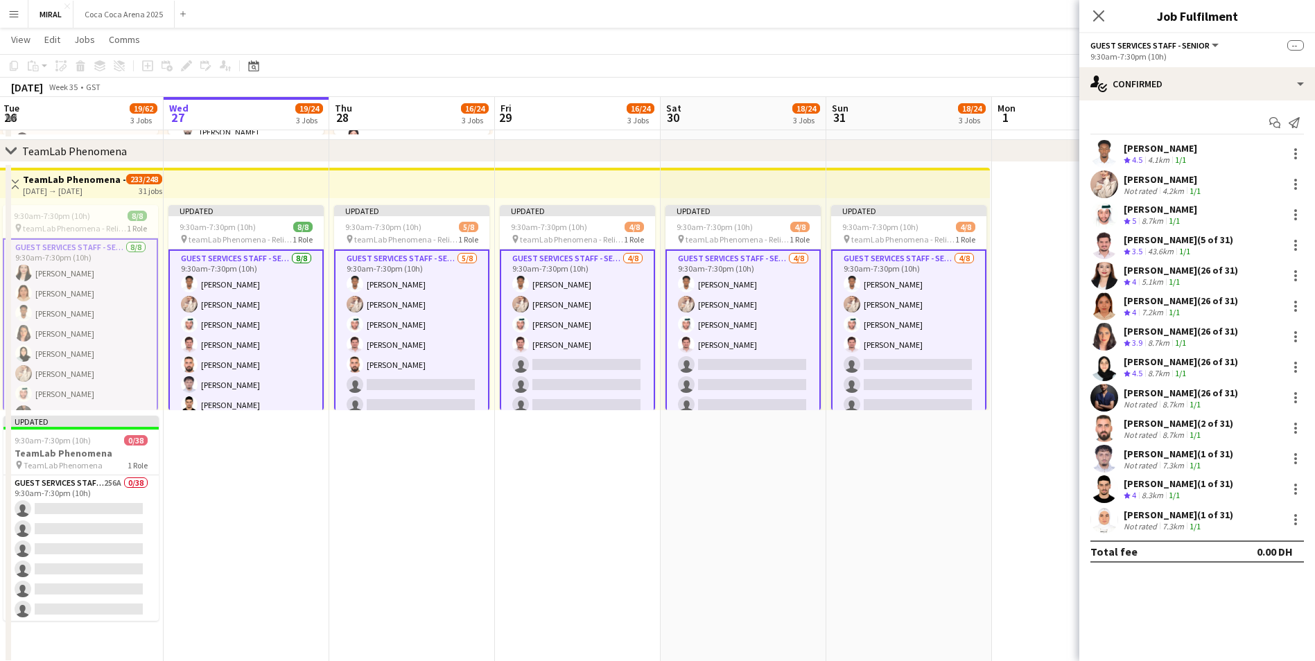
scroll to position [0, 332]
click at [579, 349] on app-card-role "Guest Services Staff - Senior 4/8 9:30am-7:30pm (10h) Marwan Yousif Aseel Bashi…" at bounding box center [578, 345] width 155 height 191
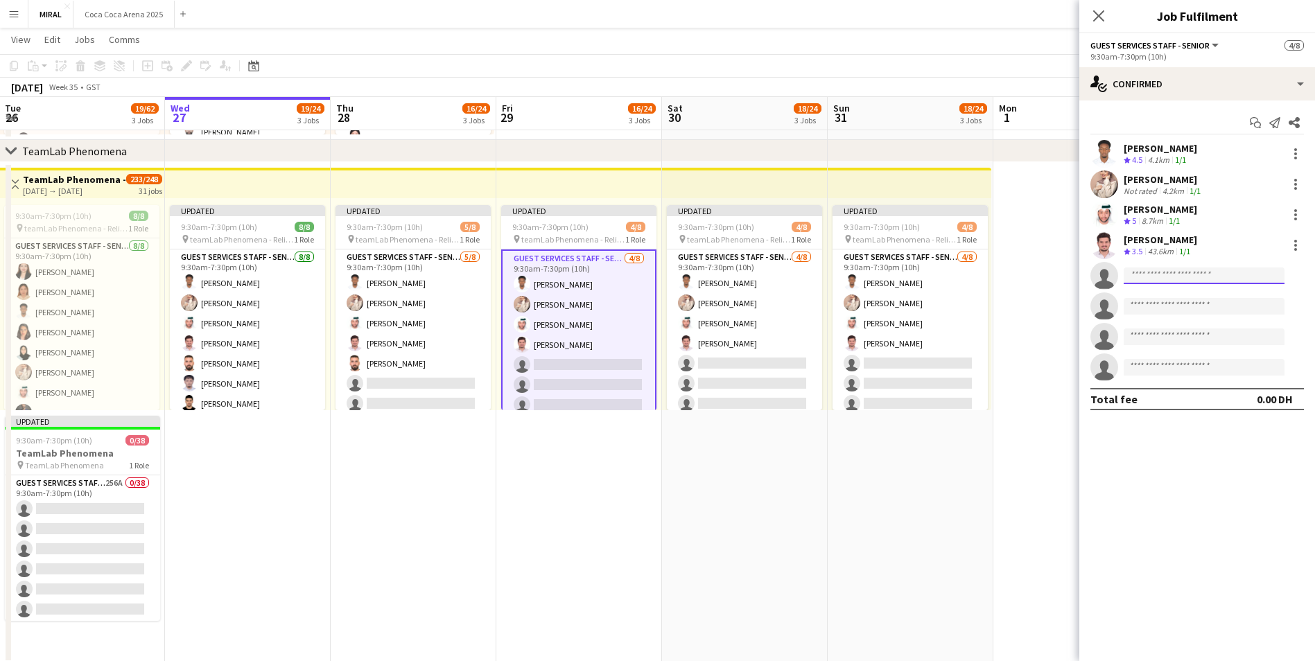
click at [1160, 276] on input at bounding box center [1204, 276] width 161 height 17
paste input "**********"
type input "**********"
click at [1215, 318] on span "+971569708681" at bounding box center [1204, 318] width 139 height 11
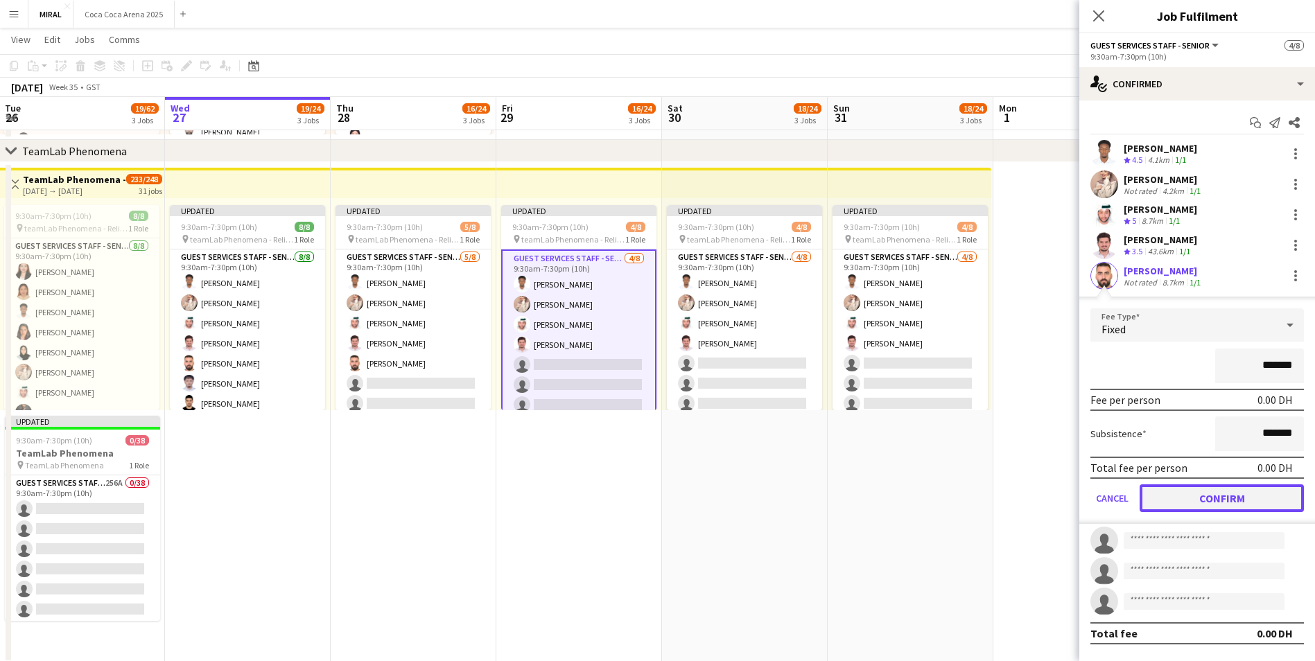
click at [1229, 500] on button "Confirm" at bounding box center [1222, 499] width 164 height 28
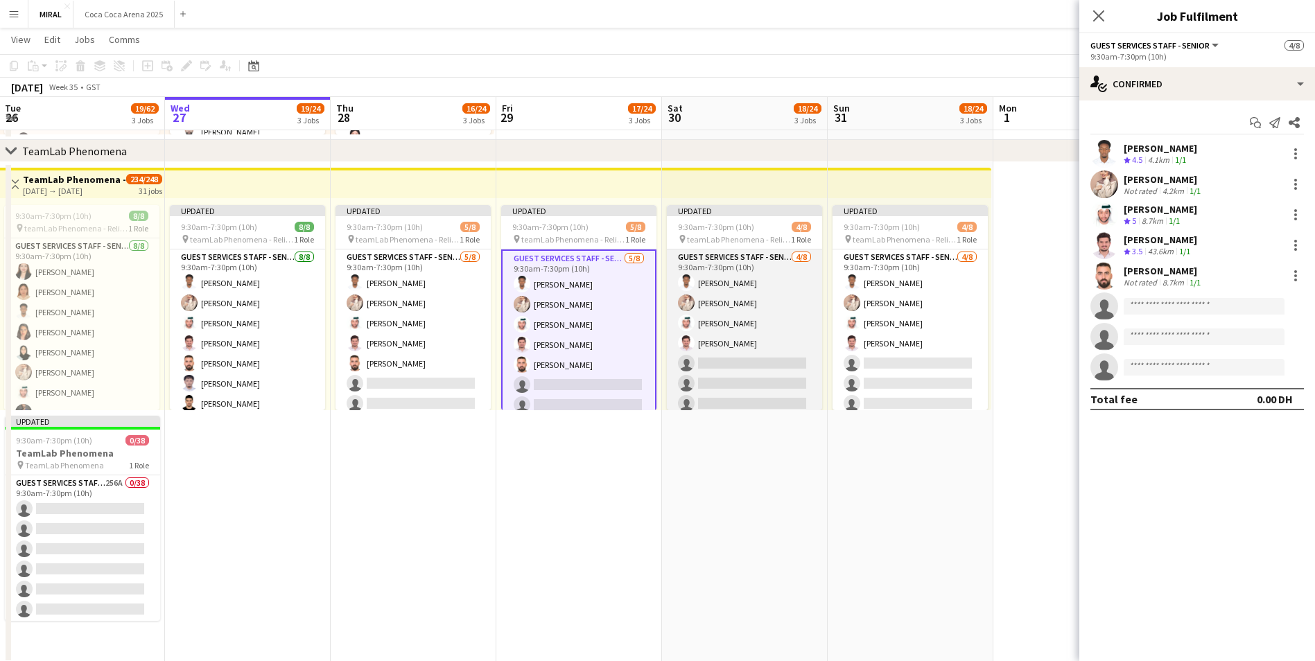
click at [736, 340] on app-card-role "Guest Services Staff - Senior 4/8 9:30am-7:30pm (10h) Marwan Yousif Aseel Bashi…" at bounding box center [744, 344] width 155 height 188
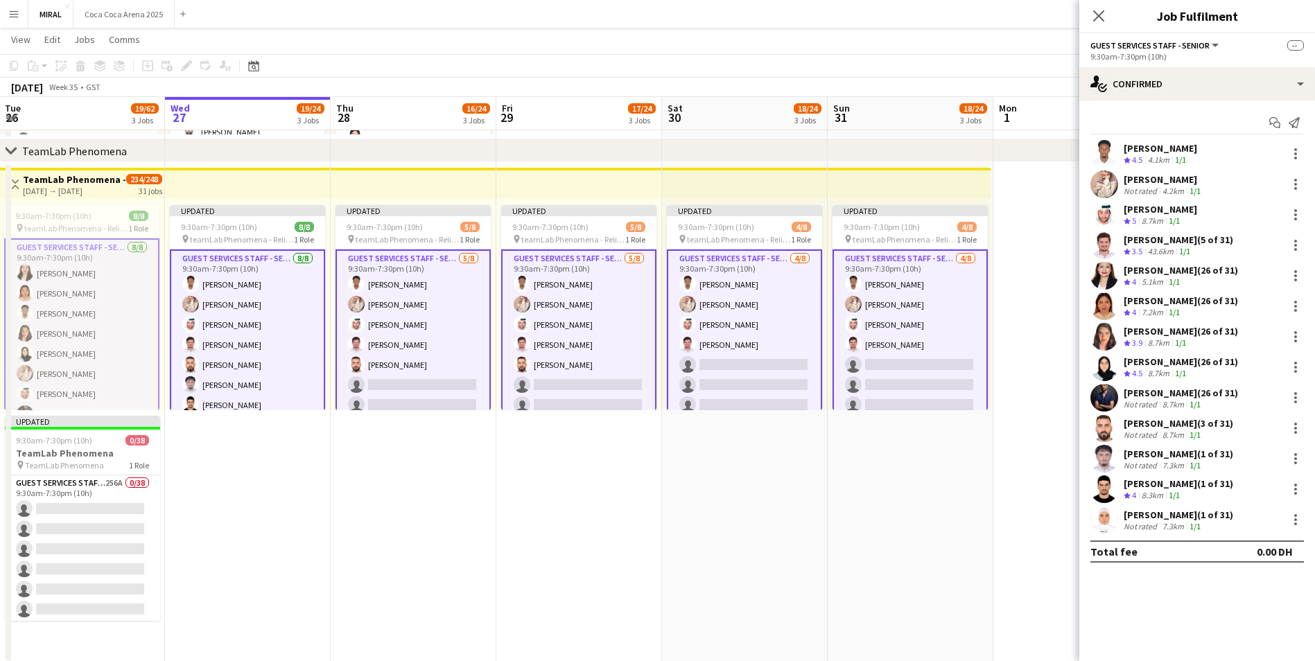
click at [735, 340] on app-card-role "Guest Services Staff - Senior 4/8 9:30am-7:30pm (10h) Marwan Yousif Aseel Bashi…" at bounding box center [744, 345] width 155 height 191
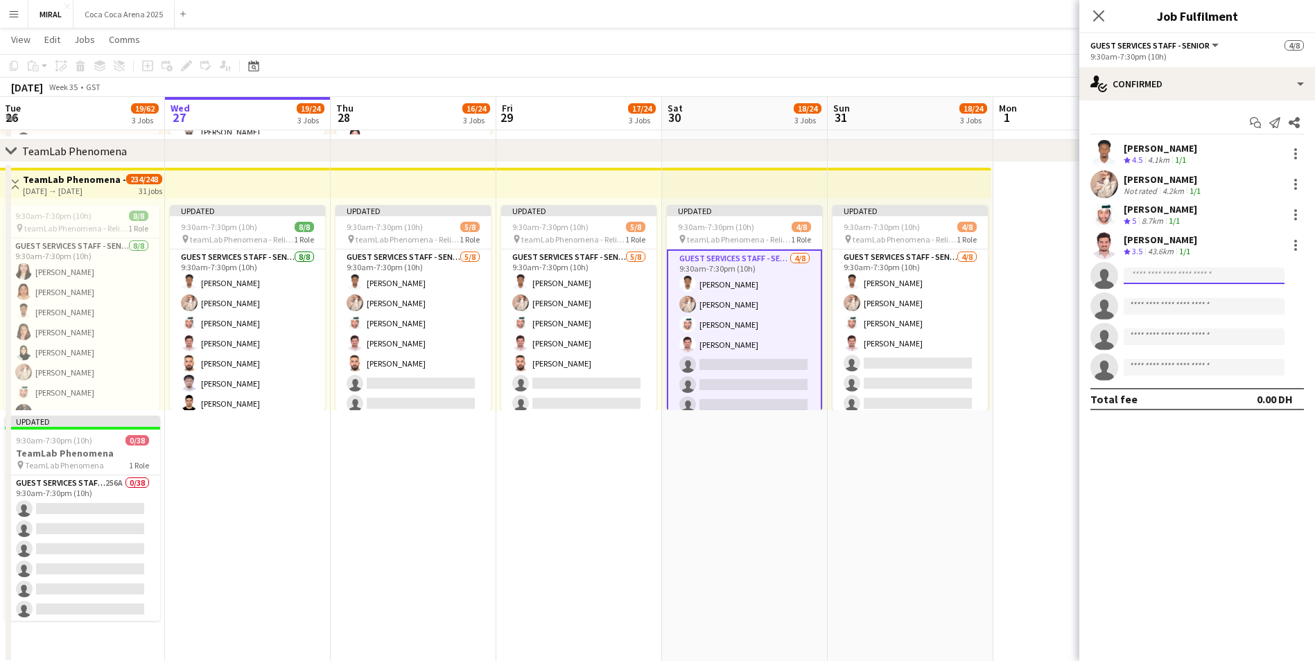
click at [1143, 282] on input at bounding box center [1204, 276] width 161 height 17
paste input "**********"
type input "**********"
click at [1172, 313] on span "+971569708681" at bounding box center [1204, 318] width 139 height 11
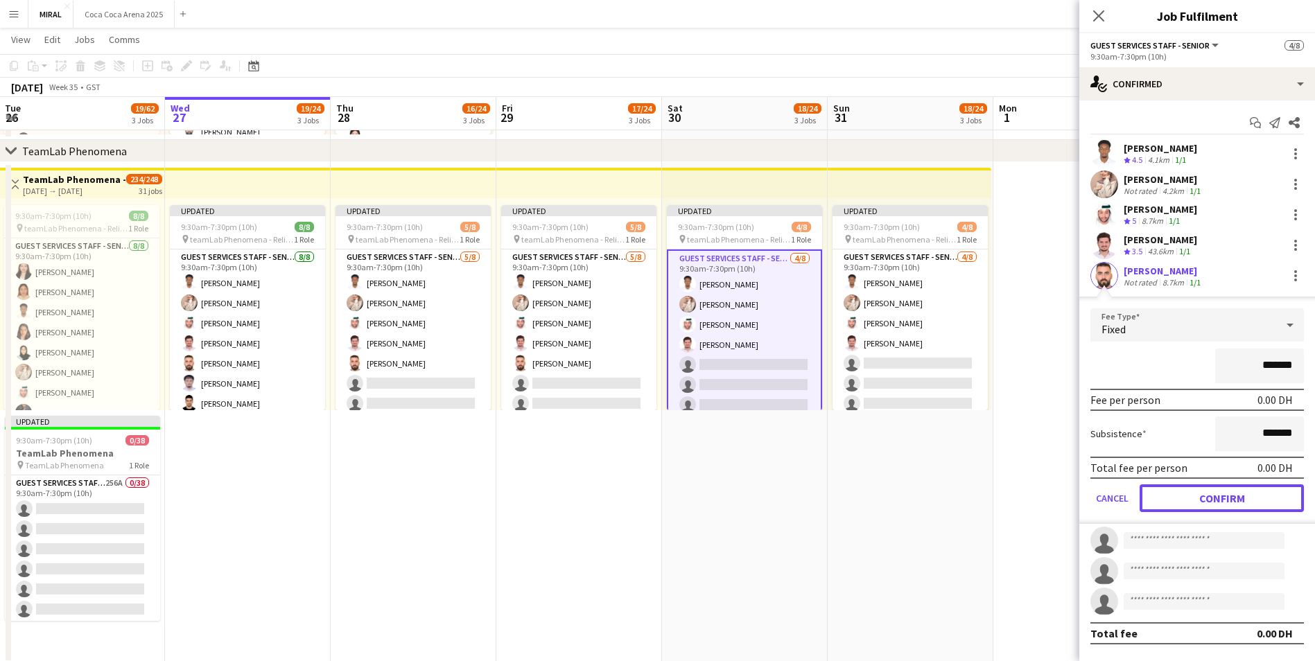
drag, startPoint x: 1210, startPoint y: 494, endPoint x: 1202, endPoint y: 493, distance: 8.4
click at [1210, 495] on button "Confirm" at bounding box center [1222, 499] width 164 height 28
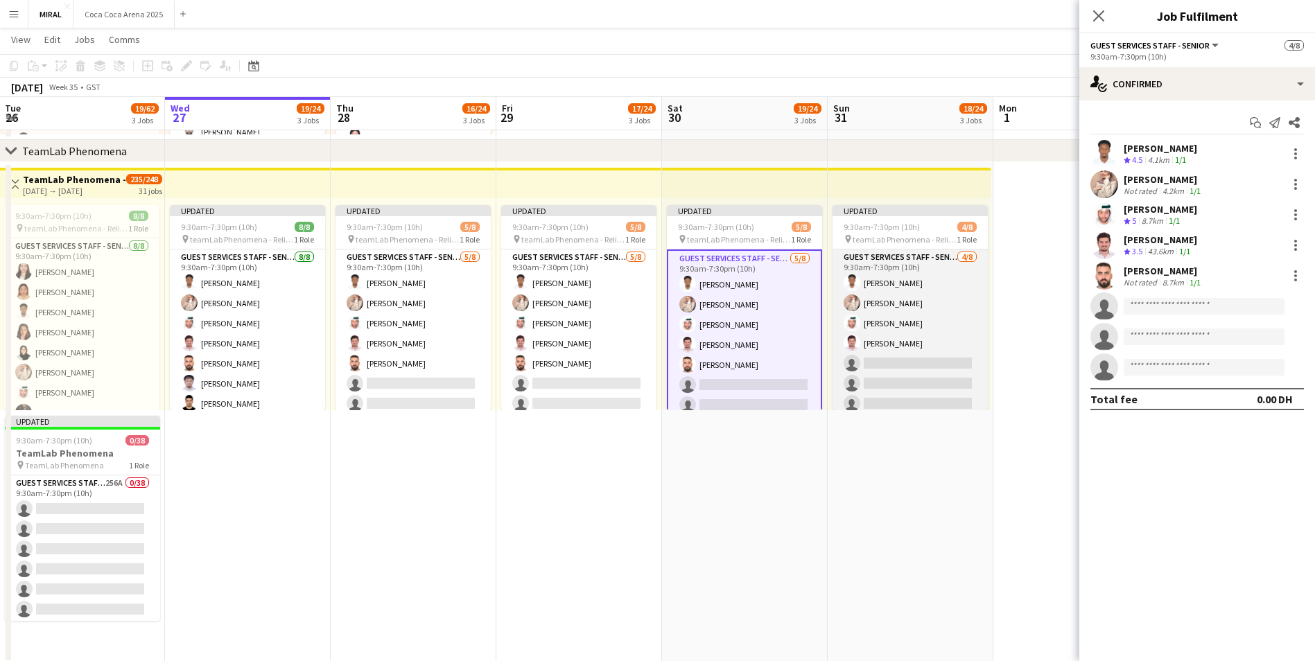
click at [875, 355] on app-card-role "Guest Services Staff - Senior 4/8 9:30am-7:30pm (10h) Marwan Yousif Aseel Bashi…" at bounding box center [910, 344] width 155 height 188
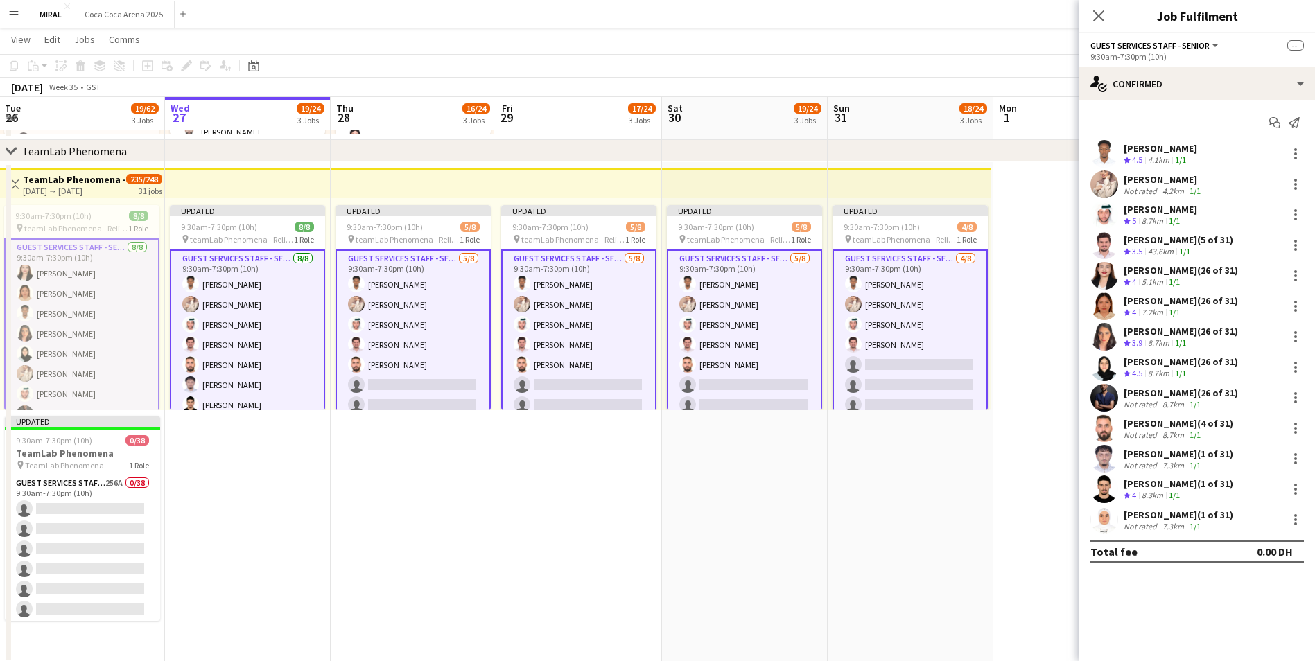
click at [896, 355] on app-card-role "Guest Services Staff - Senior 4/8 9:30am-7:30pm (10h) Marwan Yousif Aseel Bashi…" at bounding box center [910, 345] width 155 height 191
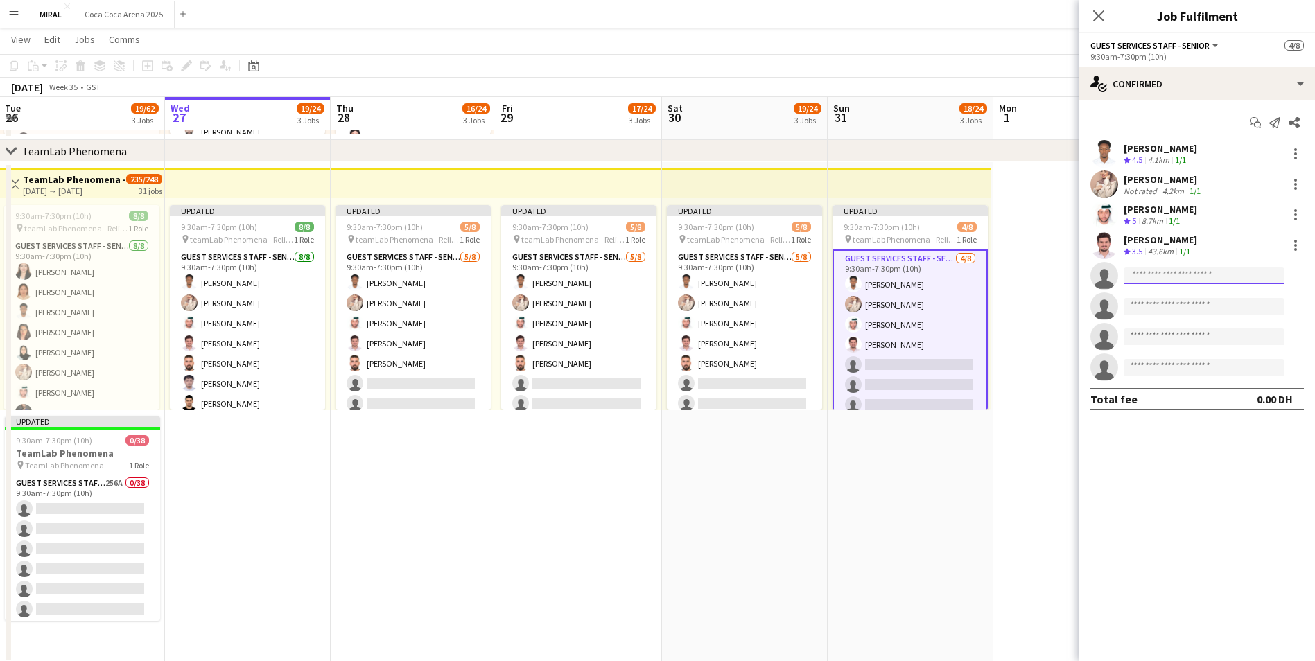
click at [1156, 273] on input at bounding box center [1204, 276] width 161 height 17
paste input "**********"
type input "**********"
click at [1178, 307] on span "osaay@yahoo.com" at bounding box center [1204, 307] width 139 height 11
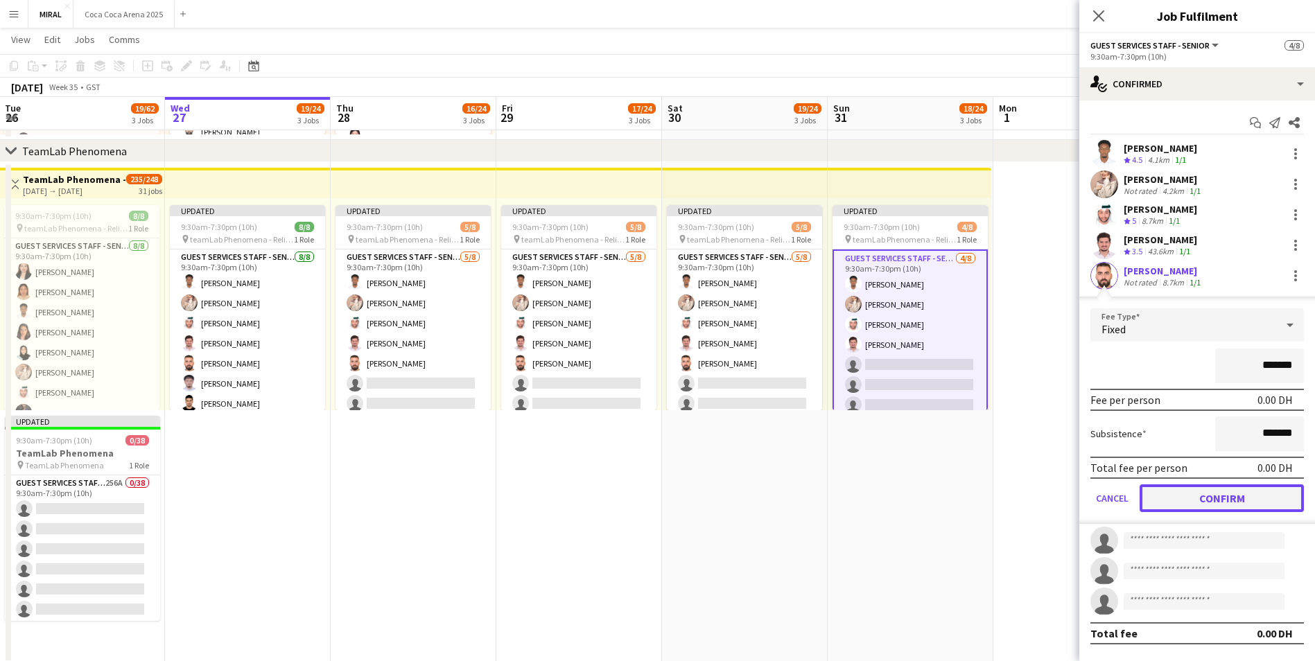
click at [1214, 491] on button "Confirm" at bounding box center [1222, 499] width 164 height 28
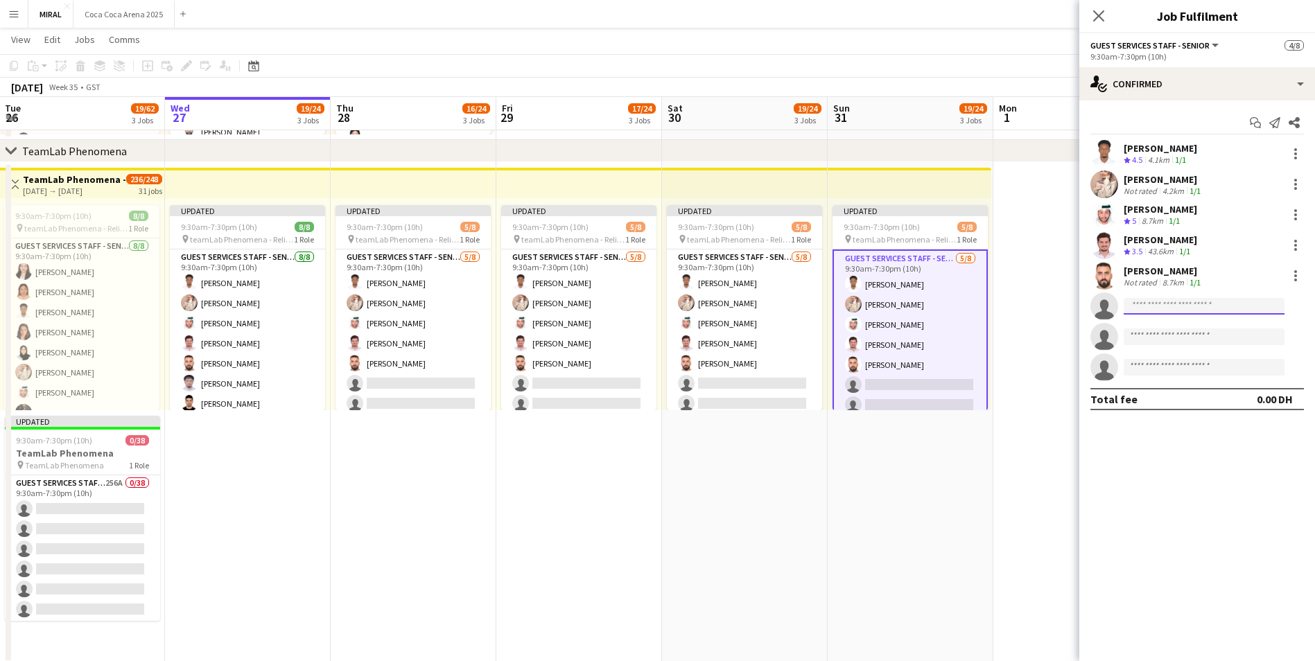
click at [1213, 305] on input at bounding box center [1204, 306] width 161 height 17
paste input "**********"
type input "**********"
click at [1218, 337] on span "abdulrahmansameeh13@gmail.com" at bounding box center [1204, 337] width 139 height 11
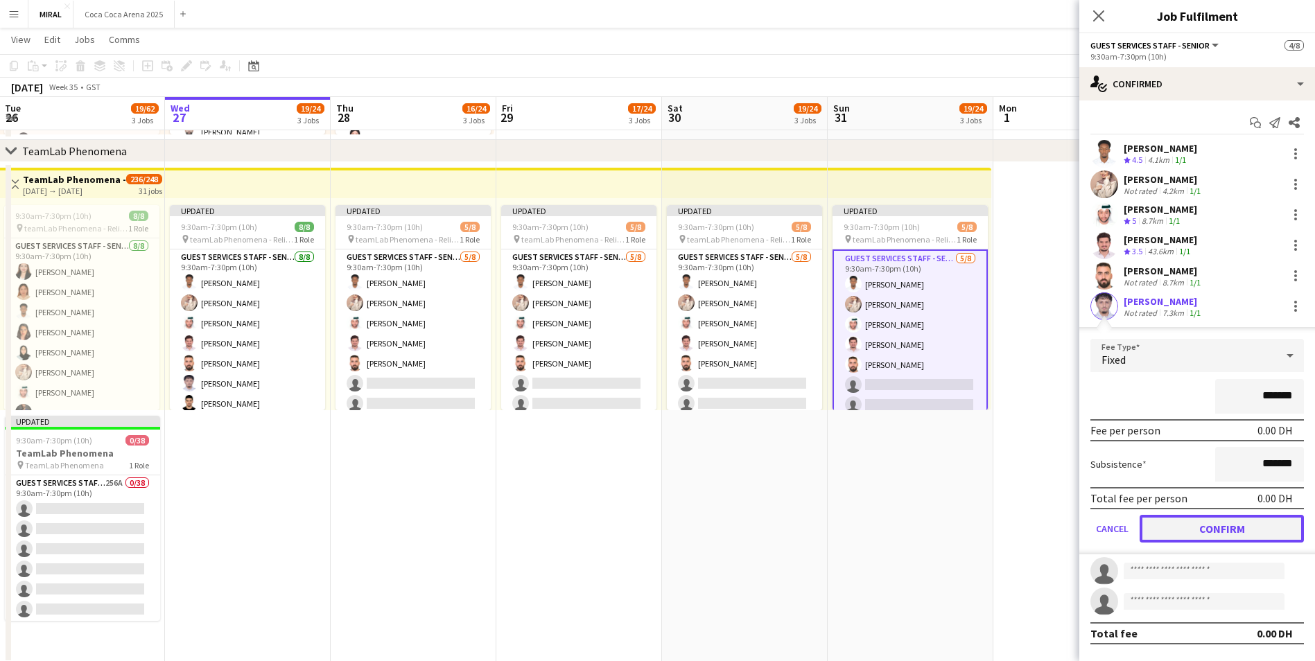
click at [1229, 533] on button "Confirm" at bounding box center [1222, 529] width 164 height 28
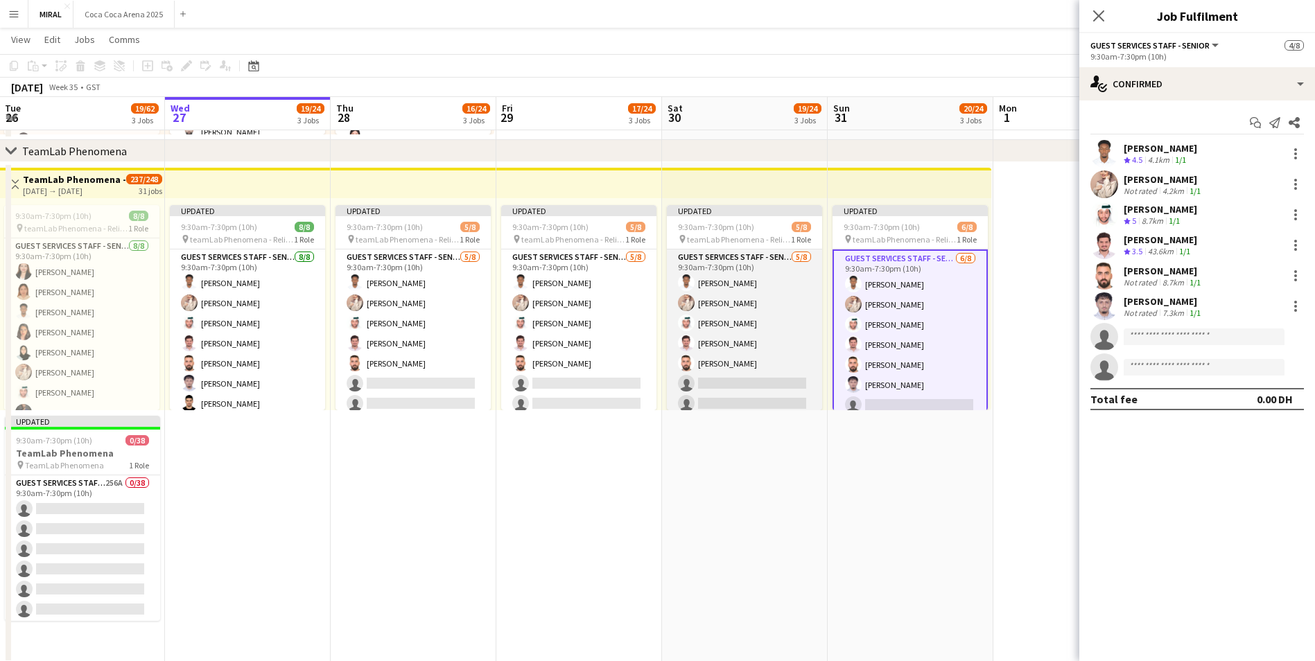
click at [732, 349] on app-card-role "Guest Services Staff - Senior 5/8 9:30am-7:30pm (10h) Marwan Yousif Aseel Bashi…" at bounding box center [744, 344] width 155 height 188
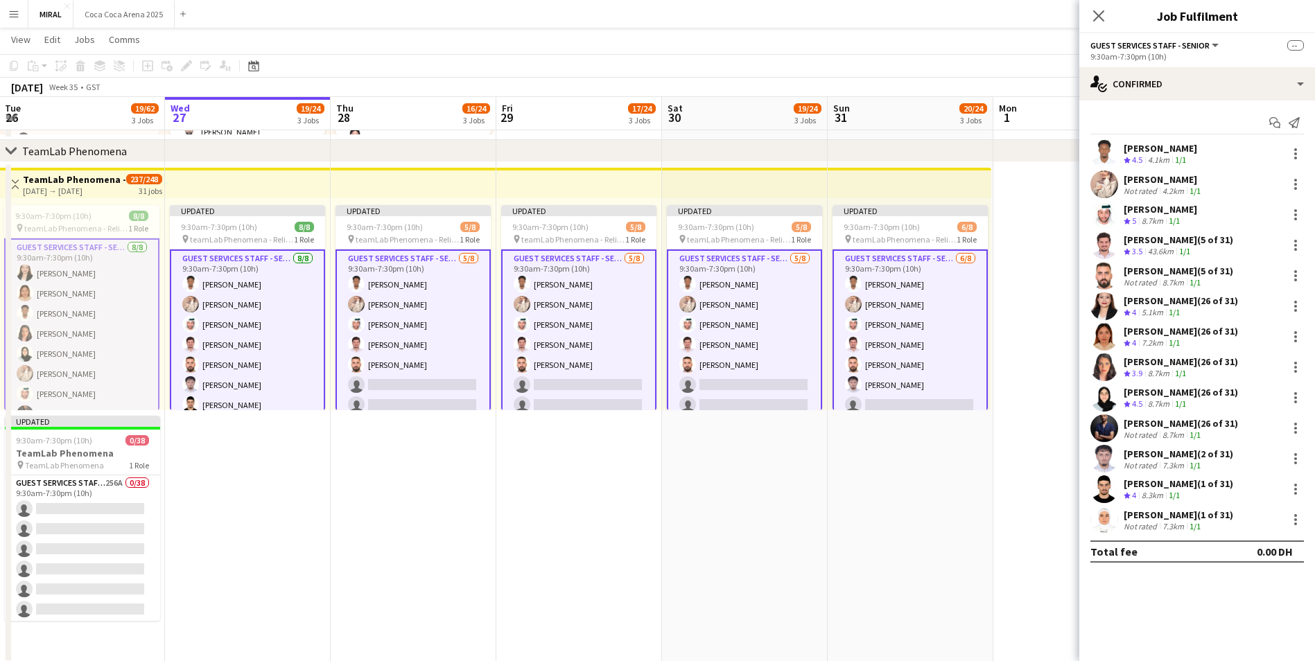
click at [730, 349] on app-card-role "Guest Services Staff - Senior 5/8 9:30am-7:30pm (10h) Marwan Yousif Aseel Bashi…" at bounding box center [744, 345] width 155 height 191
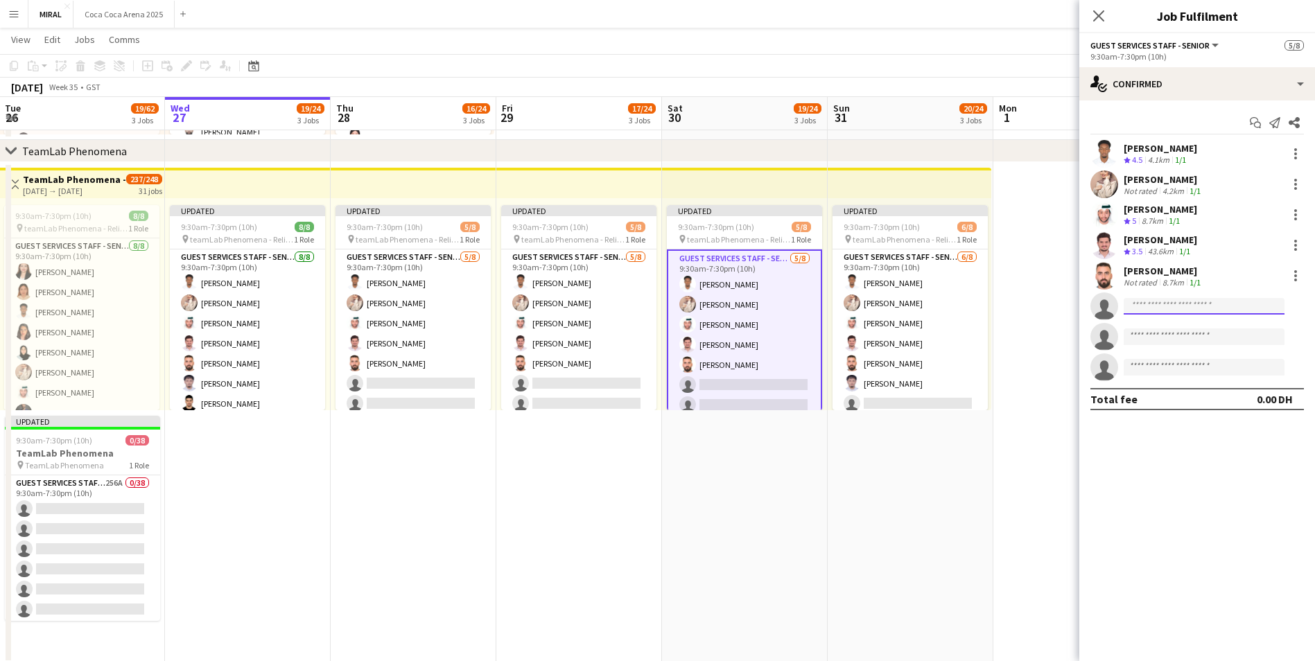
click at [1159, 309] on input at bounding box center [1204, 306] width 161 height 17
paste input "**********"
type input "**********"
click at [1183, 340] on span "abdulrahmansameeh13@gmail.com" at bounding box center [1204, 337] width 139 height 11
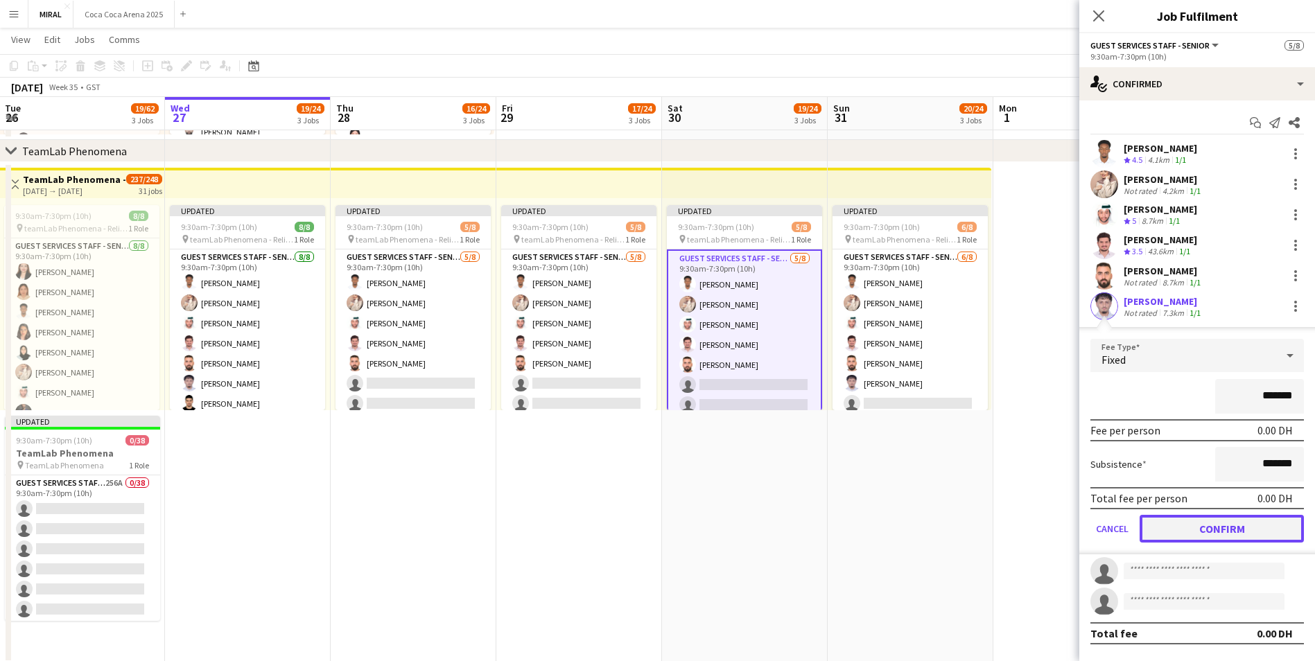
click at [1198, 528] on button "Confirm" at bounding box center [1222, 529] width 164 height 28
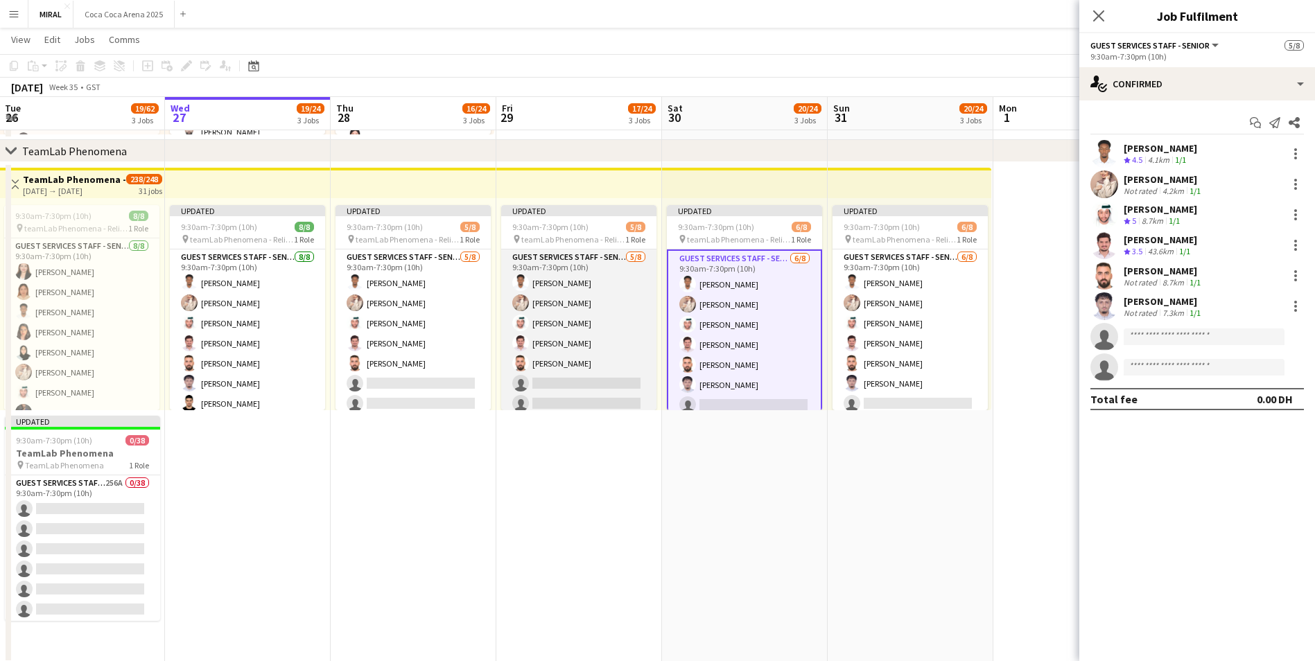
click at [580, 330] on app-card-role "Guest Services Staff - Senior 5/8 9:30am-7:30pm (10h) Marwan Yousif Aseel Bashi…" at bounding box center [578, 344] width 155 height 188
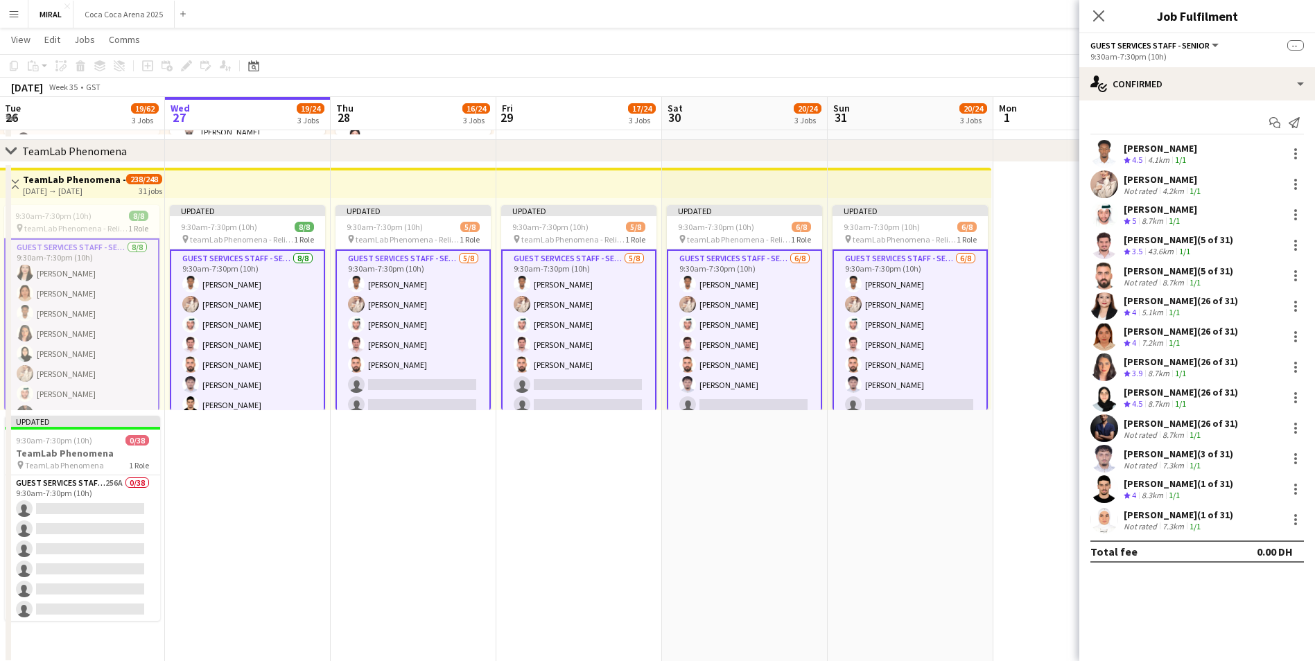
click at [580, 330] on app-card-role "Guest Services Staff - Senior 5/8 9:30am-7:30pm (10h) Marwan Yousif Aseel Bashi…" at bounding box center [578, 345] width 155 height 191
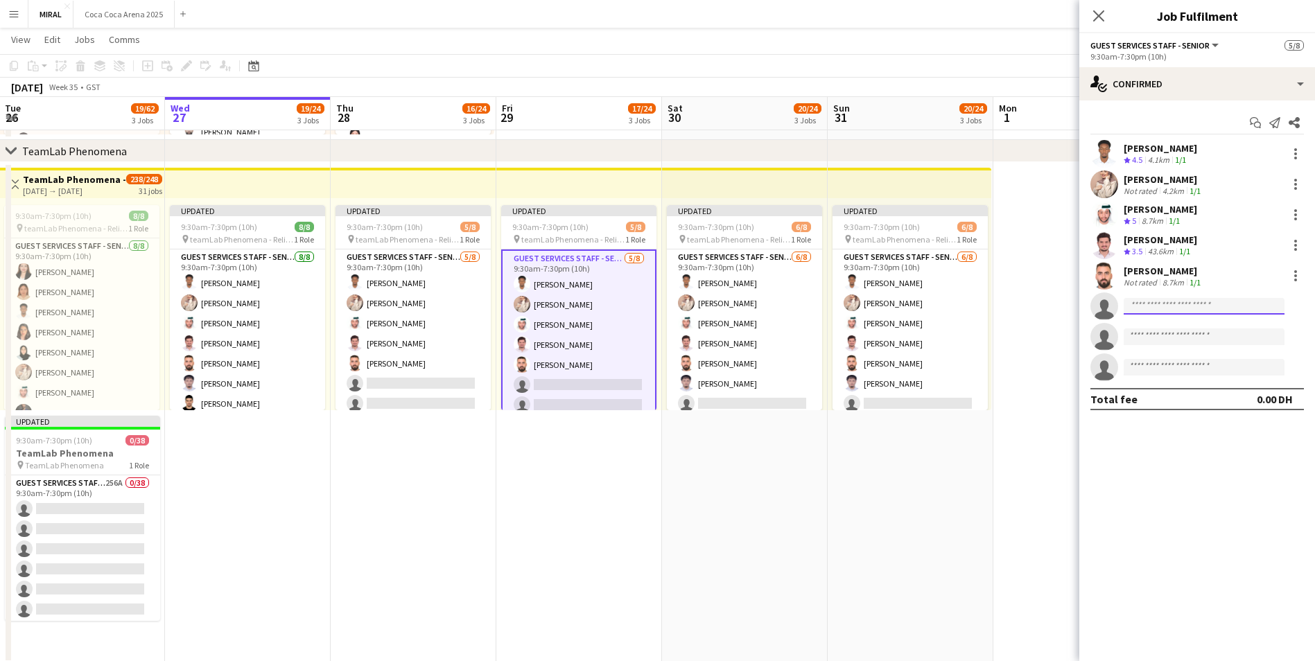
click at [1153, 306] on input at bounding box center [1204, 306] width 161 height 17
paste input "**********"
type input "**********"
click at [1173, 338] on span "abdulrahmansameeh13@gmail.com" at bounding box center [1204, 337] width 139 height 11
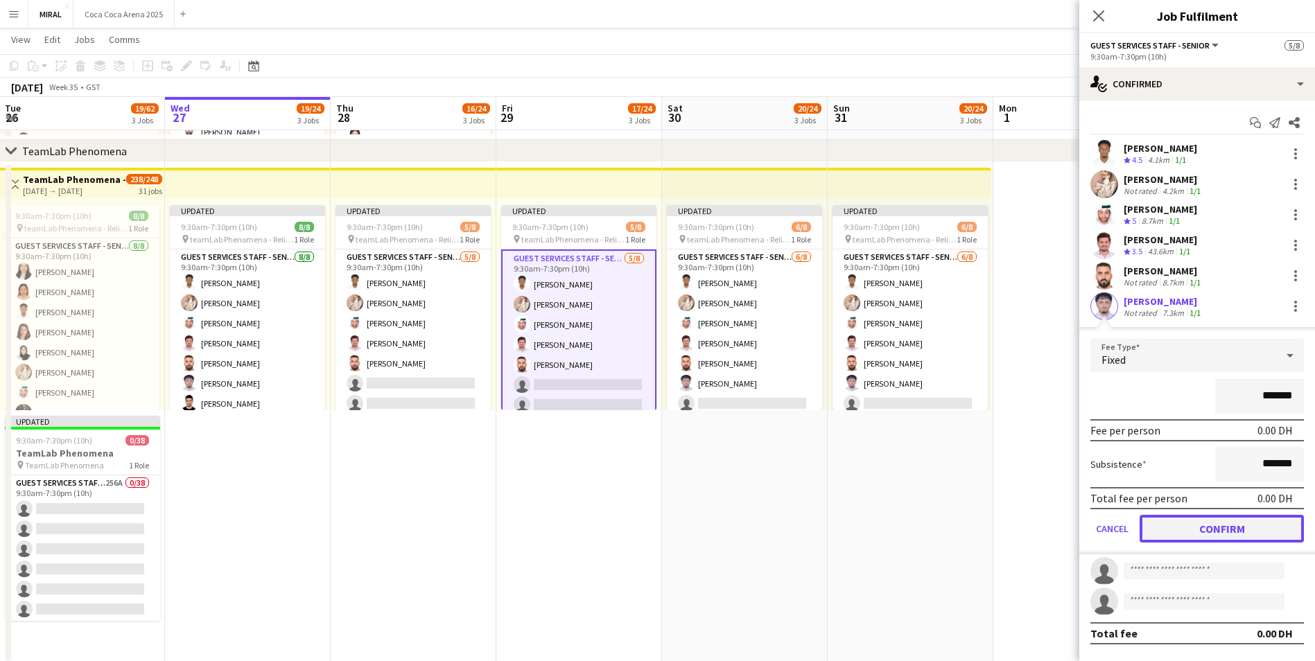
click at [1185, 535] on button "Confirm" at bounding box center [1222, 529] width 164 height 28
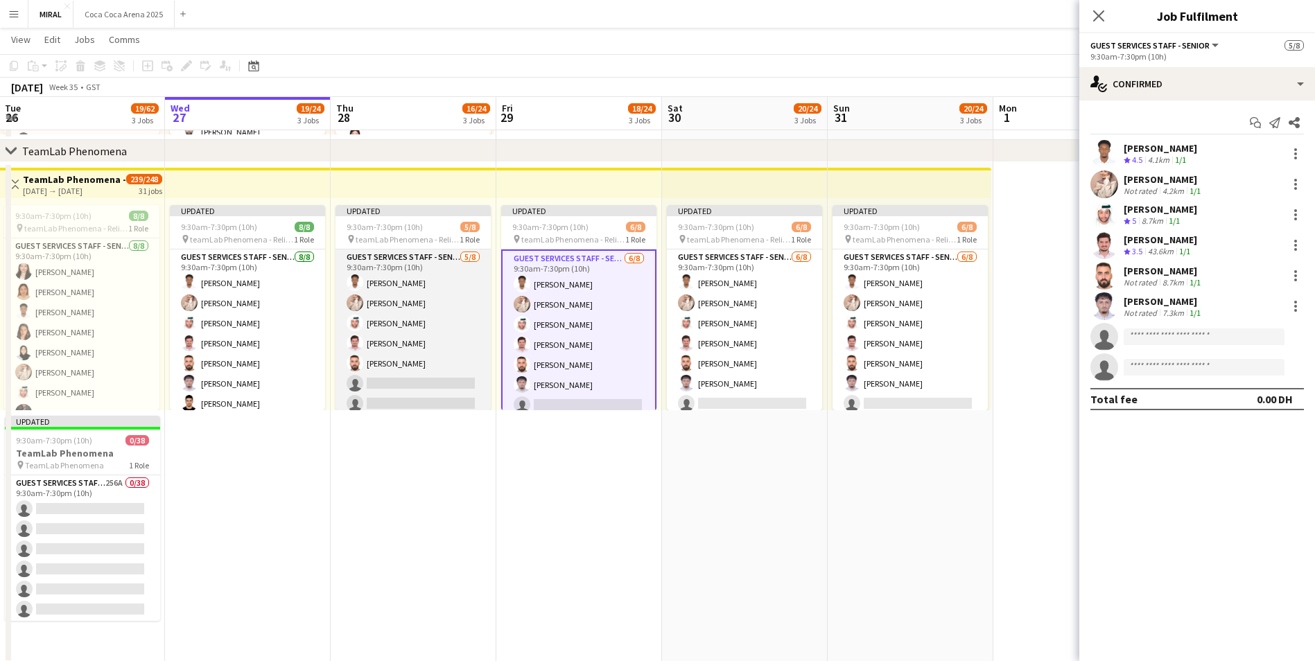
click at [413, 353] on app-card-role "Guest Services Staff - Senior 5/8 9:30am-7:30pm (10h) Marwan Yousif Aseel Bashi…" at bounding box center [413, 344] width 155 height 188
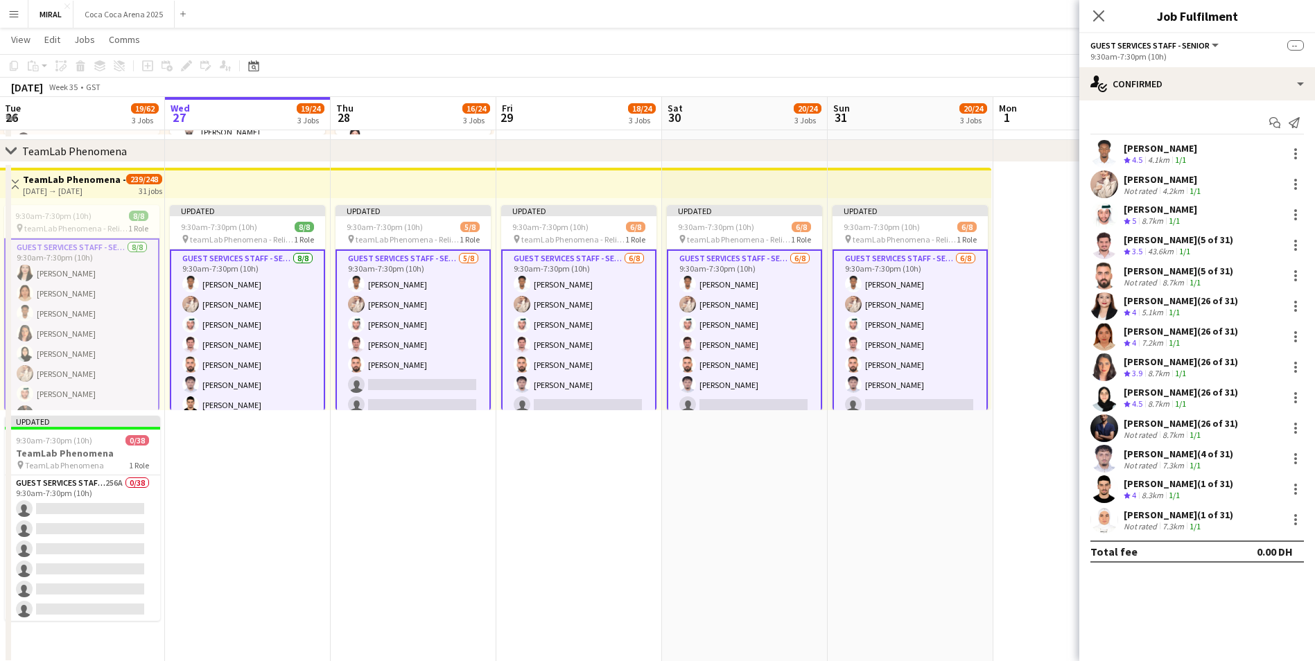
click at [413, 353] on app-card-role "Guest Services Staff - Senior 5/8 9:30am-7:30pm (10h) Marwan Yousif Aseel Bashi…" at bounding box center [413, 345] width 155 height 191
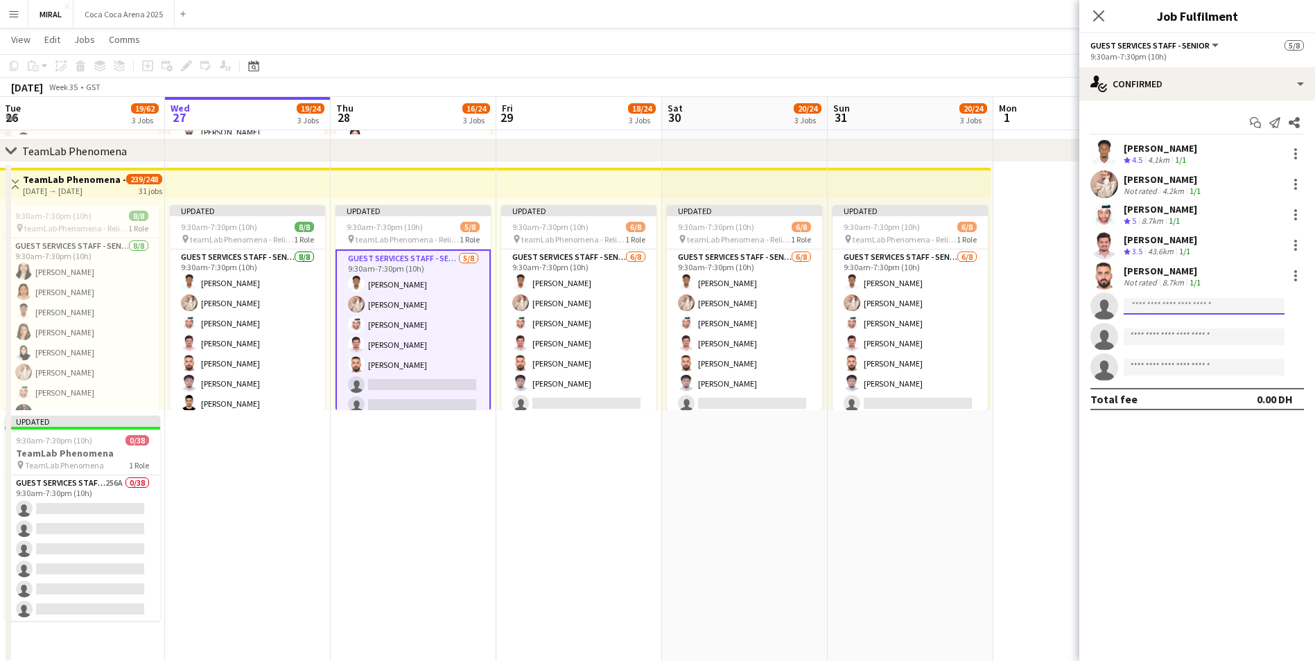
click at [1156, 308] on input at bounding box center [1204, 306] width 161 height 17
paste input "**********"
type input "**********"
click at [1196, 352] on span "+971545195117" at bounding box center [1204, 348] width 139 height 11
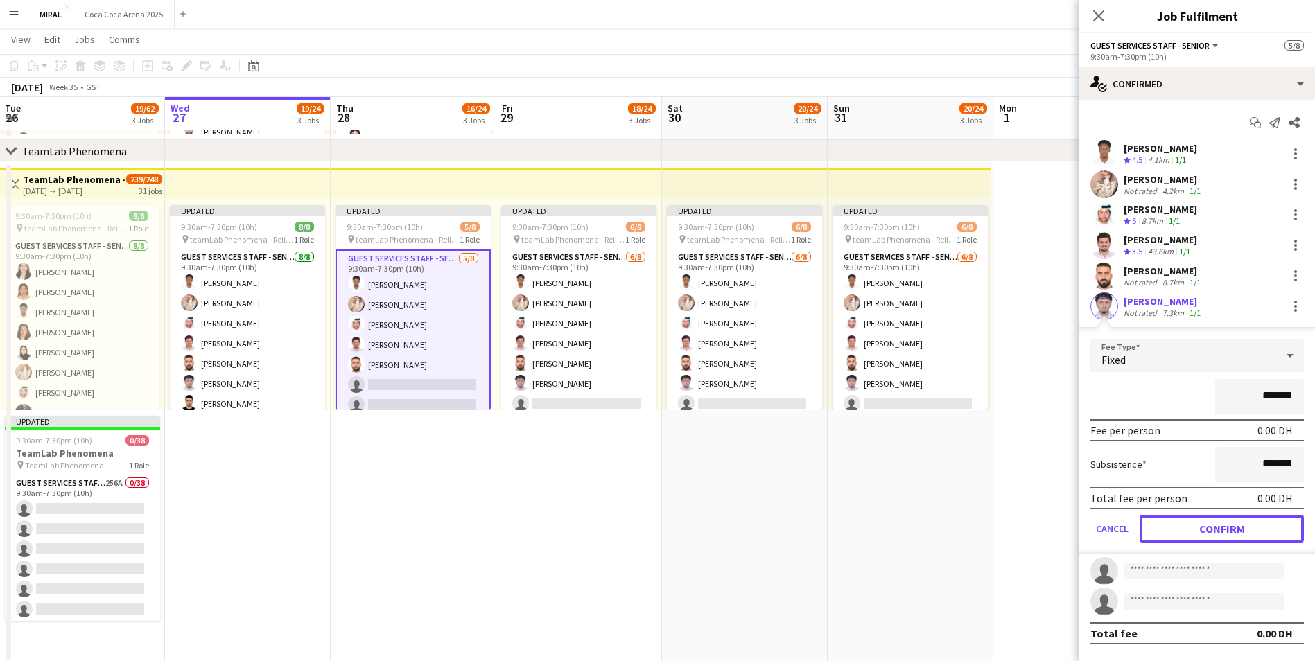
drag, startPoint x: 1212, startPoint y: 533, endPoint x: 1198, endPoint y: 525, distance: 15.8
click at [1212, 533] on button "Confirm" at bounding box center [1222, 529] width 164 height 28
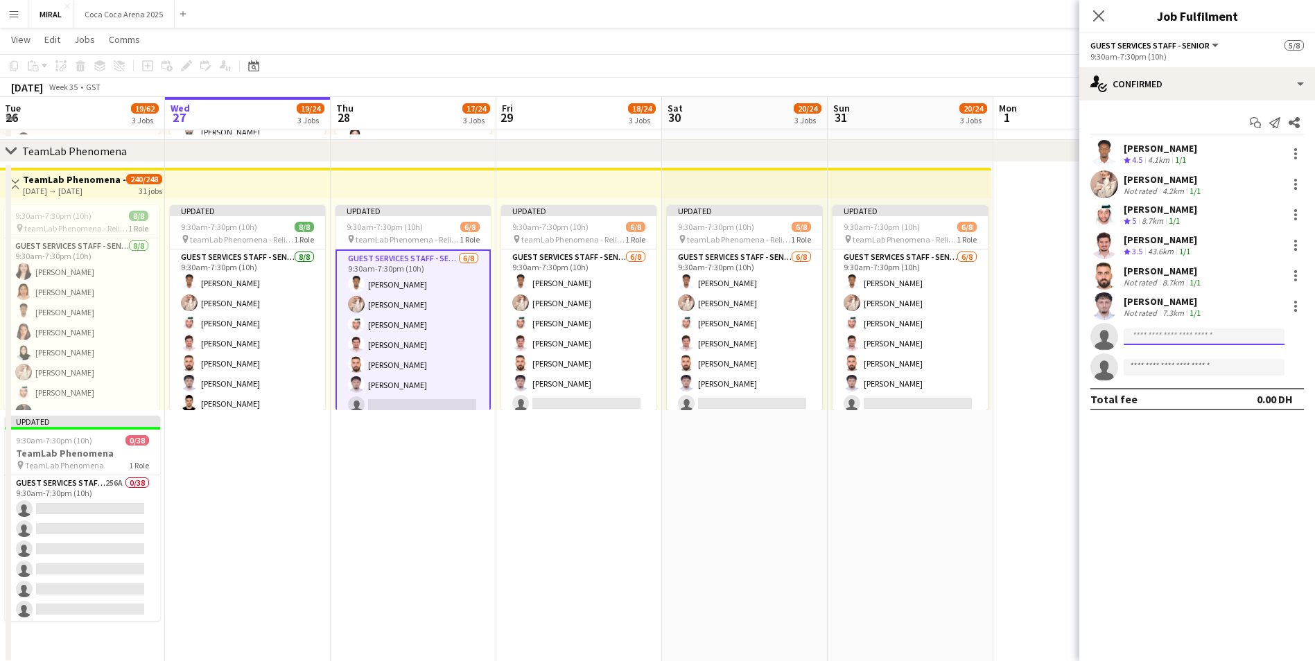
click at [1135, 333] on input at bounding box center [1204, 337] width 161 height 17
paste input "**********"
type input "**********"
click at [1175, 369] on span "ughfuego@gmail.com" at bounding box center [1204, 368] width 139 height 11
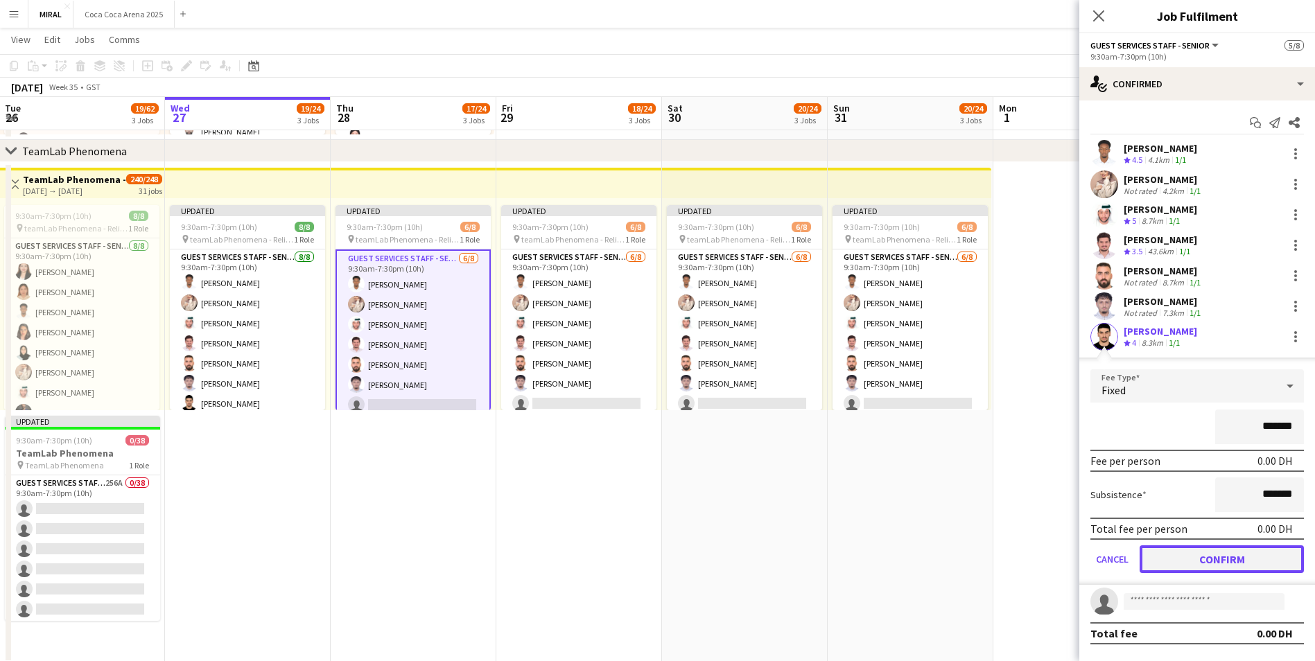
click at [1213, 556] on button "Confirm" at bounding box center [1222, 560] width 164 height 28
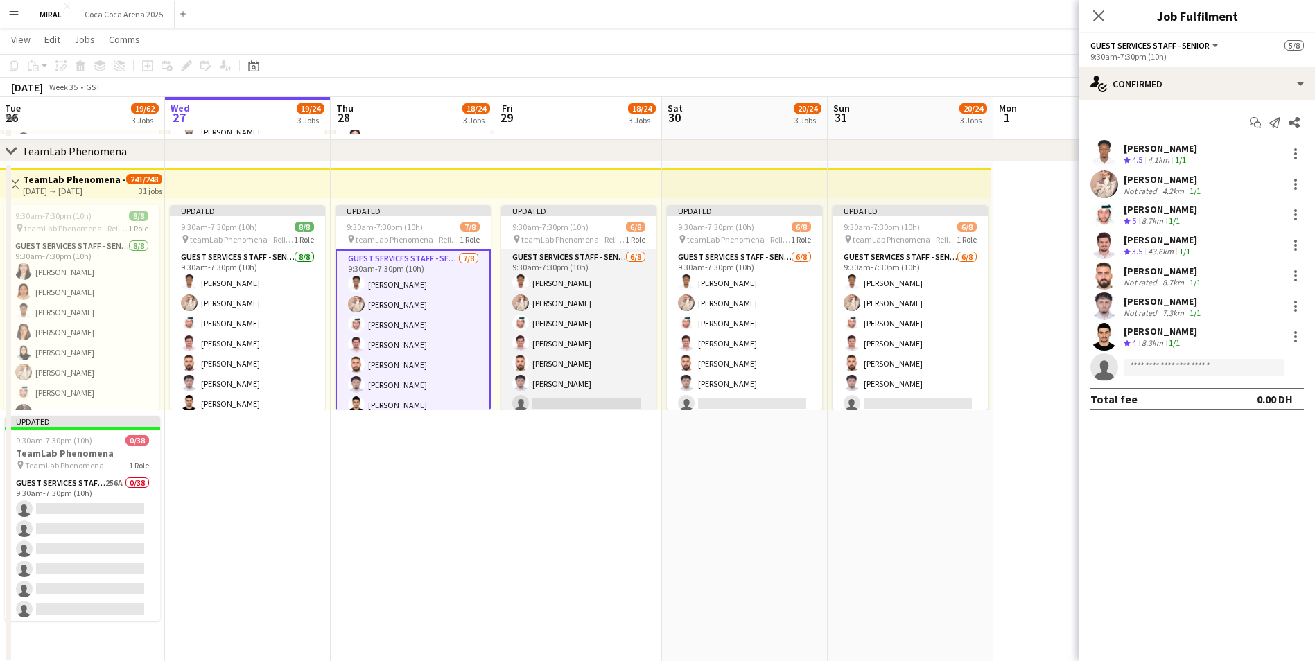
click at [589, 366] on app-card-role "Guest Services Staff - Senior 6/8 9:30am-7:30pm (10h) Marwan Yousif Aseel Bashi…" at bounding box center [578, 344] width 155 height 188
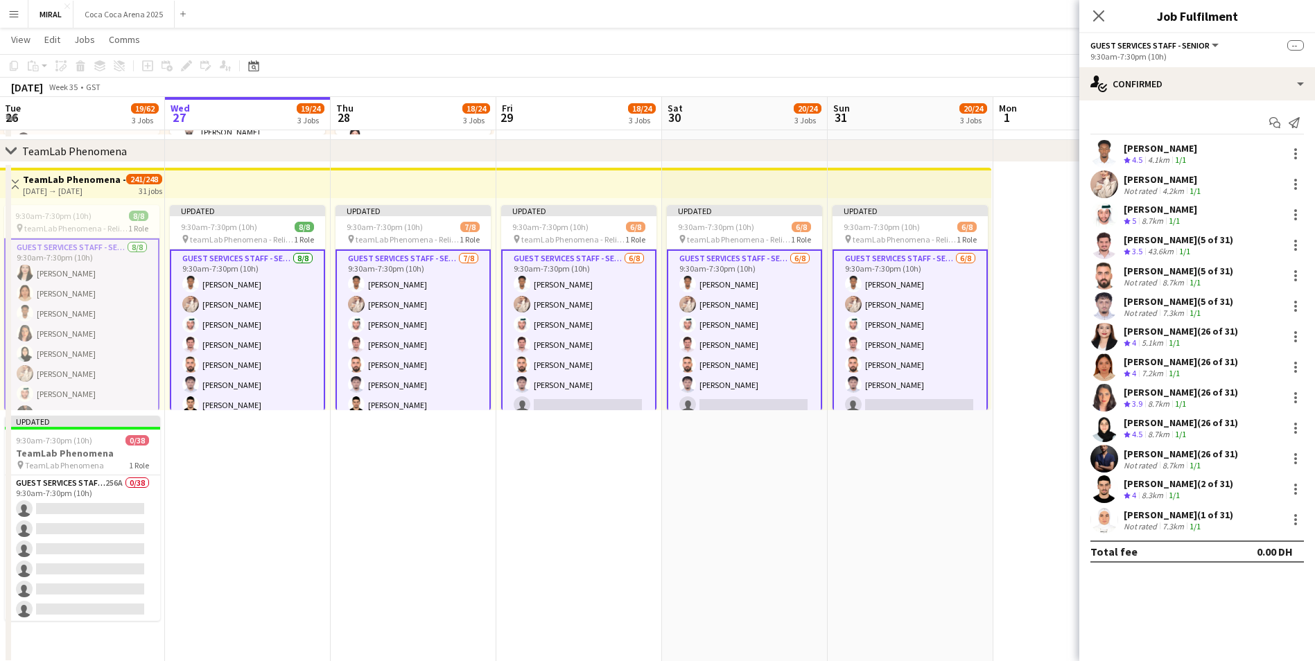
click at [567, 343] on app-card-role "Guest Services Staff - Senior 6/8 9:30am-7:30pm (10h) Marwan Yousif Aseel Bashi…" at bounding box center [578, 345] width 155 height 191
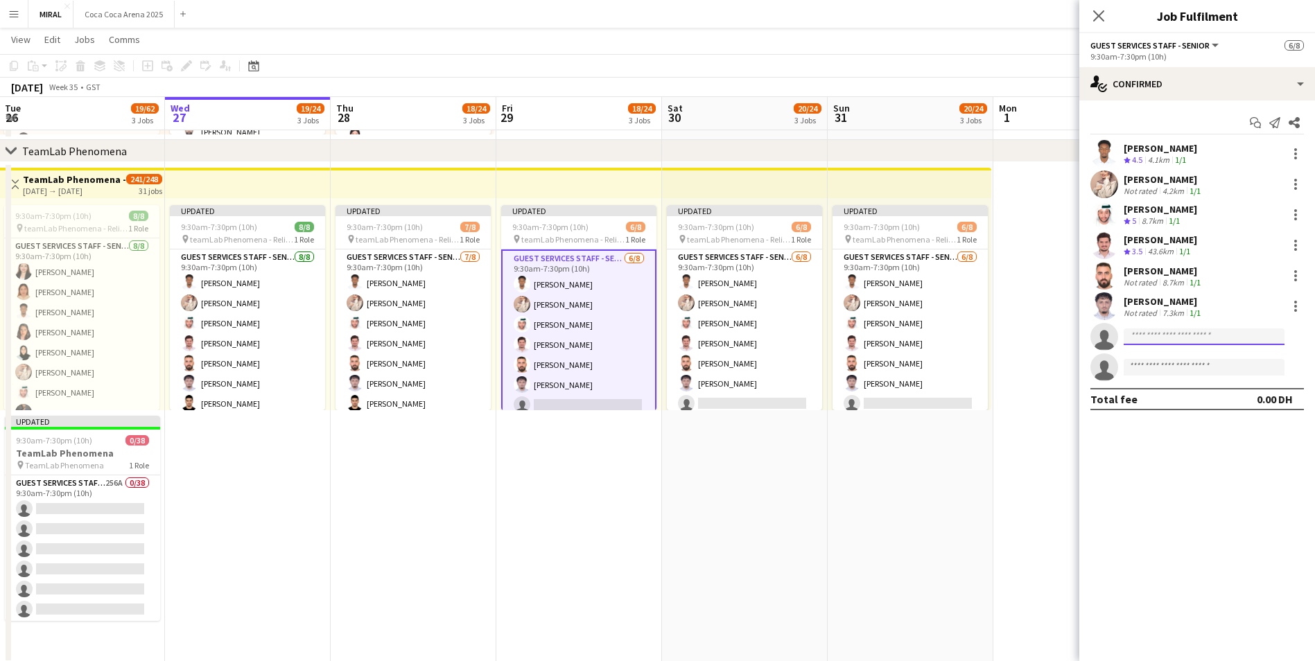
click at [1187, 338] on input at bounding box center [1204, 337] width 161 height 17
paste input "**********"
type input "**********"
click at [1198, 359] on span "Hamed Ali Active" at bounding box center [1204, 357] width 139 height 12
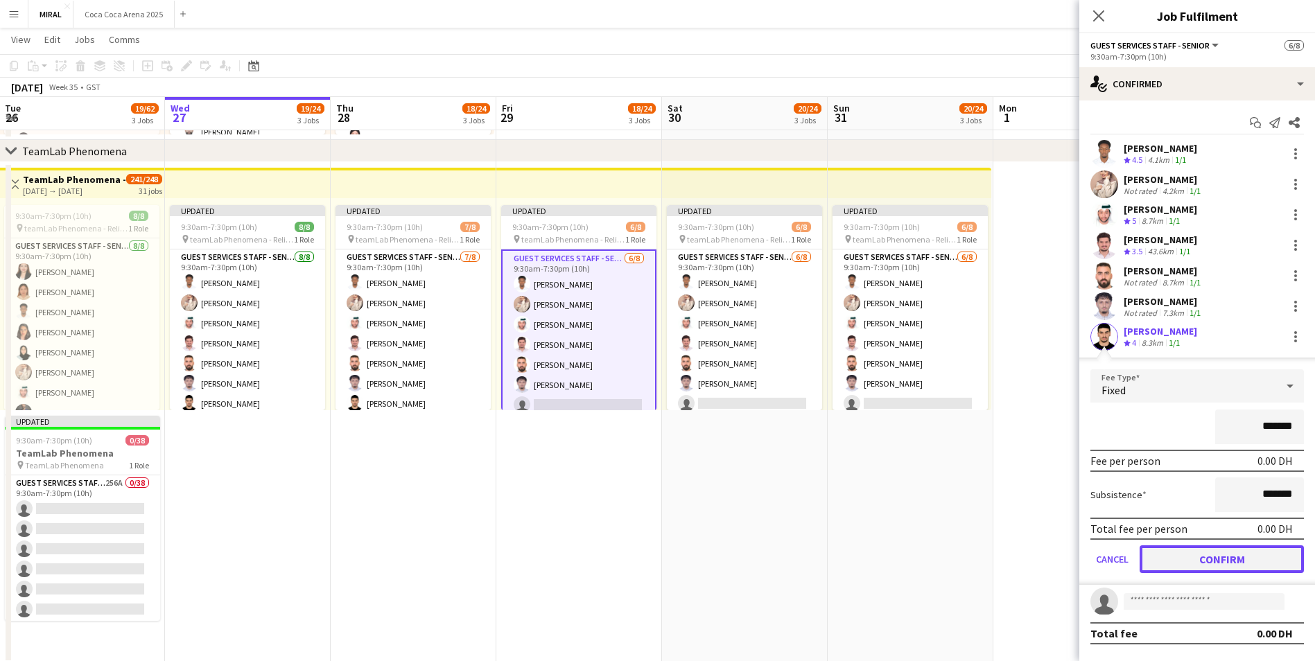
click at [1232, 560] on button "Confirm" at bounding box center [1222, 560] width 164 height 28
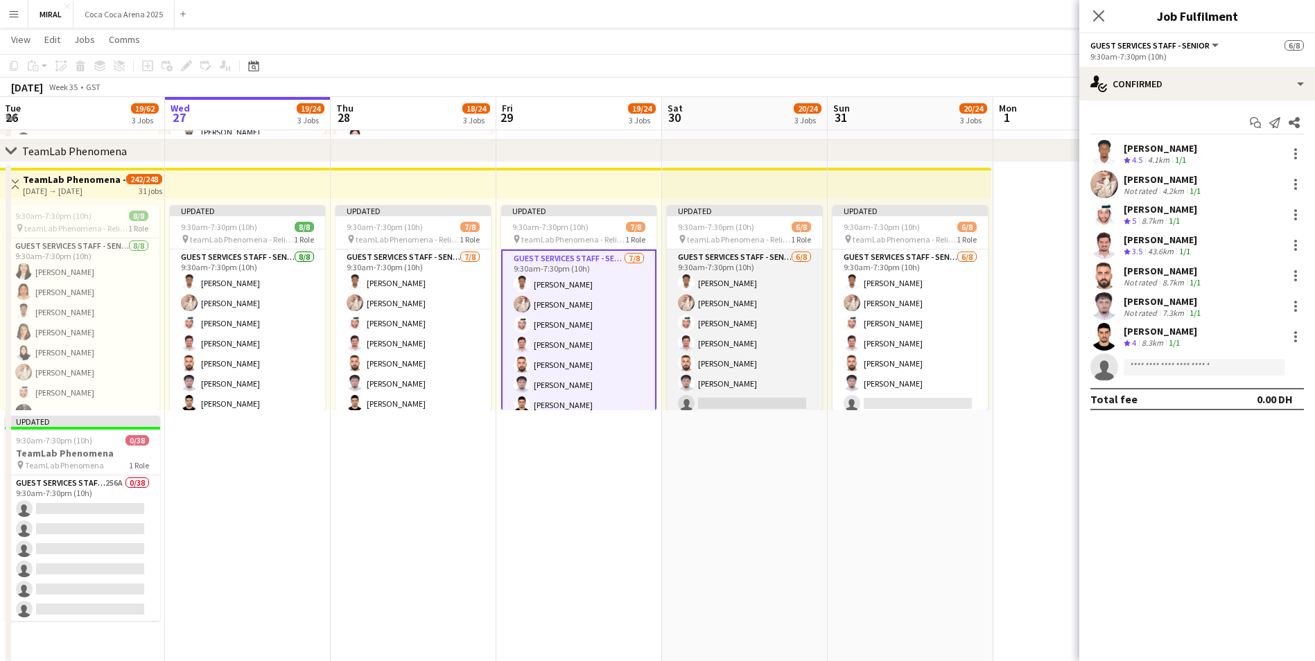
click at [745, 359] on app-card-role "Guest Services Staff - Senior 6/8 9:30am-7:30pm (10h) Marwan Yousif Aseel Bashi…" at bounding box center [744, 344] width 155 height 188
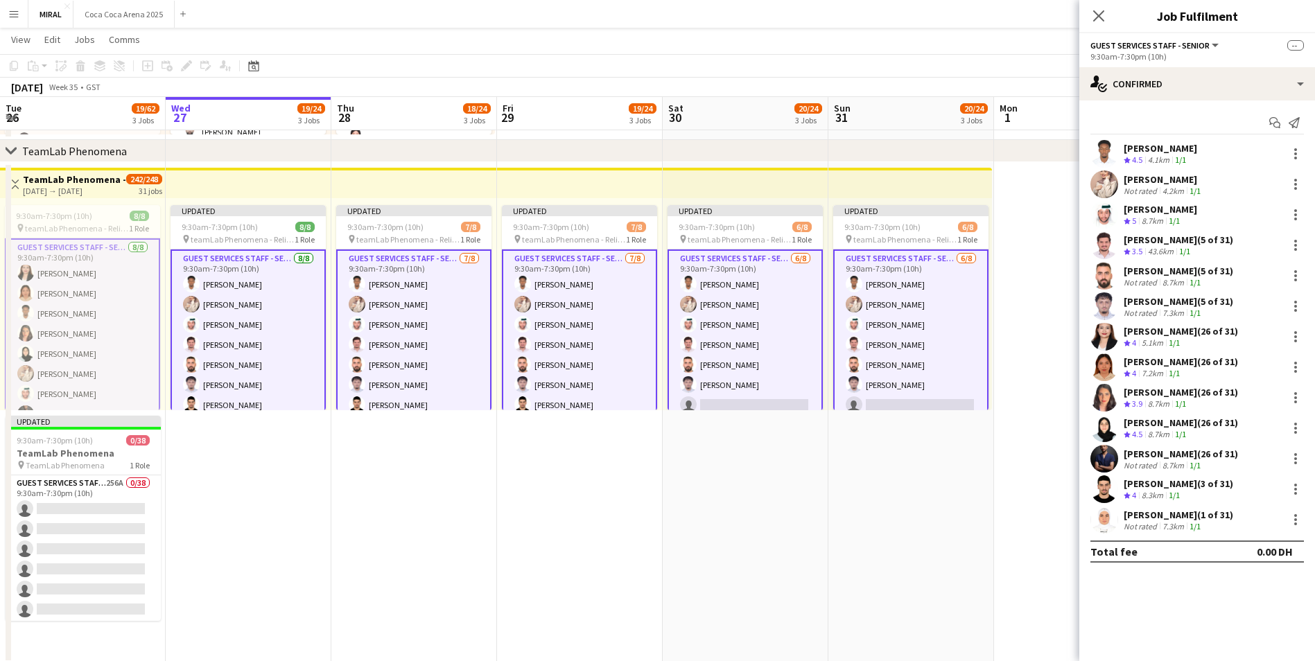
click at [745, 359] on app-card-role "Guest Services Staff - Senior 6/8 9:30am-7:30pm (10h) Marwan Yousif Aseel Bashi…" at bounding box center [745, 345] width 155 height 191
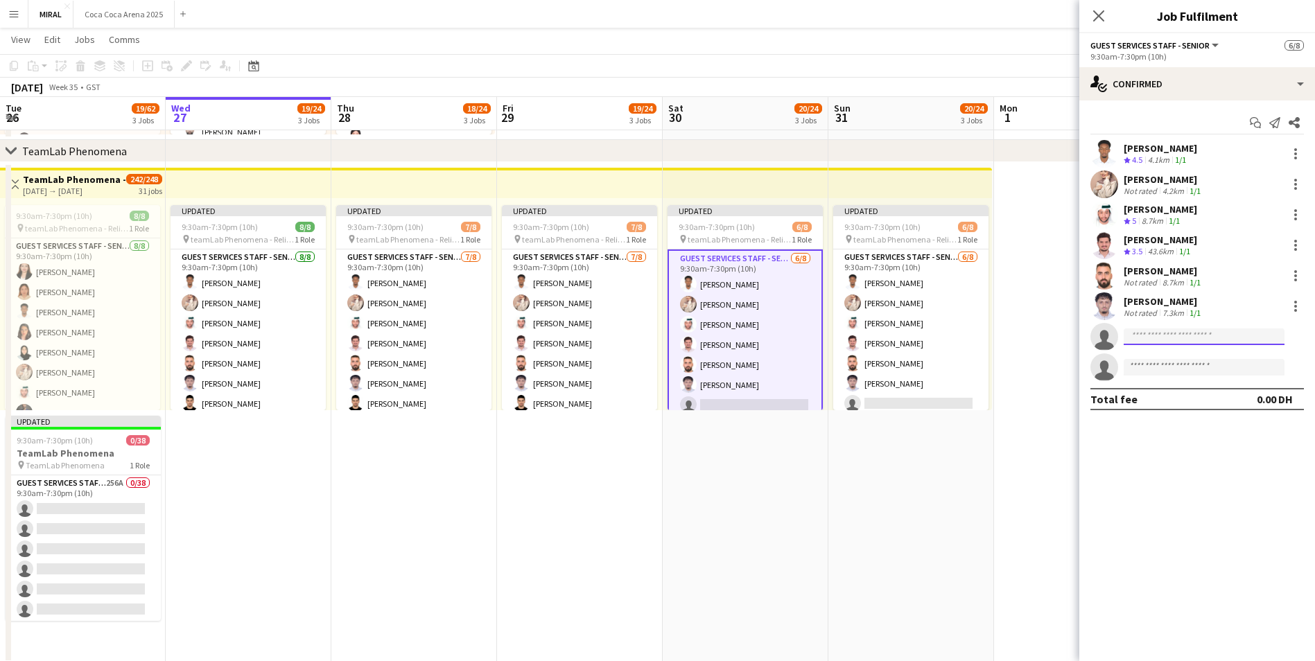
click at [1142, 338] on input at bounding box center [1204, 337] width 161 height 17
paste input "**********"
type input "**********"
click at [1174, 362] on span "Hamed Ali" at bounding box center [1175, 357] width 80 height 12
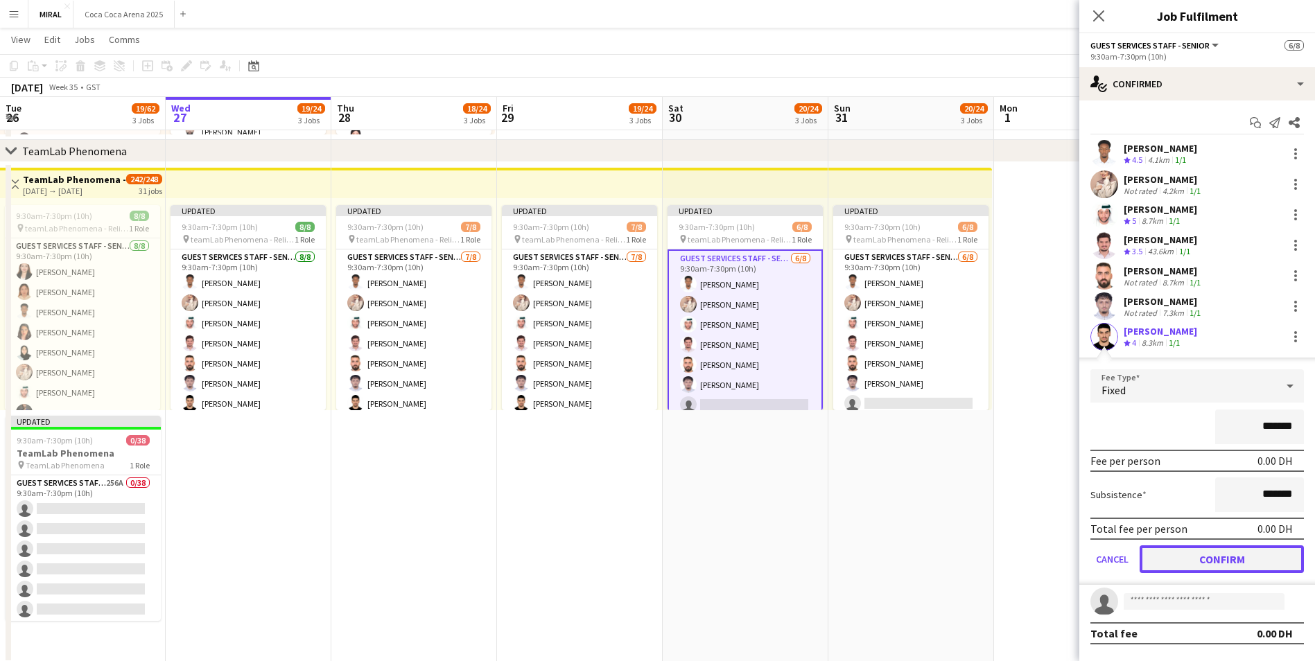
click at [1223, 559] on button "Confirm" at bounding box center [1222, 560] width 164 height 28
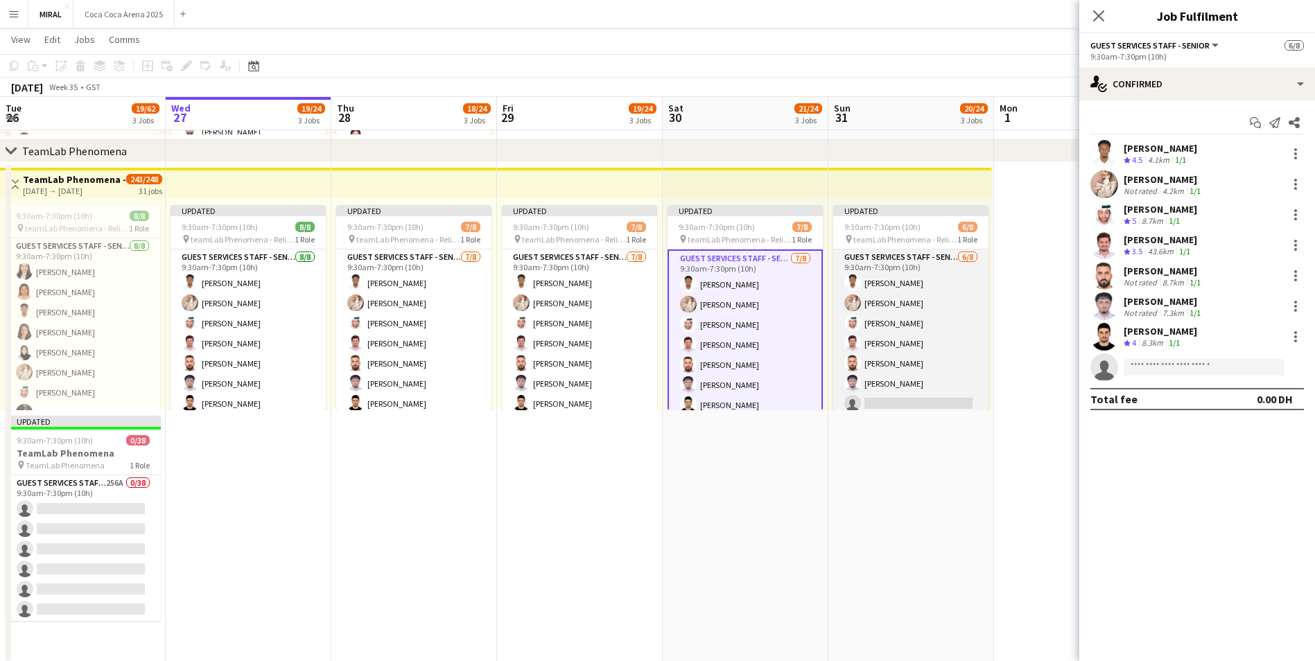
click at [914, 343] on app-card-role "Guest Services Staff - Senior 6/8 9:30am-7:30pm (10h) Marwan Yousif Aseel Bashi…" at bounding box center [910, 344] width 155 height 188
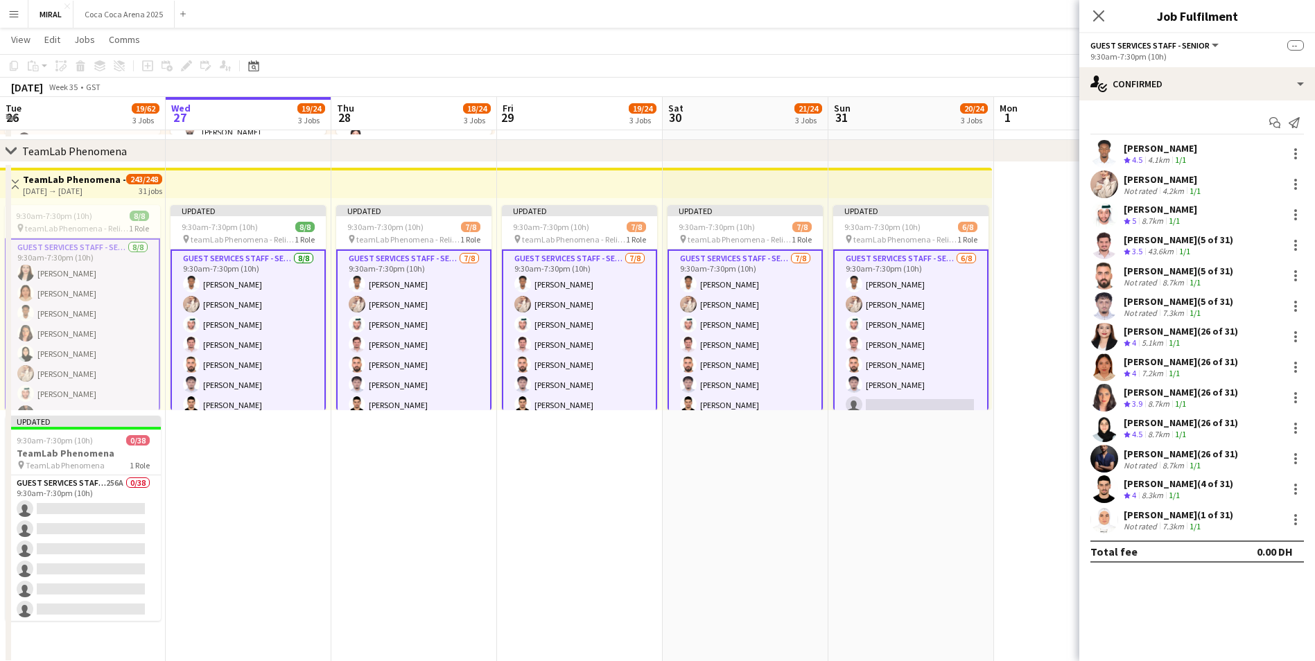
click at [918, 344] on app-card-role "Guest Services Staff - Senior 6/8 9:30am-7:30pm (10h) Marwan Yousif Aseel Bashi…" at bounding box center [910, 345] width 155 height 191
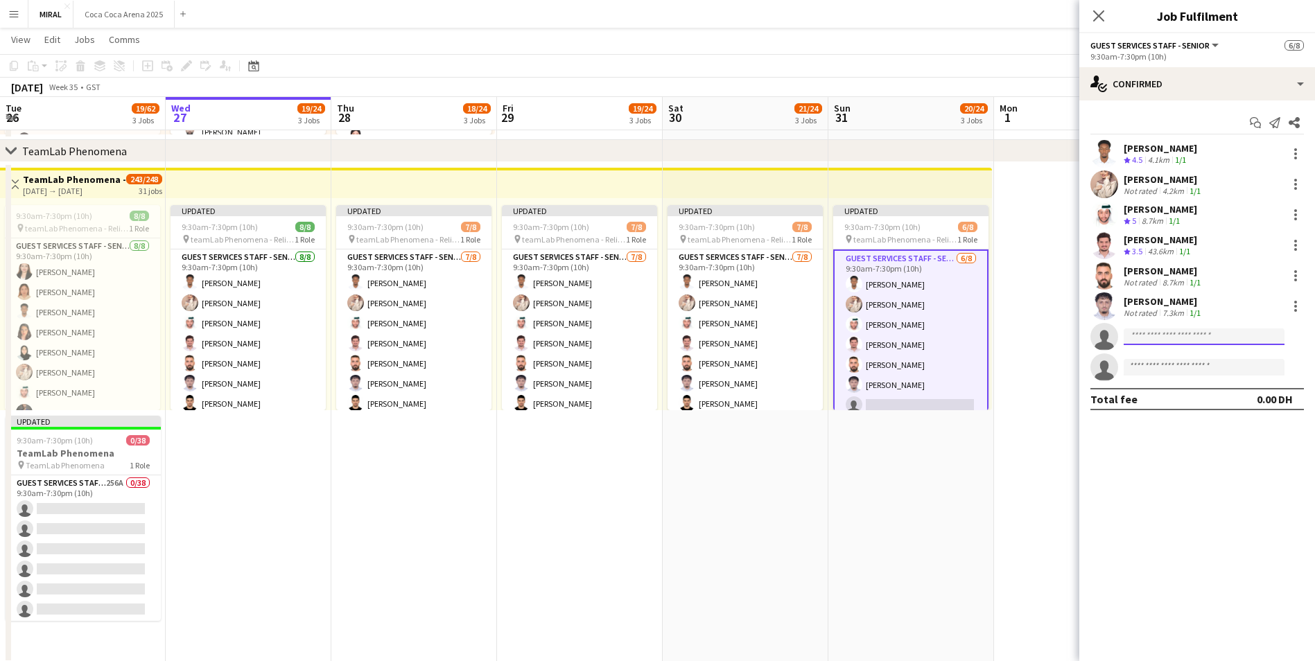
click at [1179, 338] on input at bounding box center [1204, 337] width 161 height 17
paste input "**********"
type input "**********"
click at [1190, 370] on span "ughfuego@gmail.com" at bounding box center [1204, 368] width 139 height 11
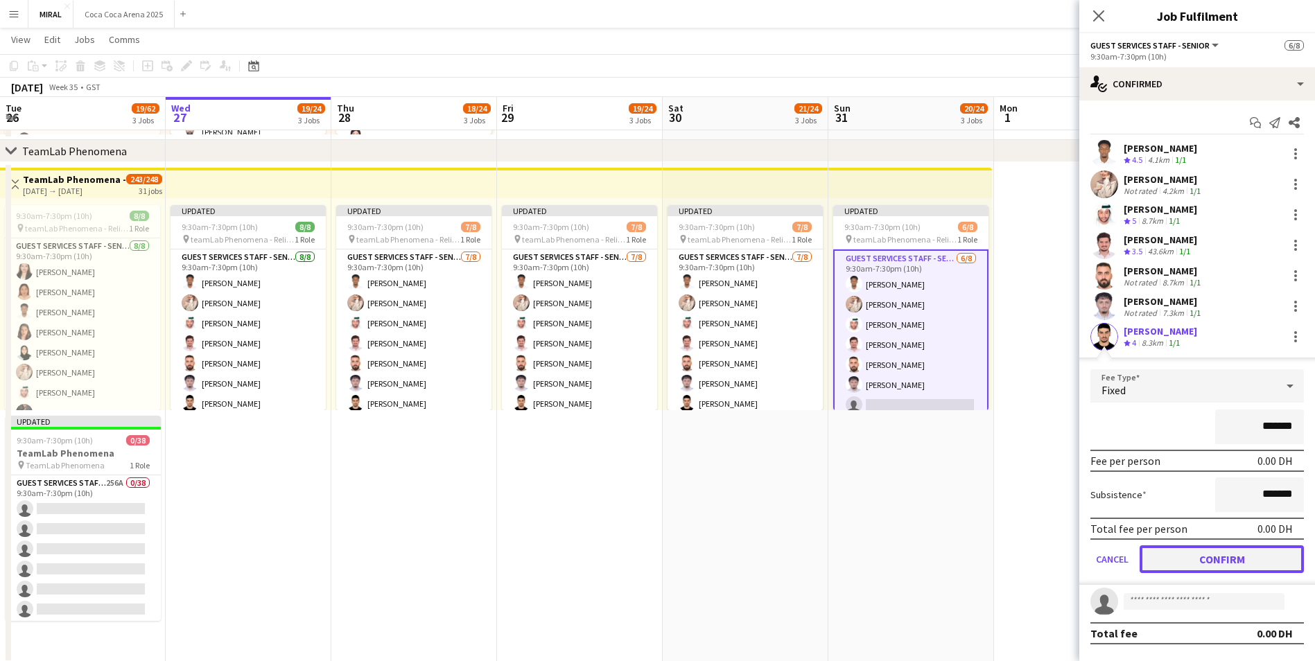
click at [1218, 560] on button "Confirm" at bounding box center [1222, 560] width 164 height 28
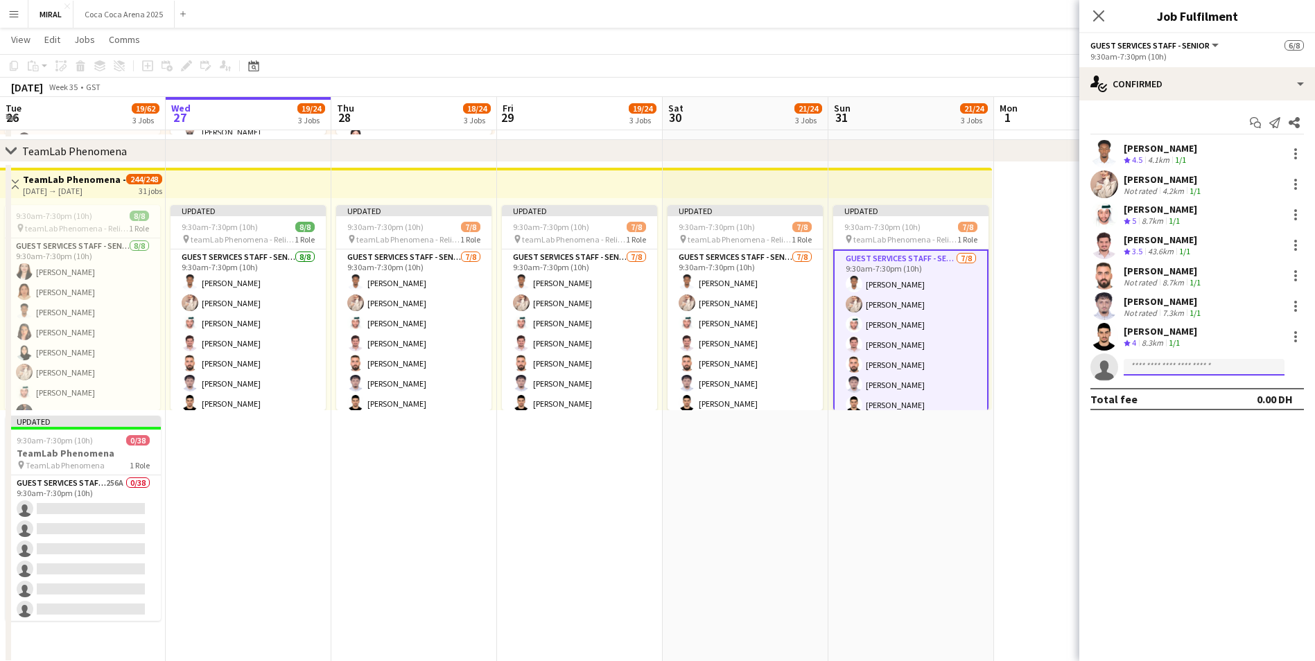
click at [1167, 361] on input at bounding box center [1204, 367] width 161 height 17
paste input "**********"
type input "**********"
click at [1194, 397] on span "fatimaziad003@gmail.com" at bounding box center [1204, 398] width 139 height 11
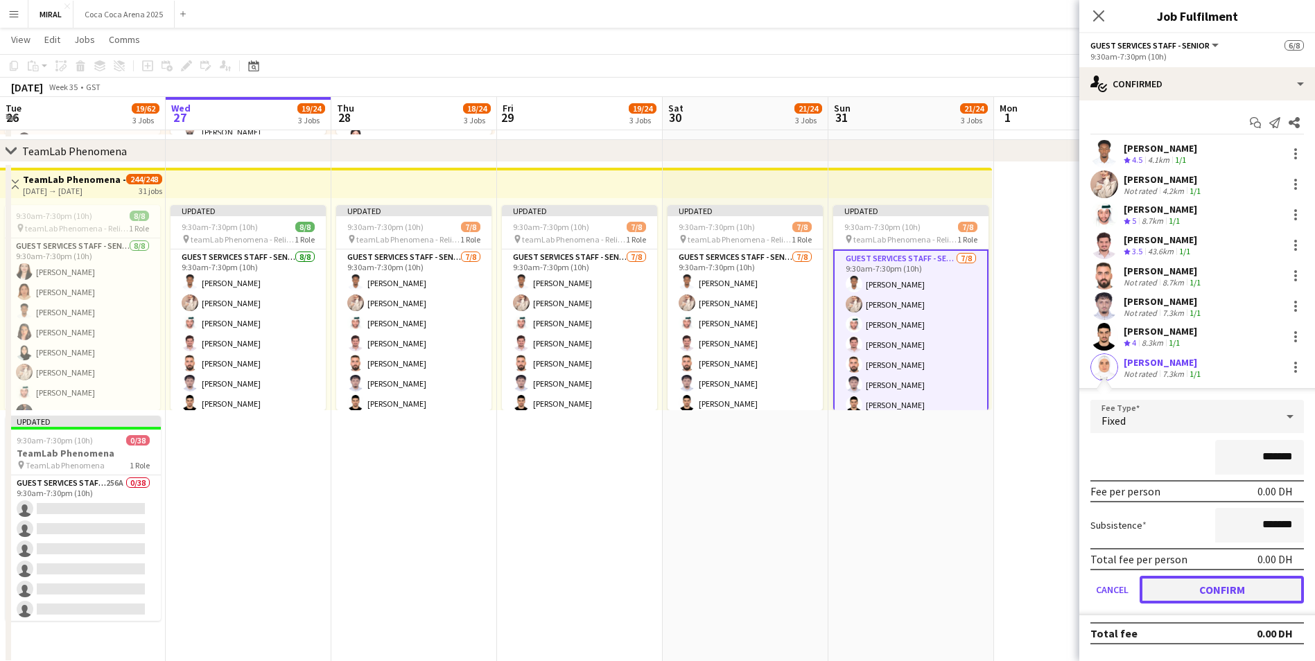
click at [1218, 583] on button "Confirm" at bounding box center [1222, 590] width 164 height 28
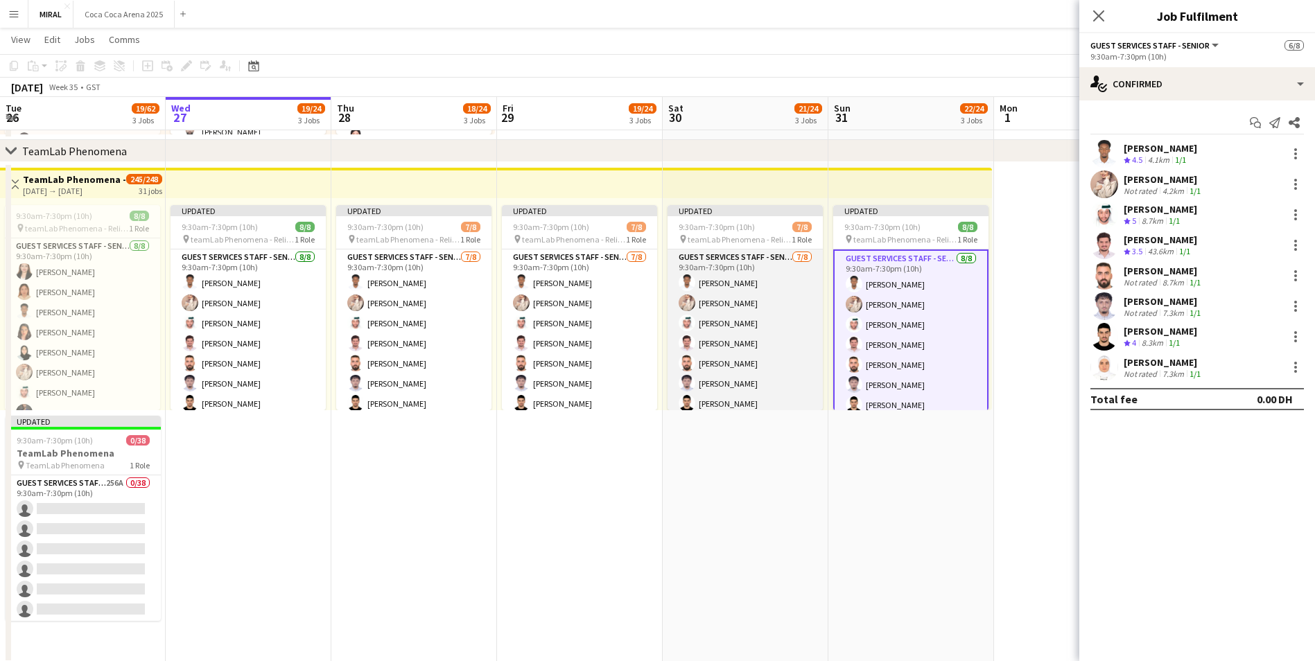
click at [763, 380] on app-card-role "Guest Services Staff - Senior 7/8 9:30am-7:30pm (10h) Marwan Yousif Aseel Bashi…" at bounding box center [745, 344] width 155 height 188
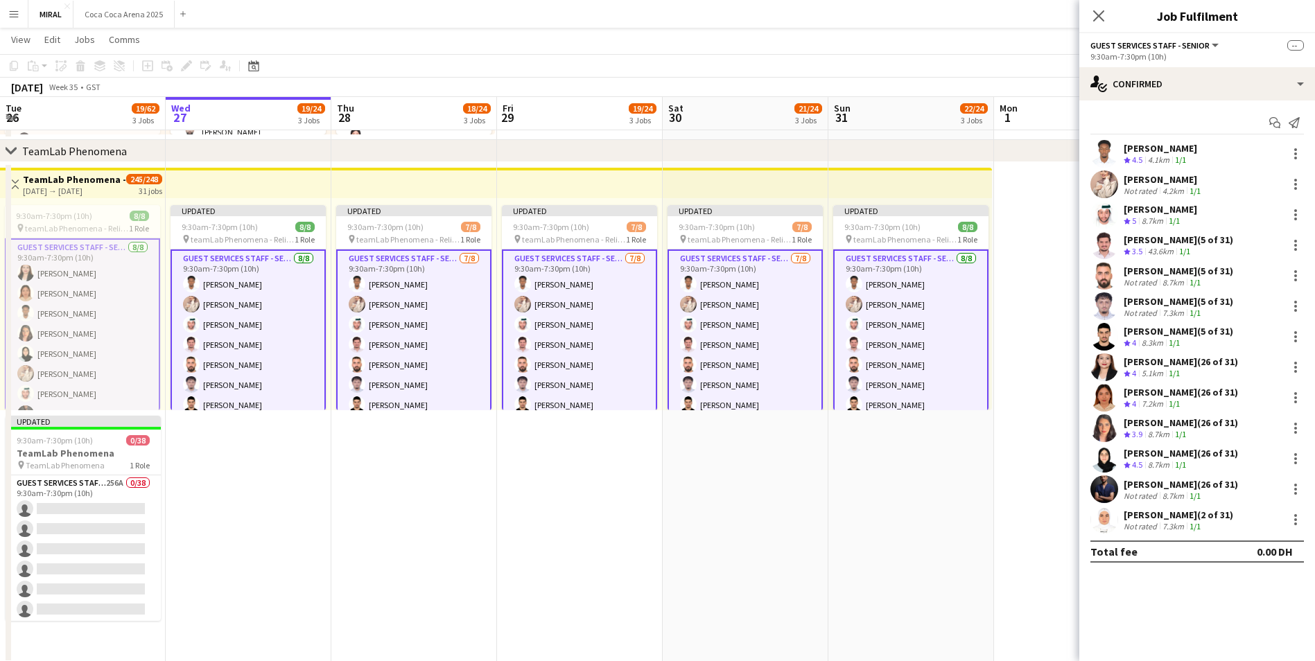
click at [762, 380] on app-card-role "Guest Services Staff - Senior 7/8 9:30am-7:30pm (10h) Marwan Yousif Aseel Bashi…" at bounding box center [745, 345] width 155 height 191
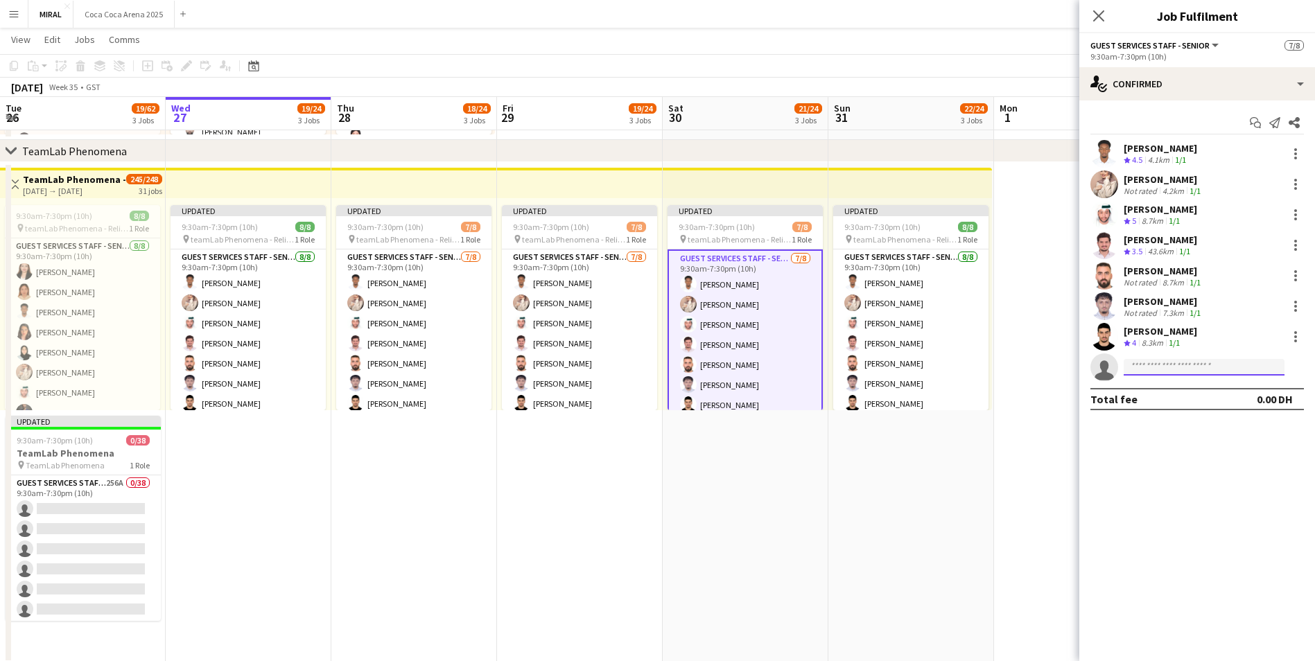
click at [1156, 367] on input at bounding box center [1204, 367] width 161 height 17
paste input "**********"
type input "**********"
click at [1193, 404] on span "+971528980036" at bounding box center [1204, 409] width 139 height 11
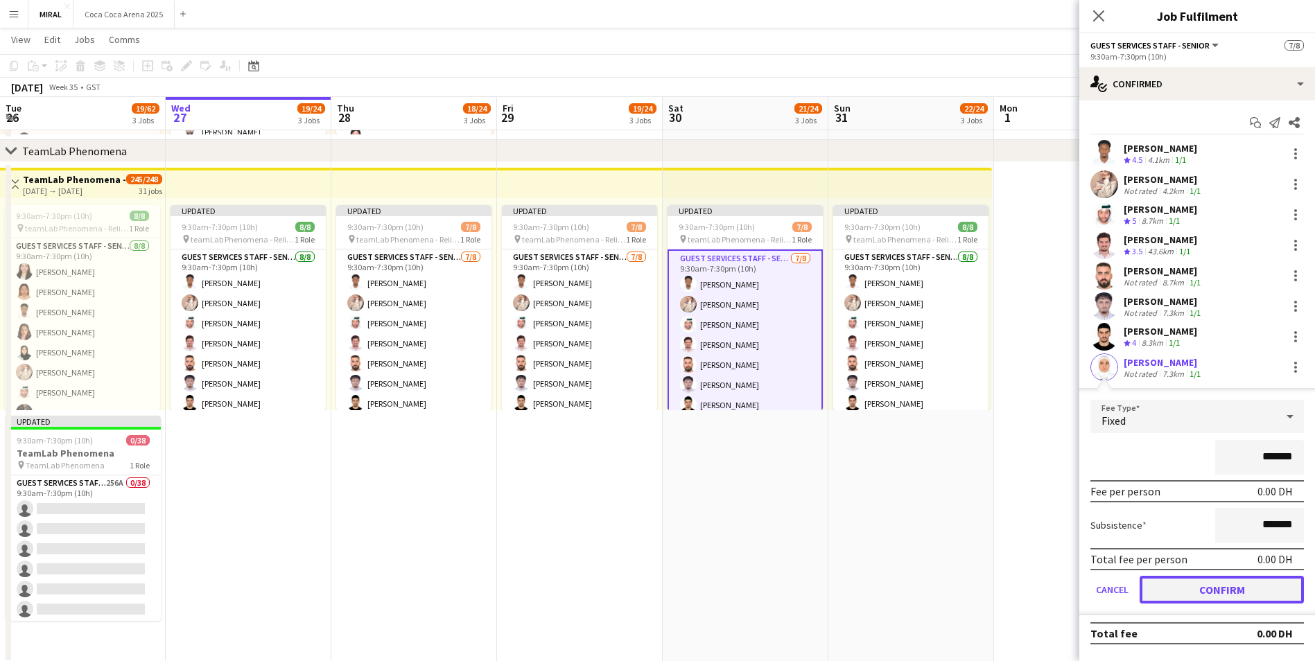
click at [1232, 593] on button "Confirm" at bounding box center [1222, 590] width 164 height 28
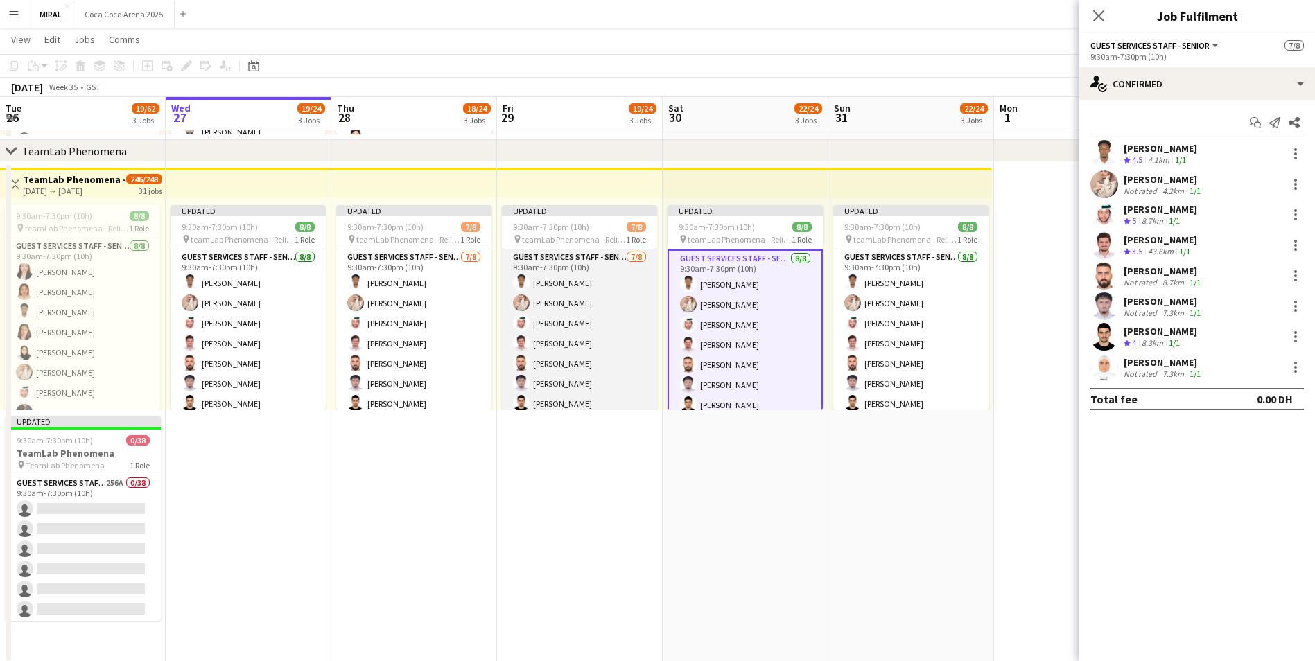
click at [564, 370] on app-card-role "Guest Services Staff - Senior 7/8 9:30am-7:30pm (10h) Marwan Yousif Aseel Bashi…" at bounding box center [579, 344] width 155 height 188
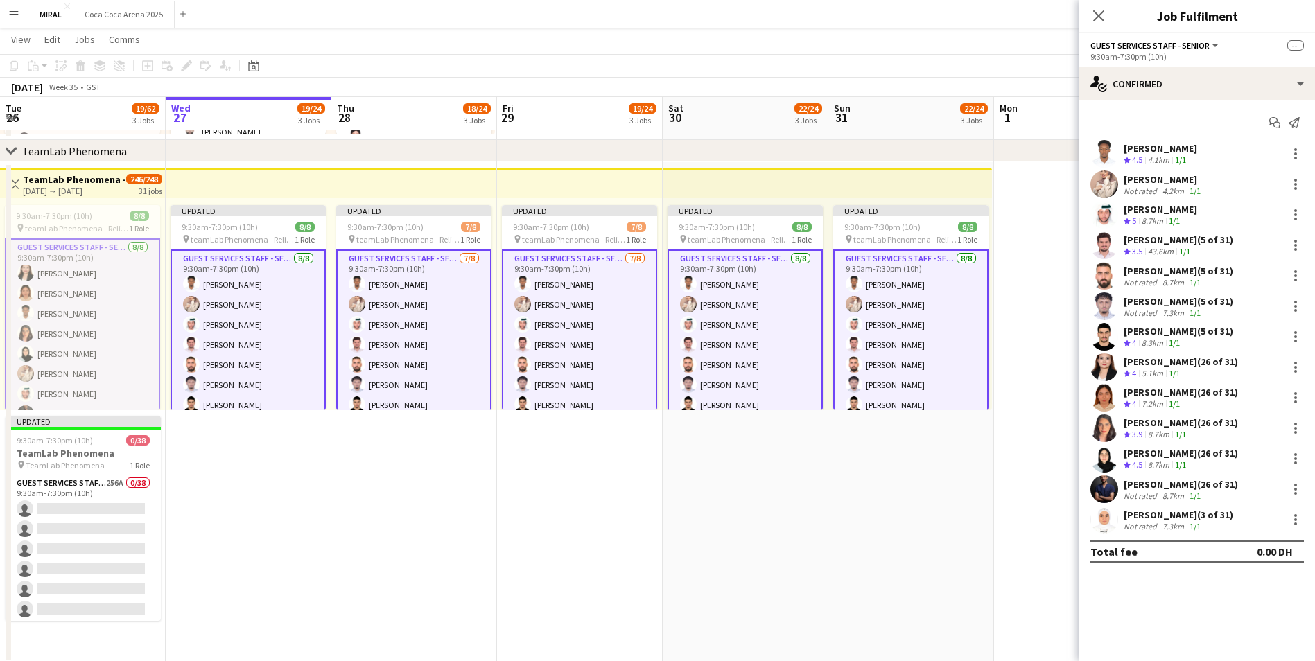
click at [564, 370] on app-card-role "Guest Services Staff - Senior 7/8 9:30am-7:30pm (10h) Marwan Yousif Aseel Bashi…" at bounding box center [579, 345] width 155 height 191
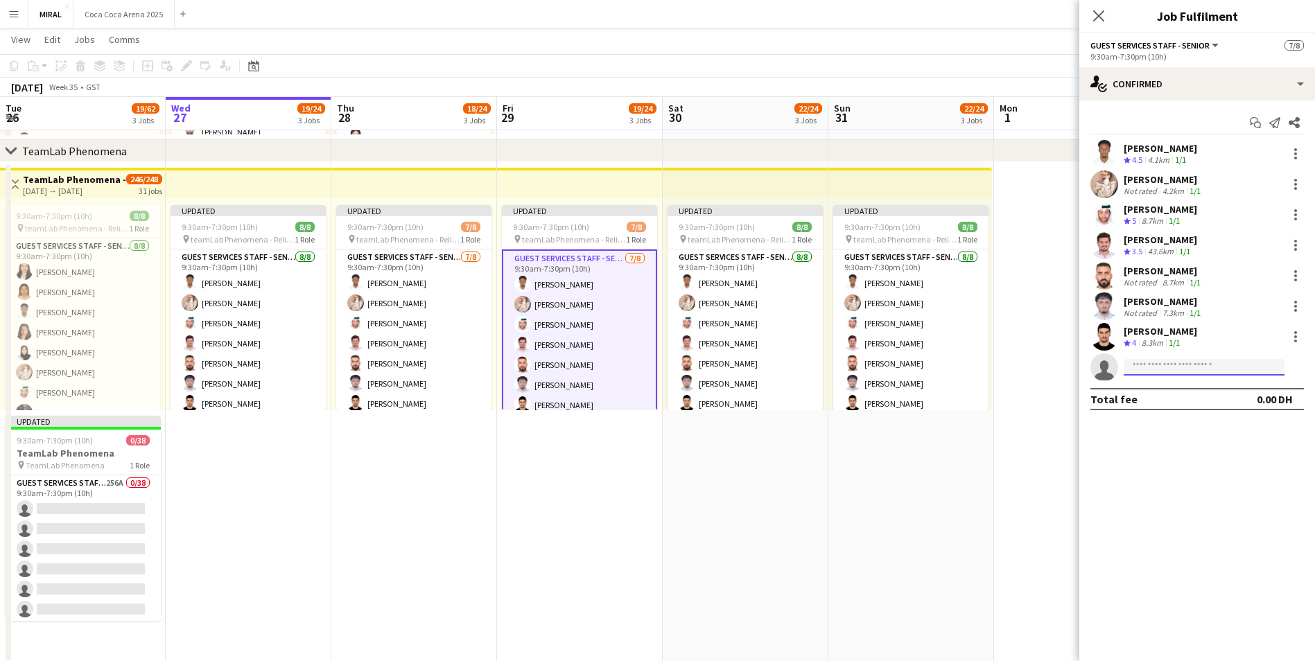
click at [1162, 367] on input at bounding box center [1204, 367] width 161 height 17
paste input "**********"
type input "**********"
click at [1177, 401] on span "fatimaziad003@gmail.com" at bounding box center [1204, 398] width 139 height 11
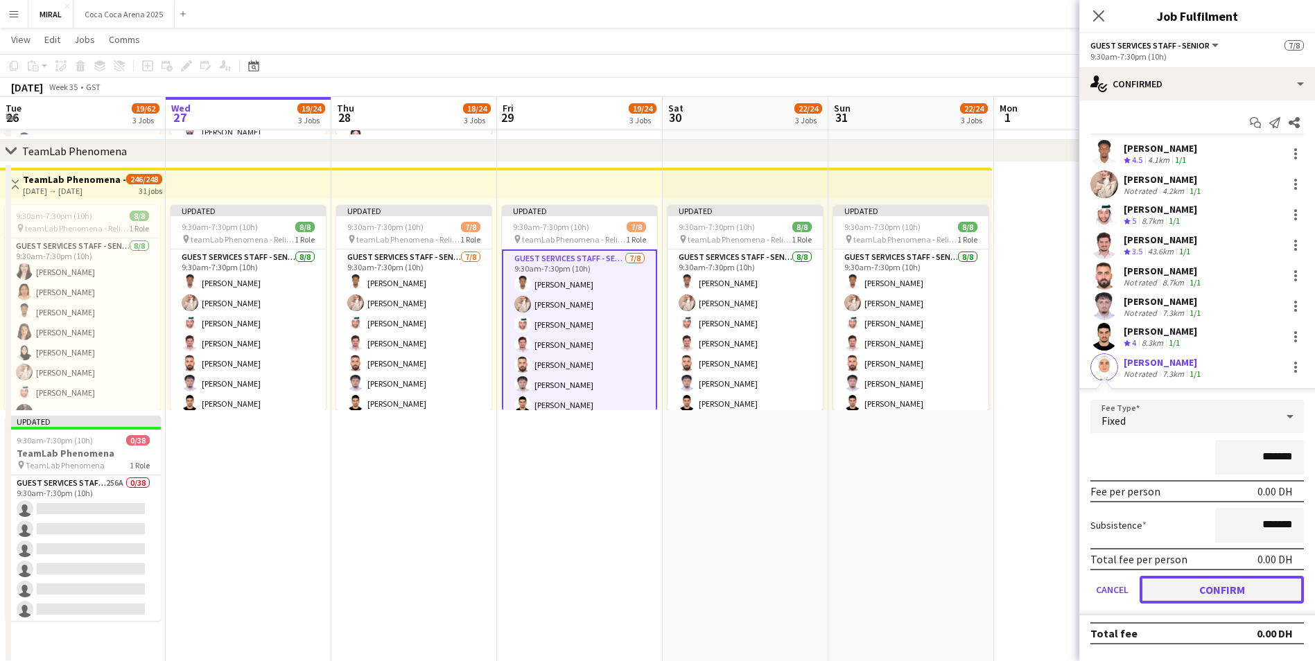
click at [1204, 594] on button "Confirm" at bounding box center [1222, 590] width 164 height 28
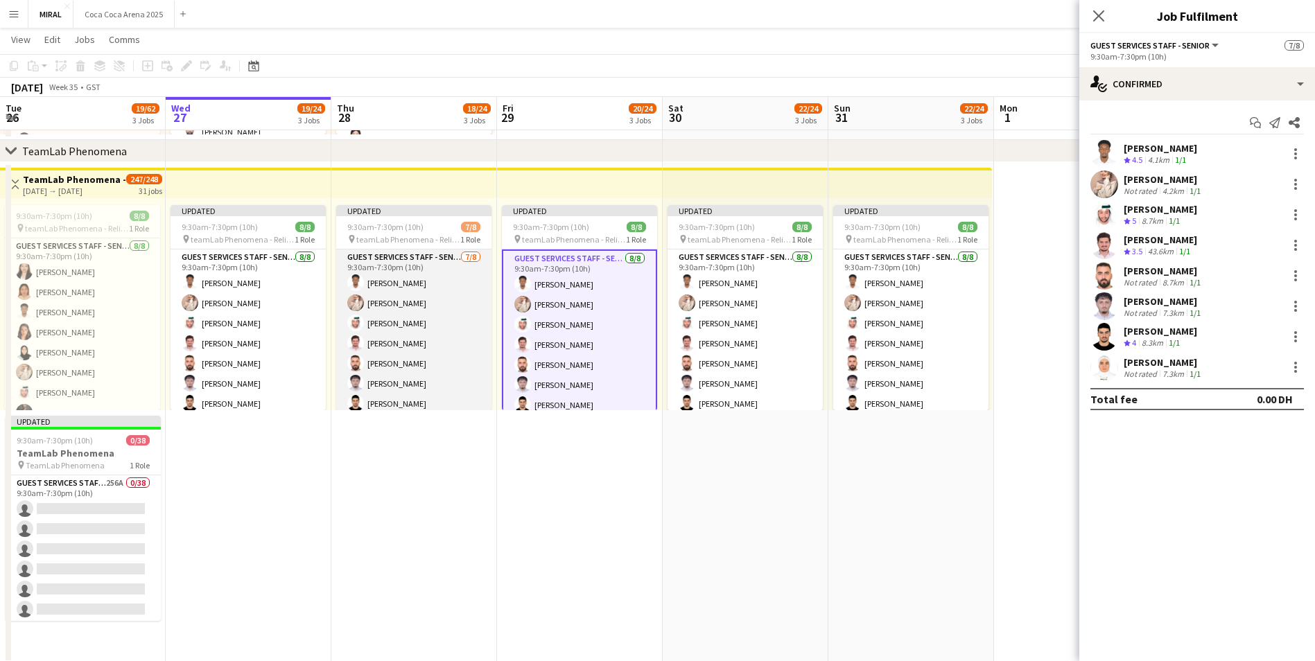
click at [424, 350] on app-card-role "Guest Services Staff - Senior 7/8 9:30am-7:30pm (10h) Marwan Yousif Aseel Bashi…" at bounding box center [413, 344] width 155 height 188
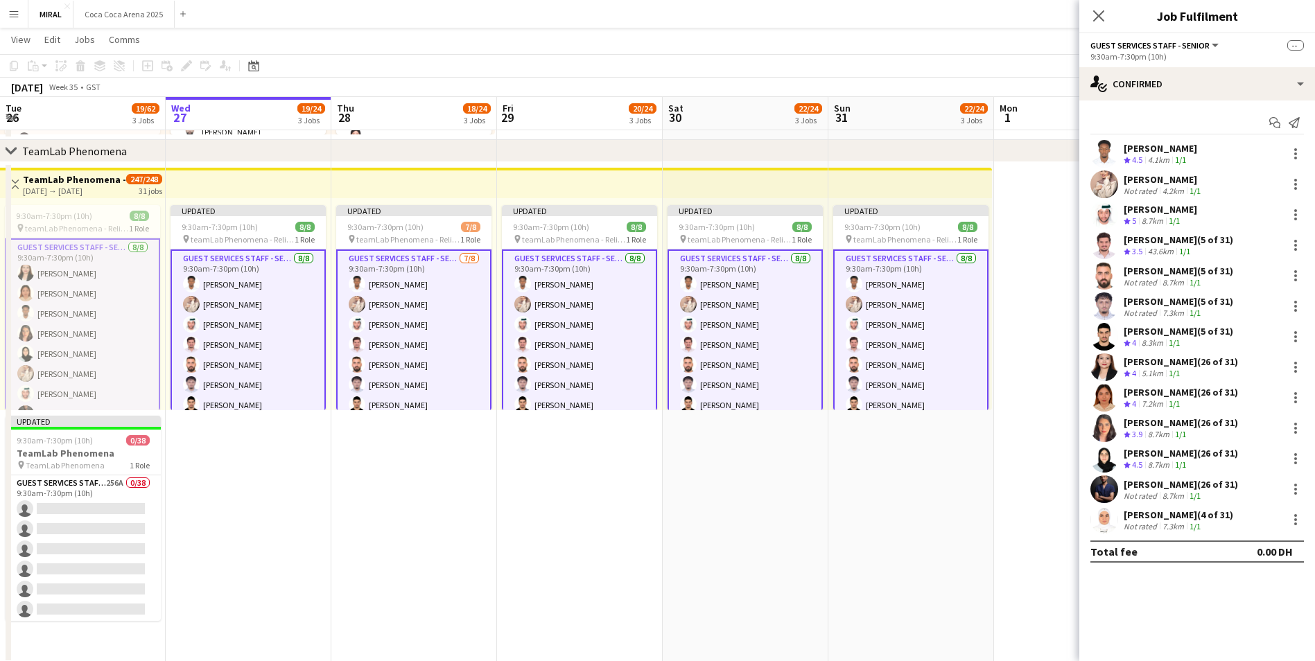
click at [423, 351] on app-card-role "Guest Services Staff - Senior 7/8 9:30am-7:30pm (10h) Marwan Yousif Aseel Bashi…" at bounding box center [413, 345] width 155 height 191
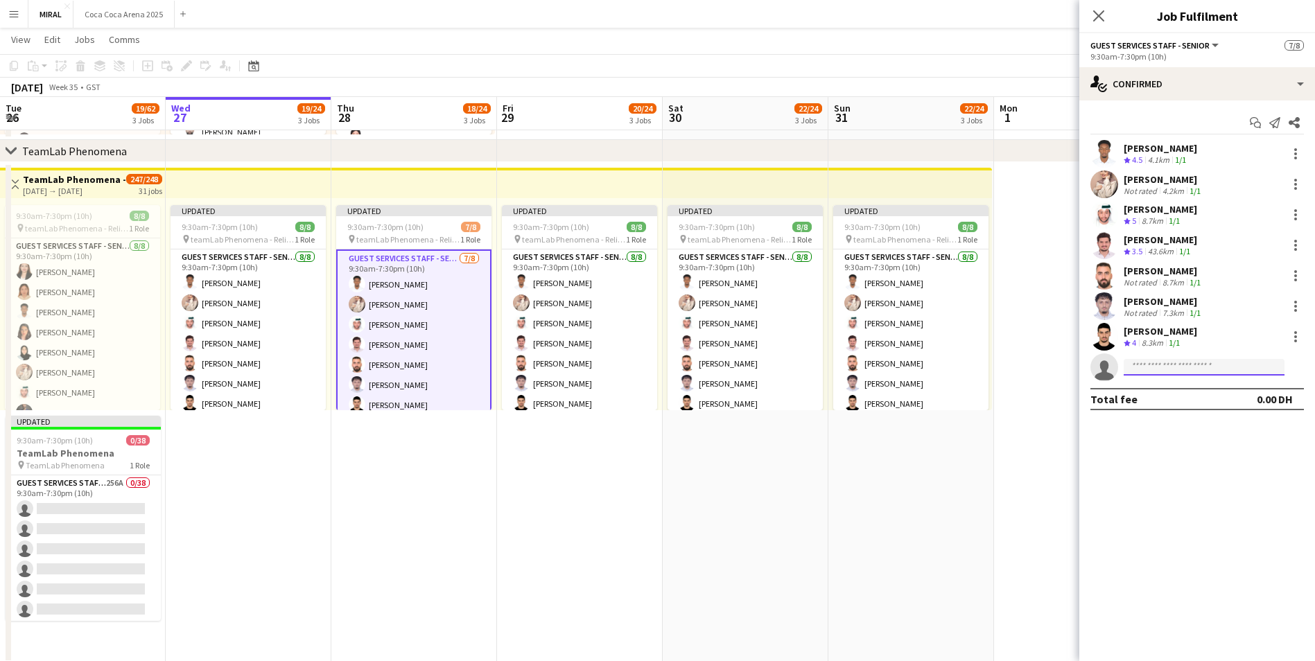
click at [1166, 370] on input at bounding box center [1204, 367] width 161 height 17
paste input "**********"
type input "**********"
click at [1168, 394] on span "fatimaziad003@gmail.com" at bounding box center [1204, 398] width 139 height 11
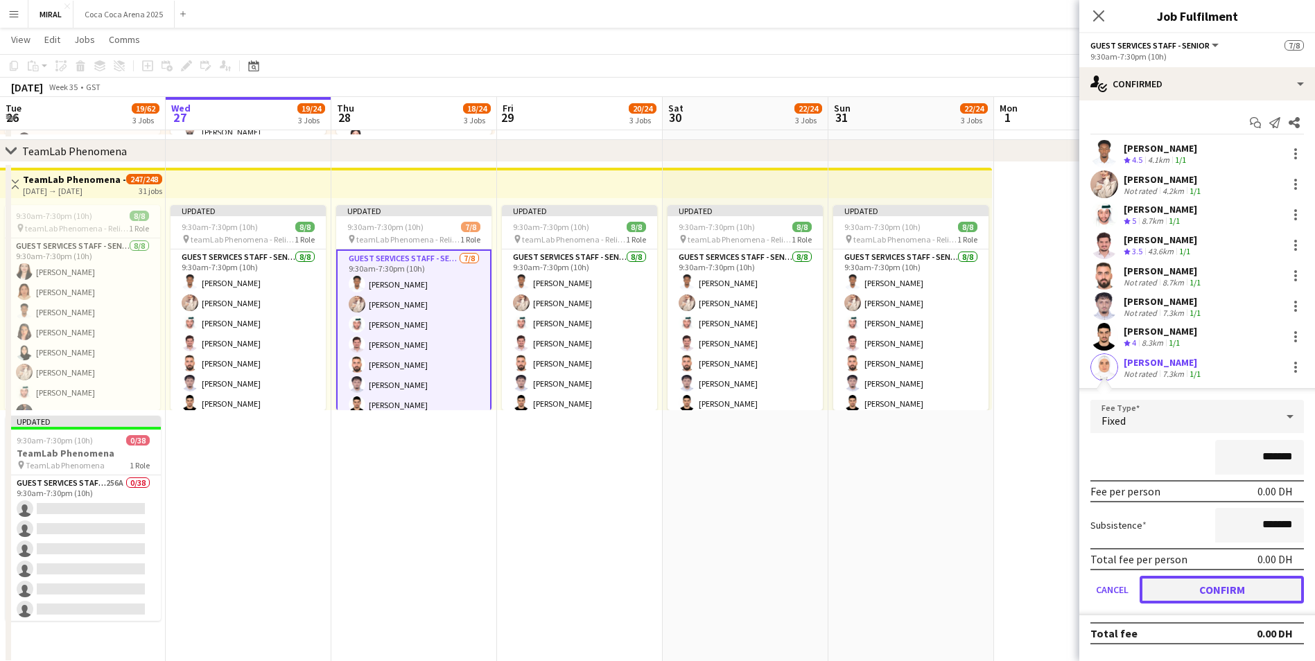
click at [1213, 589] on button "Confirm" at bounding box center [1222, 590] width 164 height 28
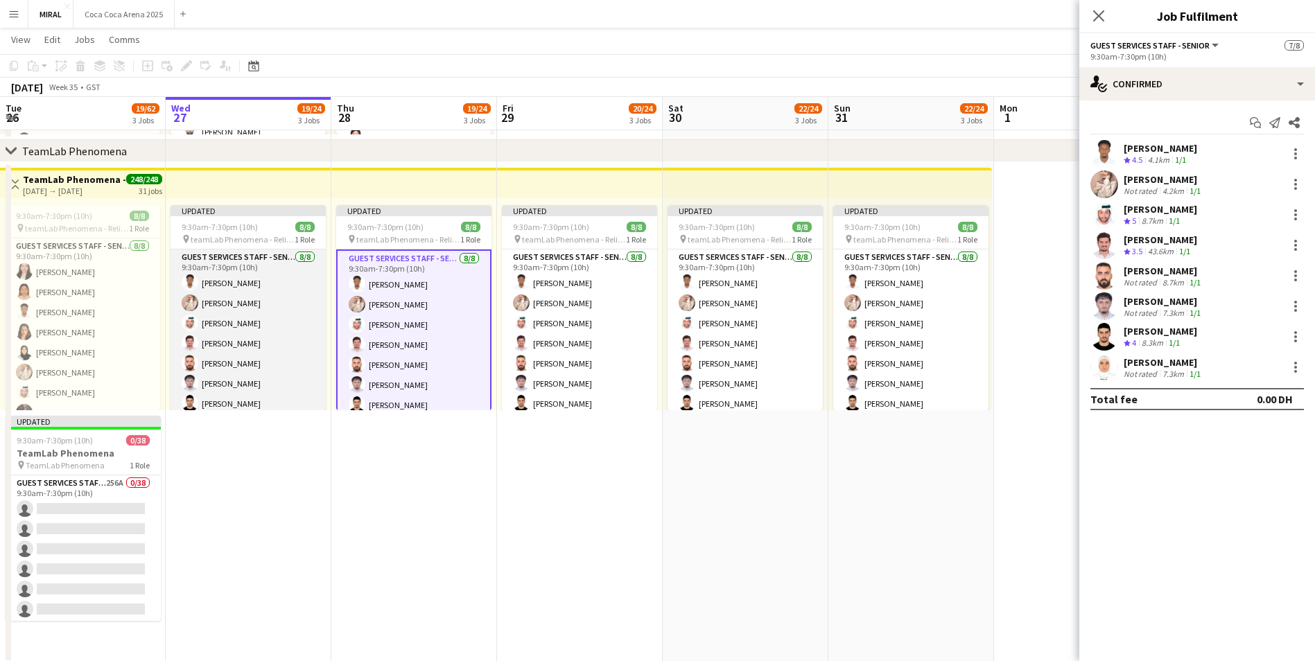
click at [257, 352] on app-card-role "Guest Services Staff - Senior 8/8 9:30am-7:30pm (10h) Marwan Yousif Aseel Bashi…" at bounding box center [248, 344] width 155 height 188
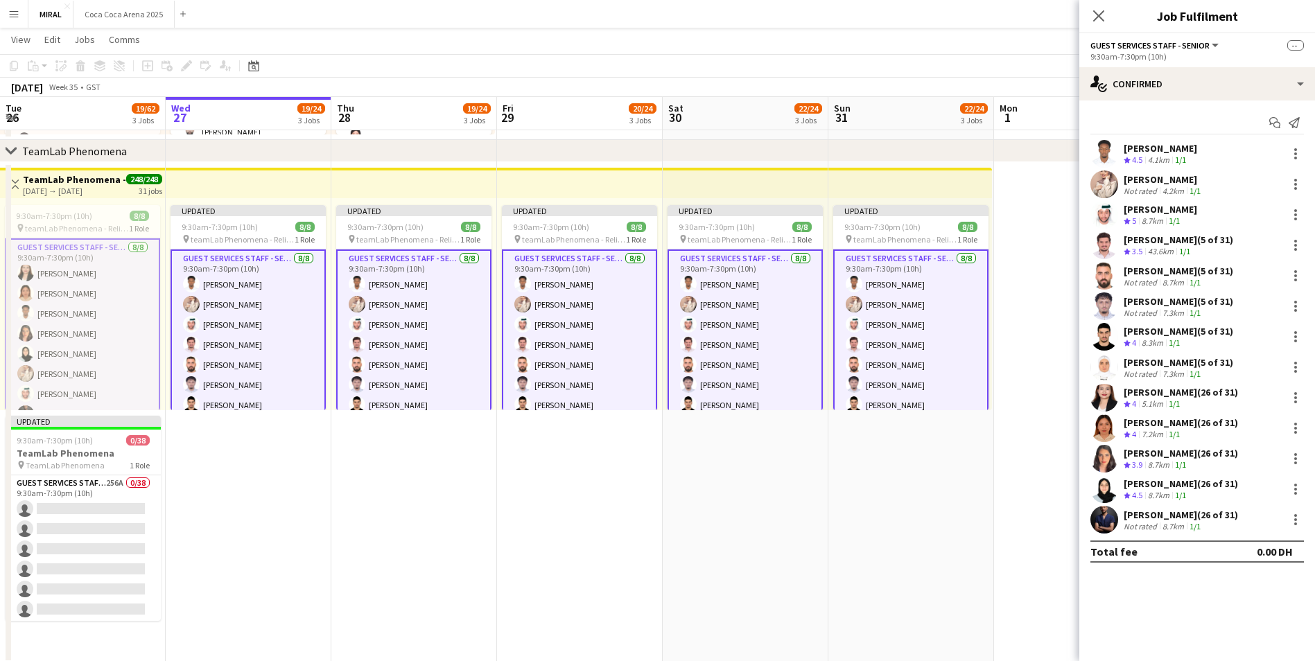
click at [257, 352] on app-card-role "Guest Services Staff - Senior 8/8 9:30am-7:30pm (10h) Marwan Yousif Aseel Bashi…" at bounding box center [248, 345] width 155 height 191
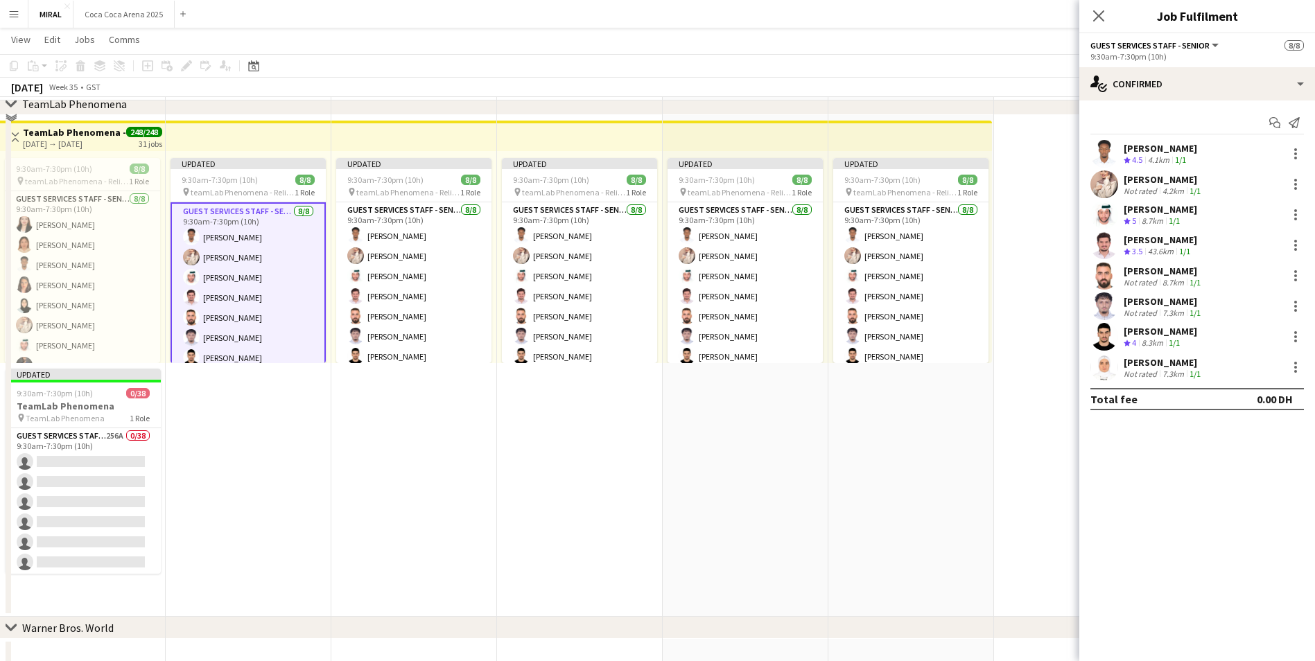
scroll to position [587, 0]
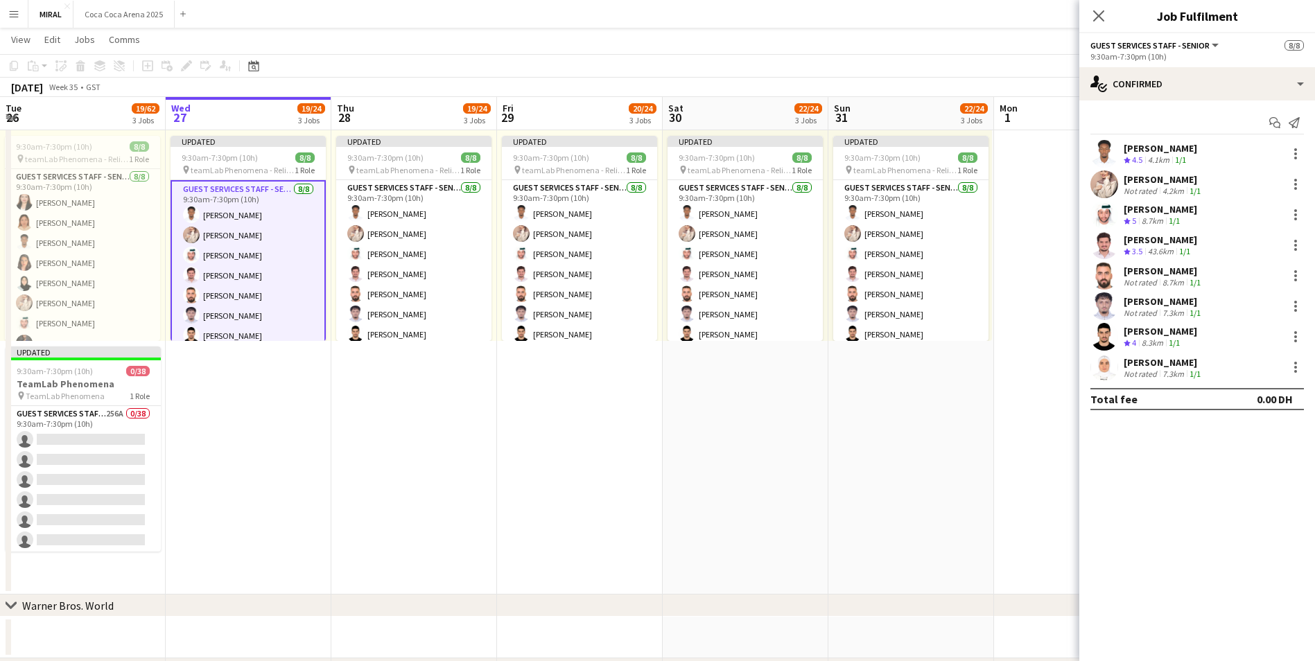
click at [621, 557] on app-date-cell "Updated 9:30am-7:30pm (10h) 8/8 pin teamLab Phenomena - Relievers 1 Role Guest …" at bounding box center [580, 344] width 166 height 502
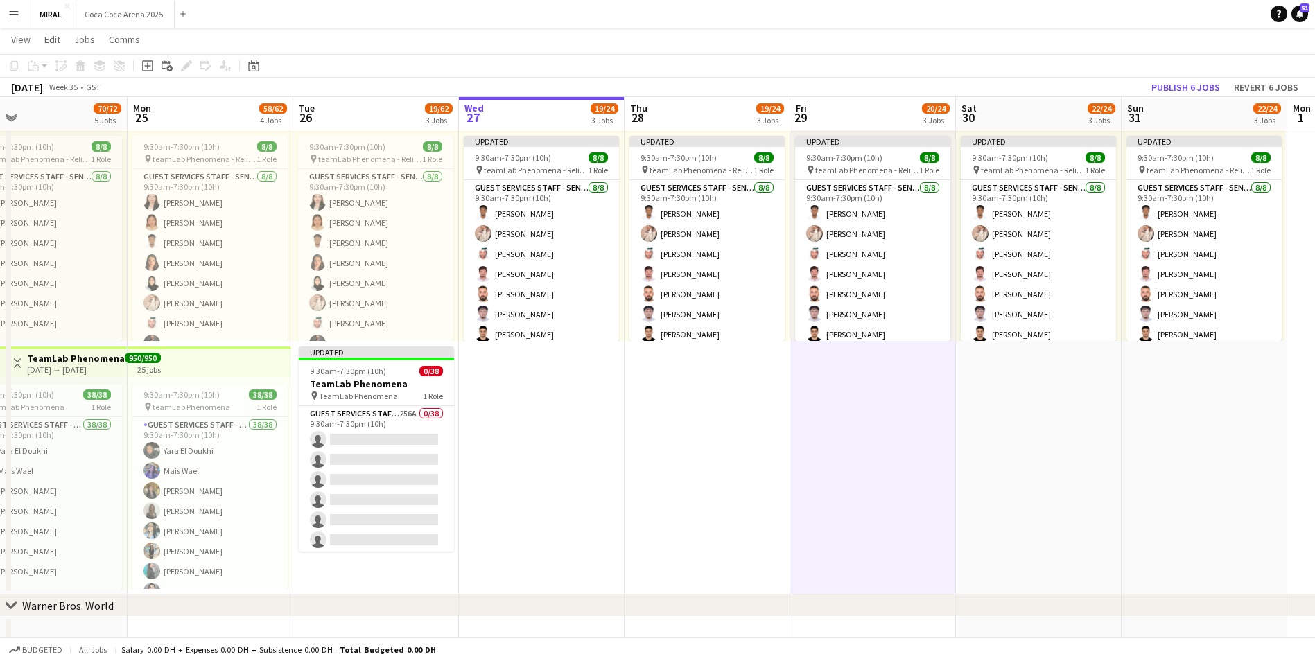
scroll to position [0, 369]
drag, startPoint x: 395, startPoint y: 532, endPoint x: 688, endPoint y: 526, distance: 293.3
click at [688, 526] on app-calendar-viewport "Fri 22 68/72 5 Jobs Sat 23 70/72 5 Jobs Sun 24 70/72 5 Jobs Mon 25 58/62 4 Jobs…" at bounding box center [657, 193] width 1315 height 1452
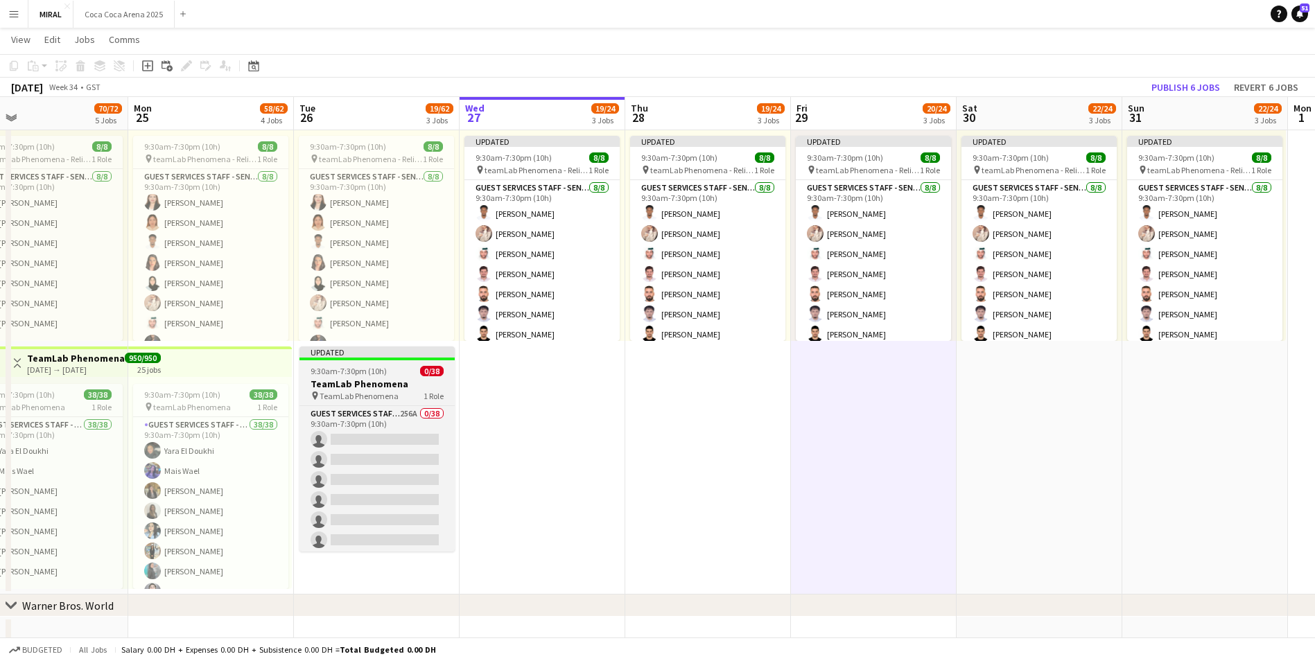
click at [400, 352] on div "Updated" at bounding box center [377, 352] width 155 height 11
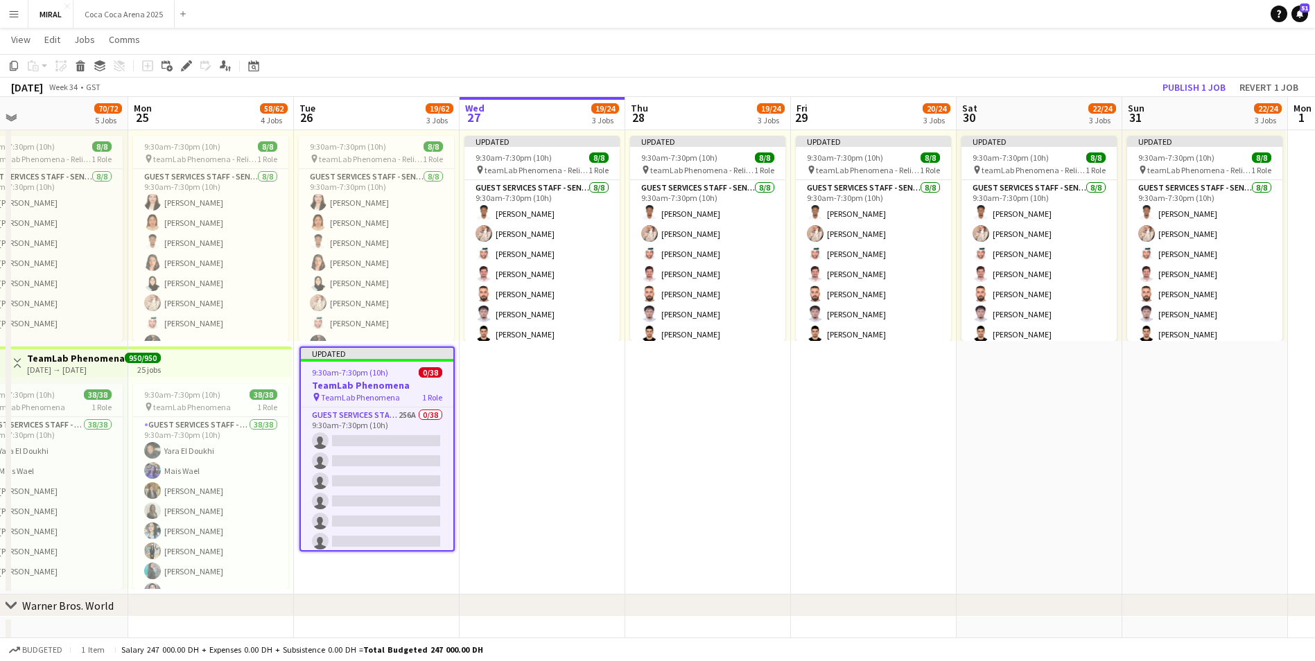
drag, startPoint x: 400, startPoint y: 352, endPoint x: 364, endPoint y: 349, distance: 36.2
click at [364, 349] on div "Updated" at bounding box center [377, 353] width 153 height 11
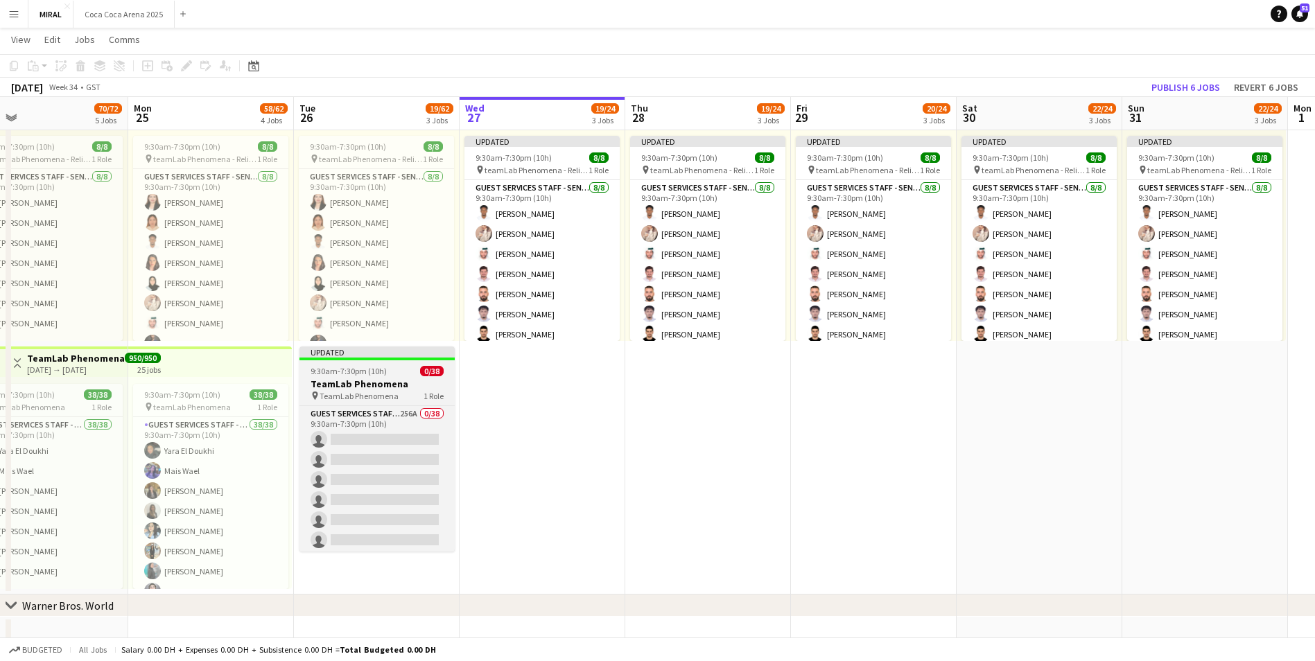
click at [363, 357] on div "Updated" at bounding box center [377, 352] width 155 height 11
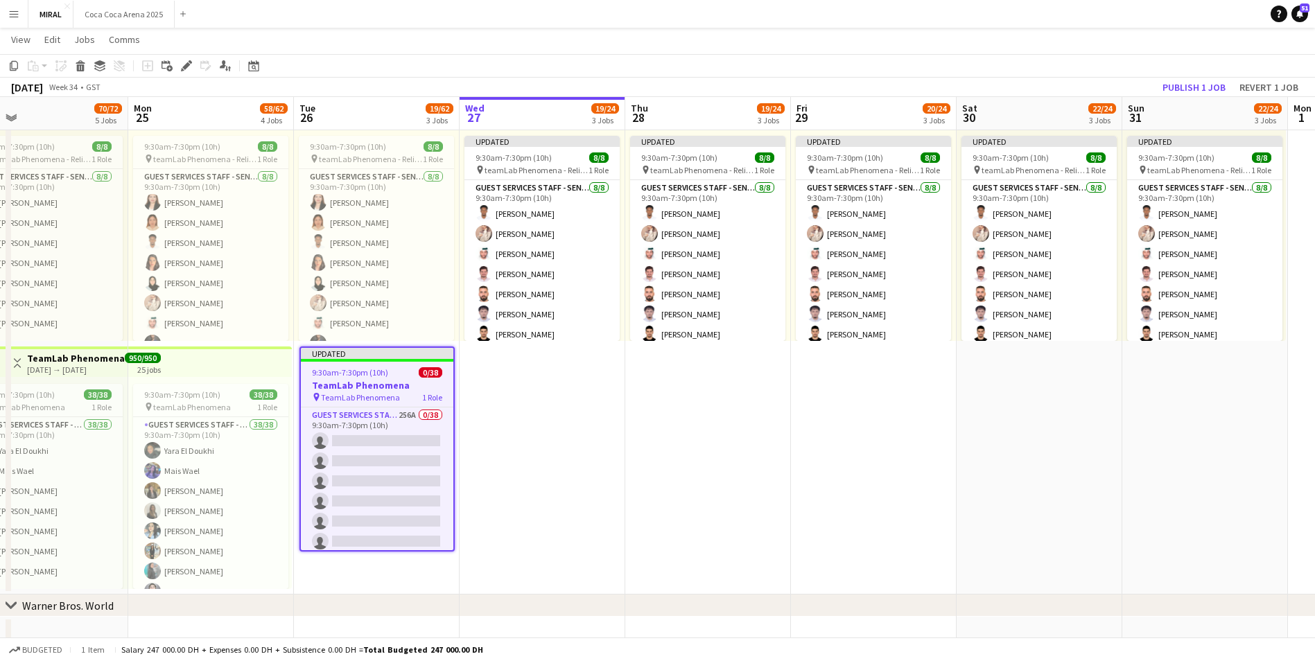
click at [512, 407] on app-date-cell "Updated 9:30am-7:30pm (10h) 8/8 pin teamLab Phenomena - Relievers 1 Role Guest …" at bounding box center [543, 344] width 166 height 502
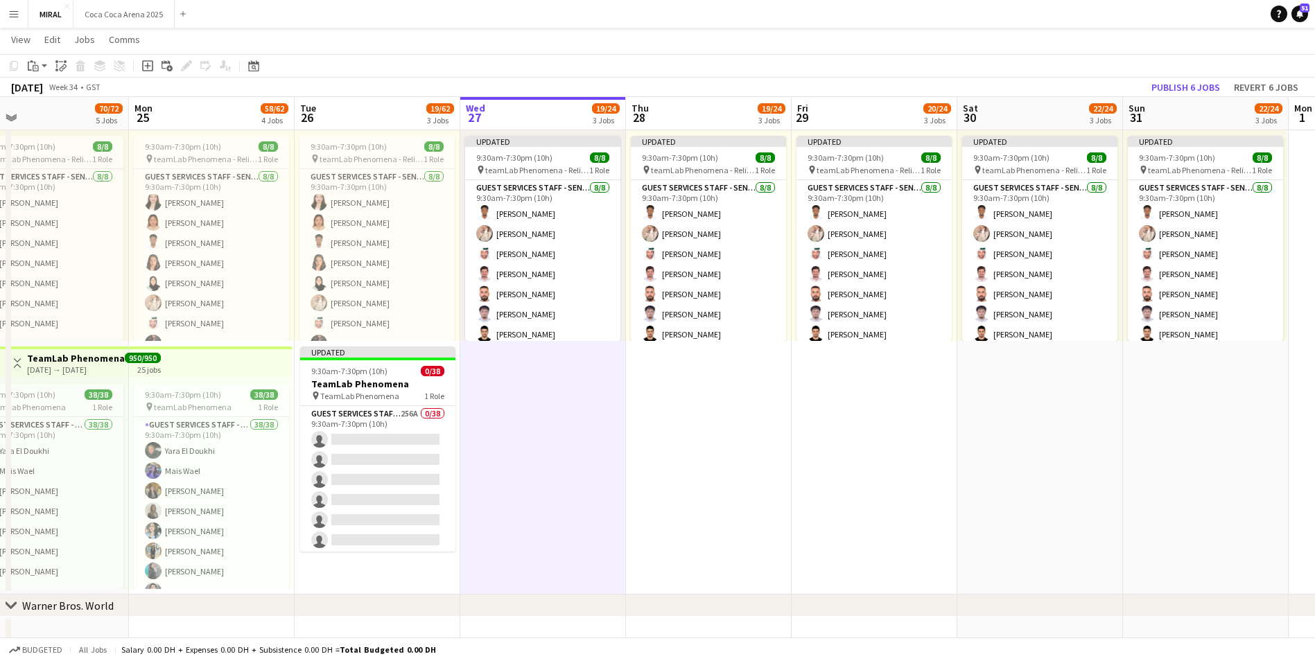
click at [512, 407] on app-date-cell "Updated 9:30am-7:30pm (10h) 8/8 pin teamLab Phenomena - Relievers 1 Role Guest …" at bounding box center [543, 344] width 166 height 502
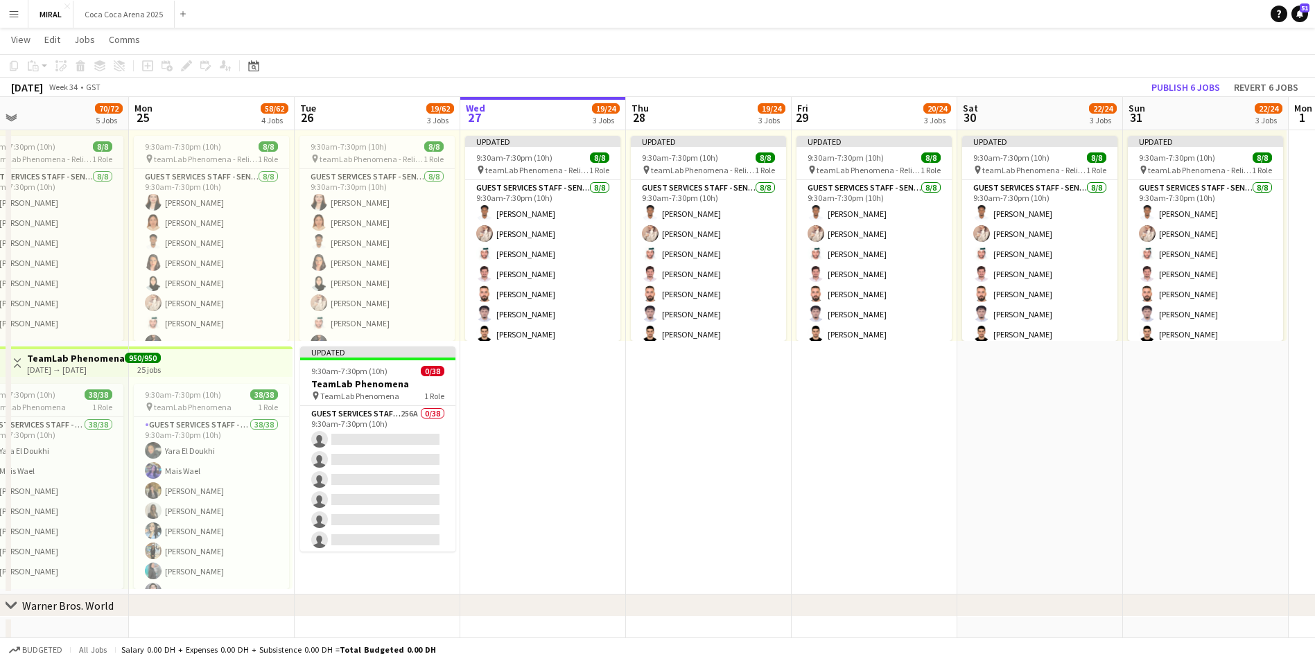
click at [512, 407] on app-date-cell "Updated 9:30am-7:30pm (10h) 8/8 pin teamLab Phenomena - Relievers 1 Role Guest …" at bounding box center [543, 344] width 166 height 502
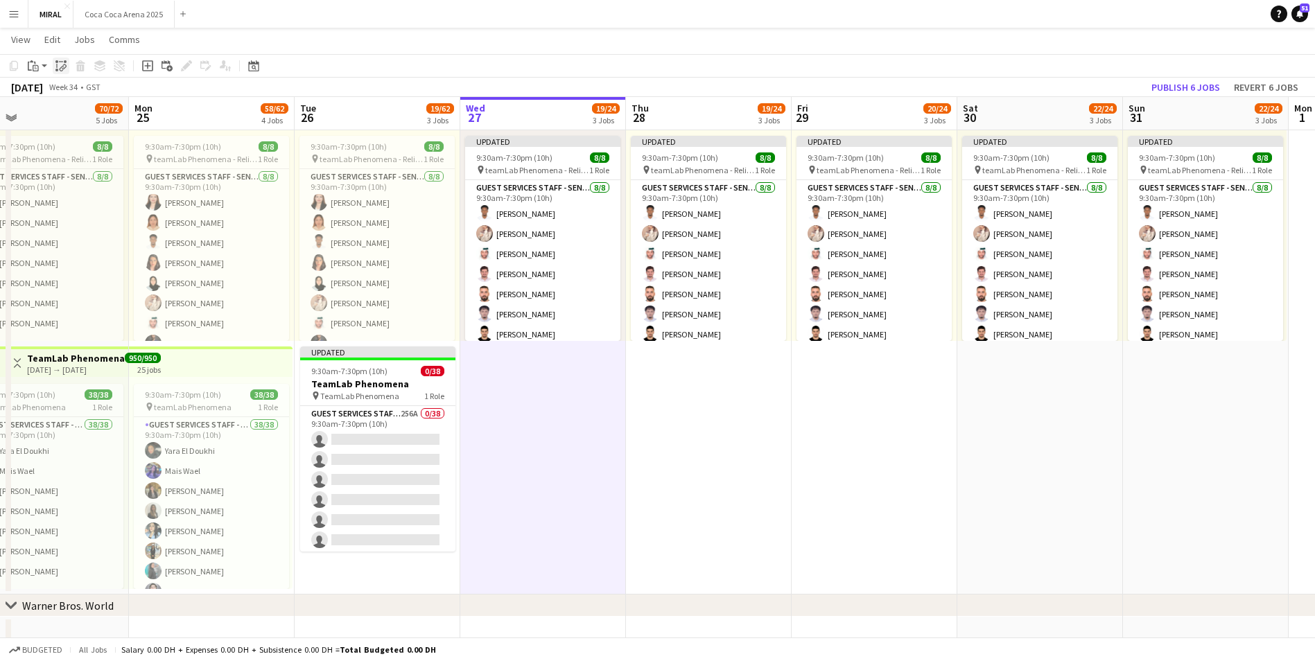
click at [58, 67] on icon "Paste linked Job" at bounding box center [60, 65] width 11 height 11
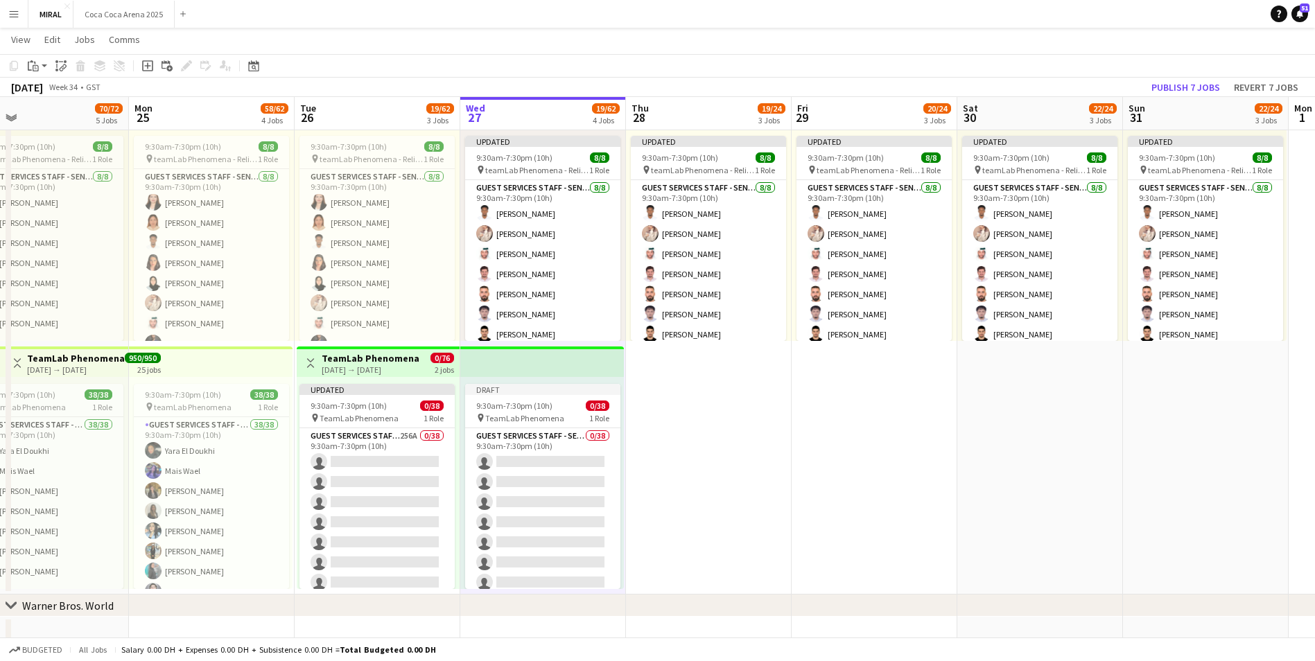
click at [714, 416] on app-date-cell "Updated 9:30am-7:30pm (10h) 8/8 pin teamLab Phenomena - Relievers 1 Role Guest …" at bounding box center [709, 344] width 166 height 502
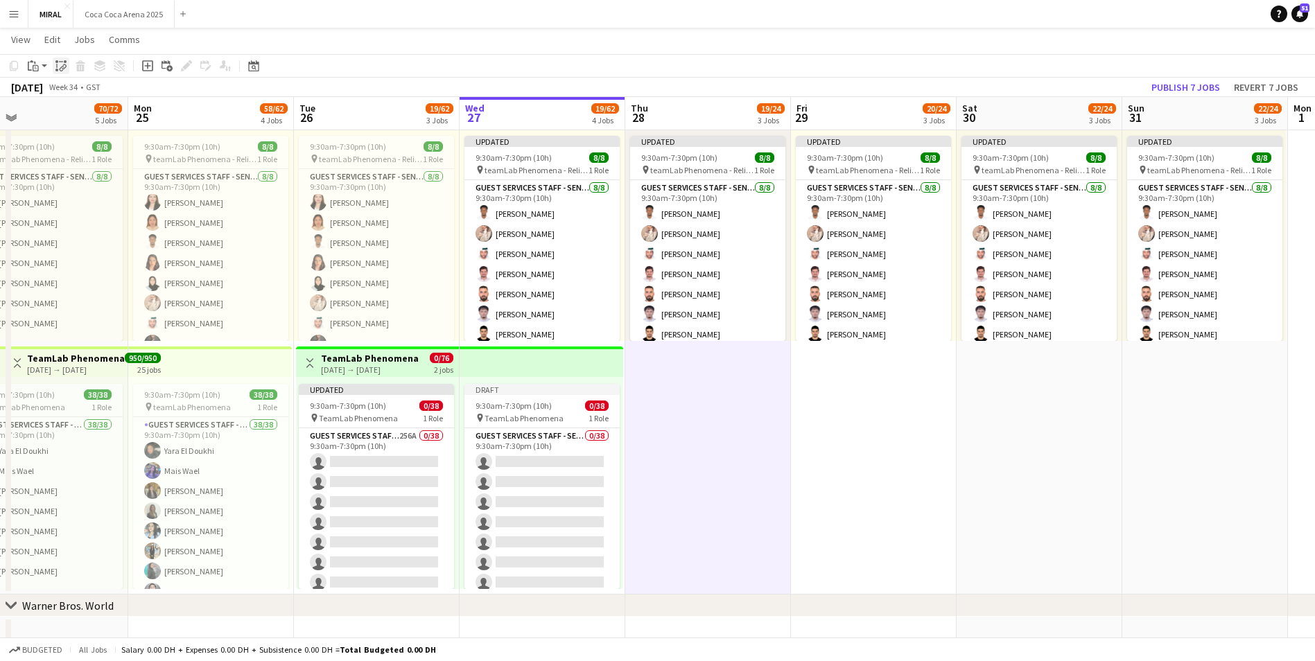
click at [61, 68] on icon at bounding box center [62, 69] width 5 height 6
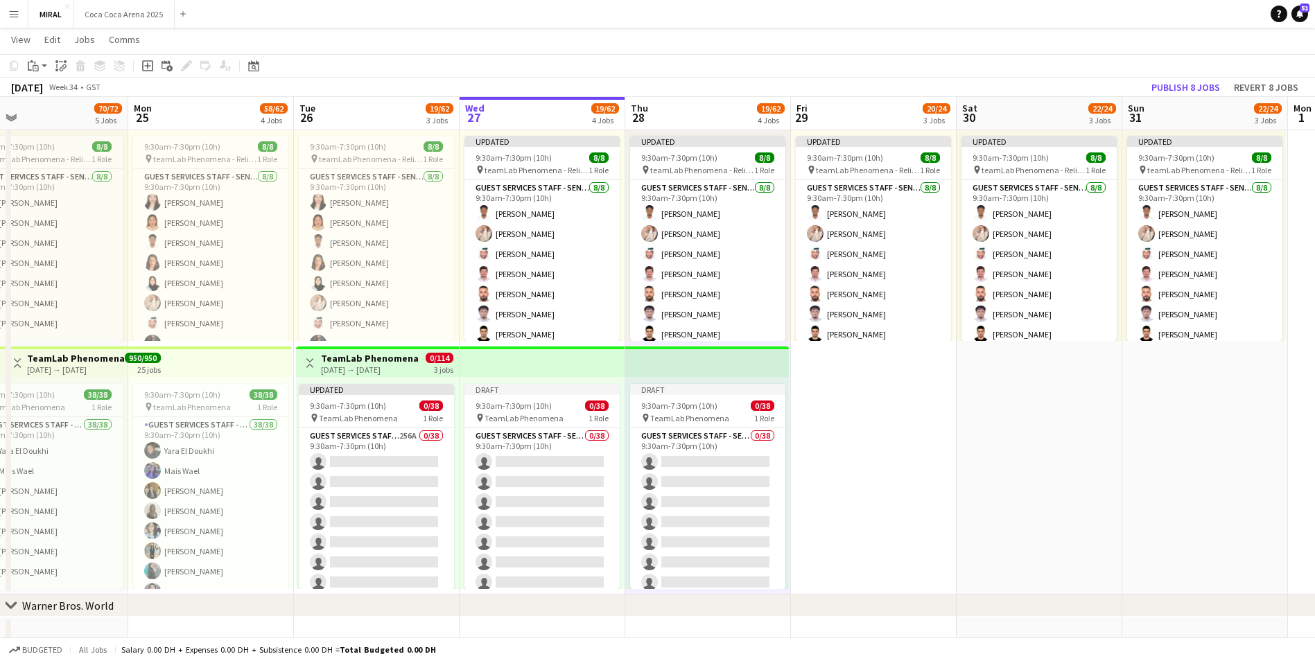
click at [892, 425] on app-date-cell "Updated 9:30am-7:30pm (10h) 8/8 pin teamLab Phenomena - Relievers 1 Role Guest …" at bounding box center [874, 344] width 166 height 502
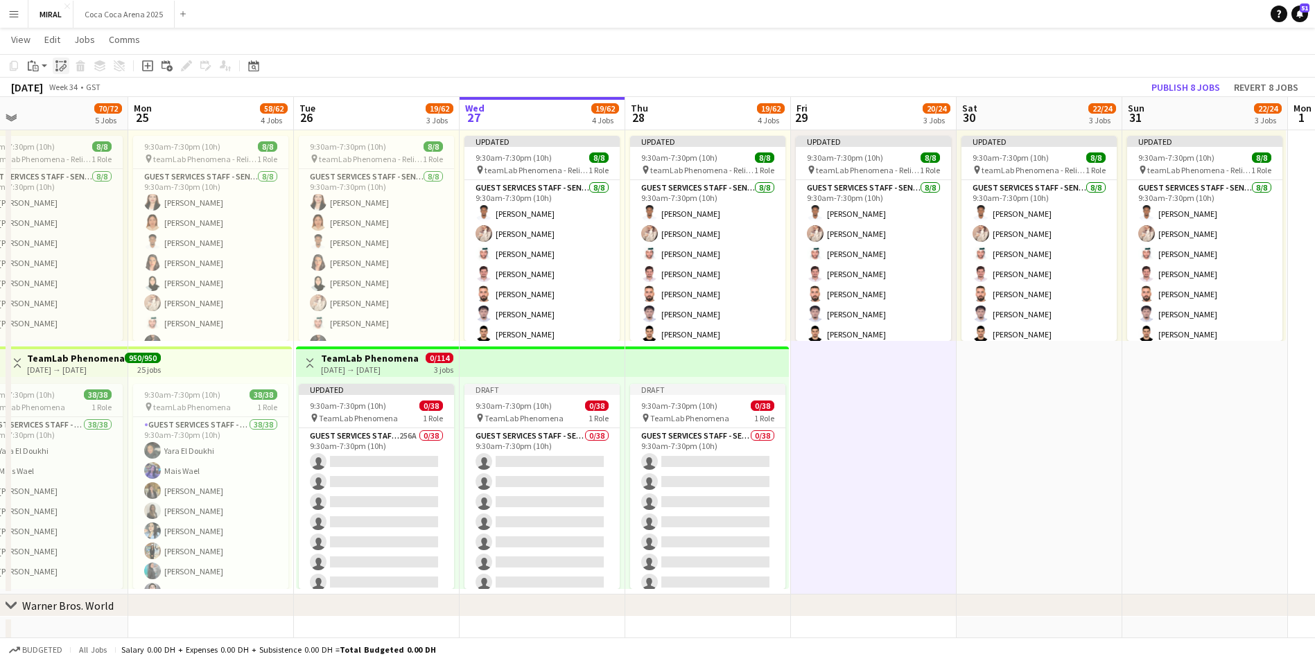
click at [59, 65] on icon "Paste linked Job" at bounding box center [60, 65] width 11 height 11
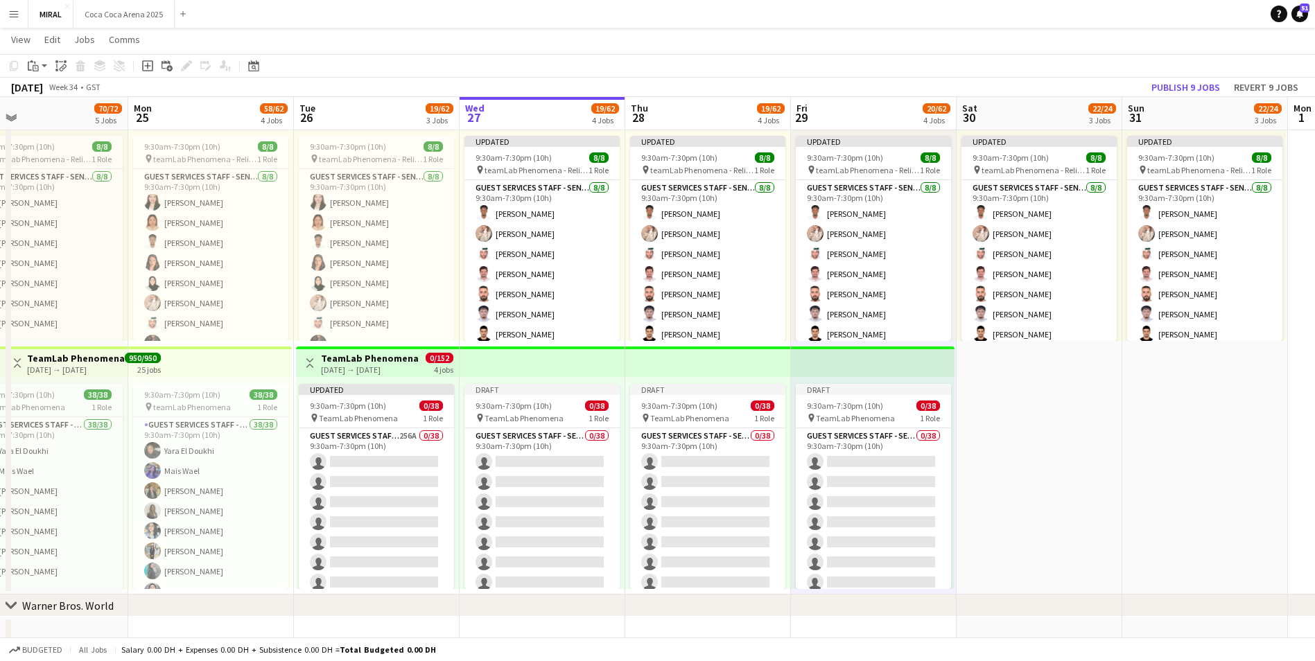
click at [1027, 442] on app-date-cell "Updated 9:30am-7:30pm (10h) 8/8 pin teamLab Phenomena - Relievers 1 Role Guest …" at bounding box center [1040, 344] width 166 height 502
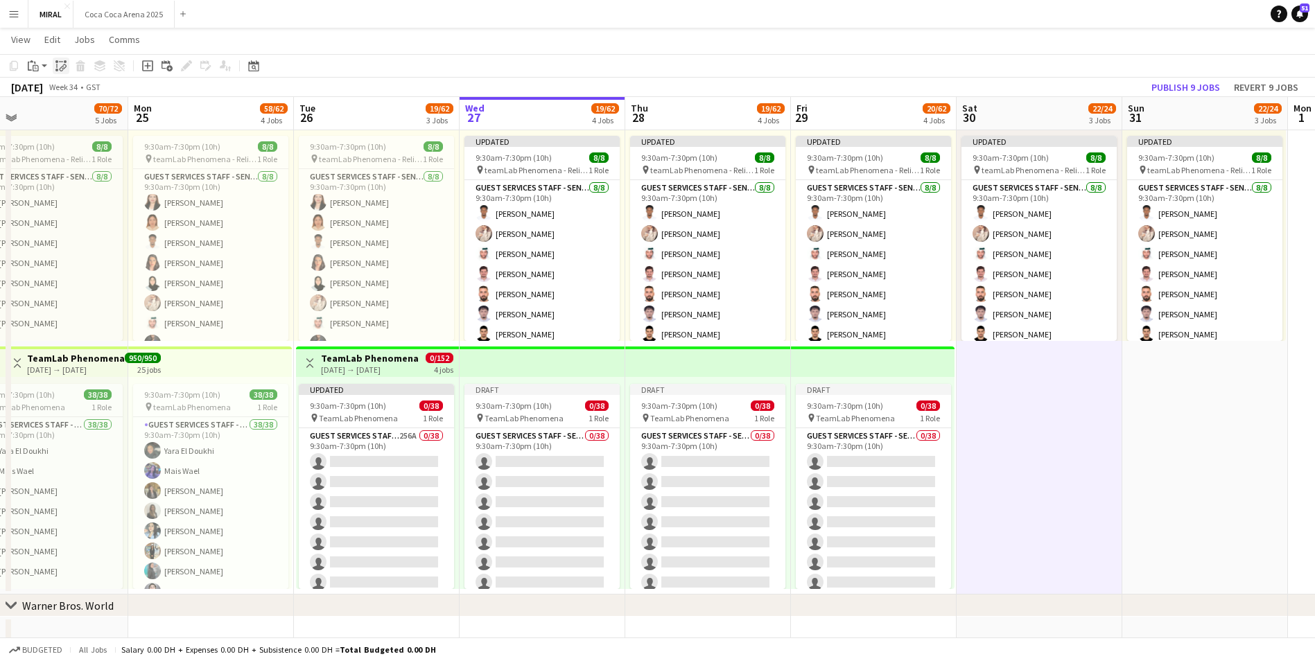
click at [62, 69] on icon "Paste linked Job" at bounding box center [60, 65] width 11 height 11
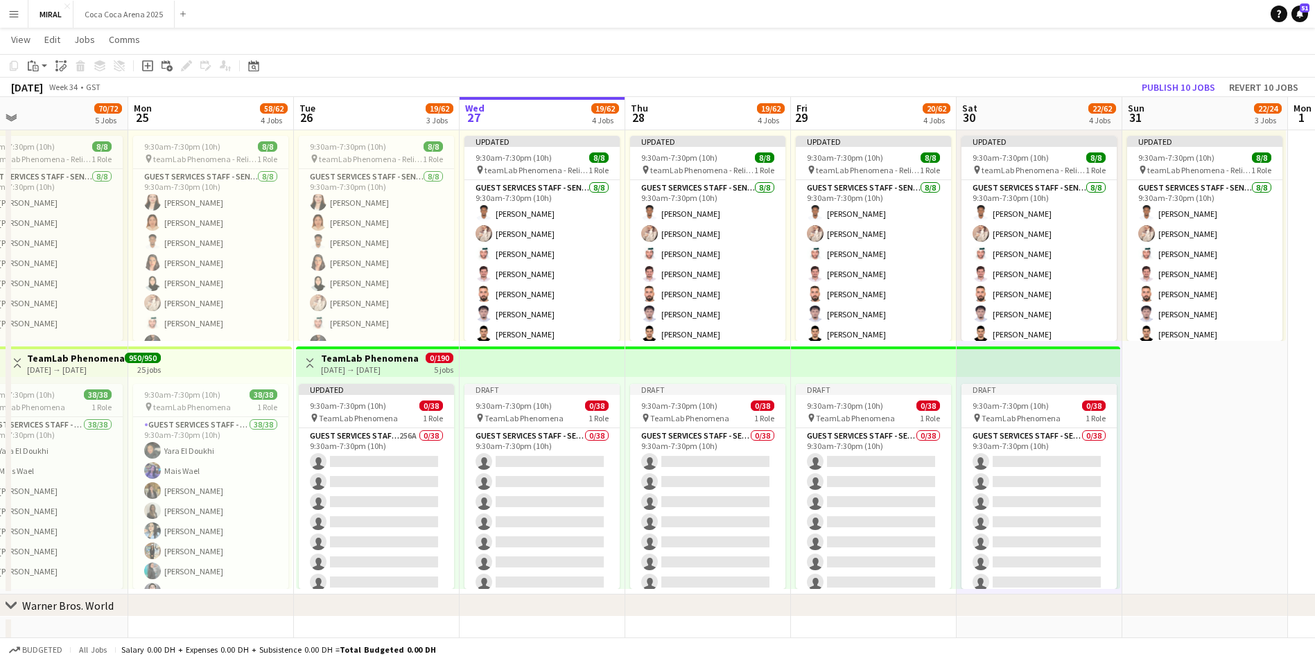
click at [1229, 449] on app-date-cell "Updated 9:30am-7:30pm (10h) 8/8 pin teamLab Phenomena - Relievers 1 Role Guest …" at bounding box center [1206, 344] width 166 height 502
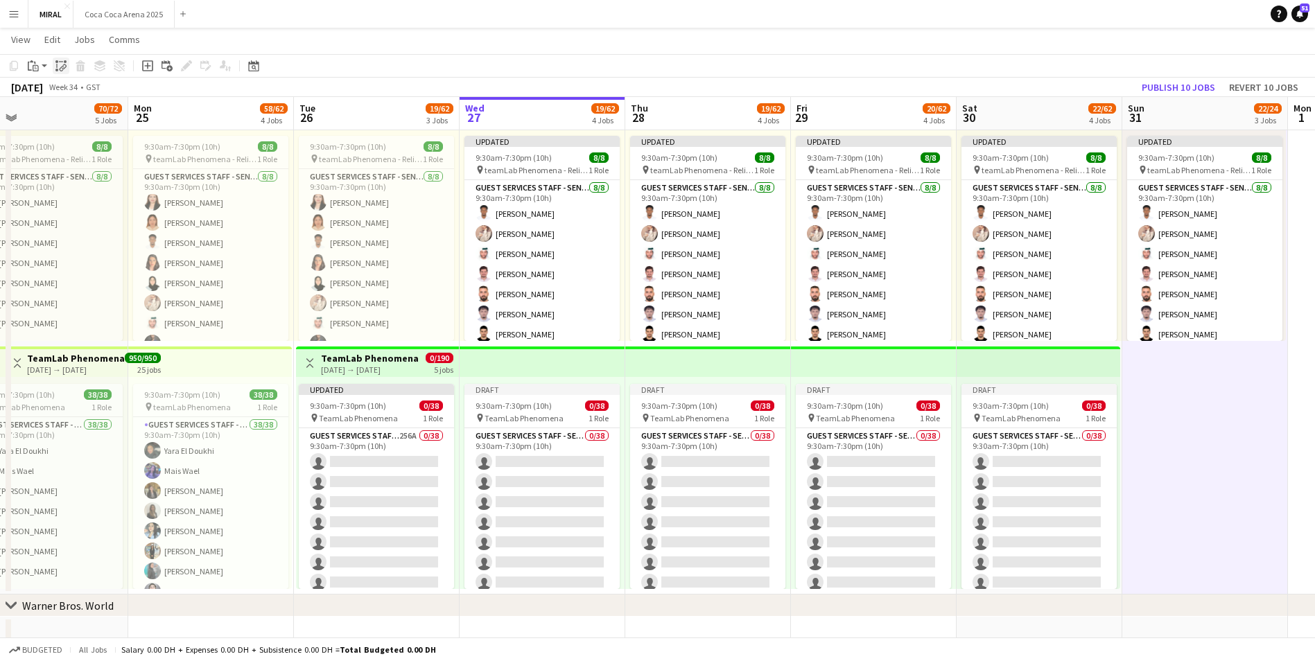
click at [63, 66] on icon at bounding box center [64, 67] width 5 height 6
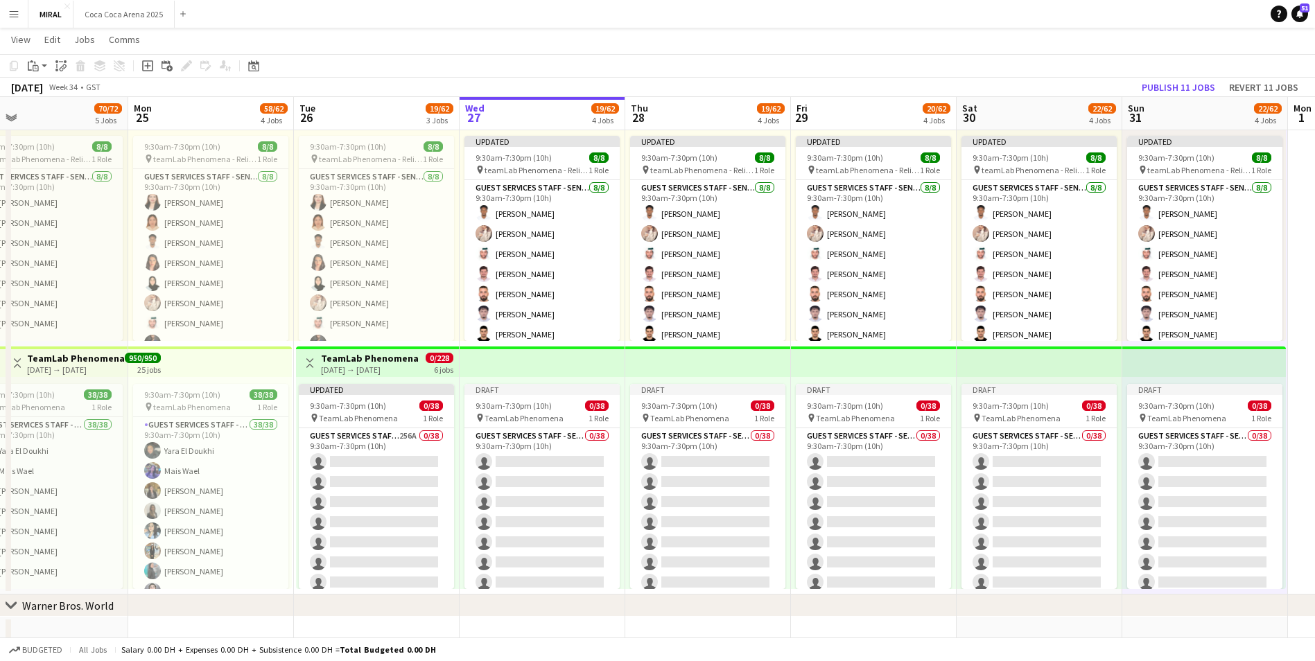
click at [1234, 378] on div "Draft 9:30am-7:30pm (10h) 0/38 pin TeamLab Phenomena 1 Role Guest Services Staf…" at bounding box center [1205, 483] width 164 height 212
click at [386, 365] on div "26-08-2025 → 31-08-2025" at bounding box center [370, 370] width 98 height 10
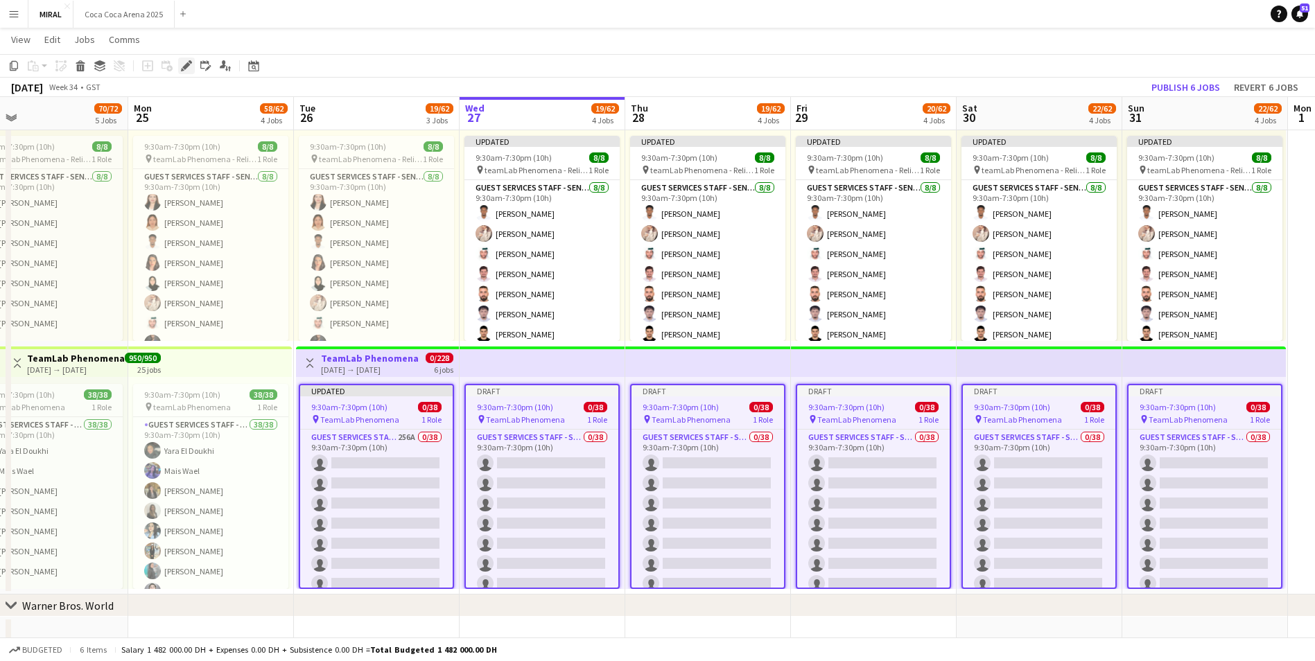
click at [184, 64] on icon "Edit" at bounding box center [186, 65] width 11 height 11
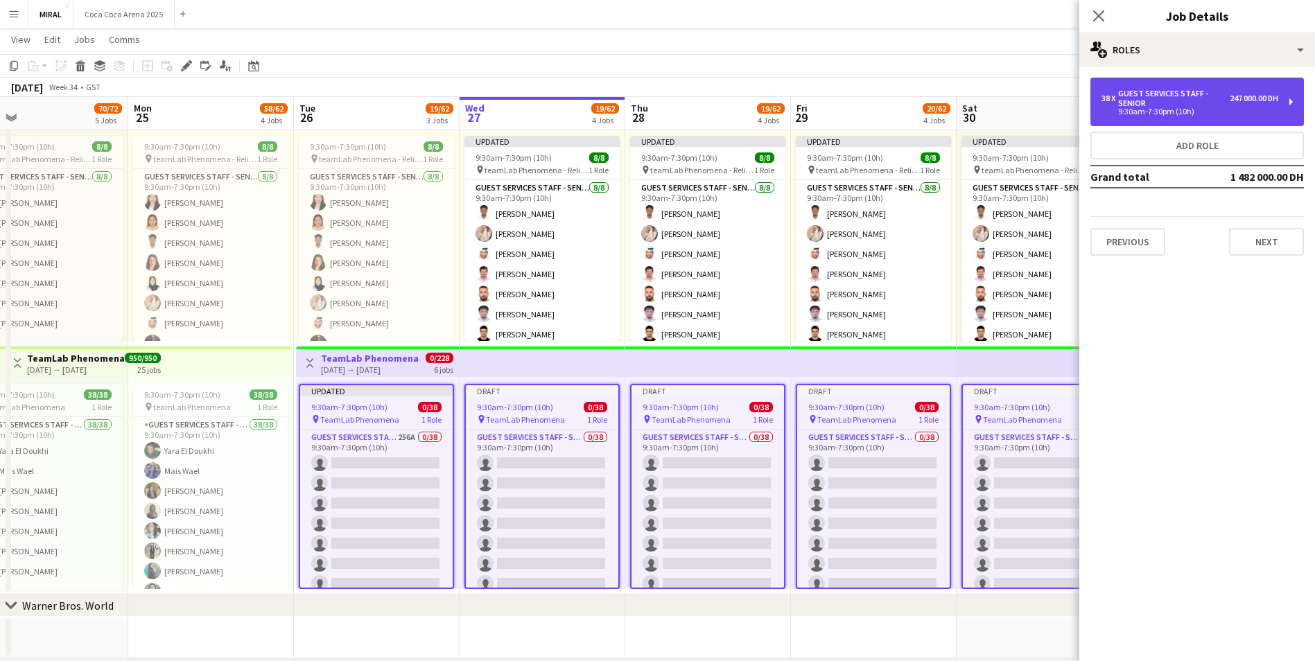
click at [1289, 103] on div "38 x Guest Services Staff - Senior 247 000.00 DH 9:30am-7:30pm (10h)" at bounding box center [1198, 102] width 214 height 49
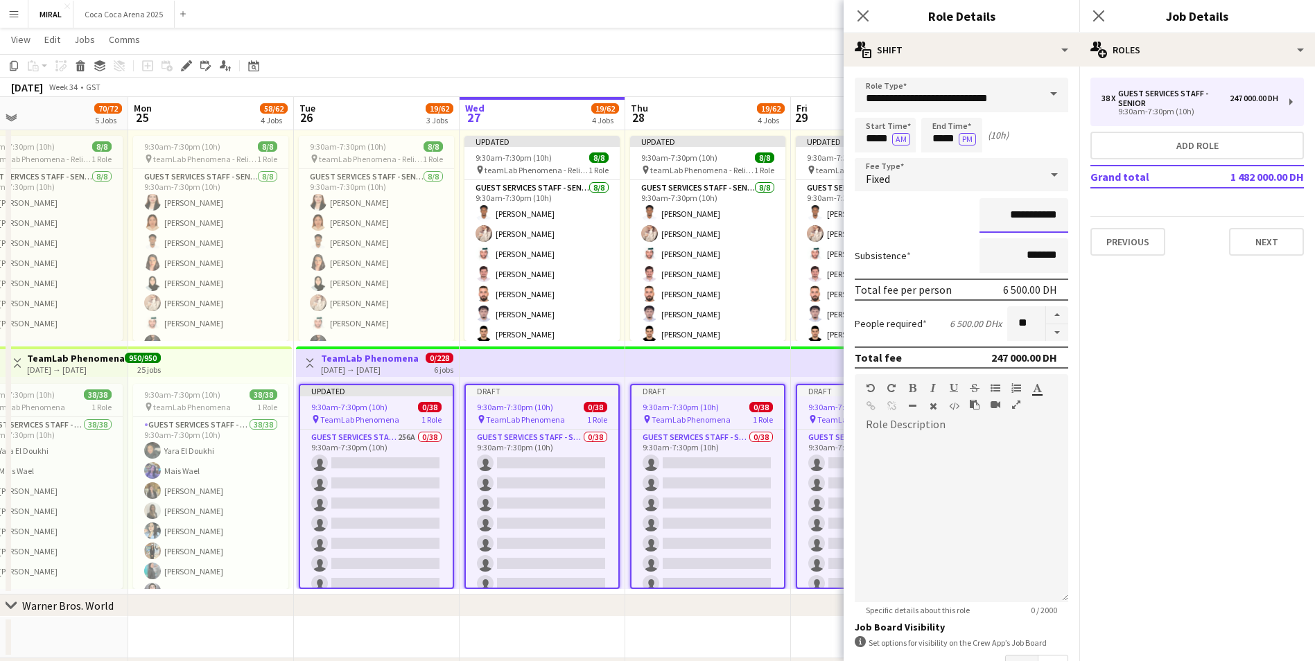
drag, startPoint x: 988, startPoint y: 216, endPoint x: 1048, endPoint y: 216, distance: 59.6
click at [1048, 216] on input "**********" at bounding box center [1024, 215] width 89 height 35
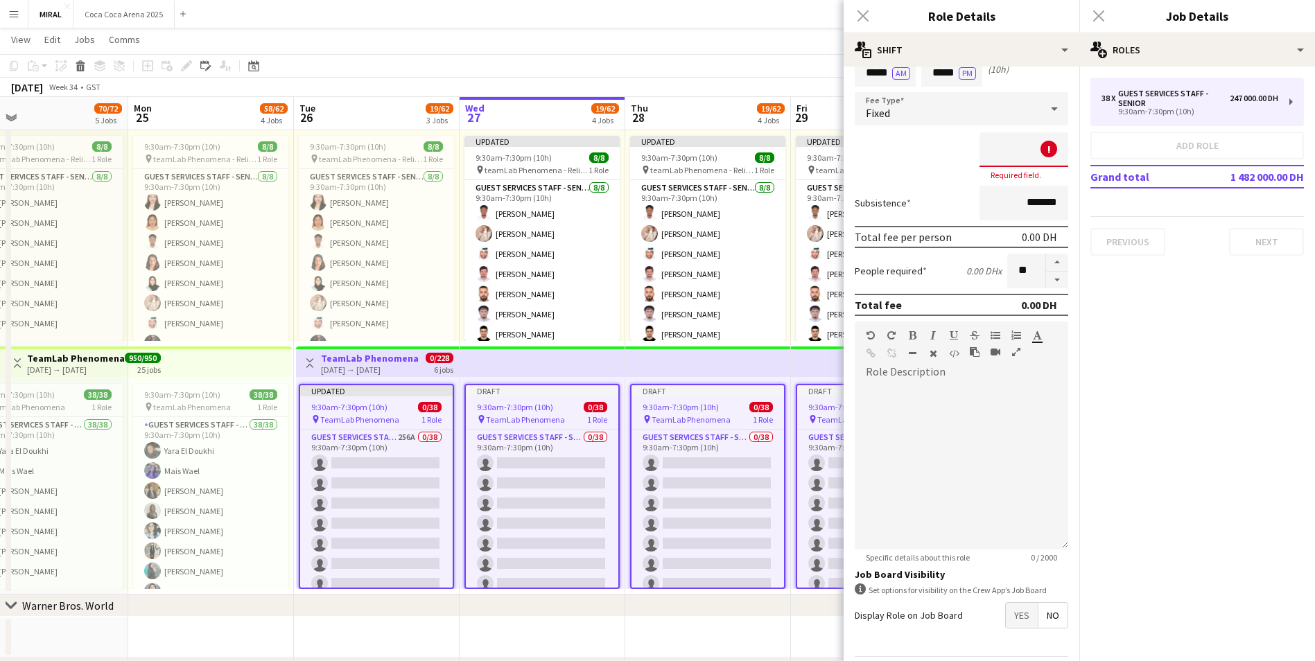
scroll to position [112, 0]
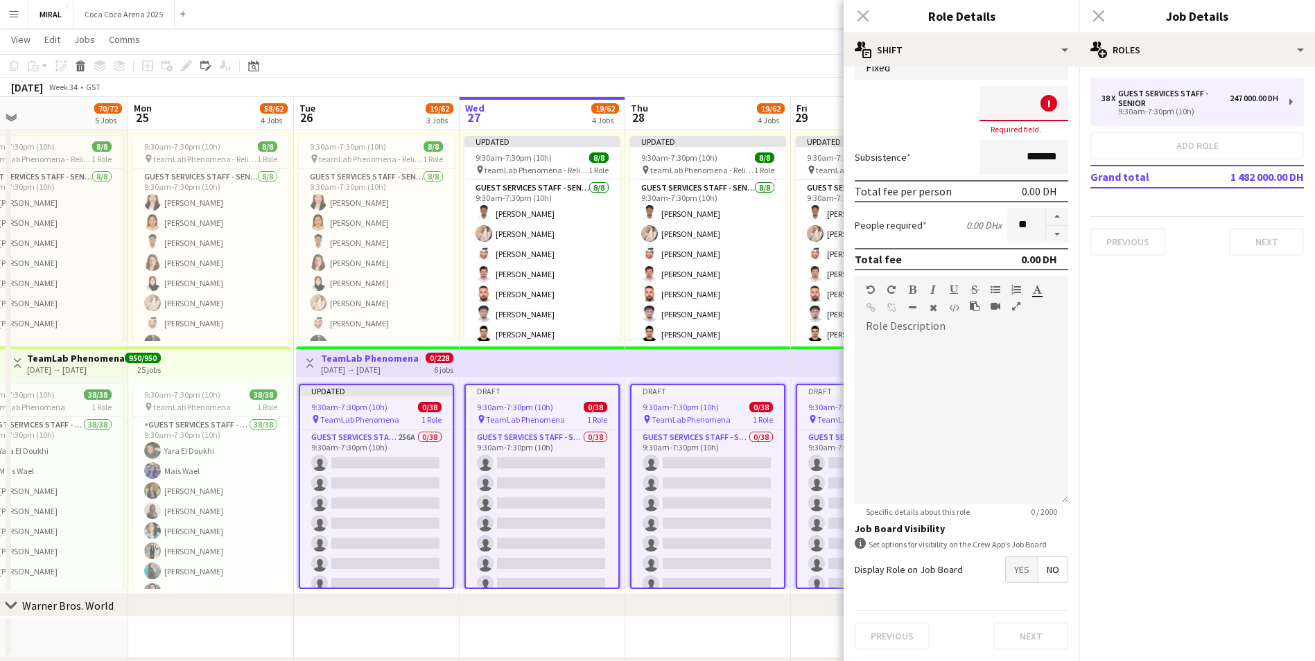
click at [941, 106] on div "! Required field." at bounding box center [962, 111] width 214 height 48
click at [1011, 99] on input at bounding box center [1024, 104] width 89 height 35
type input "*******"
click at [1053, 634] on button "Next" at bounding box center [1031, 637] width 75 height 28
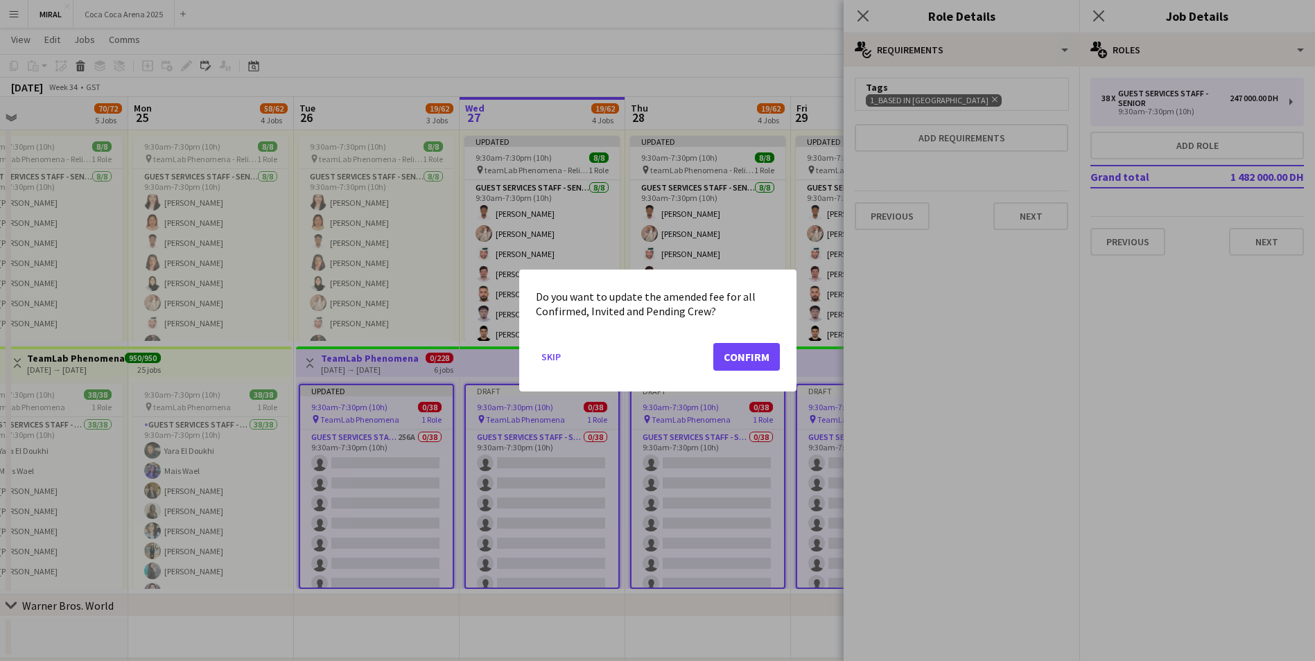
scroll to position [0, 0]
click at [748, 352] on button "Confirm" at bounding box center [746, 357] width 67 height 28
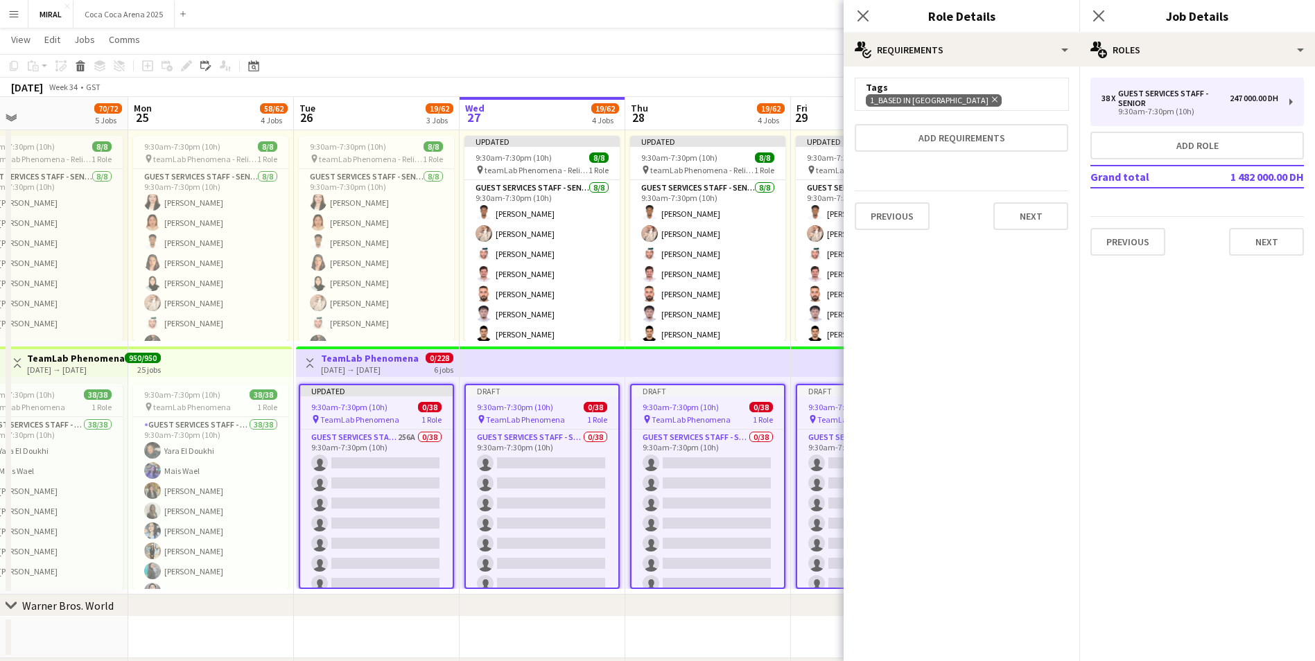
scroll to position [587, 0]
click at [781, 367] on app-top-bar at bounding box center [708, 362] width 166 height 31
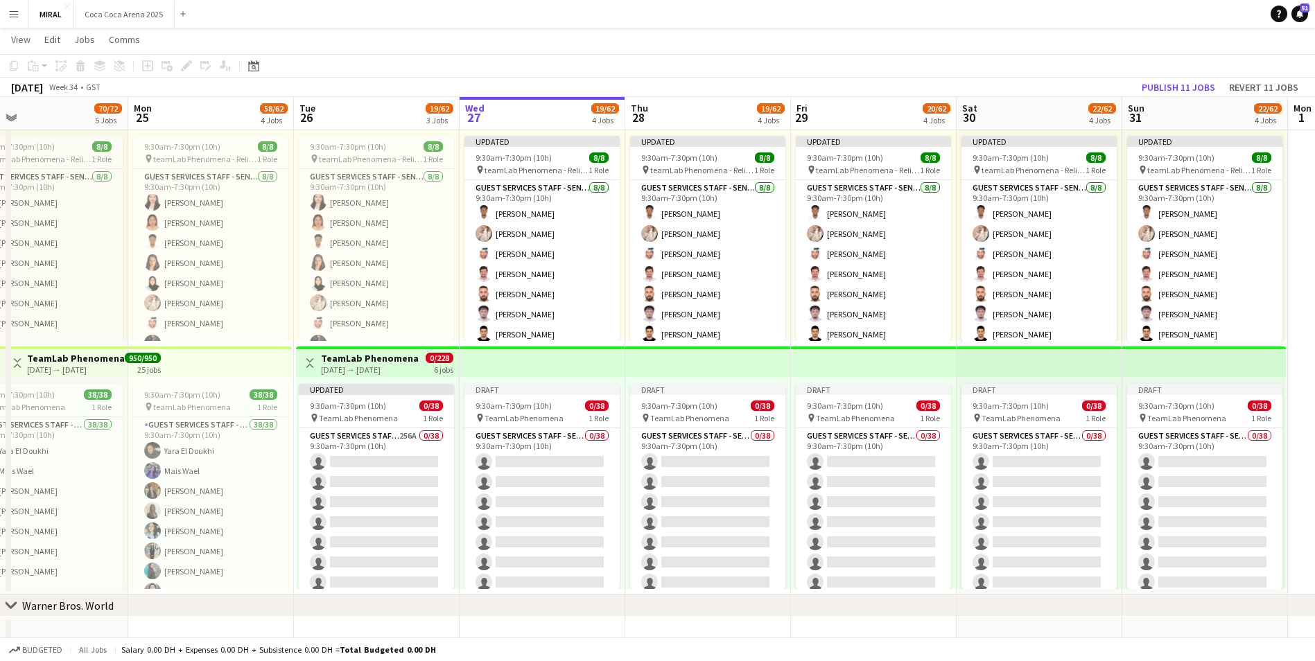
click at [536, 372] on app-top-bar at bounding box center [543, 362] width 166 height 31
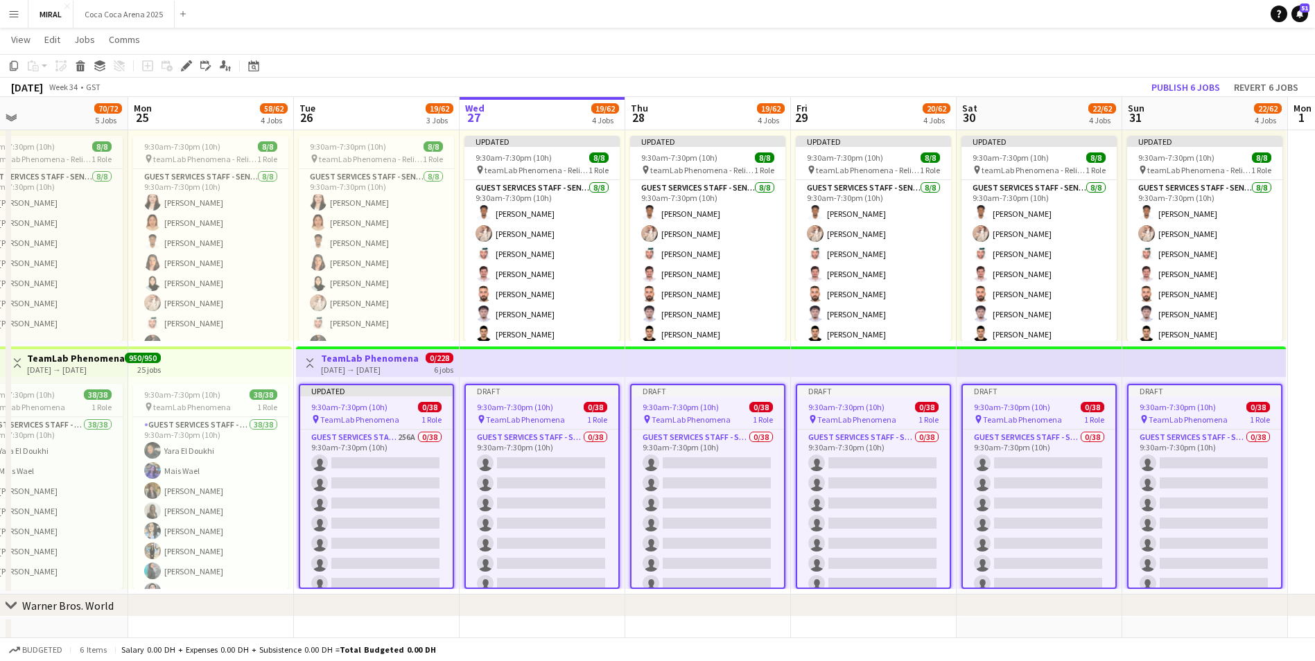
click at [367, 426] on app-job-card "Updated 9:30am-7:30pm (10h) 0/38 pin TeamLab Phenomena 1 Role Guest Services St…" at bounding box center [376, 486] width 155 height 205
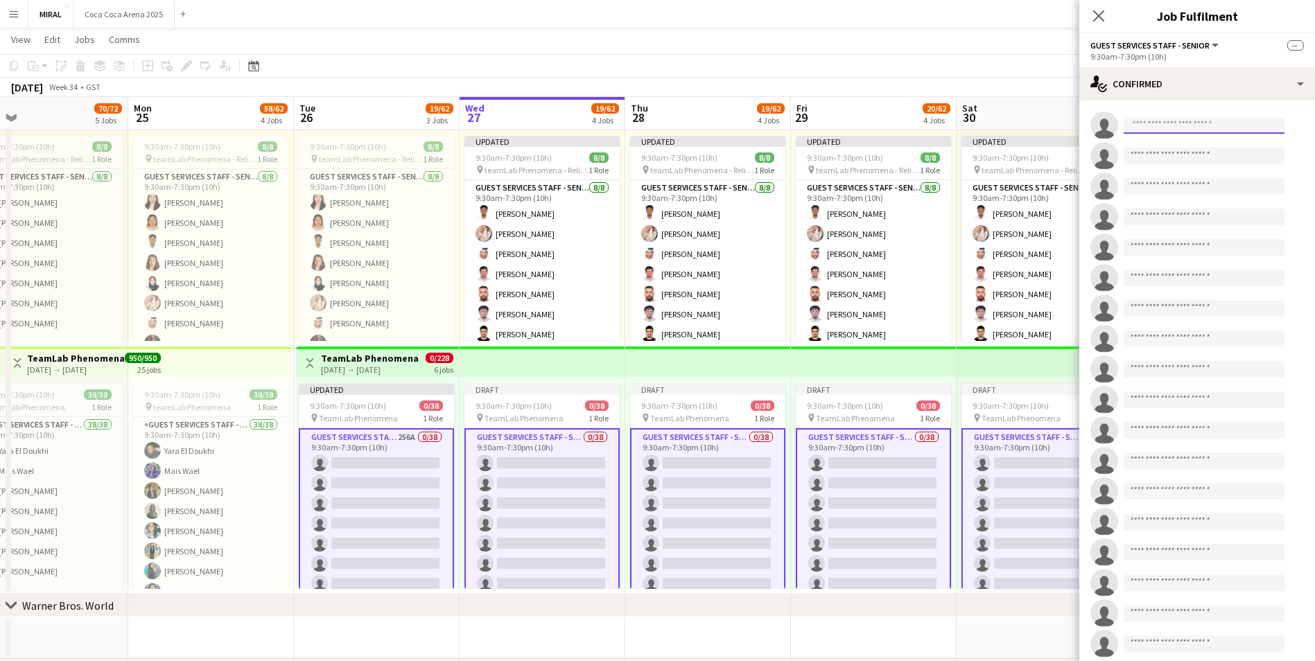
click at [1206, 129] on input at bounding box center [1204, 125] width 161 height 17
click at [1160, 119] on input at bounding box center [1204, 125] width 161 height 17
paste input "**********"
type input "**********"
click at [1195, 156] on span "rawan.nubani@hotmail.com" at bounding box center [1204, 156] width 139 height 11
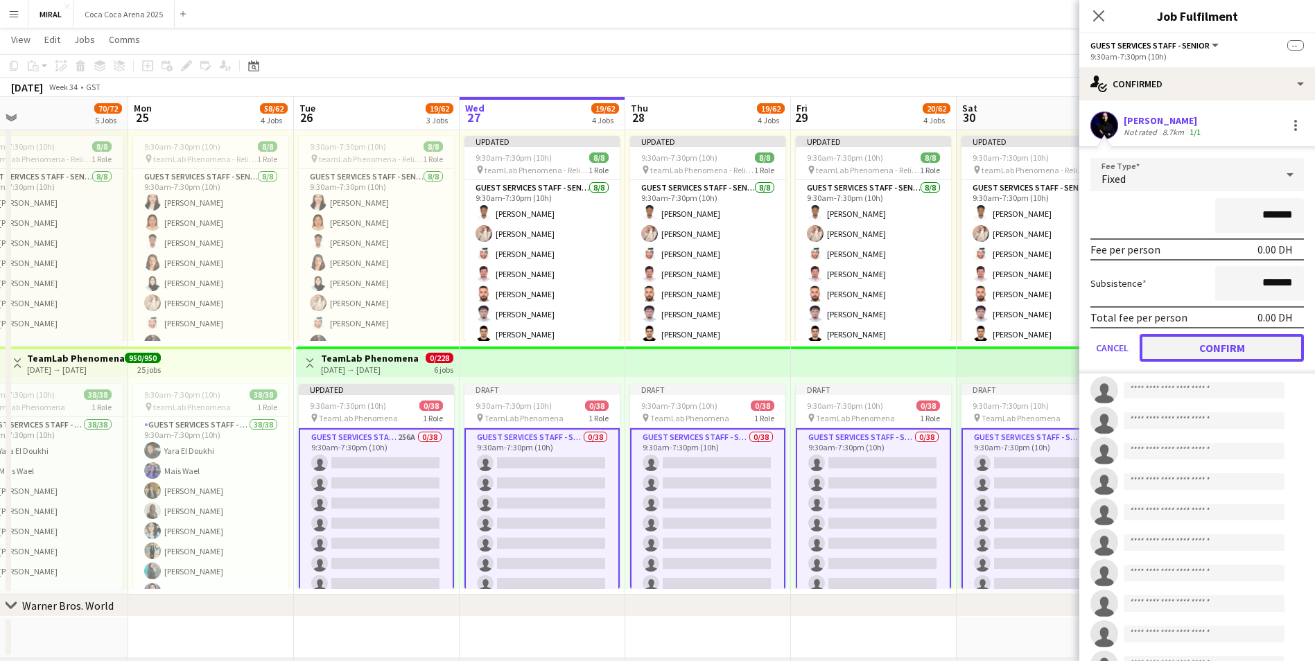
click at [1246, 351] on button "Confirm" at bounding box center [1222, 348] width 164 height 28
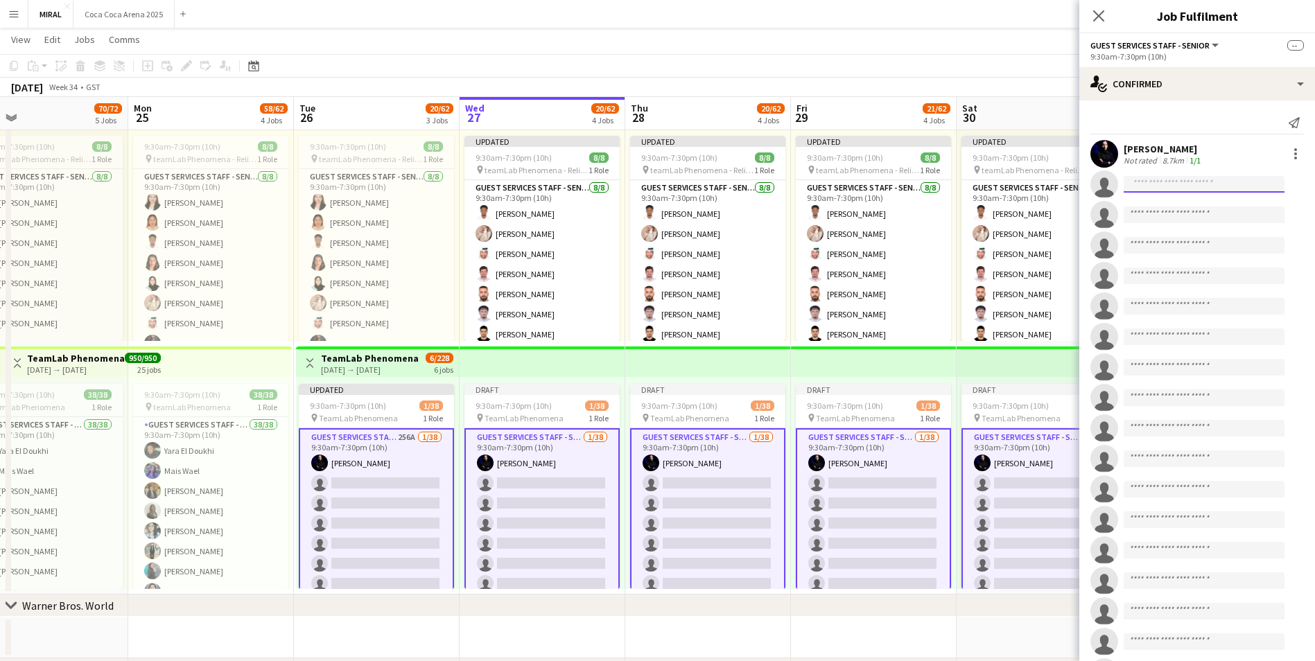
click at [1179, 185] on input at bounding box center [1204, 184] width 161 height 17
paste input "**********"
type input "**********"
click at [1191, 214] on span "adham.akabani@gmail.com" at bounding box center [1204, 215] width 139 height 11
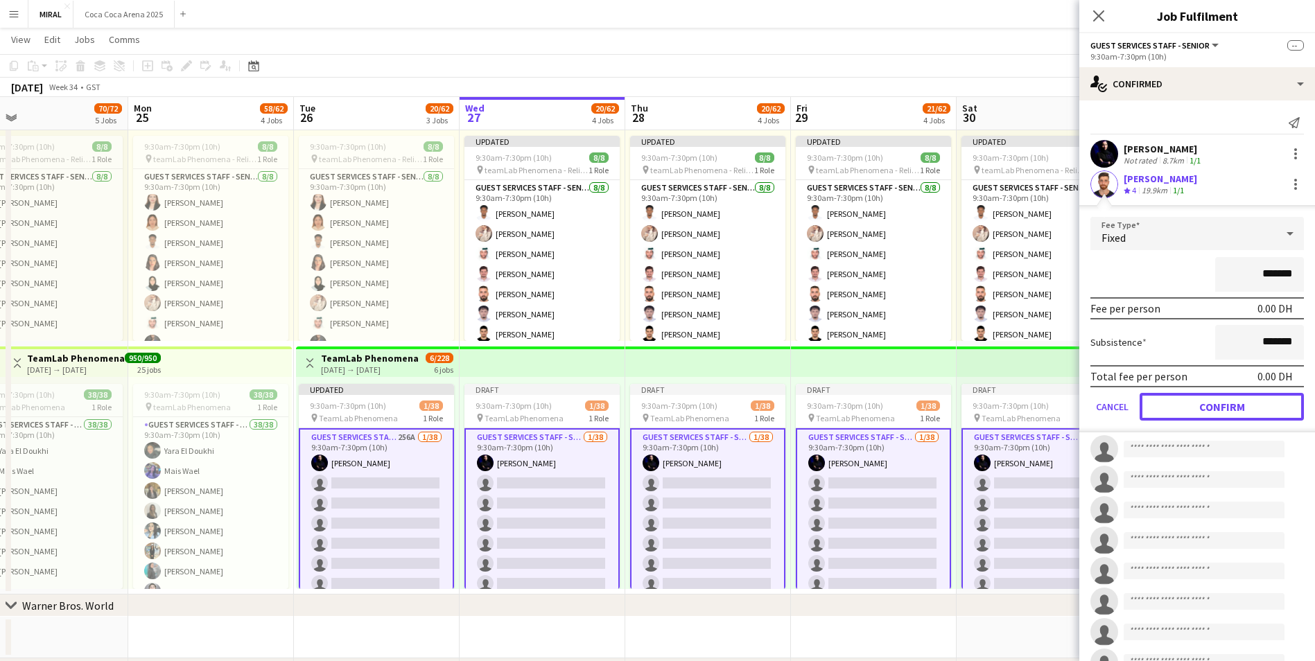
click at [1233, 408] on button "Confirm" at bounding box center [1222, 407] width 164 height 28
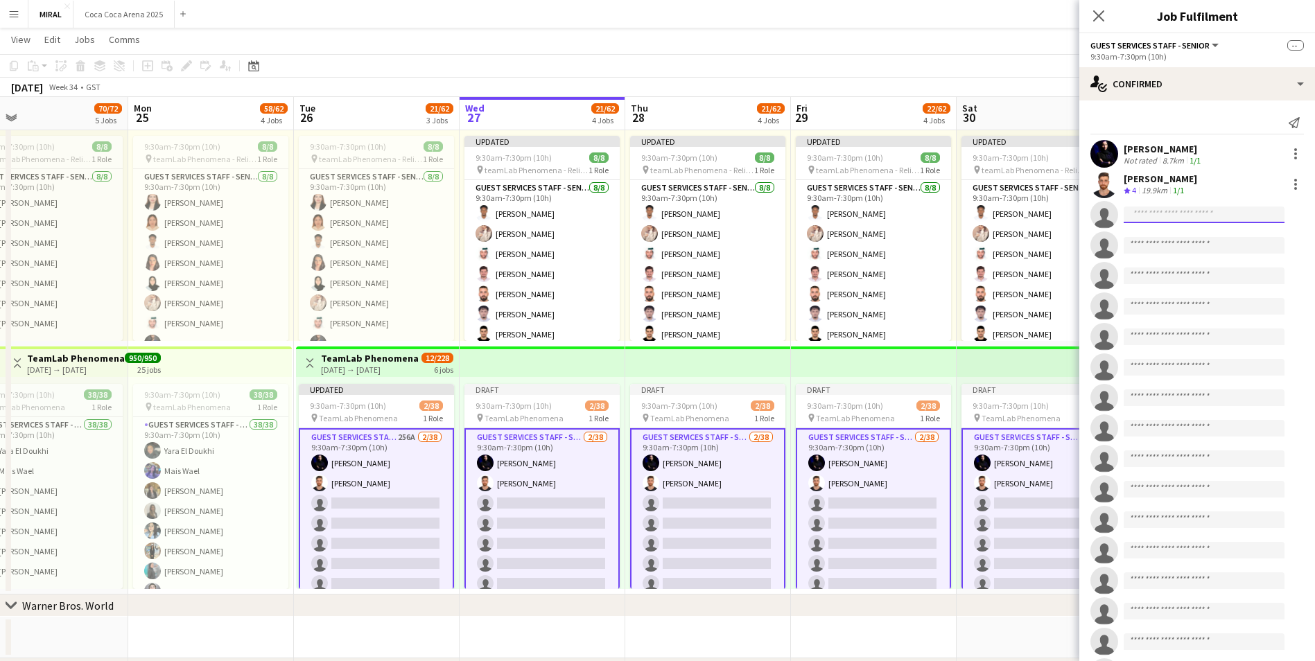
click at [1166, 216] on input at bounding box center [1204, 215] width 161 height 17
paste input "**********"
type input "**********"
click at [1202, 243] on span "angelaroya3@gmail.com" at bounding box center [1204, 246] width 139 height 11
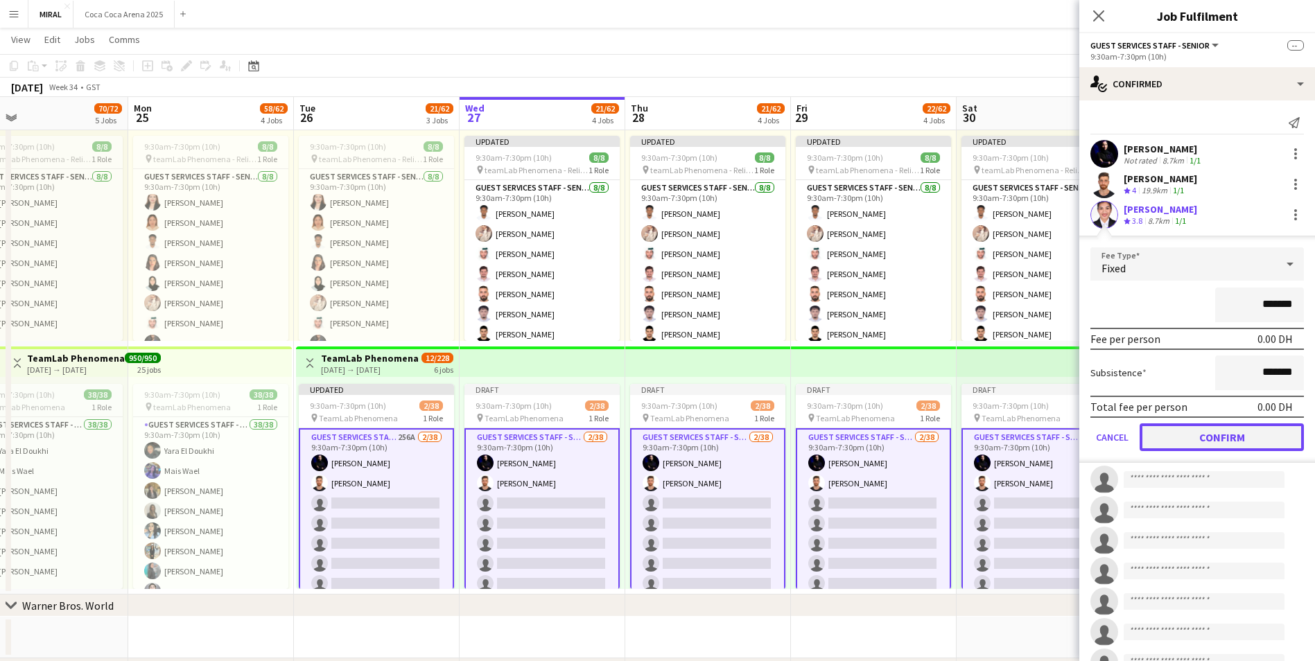
click at [1228, 440] on button "Confirm" at bounding box center [1222, 438] width 164 height 28
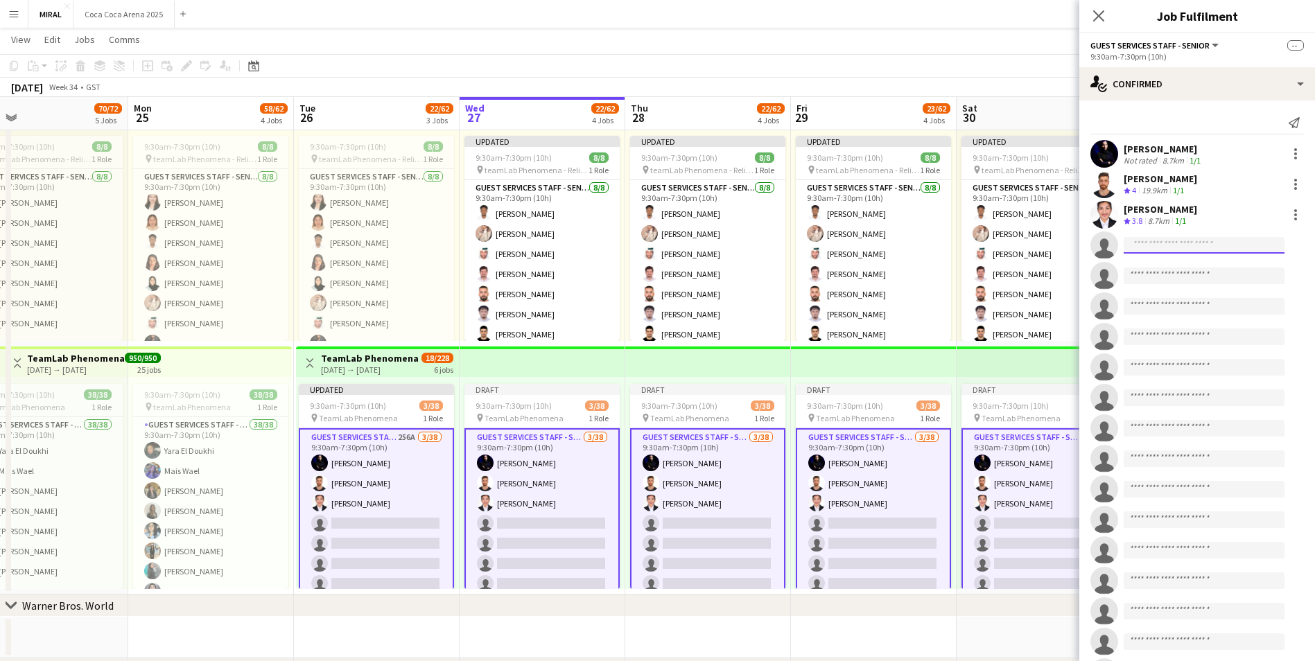
click at [1167, 249] on input at bounding box center [1204, 245] width 161 height 17
paste input "**********"
type input "**********"
click at [1182, 279] on span "saifwalid.98@hotmail.com" at bounding box center [1204, 276] width 139 height 11
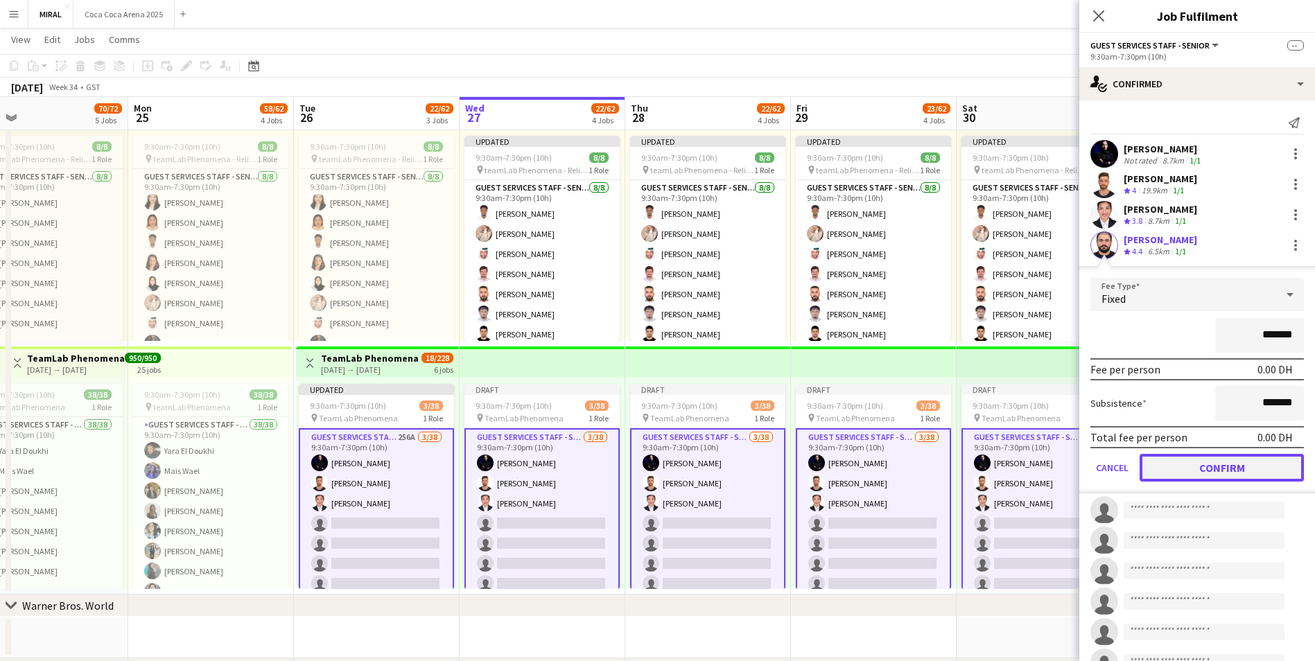
click at [1229, 467] on button "Confirm" at bounding box center [1222, 468] width 164 height 28
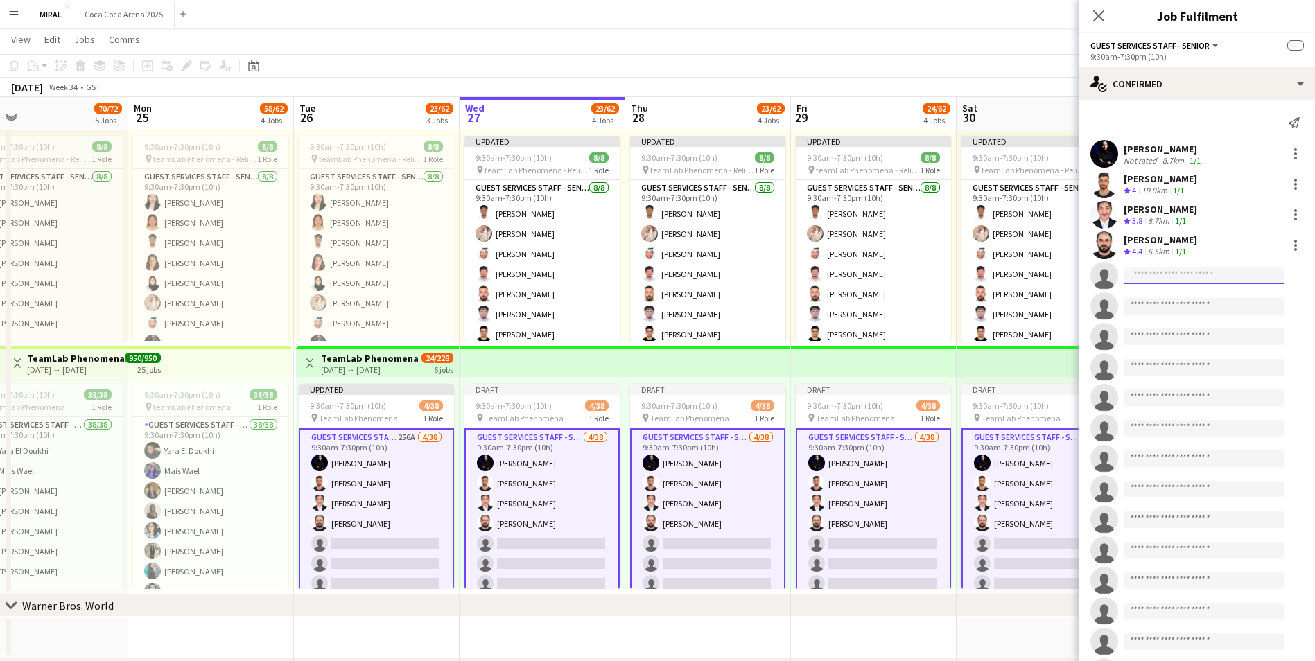
click at [1177, 276] on input at bounding box center [1204, 276] width 161 height 17
paste input "**********"
type input "**********"
click at [1175, 308] on span "moxxmoxx123@gmail.com" at bounding box center [1204, 307] width 139 height 11
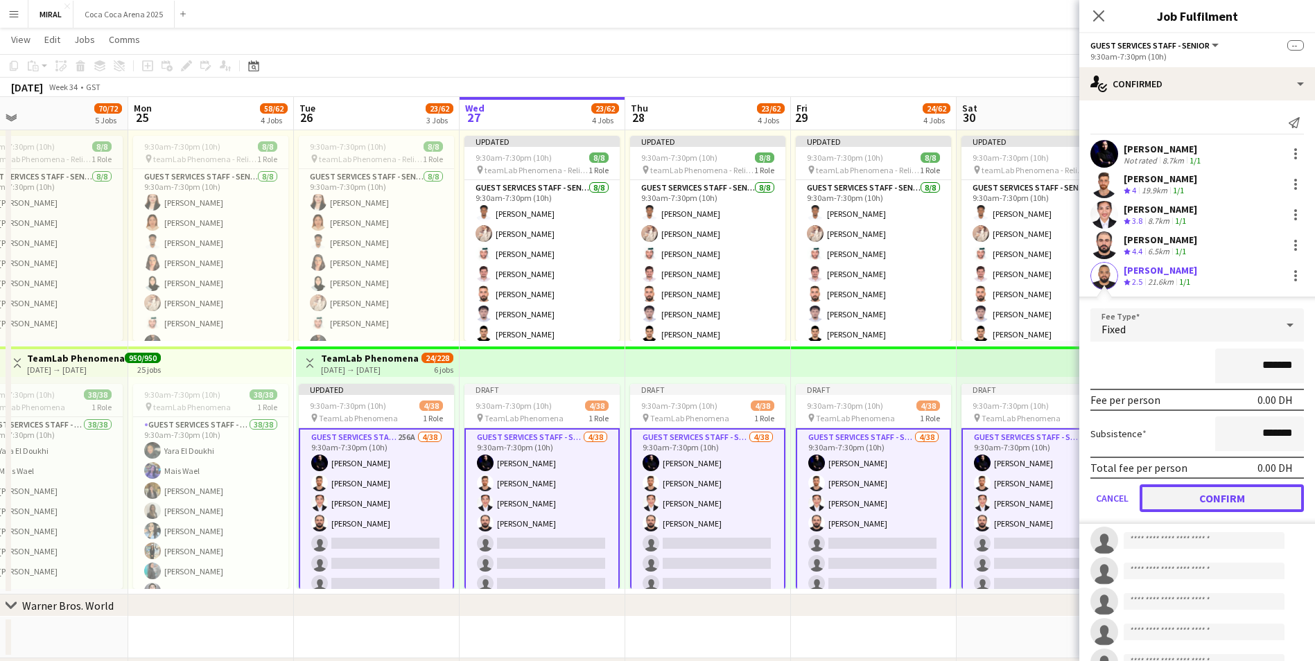
click at [1207, 503] on button "Confirm" at bounding box center [1222, 499] width 164 height 28
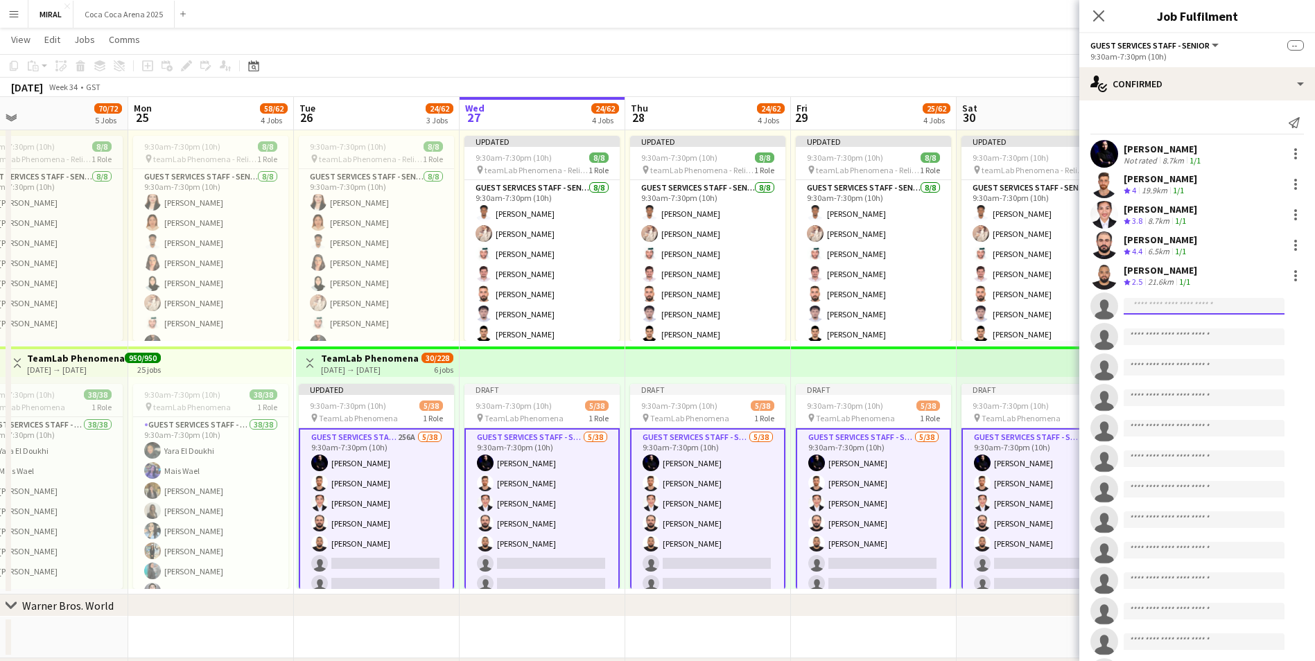
click at [1150, 303] on input at bounding box center [1204, 306] width 161 height 17
paste input "**********"
click at [1243, 269] on div "Mohmed ali Abuobaida Crew rating 2.5 21.6km 1/1" at bounding box center [1198, 276] width 236 height 28
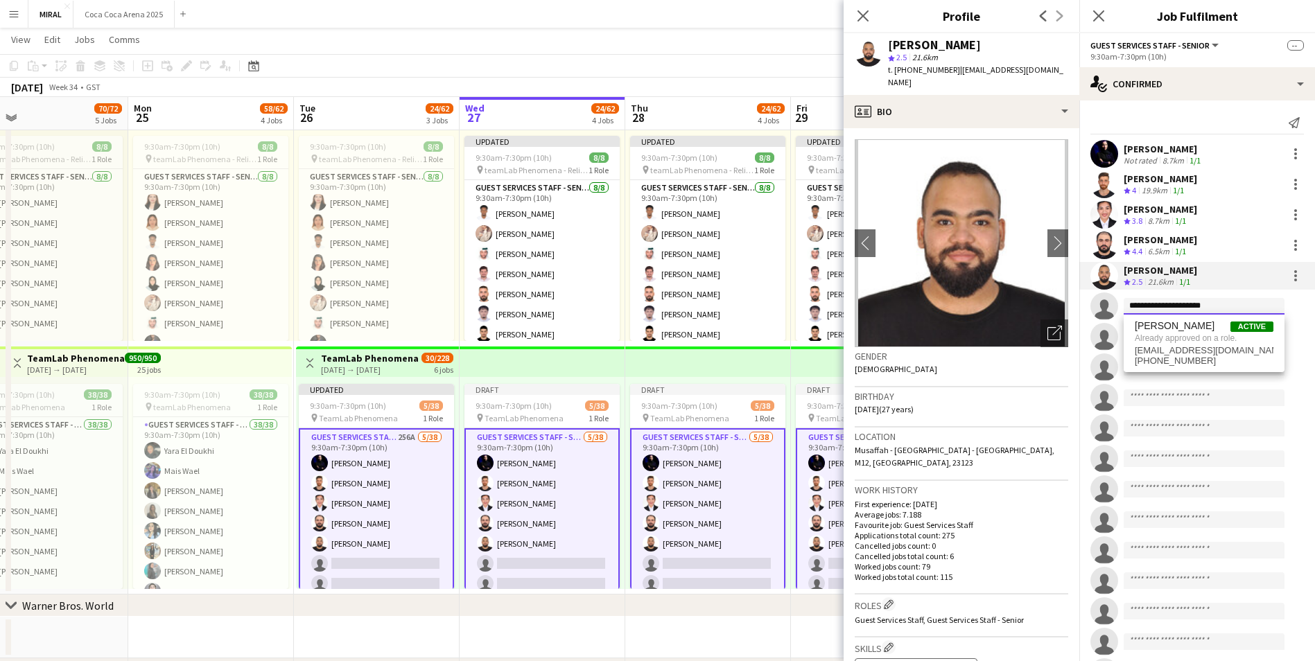
drag, startPoint x: 1236, startPoint y: 308, endPoint x: 1114, endPoint y: 307, distance: 122.0
click at [1114, 307] on app-invite-slot "**********" at bounding box center [1198, 307] width 236 height 28
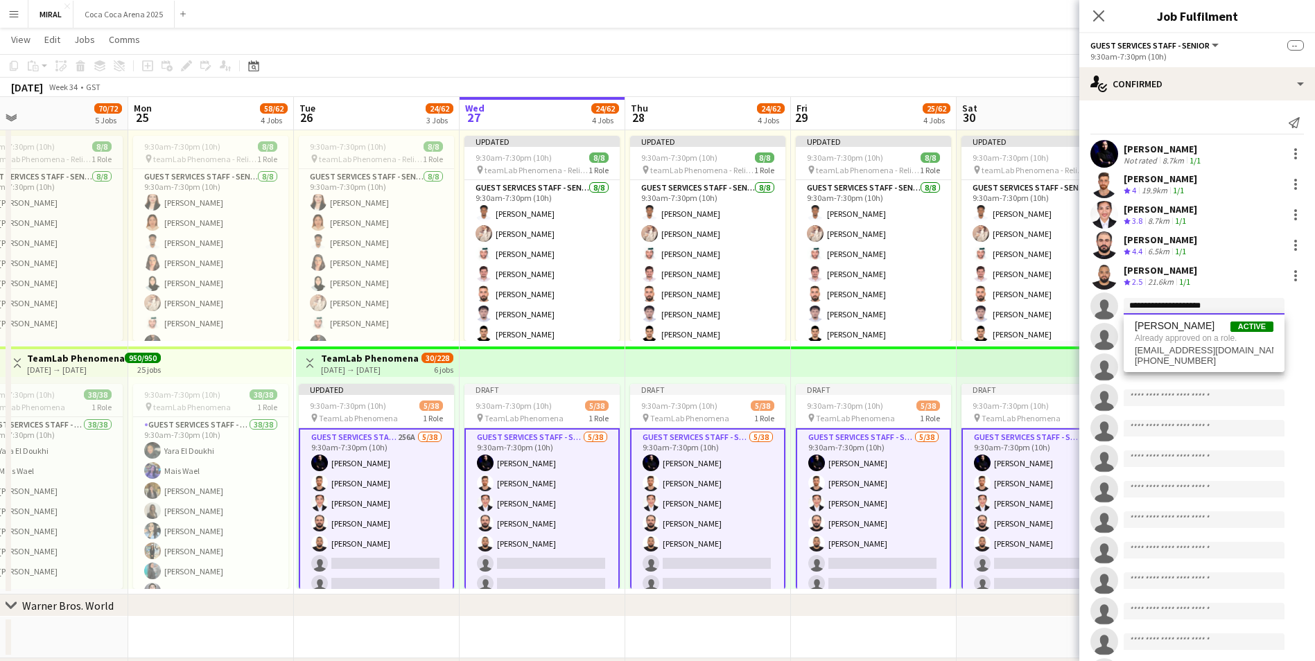
paste input
type input "**********"
click at [1206, 343] on span "+971505936332" at bounding box center [1204, 348] width 139 height 11
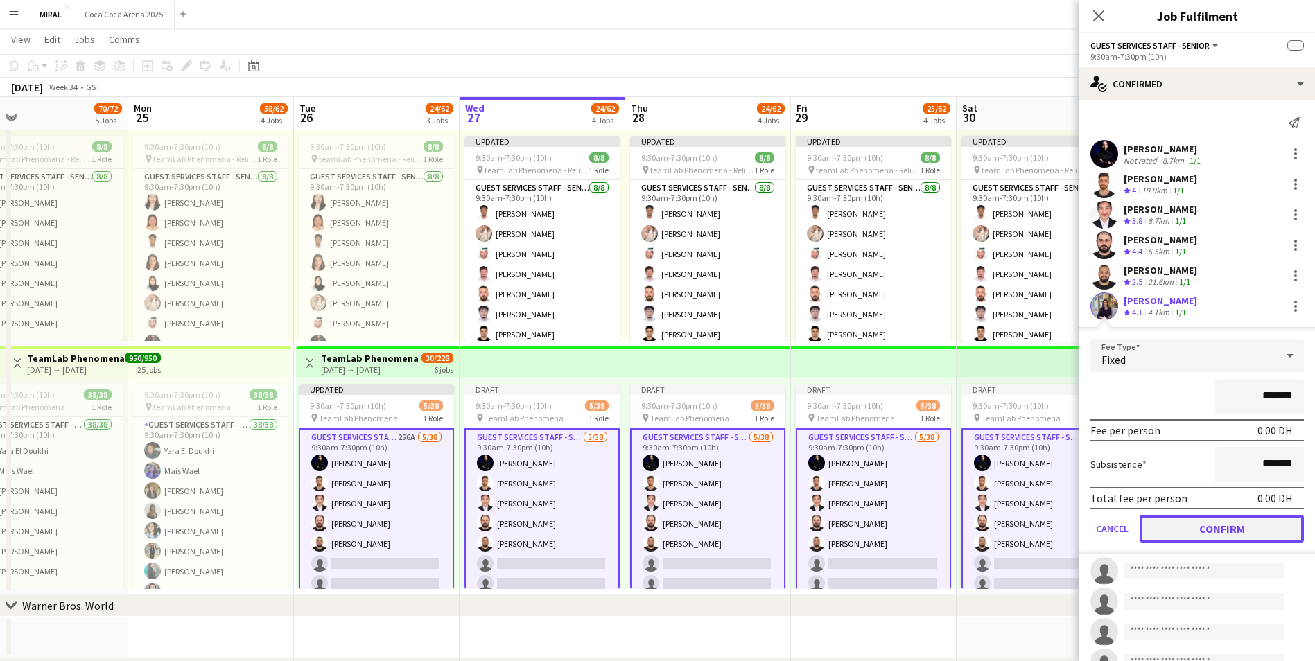
click at [1261, 533] on button "Confirm" at bounding box center [1222, 529] width 164 height 28
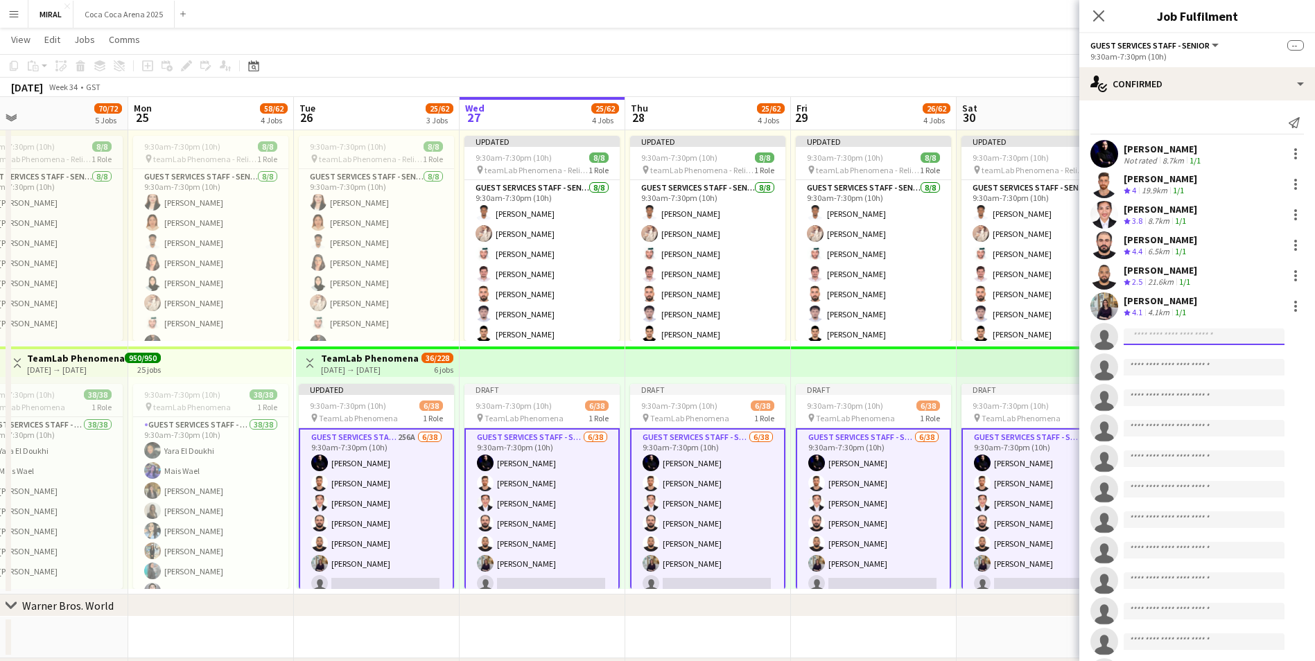
click at [1160, 331] on input at bounding box center [1204, 337] width 161 height 17
paste input "**********"
type input "**********"
click at [1188, 362] on span "[PERSON_NAME]" at bounding box center [1175, 357] width 80 height 12
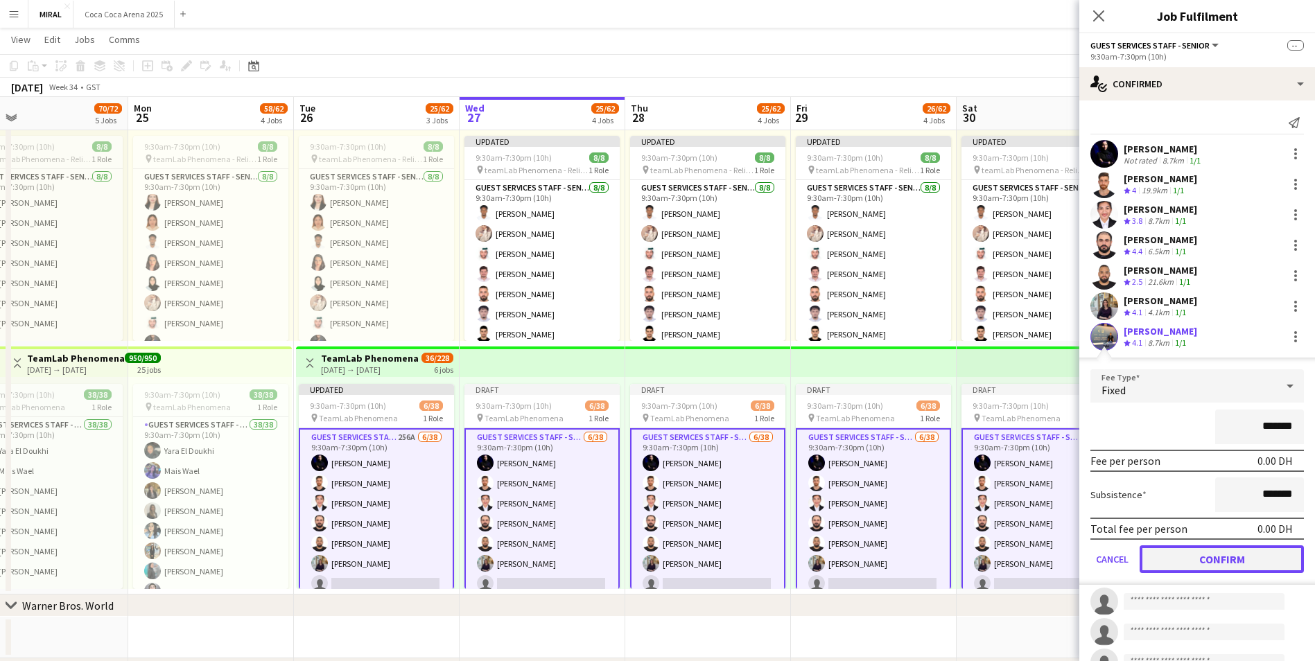
click at [1240, 564] on button "Confirm" at bounding box center [1222, 560] width 164 height 28
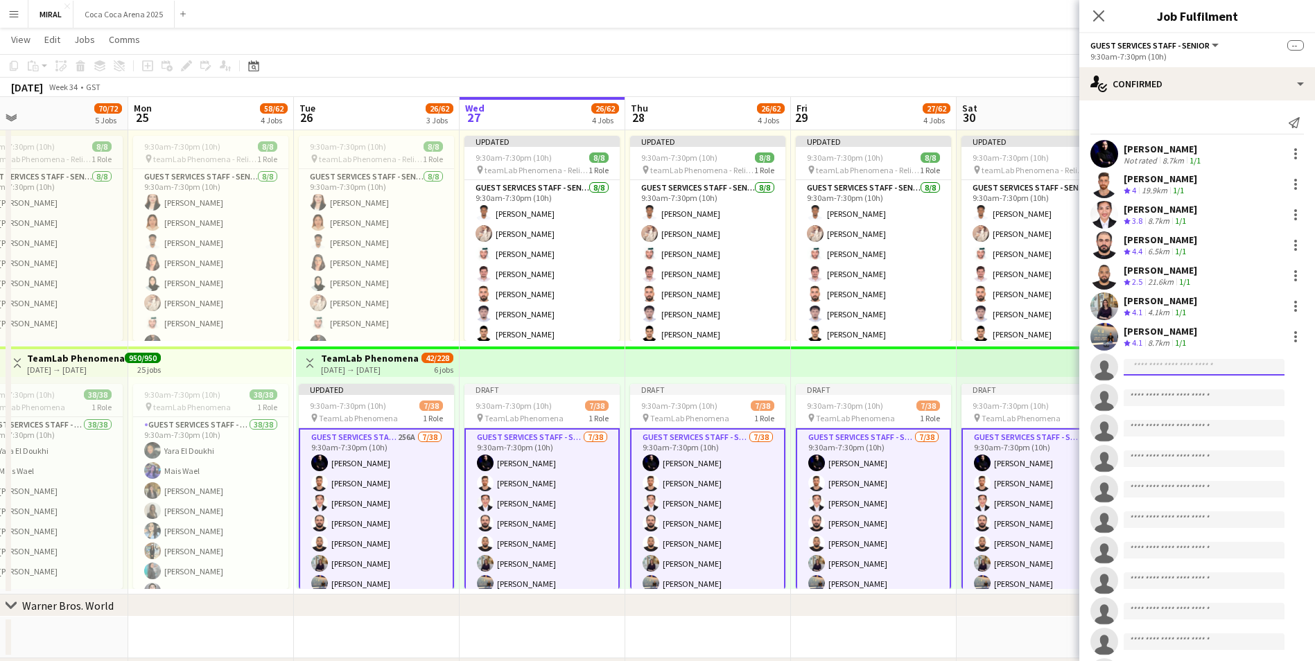
click at [1183, 367] on input at bounding box center [1204, 367] width 161 height 17
paste input "**********"
type input "**********"
click at [1182, 394] on span "mr.rivera7194@gmail.com" at bounding box center [1204, 398] width 139 height 11
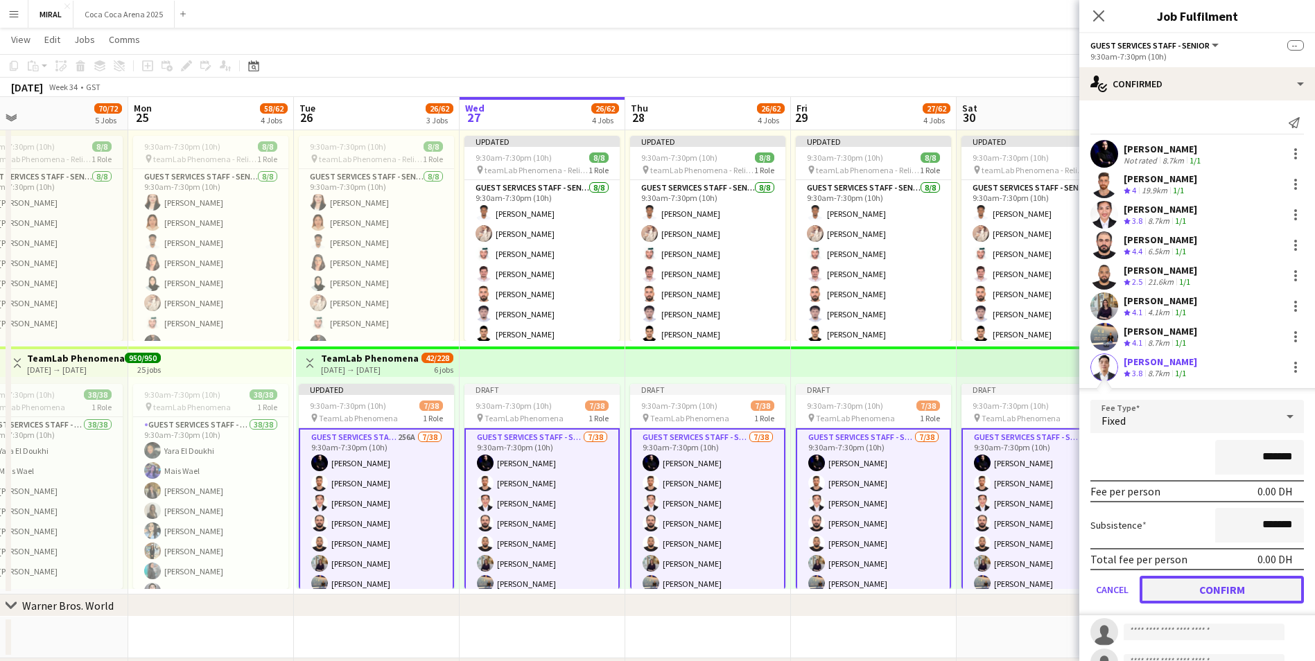
click at [1230, 593] on button "Confirm" at bounding box center [1222, 590] width 164 height 28
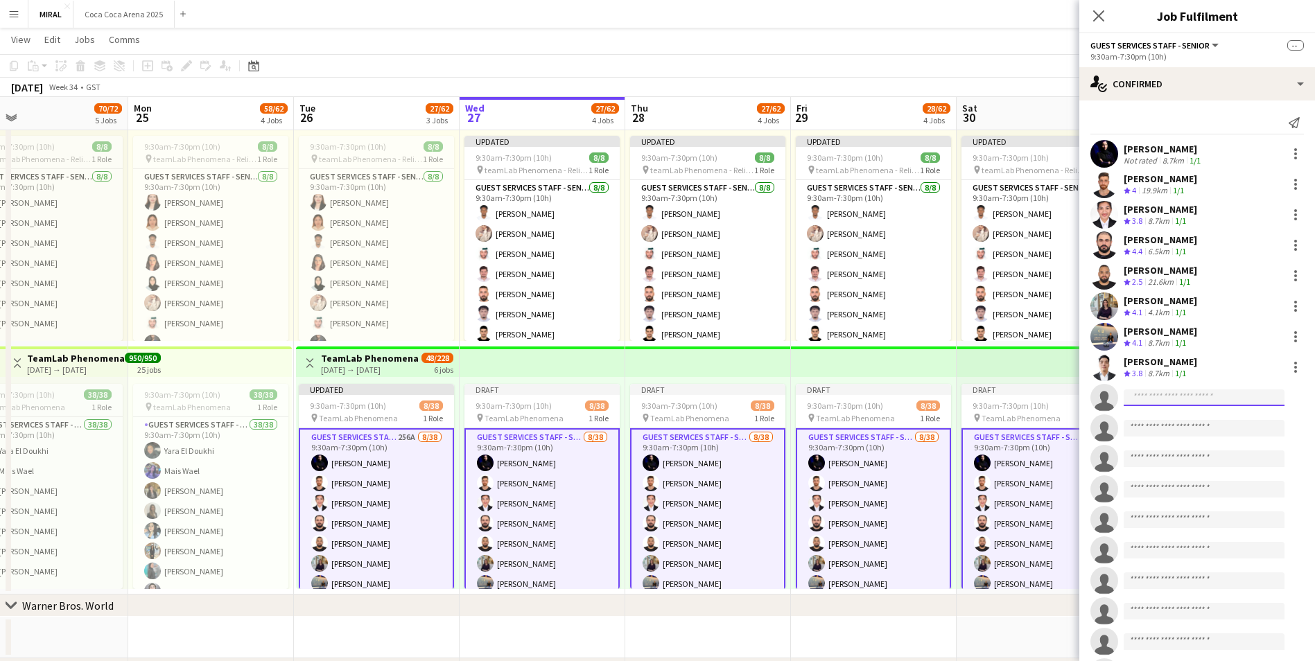
click at [1188, 400] on input at bounding box center [1204, 398] width 161 height 17
paste input "**********"
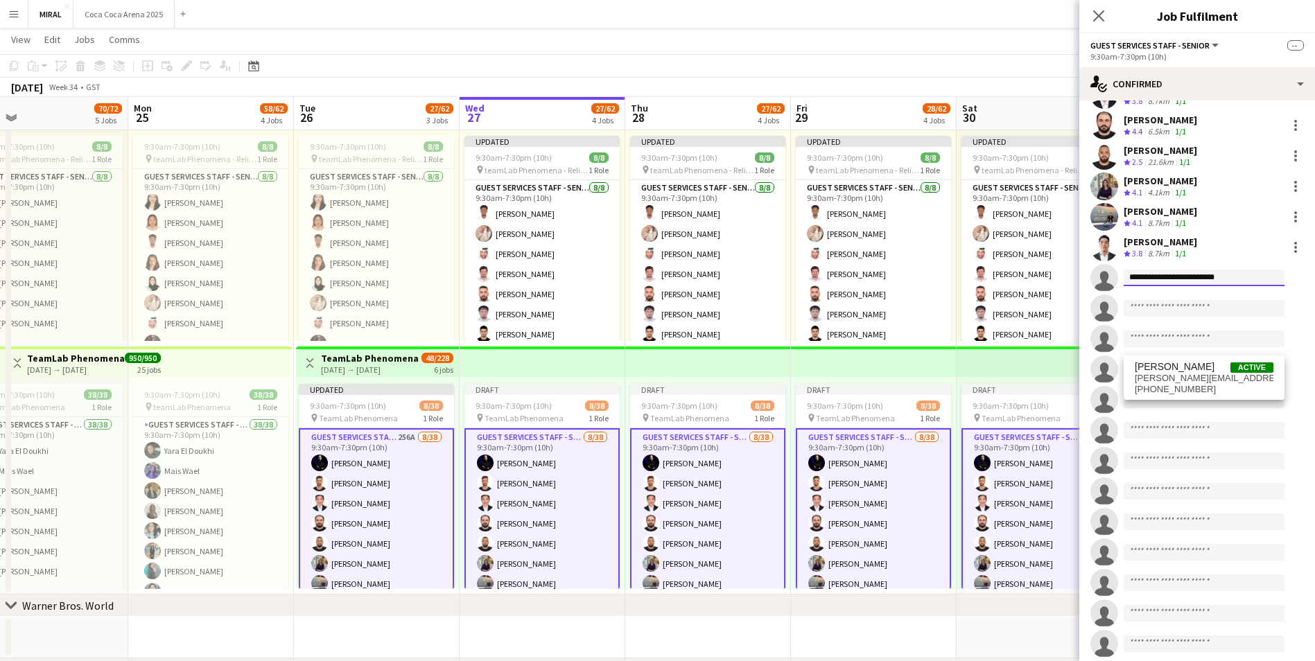
scroll to position [126, 0]
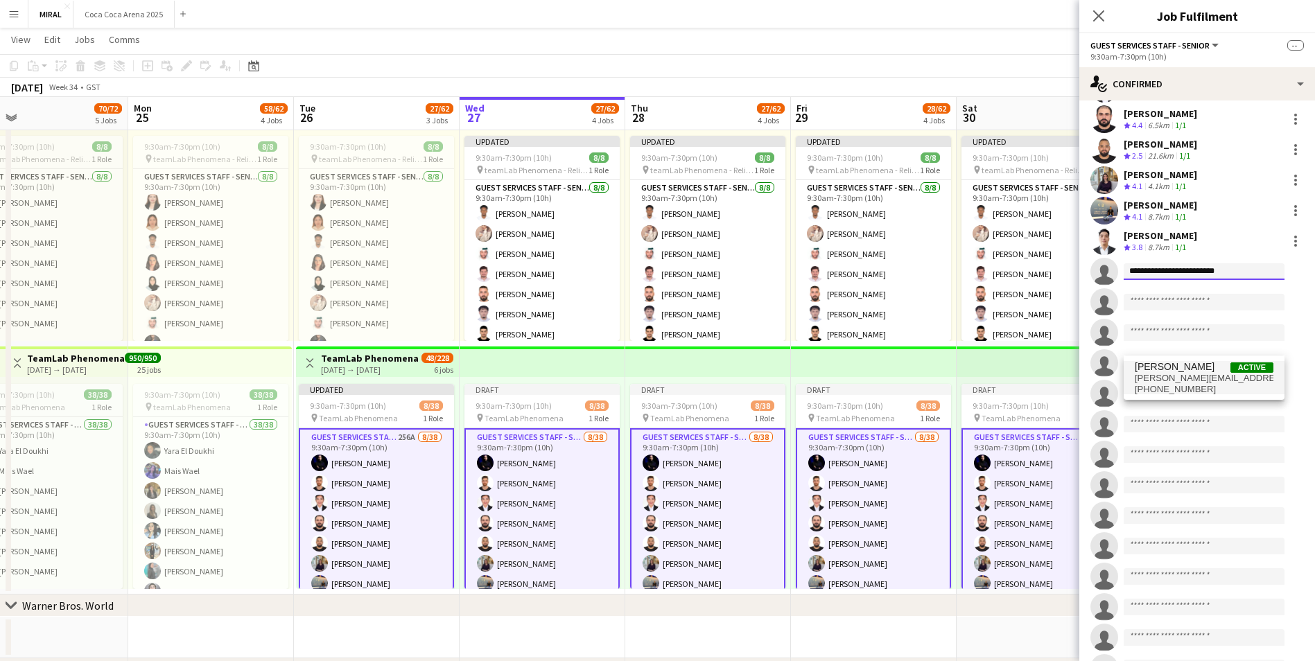
type input "**********"
click at [1220, 380] on span "mariam.f.2002@hotmail.com" at bounding box center [1204, 378] width 139 height 11
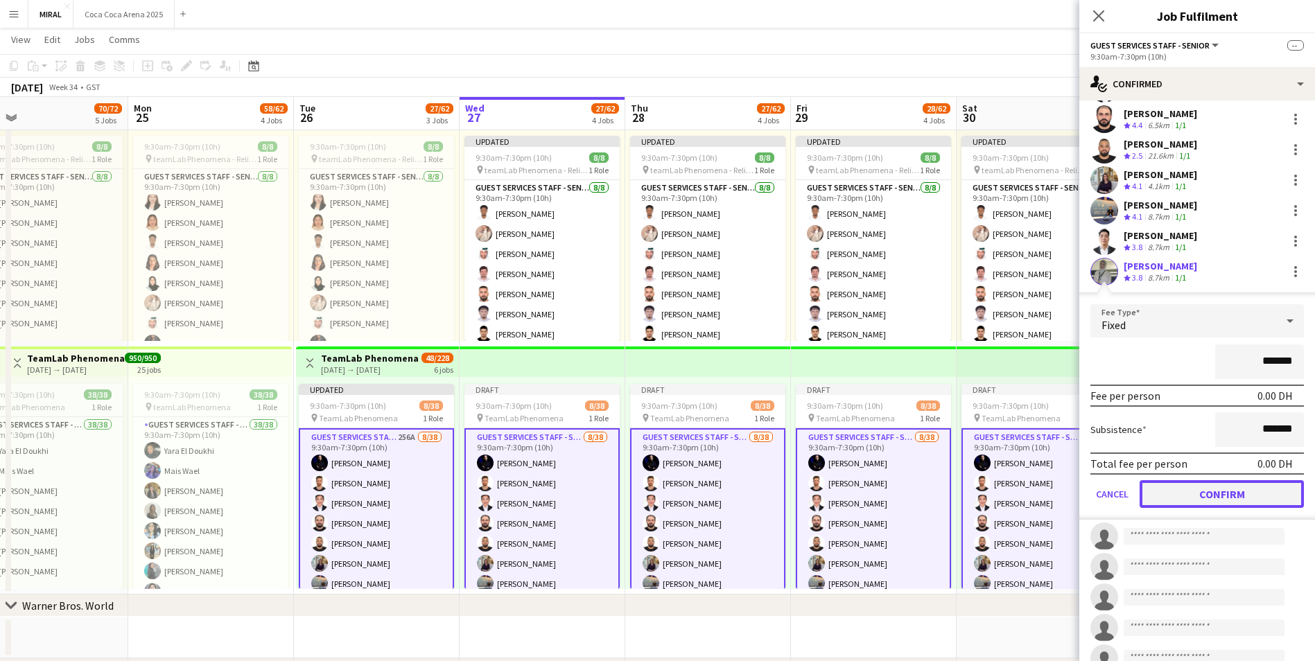
click at [1256, 496] on button "Confirm" at bounding box center [1222, 495] width 164 height 28
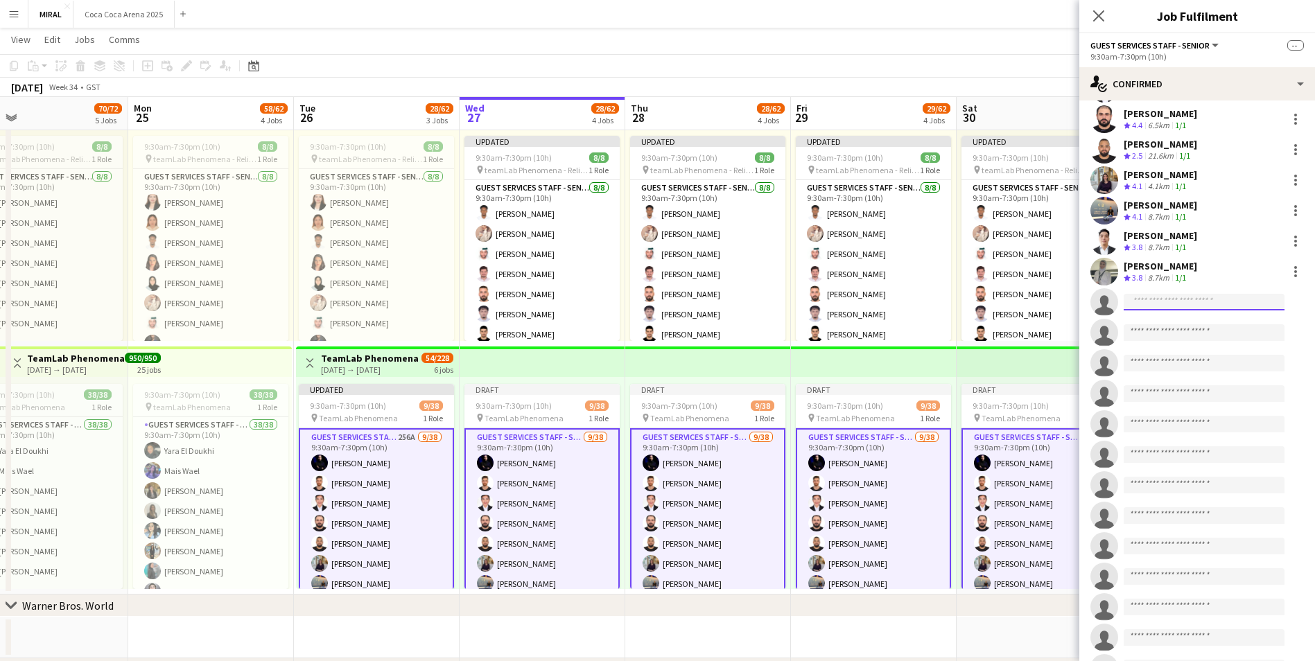
click at [1177, 306] on input at bounding box center [1204, 302] width 161 height 17
click at [1191, 297] on input at bounding box center [1204, 302] width 161 height 17
paste input "**********"
type input "**********"
click at [1211, 333] on span "r_dawoud91@hotmail.com" at bounding box center [1204, 333] width 139 height 11
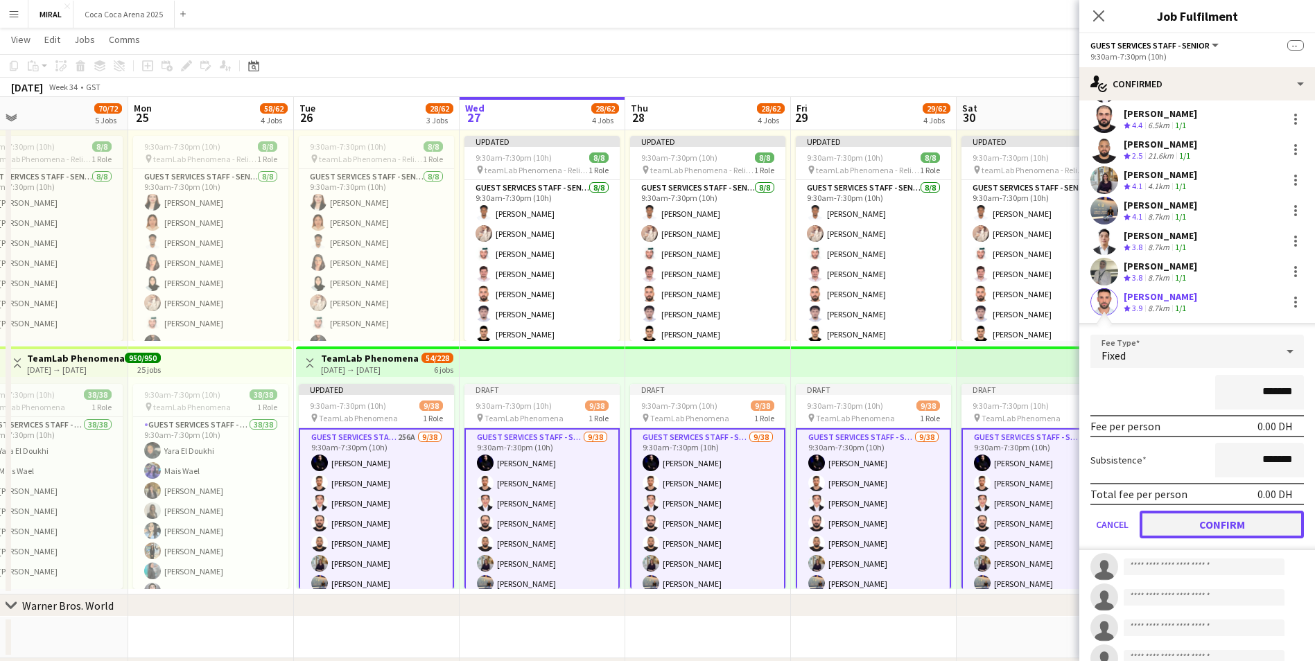
click at [1220, 525] on button "Confirm" at bounding box center [1222, 525] width 164 height 28
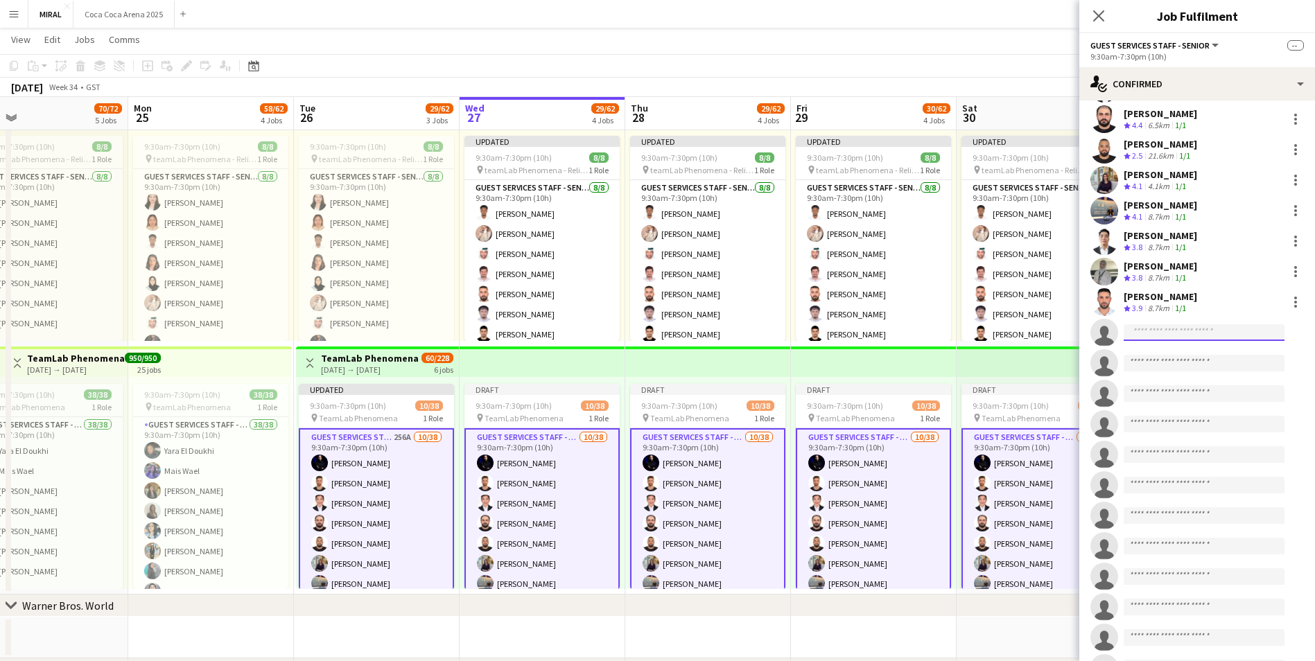
click at [1154, 327] on input at bounding box center [1204, 332] width 161 height 17
paste input "**********"
type input "**********"
click at [1168, 358] on span "shahednubaniii@gmail.com" at bounding box center [1204, 363] width 139 height 11
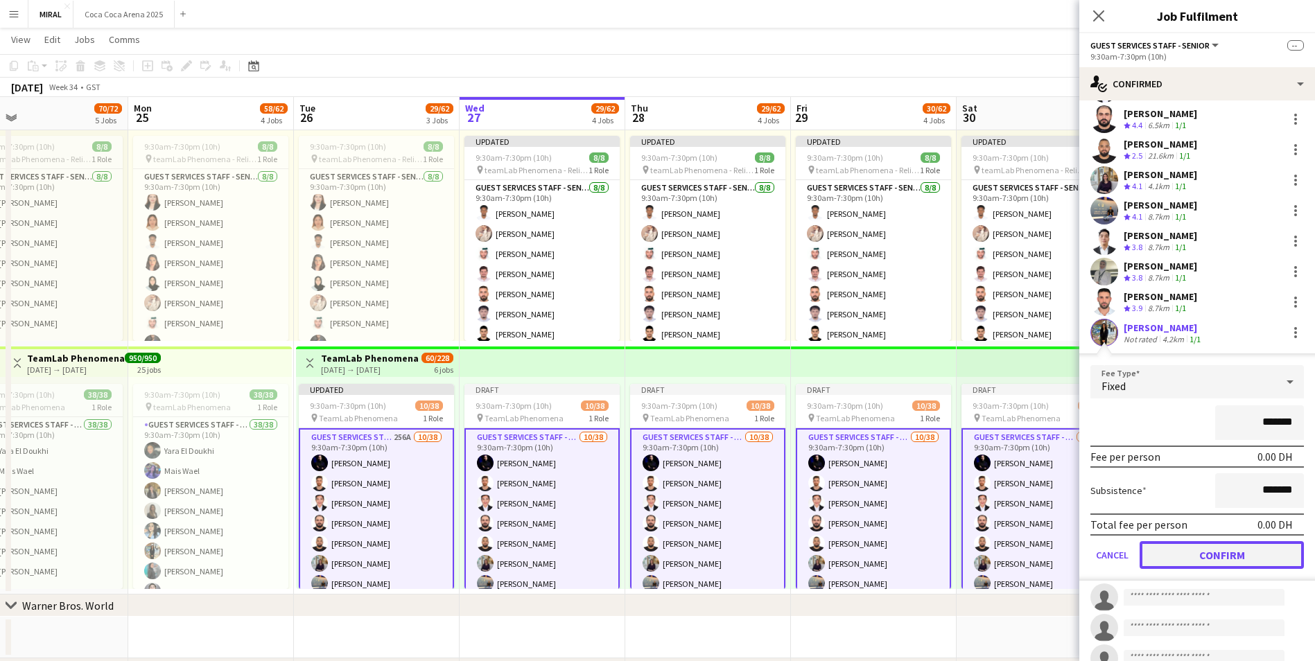
click at [1204, 551] on button "Confirm" at bounding box center [1222, 556] width 164 height 28
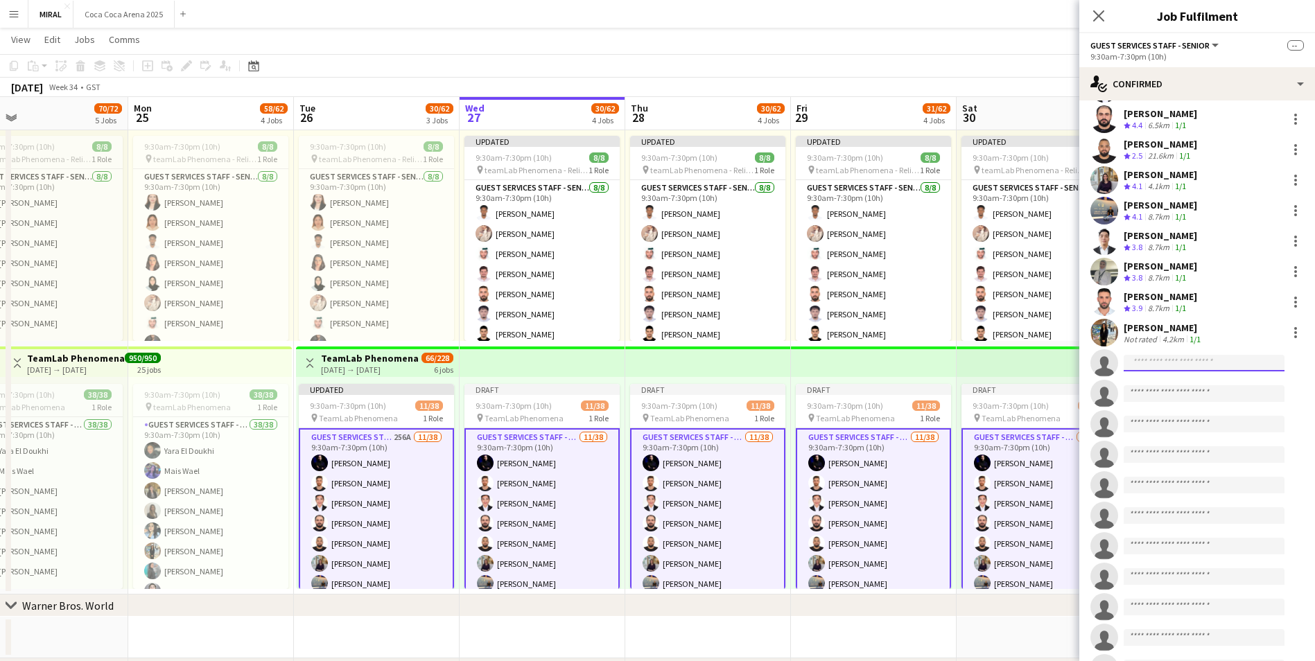
click at [1144, 365] on input at bounding box center [1204, 363] width 161 height 17
paste input "**********"
type input "**********"
click at [1165, 394] on span "huda_abdi2@hotmail.com" at bounding box center [1204, 394] width 139 height 11
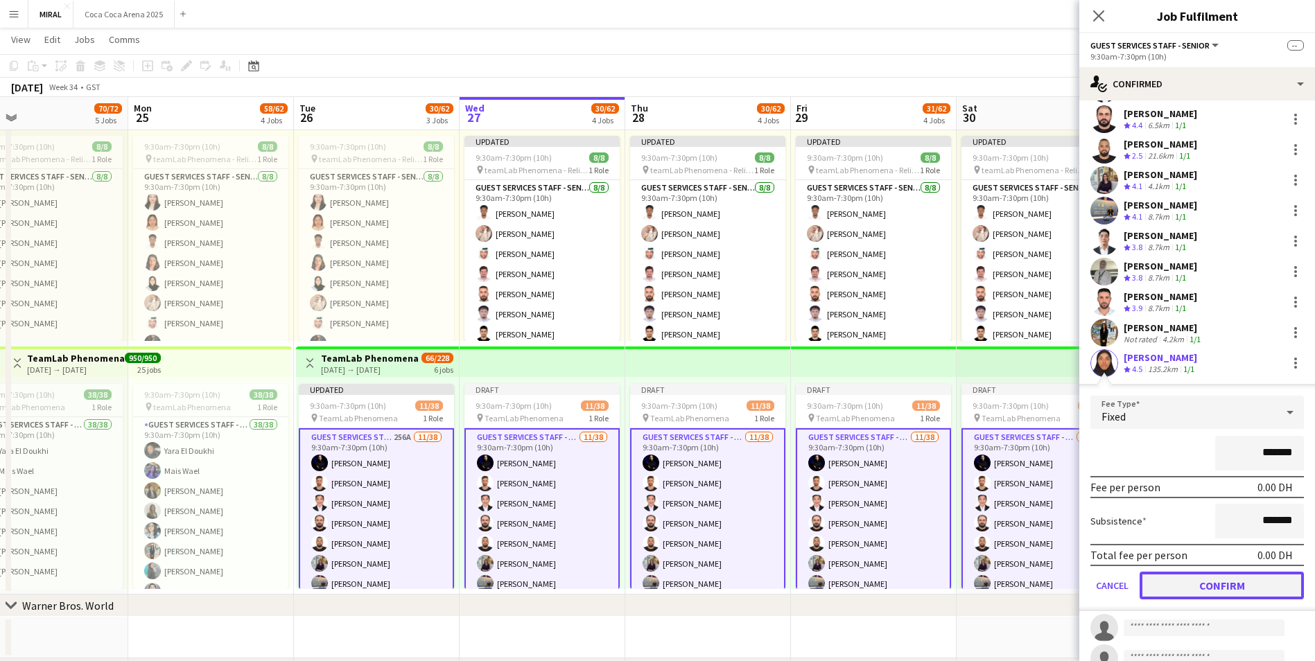
click at [1213, 581] on button "Confirm" at bounding box center [1222, 586] width 164 height 28
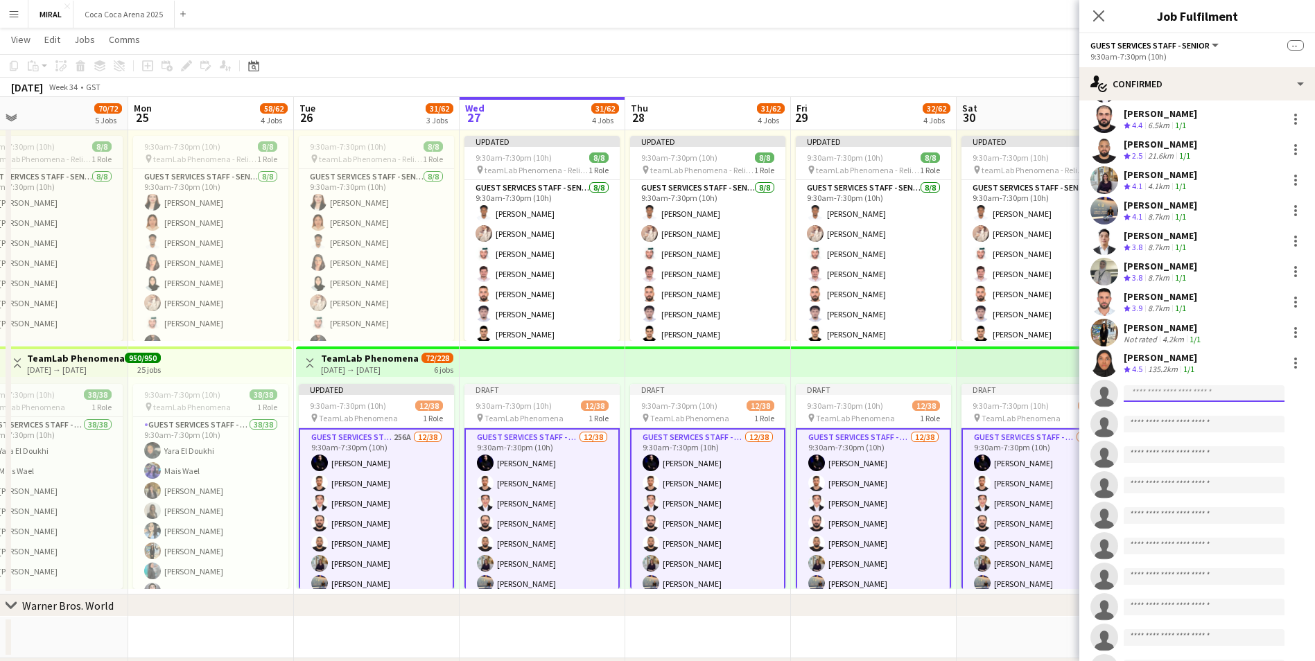
click at [1157, 396] on input at bounding box center [1204, 394] width 161 height 17
click at [1171, 392] on input at bounding box center [1204, 394] width 161 height 17
click at [1170, 392] on input at bounding box center [1204, 394] width 161 height 17
paste input "**********"
type input "**********"
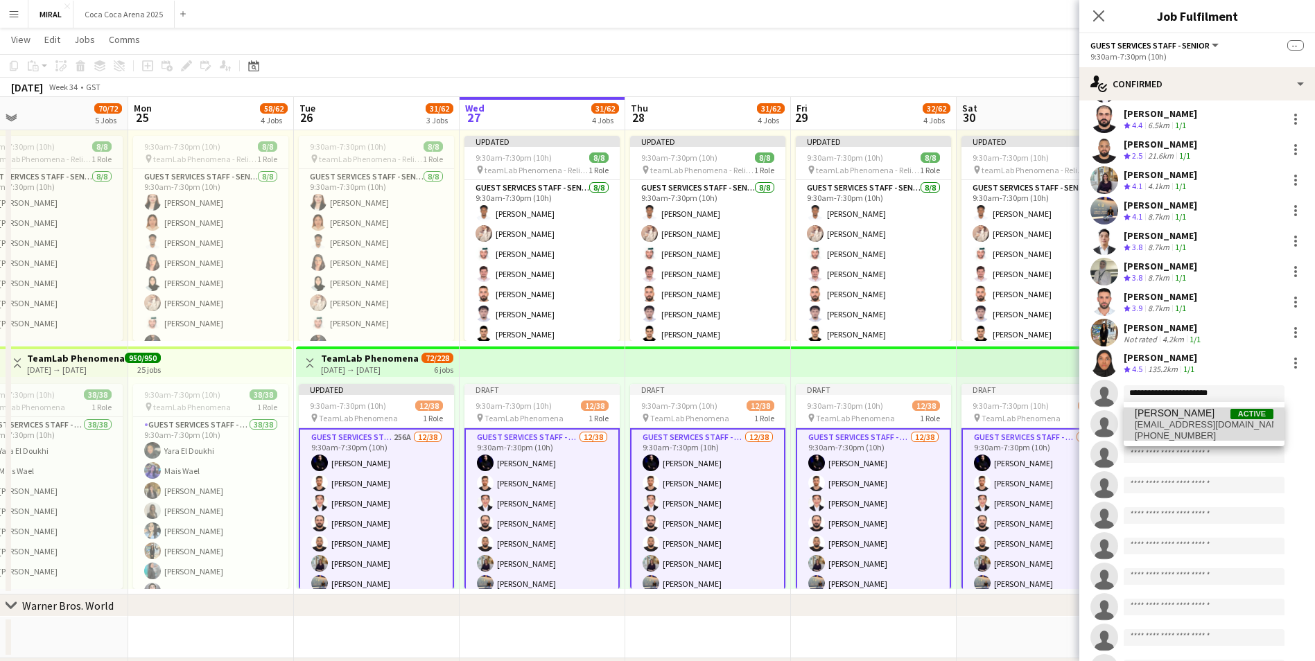
click at [1182, 419] on span "[PERSON_NAME]" at bounding box center [1175, 414] width 80 height 12
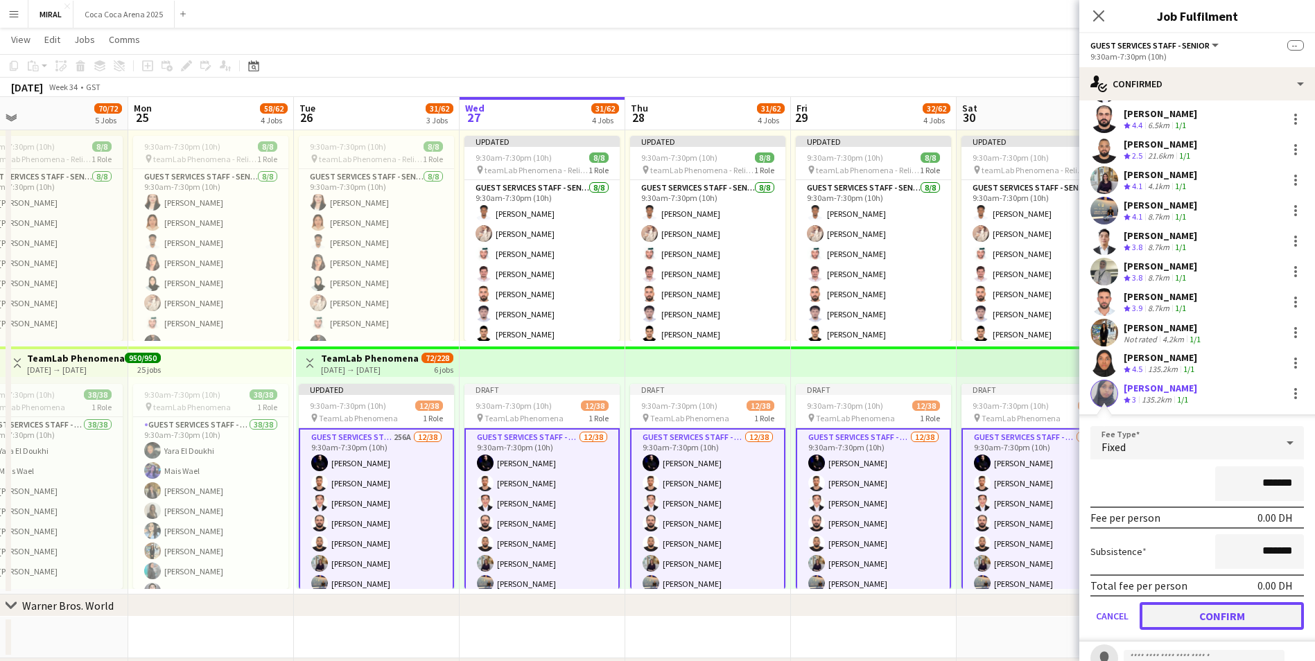
click at [1212, 620] on button "Confirm" at bounding box center [1222, 617] width 164 height 28
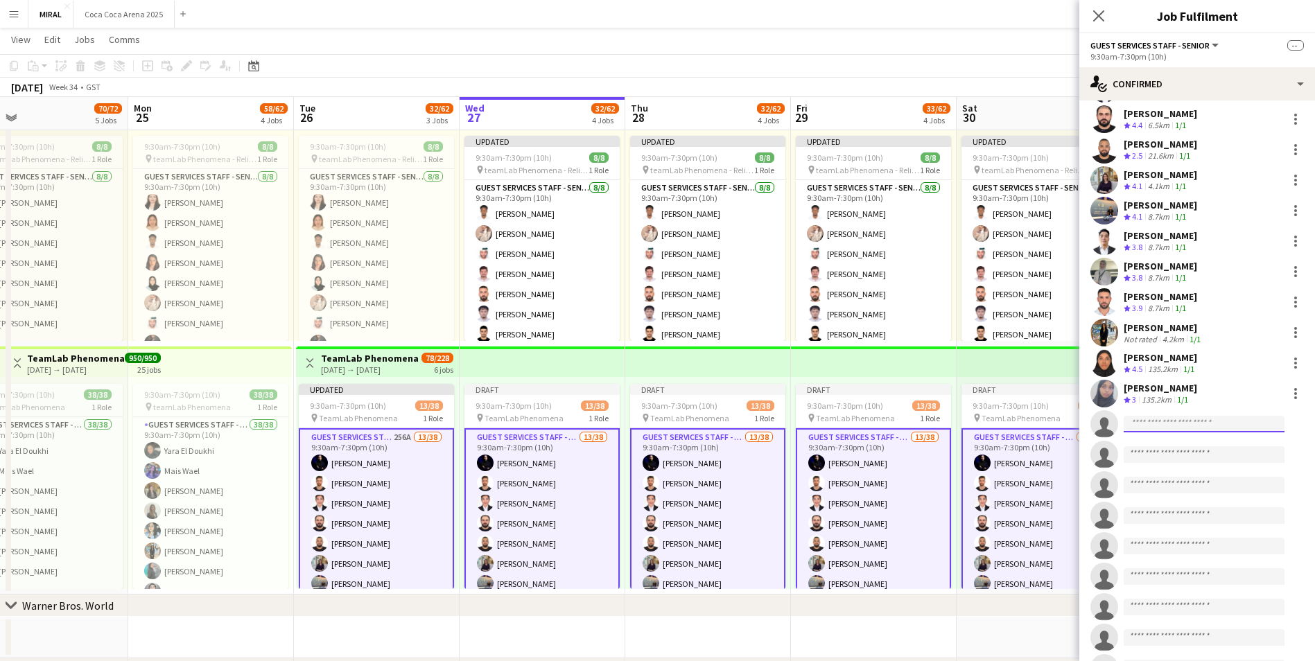
click at [1143, 430] on input at bounding box center [1204, 424] width 161 height 17
paste input "**********"
type input "**********"
click at [1184, 440] on span "[PERSON_NAME]" at bounding box center [1175, 444] width 80 height 12
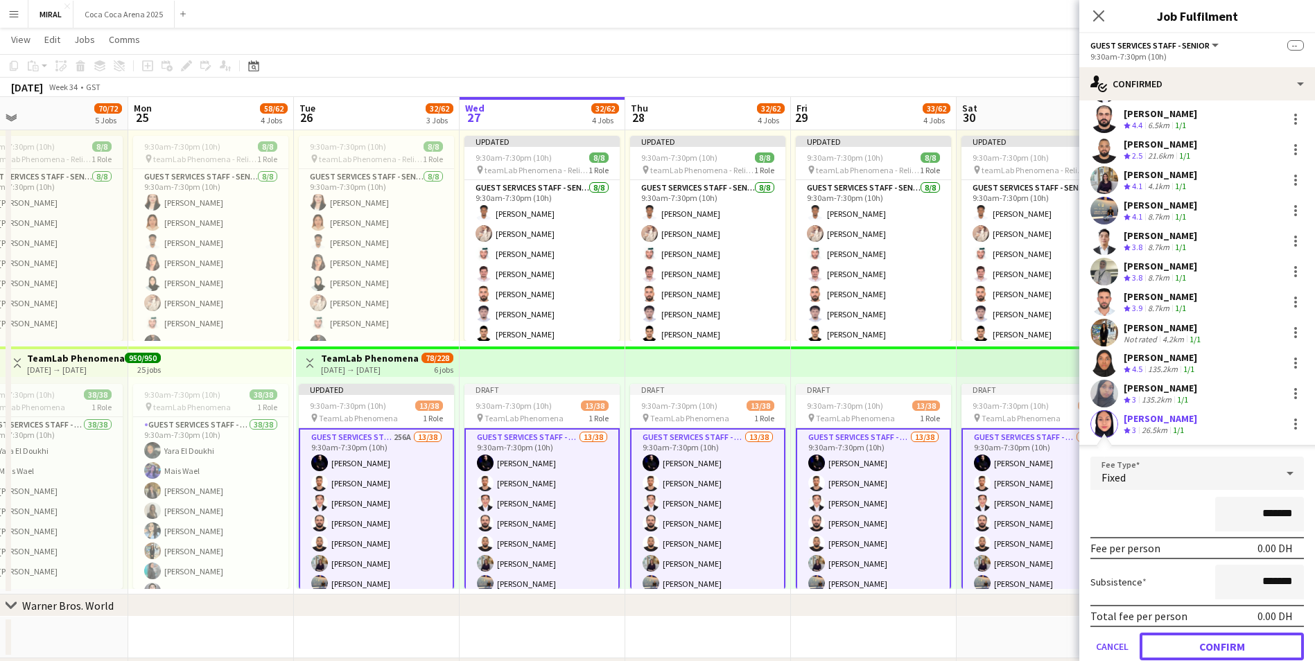
drag, startPoint x: 1213, startPoint y: 641, endPoint x: 1243, endPoint y: 577, distance: 71.0
click at [1213, 642] on button "Confirm" at bounding box center [1222, 647] width 164 height 28
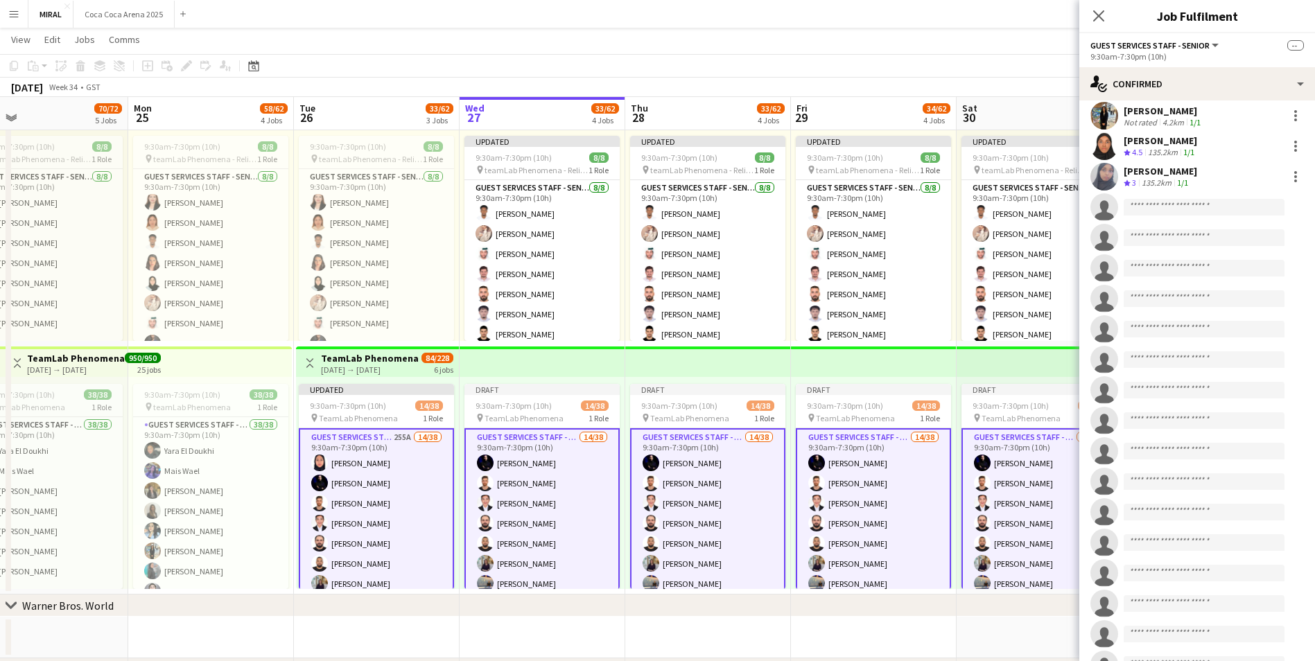
scroll to position [383, 0]
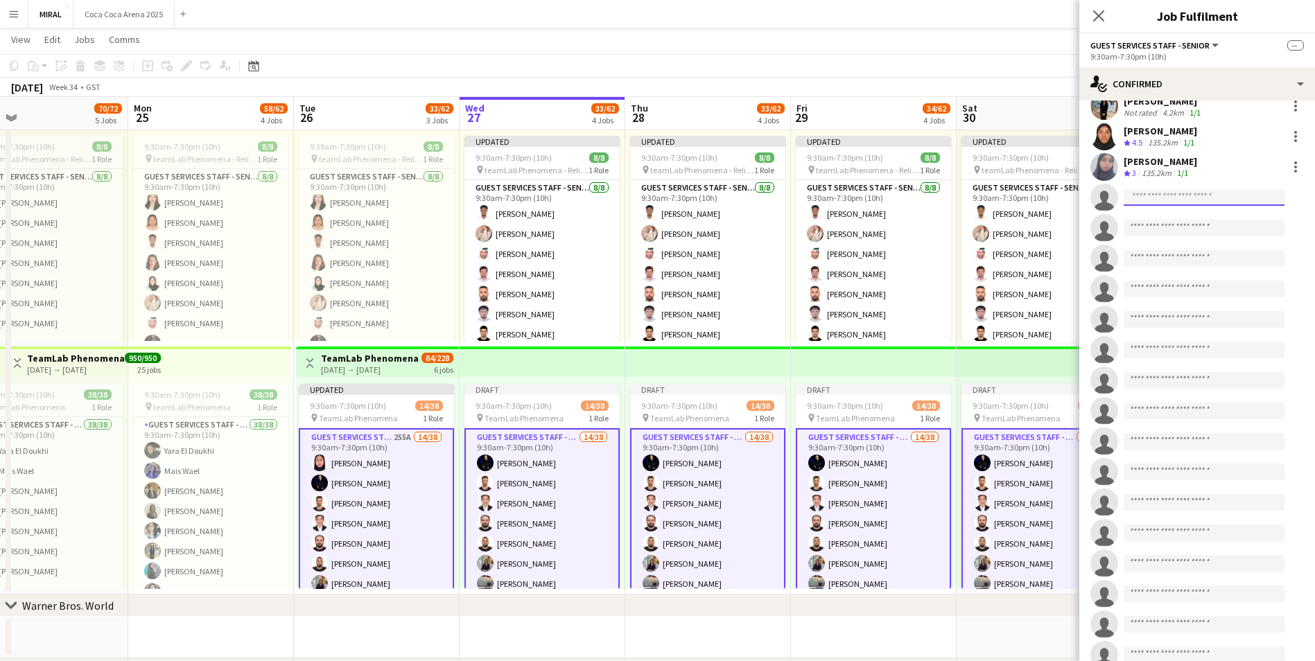
click at [1152, 196] on input at bounding box center [1204, 197] width 161 height 17
paste input "**********"
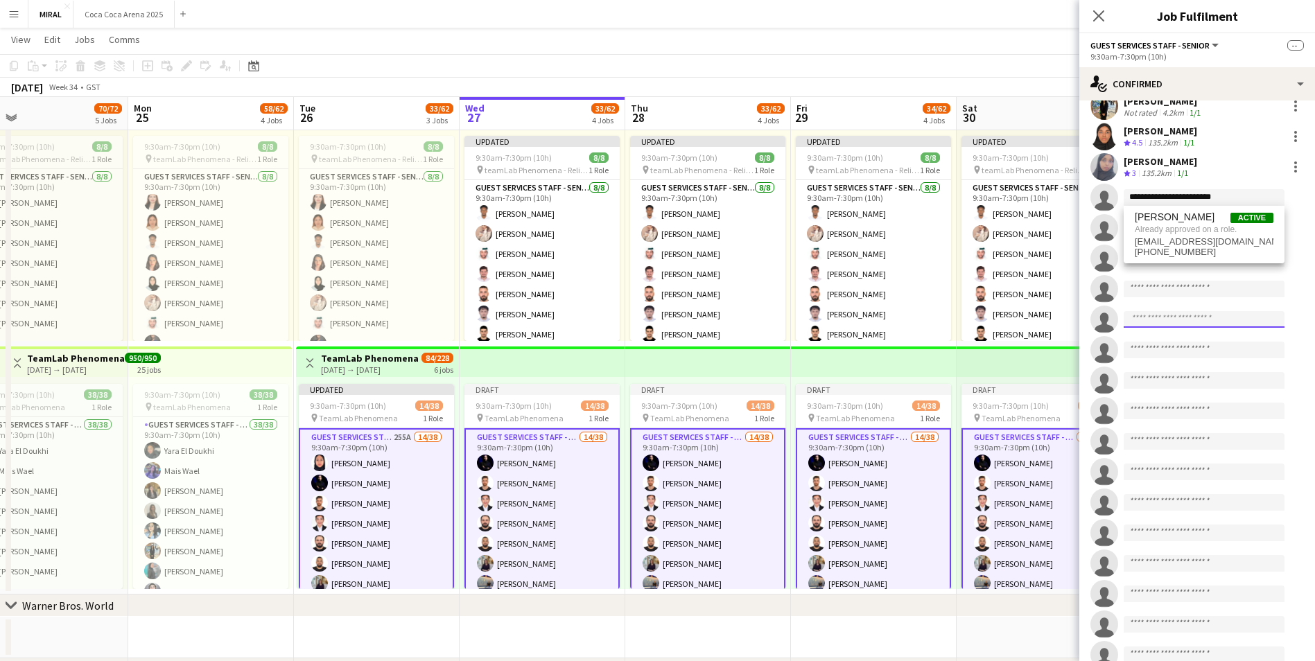
click at [1261, 321] on input at bounding box center [1204, 319] width 161 height 17
click at [1239, 201] on input "**********" at bounding box center [1204, 197] width 161 height 17
drag, startPoint x: 1237, startPoint y: 200, endPoint x: 1089, endPoint y: 200, distance: 147.7
click at [1089, 200] on app-invite-slot "**********" at bounding box center [1198, 198] width 236 height 28
paste input
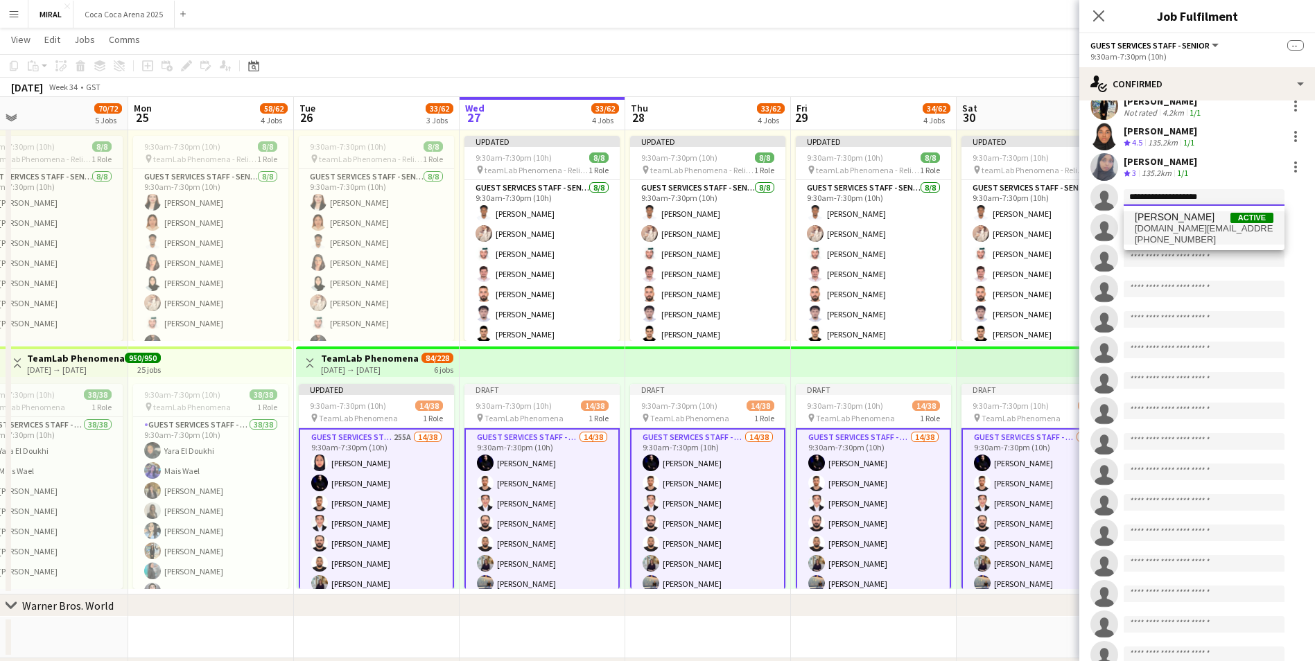
type input "**********"
click at [1186, 229] on span "shaimaa.kp@gmail.com" at bounding box center [1204, 228] width 139 height 11
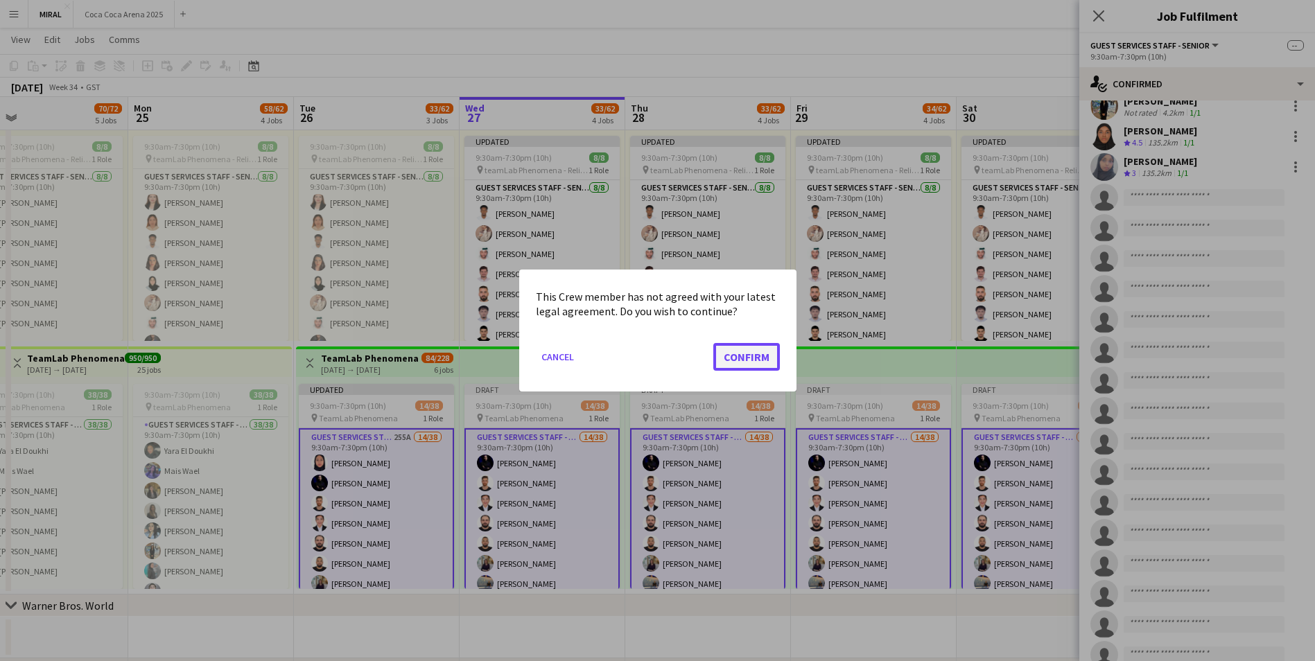
click at [748, 356] on button "Confirm" at bounding box center [746, 357] width 67 height 28
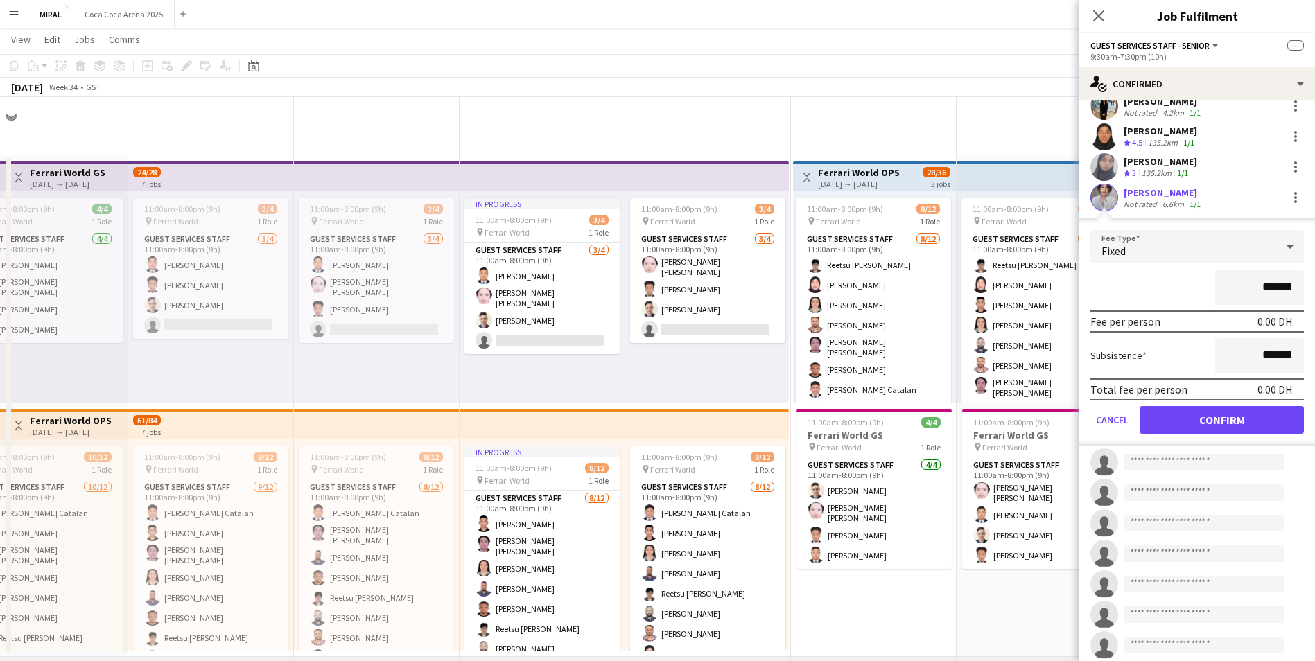
scroll to position [587, 0]
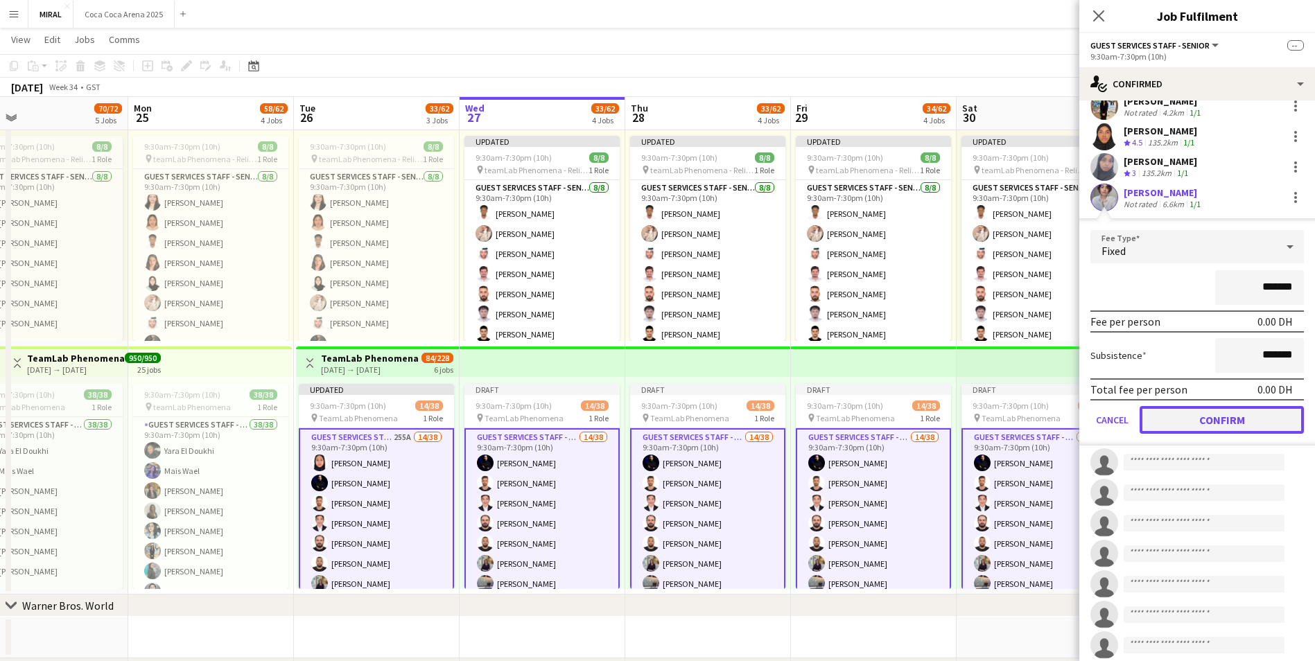
click at [1250, 426] on button "Confirm" at bounding box center [1222, 420] width 164 height 28
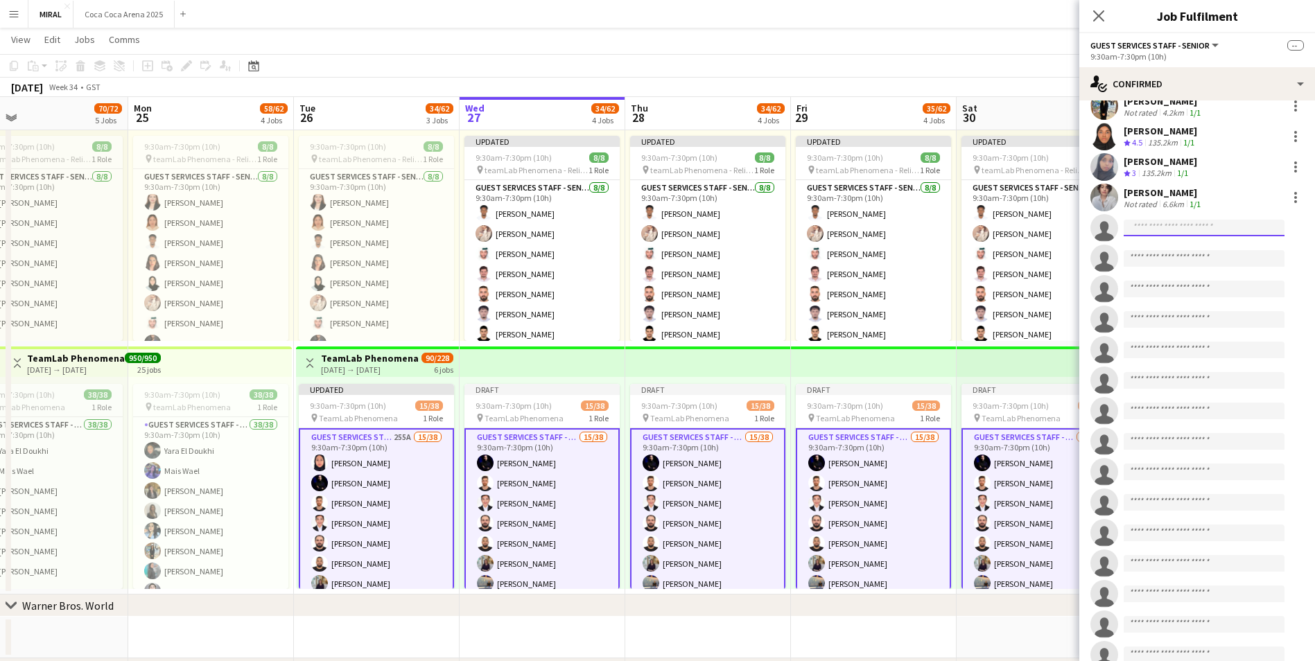
click at [1154, 227] on input at bounding box center [1204, 228] width 161 height 17
paste input "**********"
type input "**********"
click at [1172, 258] on span "ahmed.talat@hotmail.com" at bounding box center [1204, 259] width 139 height 11
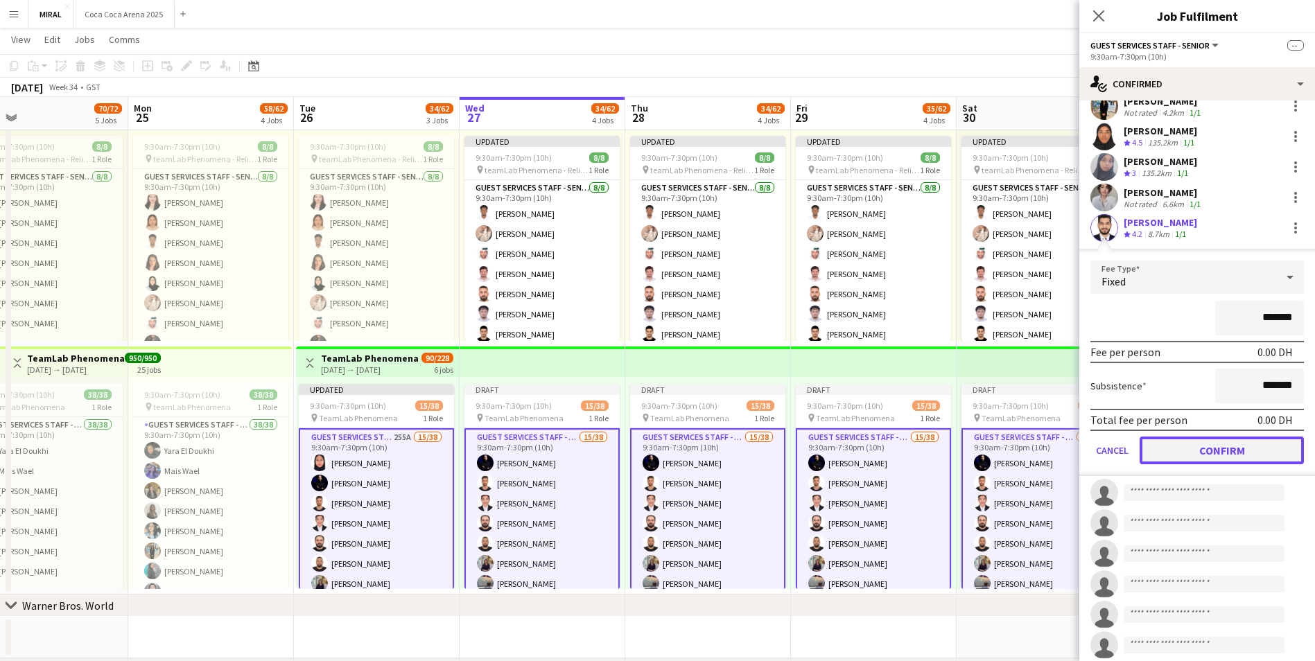
click at [1212, 455] on button "Confirm" at bounding box center [1222, 451] width 164 height 28
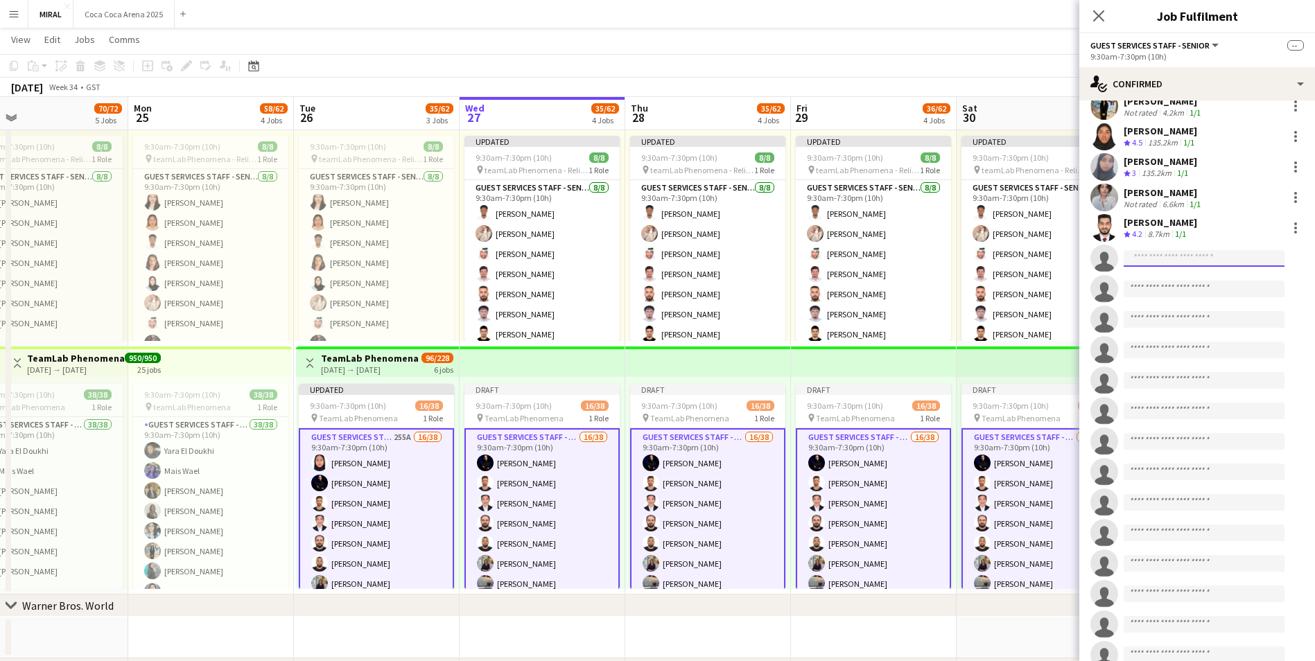
click at [1199, 257] on input at bounding box center [1204, 258] width 161 height 17
click at [1198, 258] on input at bounding box center [1204, 258] width 161 height 17
paste input "**********"
type input "**********"
click at [1182, 294] on span "bashayertom@gmail.com" at bounding box center [1204, 289] width 139 height 11
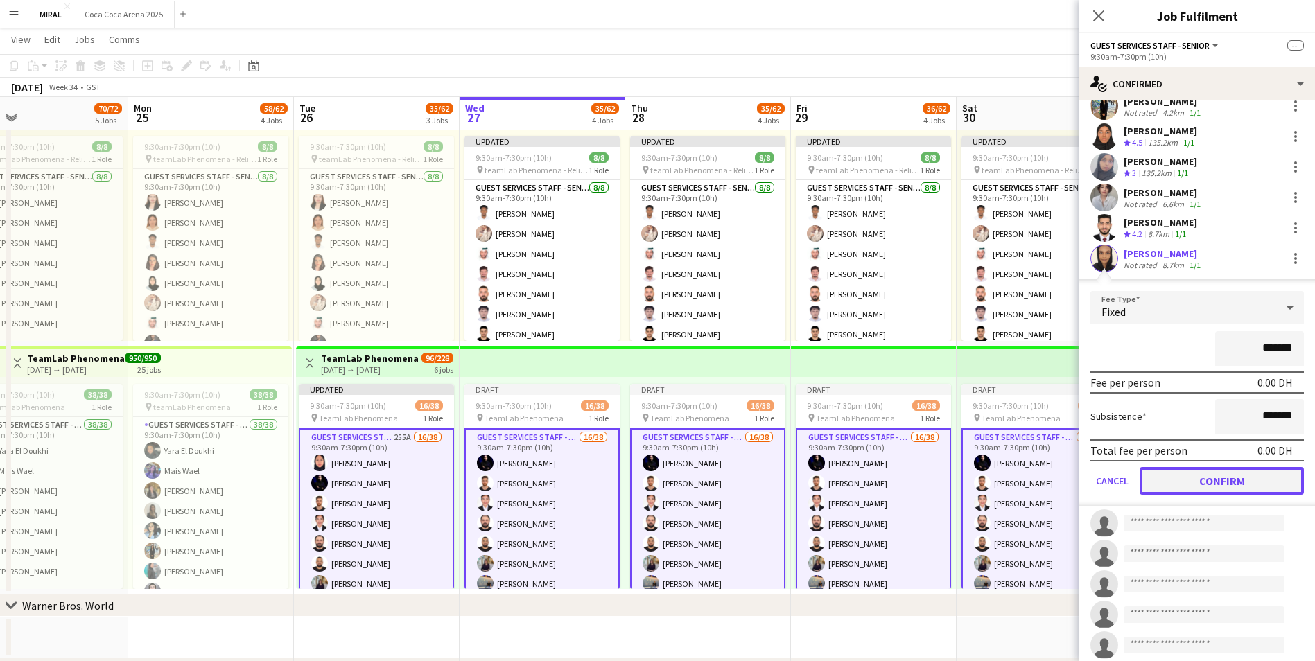
click at [1188, 476] on button "Confirm" at bounding box center [1222, 481] width 164 height 28
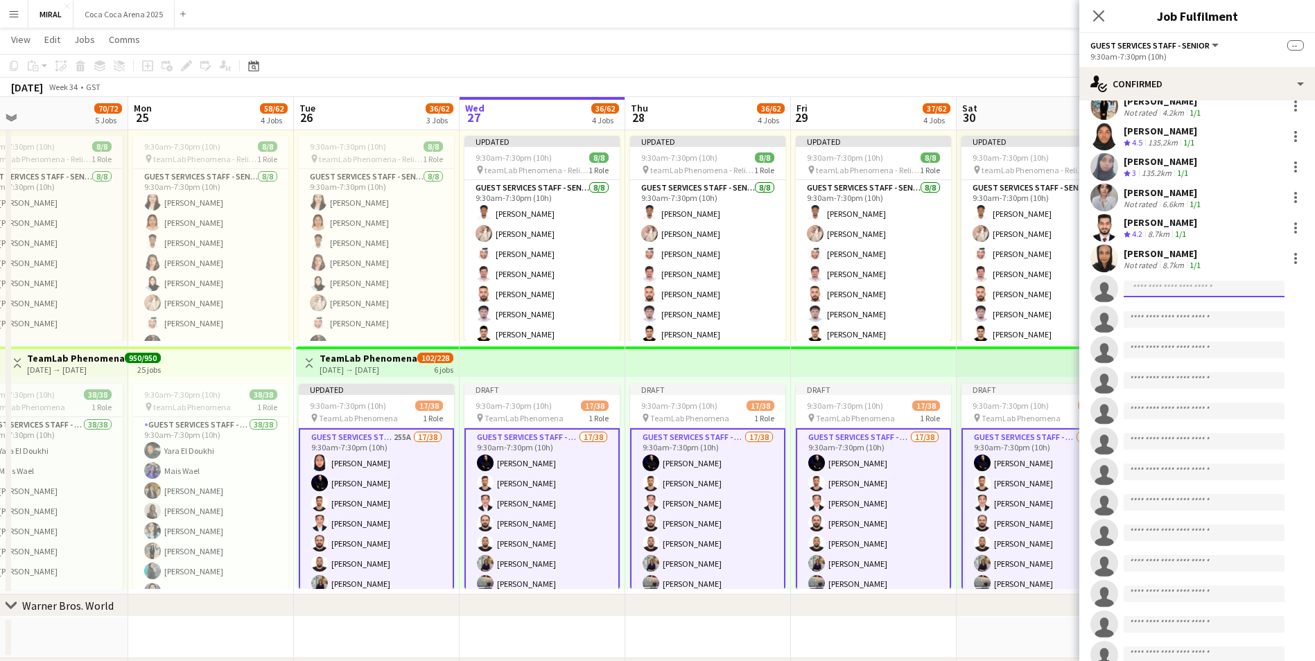
click at [1163, 286] on input at bounding box center [1204, 289] width 161 height 17
paste input "**********"
click at [1216, 363] on app-invite-slot "single-neutral-actions" at bounding box center [1198, 350] width 236 height 28
drag, startPoint x: 1220, startPoint y: 284, endPoint x: 1099, endPoint y: 284, distance: 121.3
click at [1099, 284] on app-invite-slot "**********" at bounding box center [1198, 289] width 236 height 28
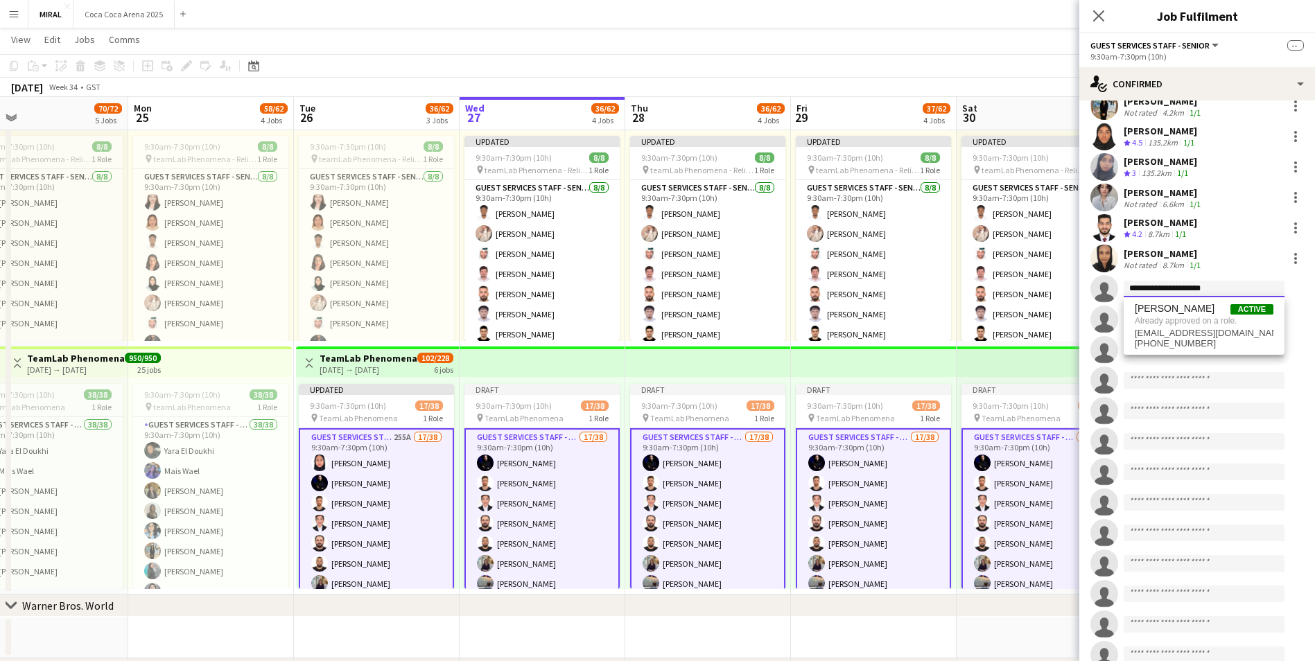
paste input "**"
type input "**********"
click at [1198, 326] on span "+971568823030" at bounding box center [1204, 331] width 139 height 11
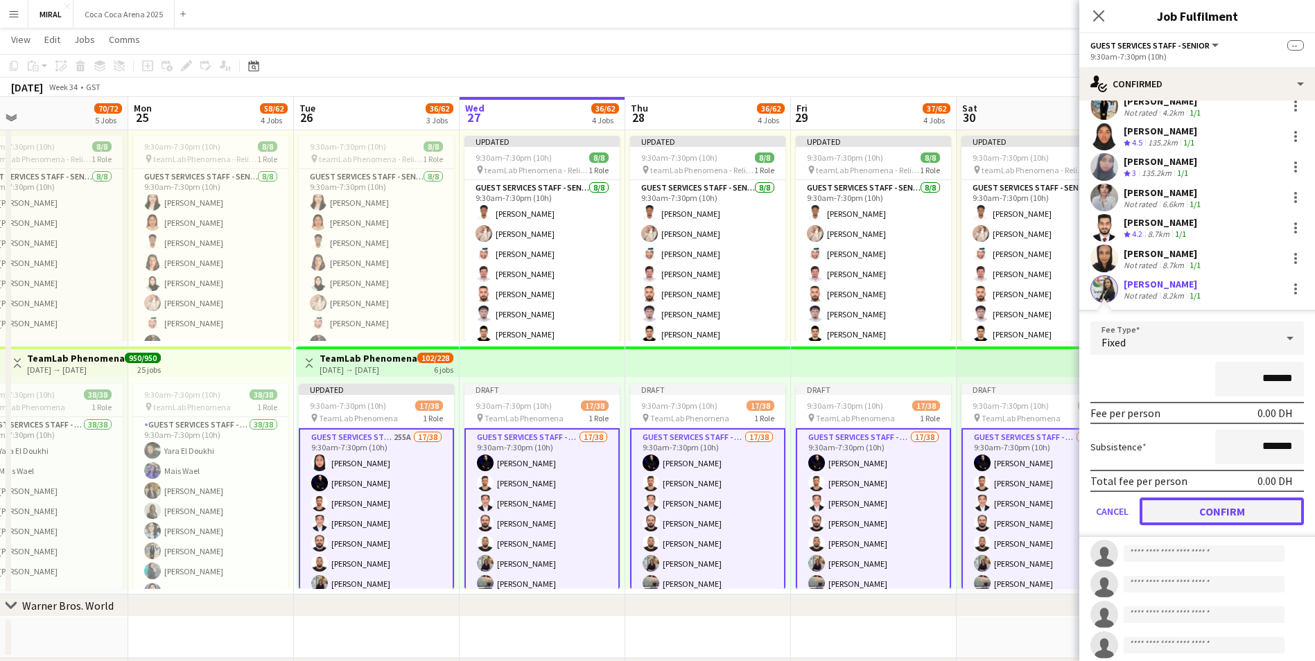
click at [1218, 510] on button "Confirm" at bounding box center [1222, 512] width 164 height 28
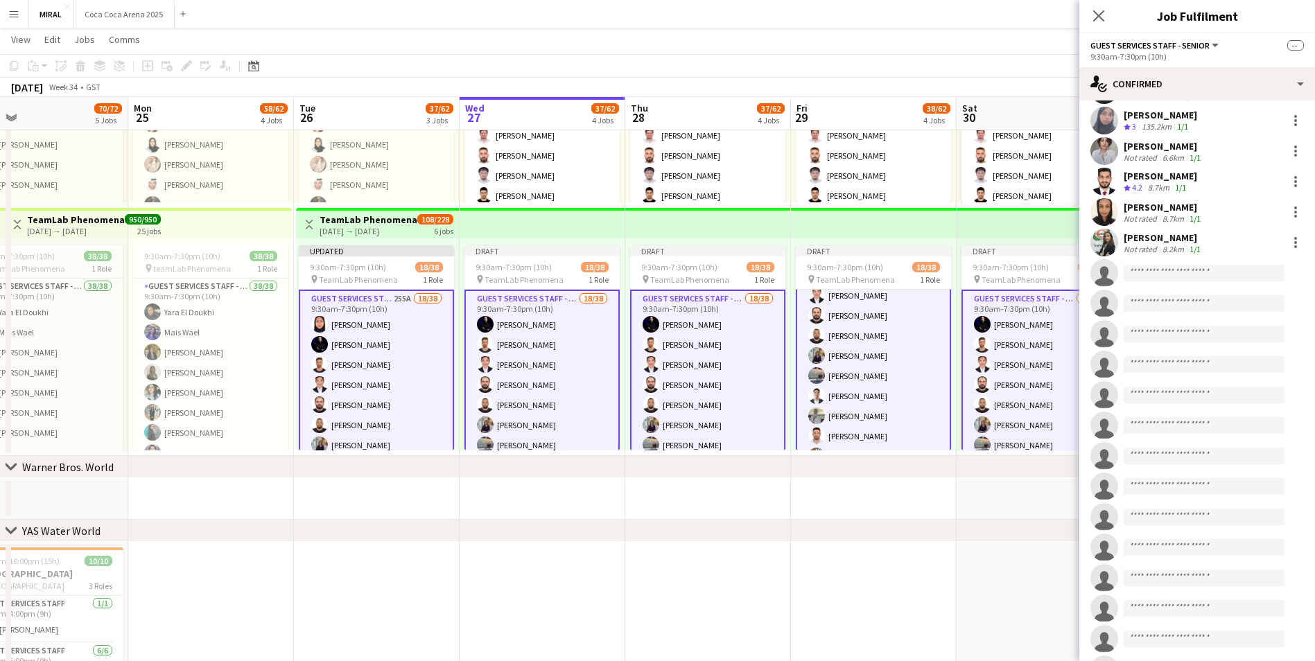
scroll to position [453, 0]
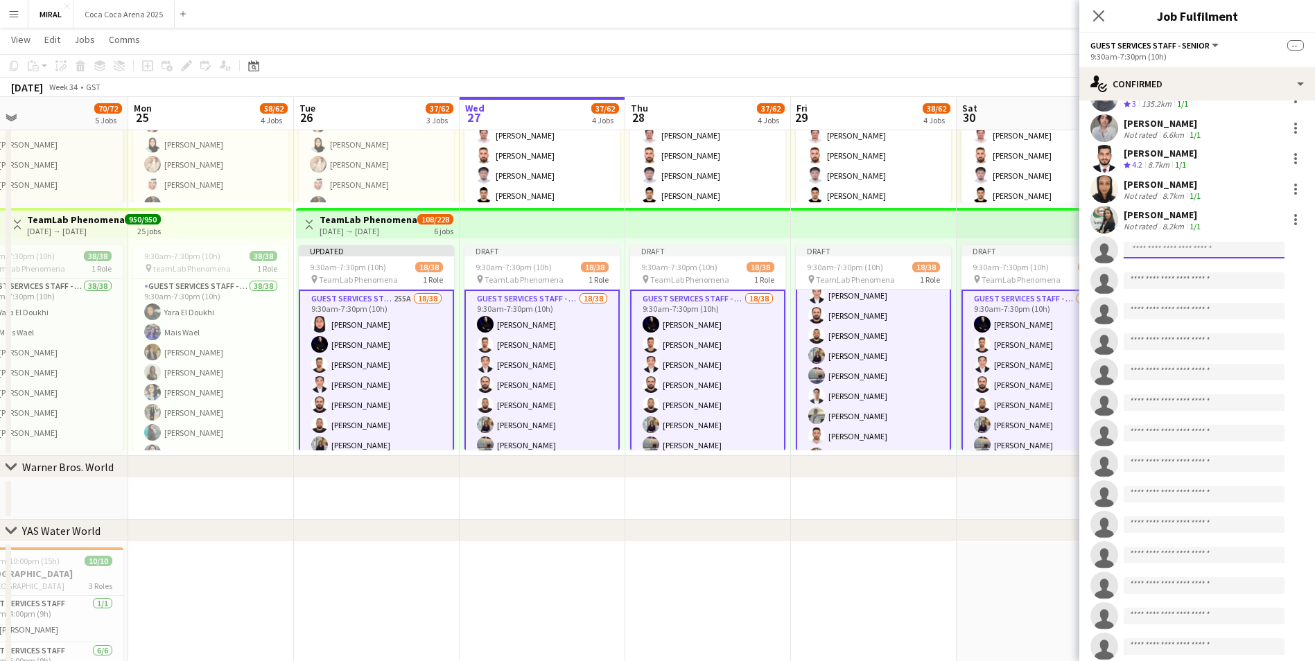
click at [1215, 254] on input at bounding box center [1204, 250] width 161 height 17
paste input "**********"
type input "**********"
click at [1186, 275] on span "Aira Joy Ng Active" at bounding box center [1204, 270] width 139 height 12
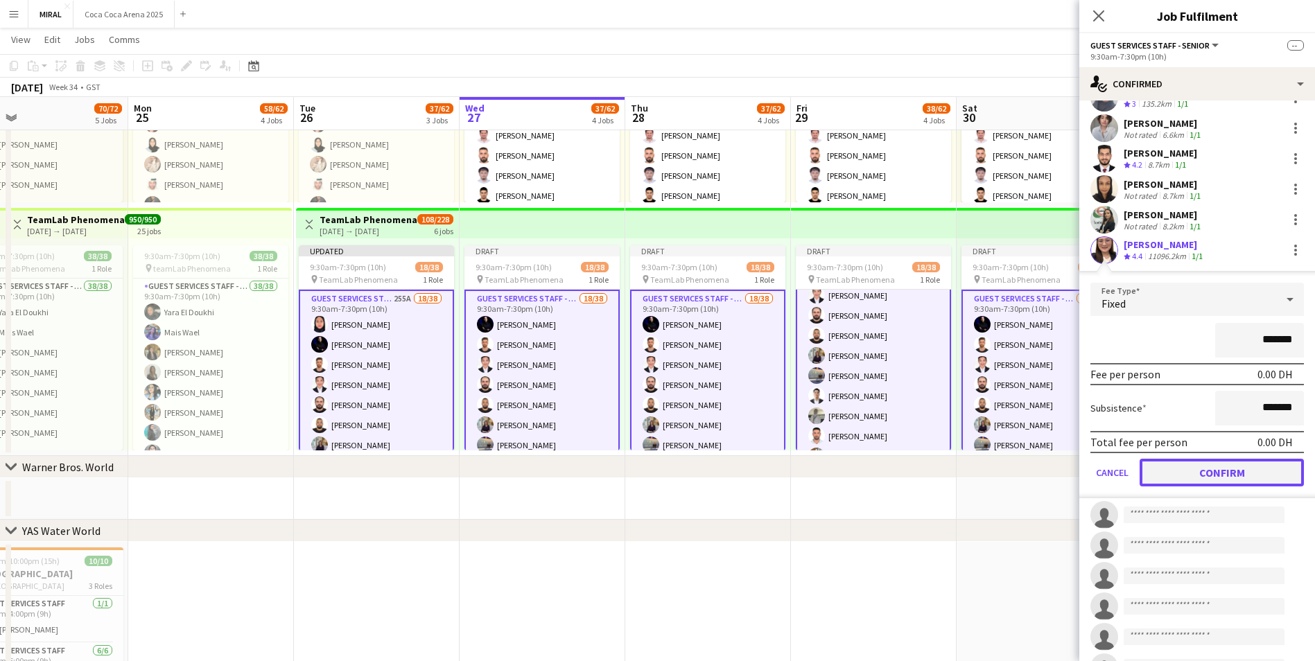
click at [1227, 475] on button "Confirm" at bounding box center [1222, 473] width 164 height 28
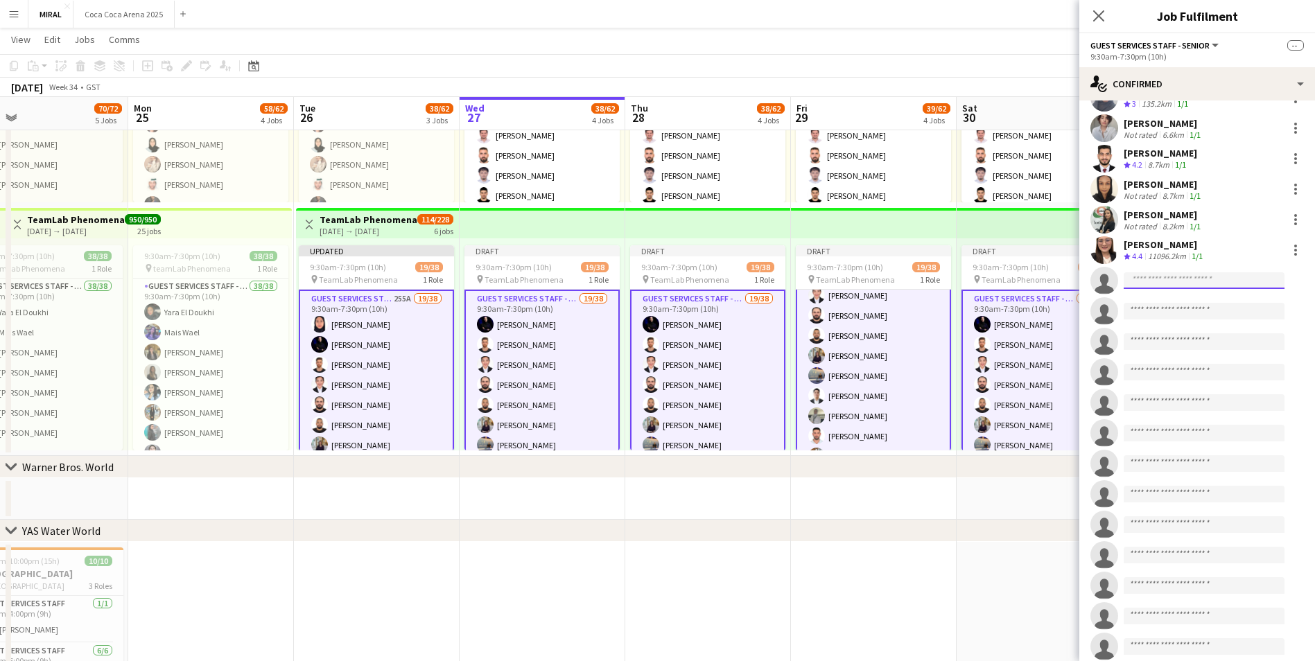
click at [1175, 279] on input at bounding box center [1204, 280] width 161 height 17
paste input "**********"
drag, startPoint x: 1184, startPoint y: 306, endPoint x: 621, endPoint y: 424, distance: 574.4
click at [744, 427] on body "Menu Boards Boards Boards All jobs Status Workforce Workforce My Workforce Recr…" at bounding box center [657, 40] width 1315 height 1530
click at [1231, 282] on input "**********" at bounding box center [1204, 280] width 161 height 17
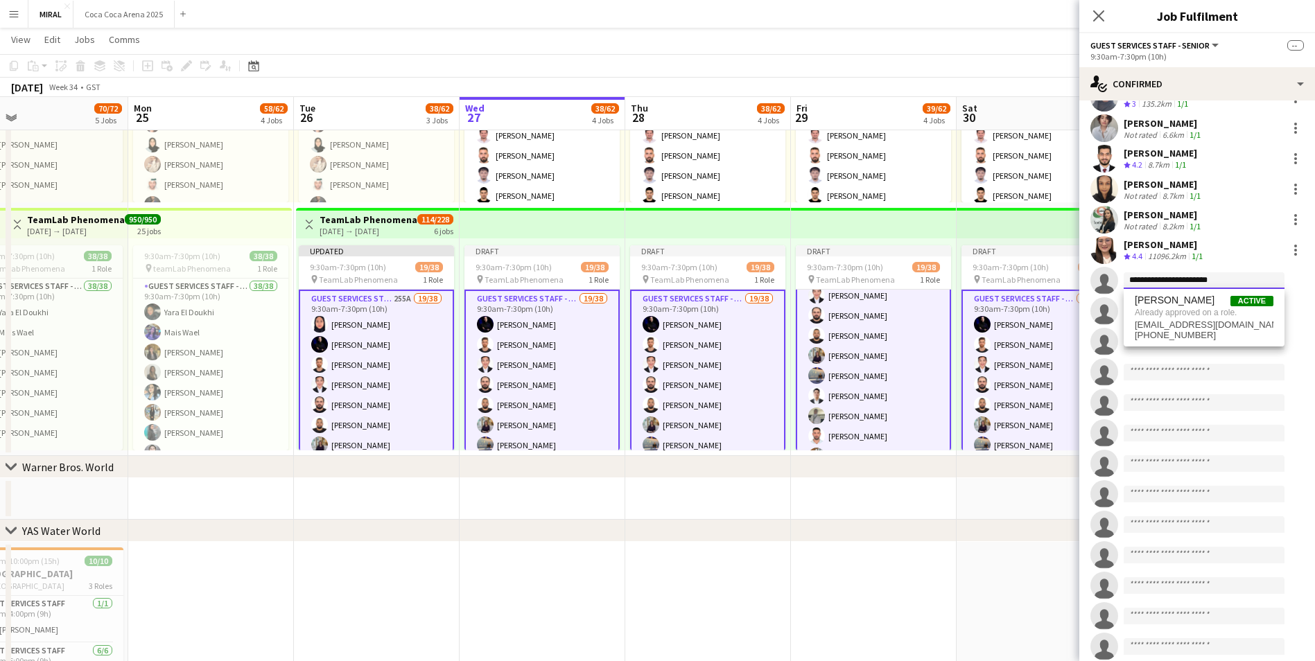
drag, startPoint x: 1233, startPoint y: 282, endPoint x: 1103, endPoint y: 279, distance: 129.7
click at [1103, 279] on app-invite-slot "**********" at bounding box center [1198, 281] width 236 height 28
paste input
type input "**********"
click at [1190, 309] on span "jeffgamido@gmail.com" at bounding box center [1204, 311] width 139 height 11
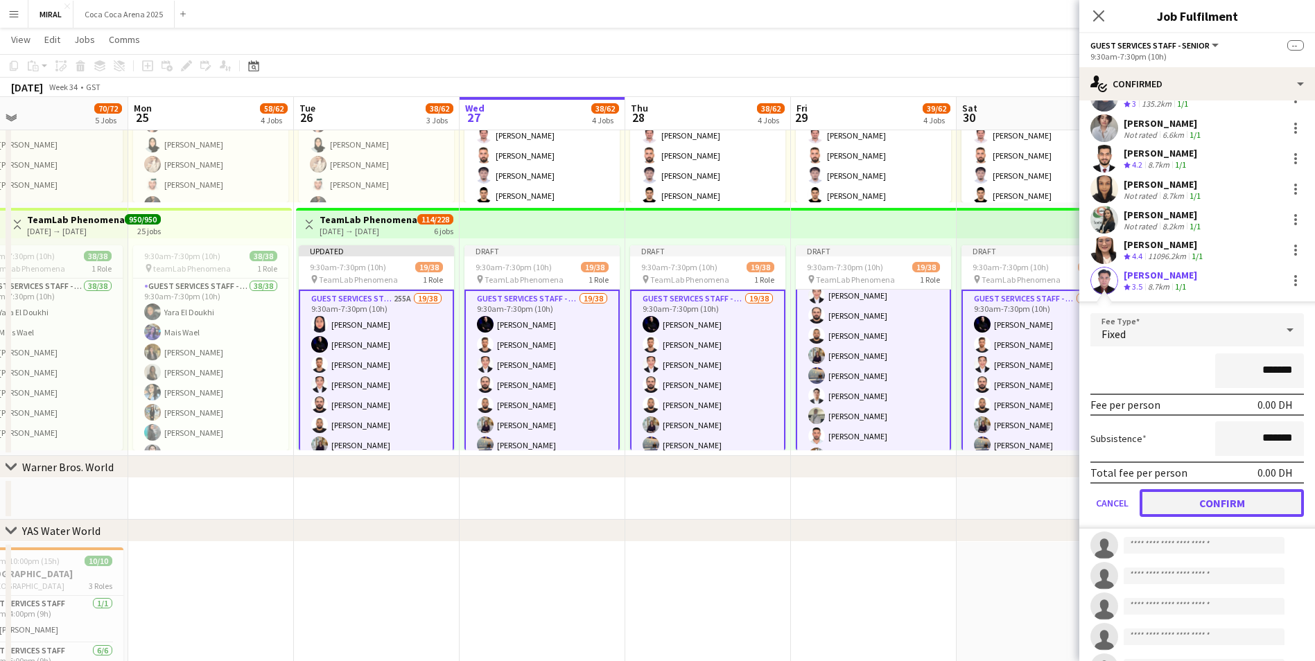
click at [1220, 508] on button "Confirm" at bounding box center [1222, 504] width 164 height 28
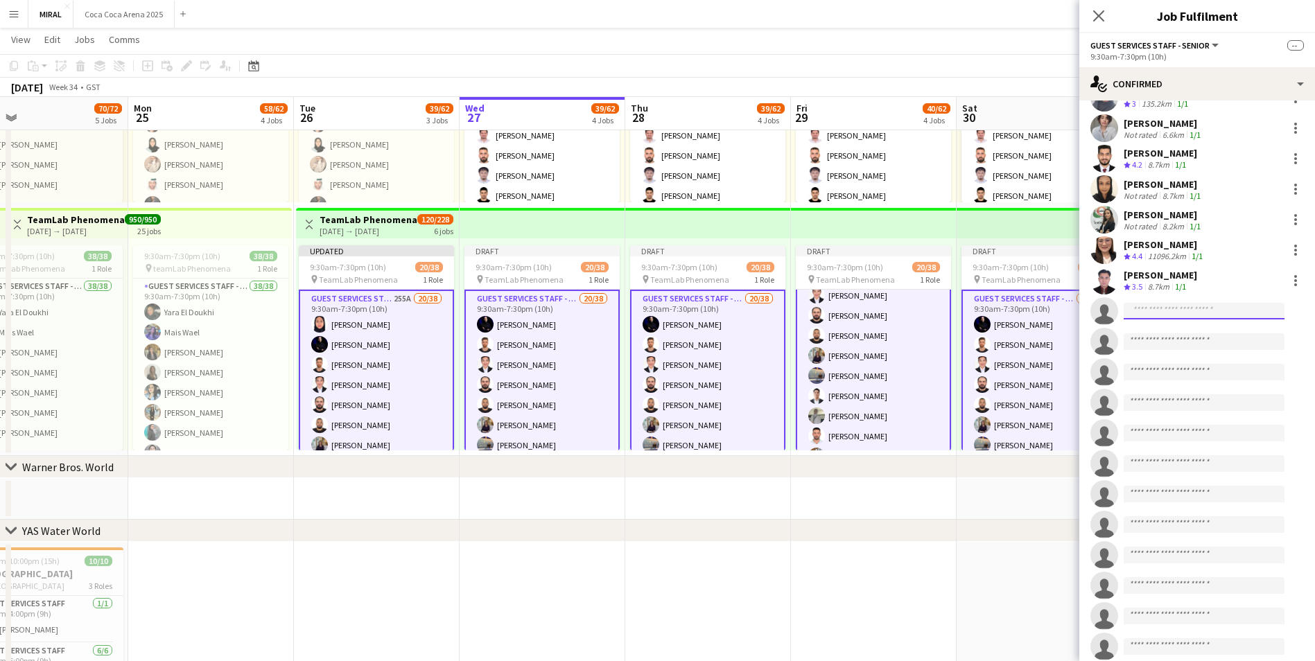
click at [1177, 304] on input at bounding box center [1204, 311] width 161 height 17
paste input "**********"
type input "**********"
click at [1175, 338] on span "othan415@gmail.com" at bounding box center [1204, 342] width 139 height 11
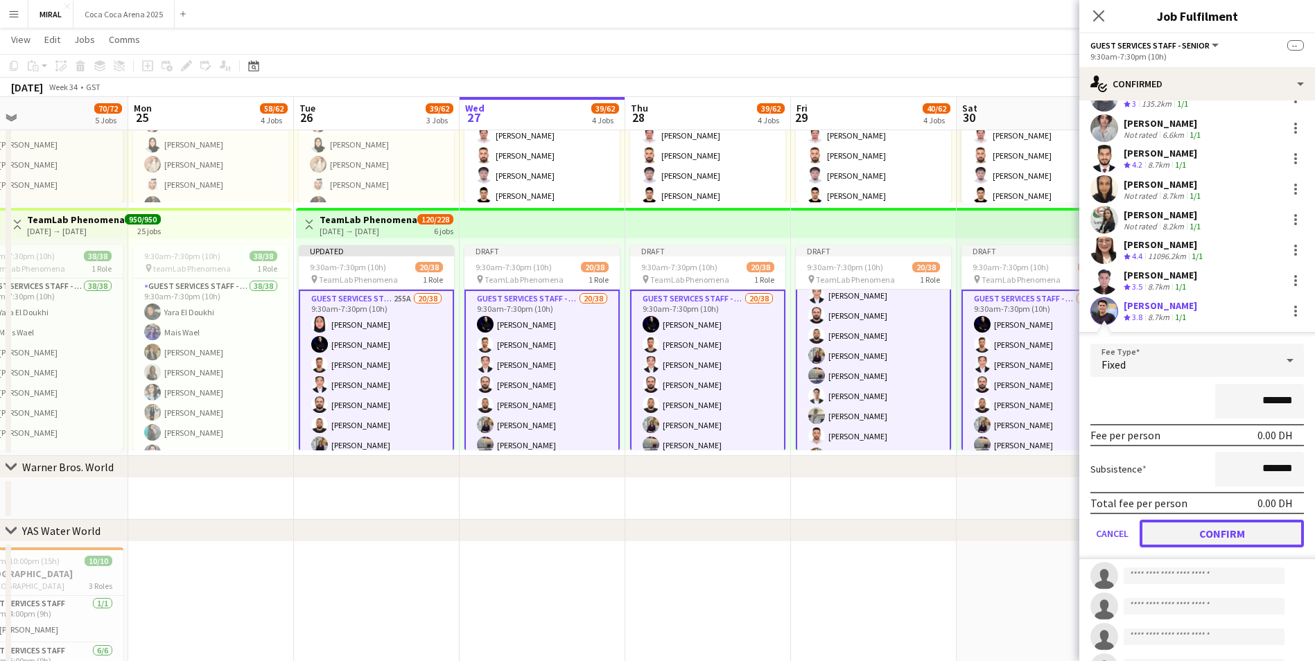
click at [1210, 534] on button "Confirm" at bounding box center [1222, 534] width 164 height 28
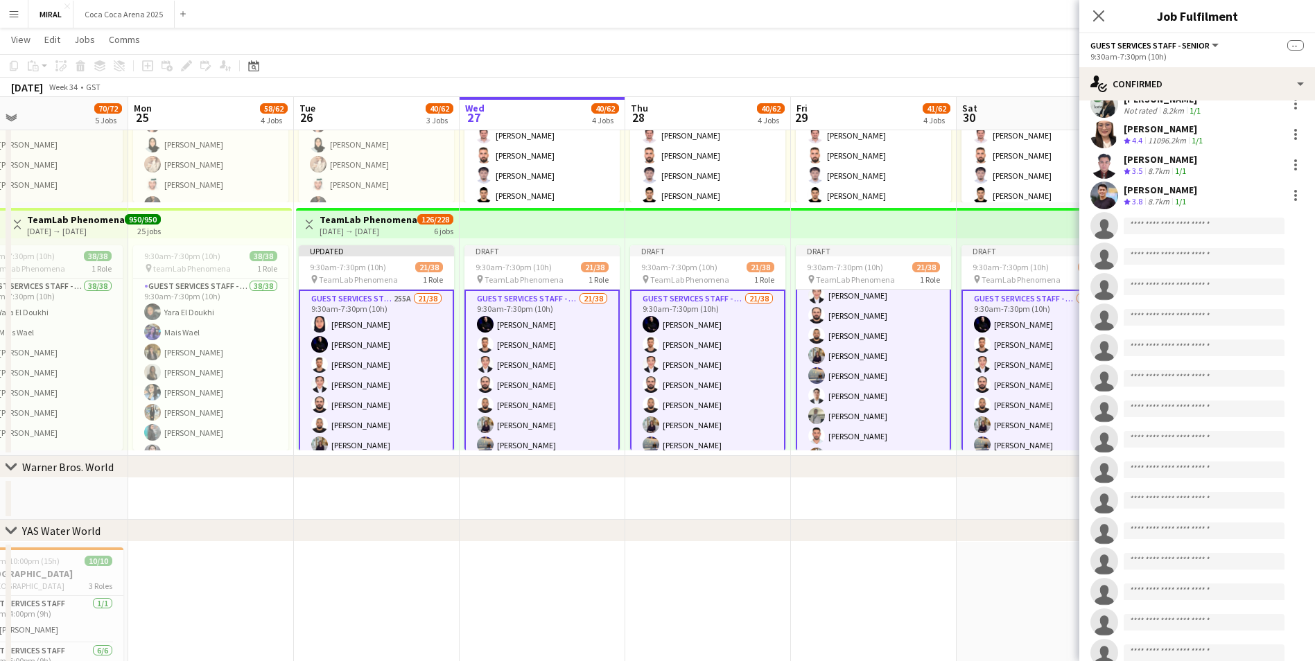
scroll to position [591, 0]
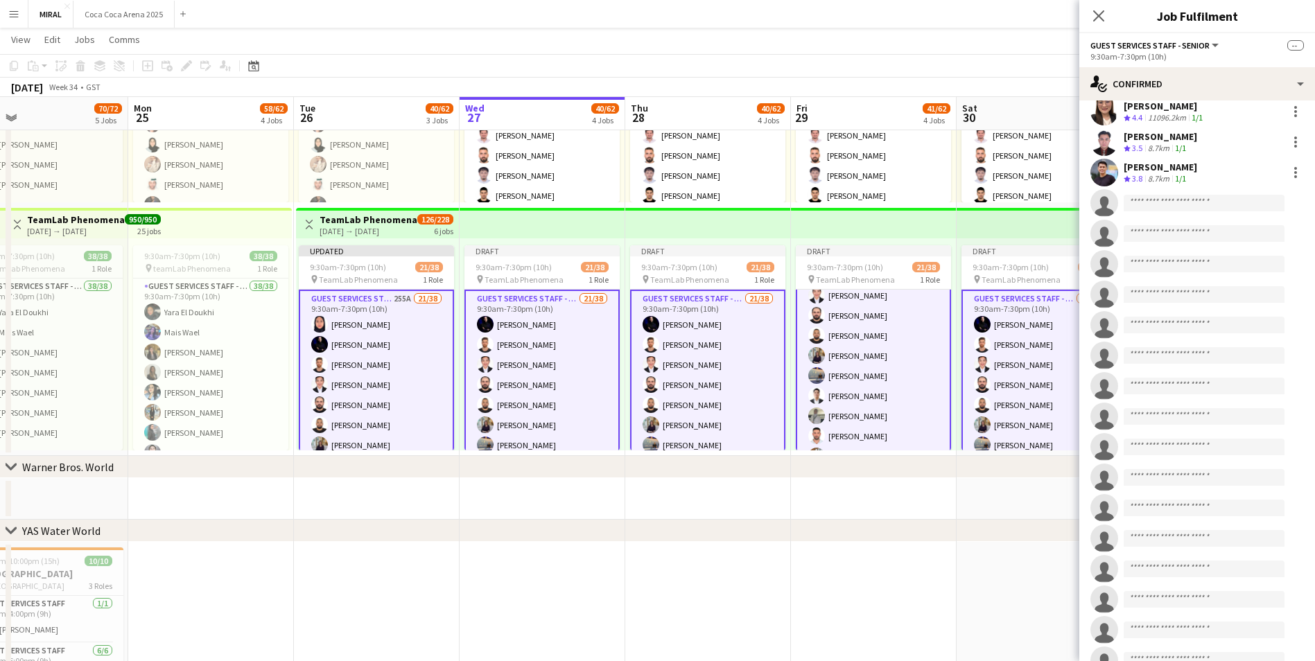
click at [1154, 198] on app-invite-slot "single-neutral-actions" at bounding box center [1198, 203] width 236 height 28
click at [1154, 201] on input at bounding box center [1204, 203] width 161 height 17
paste input "**********"
type input "**********"
click at [1170, 231] on span "ayaayoushhh013@gmail.com" at bounding box center [1204, 234] width 139 height 11
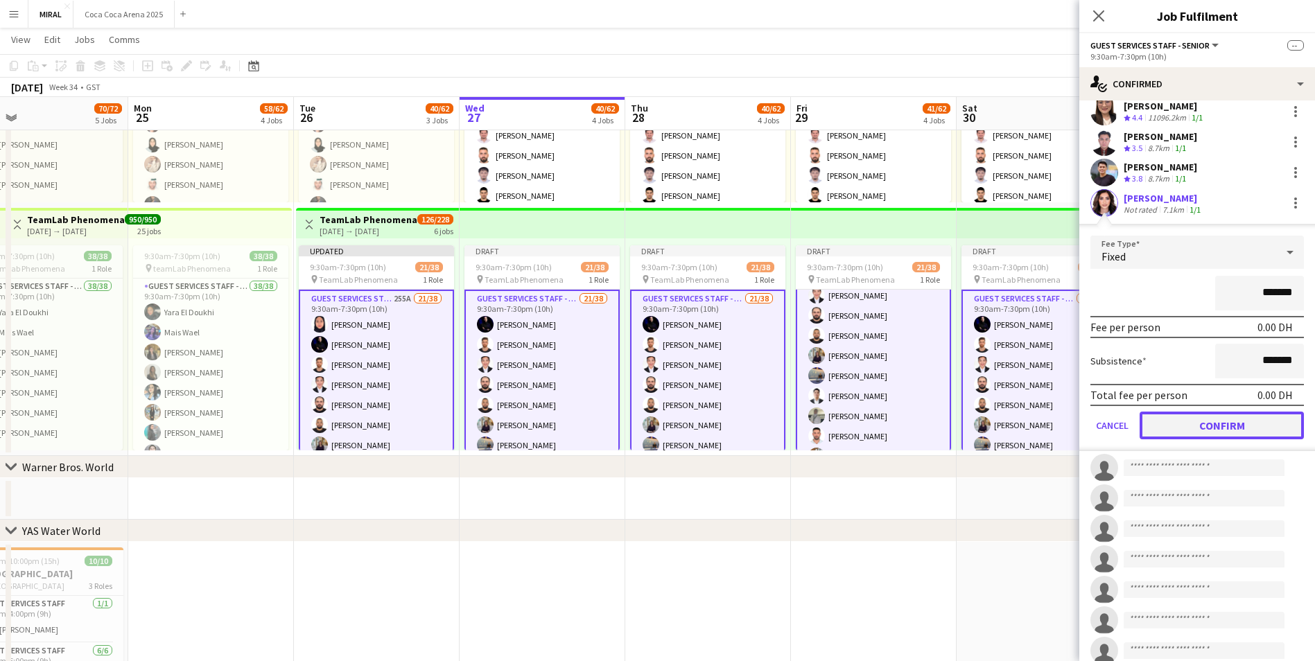
click at [1215, 426] on button "Confirm" at bounding box center [1222, 426] width 164 height 28
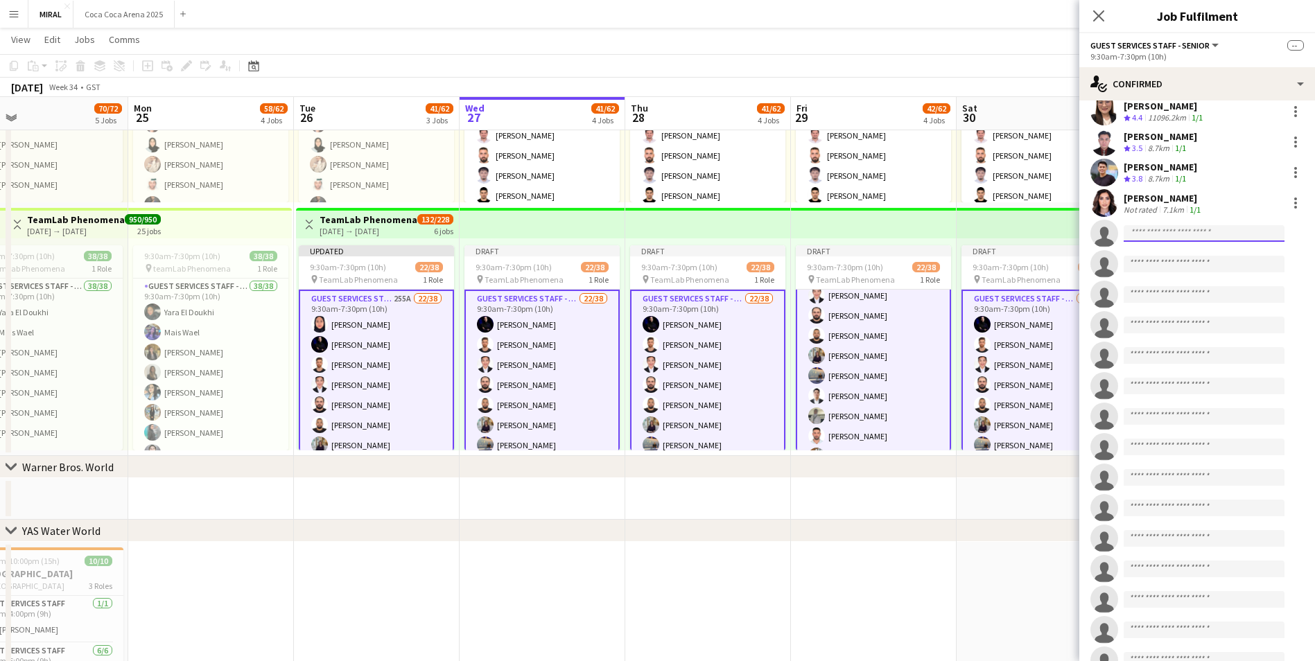
click at [1170, 236] on input at bounding box center [1204, 233] width 161 height 17
paste input "**********"
type input "**********"
click at [1182, 261] on span "abdullah.abbara@hotmail.com" at bounding box center [1204, 264] width 139 height 11
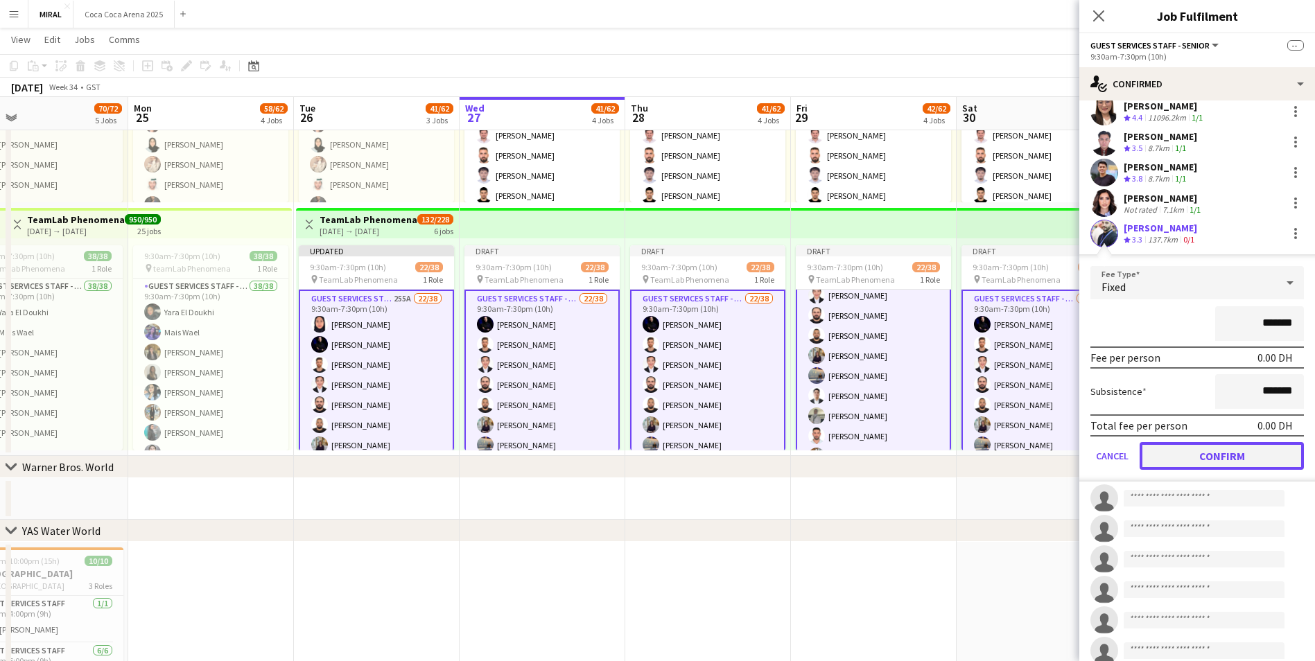
click at [1196, 456] on button "Confirm" at bounding box center [1222, 456] width 164 height 28
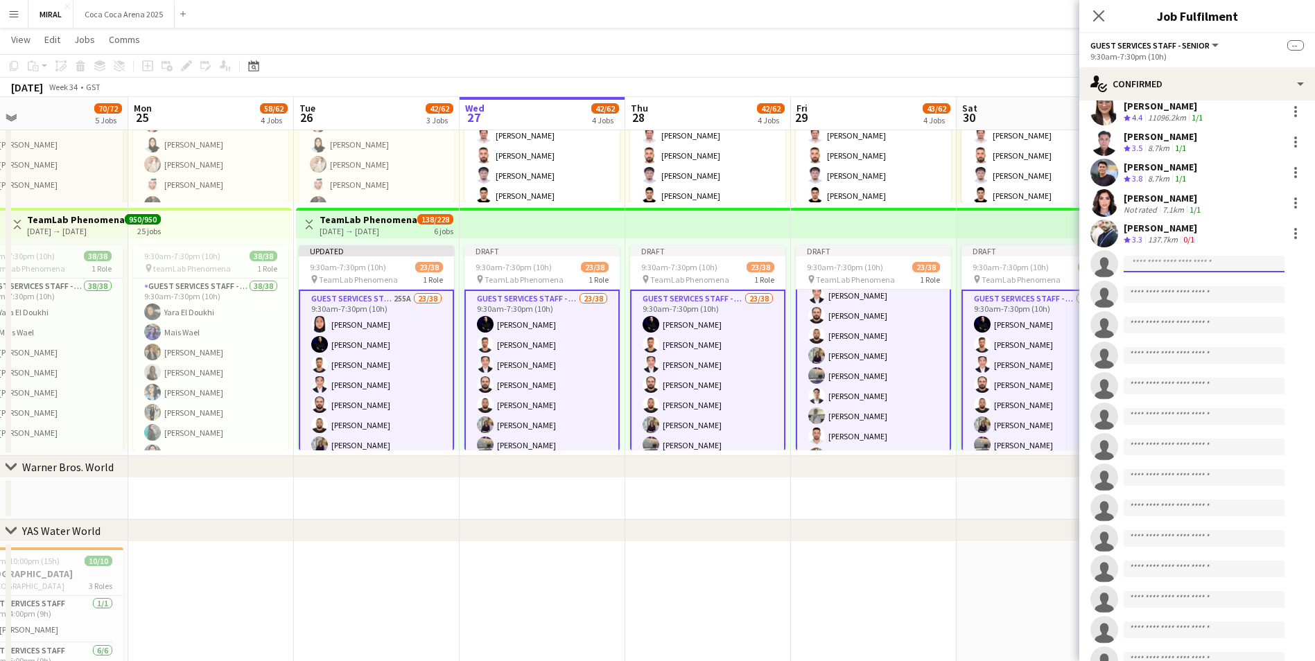
click at [1173, 266] on input at bounding box center [1204, 264] width 161 height 17
paste input "**********"
type input "**********"
click at [1170, 292] on span "sultansaleh9879@gmail.com" at bounding box center [1204, 295] width 139 height 11
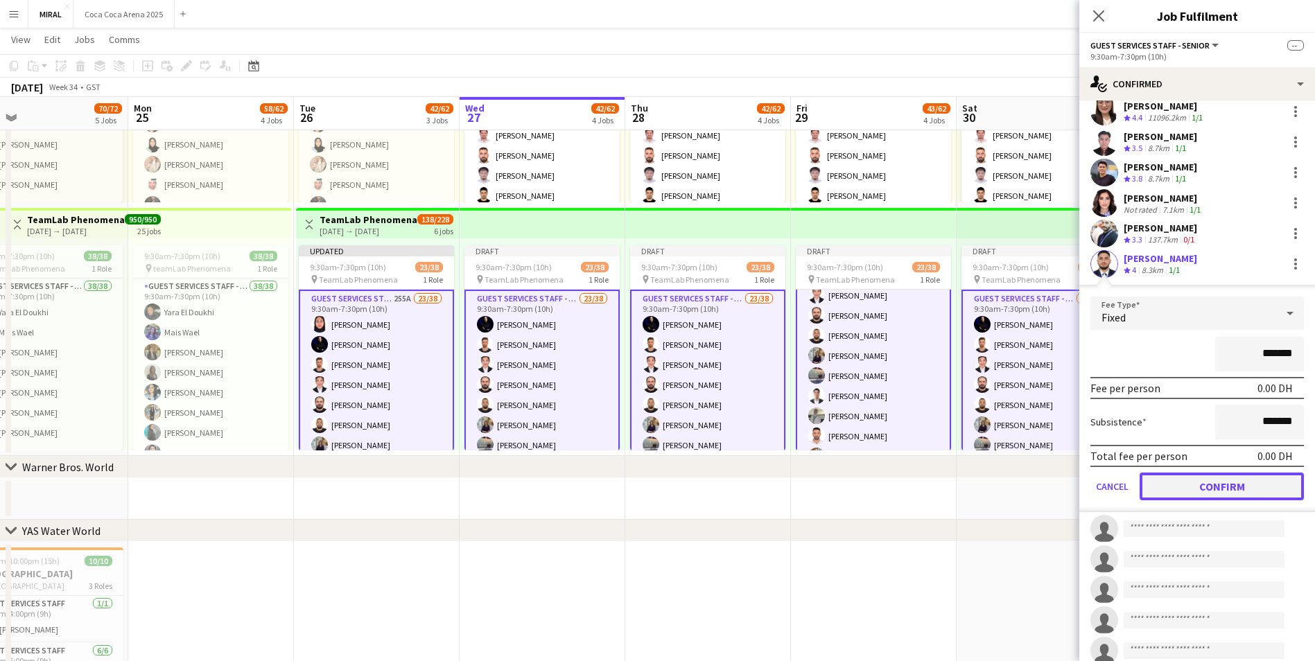
click at [1195, 482] on button "Confirm" at bounding box center [1222, 487] width 164 height 28
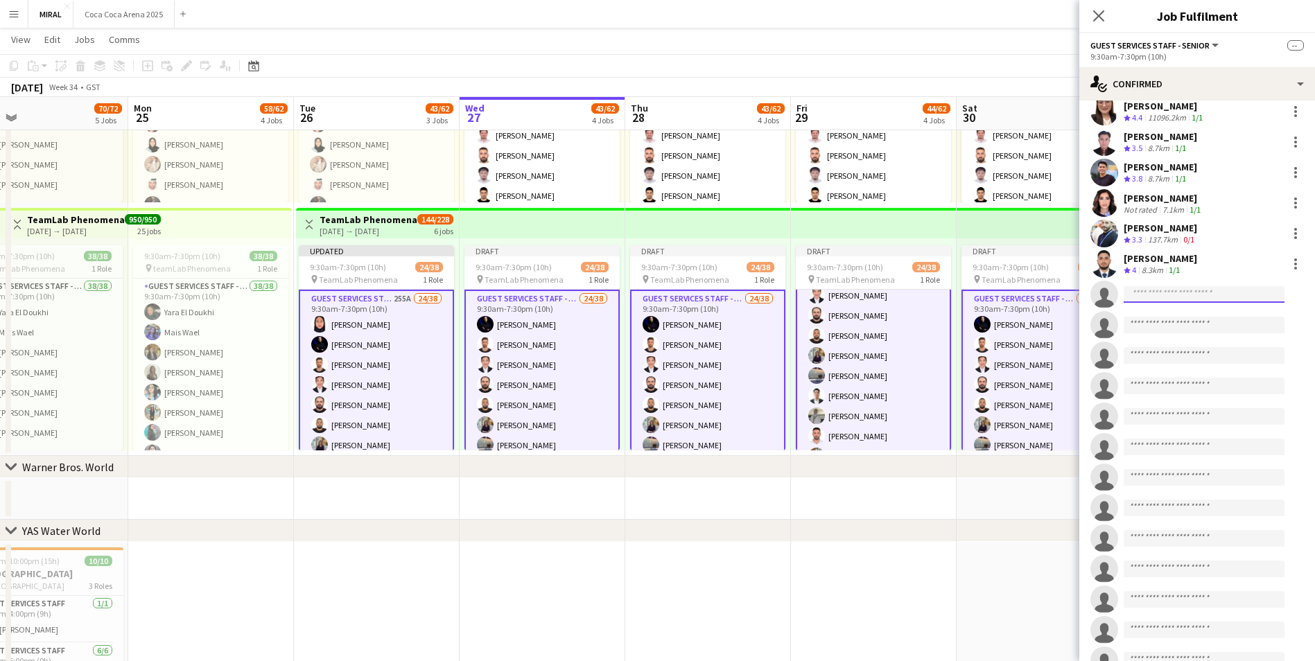
click at [1145, 294] on input at bounding box center [1204, 294] width 161 height 17
paste input "**********"
type input "**********"
click at [1215, 326] on span "maramabdo41@gmail.com" at bounding box center [1204, 325] width 139 height 11
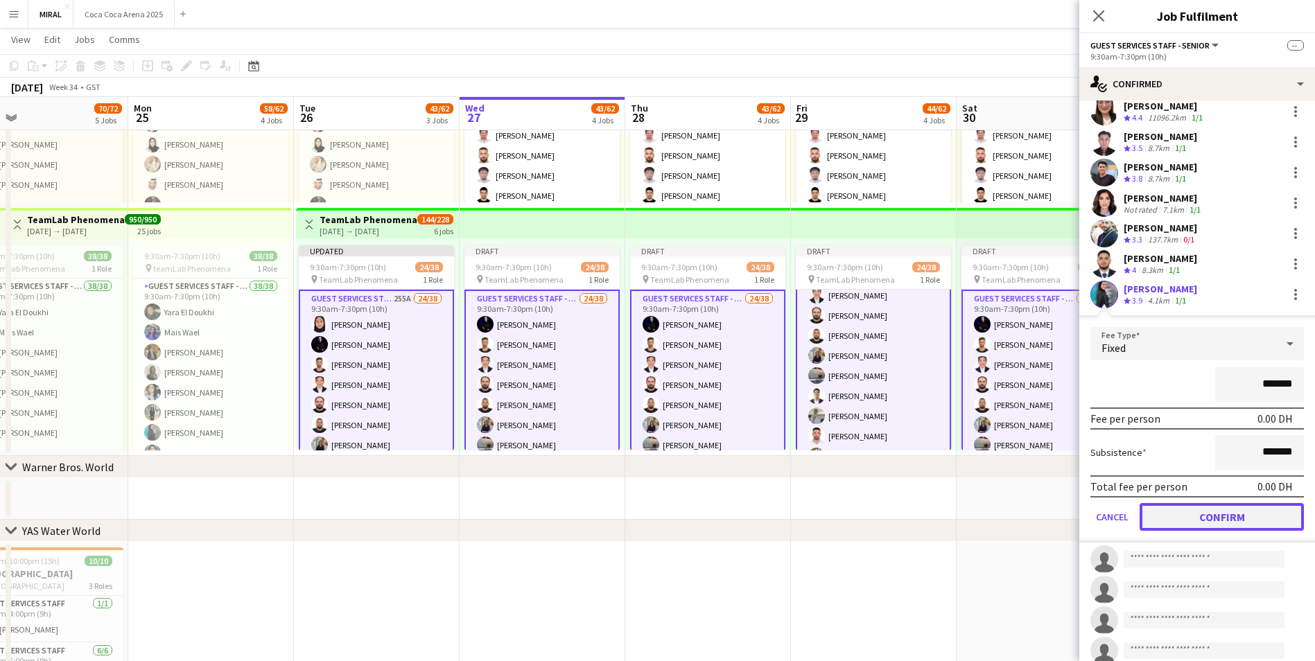
click at [1226, 524] on button "Confirm" at bounding box center [1222, 517] width 164 height 28
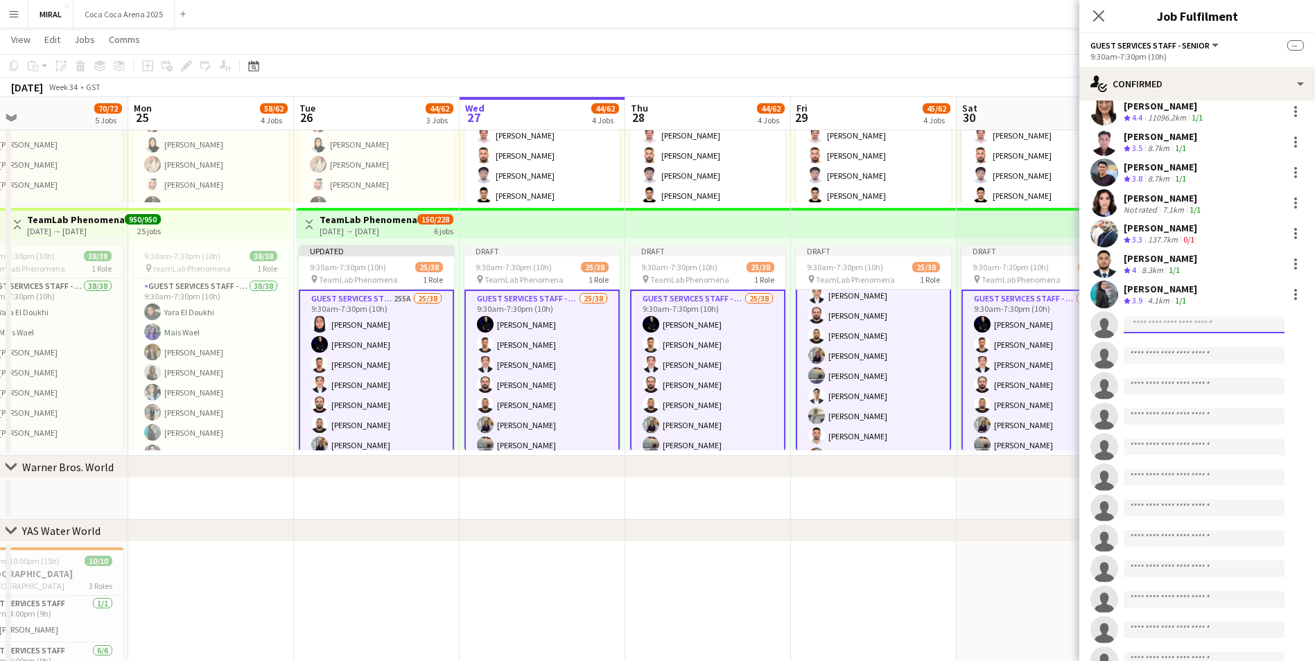
click at [1161, 324] on input at bounding box center [1204, 325] width 161 height 17
paste input "**********"
type input "**********"
click at [1174, 368] on span "mylaalvarez96@gmail.com" at bounding box center [1204, 369] width 139 height 11
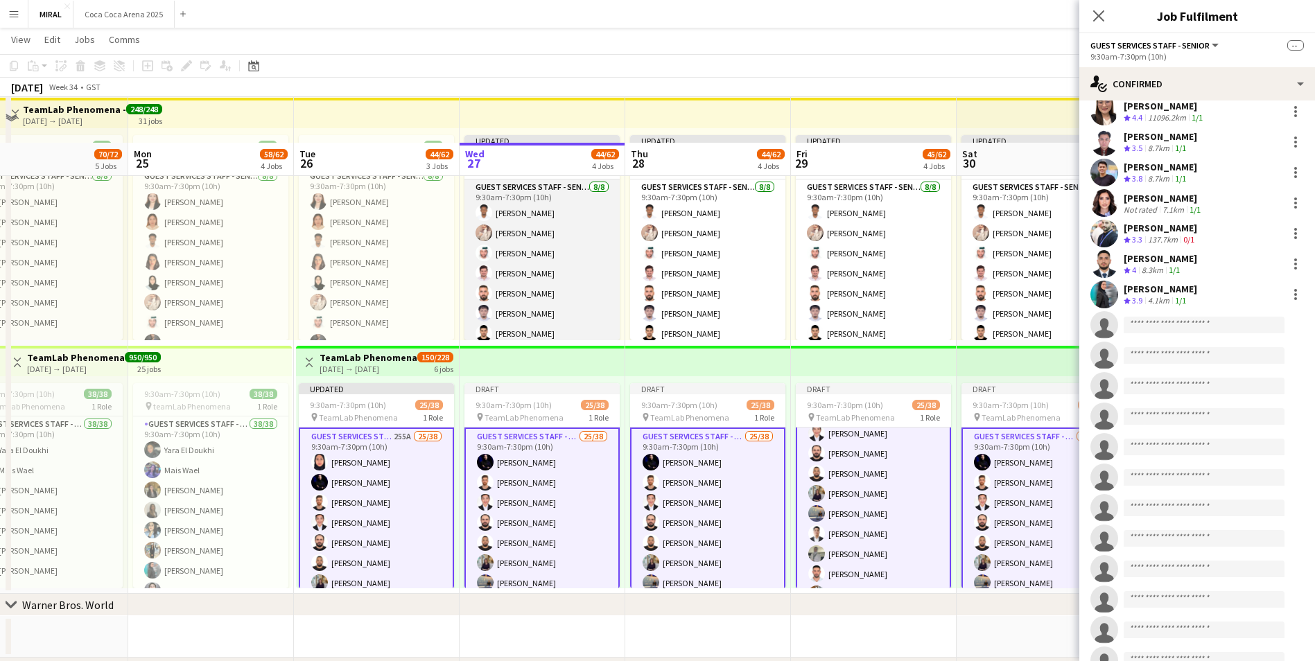
scroll to position [587, 0]
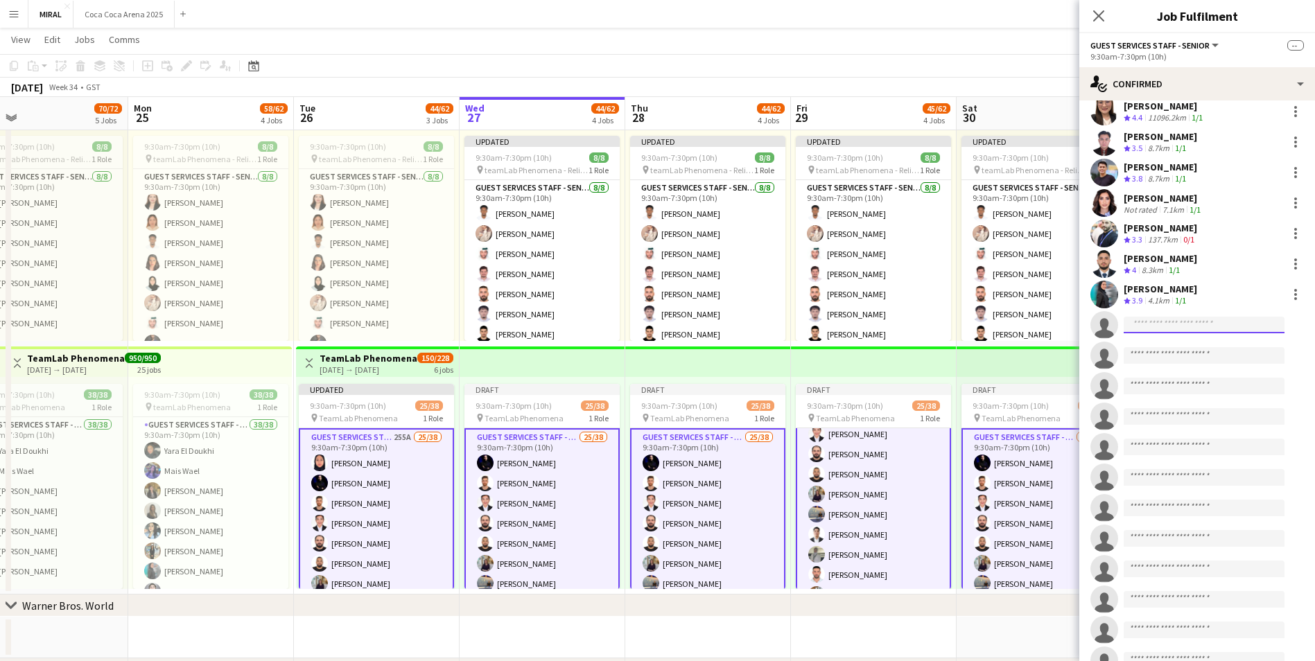
click at [1161, 327] on input at bounding box center [1204, 325] width 161 height 17
paste input "**********"
click at [1229, 414] on input at bounding box center [1204, 416] width 161 height 17
drag, startPoint x: 1214, startPoint y: 327, endPoint x: 1123, endPoint y: 322, distance: 91.6
click at [1123, 322] on form "**********" at bounding box center [1211, 325] width 186 height 17
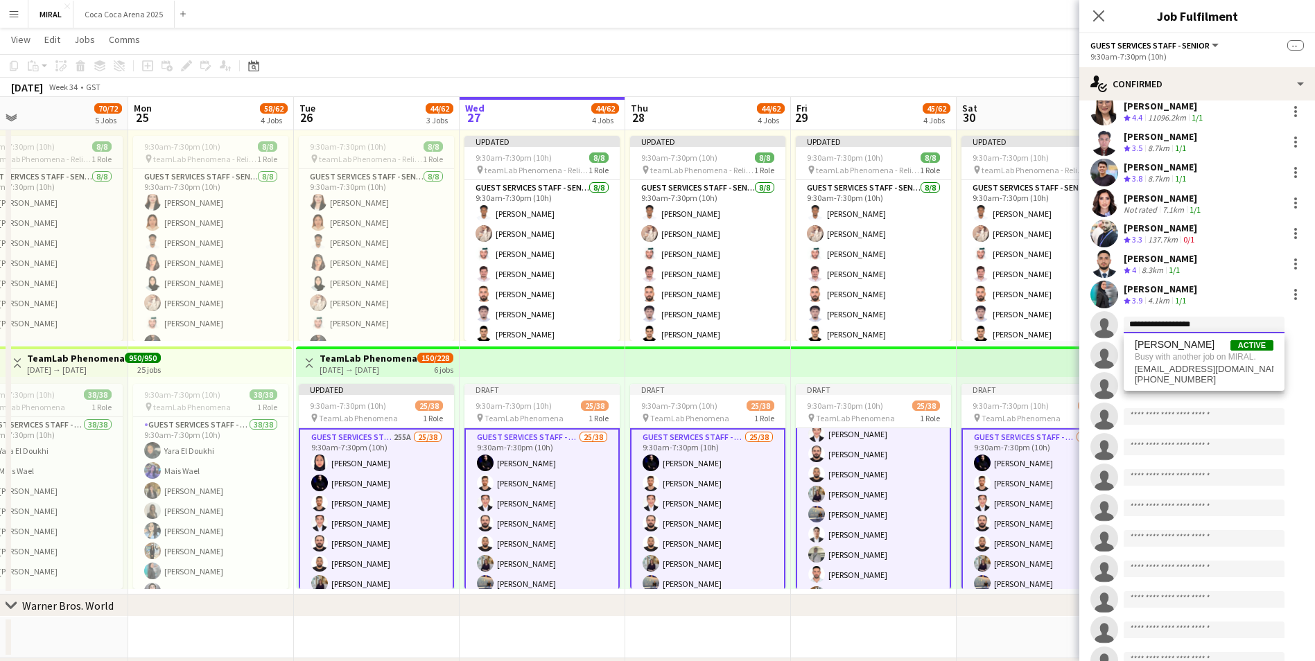
paste input "*"
type input "**********"
click at [1197, 351] on span "m.irksusi@gmail.com" at bounding box center [1204, 356] width 139 height 11
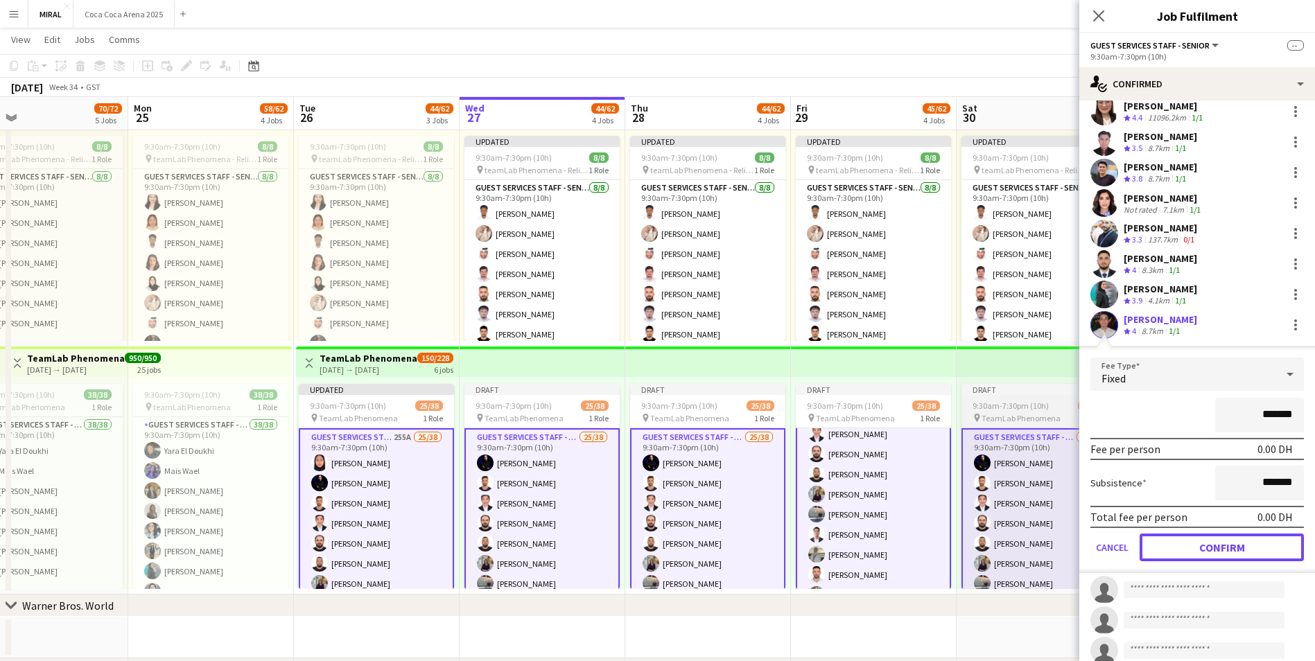
click at [1234, 546] on button "Confirm" at bounding box center [1222, 548] width 164 height 28
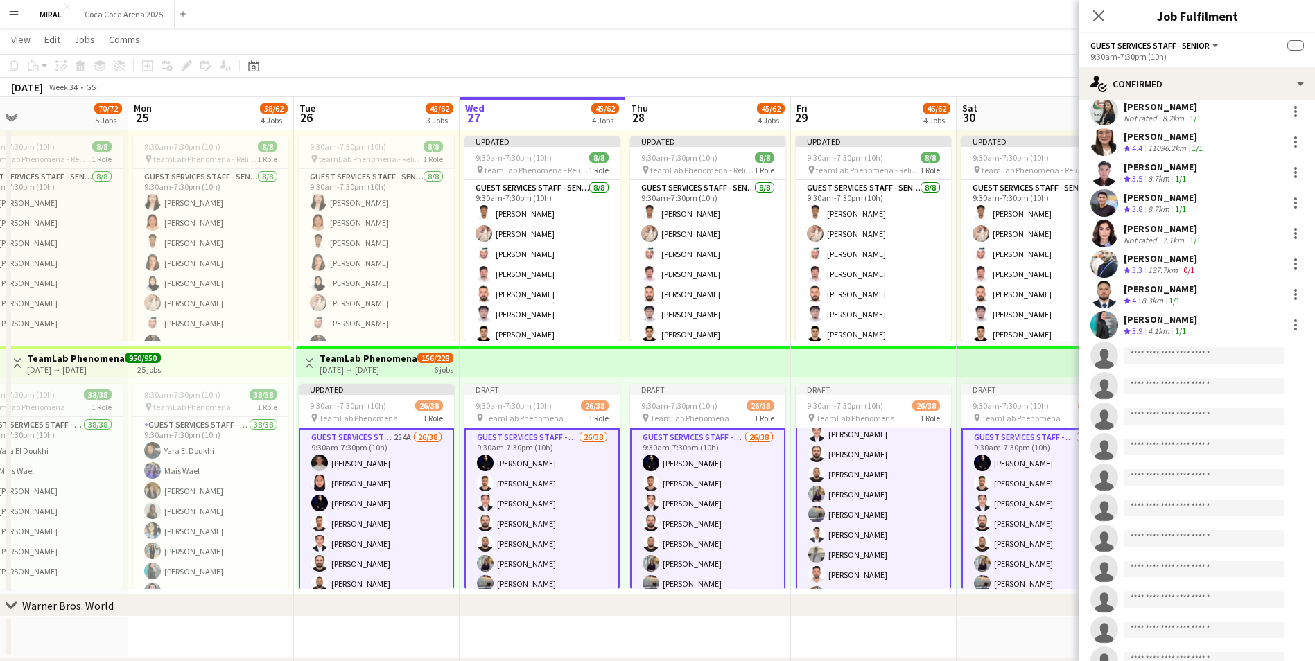
scroll to position [622, 0]
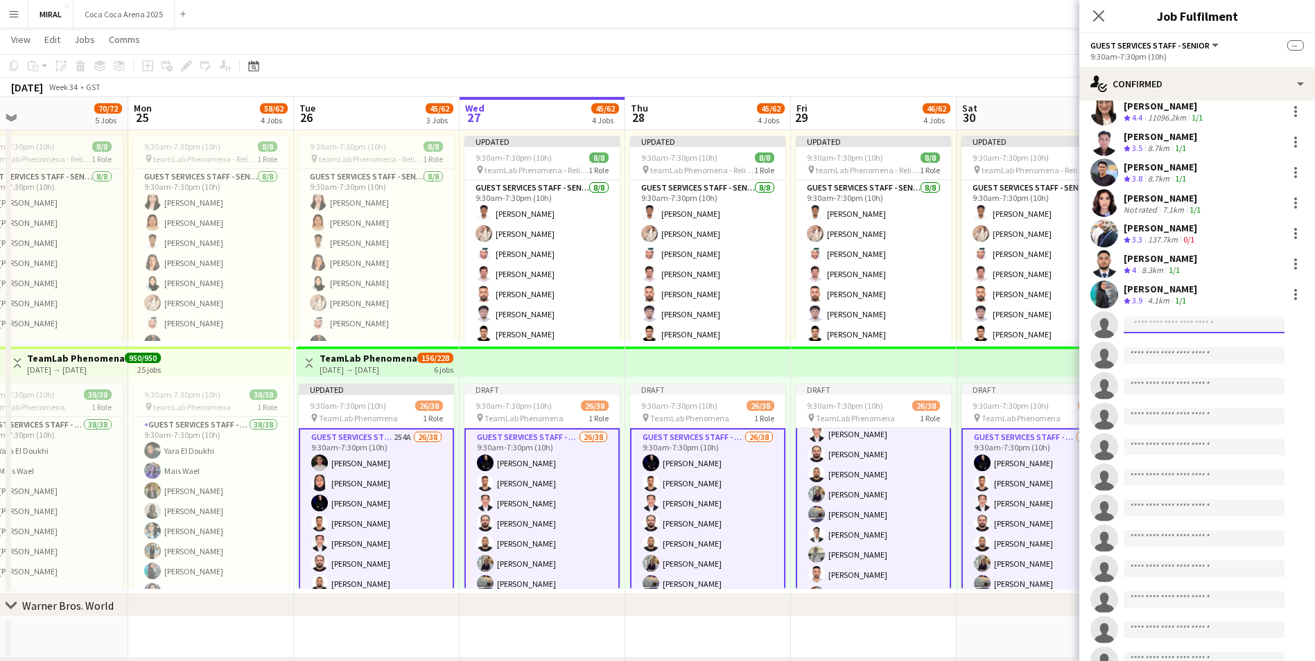
click at [1190, 326] on input at bounding box center [1204, 325] width 161 height 17
paste input "**********"
type input "**********"
click at [1168, 359] on span "yaseen1581@gmail.com" at bounding box center [1204, 356] width 139 height 11
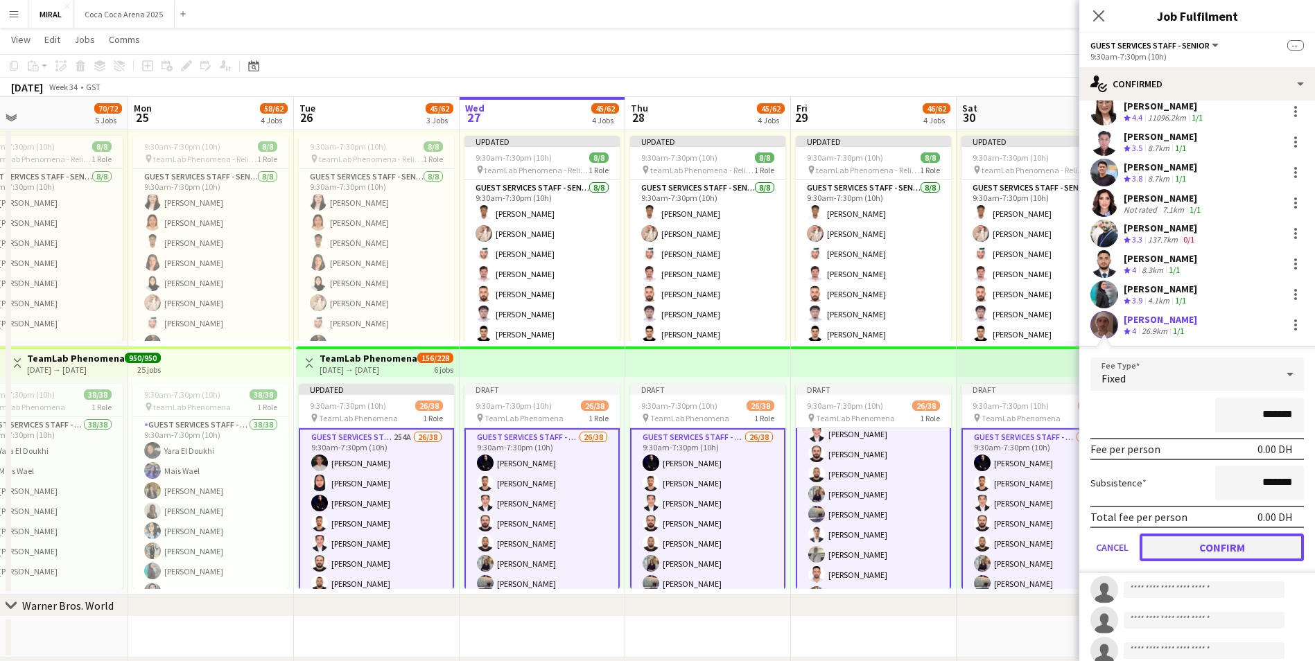
click at [1211, 551] on button "Confirm" at bounding box center [1222, 548] width 164 height 28
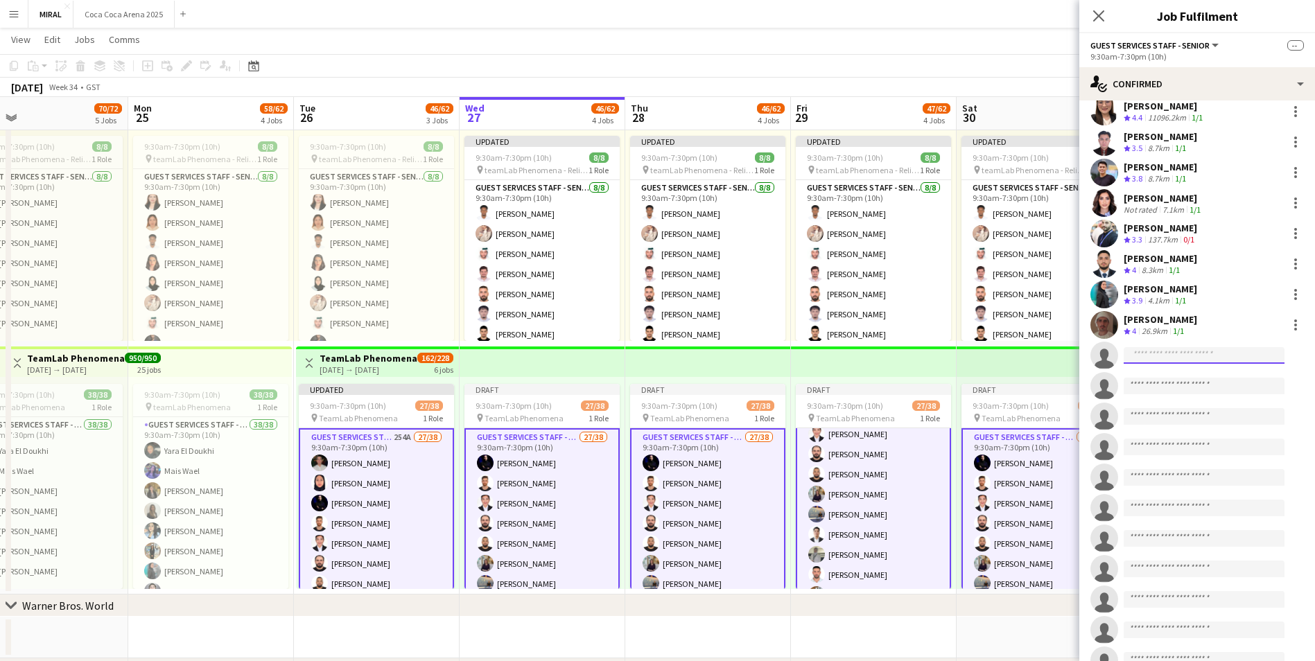
click at [1166, 363] on input at bounding box center [1204, 355] width 161 height 17
paste input "**********"
type input "**********"
click at [1179, 382] on span "cherrypayr@gmail.com" at bounding box center [1204, 386] width 139 height 11
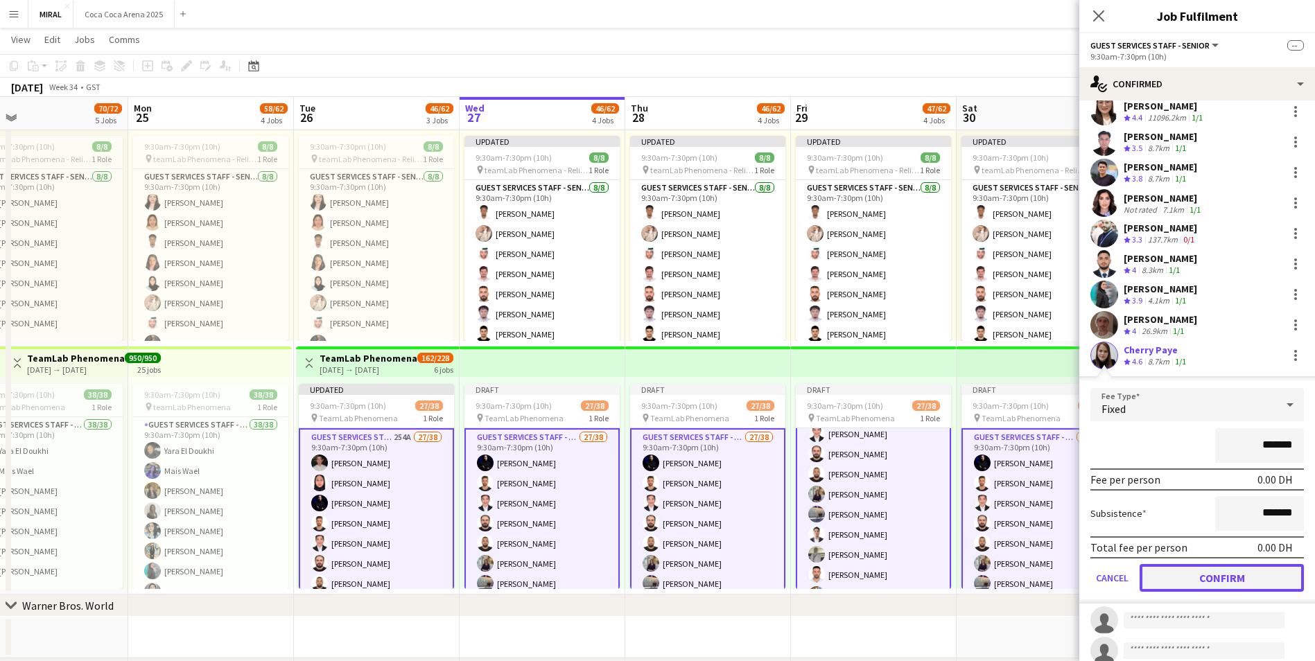
click at [1220, 574] on button "Confirm" at bounding box center [1222, 578] width 164 height 28
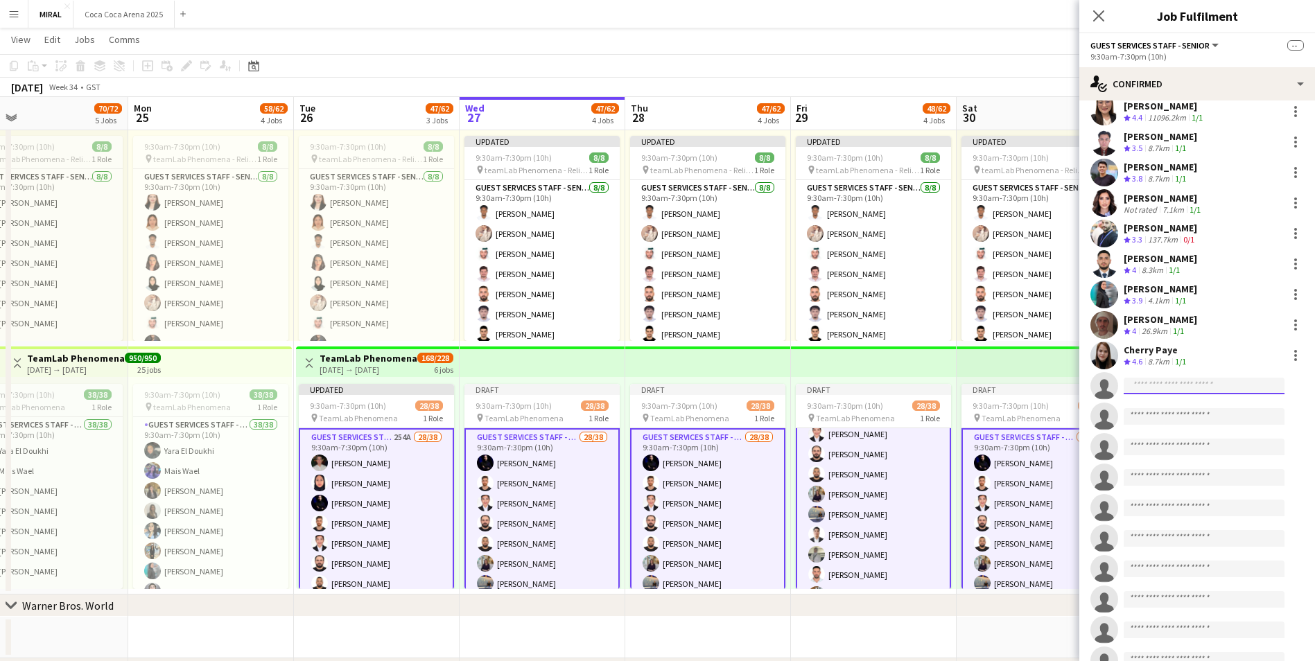
click at [1186, 386] on input at bounding box center [1204, 386] width 161 height 17
paste input "**********"
type input "**********"
click at [1191, 410] on span "Marife Marquez" at bounding box center [1175, 406] width 80 height 12
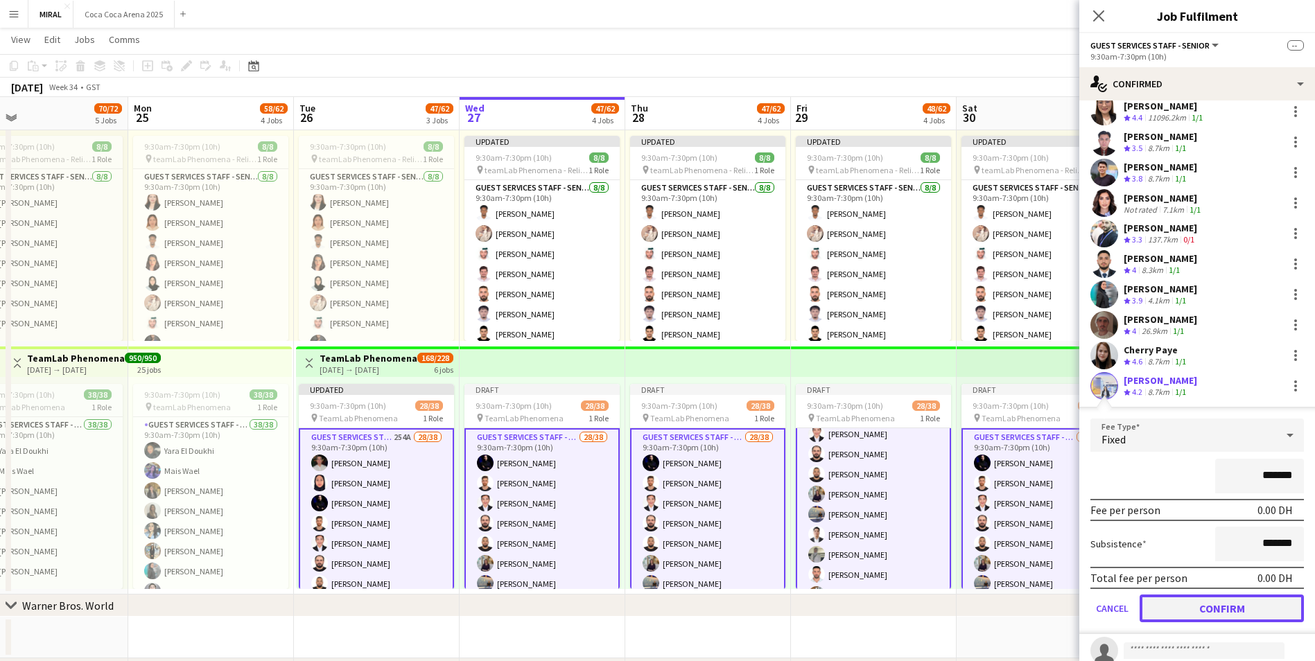
click at [1213, 611] on button "Confirm" at bounding box center [1222, 609] width 164 height 28
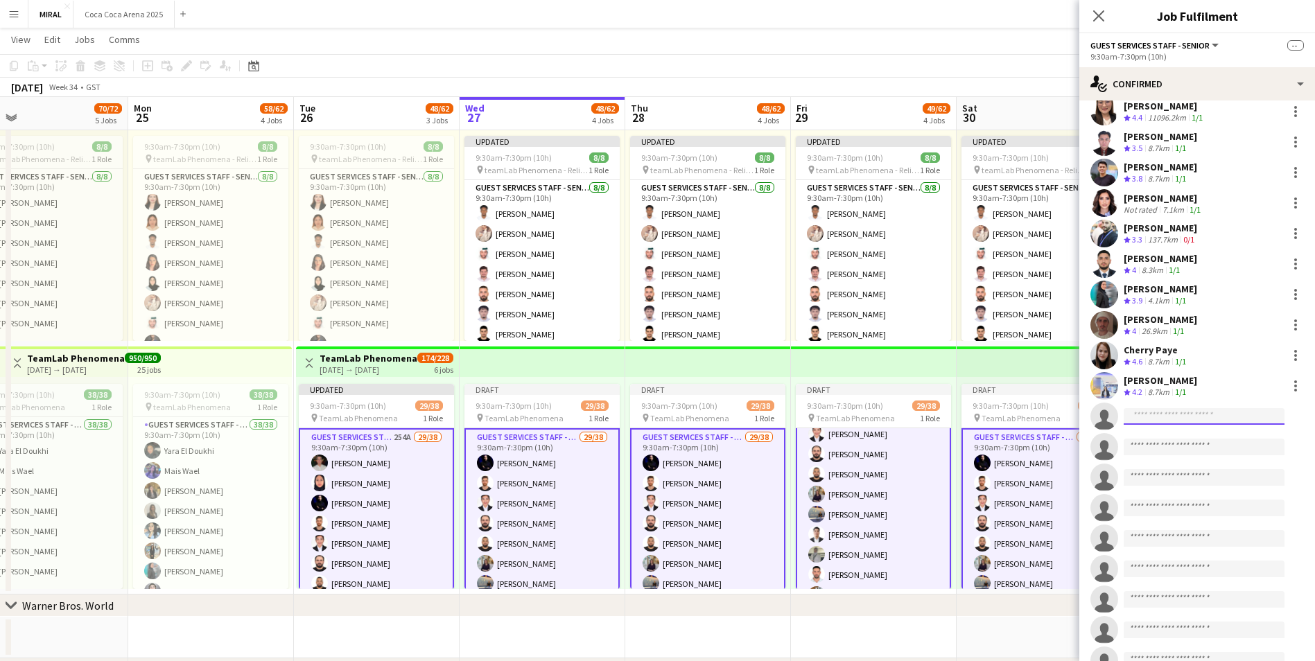
click at [1171, 415] on input at bounding box center [1204, 416] width 161 height 17
paste input "**********"
type input "**********"
click at [1190, 438] on span "Osaid Hadri Active" at bounding box center [1204, 437] width 139 height 12
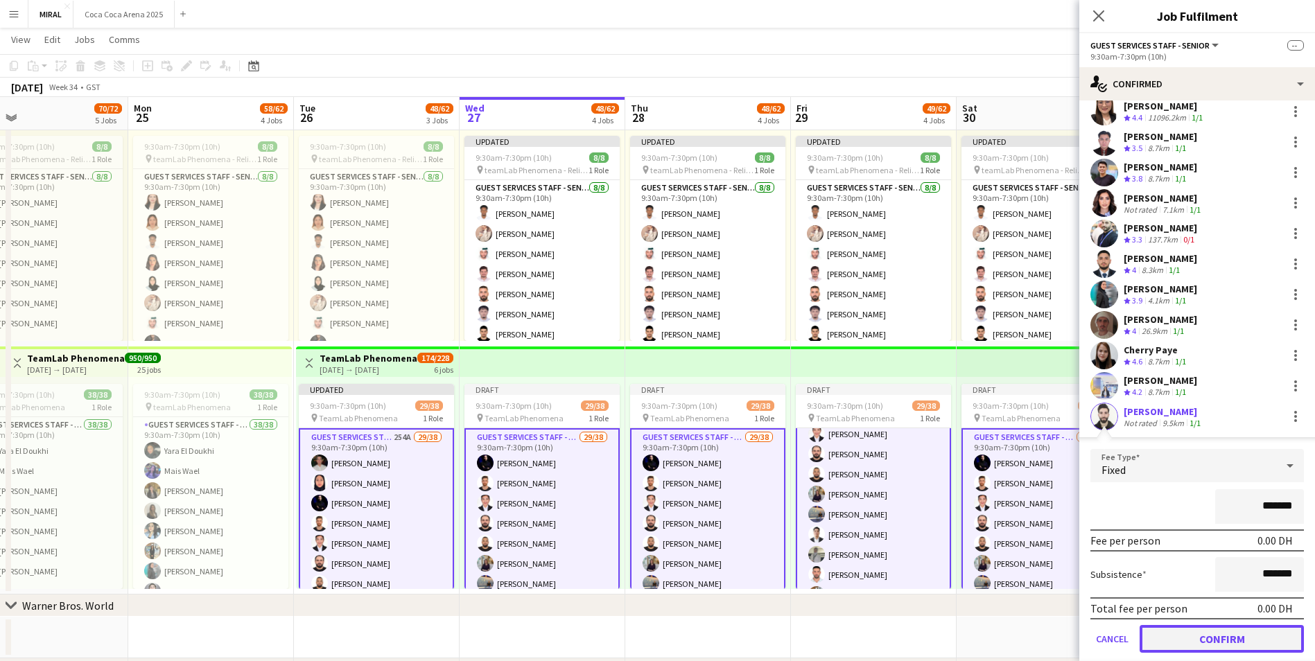
click at [1240, 636] on button "Confirm" at bounding box center [1222, 639] width 164 height 28
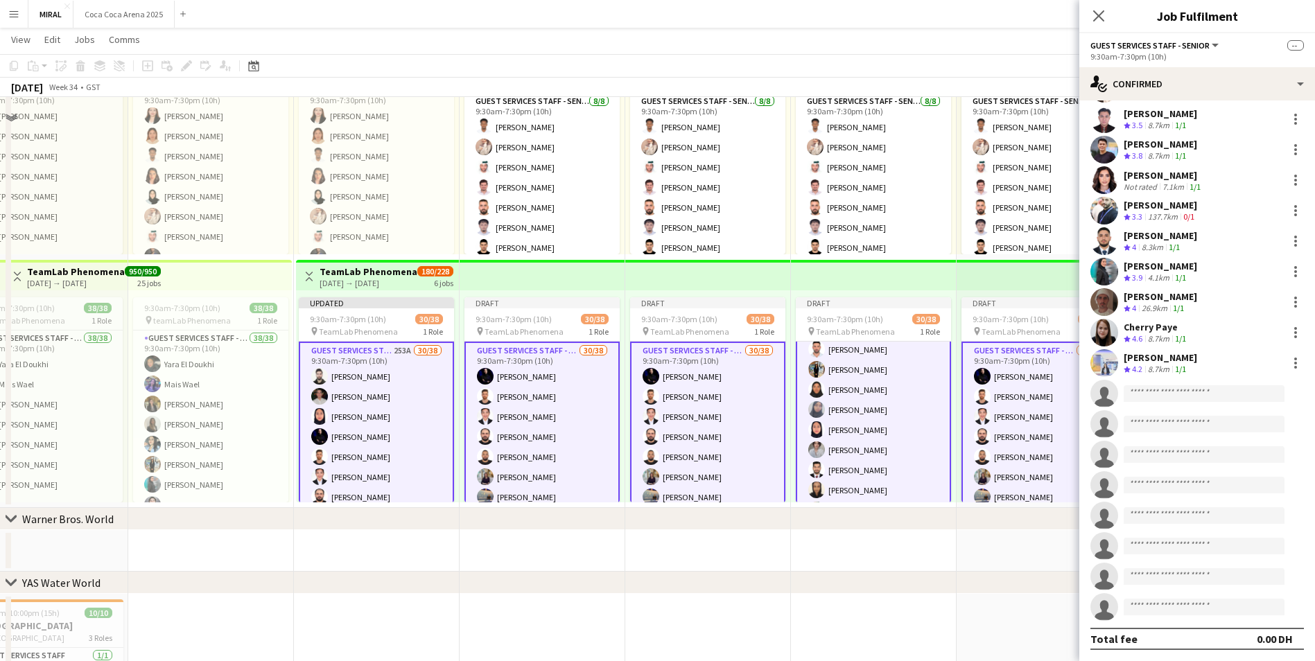
scroll to position [795, 0]
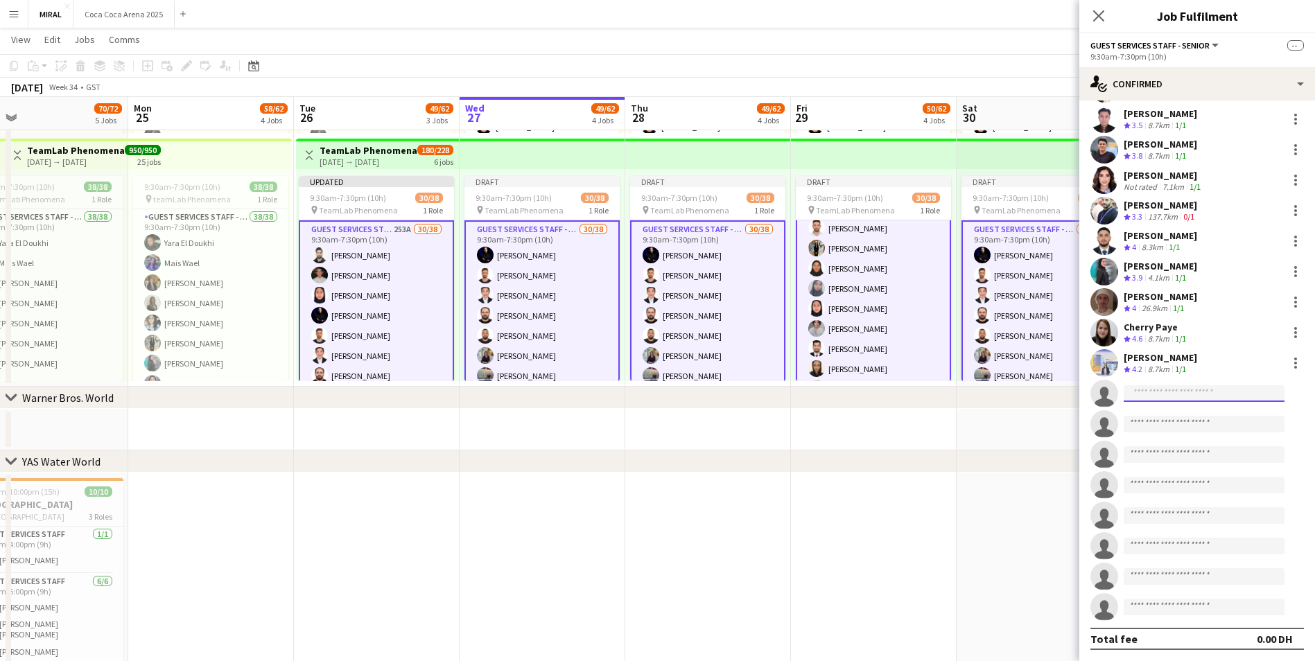
click at [1166, 395] on input at bounding box center [1204, 394] width 161 height 17
paste input "**********"
type input "**********"
click at [1206, 422] on span "marcoauh2024@gmail.com" at bounding box center [1204, 424] width 139 height 11
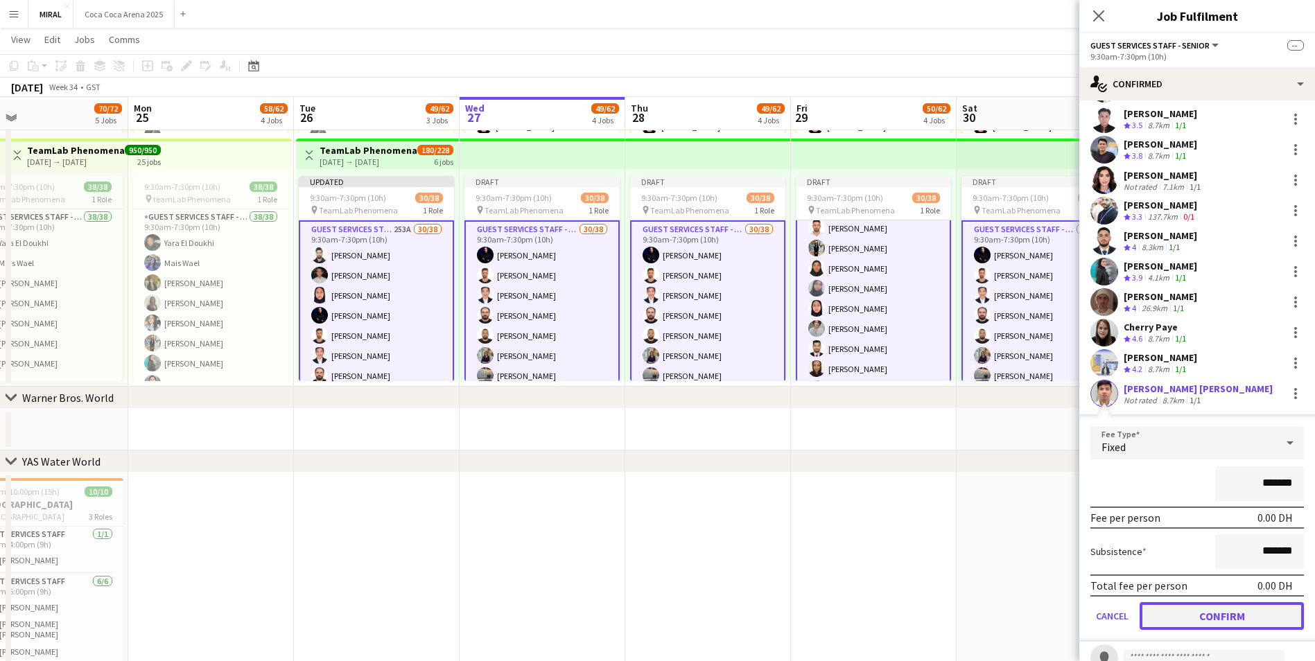
click at [1254, 608] on button "Confirm" at bounding box center [1222, 617] width 164 height 28
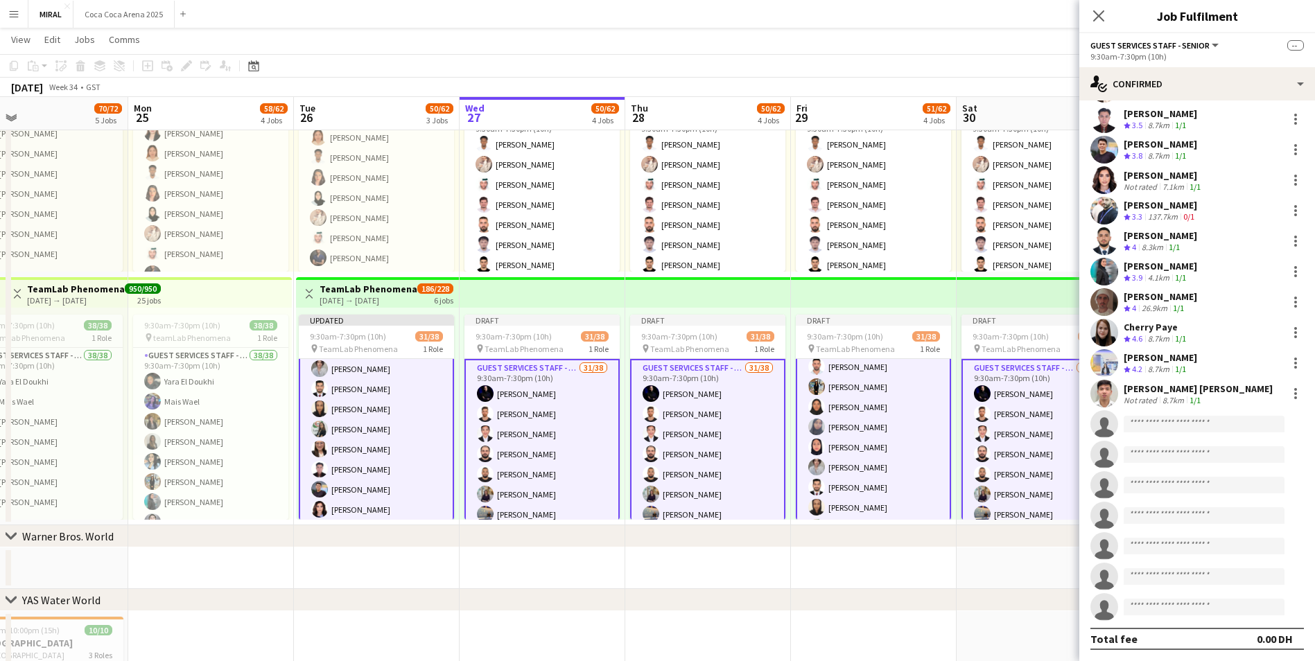
scroll to position [416, 0]
click at [383, 431] on app-card-role "Guest Services Staff - Senior 253A 31/38 9:30am-7:30pm (10h) Osaid Hadri Mohama…" at bounding box center [376, 342] width 155 height 798
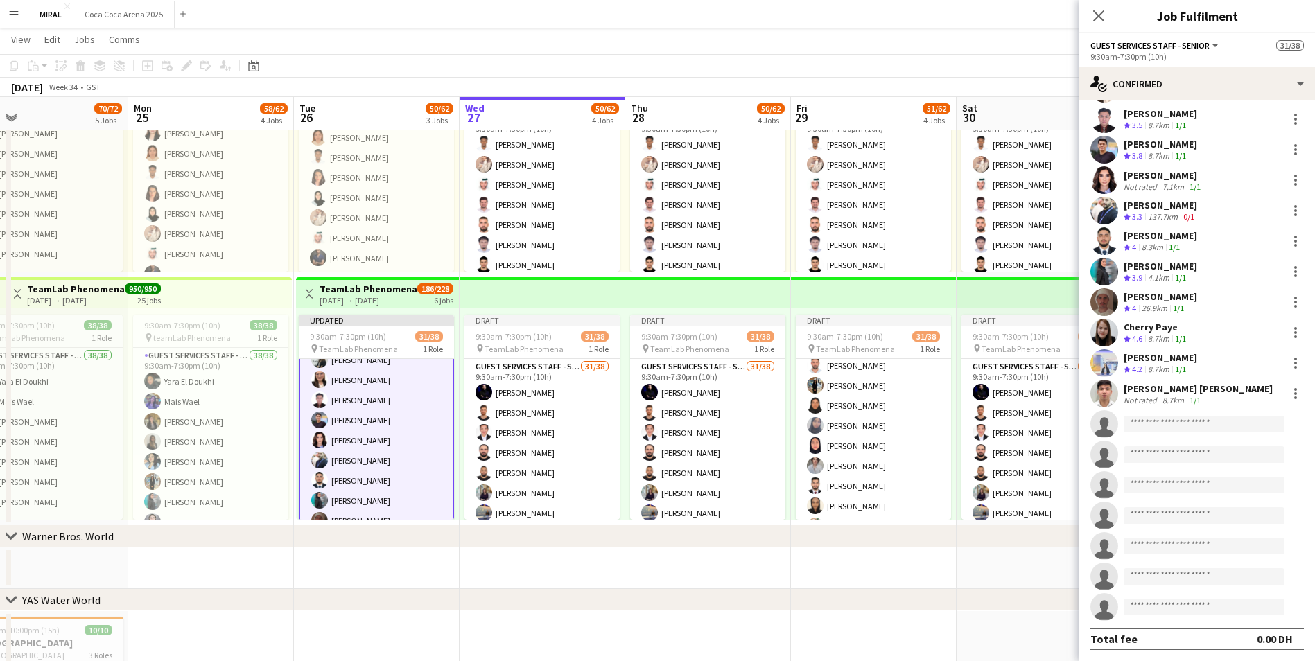
scroll to position [207, 0]
click at [383, 431] on app-card-role "Guest Services Staff - Senior 253A 31/38 9:30am-7:30pm (10h) Osaid Hadri Mohama…" at bounding box center [376, 342] width 155 height 798
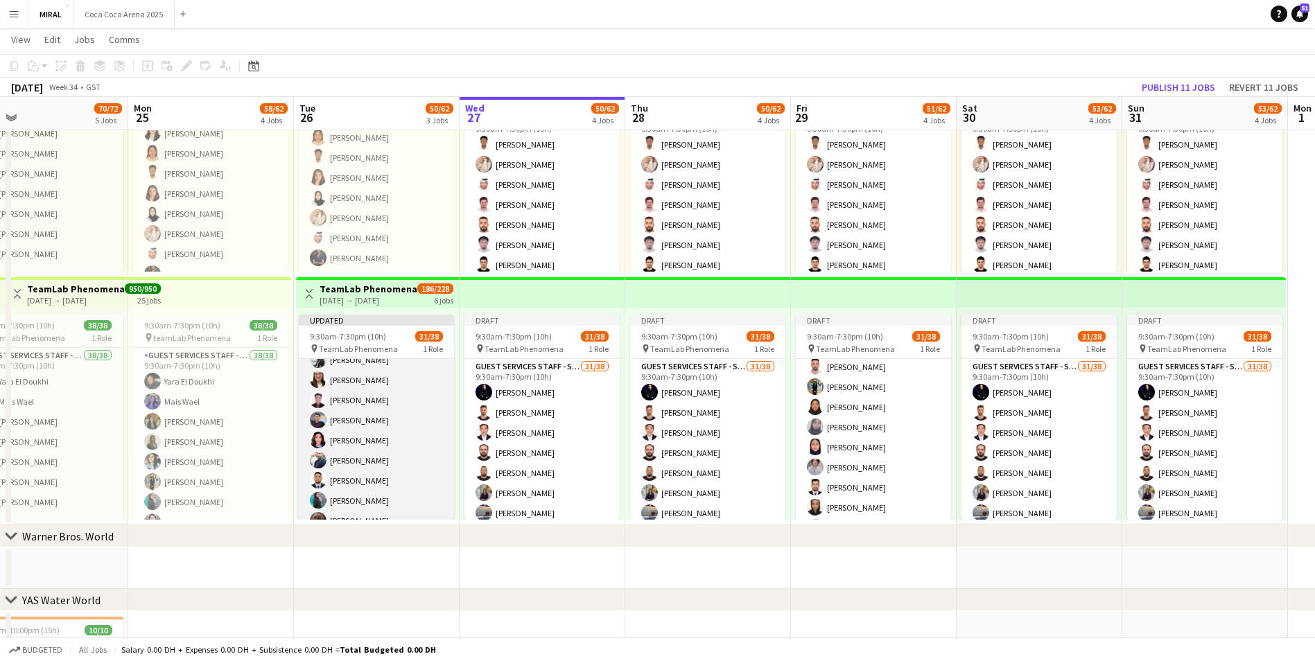
click at [383, 431] on app-card-role "Guest Services Staff - Senior 253A 31/38 9:30am-7:30pm (10h) Osaid Hadri Mohama…" at bounding box center [376, 342] width 155 height 795
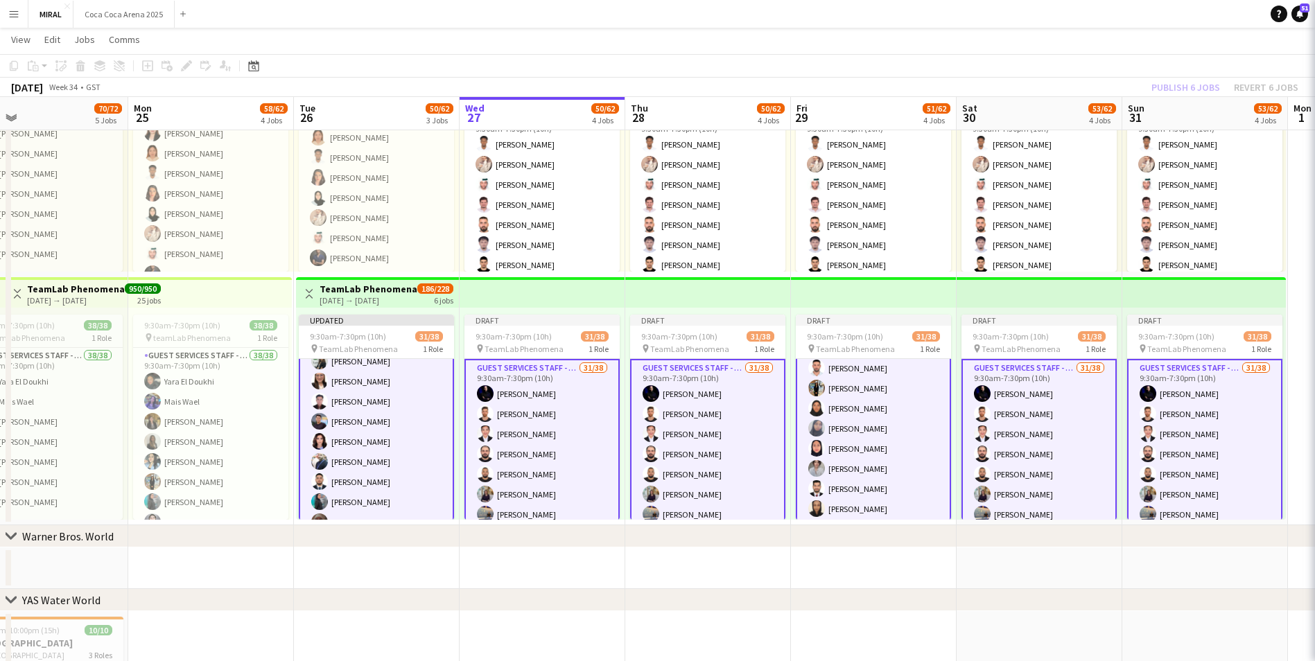
scroll to position [208, 0]
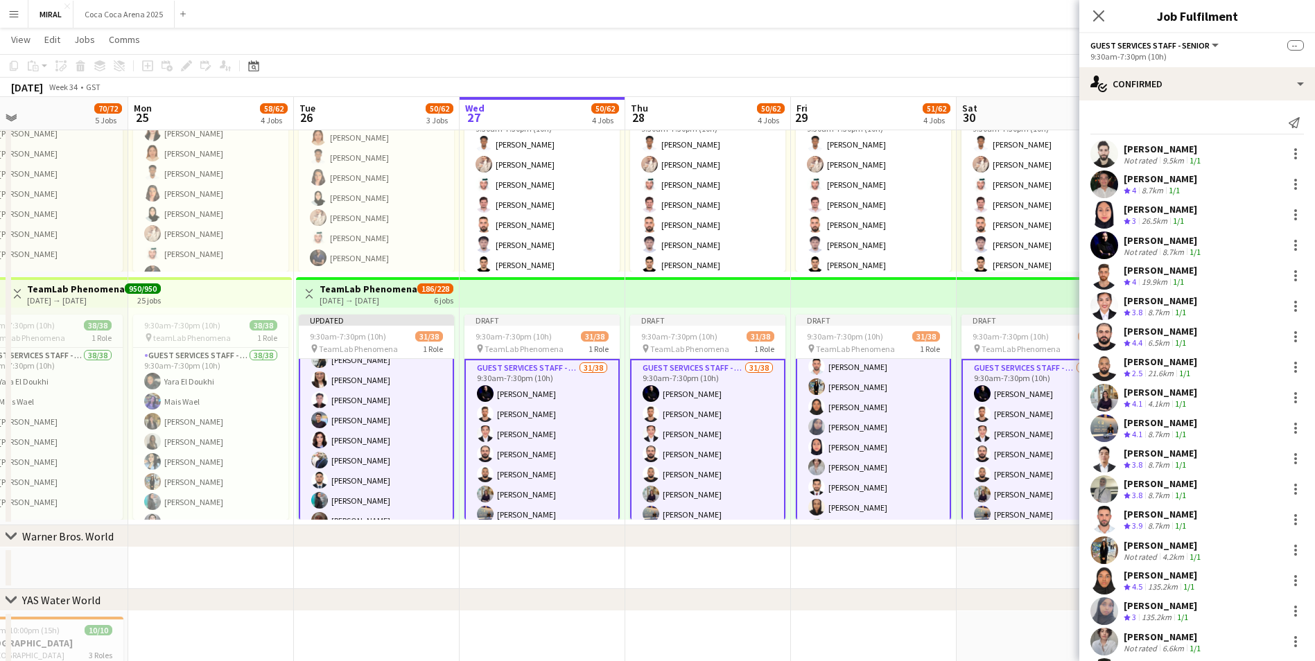
click at [383, 431] on app-card-role "Guest Services Staff - Senior 253A 31/38 9:30am-7:30pm (10h) Osaid Hadri Mohama…" at bounding box center [376, 342] width 155 height 798
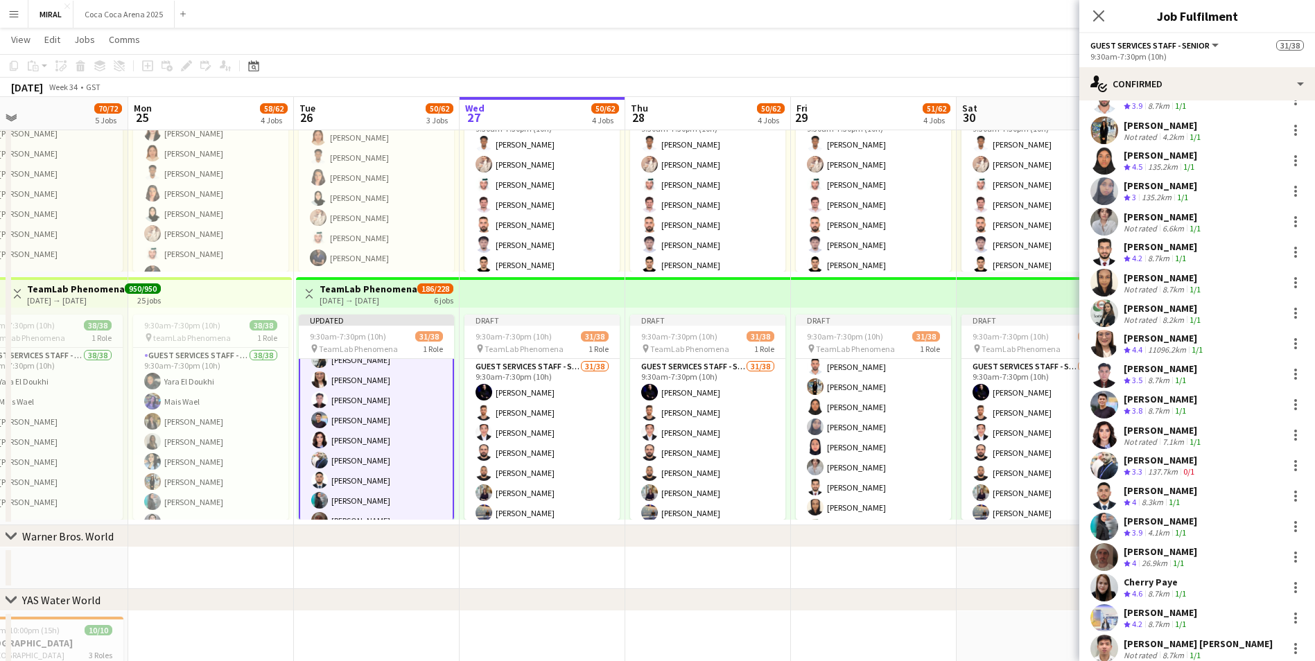
scroll to position [485, 0]
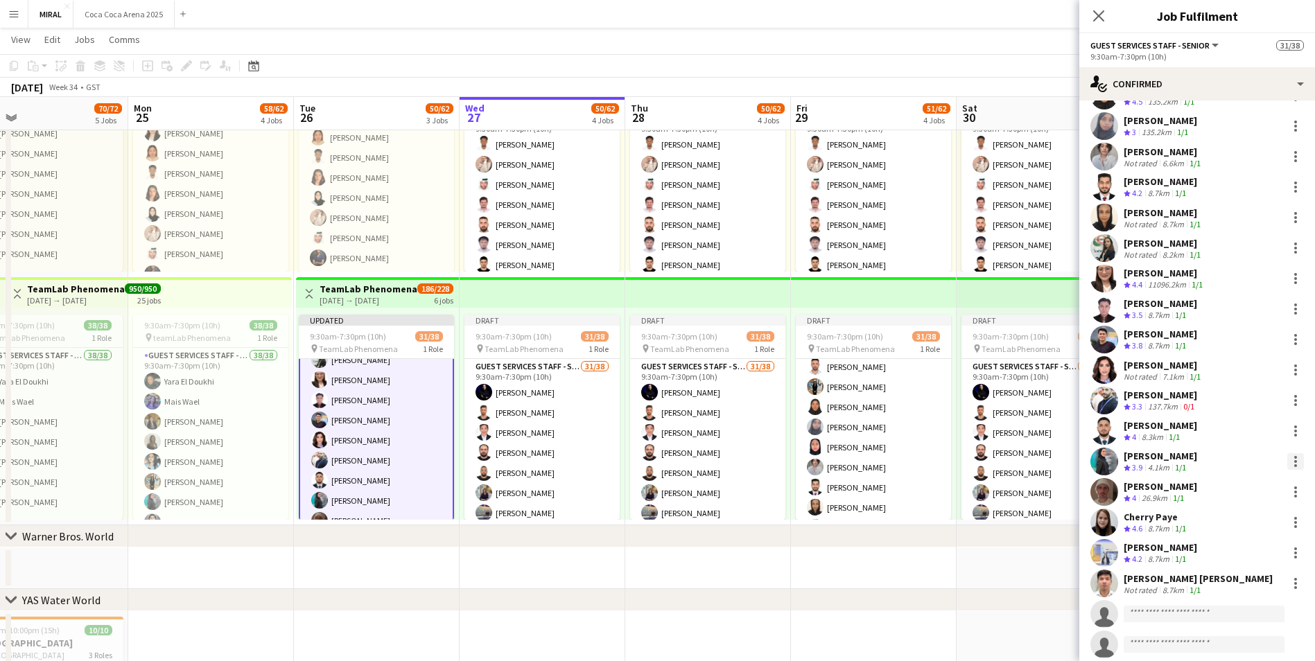
click at [1288, 460] on div at bounding box center [1296, 461] width 17 height 17
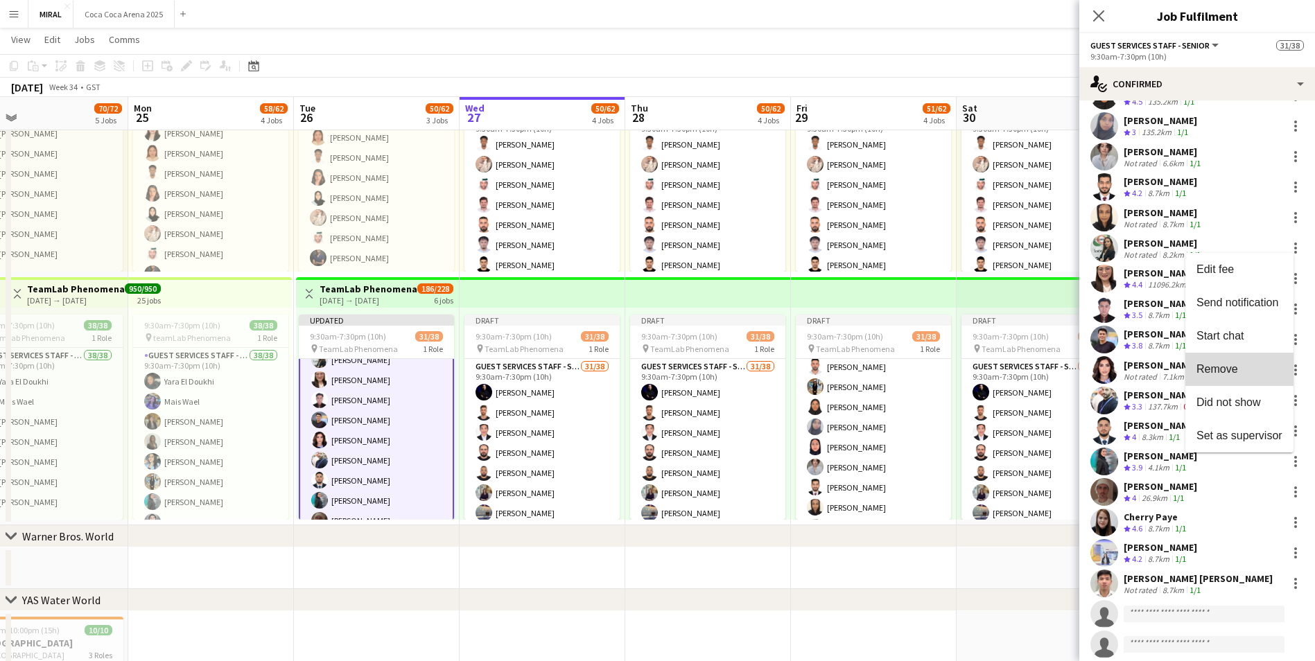
click at [1244, 367] on span "Remove" at bounding box center [1240, 369] width 86 height 12
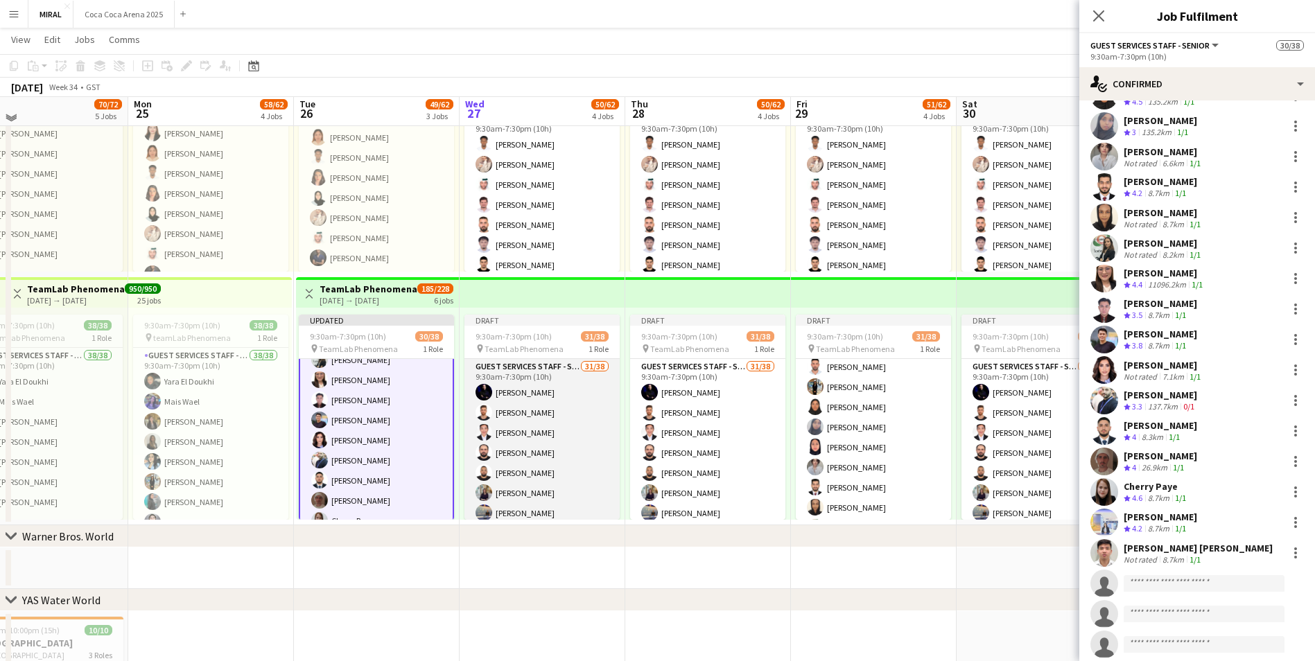
scroll to position [587, 0]
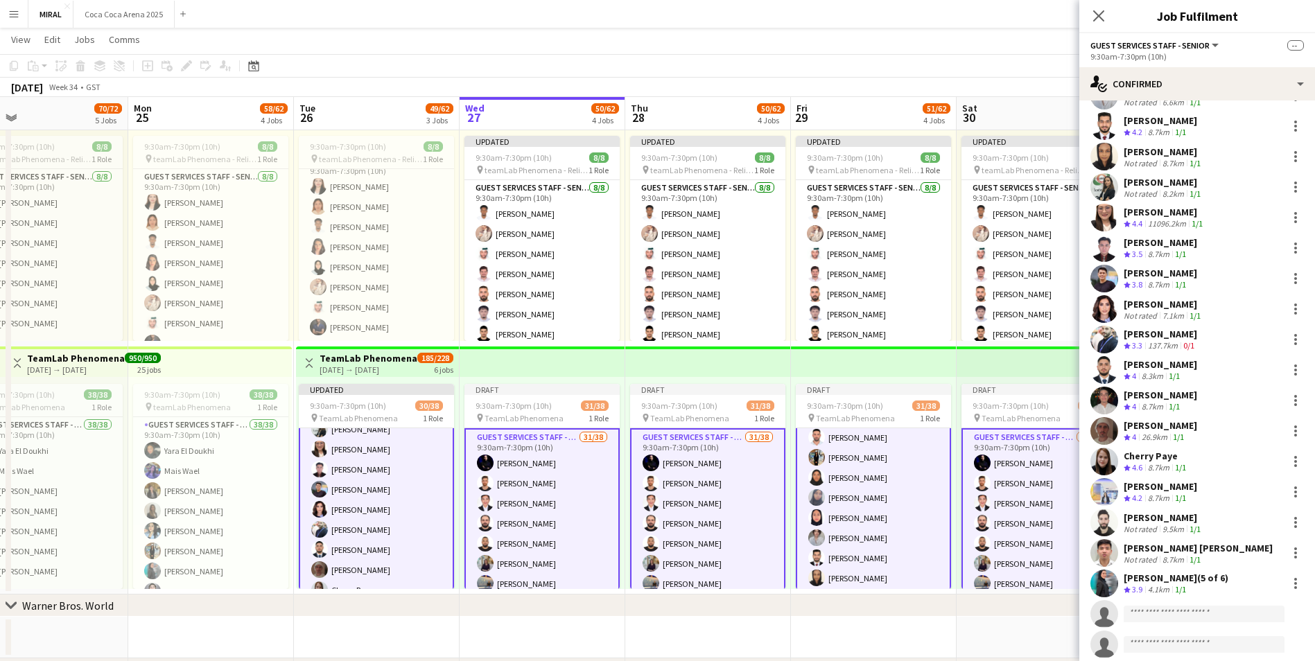
scroll to position [208, 0]
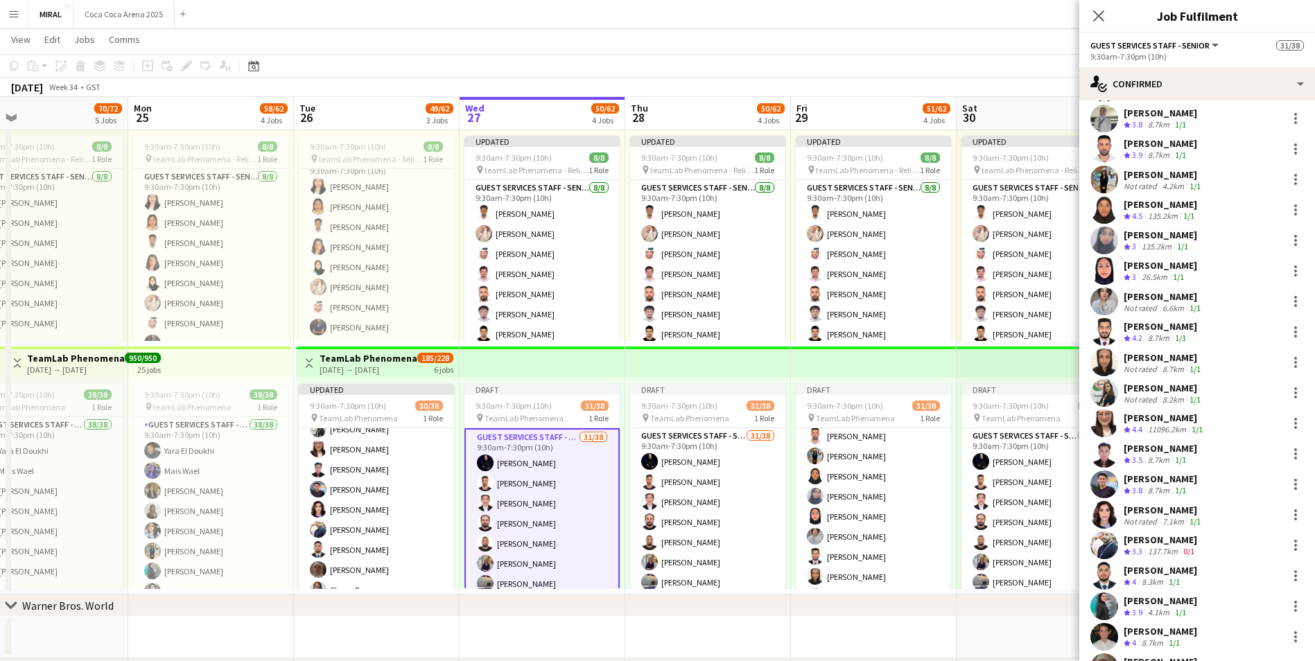
scroll to position [277, 0]
click at [1288, 302] on div at bounding box center [1296, 303] width 17 height 17
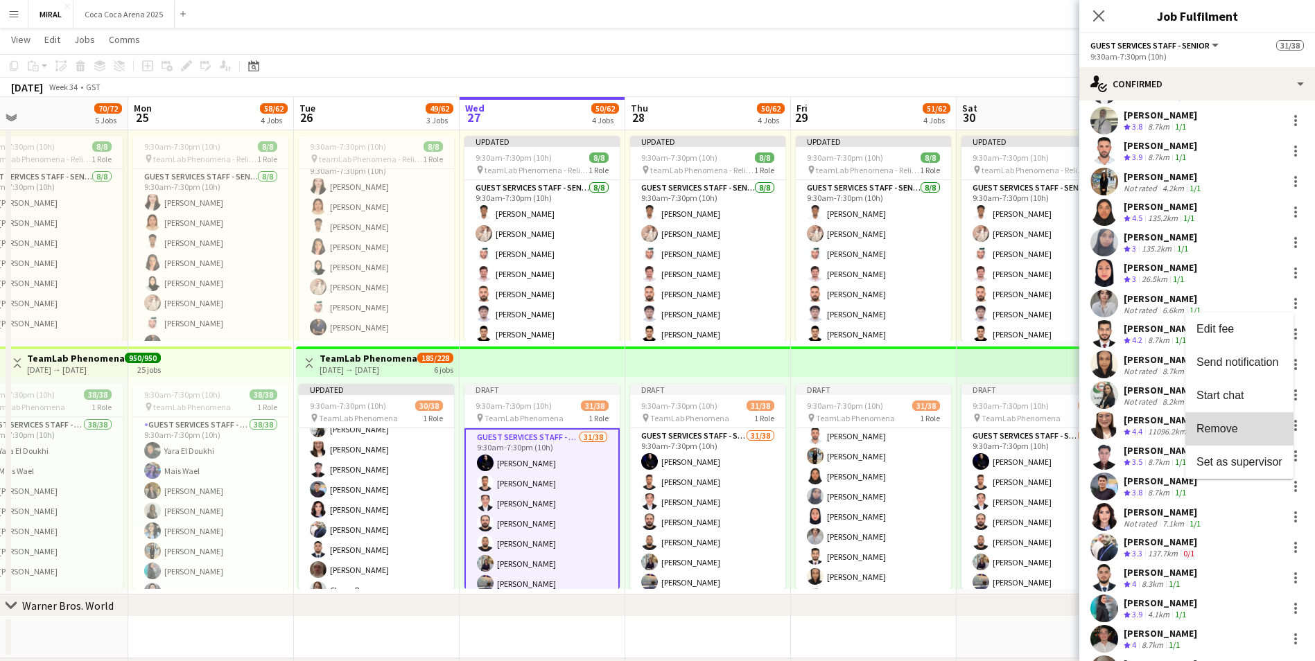
click at [1235, 425] on span "Remove" at bounding box center [1218, 429] width 42 height 12
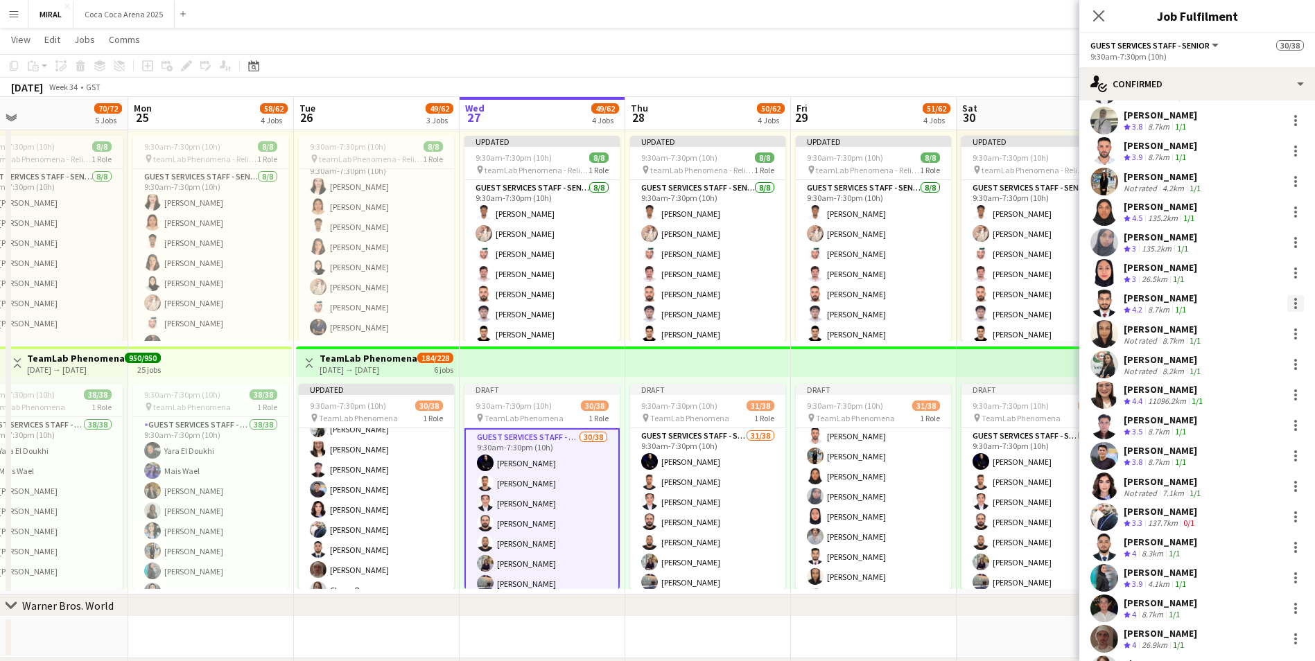
click at [1288, 303] on div at bounding box center [1296, 303] width 17 height 17
click at [1220, 429] on span "Remove" at bounding box center [1218, 429] width 42 height 12
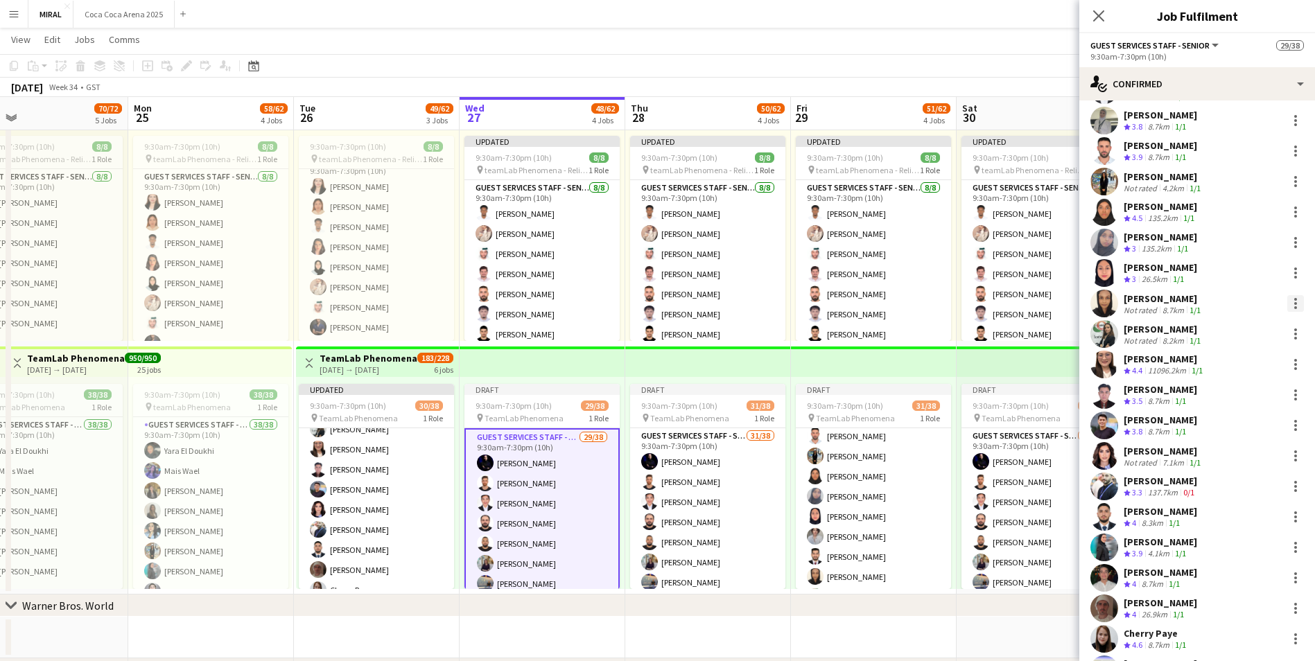
click at [1295, 303] on div at bounding box center [1296, 303] width 3 height 3
click at [1215, 422] on button "Remove" at bounding box center [1240, 429] width 108 height 33
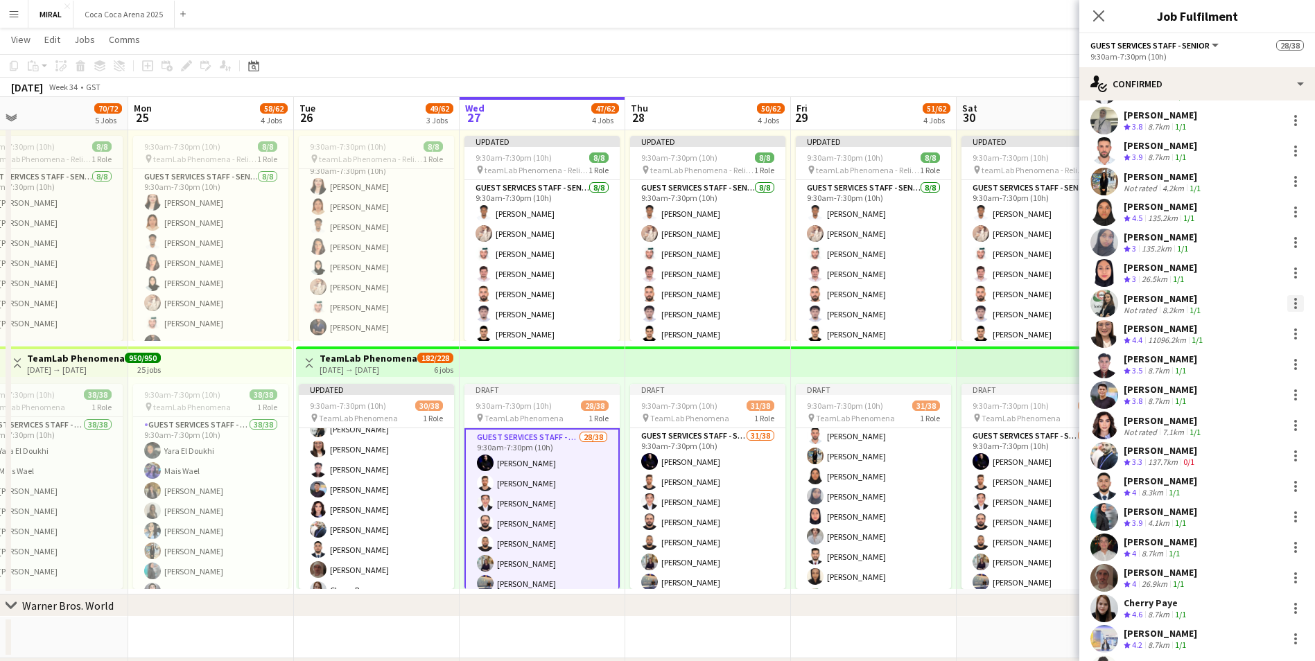
click at [1288, 302] on div at bounding box center [1296, 303] width 17 height 17
click at [1220, 429] on span "Remove" at bounding box center [1218, 429] width 42 height 12
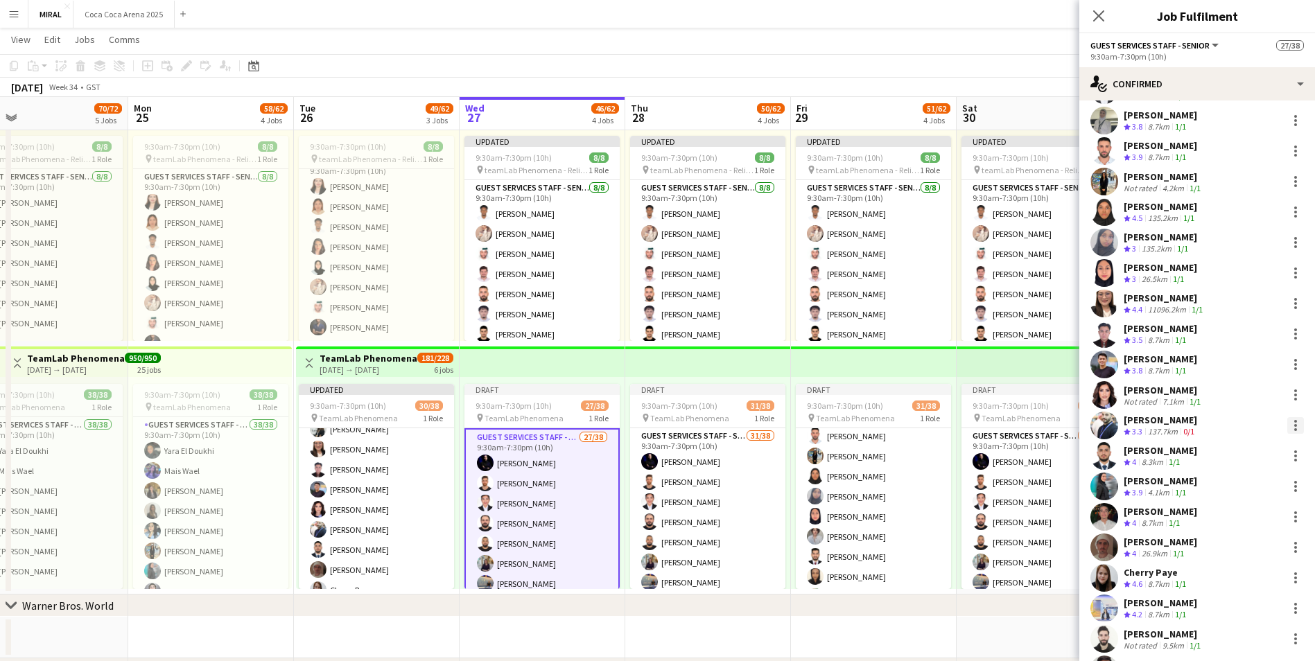
click at [1295, 424] on div at bounding box center [1296, 425] width 3 height 3
click at [1224, 550] on span "Remove" at bounding box center [1218, 551] width 42 height 12
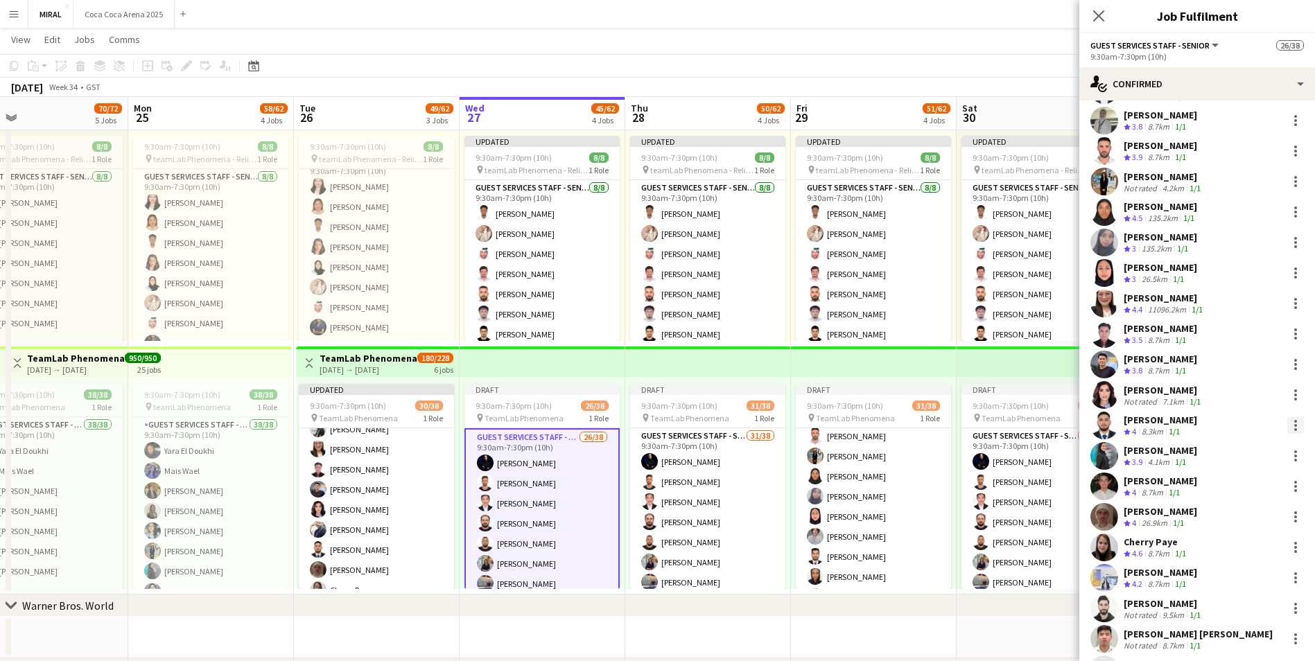
click at [1295, 426] on div at bounding box center [1296, 425] width 3 height 3
click at [1225, 551] on span "Remove" at bounding box center [1218, 551] width 42 height 12
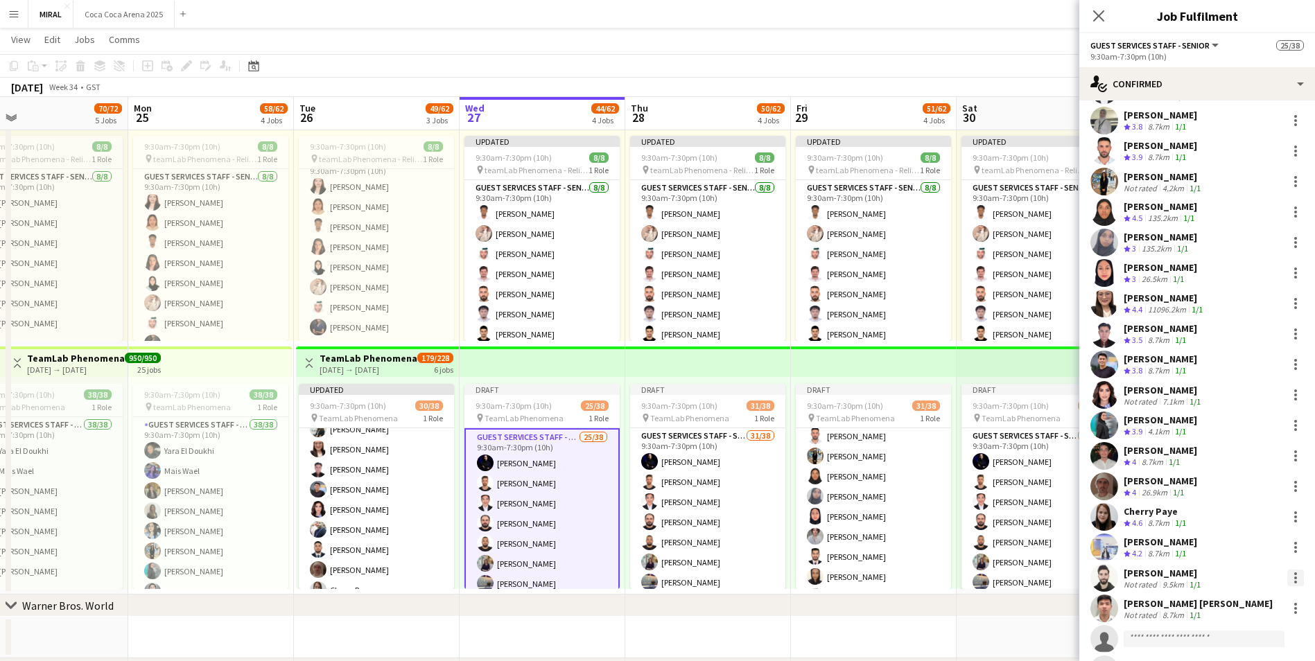
click at [1289, 574] on div at bounding box center [1296, 578] width 17 height 17
click at [1236, 519] on span "Remove" at bounding box center [1218, 519] width 42 height 12
click at [1295, 579] on div at bounding box center [1296, 578] width 3 height 3
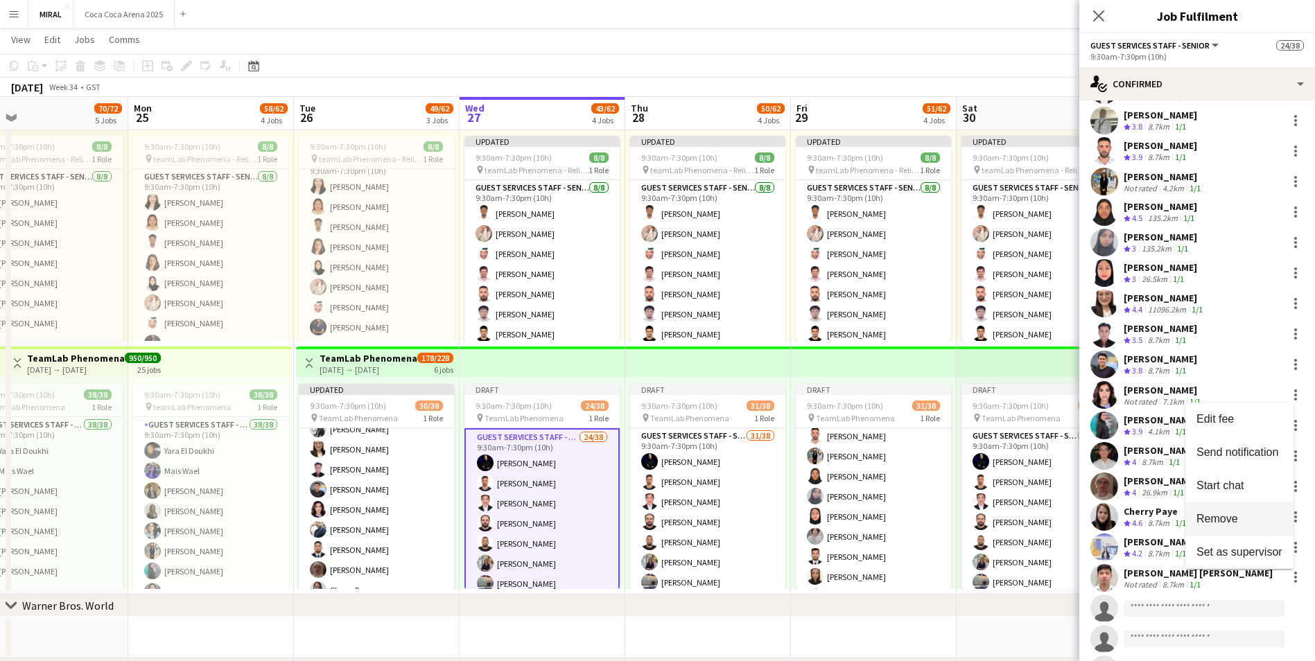
click at [1228, 523] on span "Remove" at bounding box center [1218, 519] width 42 height 12
click at [705, 623] on app-date-cell at bounding box center [708, 638] width 166 height 42
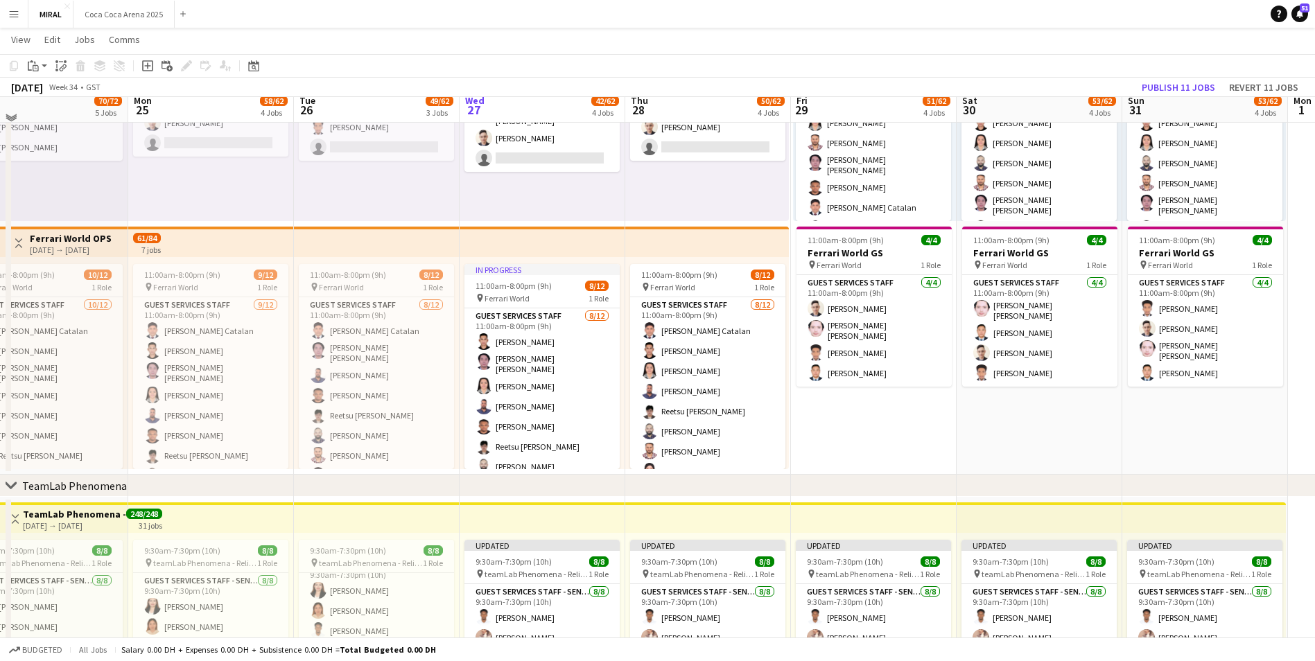
scroll to position [175, 0]
